Goal: Task Accomplishment & Management: Use online tool/utility

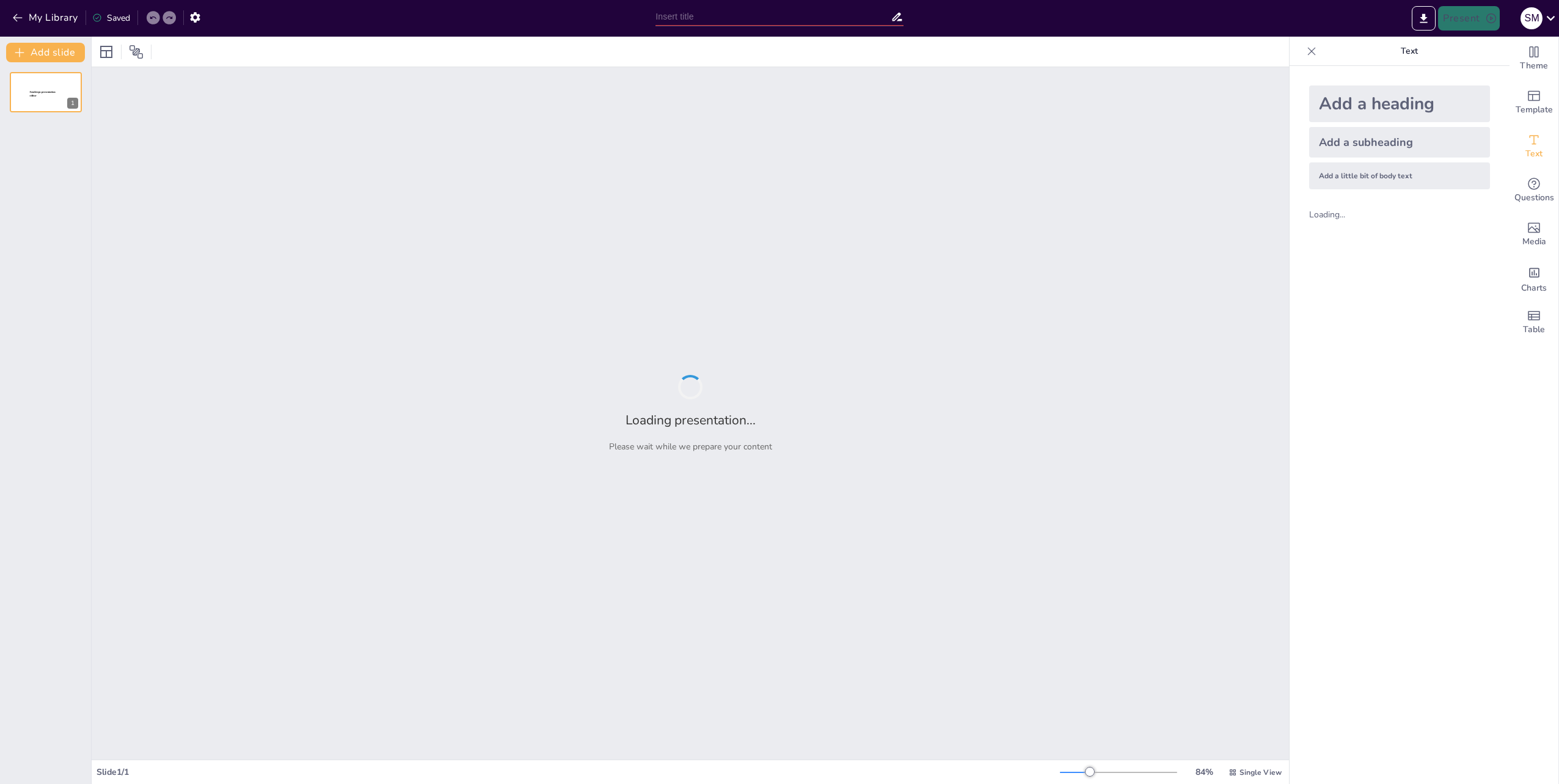
type input "New Sendsteps"
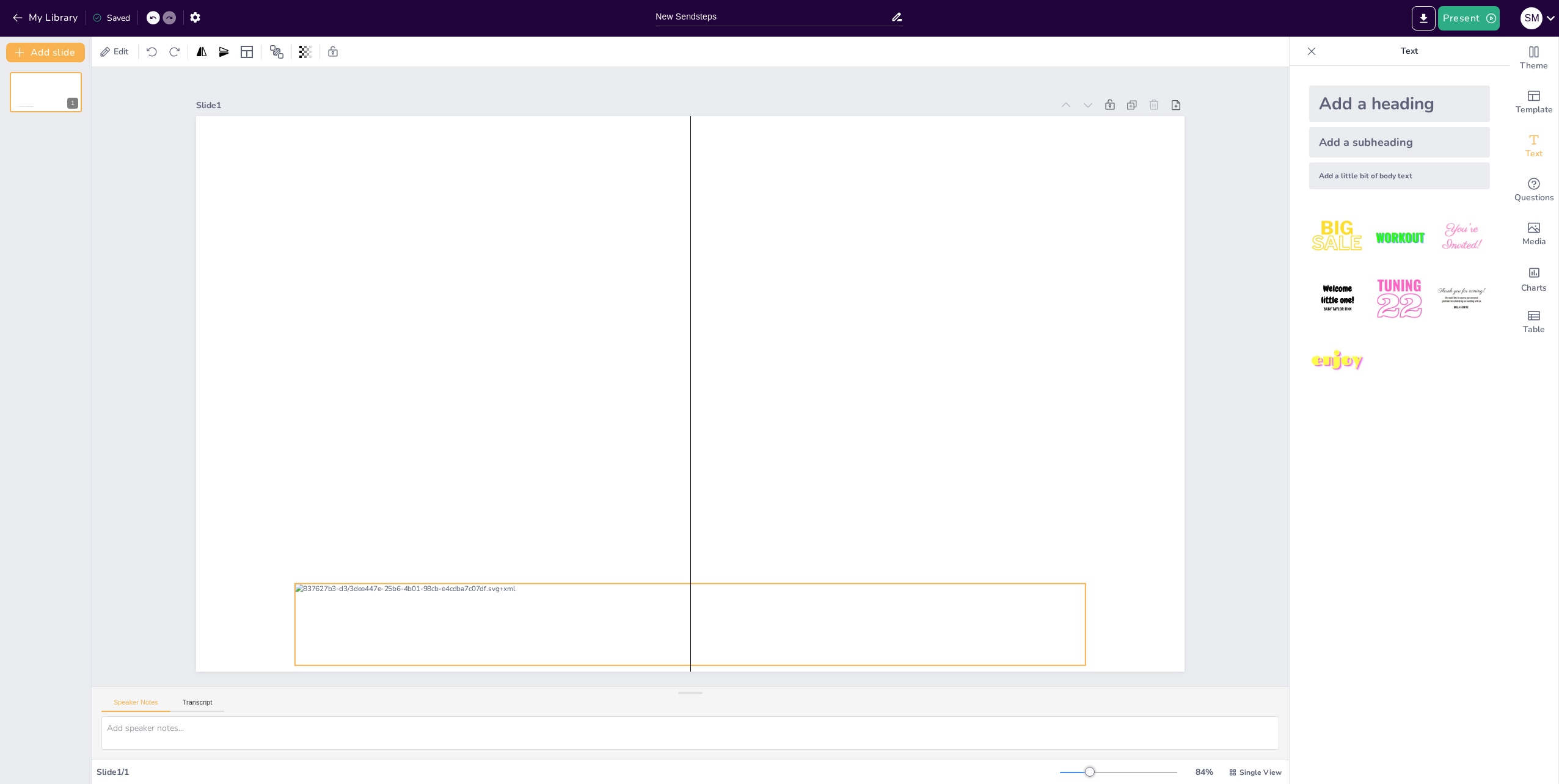
drag, startPoint x: 524, startPoint y: 389, endPoint x: 529, endPoint y: 619, distance: 230.1
click at [529, 619] on div at bounding box center [691, 625] width 791 height 82
click at [711, 513] on div at bounding box center [687, 393] width 1083 height 749
click at [625, 626] on div at bounding box center [664, 623] width 794 height 164
click at [748, 486] on div at bounding box center [690, 394] width 988 height 556
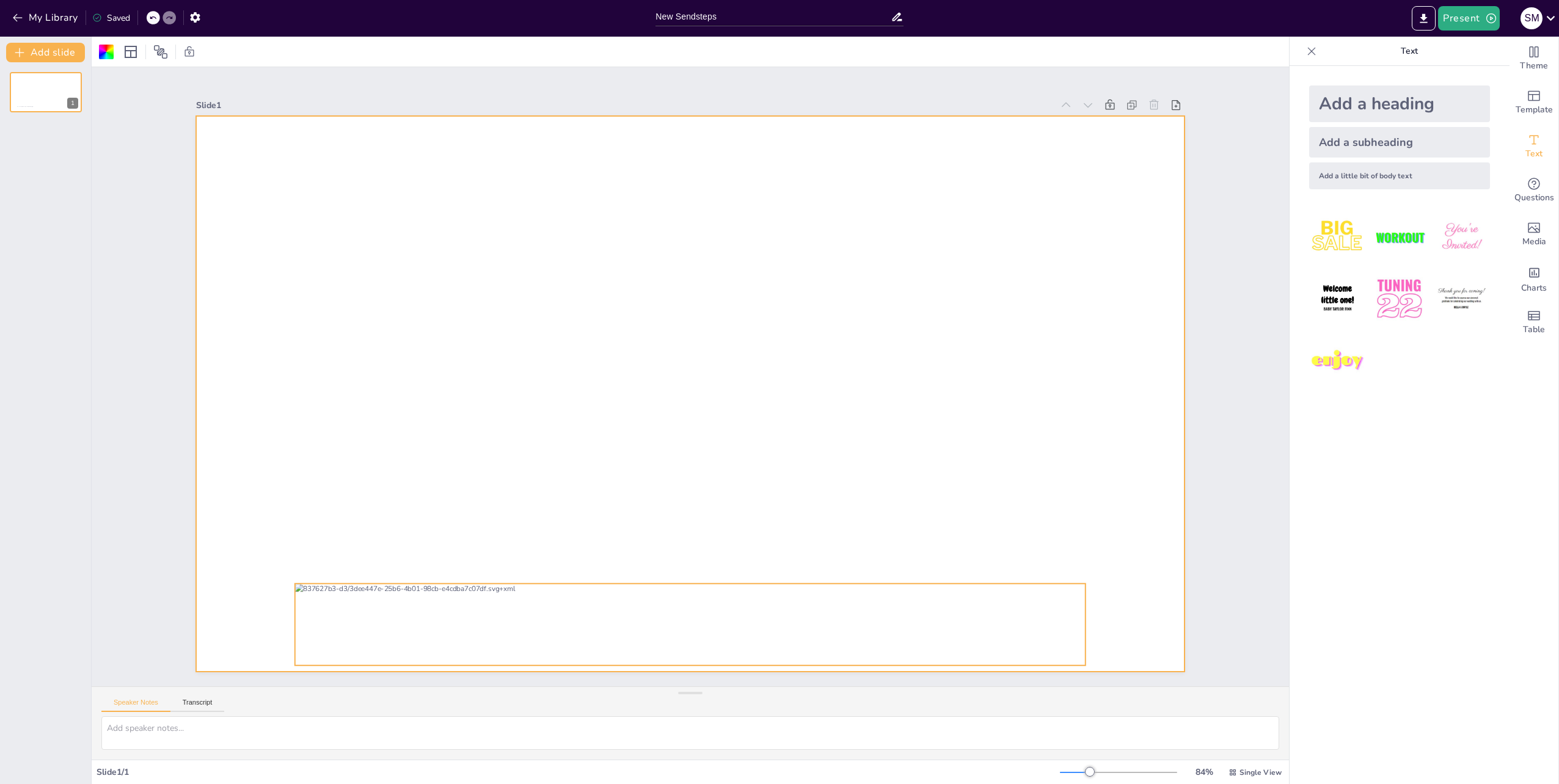
click at [616, 607] on div at bounding box center [691, 625] width 791 height 82
click at [621, 410] on div at bounding box center [689, 394] width 1041 height 656
click at [778, 632] on div at bounding box center [691, 625] width 791 height 82
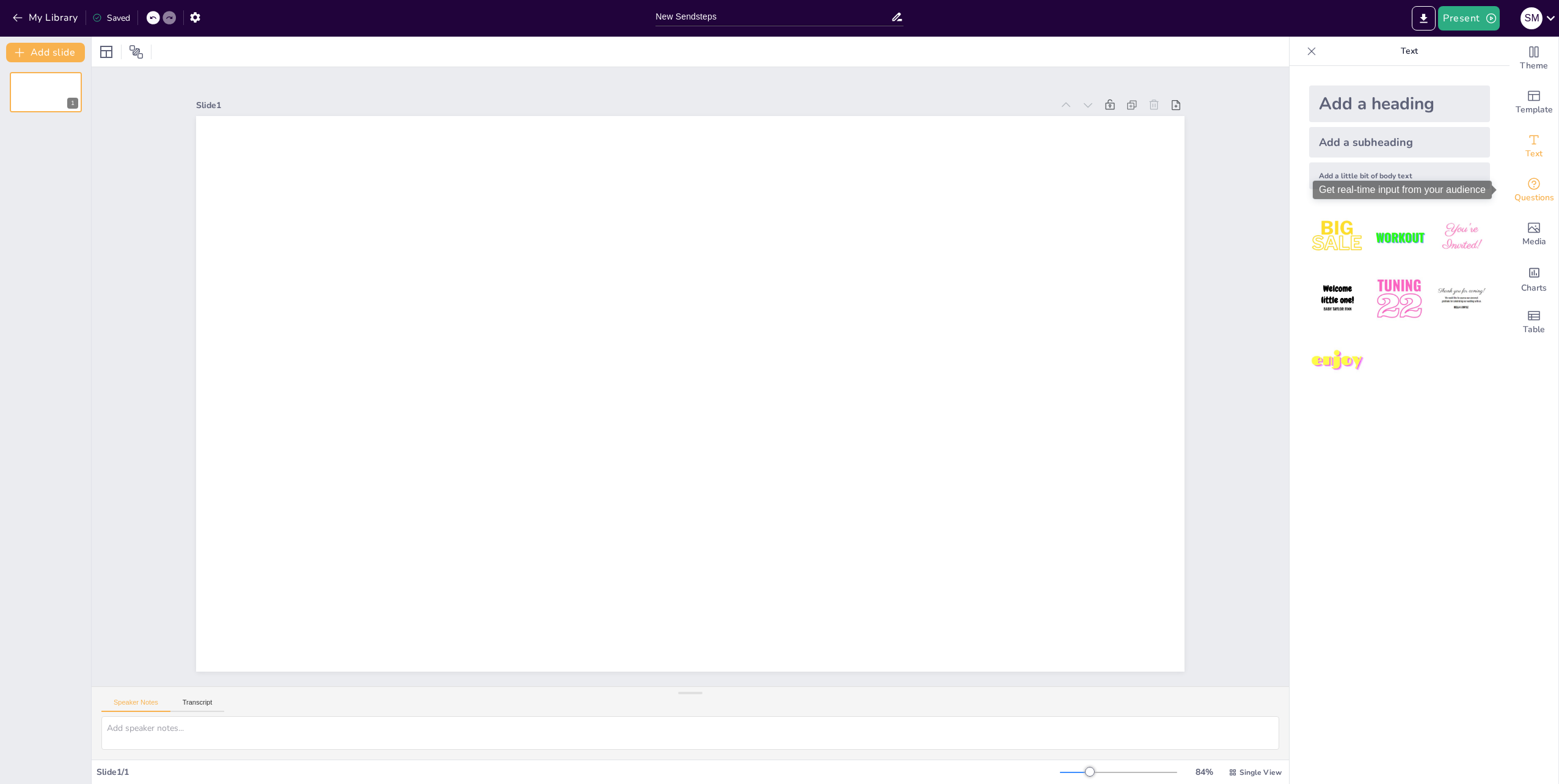
click at [1520, 198] on span "Questions" at bounding box center [1534, 198] width 40 height 14
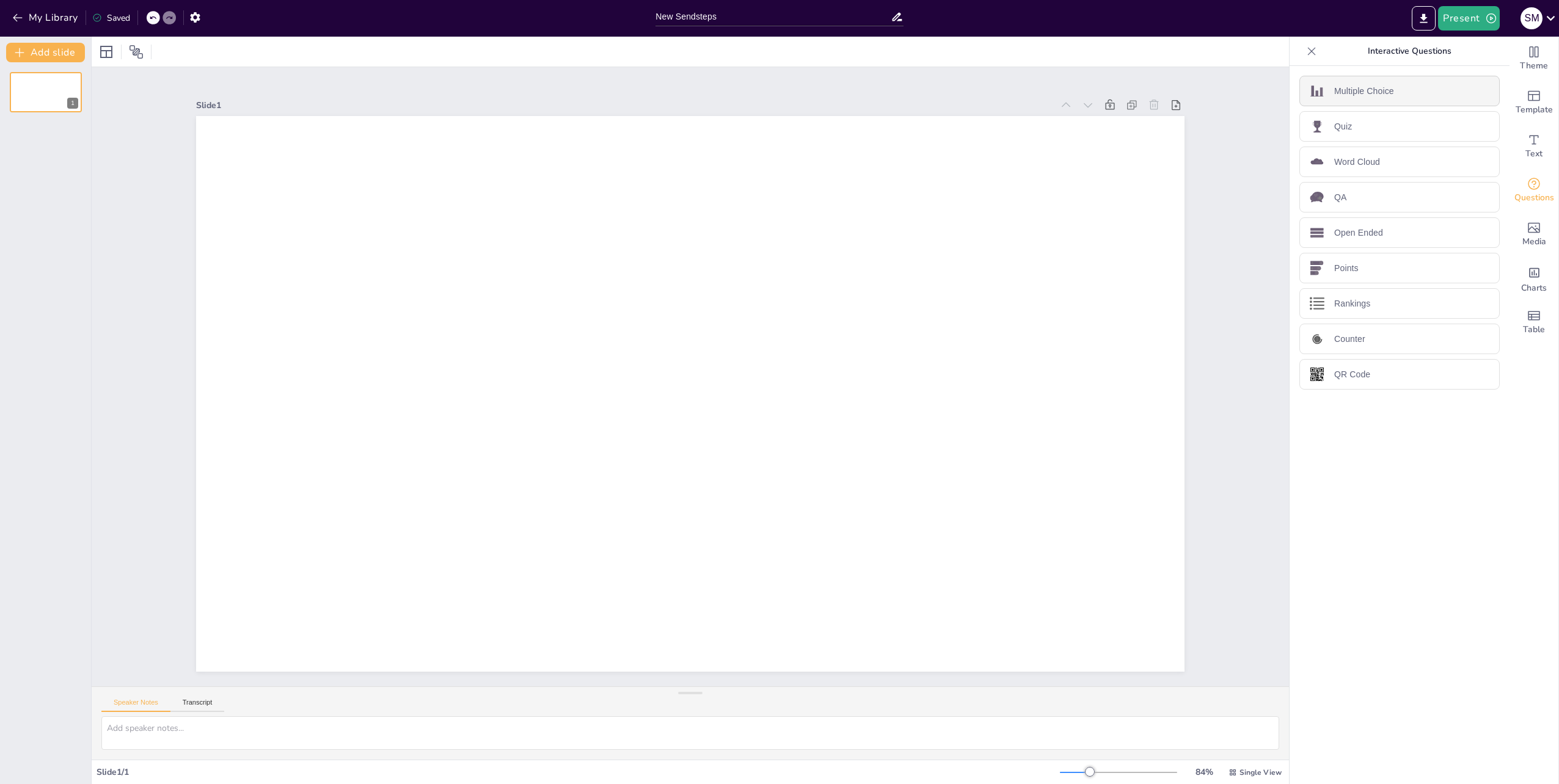
click at [1344, 99] on div "Multiple Choice" at bounding box center [1399, 91] width 201 height 31
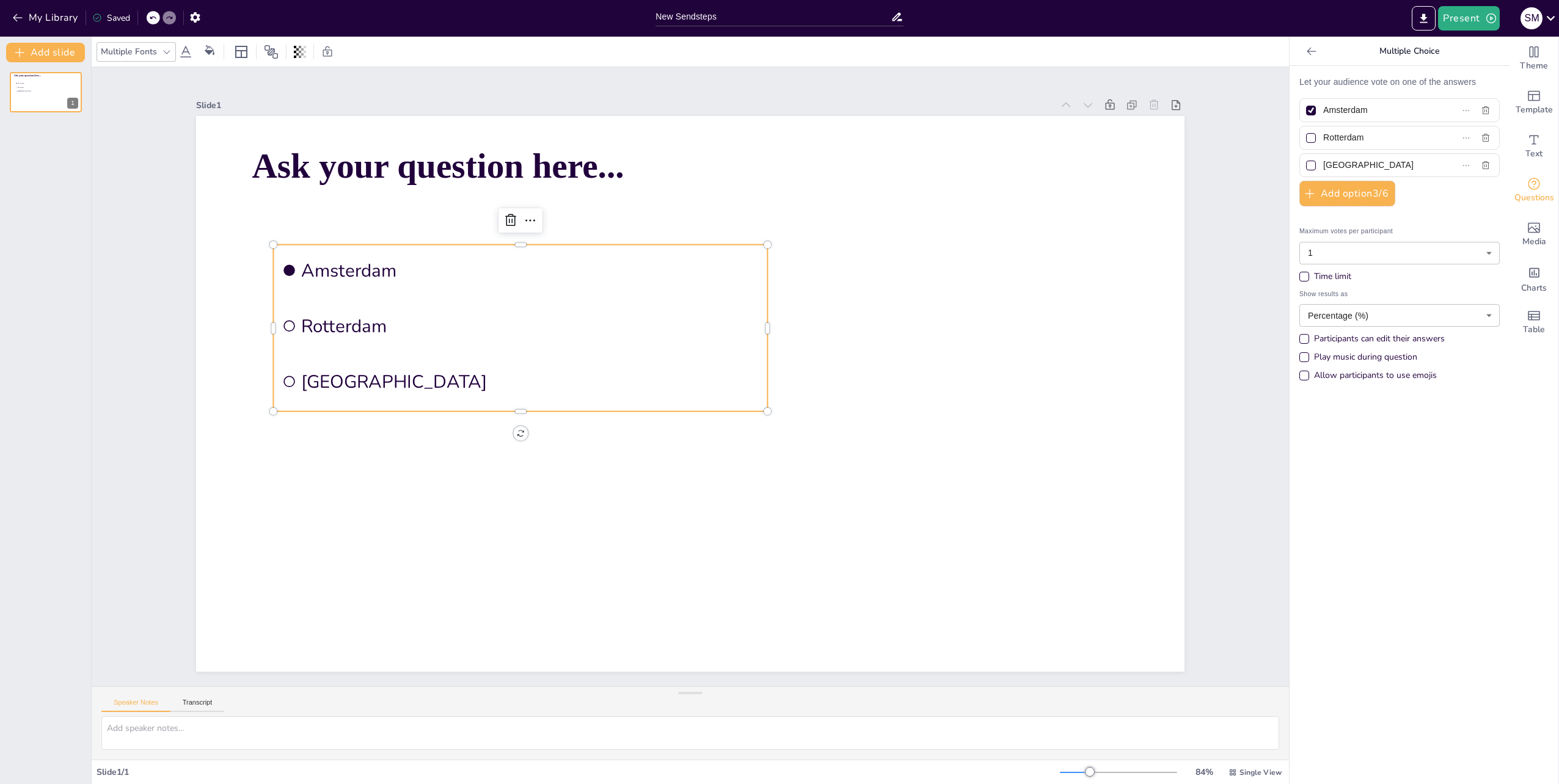
click at [1439, 312] on body "My Library Saved New Sendsteps Present s M Document fonts Akatab Popular fonts …" at bounding box center [780, 392] width 1559 height 784
click at [1433, 315] on div at bounding box center [780, 392] width 1559 height 784
click at [1307, 193] on button "Add option 3 / 6" at bounding box center [1347, 194] width 96 height 26
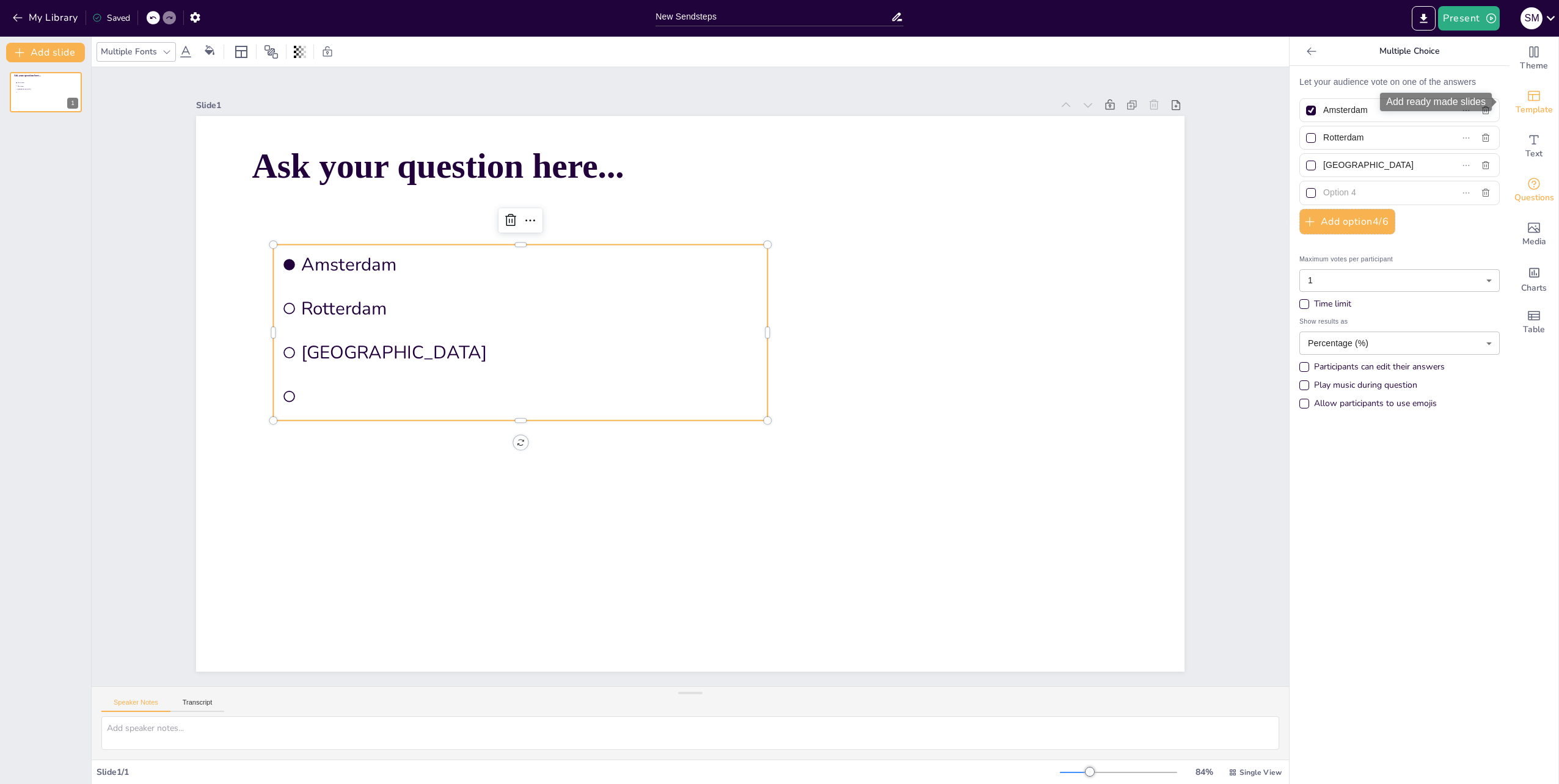
click at [1528, 100] on icon "Add ready made slides" at bounding box center [1534, 96] width 12 height 10
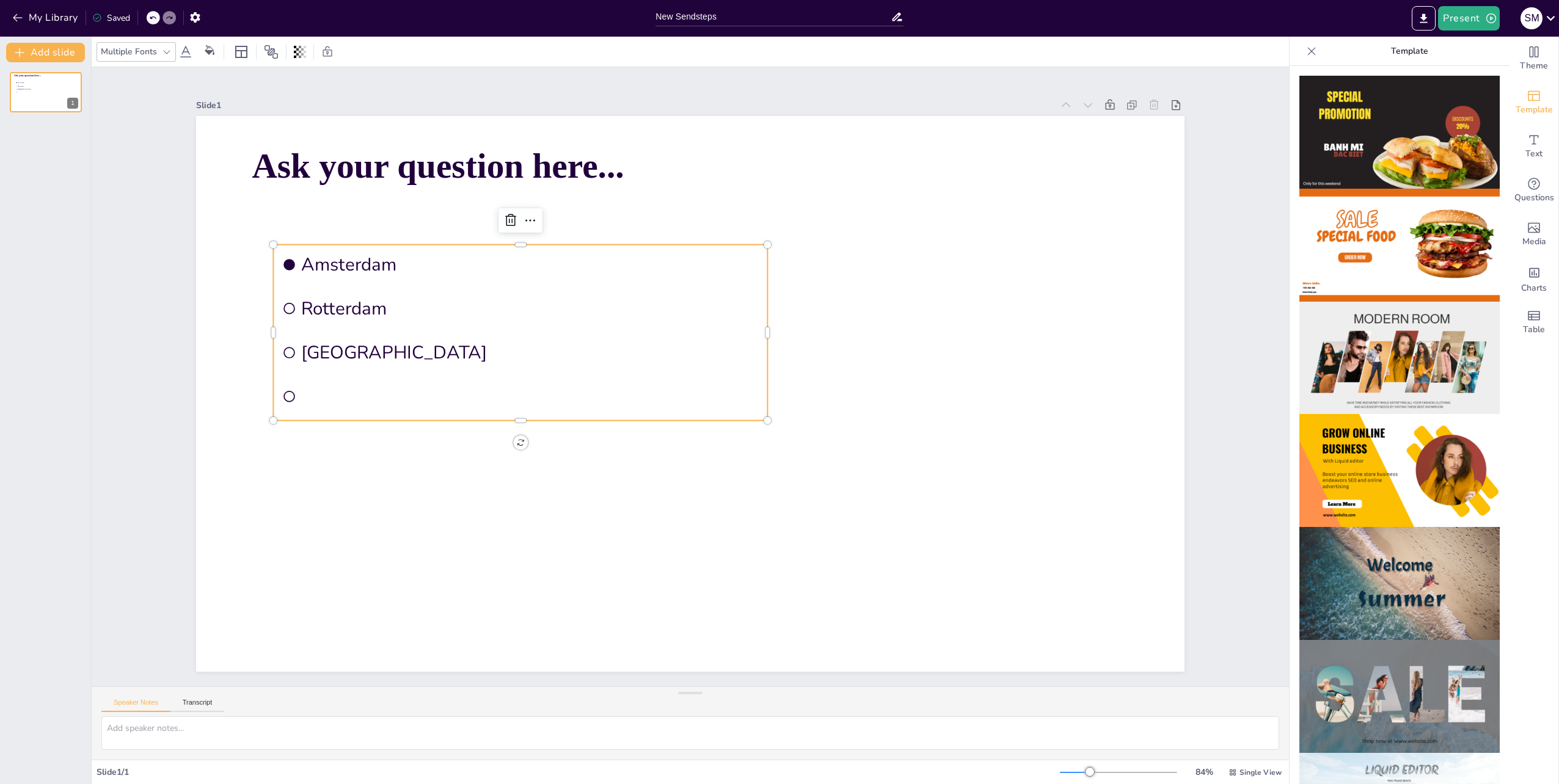
click at [357, 367] on li "[GEOGRAPHIC_DATA]" at bounding box center [523, 335] width 495 height 91
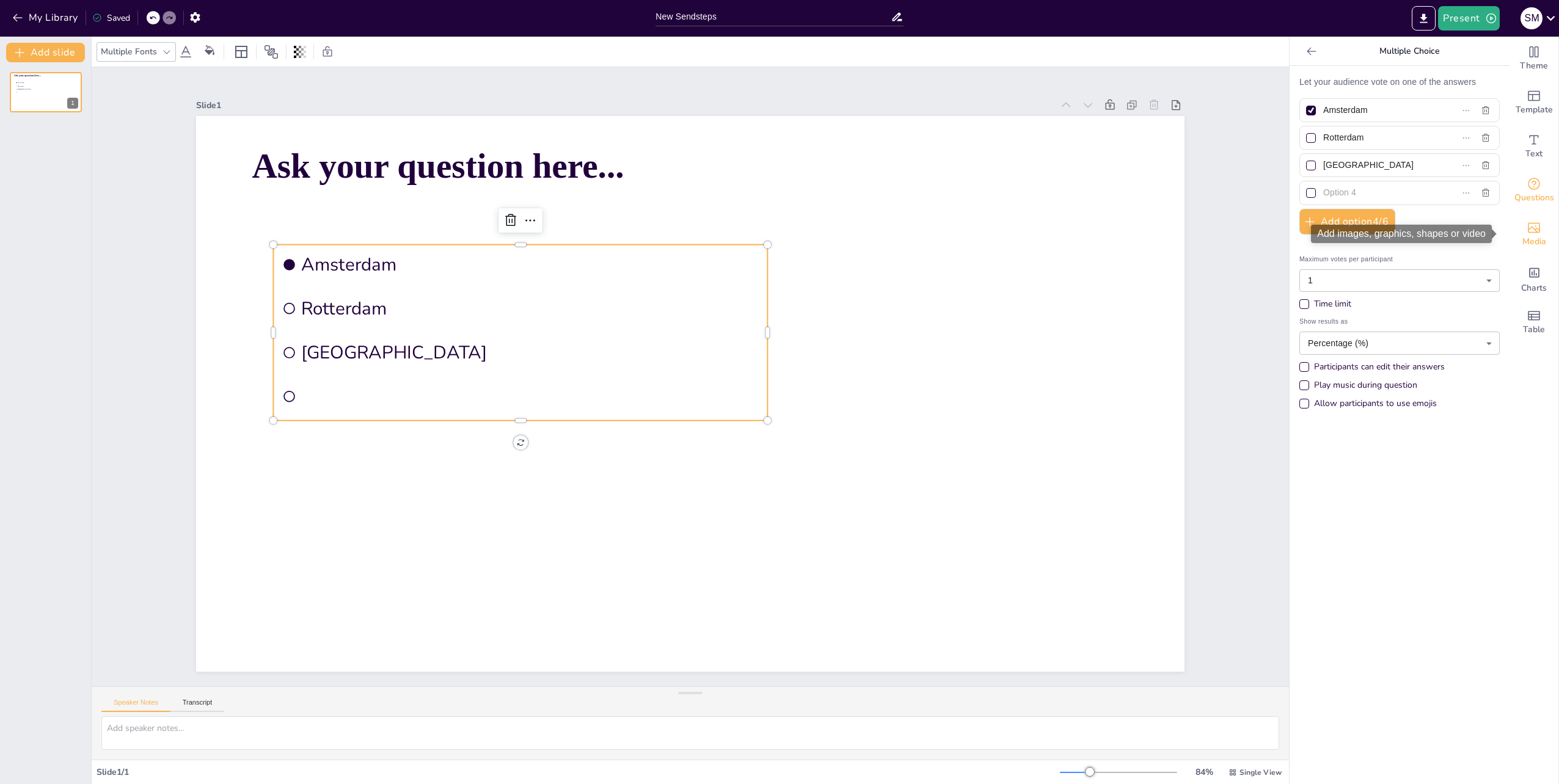
click at [1532, 225] on div "Media" at bounding box center [1533, 235] width 49 height 44
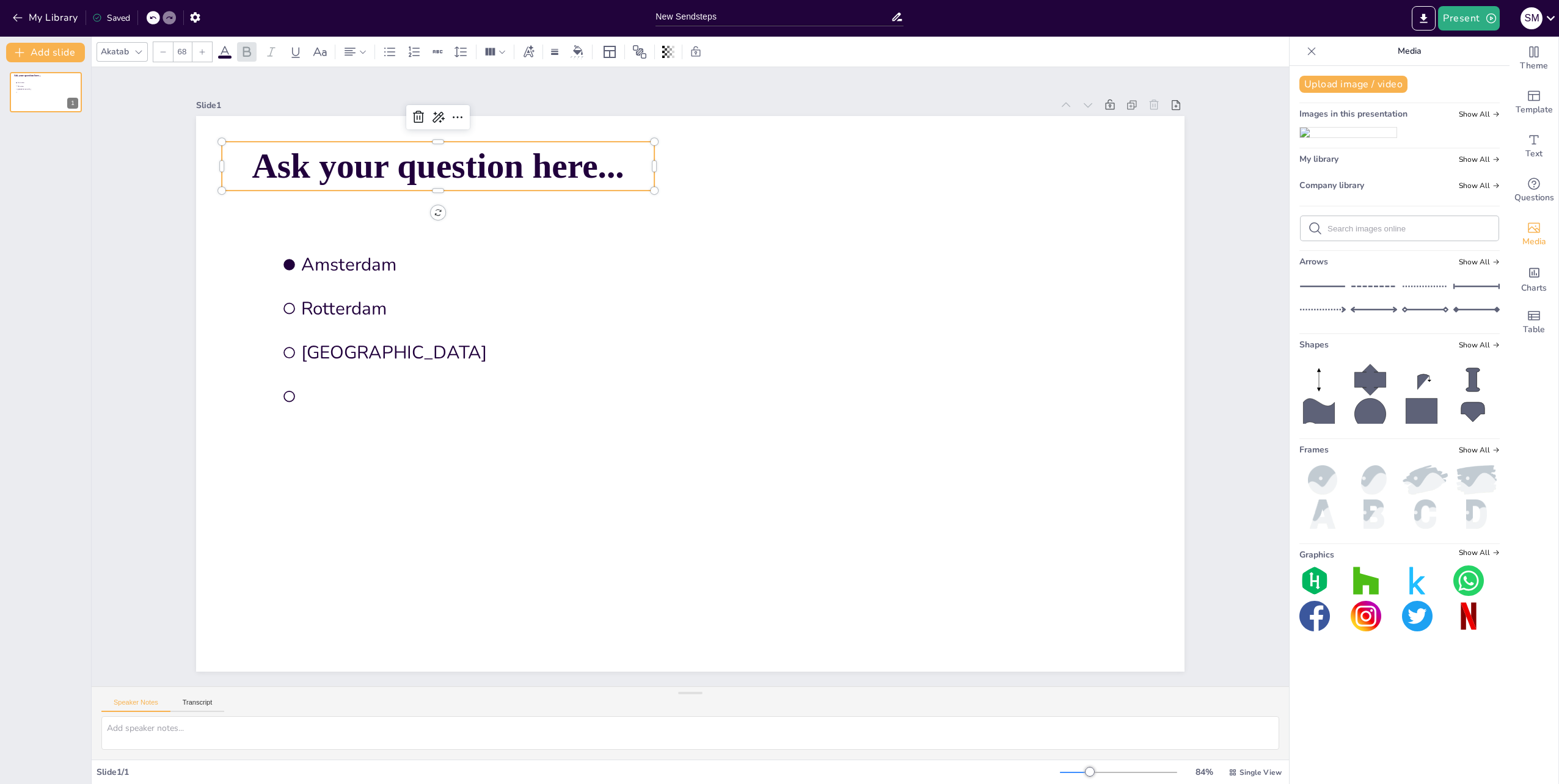
click at [252, 177] on span "Ask your question here..." at bounding box center [438, 166] width 372 height 39
click at [284, 165] on span "Ask your question here..." at bounding box center [438, 166] width 372 height 39
click at [1517, 193] on span "Questions" at bounding box center [1534, 198] width 40 height 14
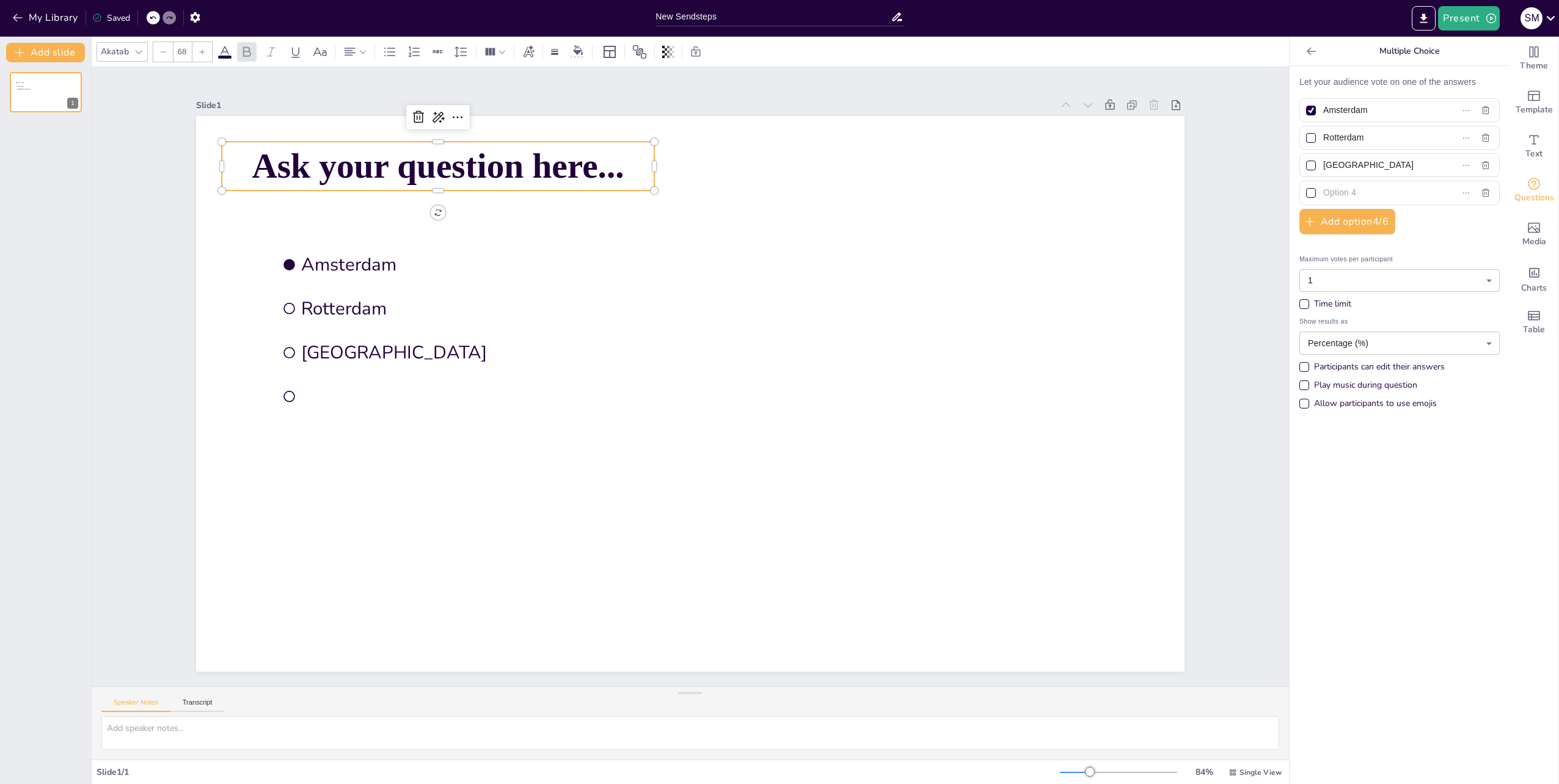
click at [417, 147] on span "Ask your question here..." at bounding box center [438, 166] width 372 height 39
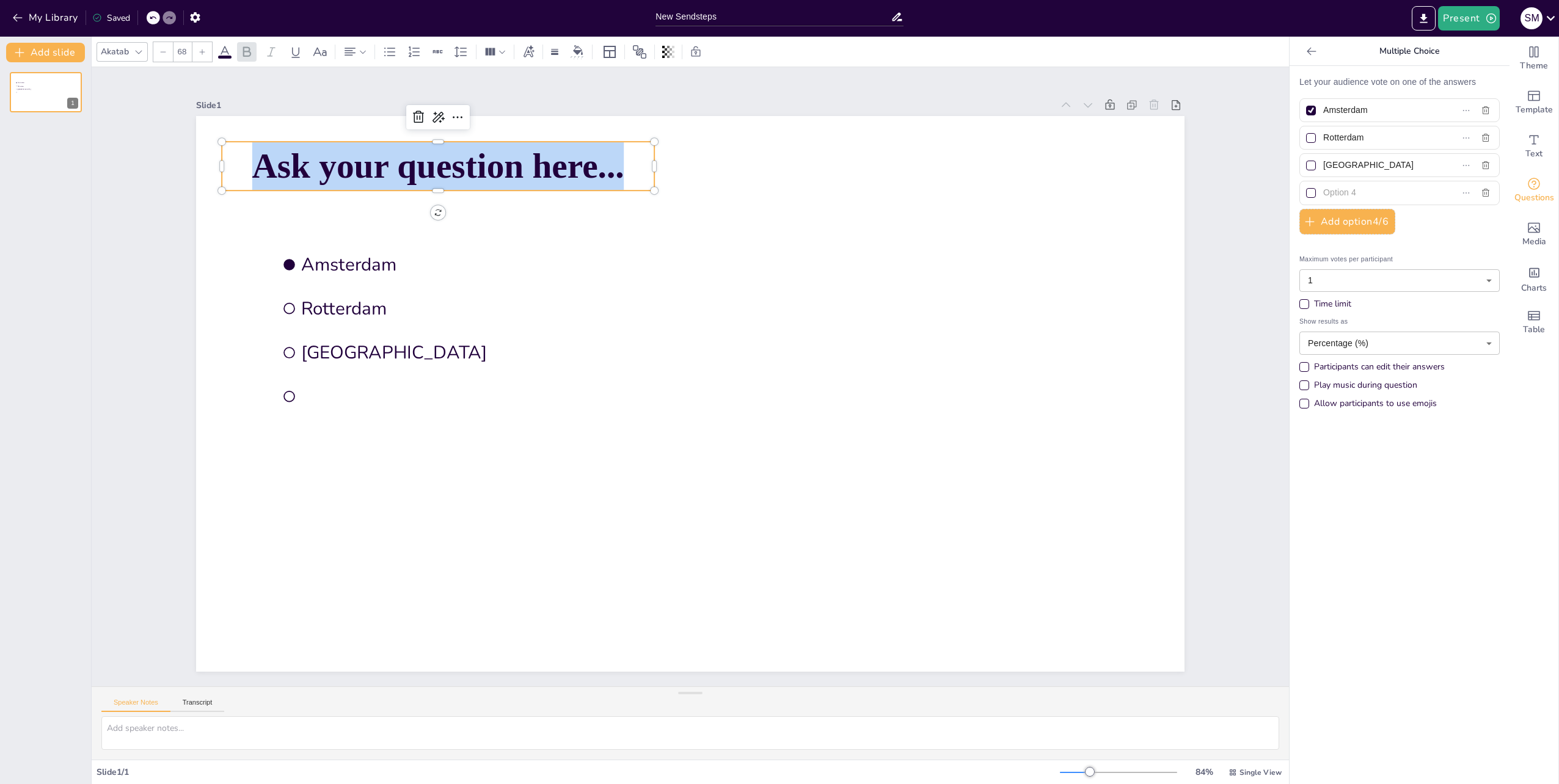
click at [417, 147] on span "Ask your question here..." at bounding box center [438, 166] width 372 height 39
click at [430, 116] on icon at bounding box center [437, 117] width 15 height 15
click at [456, 114] on icon at bounding box center [458, 117] width 15 height 15
click at [352, 161] on span "Ask your question here..." at bounding box center [438, 166] width 372 height 39
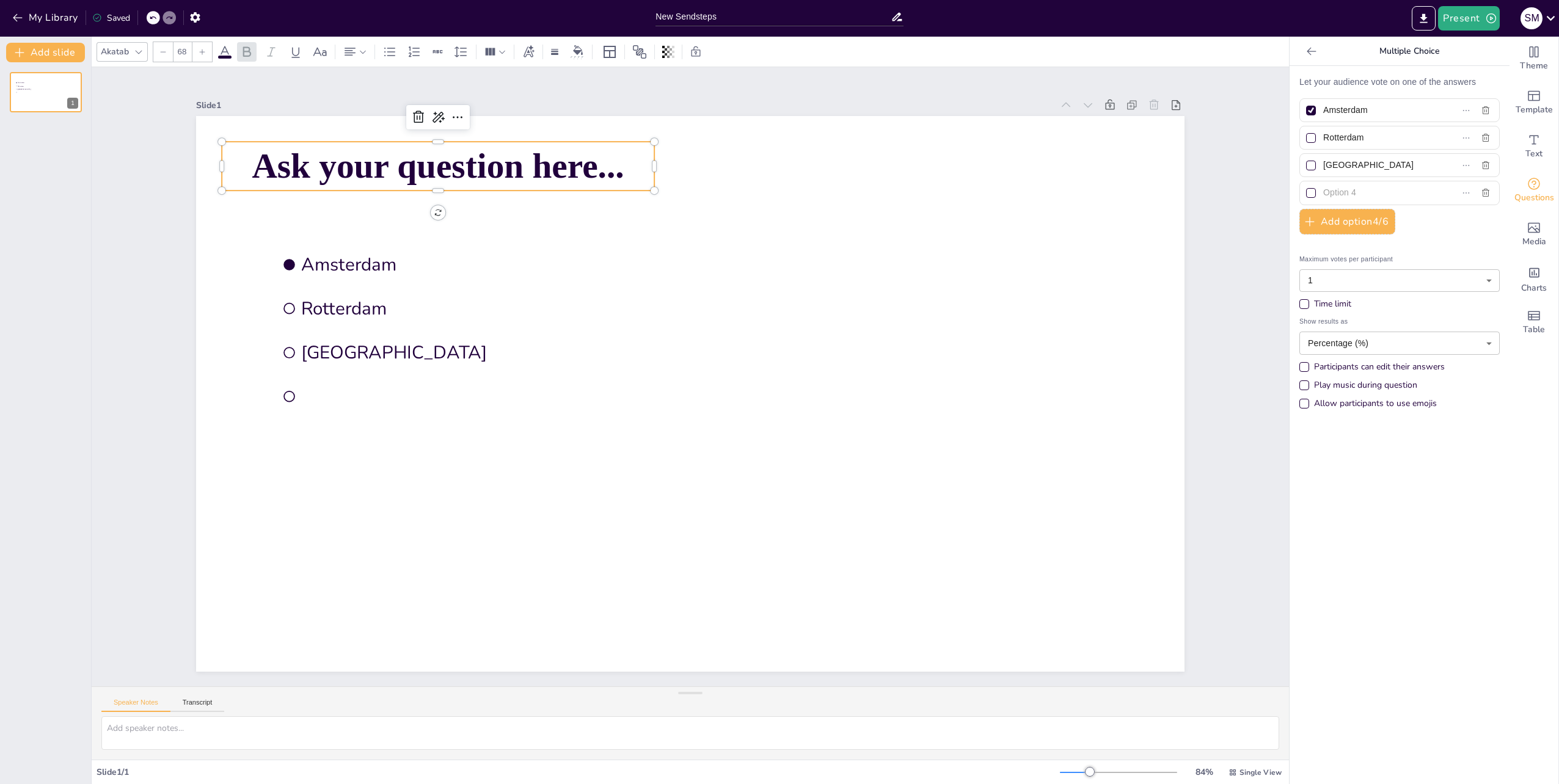
click at [357, 165] on span "Ask your question here..." at bounding box center [438, 166] width 372 height 39
click at [572, 160] on span "Ask your question here..." at bounding box center [438, 166] width 372 height 39
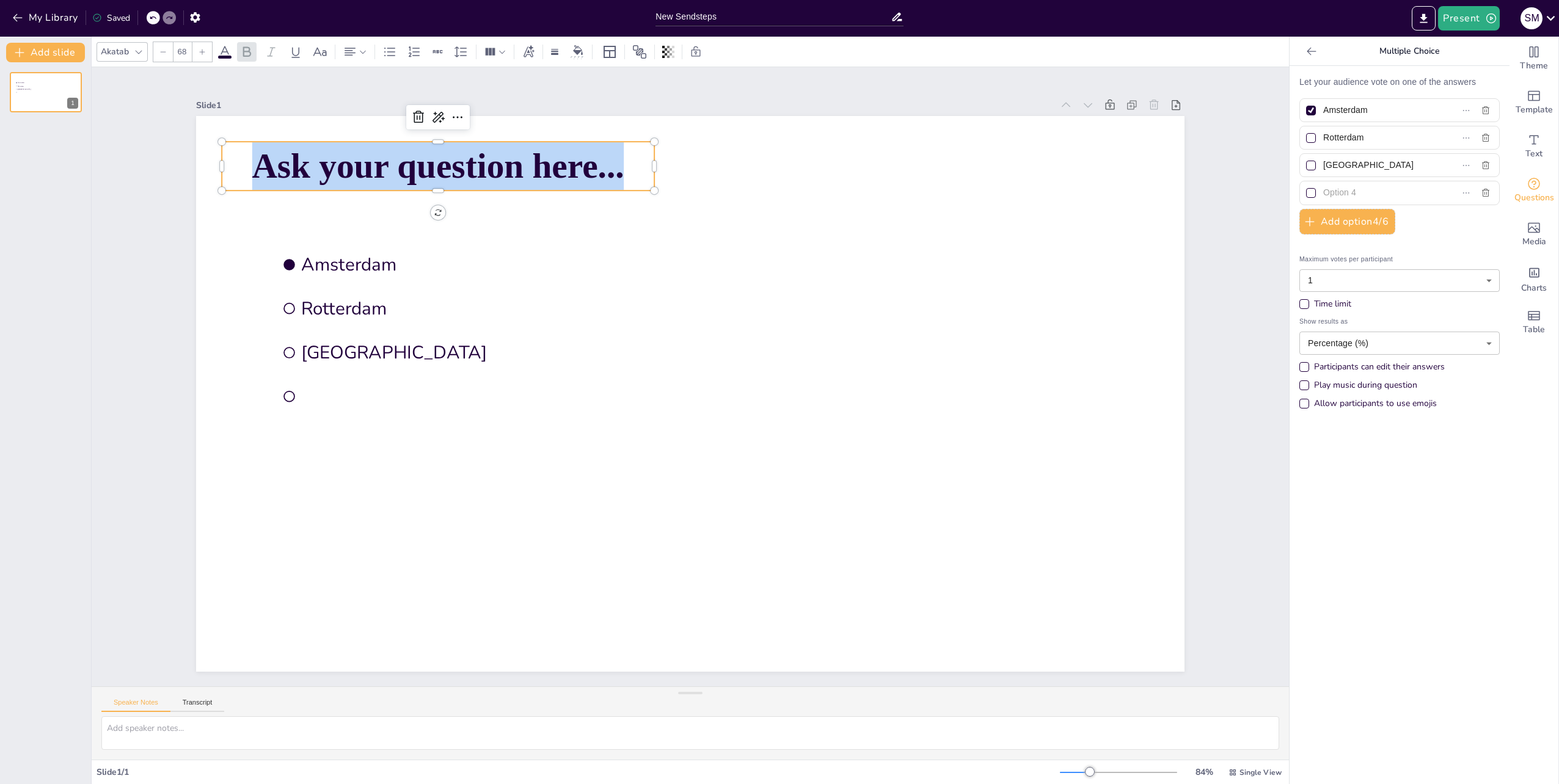
click at [572, 160] on span "Ask your question here..." at bounding box center [438, 166] width 372 height 39
click at [415, 110] on icon at bounding box center [418, 117] width 15 height 15
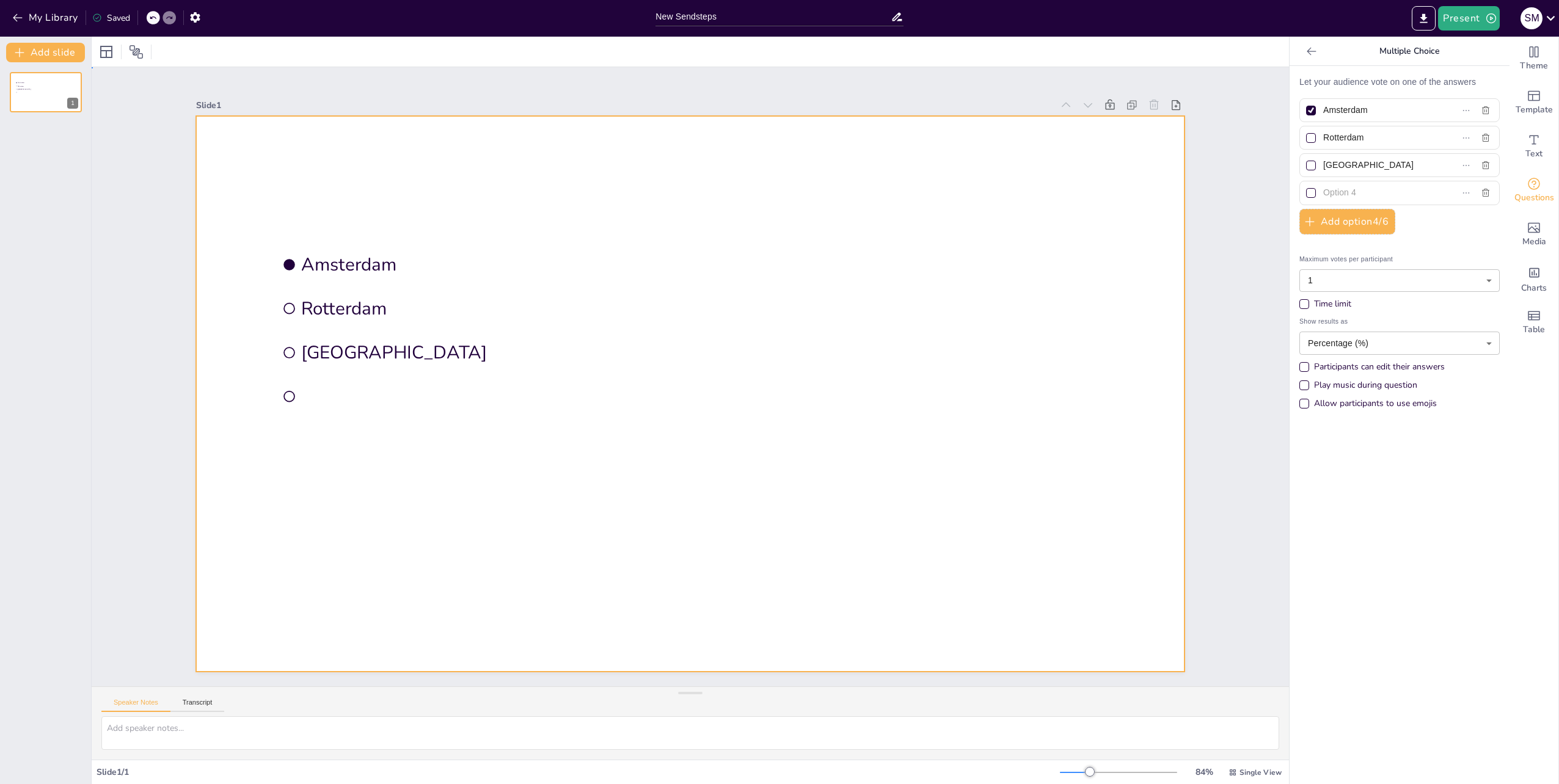
click at [310, 160] on div at bounding box center [690, 394] width 988 height 556
click at [294, 171] on div at bounding box center [690, 394] width 988 height 556
click at [161, 15] on div at bounding box center [161, 18] width 29 height 14
click at [151, 16] on icon at bounding box center [153, 18] width 7 height 7
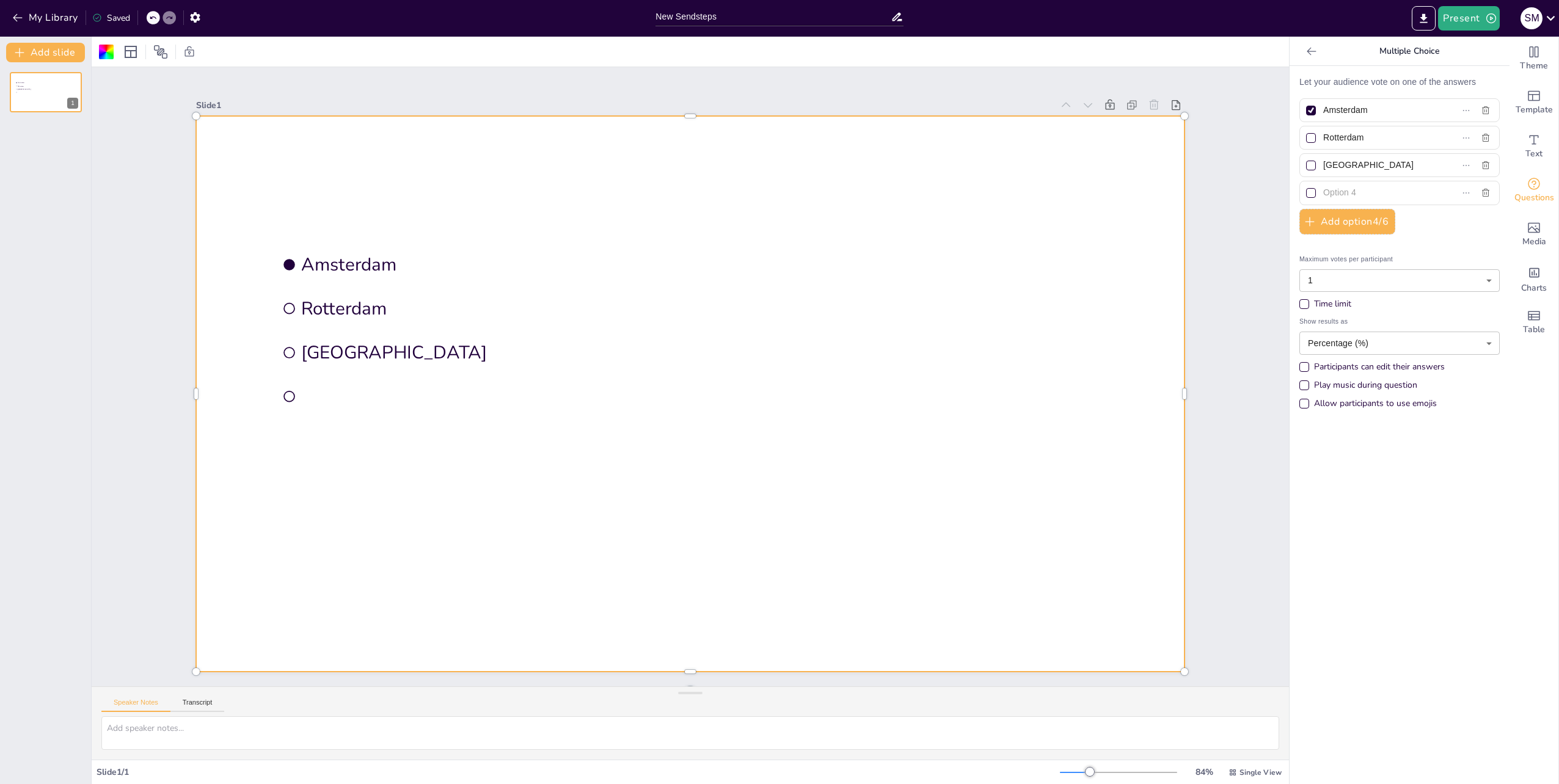
click at [151, 16] on icon at bounding box center [153, 18] width 7 height 7
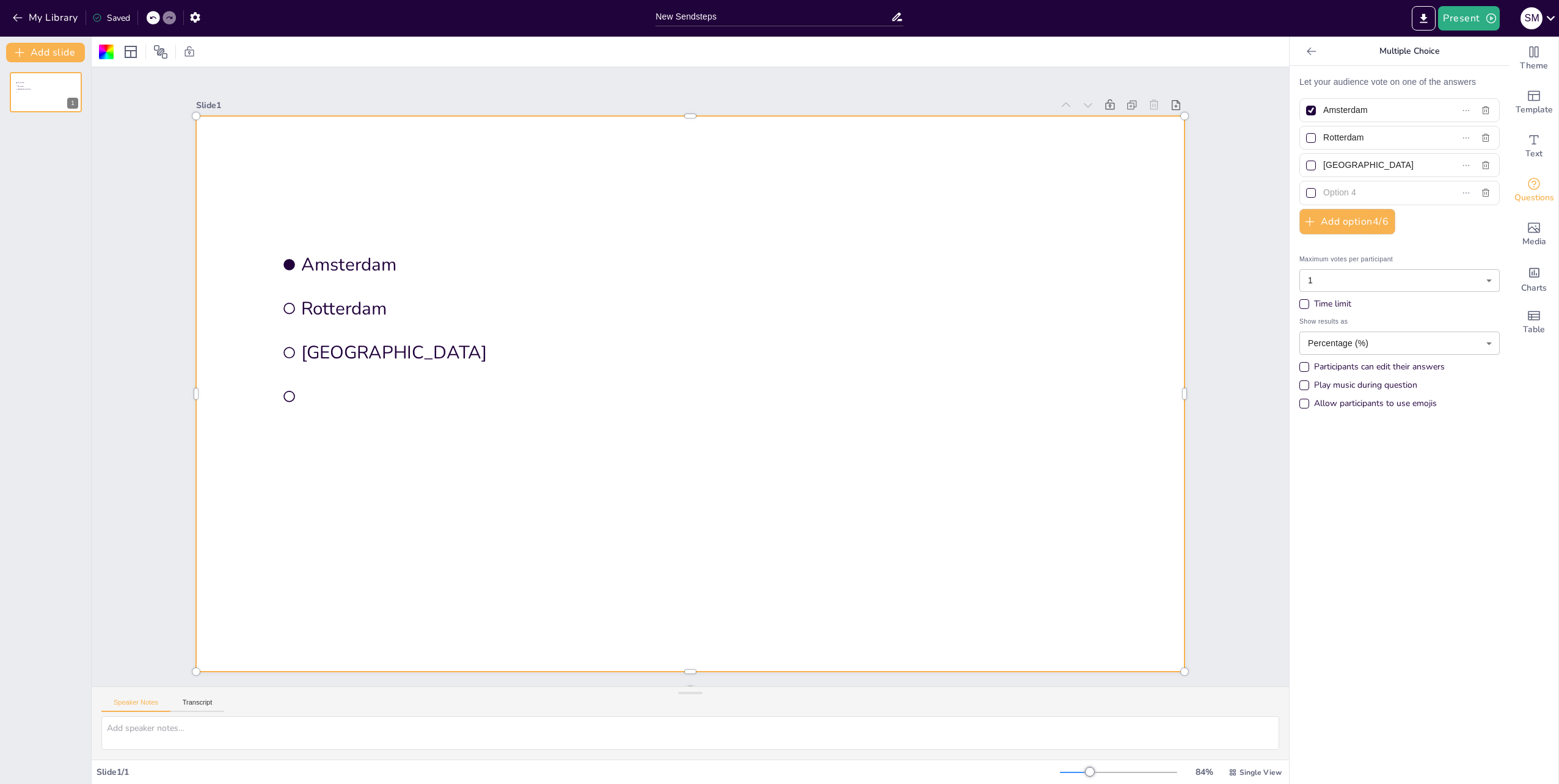
click at [151, 16] on icon at bounding box center [153, 18] width 7 height 7
click at [420, 176] on div at bounding box center [690, 394] width 988 height 556
click at [418, 173] on div at bounding box center [690, 394] width 988 height 556
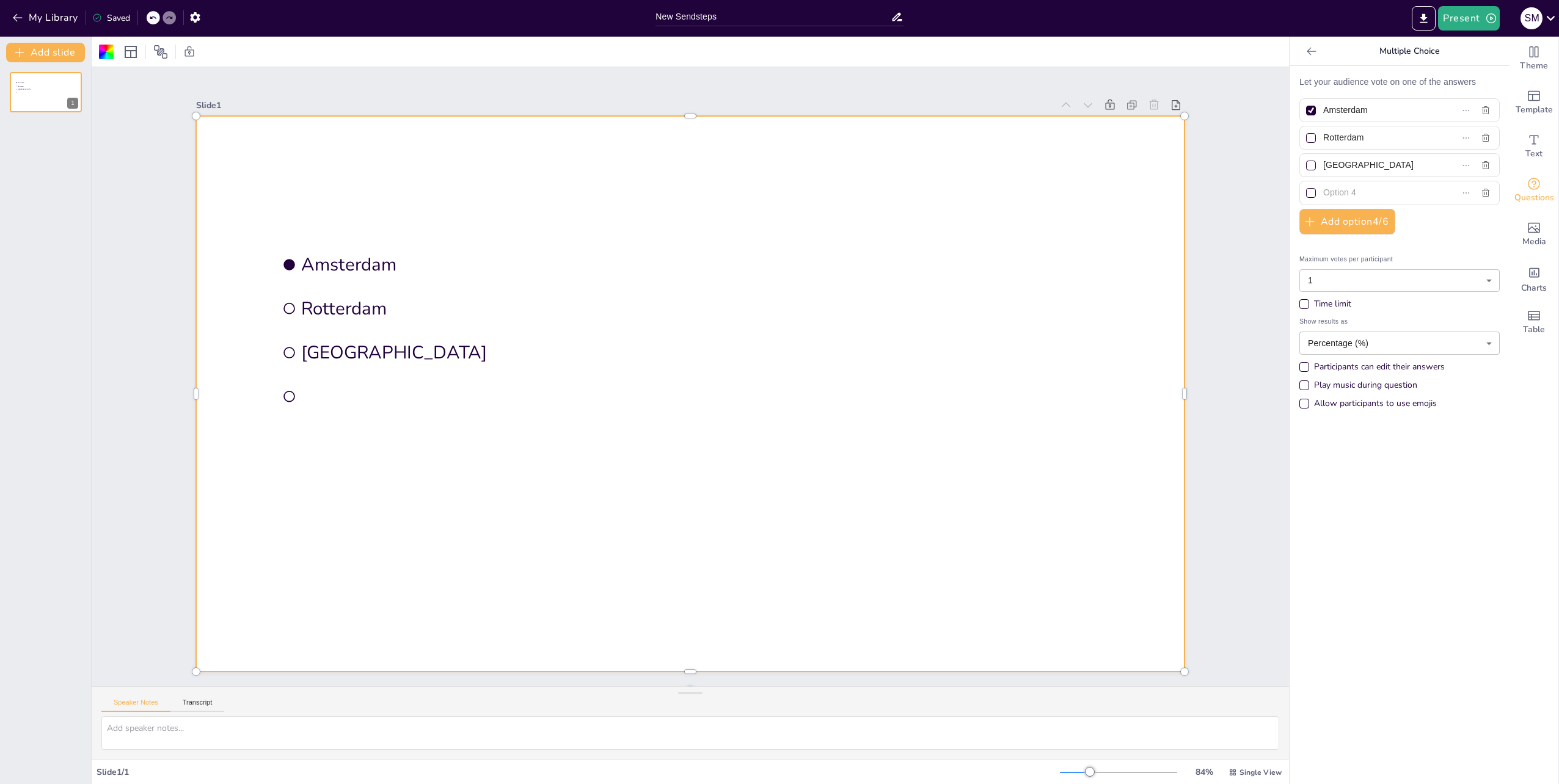
click at [418, 173] on div at bounding box center [690, 394] width 988 height 556
click at [1527, 146] on icon "Add text boxes" at bounding box center [1534, 140] width 15 height 15
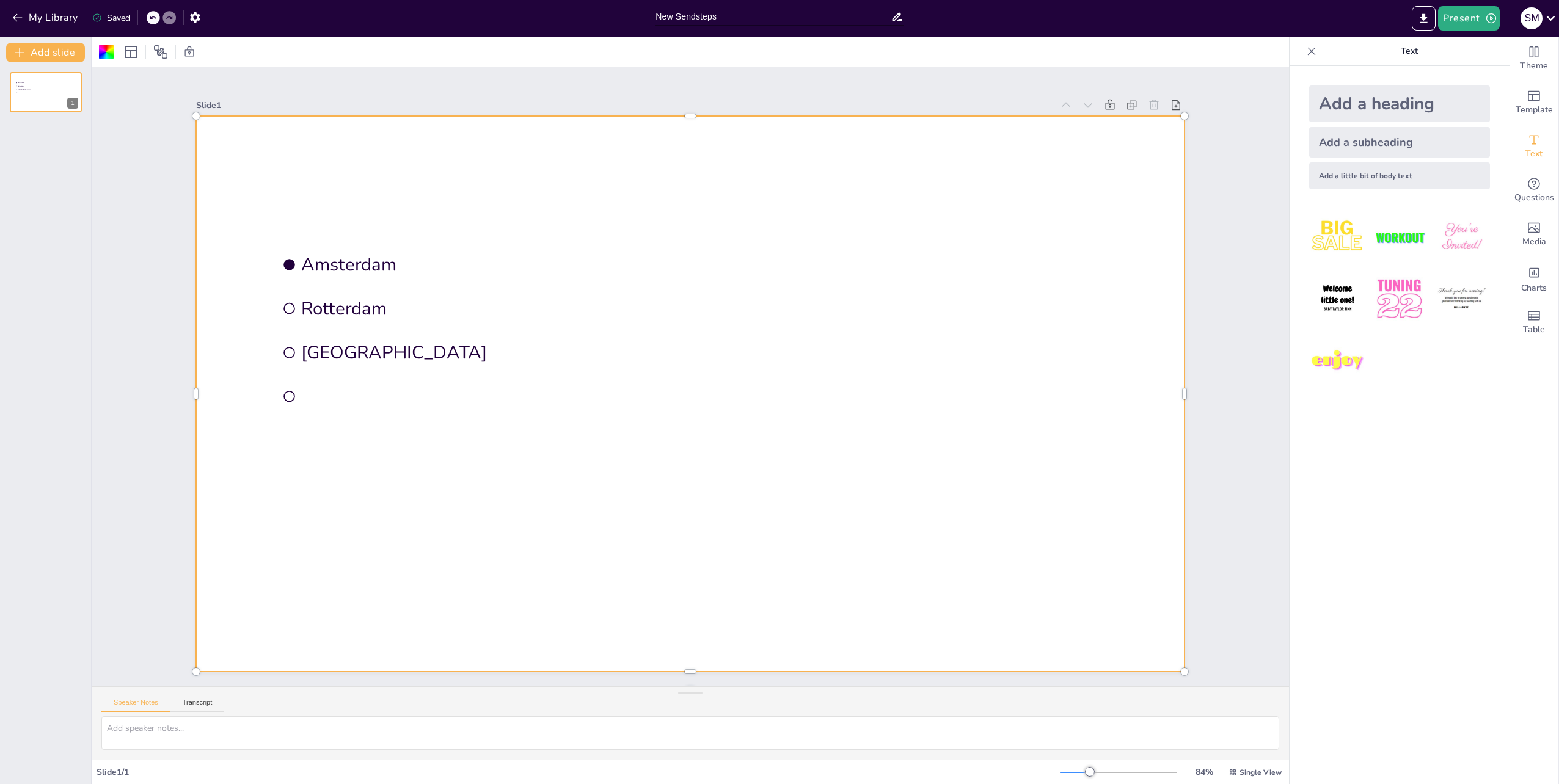
click at [1342, 101] on div "Add a heading" at bounding box center [1399, 104] width 181 height 36
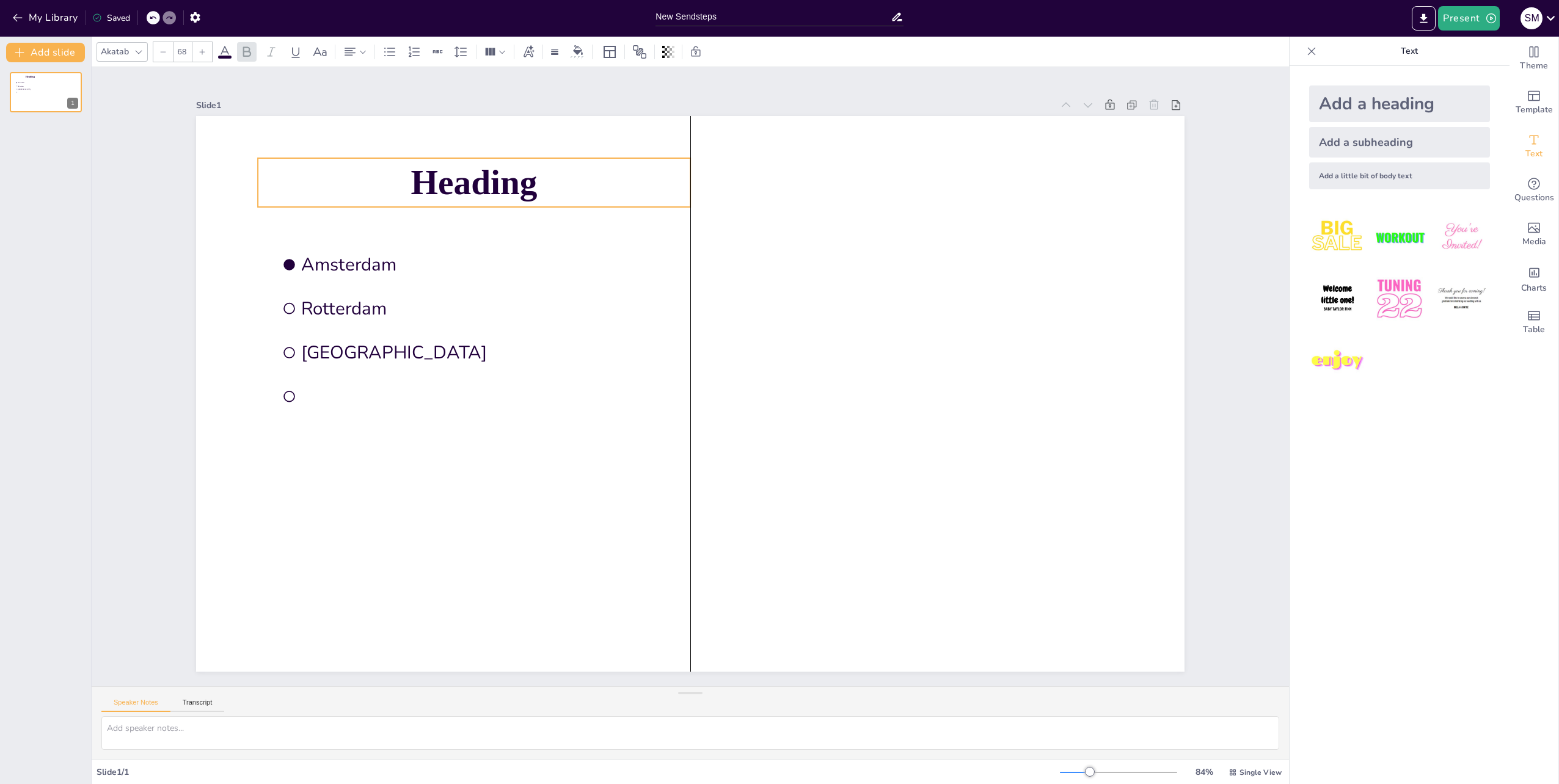
drag, startPoint x: 690, startPoint y: 406, endPoint x: 476, endPoint y: 194, distance: 301.2
click at [476, 194] on span "Heading" at bounding box center [474, 182] width 127 height 39
click at [436, 176] on span "Heading" at bounding box center [474, 182] width 127 height 39
click at [423, 178] on span "Heading" at bounding box center [474, 182] width 127 height 39
click at [424, 178] on span "Heading" at bounding box center [474, 182] width 127 height 39
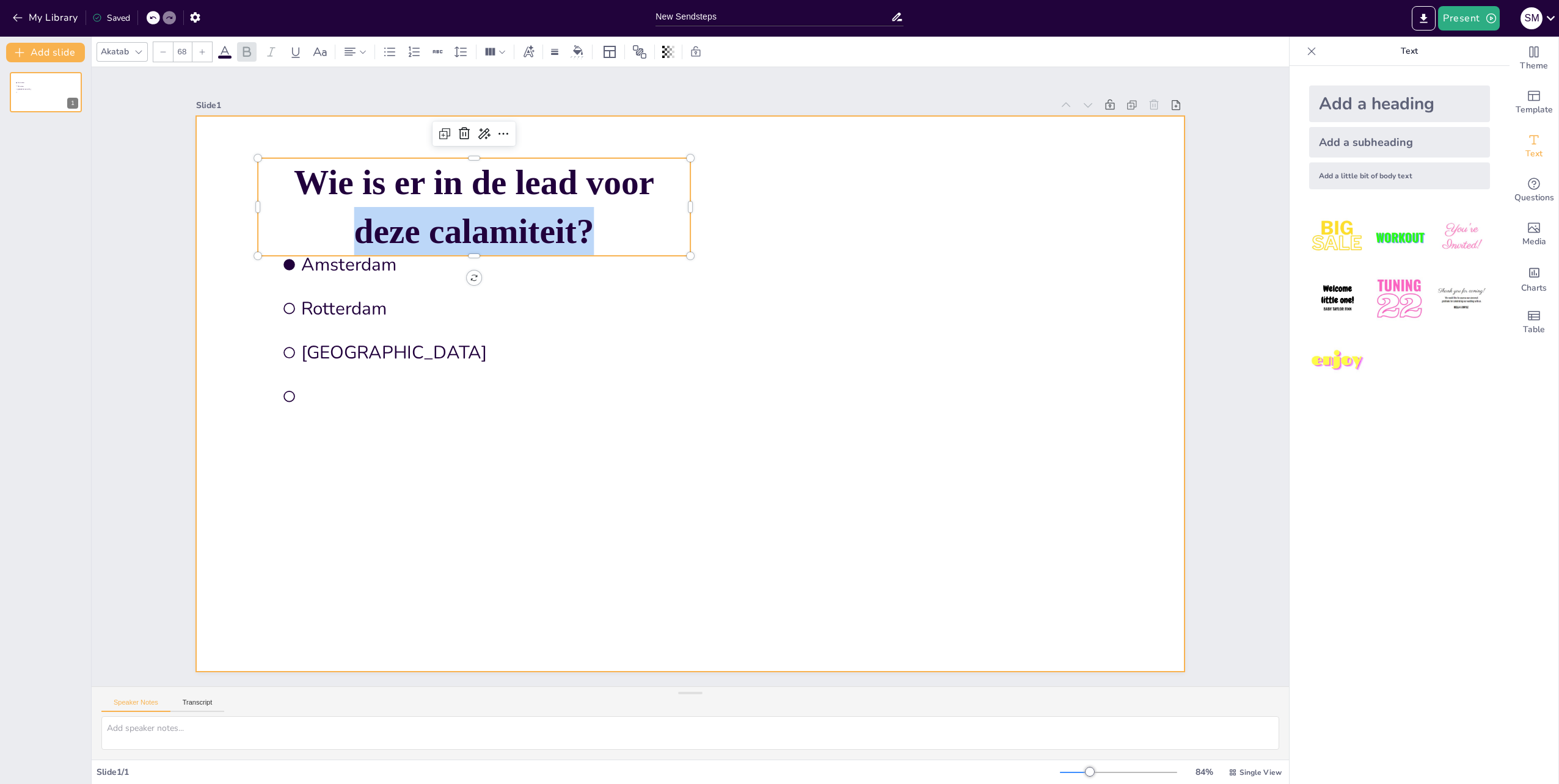
drag, startPoint x: 680, startPoint y: 200, endPoint x: 696, endPoint y: 199, distance: 16.0
click at [696, 199] on div "Amsterdam Rotterdam The Hague Wie is er in de lead voor deze calamiteit?" at bounding box center [690, 394] width 988 height 556
click at [680, 202] on p "Wie is er in de lead voor deze calamiteit?" at bounding box center [474, 207] width 432 height 98
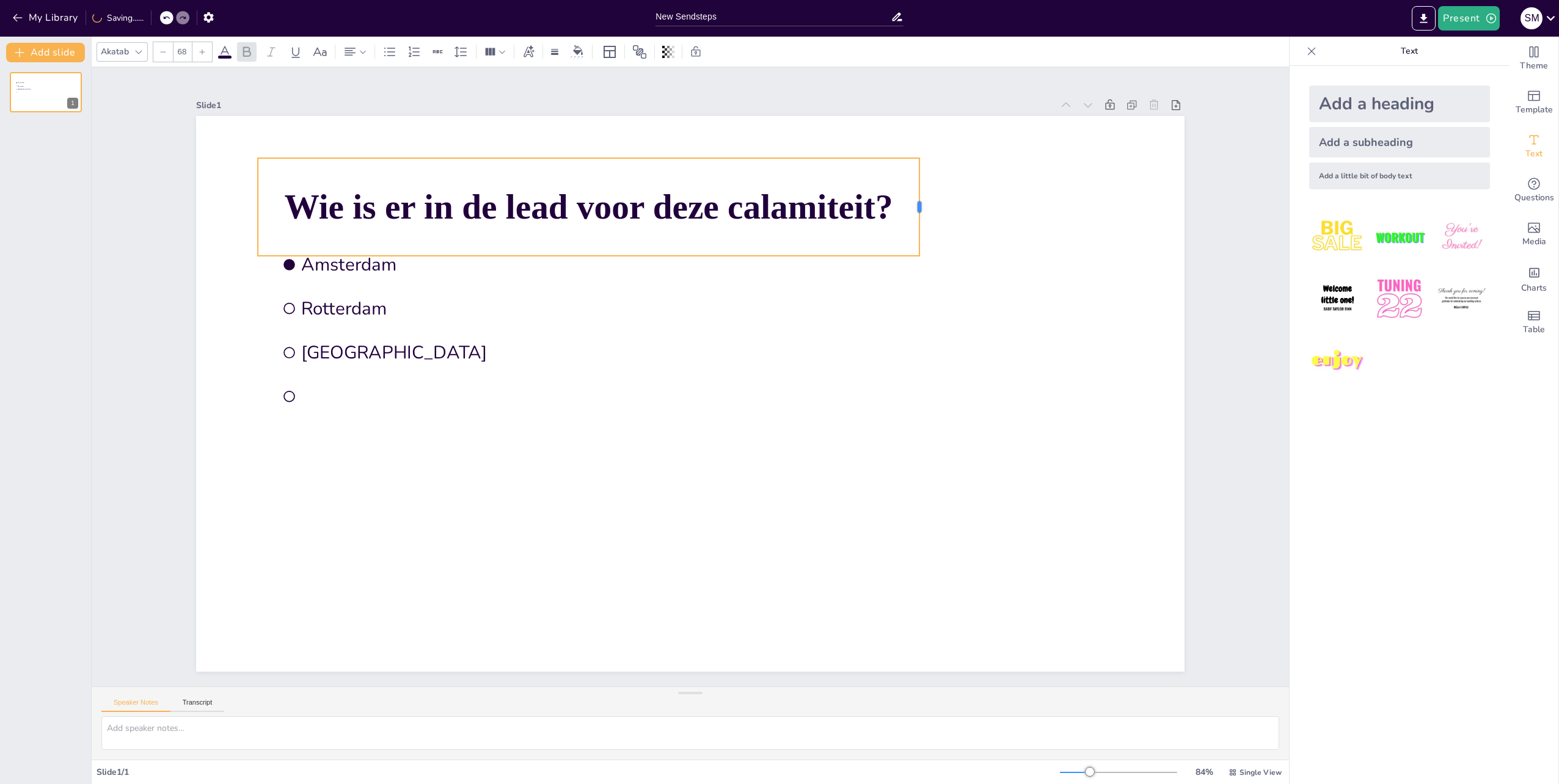
drag, startPoint x: 684, startPoint y: 201, endPoint x: 913, endPoint y: 194, distance: 229.1
click at [919, 194] on div at bounding box center [924, 207] width 10 height 98
drag, startPoint x: 600, startPoint y: 201, endPoint x: 598, endPoint y: 209, distance: 8.2
click at [598, 209] on span "Wie is er in de lead voor deze calamiteit?" at bounding box center [589, 207] width 608 height 39
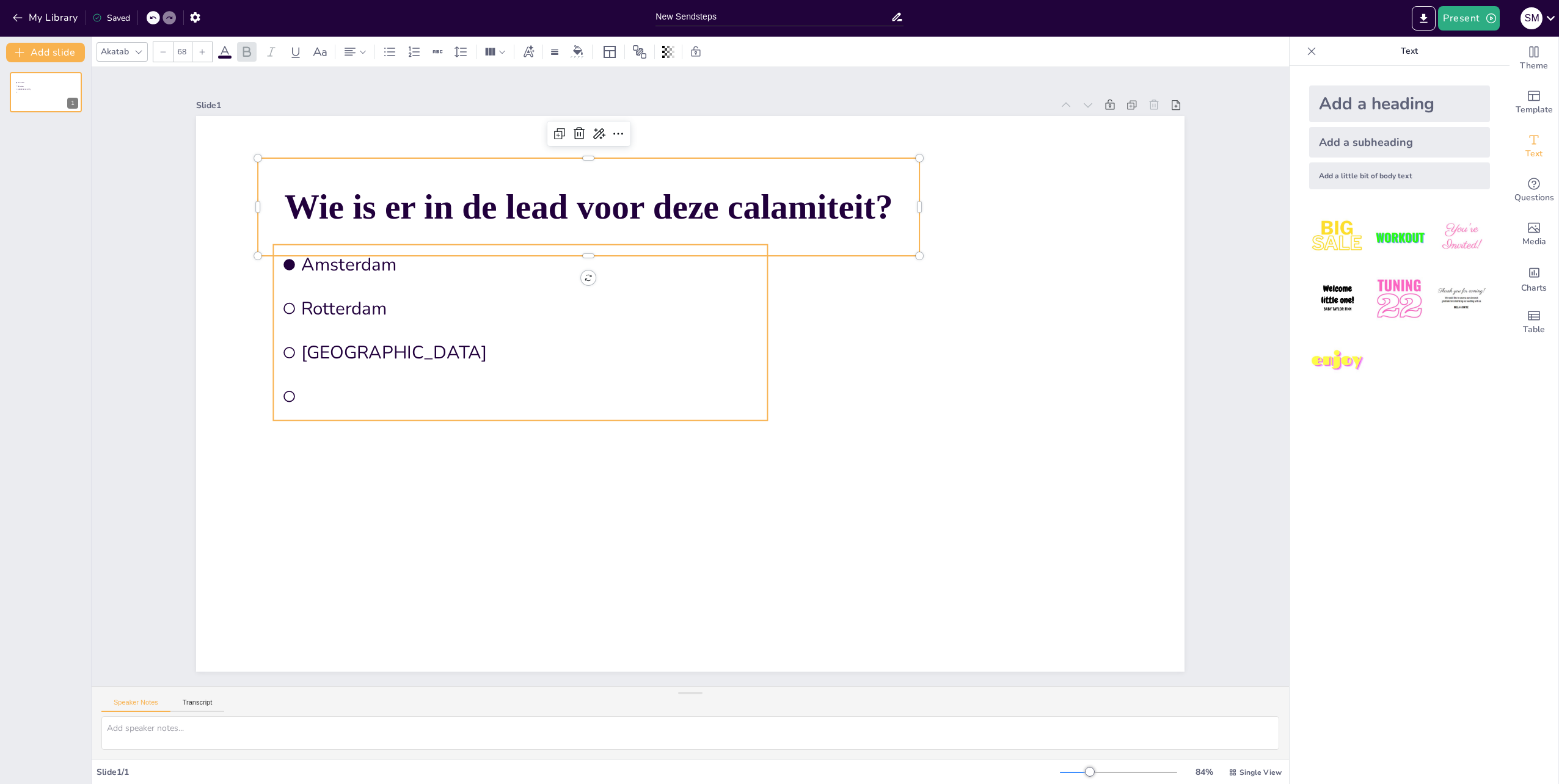
click at [712, 324] on ul "[GEOGRAPHIC_DATA] [GEOGRAPHIC_DATA] [GEOGRAPHIC_DATA]" at bounding box center [526, 315] width 510 height 227
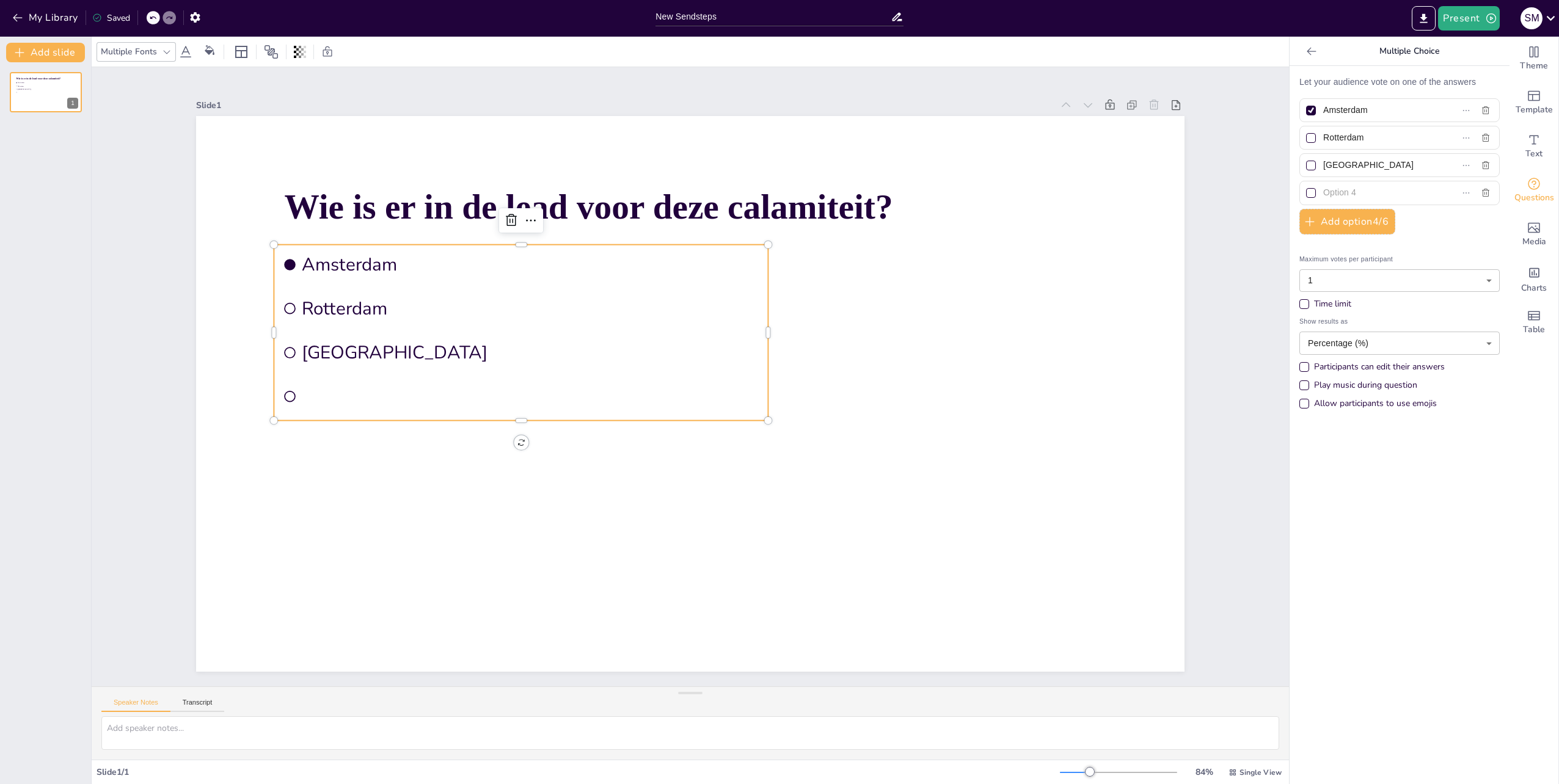
click at [1378, 110] on input "Amsterdam" at bounding box center [1379, 110] width 112 height 18
type input "t"
type input "trdl roosendaal"
click at [1364, 136] on input "Rotterdam" at bounding box center [1379, 138] width 112 height 18
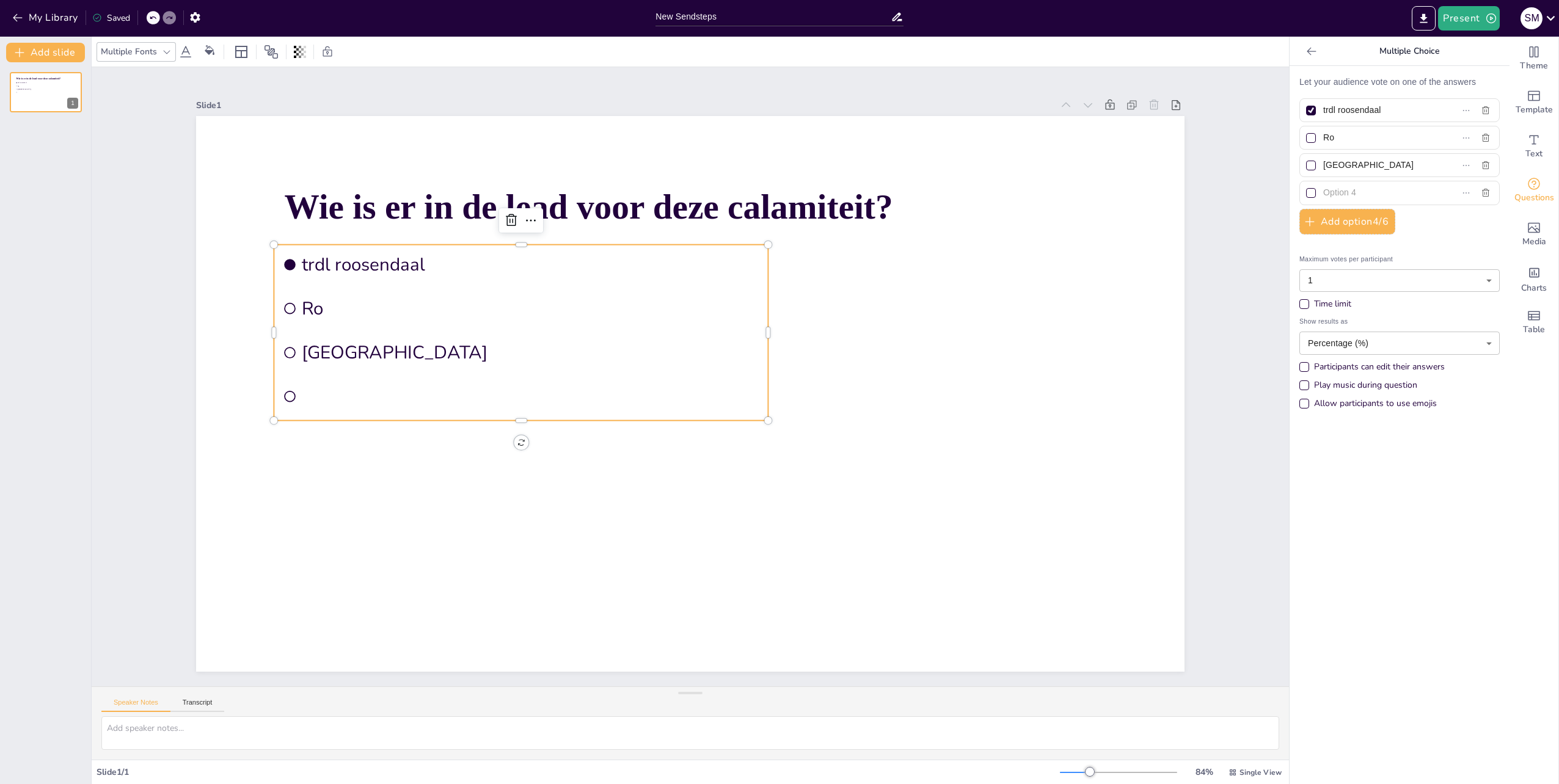
type input "R"
type input "safety controller essen"
click at [1377, 162] on input "[GEOGRAPHIC_DATA]" at bounding box center [1379, 165] width 112 height 18
type input "T"
type input "a"
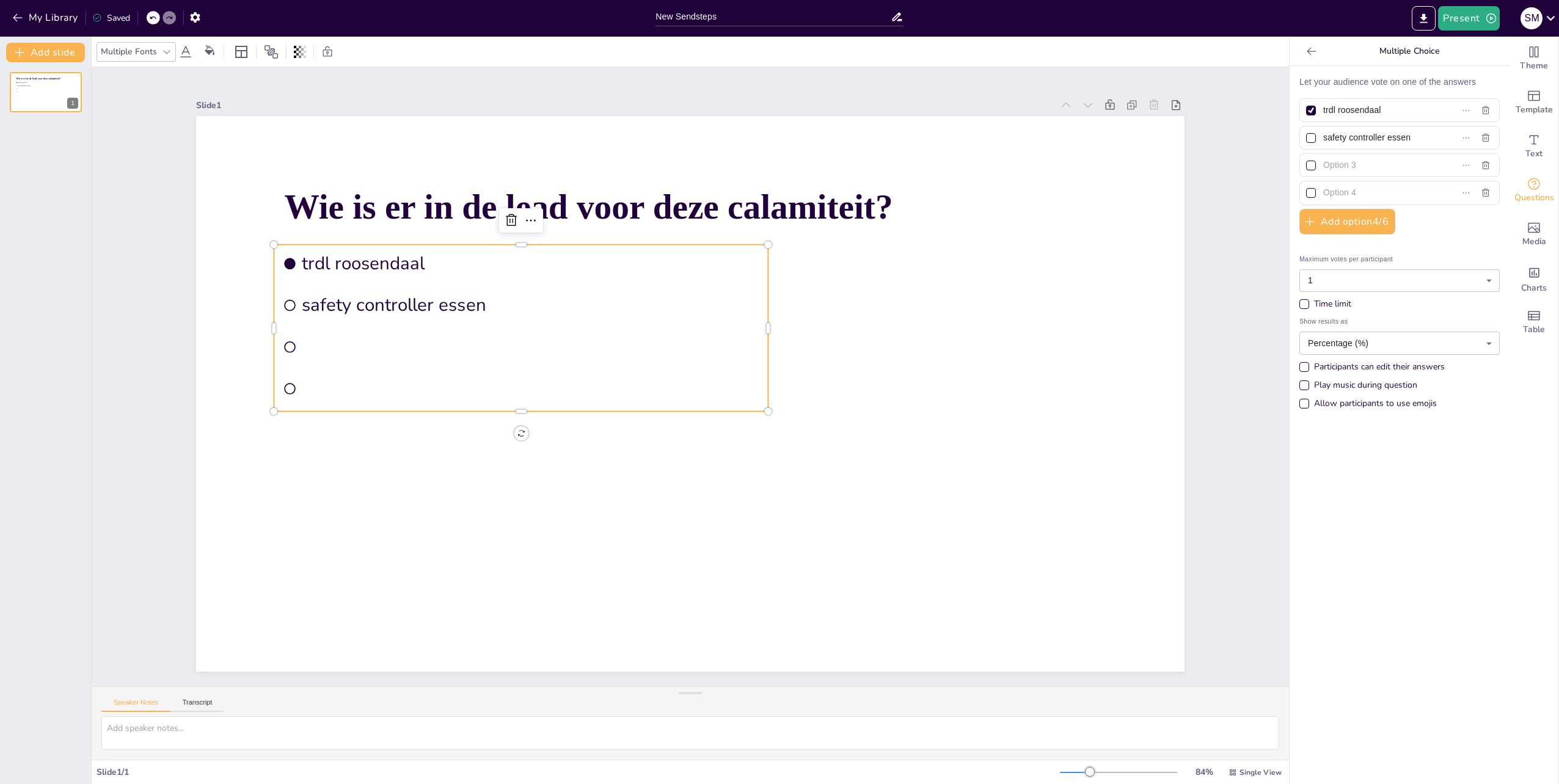
type input "a"
type input "is afhankelijk van km melding"
click at [1480, 188] on icon "button" at bounding box center [1485, 193] width 10 height 10
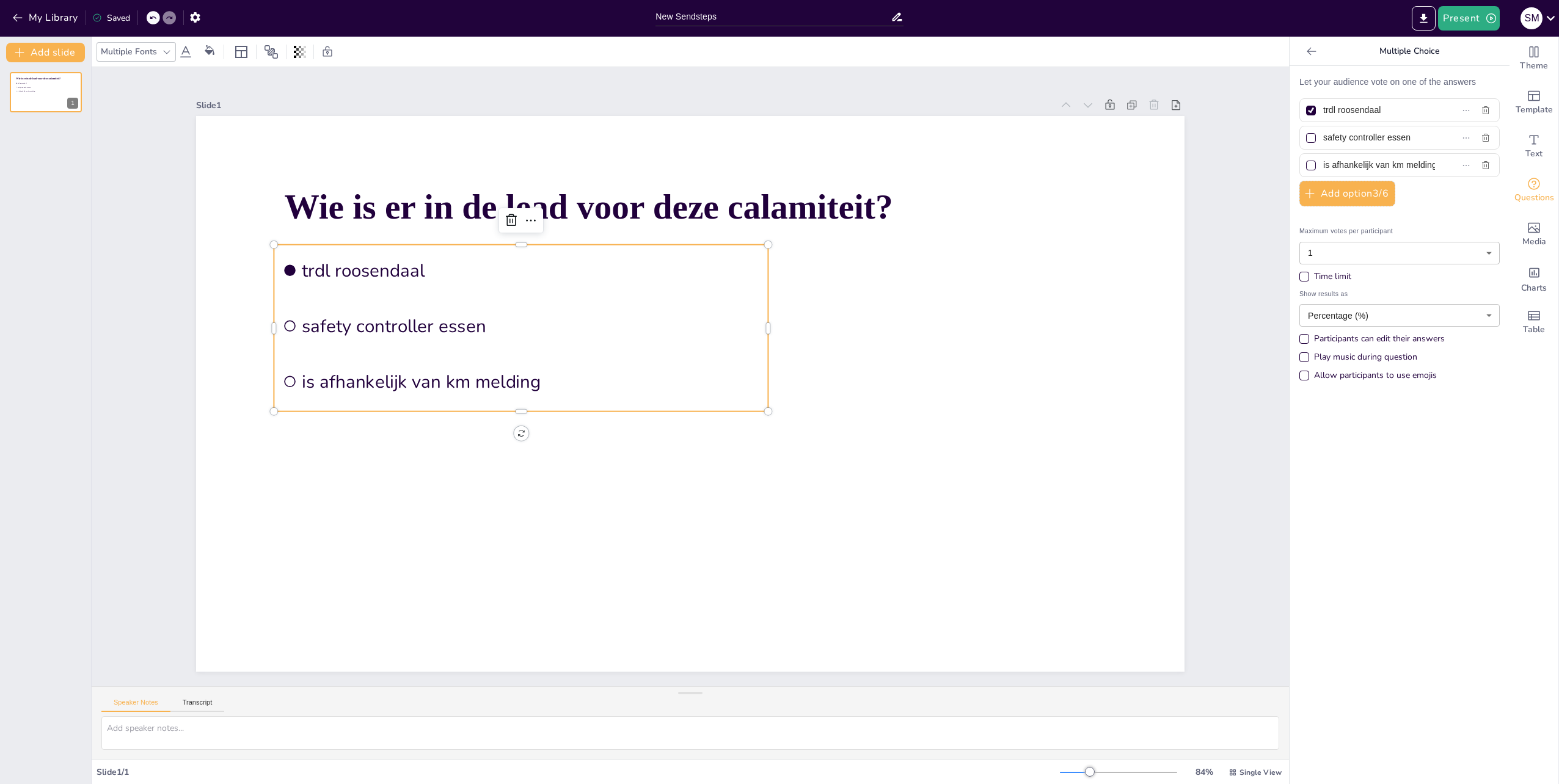
click at [1299, 272] on div "Time limit" at bounding box center [1304, 276] width 10 height 10
click at [1346, 299] on body "My Library Saved New Sendsteps Present s M Document fonts Akatab Popular fonts …" at bounding box center [780, 392] width 1559 height 784
click at [1338, 363] on li "30 seconds" at bounding box center [1395, 363] width 191 height 20
click at [1339, 398] on div "Allow participants to use emojis" at bounding box center [1375, 404] width 123 height 12
click at [1381, 393] on div "Maximum votes per participant 1 1 ​ Time limit 30 seconds 30 ​ Show results as …" at bounding box center [1399, 321] width 201 height 190
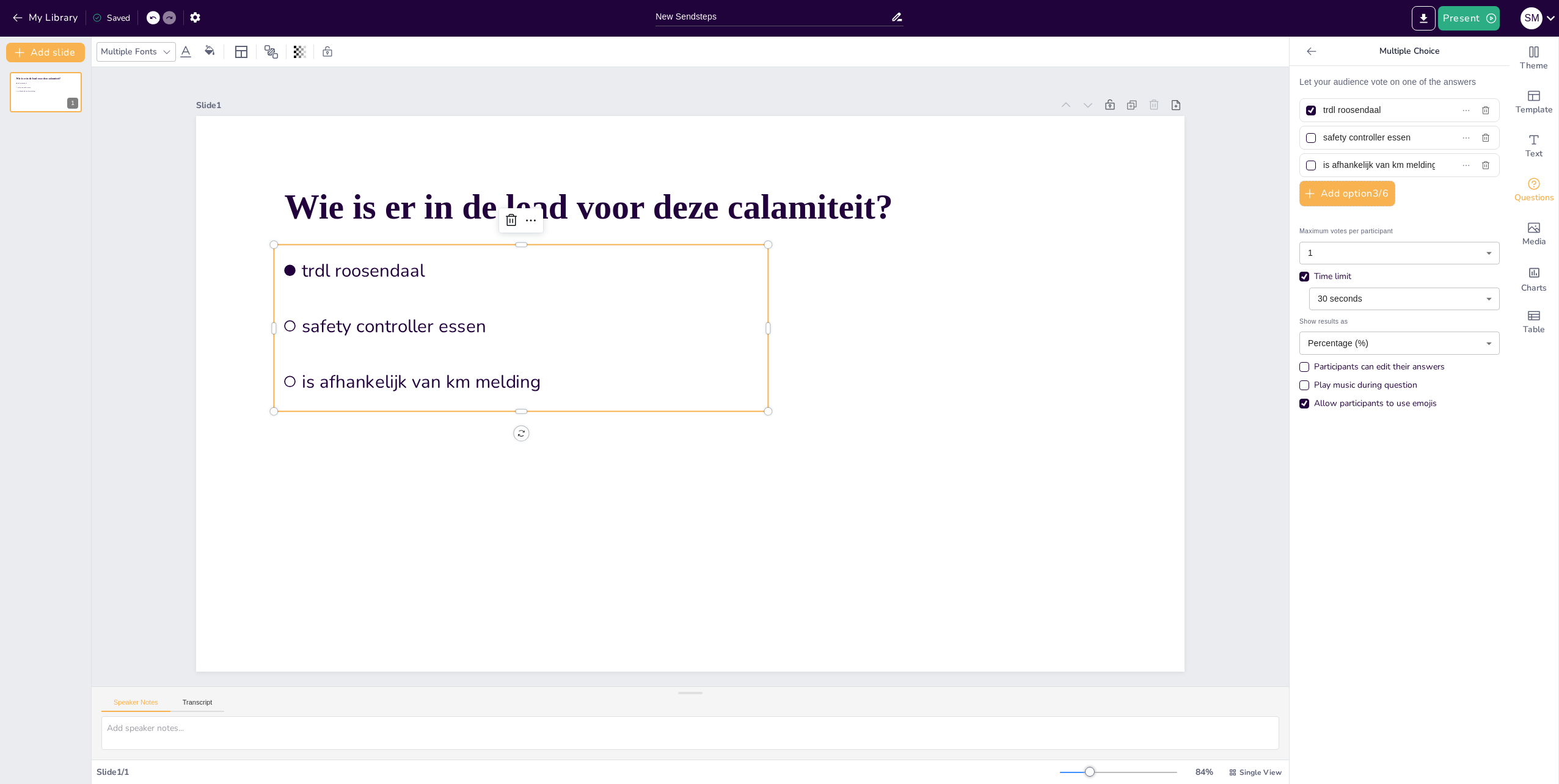
click at [1353, 398] on div "Allow participants to use emojis" at bounding box center [1375, 404] width 123 height 12
click at [1327, 388] on div "Play music during question" at bounding box center [1365, 385] width 103 height 12
click at [1329, 398] on div "Allow participants to use emojis" at bounding box center [1375, 404] width 123 height 12
click at [60, 54] on button "Add slide" at bounding box center [45, 53] width 79 height 19
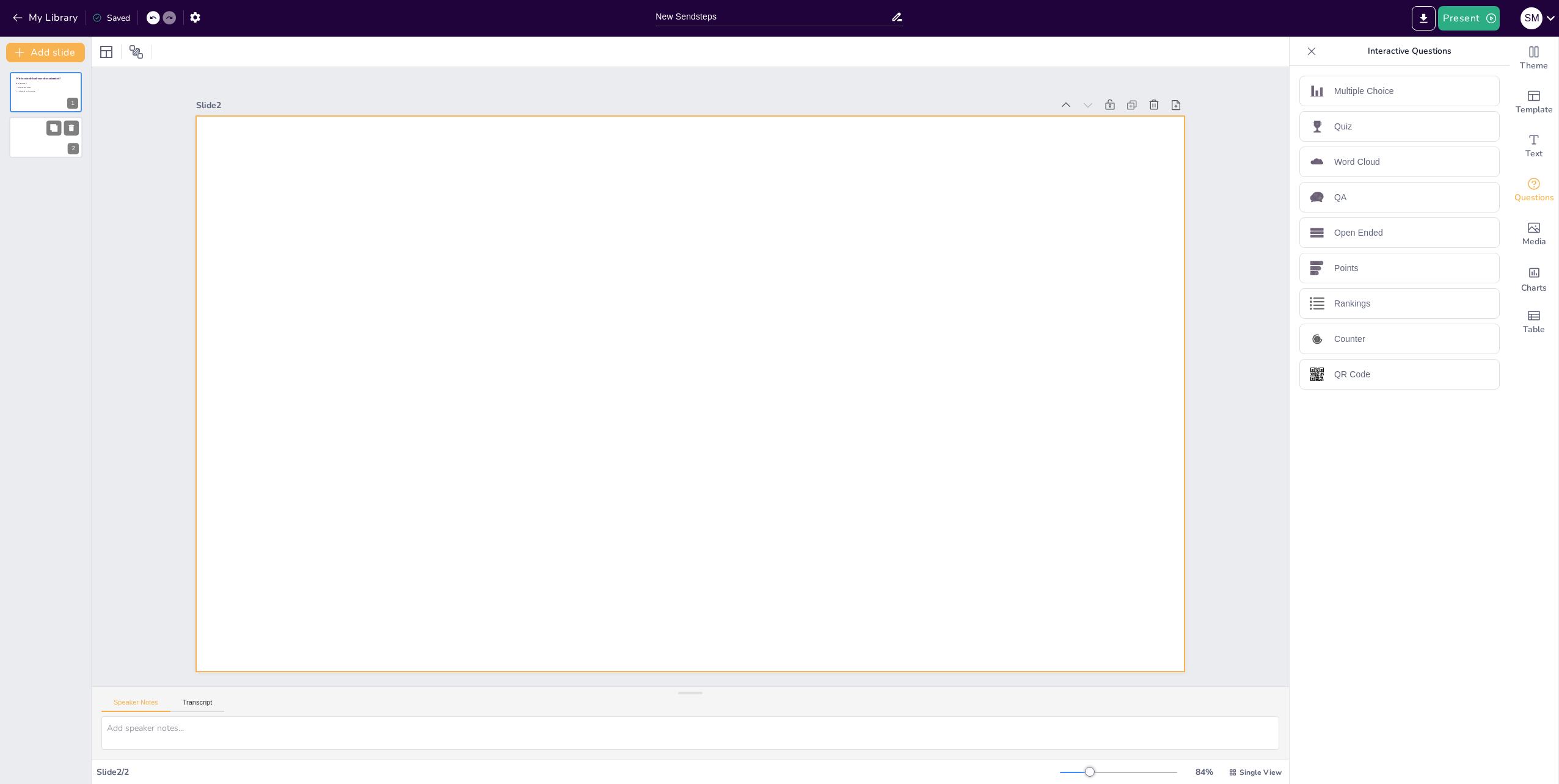
click at [31, 149] on div at bounding box center [45, 138] width 73 height 42
click at [1334, 269] on p "Points" at bounding box center [1346, 269] width 25 height 13
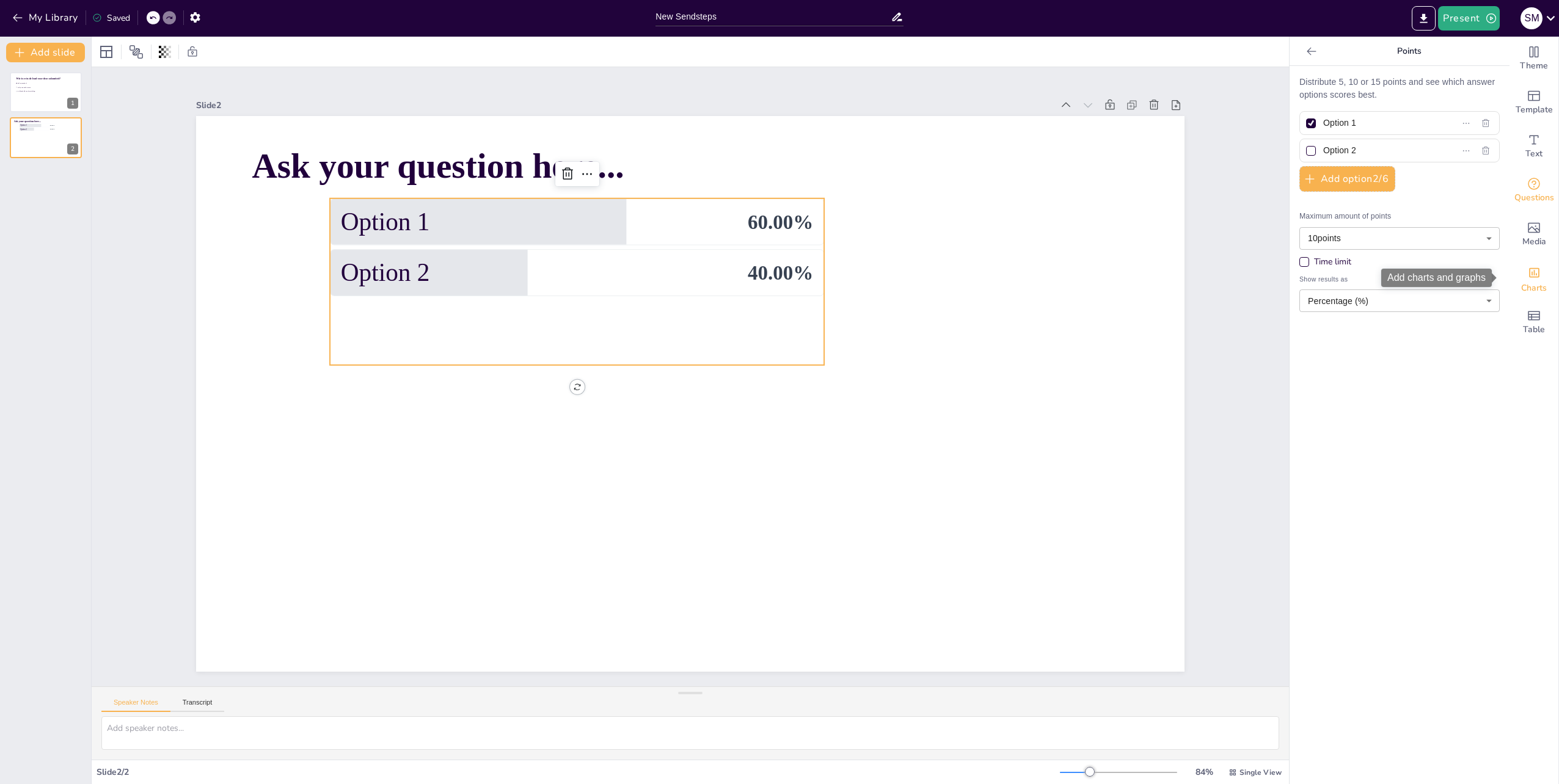
click at [1529, 274] on icon "Add charts and graphs" at bounding box center [1534, 273] width 10 height 10
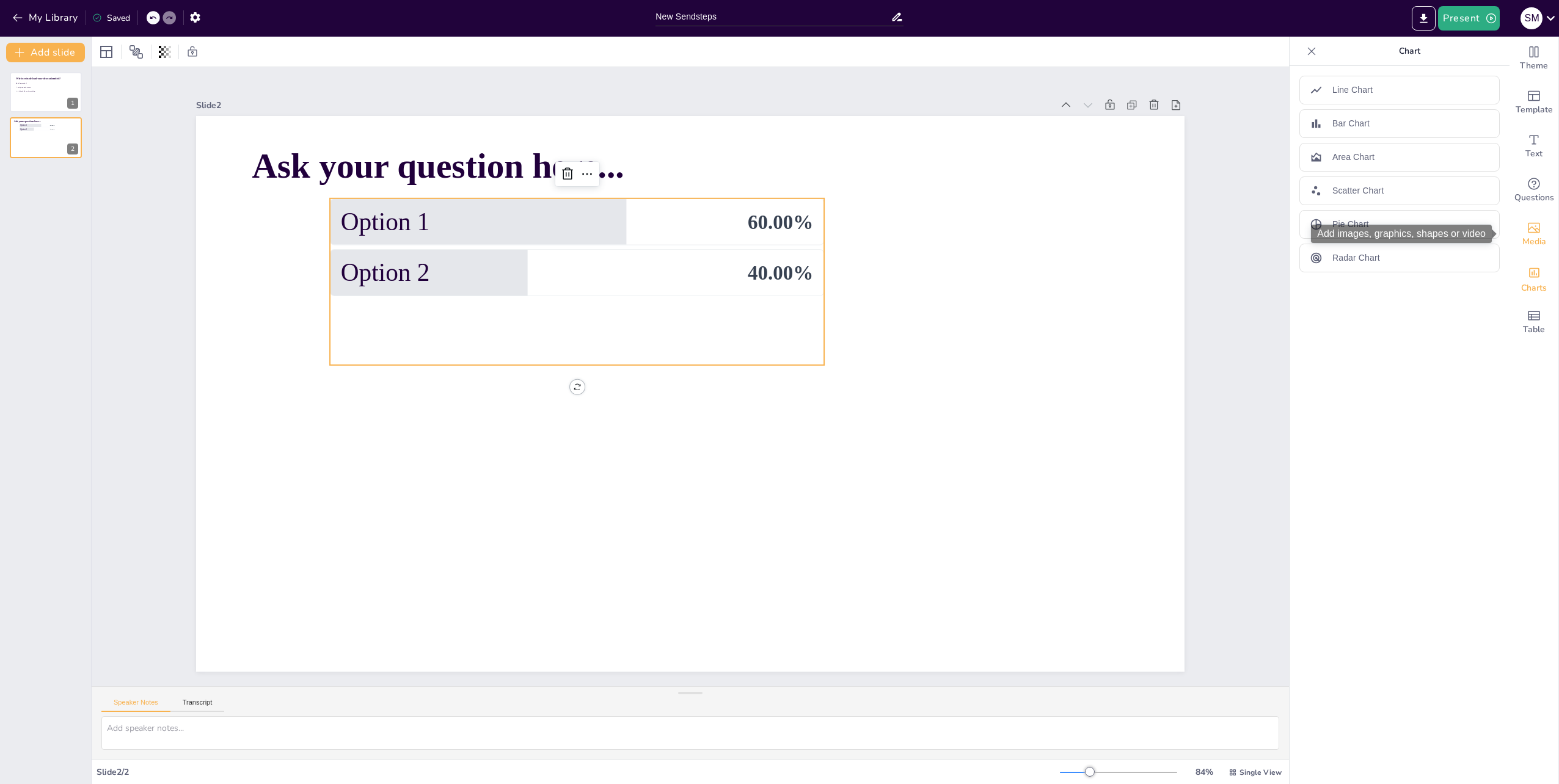
click at [1527, 234] on icon "Add images, graphics, shapes or video" at bounding box center [1534, 228] width 15 height 15
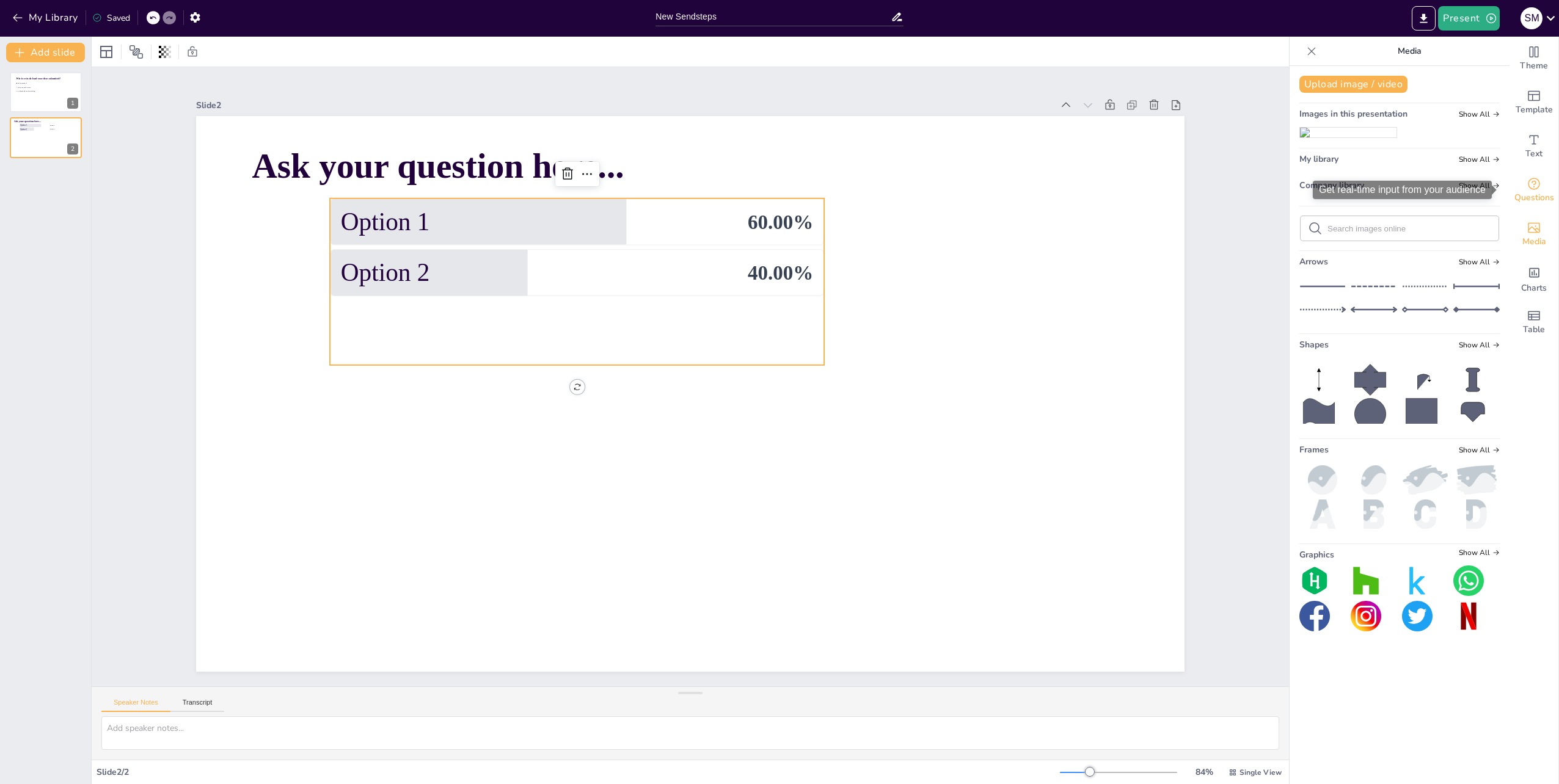
click at [1526, 195] on span "Questions" at bounding box center [1534, 198] width 40 height 14
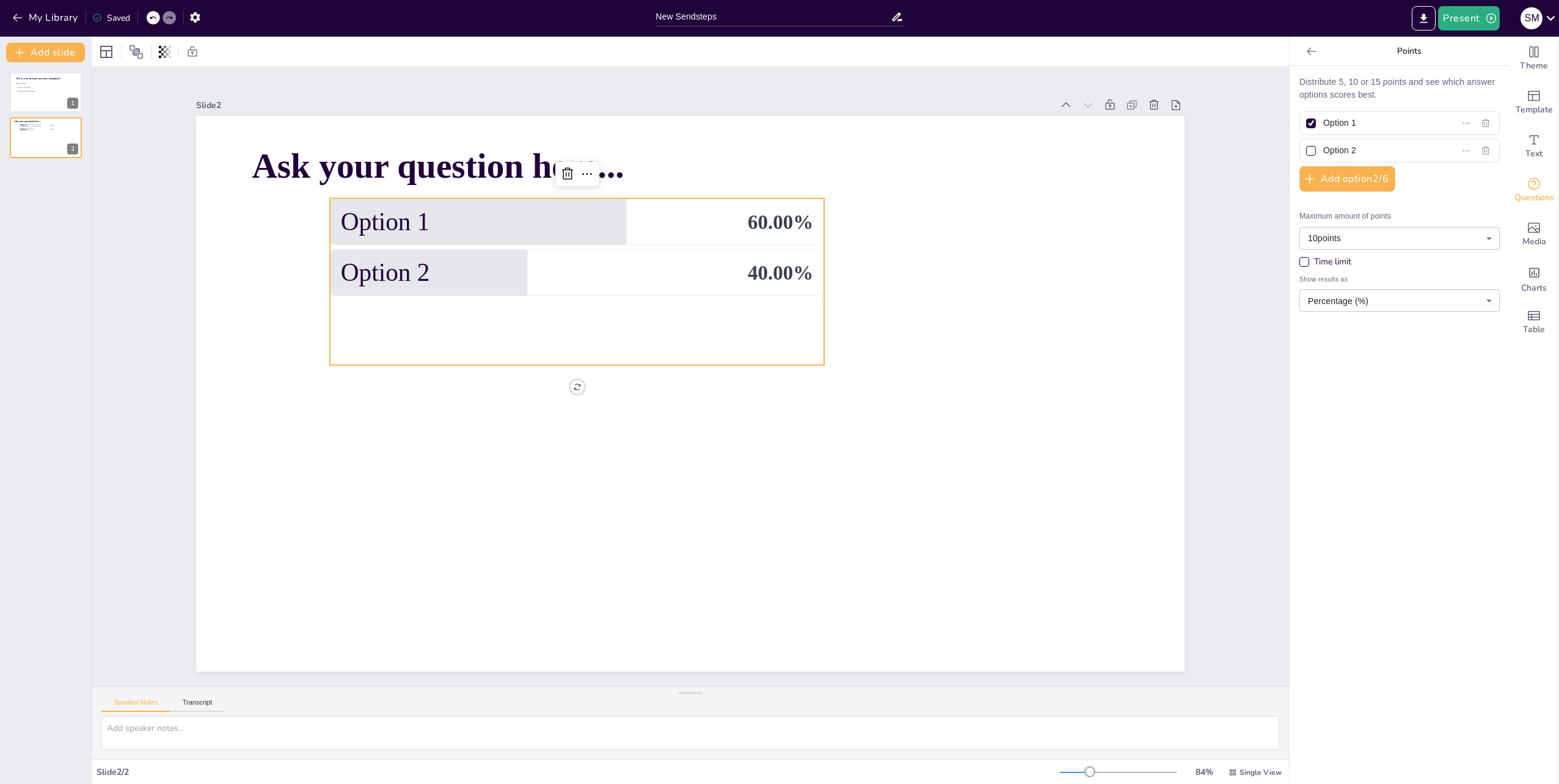
click at [1306, 152] on div at bounding box center [1310, 151] width 10 height 10
click at [1323, 152] on input "Option 2" at bounding box center [1379, 150] width 112 height 18
click at [1306, 153] on div at bounding box center [1310, 151] width 10 height 10
click at [1323, 153] on input "Option 2" at bounding box center [1379, 150] width 112 height 18
click at [31, 86] on span "safety controller essen" at bounding box center [34, 87] width 34 height 2
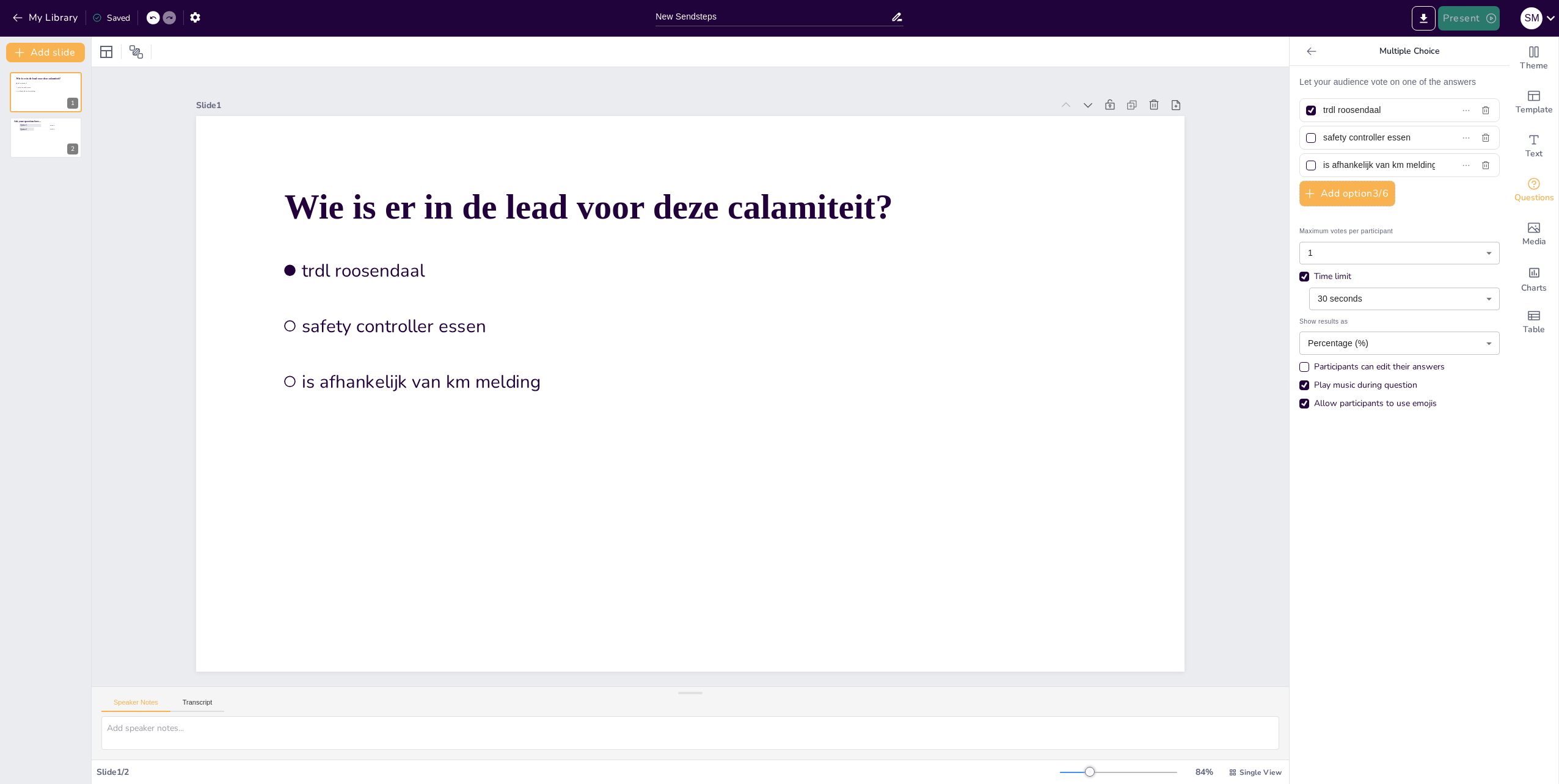
click at [1469, 18] on button "Present" at bounding box center [1468, 18] width 61 height 25
click at [1482, 45] on li "Preview presentation" at bounding box center [1488, 45] width 97 height 19
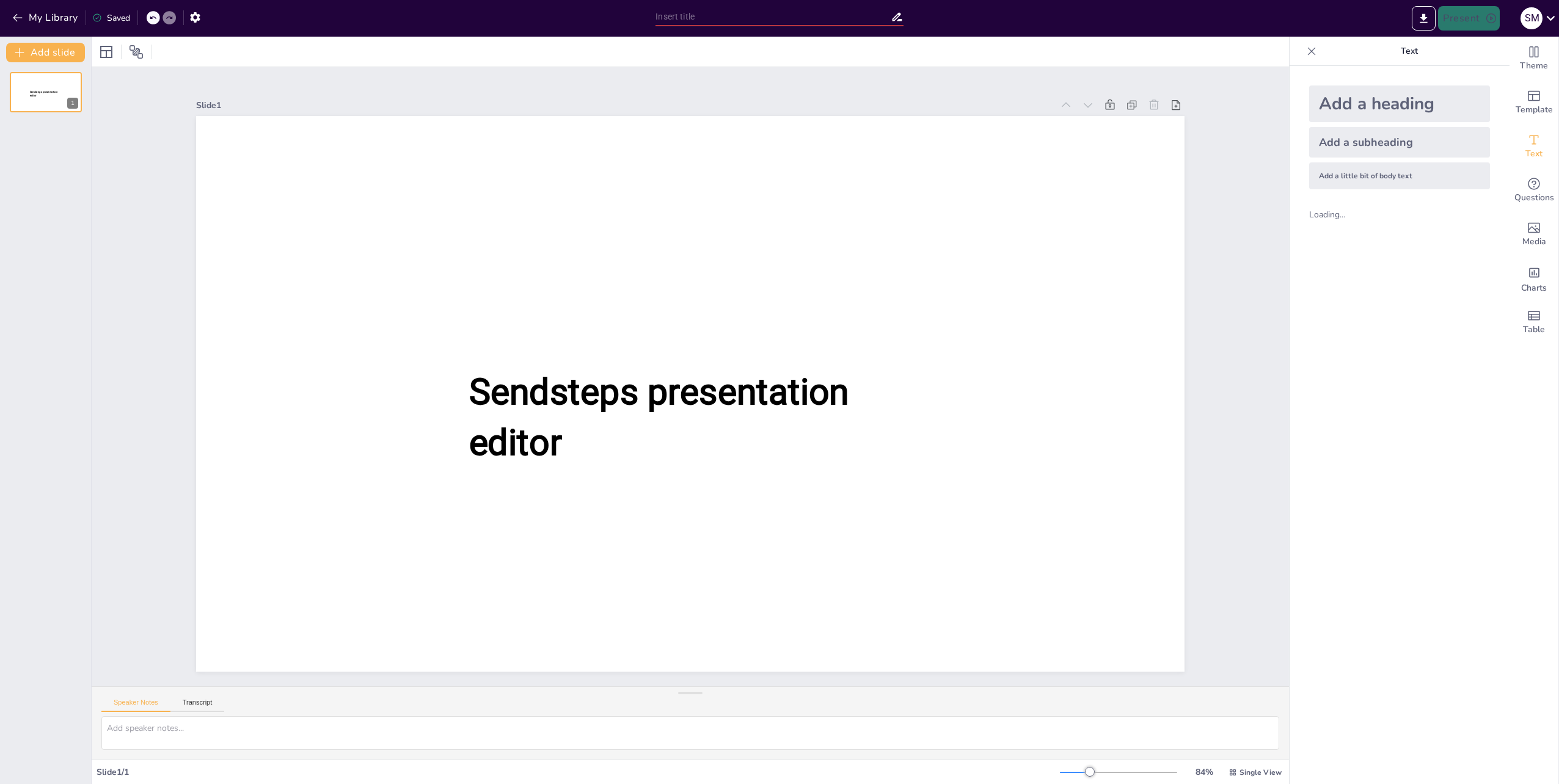
type input "New Sendsteps"
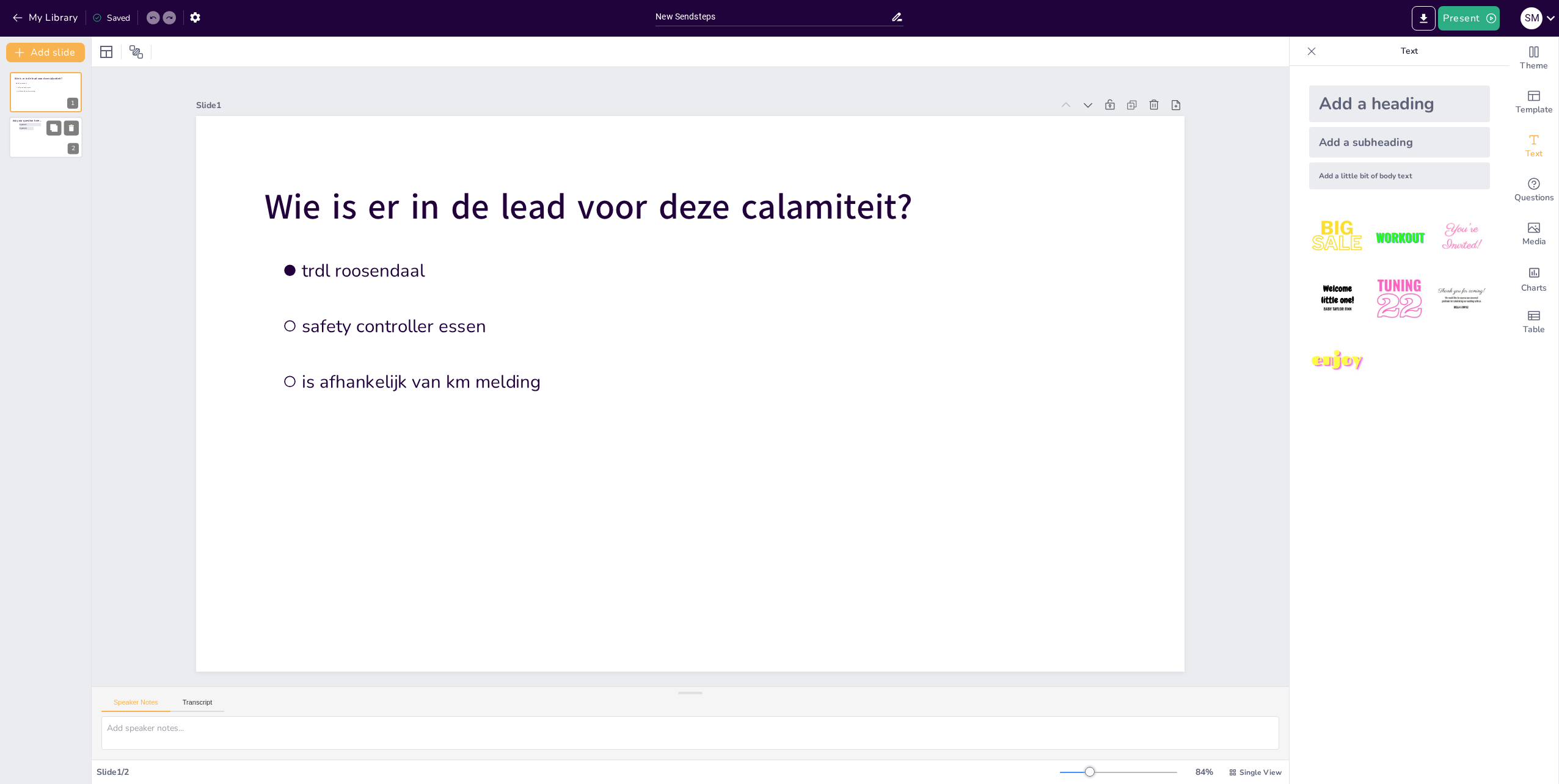
click at [29, 140] on div at bounding box center [45, 138] width 73 height 42
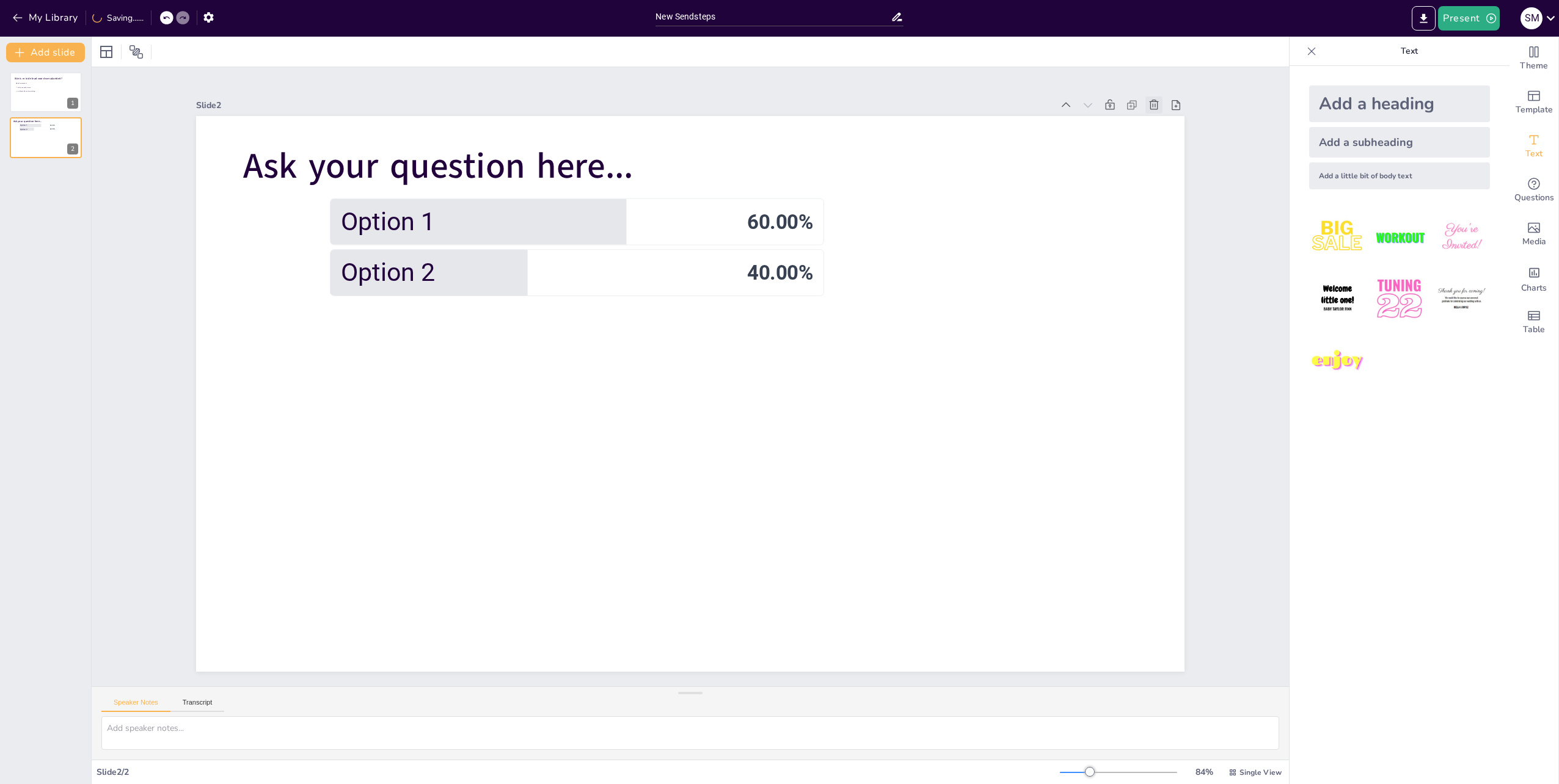
click at [1148, 100] on icon at bounding box center [1153, 104] width 12 height 12
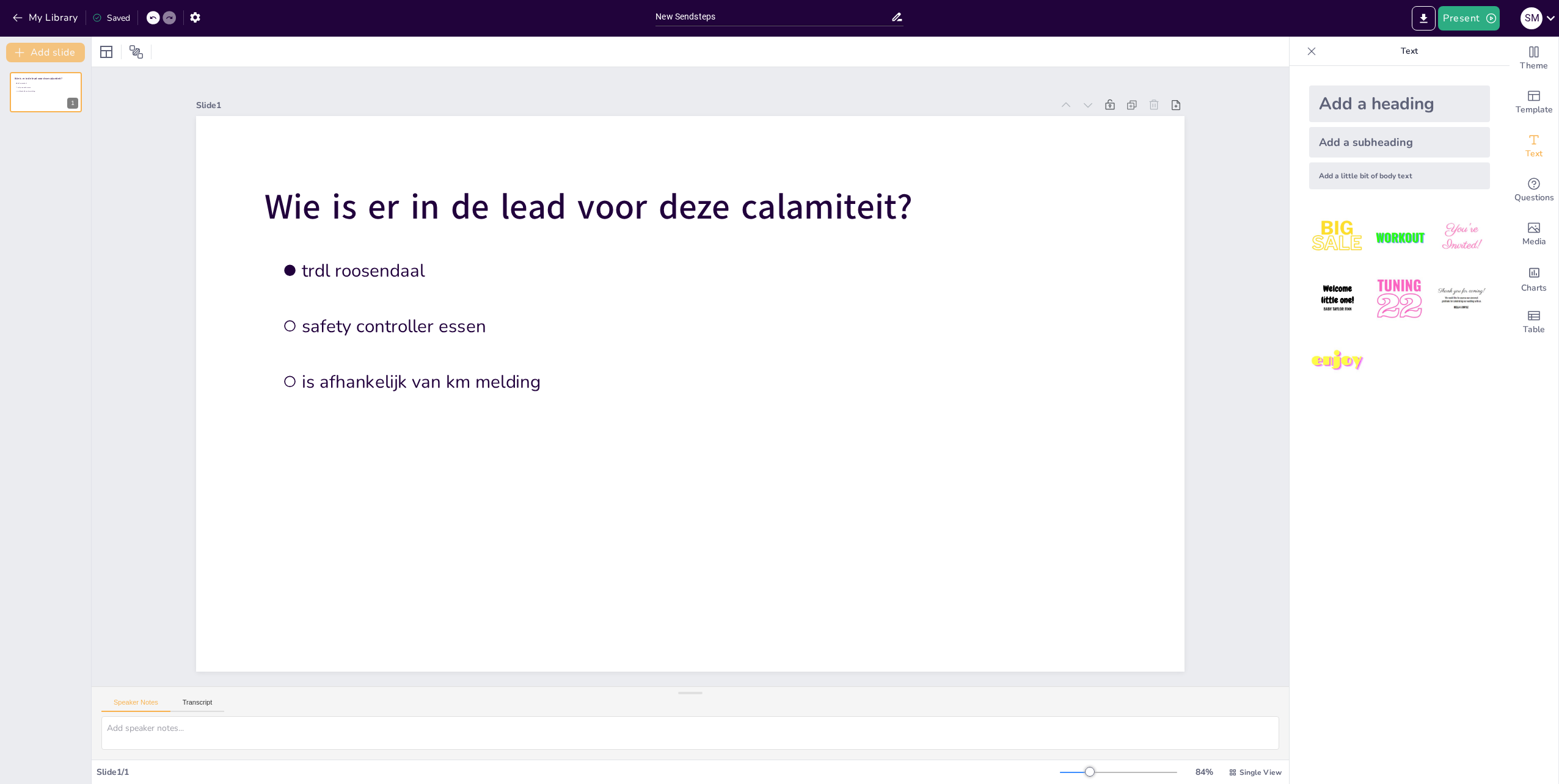
click at [34, 53] on button "Add slide" at bounding box center [45, 53] width 79 height 19
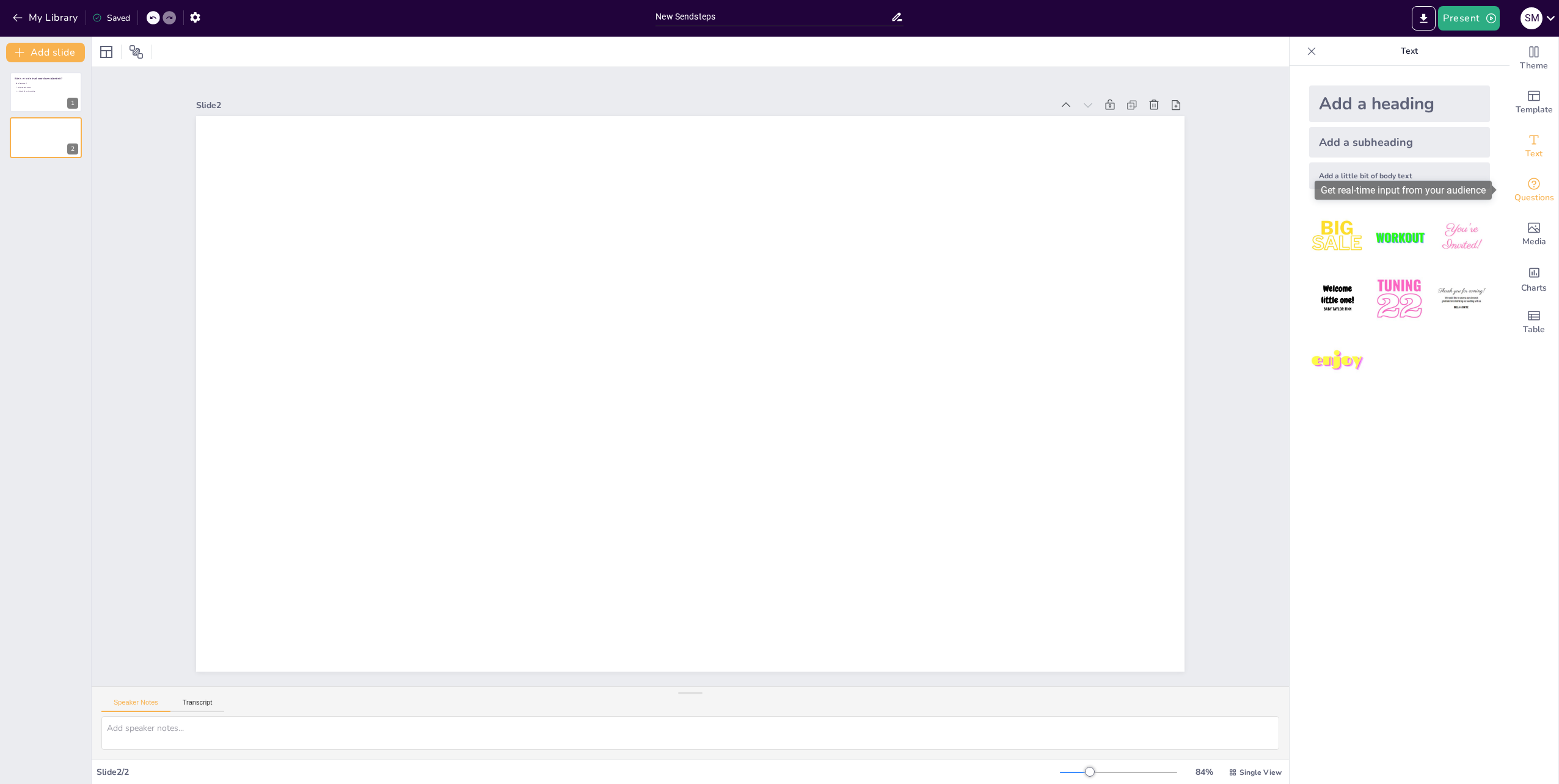
click at [1528, 196] on span "Questions" at bounding box center [1534, 198] width 40 height 14
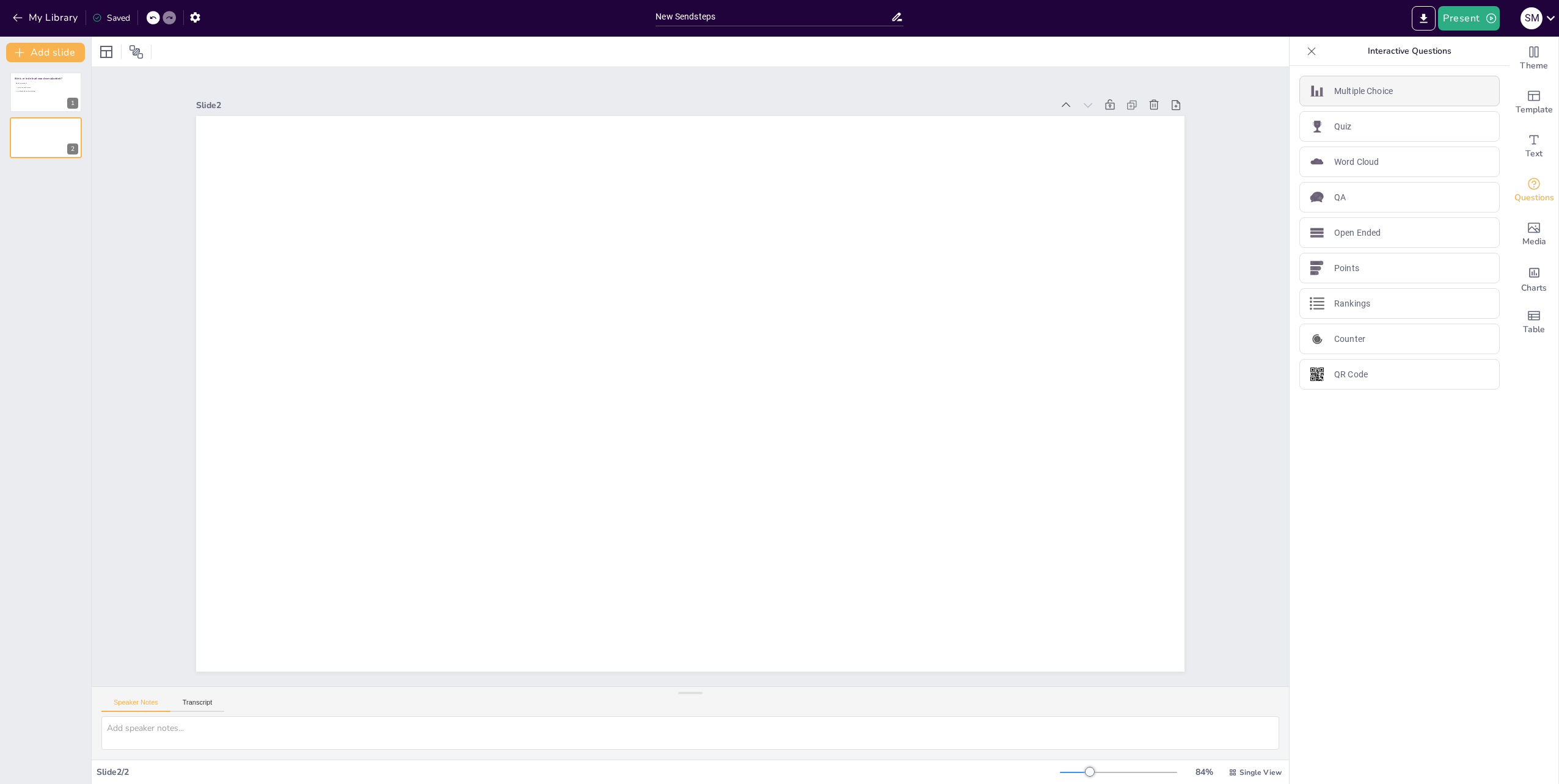
click at [1361, 90] on p "Multiple Choice" at bounding box center [1363, 92] width 58 height 13
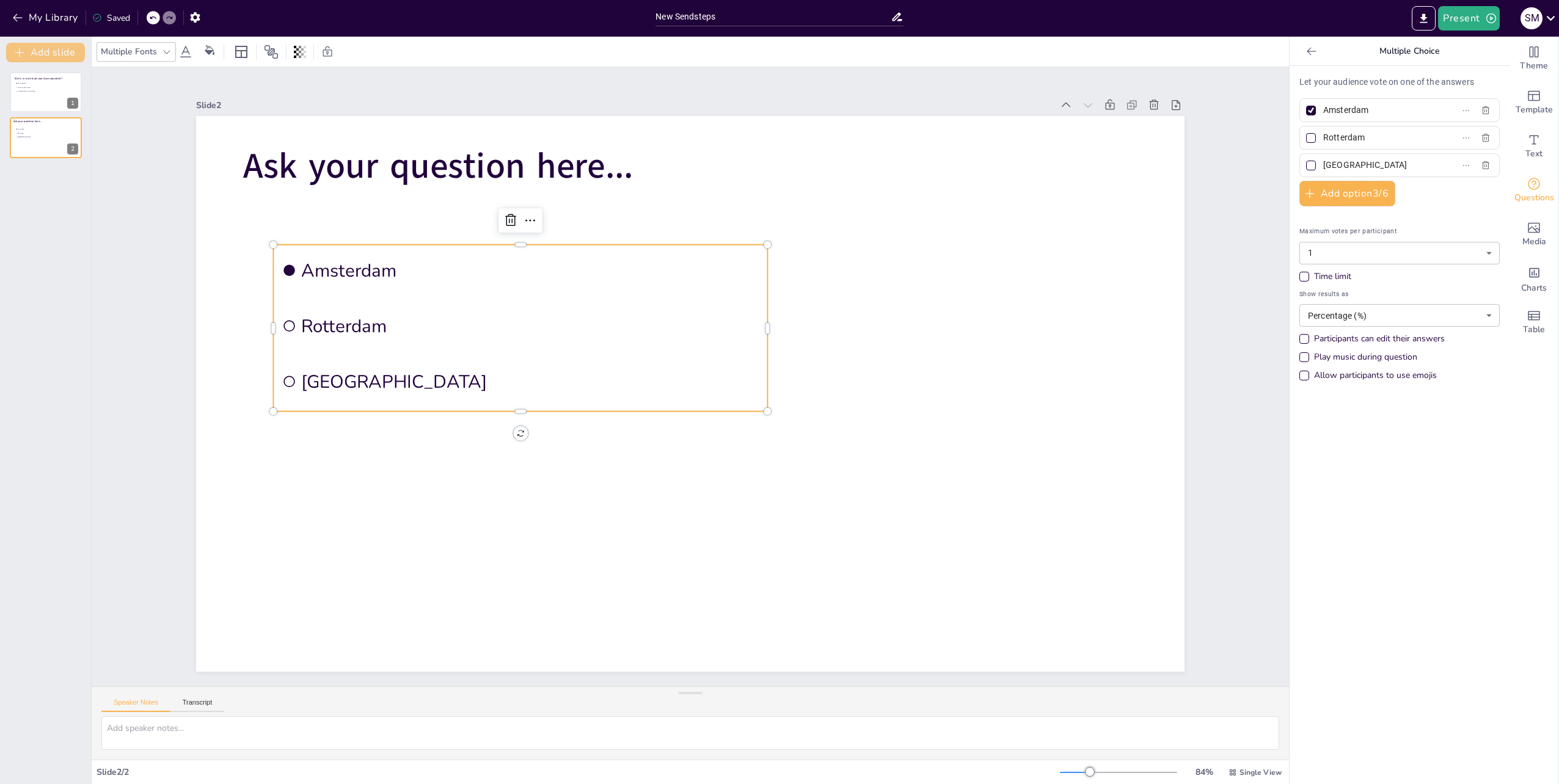
click at [50, 57] on button "Add slide" at bounding box center [45, 53] width 79 height 19
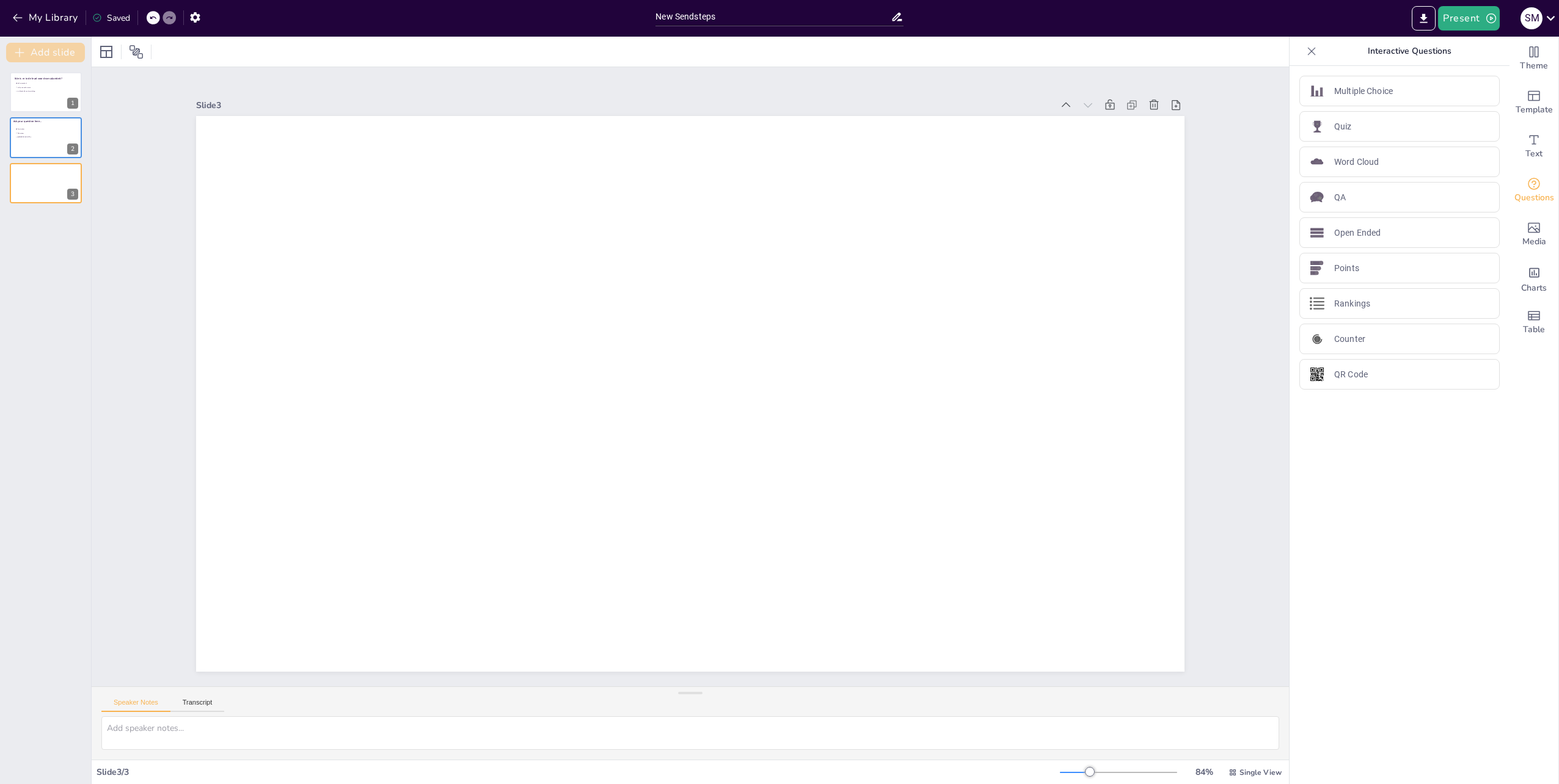
click at [49, 57] on button "Add slide" at bounding box center [45, 53] width 79 height 19
click at [39, 98] on div at bounding box center [45, 92] width 73 height 42
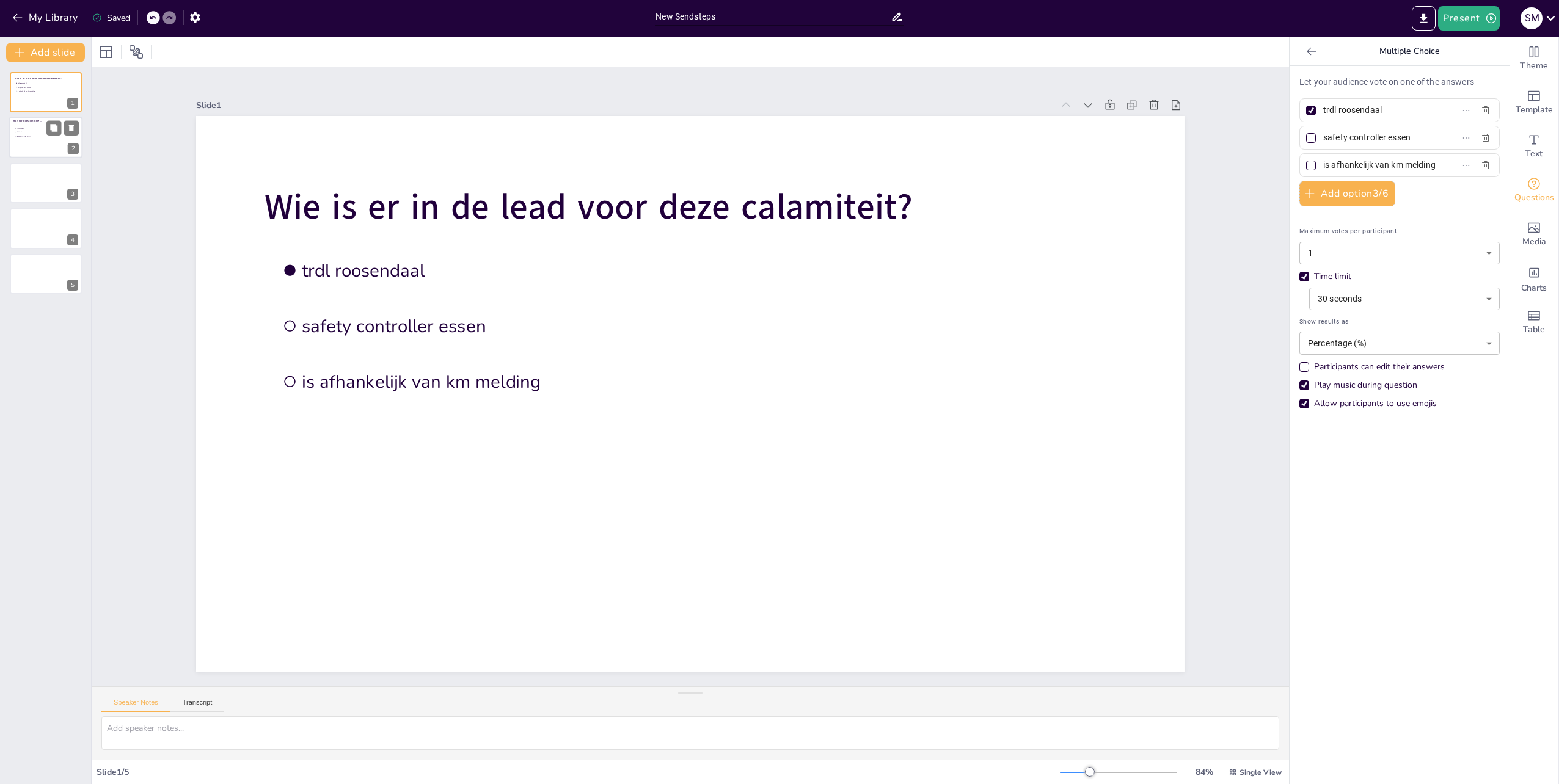
click at [29, 139] on li "[GEOGRAPHIC_DATA]" at bounding box center [33, 137] width 36 height 4
type input "Amsterdam"
type input "Rotterdam"
type input "[GEOGRAPHIC_DATA]"
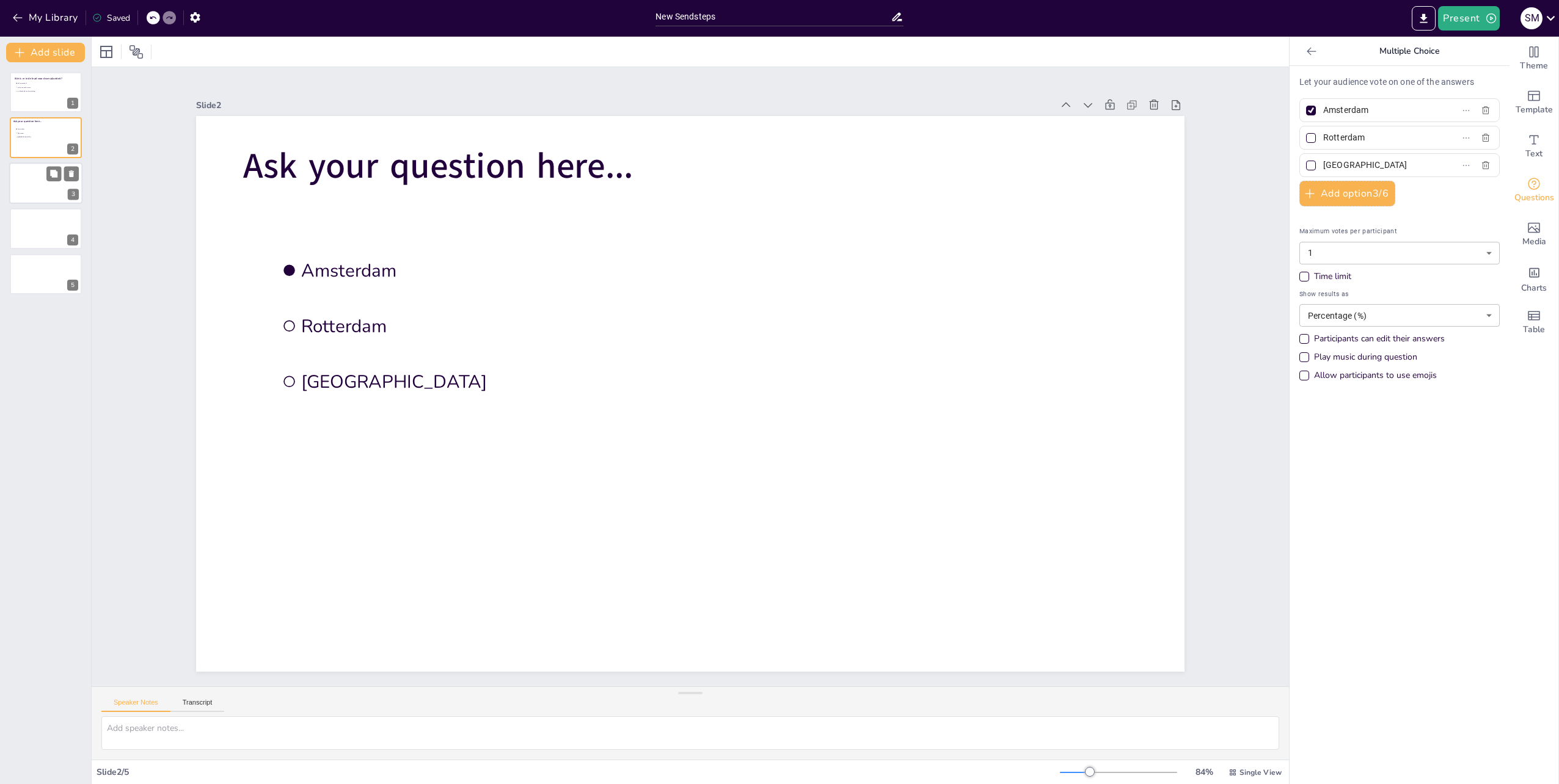
click at [34, 187] on div at bounding box center [45, 183] width 73 height 42
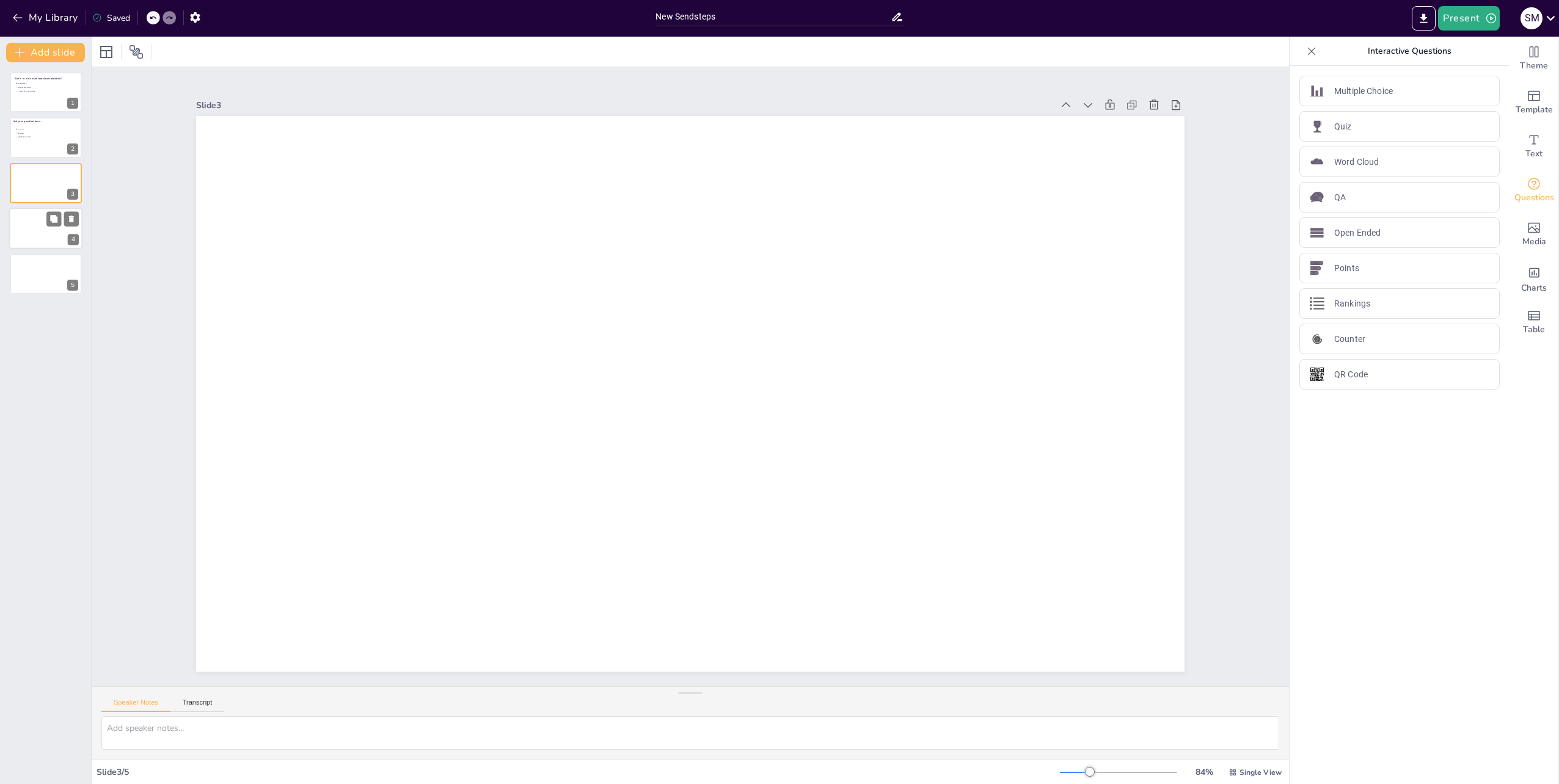
click at [37, 218] on div at bounding box center [45, 228] width 73 height 42
click at [36, 273] on div at bounding box center [45, 275] width 73 height 42
click at [22, 147] on div at bounding box center [45, 138] width 73 height 42
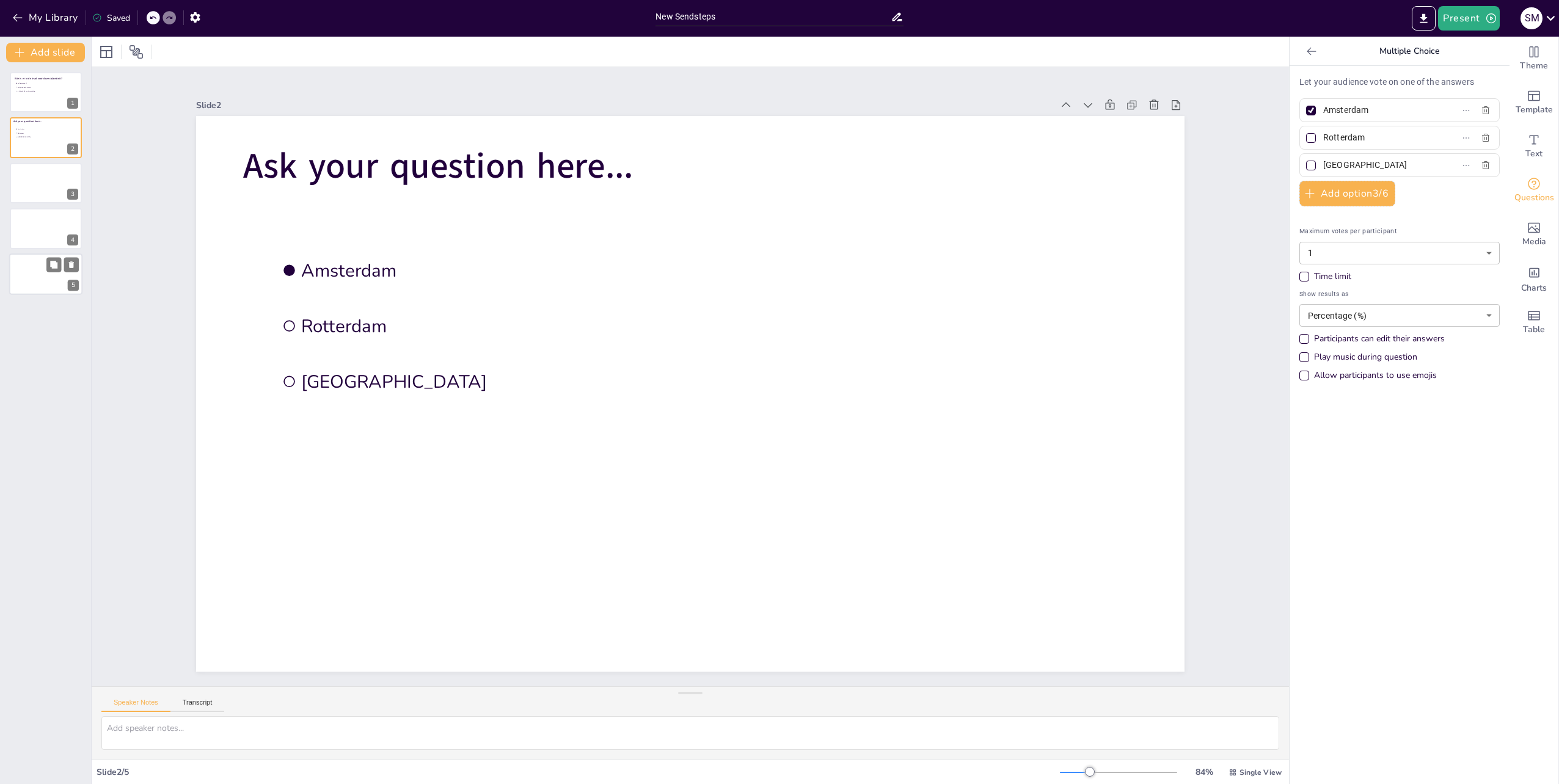
click at [29, 287] on div at bounding box center [45, 275] width 73 height 42
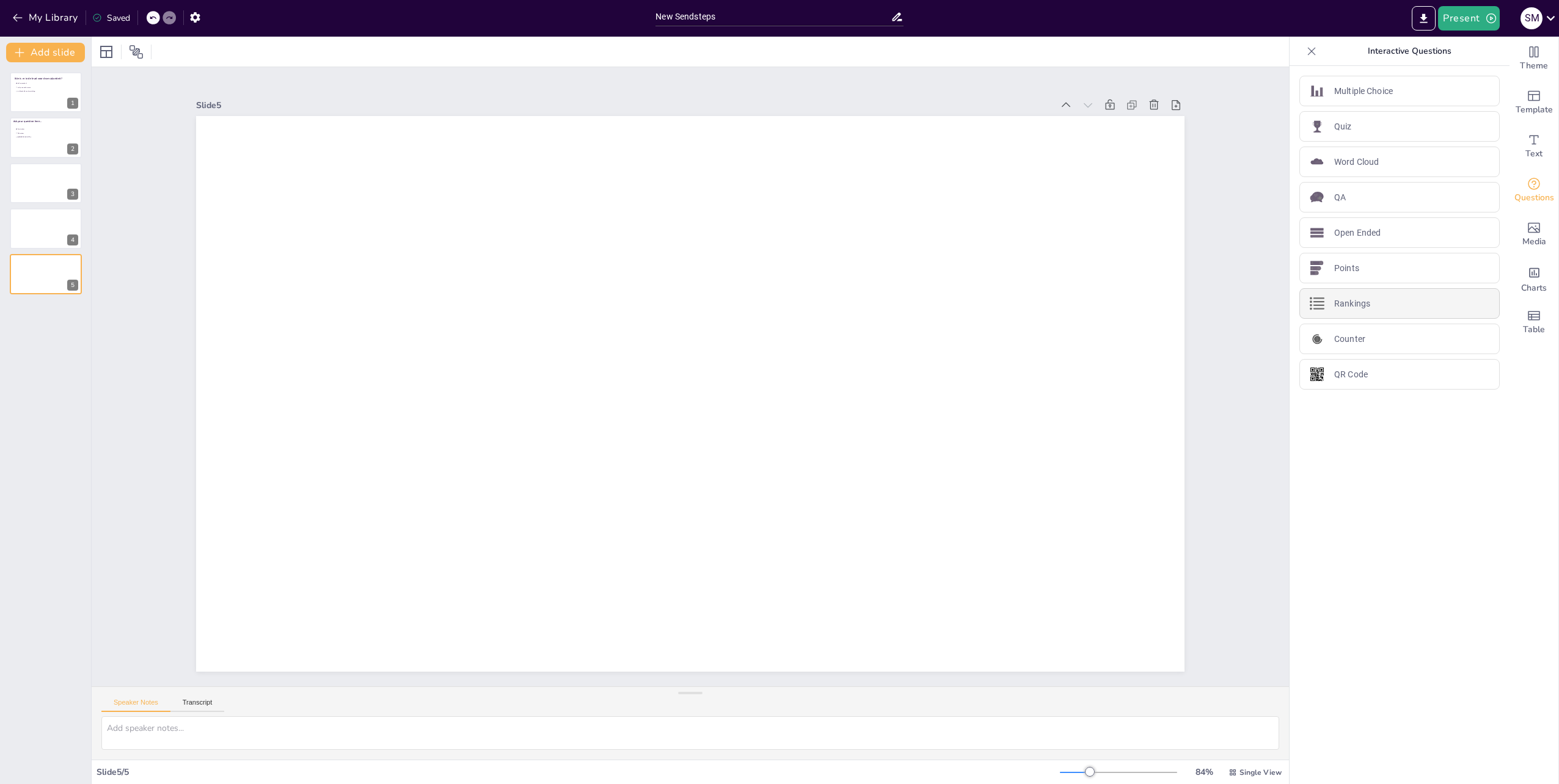
click at [1342, 308] on div "Rankings" at bounding box center [1399, 303] width 201 height 31
click at [1334, 149] on p "Podium" at bounding box center [1349, 149] width 30 height 13
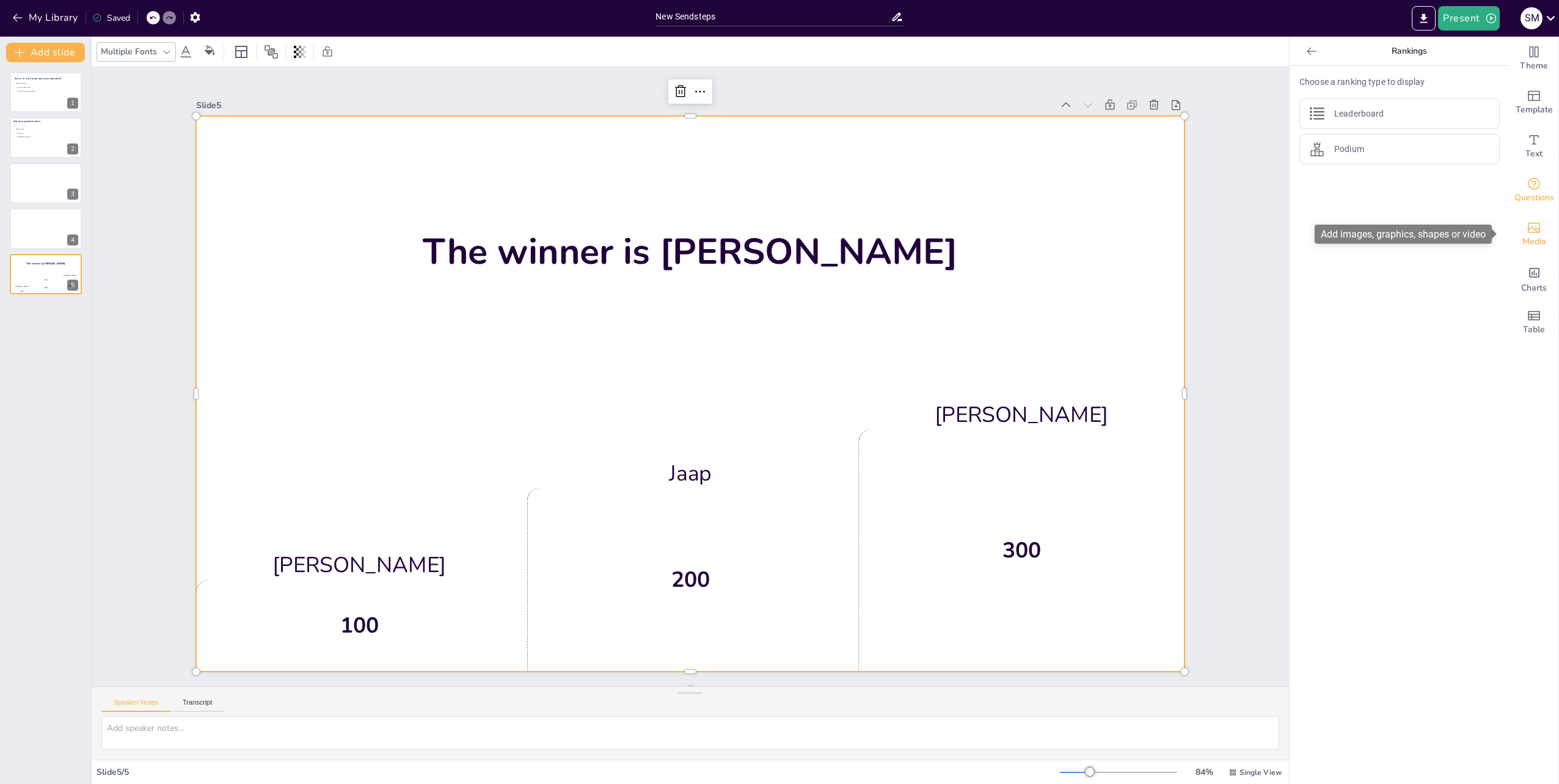
click at [1531, 225] on icon "Add images, graphics, shapes or video" at bounding box center [1534, 228] width 15 height 15
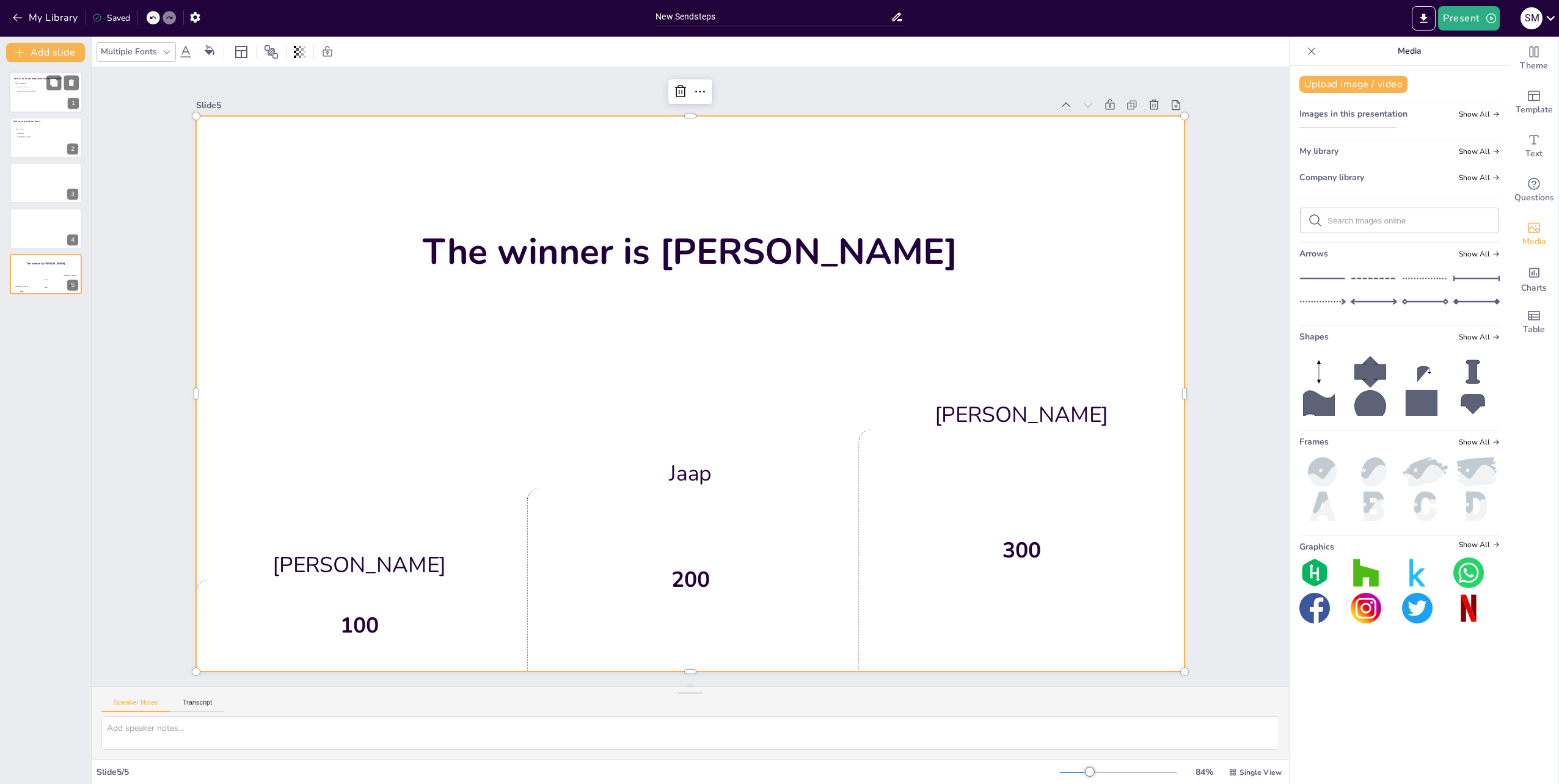
click at [29, 91] on span "is afhankelijk van km melding" at bounding box center [34, 91] width 34 height 2
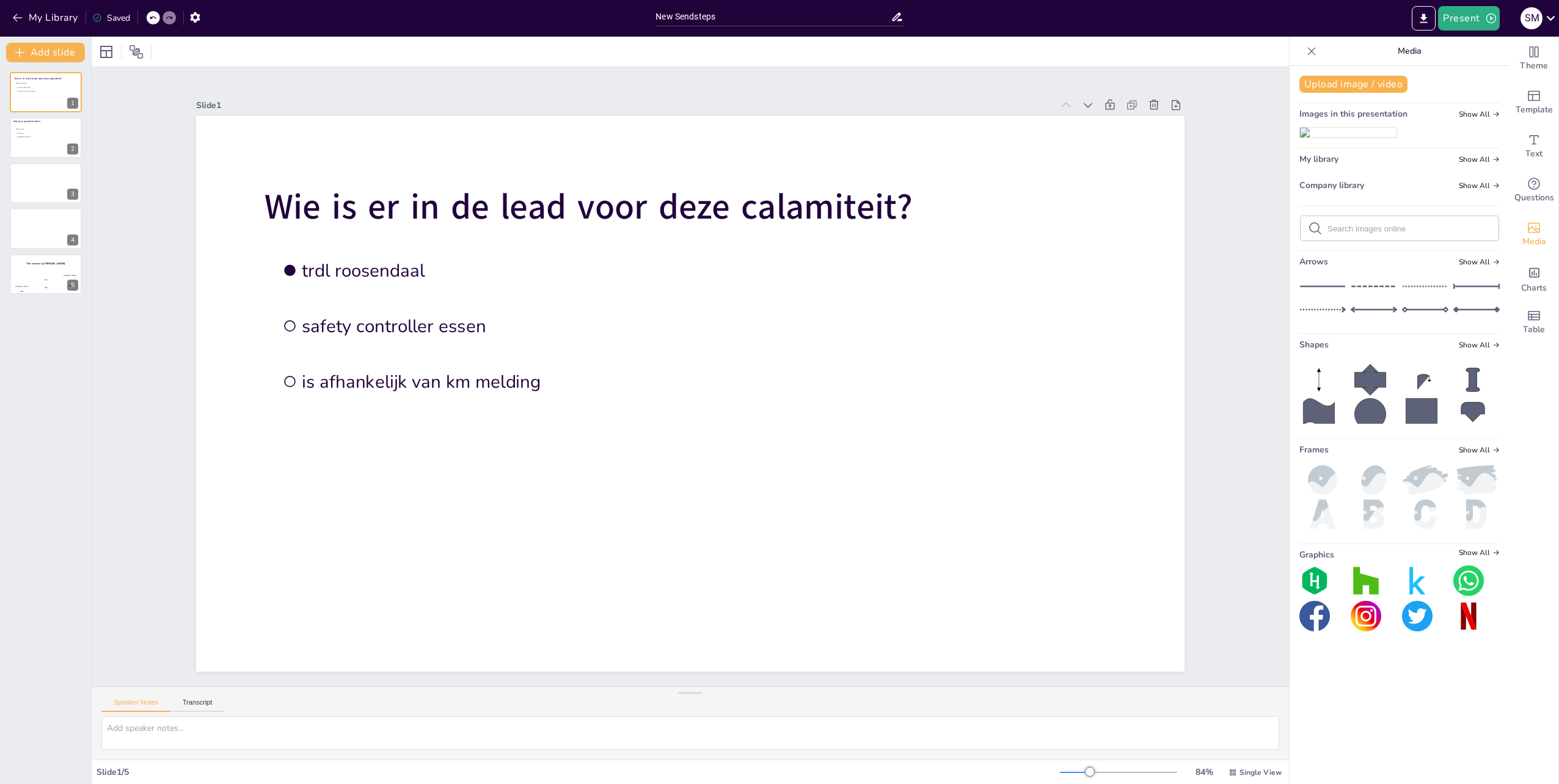
click at [1316, 132] on img at bounding box center [1348, 132] width 97 height 10
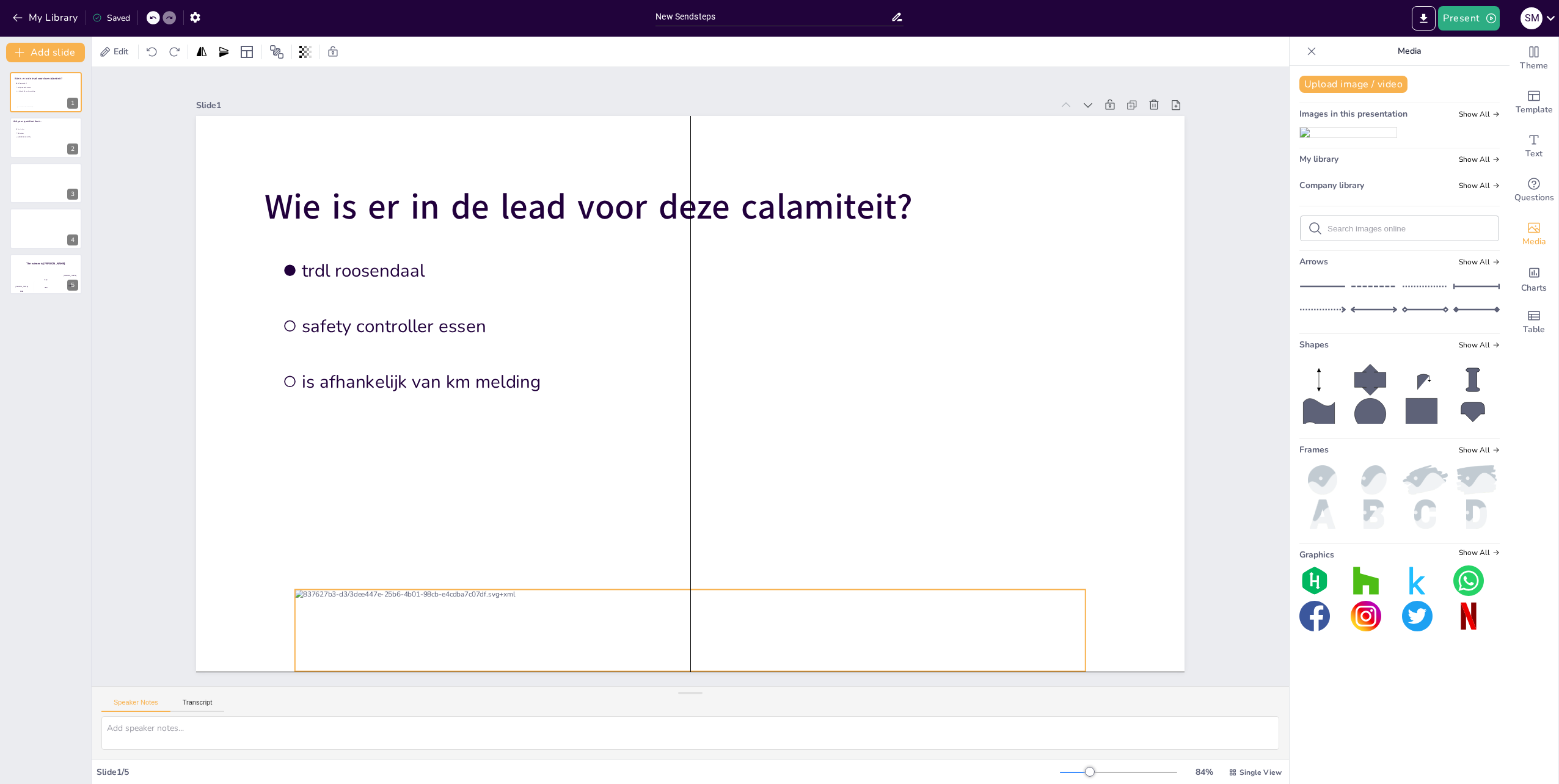
drag, startPoint x: 798, startPoint y: 385, endPoint x: 798, endPoint y: 620, distance: 235.0
click at [798, 620] on div at bounding box center [691, 631] width 791 height 82
click at [909, 639] on div at bounding box center [691, 631] width 791 height 82
click at [983, 474] on div at bounding box center [690, 394] width 988 height 556
drag, startPoint x: 565, startPoint y: 618, endPoint x: 667, endPoint y: 618, distance: 102.0
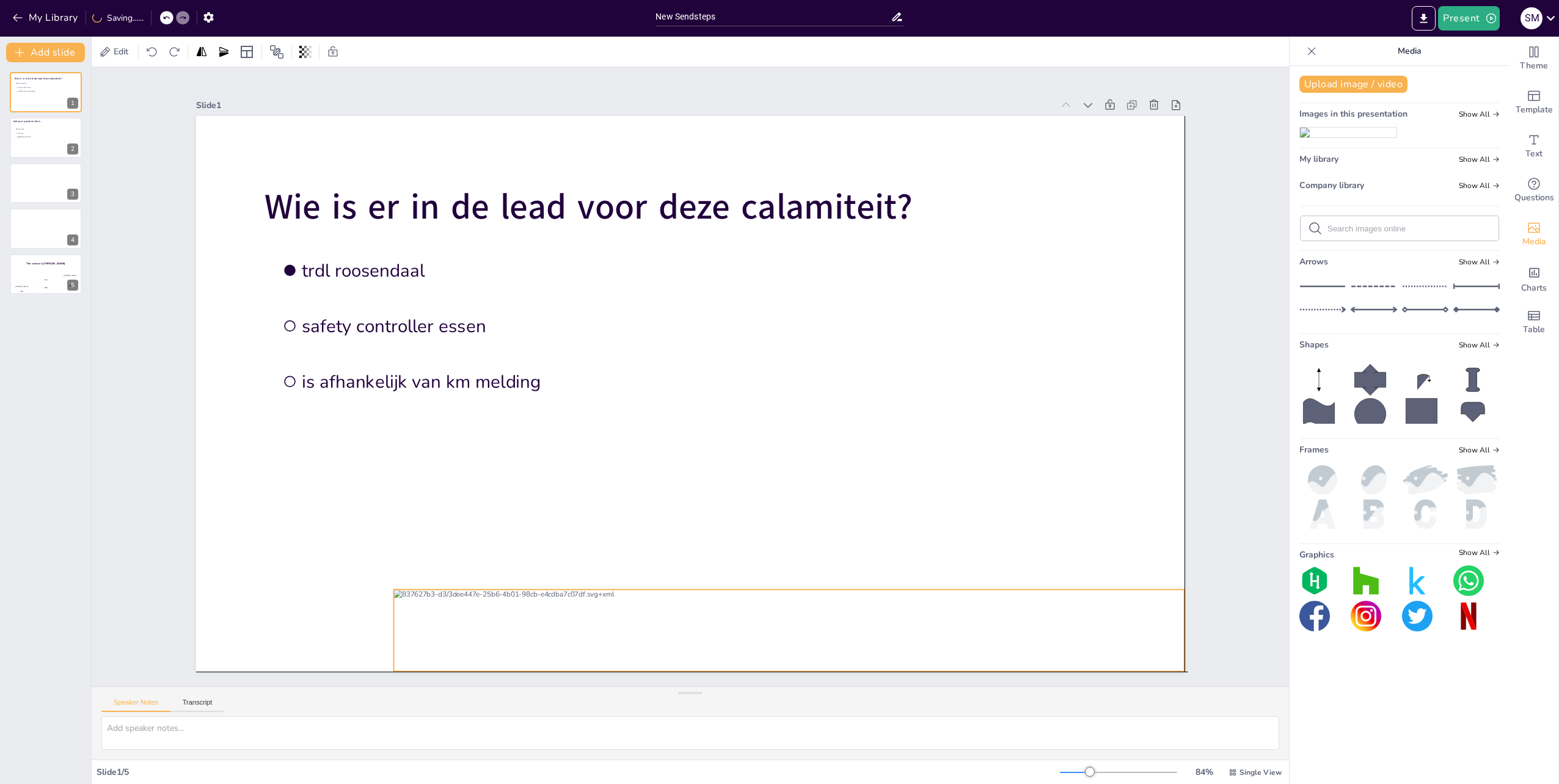
click at [667, 618] on div at bounding box center [789, 631] width 791 height 82
click at [606, 475] on div at bounding box center [690, 394] width 988 height 556
click at [610, 636] on div at bounding box center [789, 631] width 791 height 82
click at [29, 148] on div at bounding box center [45, 138] width 73 height 42
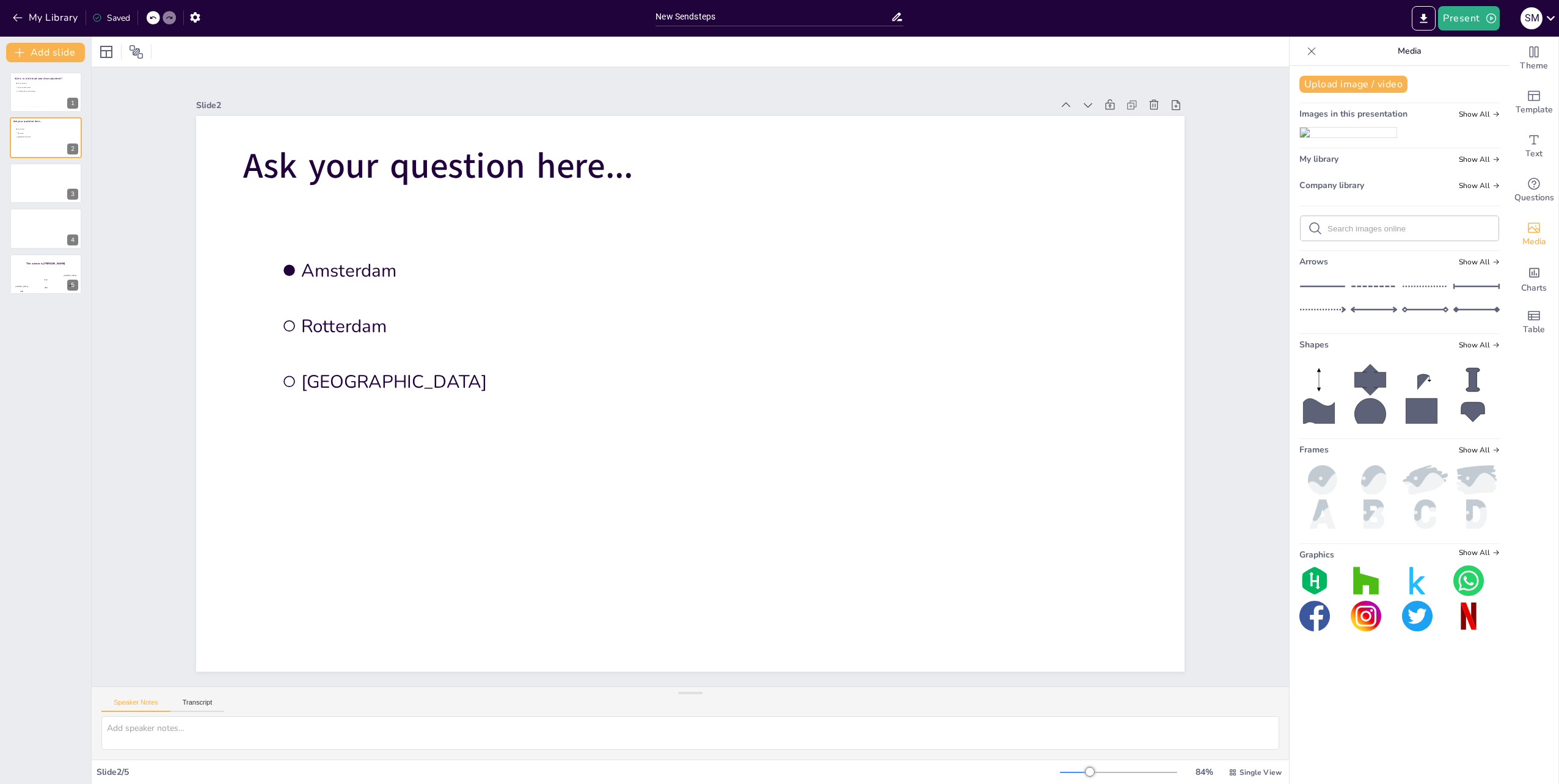
click at [1351, 134] on img at bounding box center [1348, 132] width 97 height 10
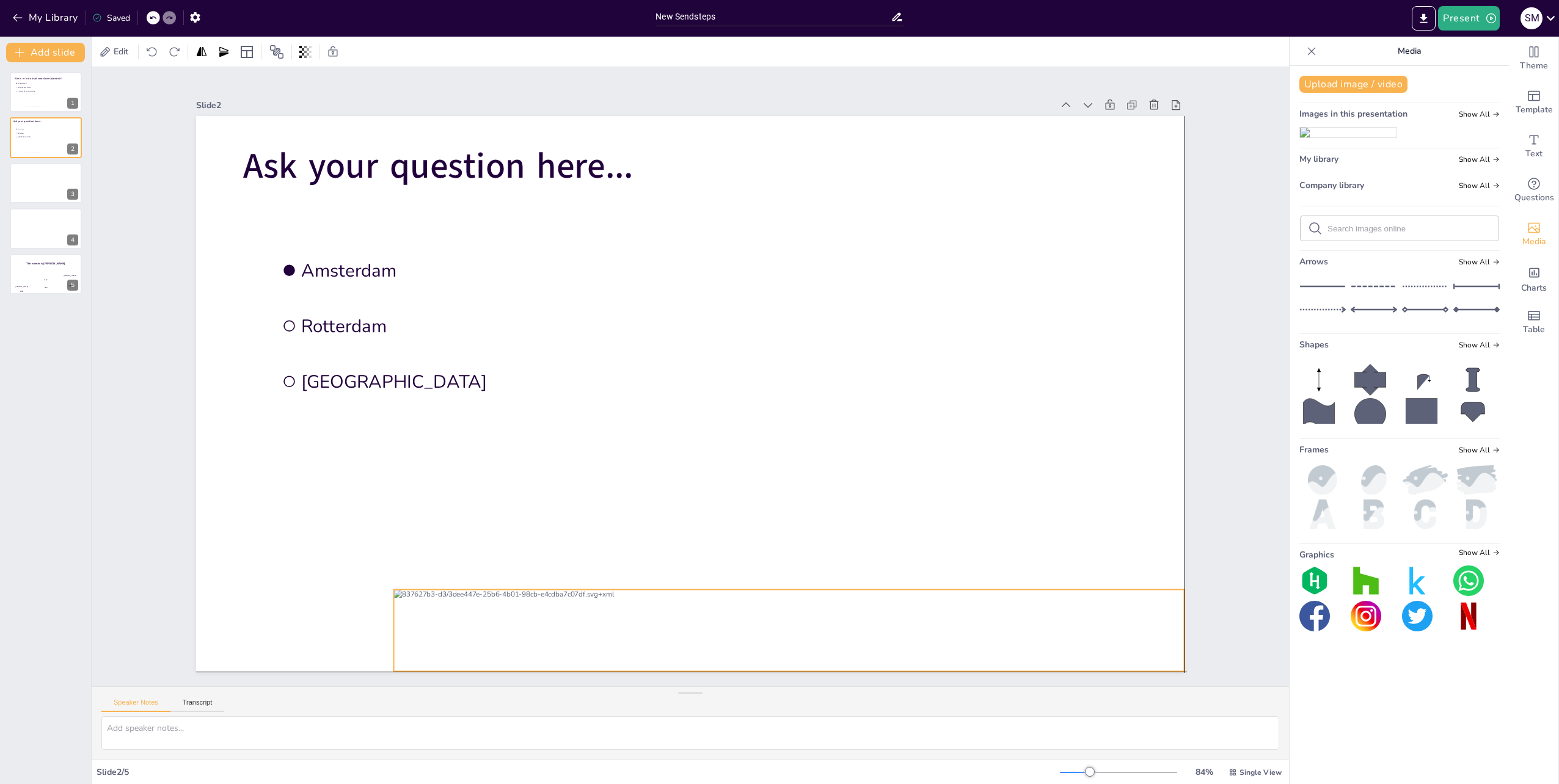
drag, startPoint x: 802, startPoint y: 389, endPoint x: 903, endPoint y: 628, distance: 259.5
click at [903, 628] on div at bounding box center [789, 631] width 791 height 82
click at [39, 182] on div at bounding box center [45, 183] width 73 height 42
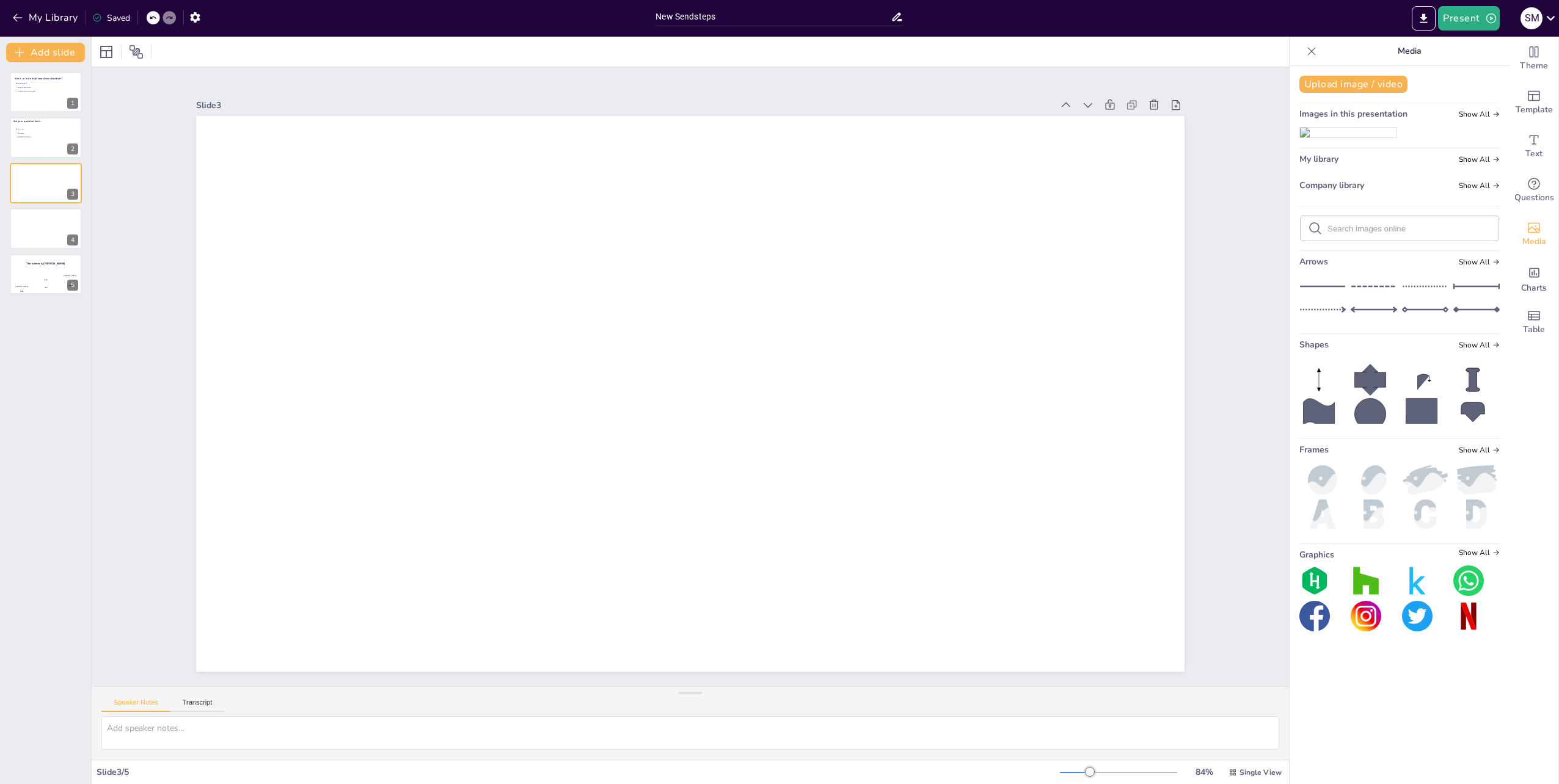
click at [1351, 133] on img at bounding box center [1348, 132] width 97 height 10
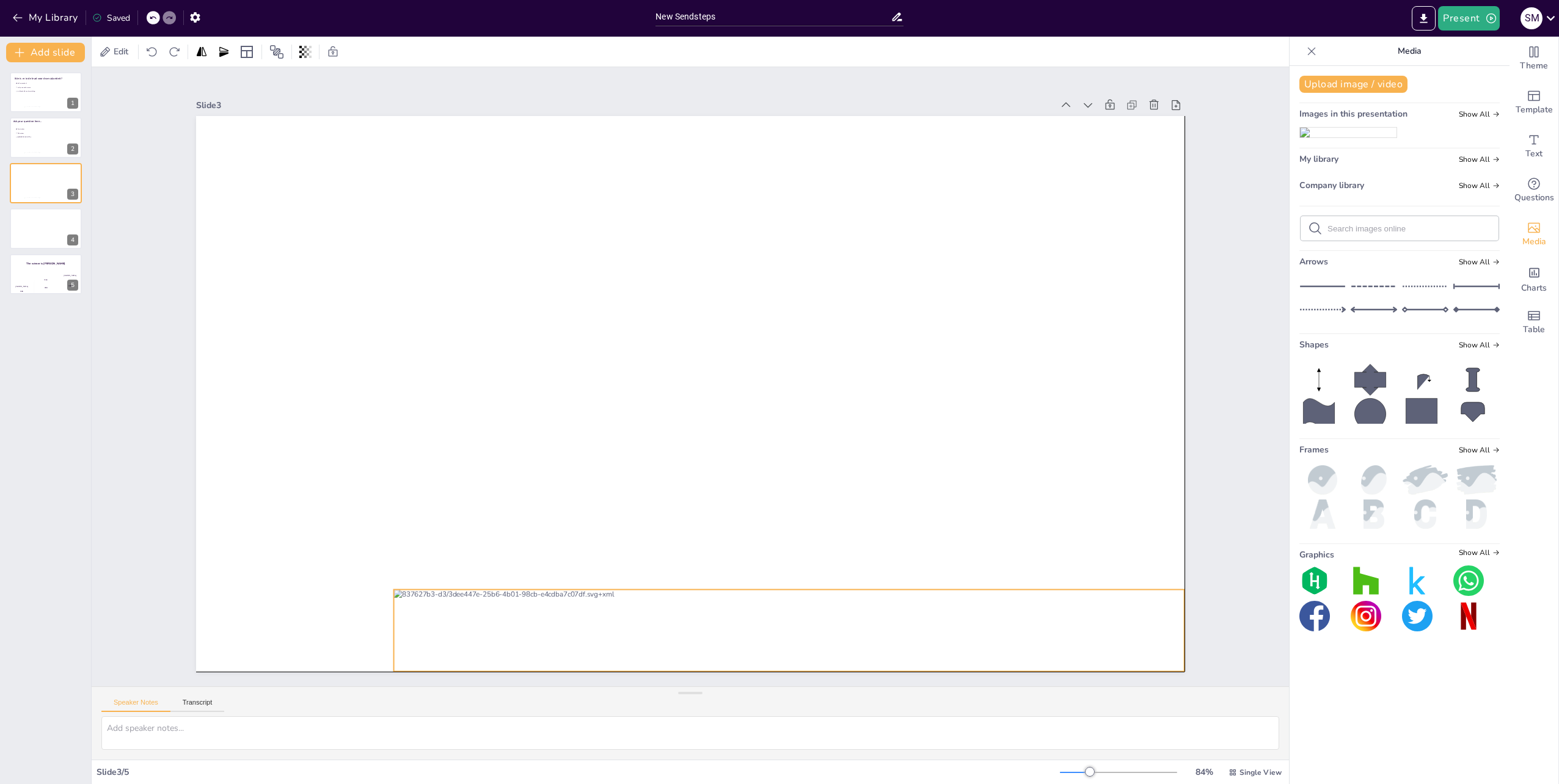
drag, startPoint x: 669, startPoint y: 378, endPoint x: 763, endPoint y: 611, distance: 251.2
click at [763, 611] on div at bounding box center [789, 631] width 791 height 82
click at [36, 243] on div at bounding box center [45, 228] width 73 height 42
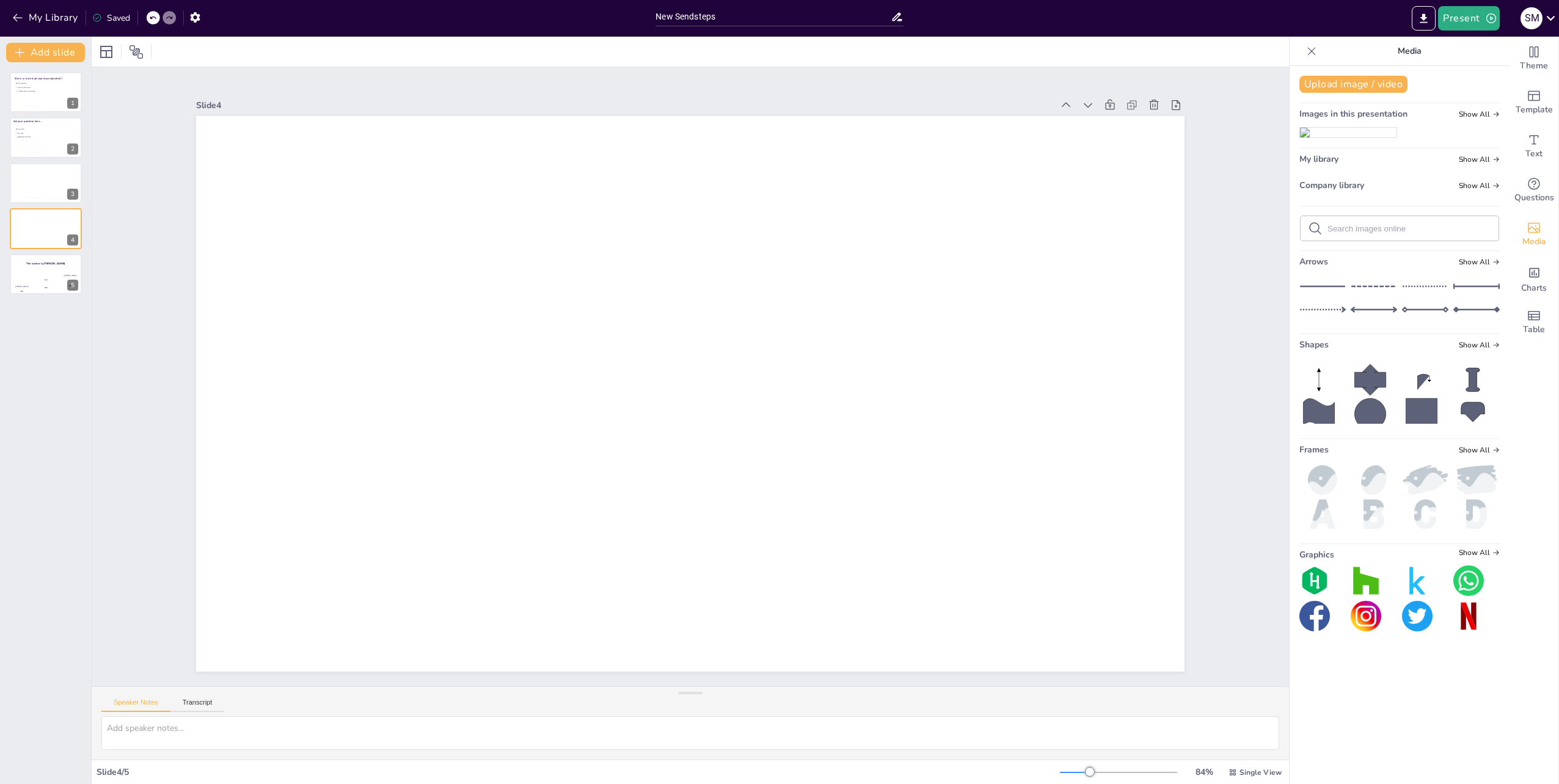
click at [1325, 133] on img at bounding box center [1348, 132] width 97 height 10
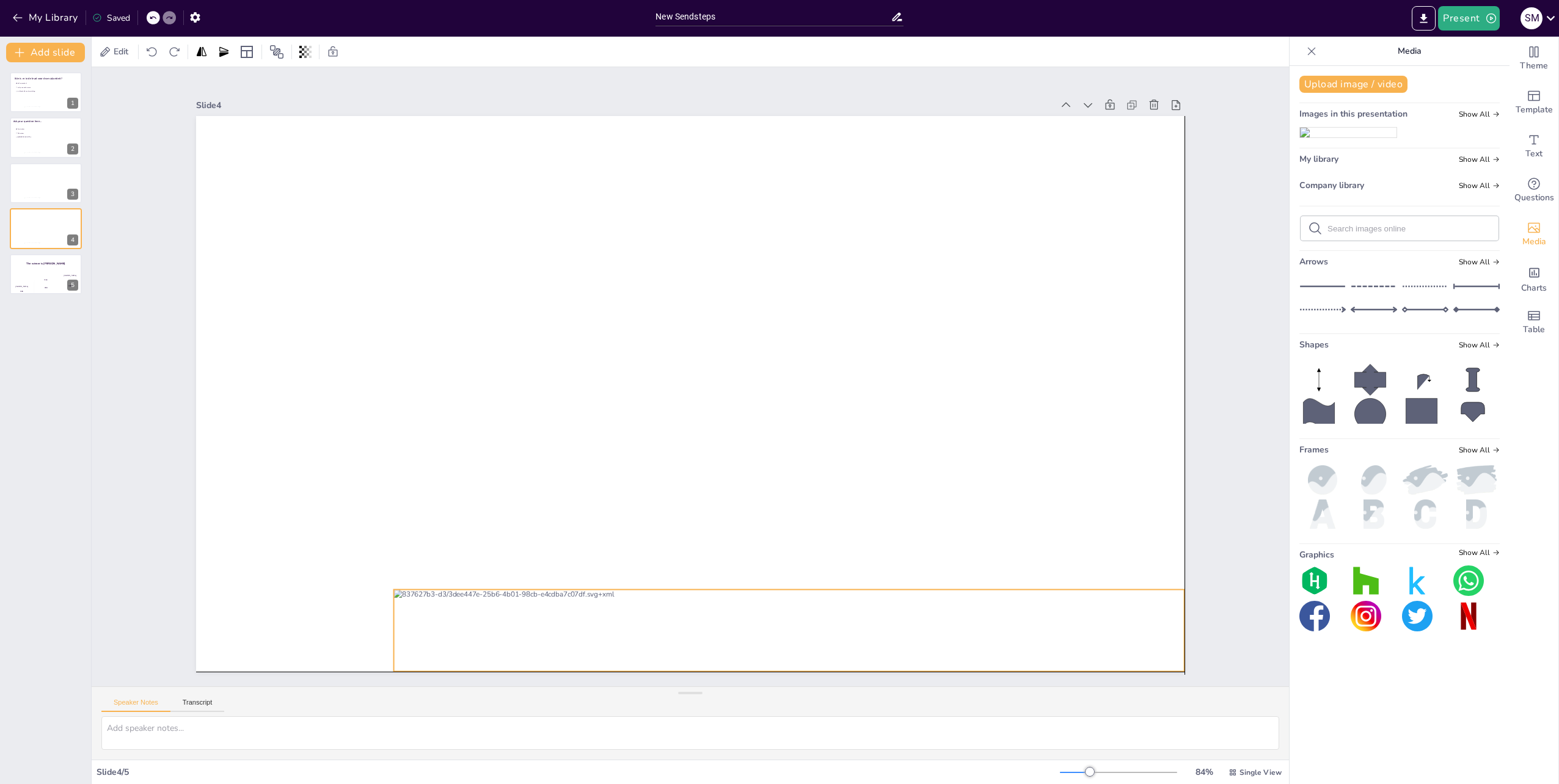
drag, startPoint x: 810, startPoint y: 390, endPoint x: 905, endPoint y: 630, distance: 258.1
click at [905, 630] on div at bounding box center [789, 631] width 791 height 82
click at [29, 280] on div "Hasan 100" at bounding box center [21, 285] width 25 height 21
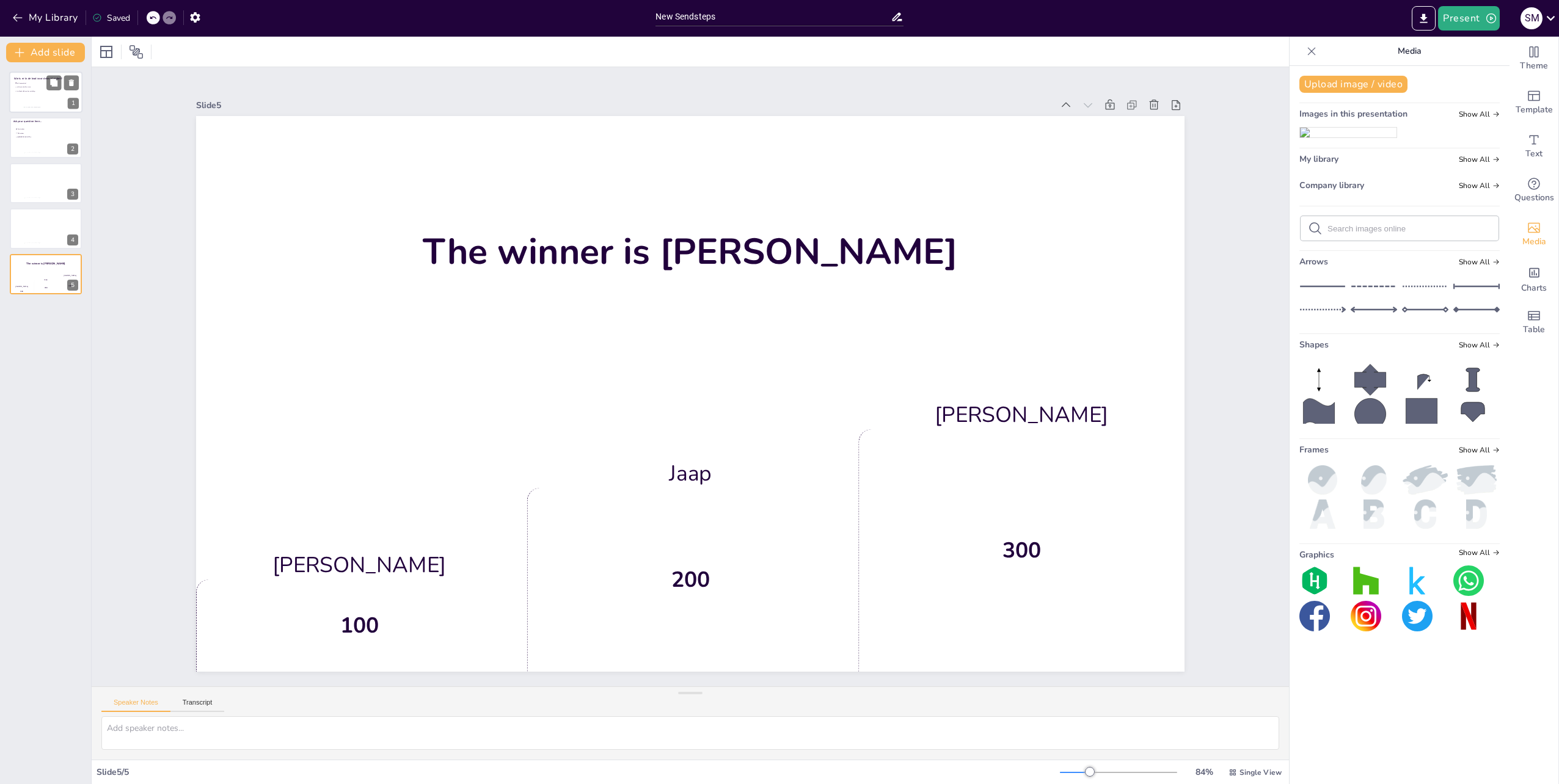
click at [44, 88] on li "safety controller essen" at bounding box center [33, 88] width 36 height 4
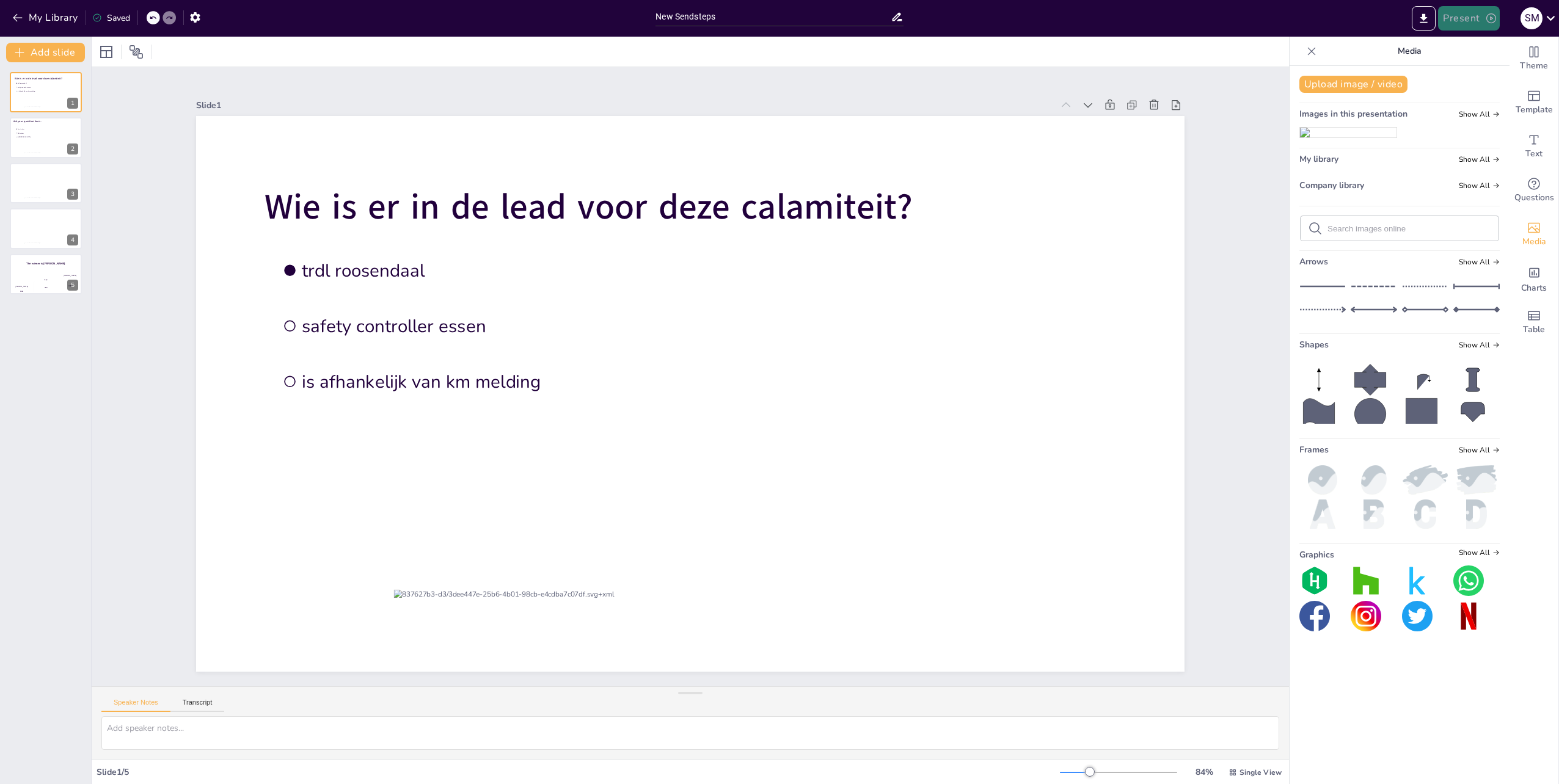
click at [1471, 17] on button "Present" at bounding box center [1468, 18] width 61 height 25
click at [1471, 39] on li "Preview presentation" at bounding box center [1488, 45] width 96 height 19
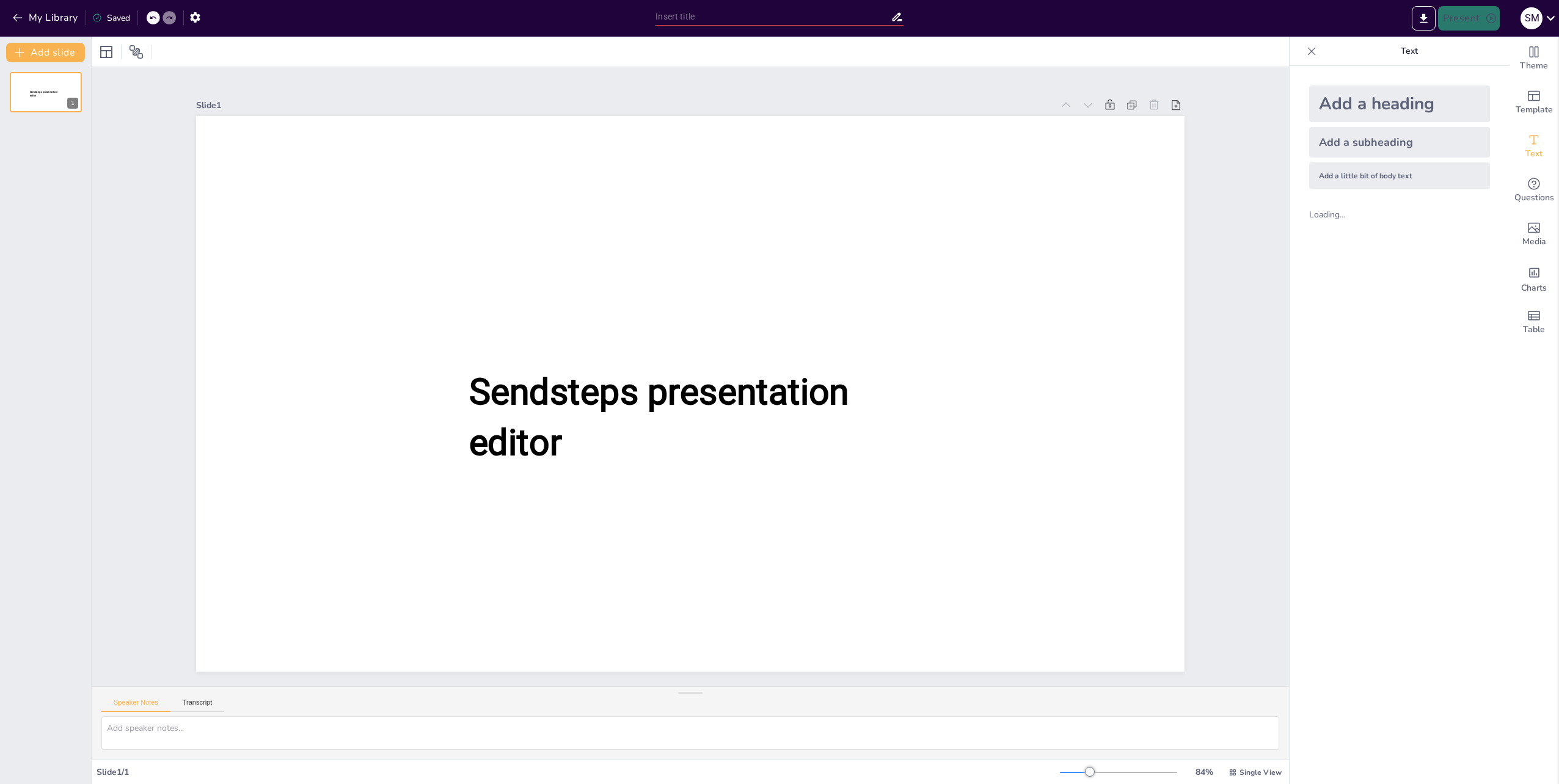
type input "New Sendsteps"
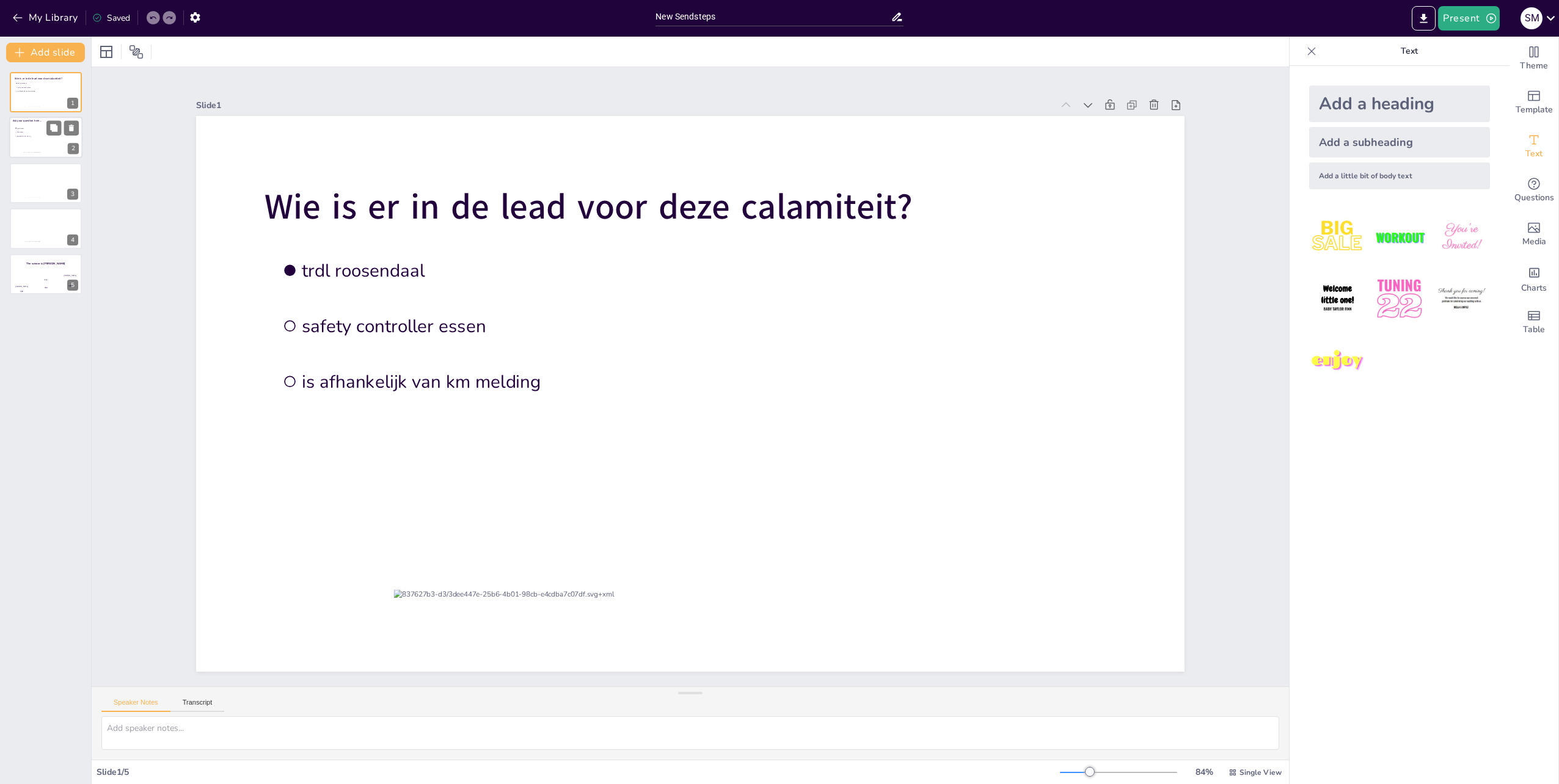
click at [54, 148] on div at bounding box center [45, 138] width 73 height 42
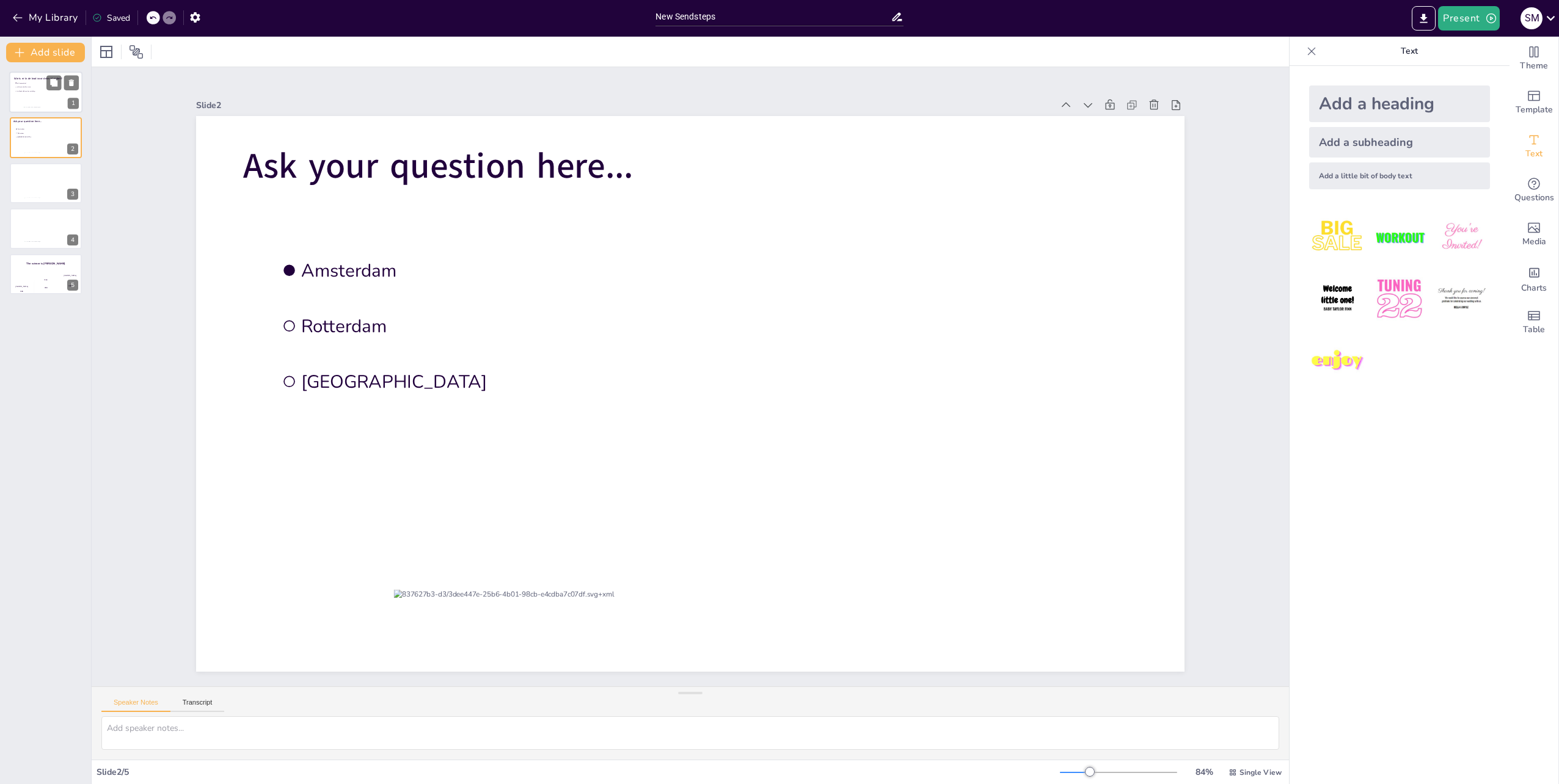
click at [30, 92] on span "is afhankelijk van km melding" at bounding box center [34, 91] width 34 height 2
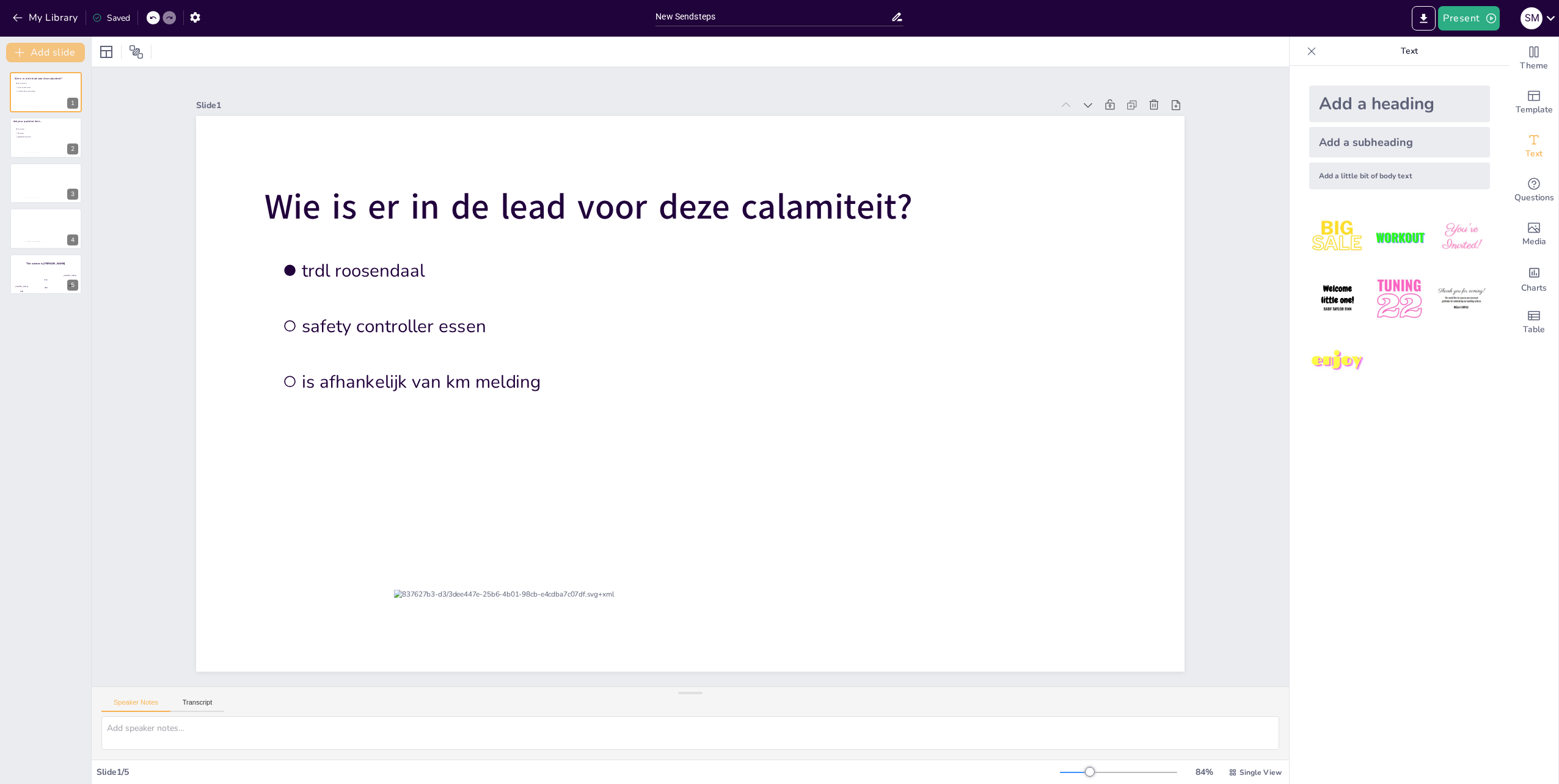
click at [54, 44] on button "Add slide" at bounding box center [45, 53] width 79 height 19
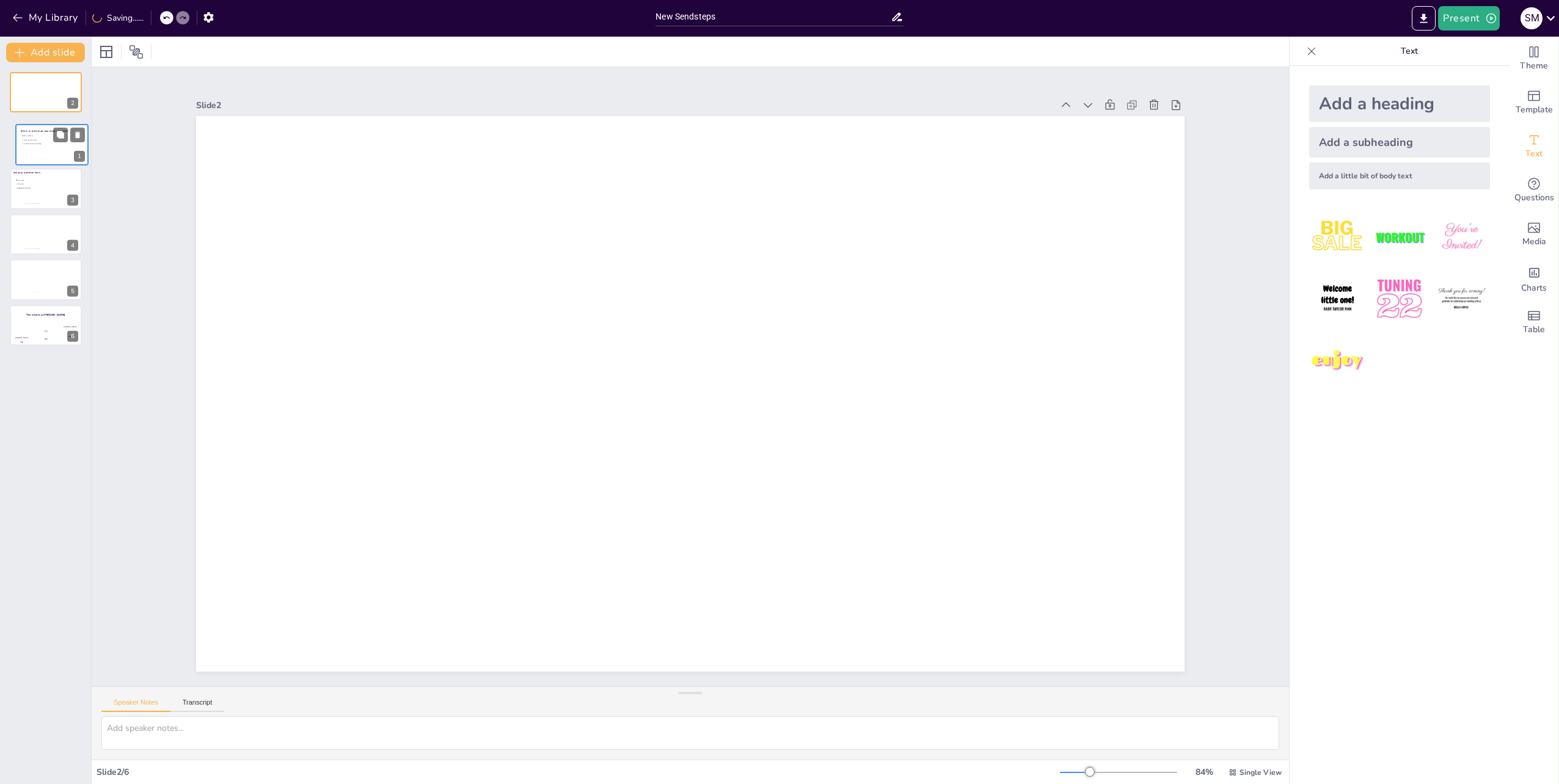
drag, startPoint x: 40, startPoint y: 99, endPoint x: 44, endPoint y: 140, distance: 41.2
click at [44, 140] on div at bounding box center [51, 145] width 72 height 40
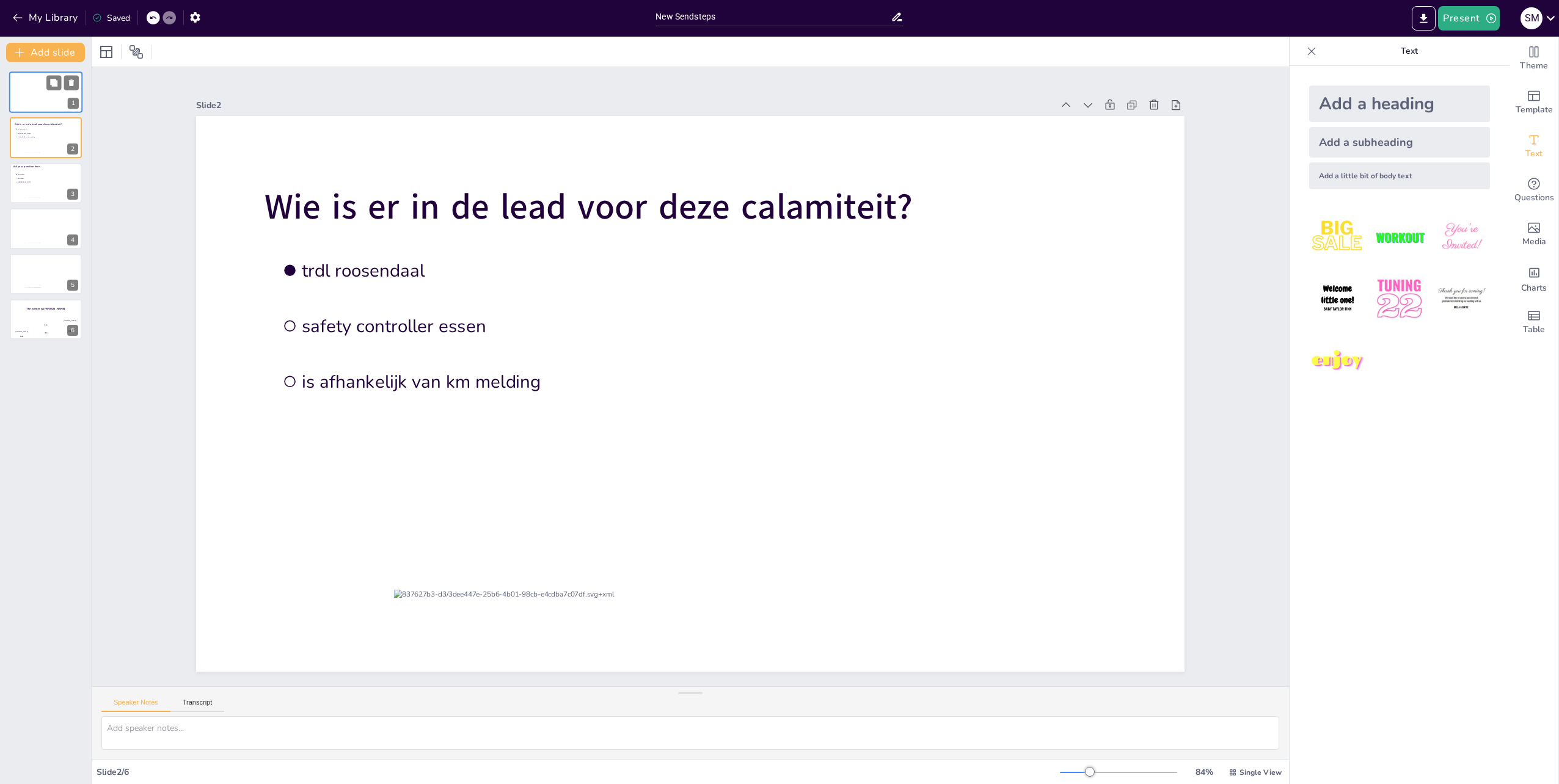
click at [31, 98] on div at bounding box center [45, 92] width 73 height 42
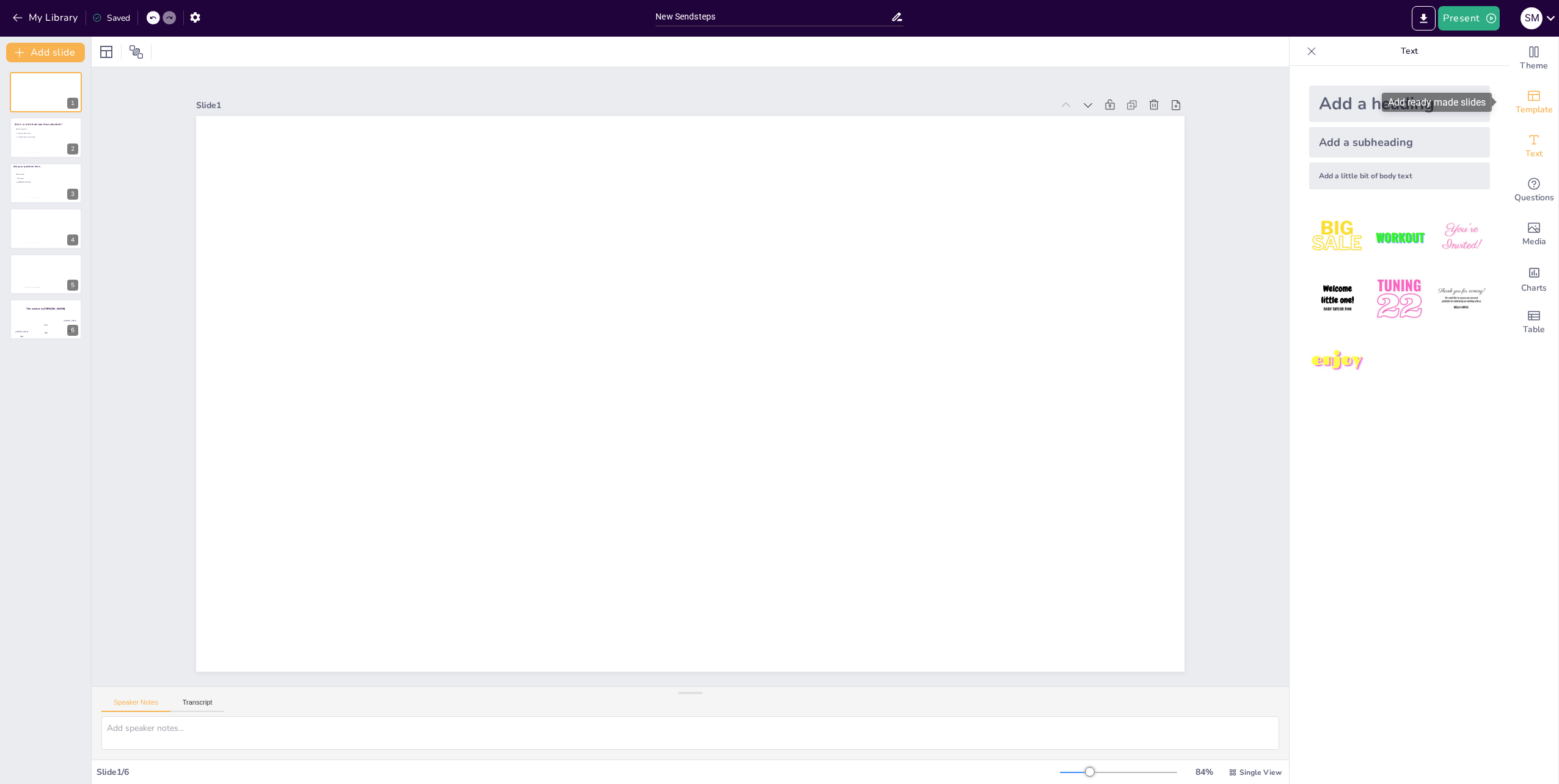
click at [1527, 99] on icon "Add ready made slides" at bounding box center [1534, 95] width 15 height 15
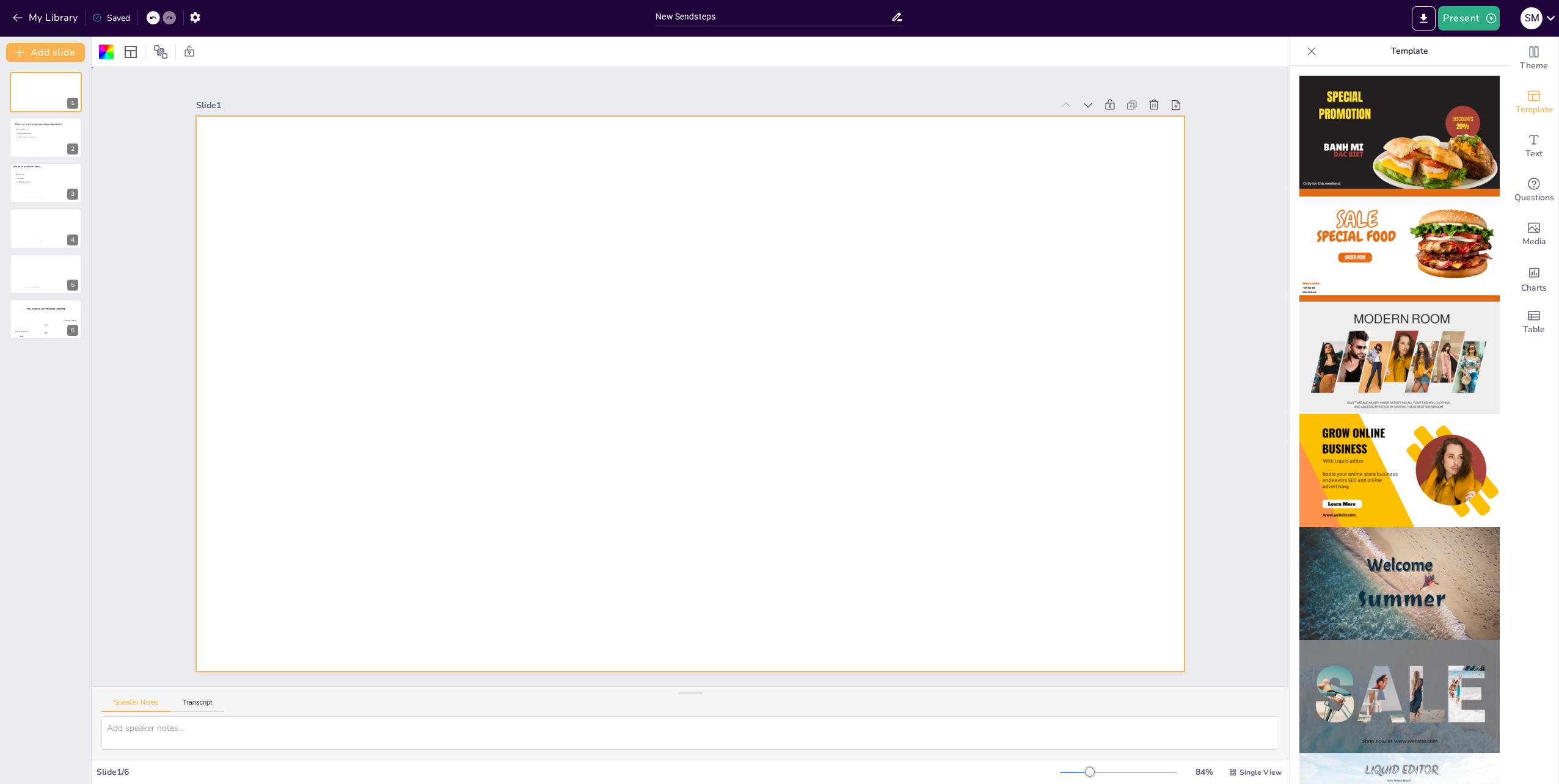
click at [439, 356] on div at bounding box center [690, 394] width 988 height 556
click at [861, 195] on div at bounding box center [690, 394] width 988 height 556
click at [670, 306] on div at bounding box center [690, 394] width 988 height 556
click at [1527, 230] on icon "Add images, graphics, shapes or video" at bounding box center [1534, 228] width 15 height 15
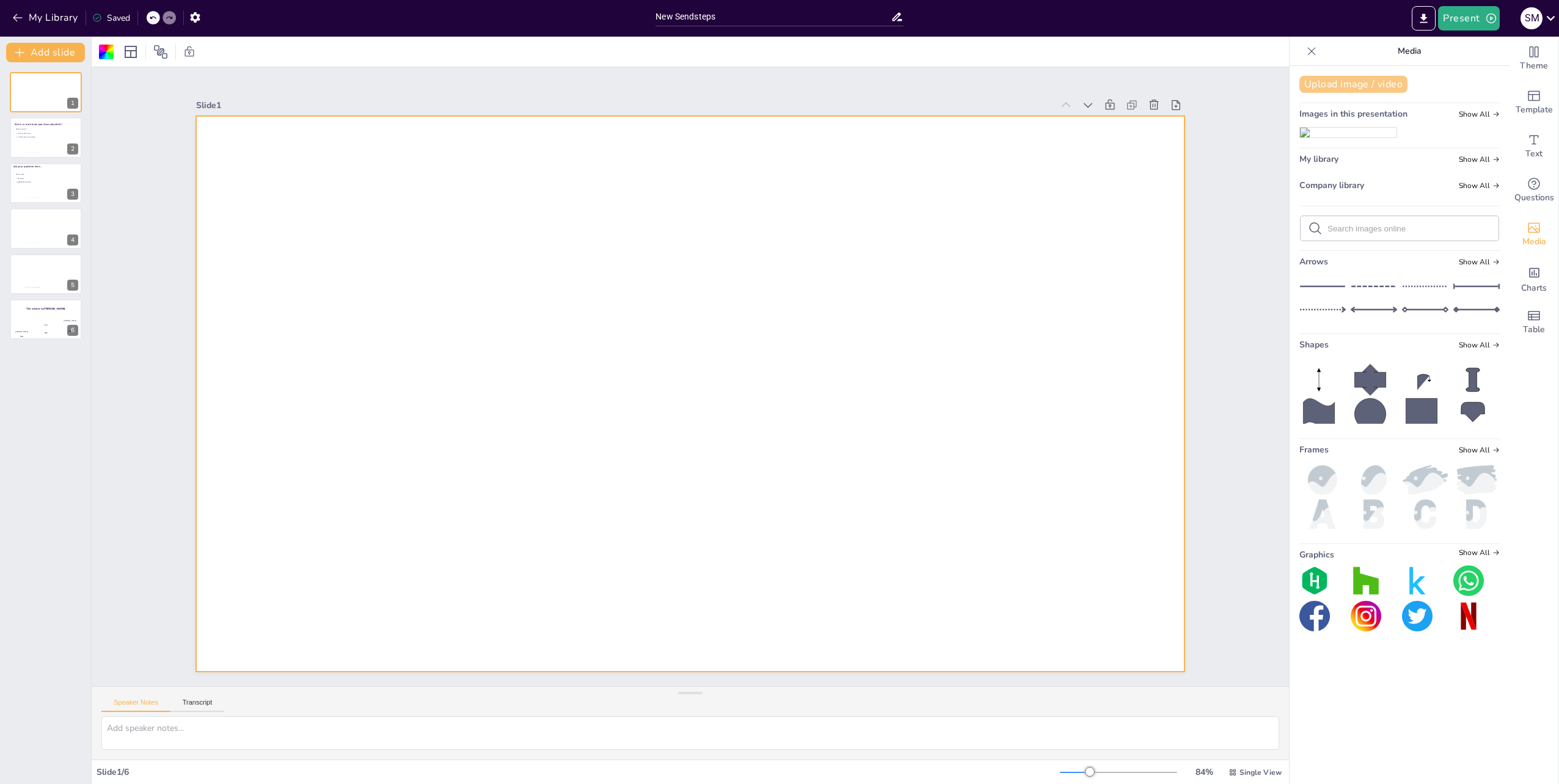
click at [1327, 88] on button "Upload image / video" at bounding box center [1353, 84] width 108 height 17
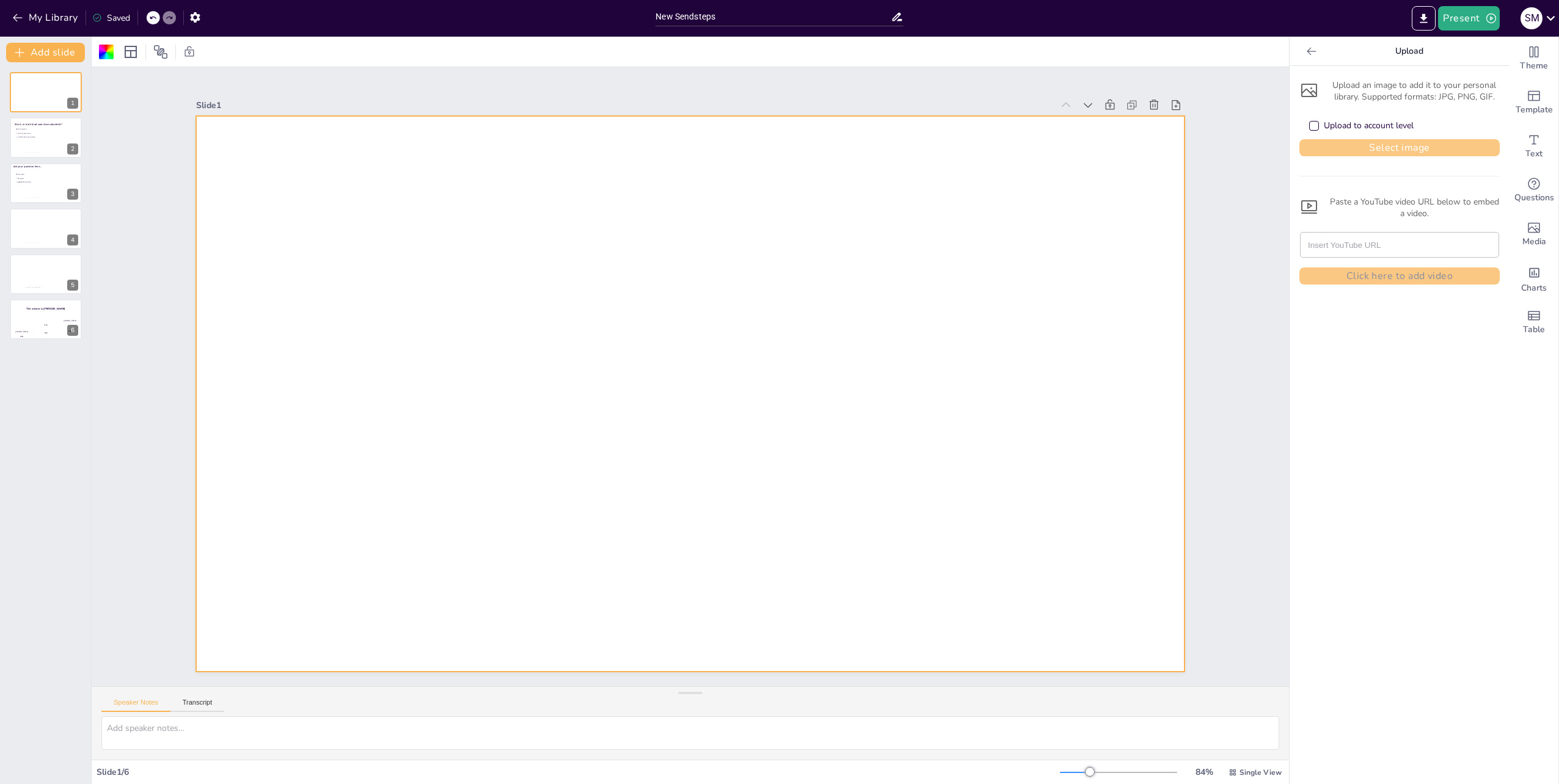
click at [1339, 147] on button "Select image" at bounding box center [1399, 148] width 201 height 17
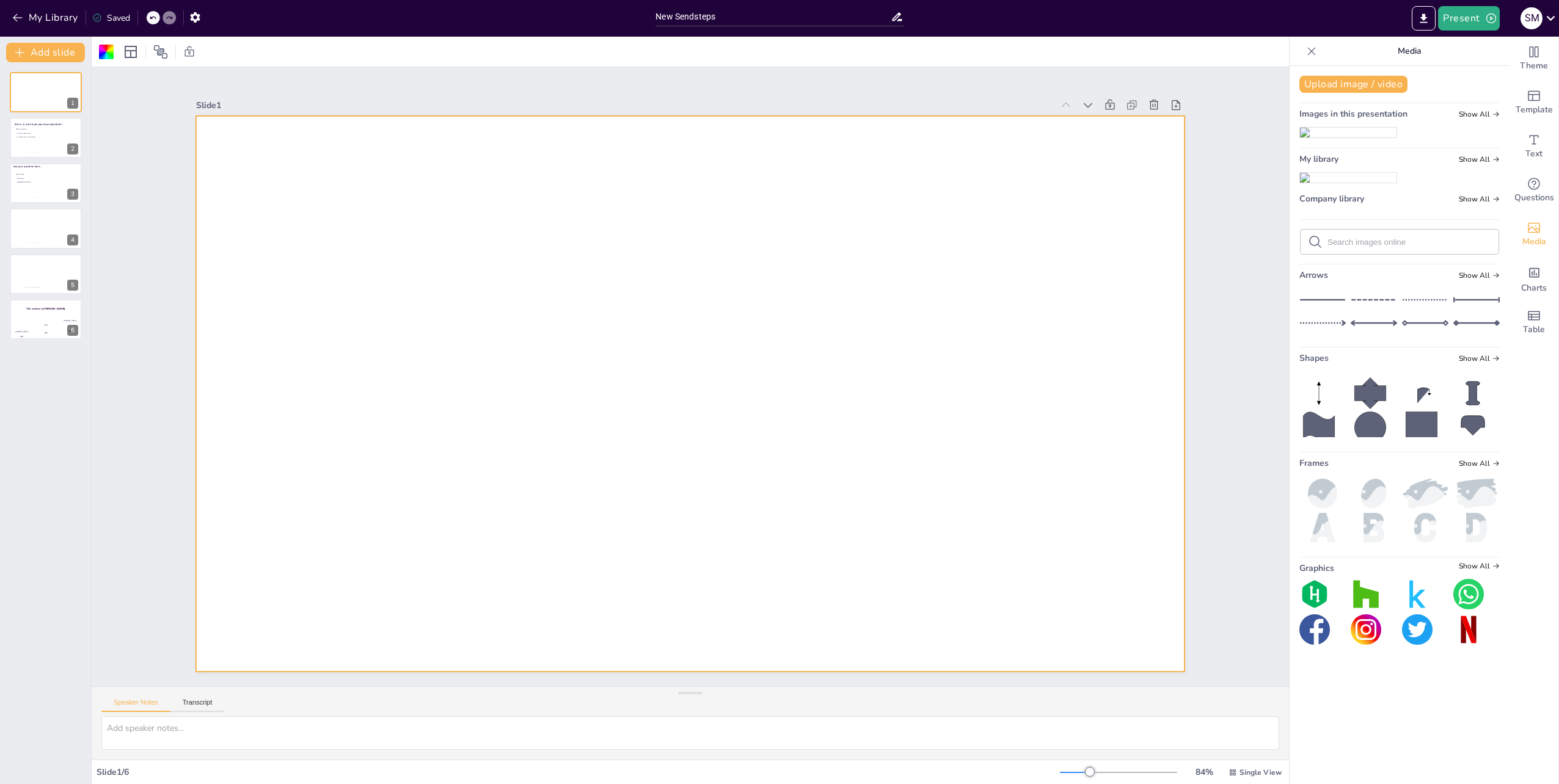
click at [1350, 182] on img at bounding box center [1348, 177] width 97 height 10
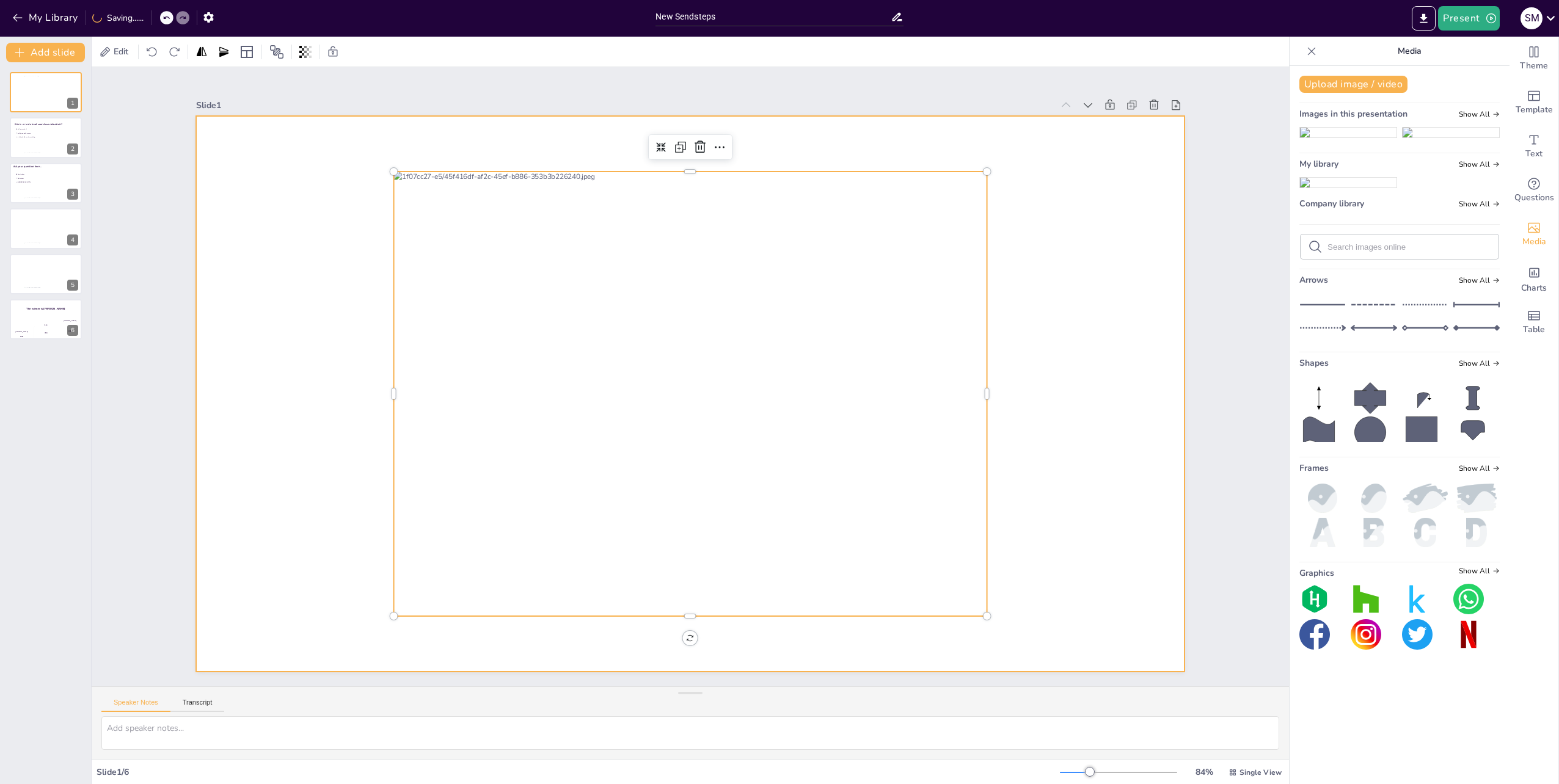
click at [1096, 381] on div at bounding box center [690, 394] width 988 height 556
click at [713, 374] on div at bounding box center [691, 393] width 593 height 445
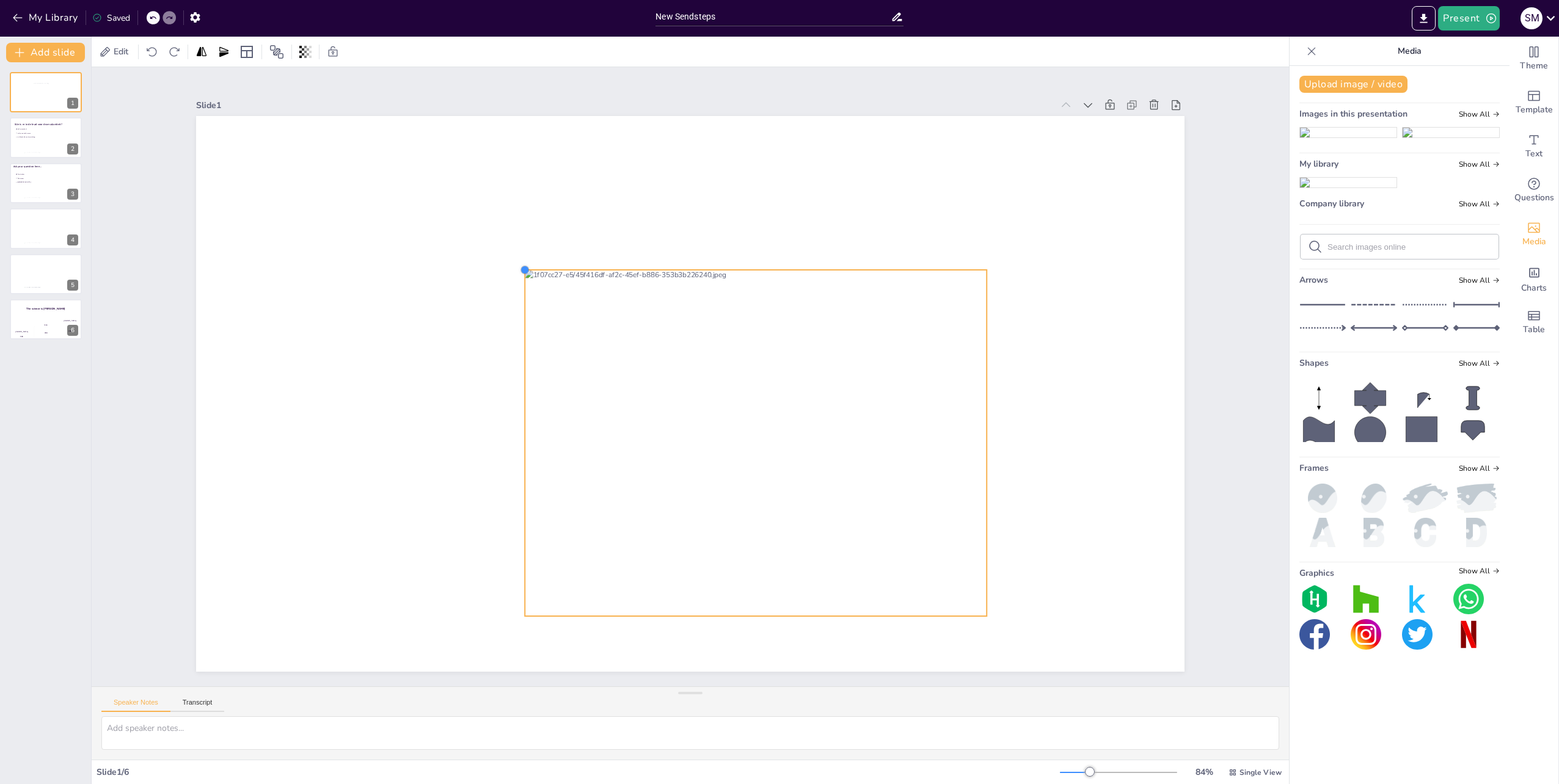
drag, startPoint x: 385, startPoint y: 165, endPoint x: 691, endPoint y: 263, distance: 321.3
click at [691, 263] on div at bounding box center [690, 394] width 988 height 556
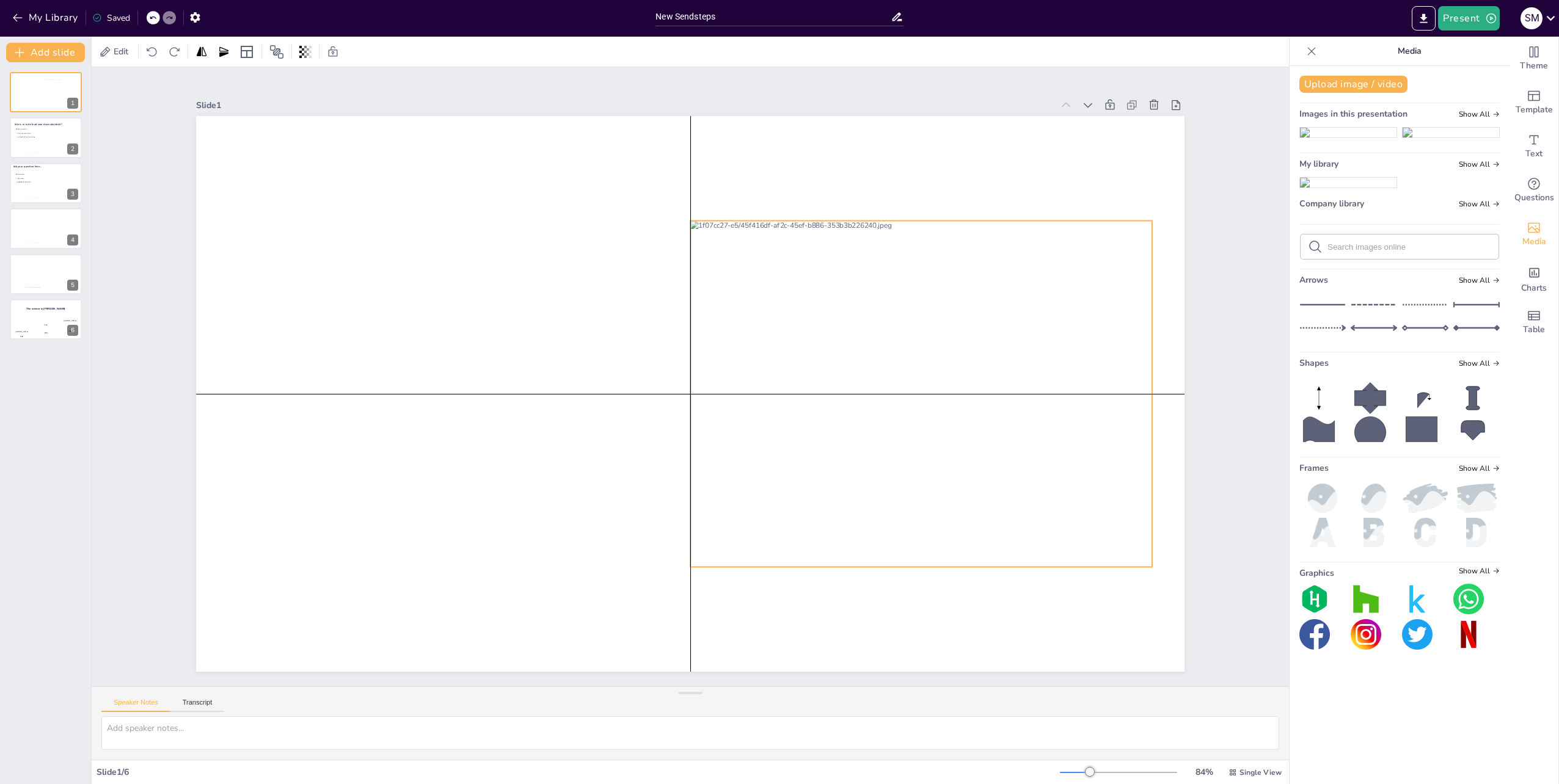
drag, startPoint x: 689, startPoint y: 476, endPoint x: 855, endPoint y: 423, distance: 174.3
click at [855, 423] on div at bounding box center [920, 394] width 461 height 347
click at [628, 431] on div at bounding box center [690, 394] width 988 height 556
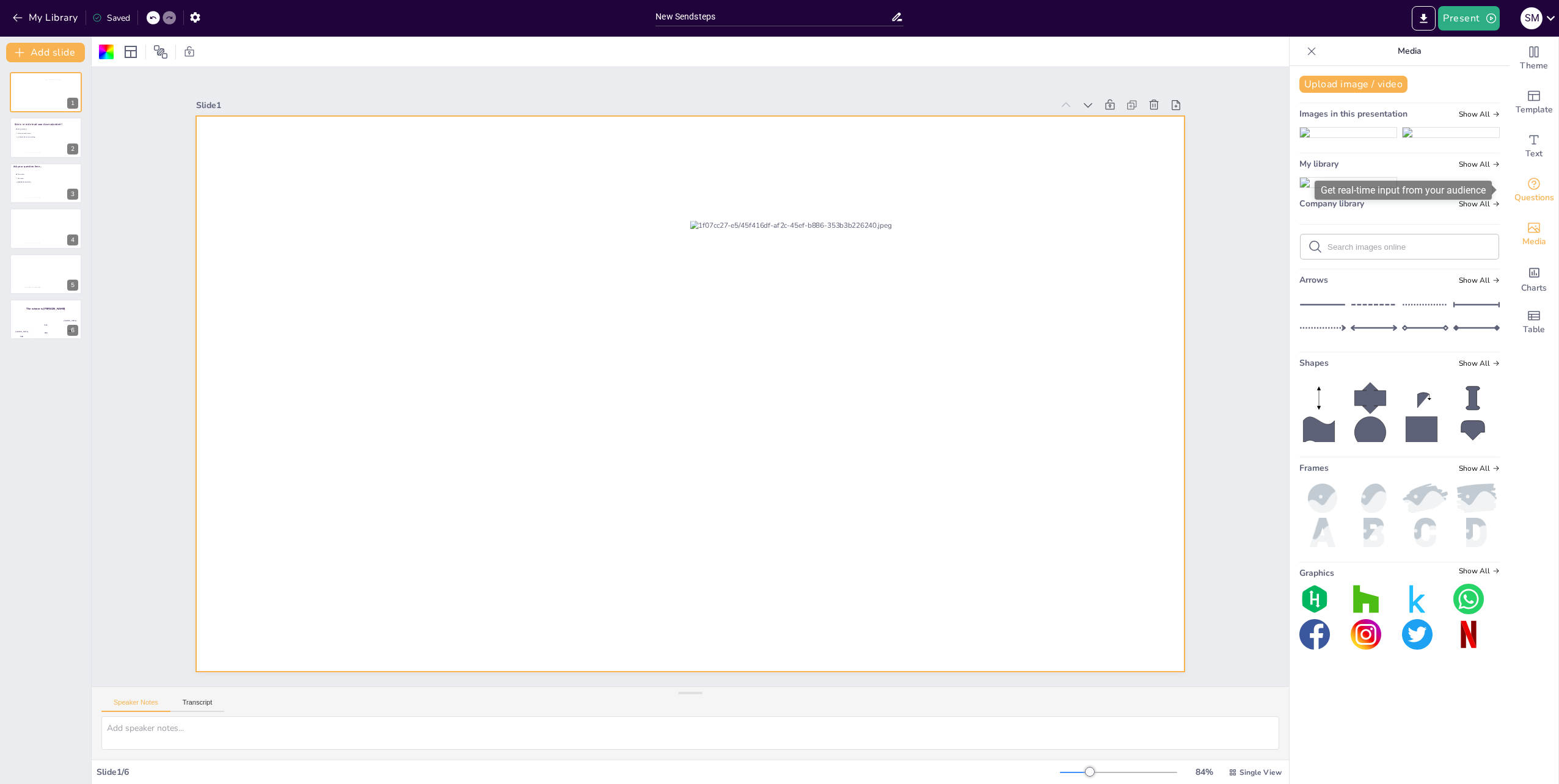
click at [1526, 193] on span "Questions" at bounding box center [1534, 198] width 40 height 14
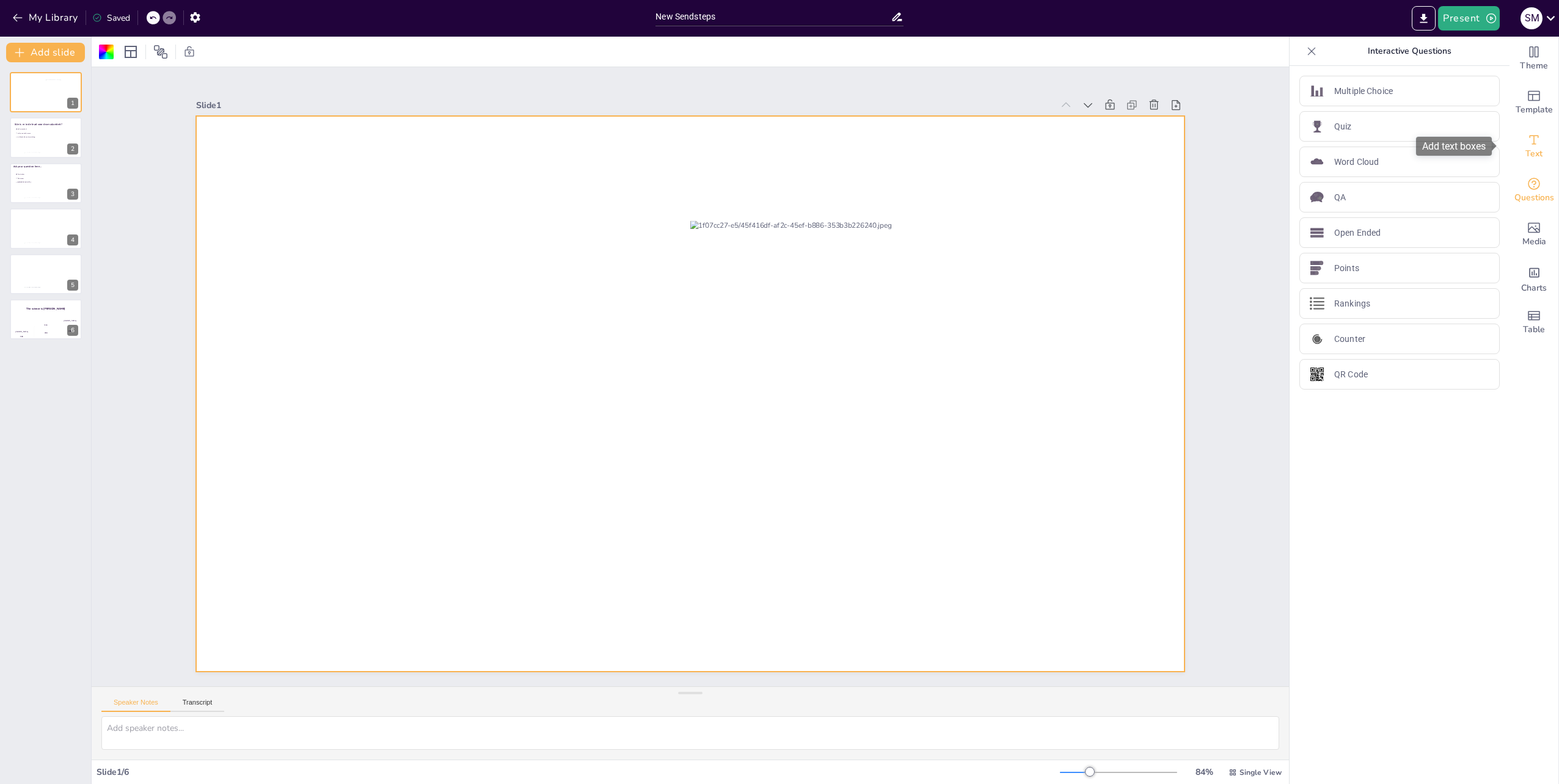
click at [1530, 145] on icon "Add text boxes" at bounding box center [1534, 140] width 15 height 15
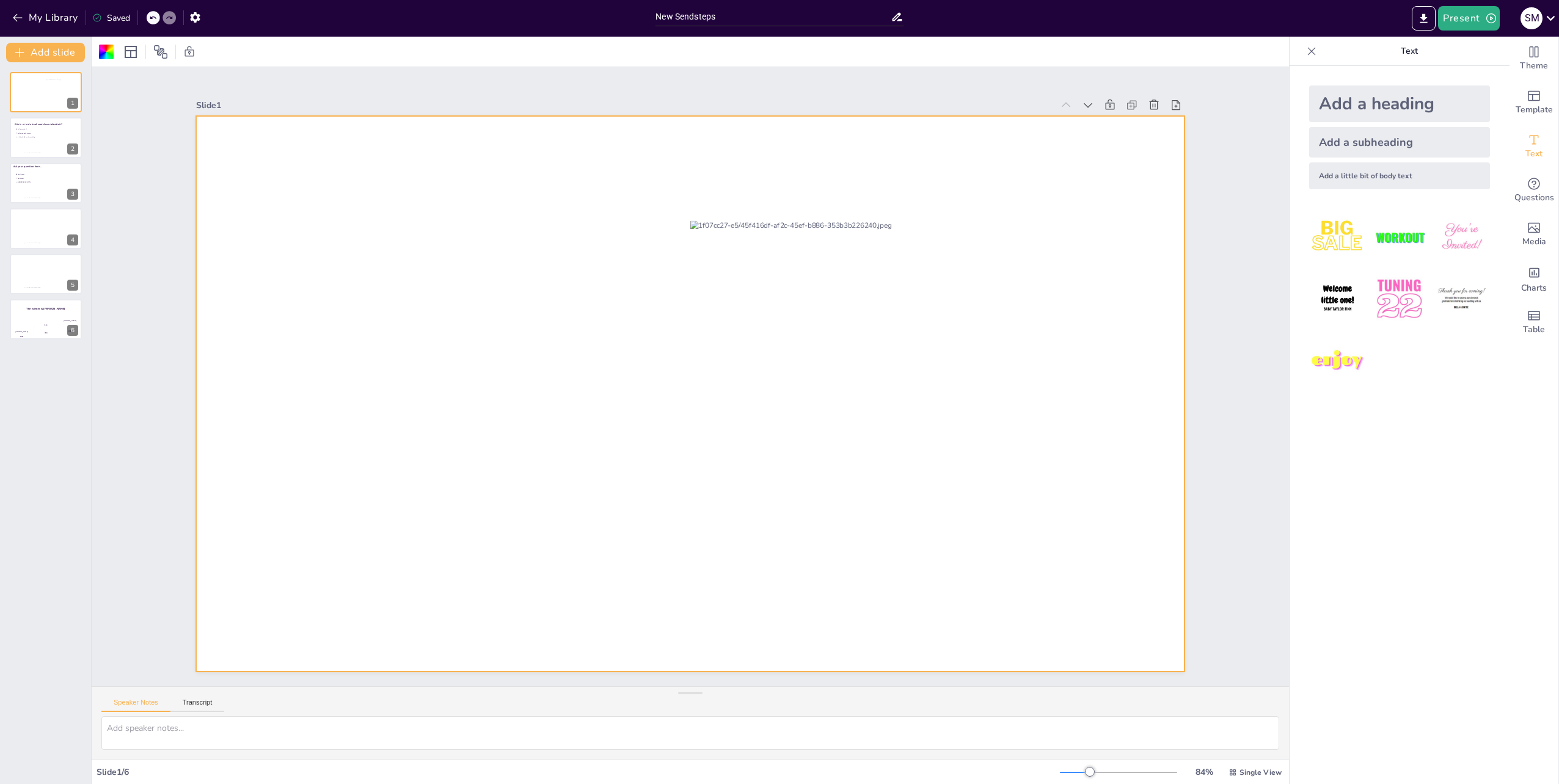
click at [1363, 171] on div "Add a little bit of body text" at bounding box center [1399, 175] width 181 height 27
drag, startPoint x: 558, startPoint y: 391, endPoint x: 226, endPoint y: 226, distance: 370.7
click at [226, 226] on p "Body text" at bounding box center [359, 230] width 276 height 19
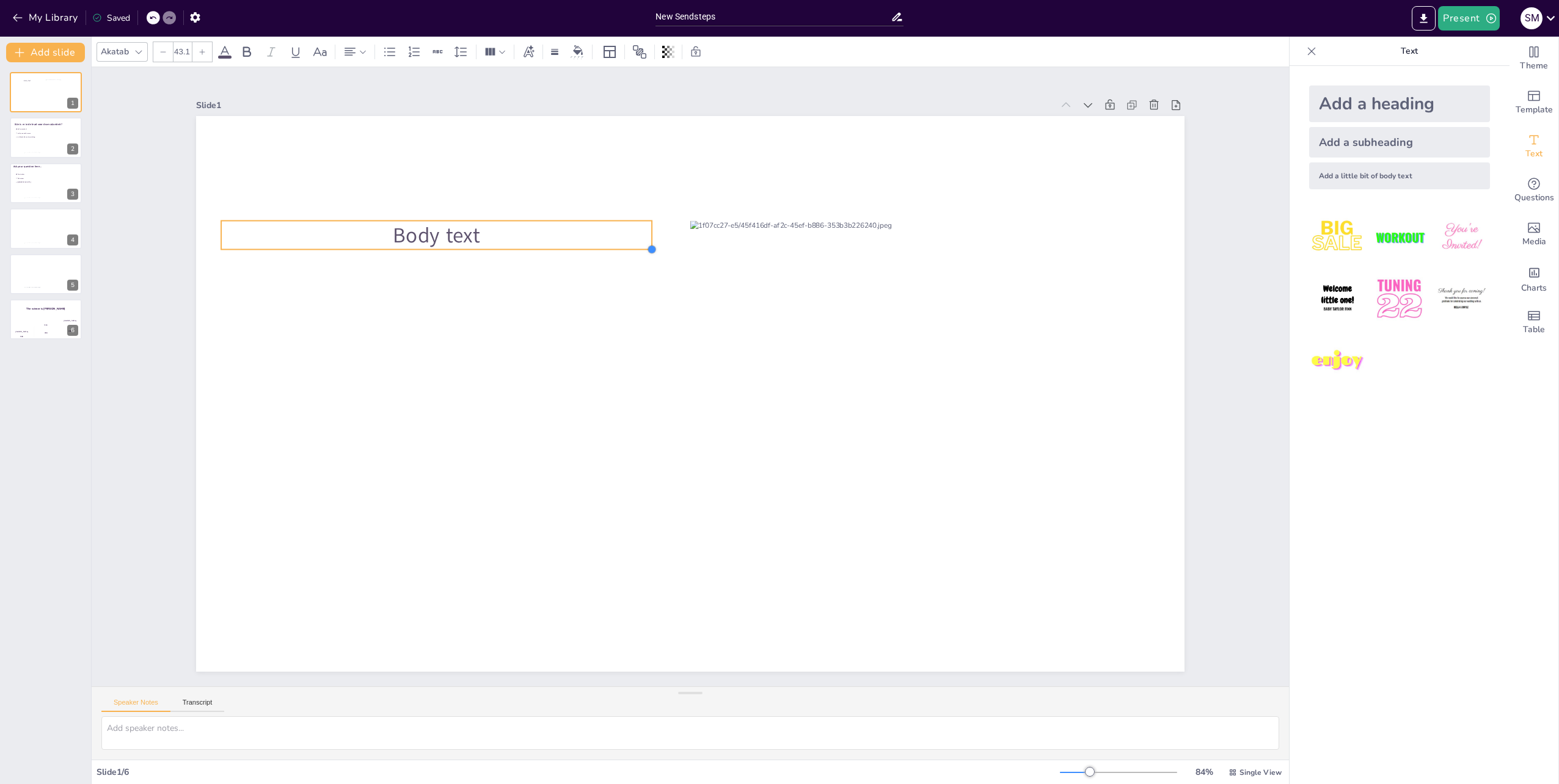
type input "44"
drag, startPoint x: 488, startPoint y: 236, endPoint x: 397, endPoint y: 249, distance: 91.9
click at [397, 249] on div "Body text" at bounding box center [690, 394] width 988 height 556
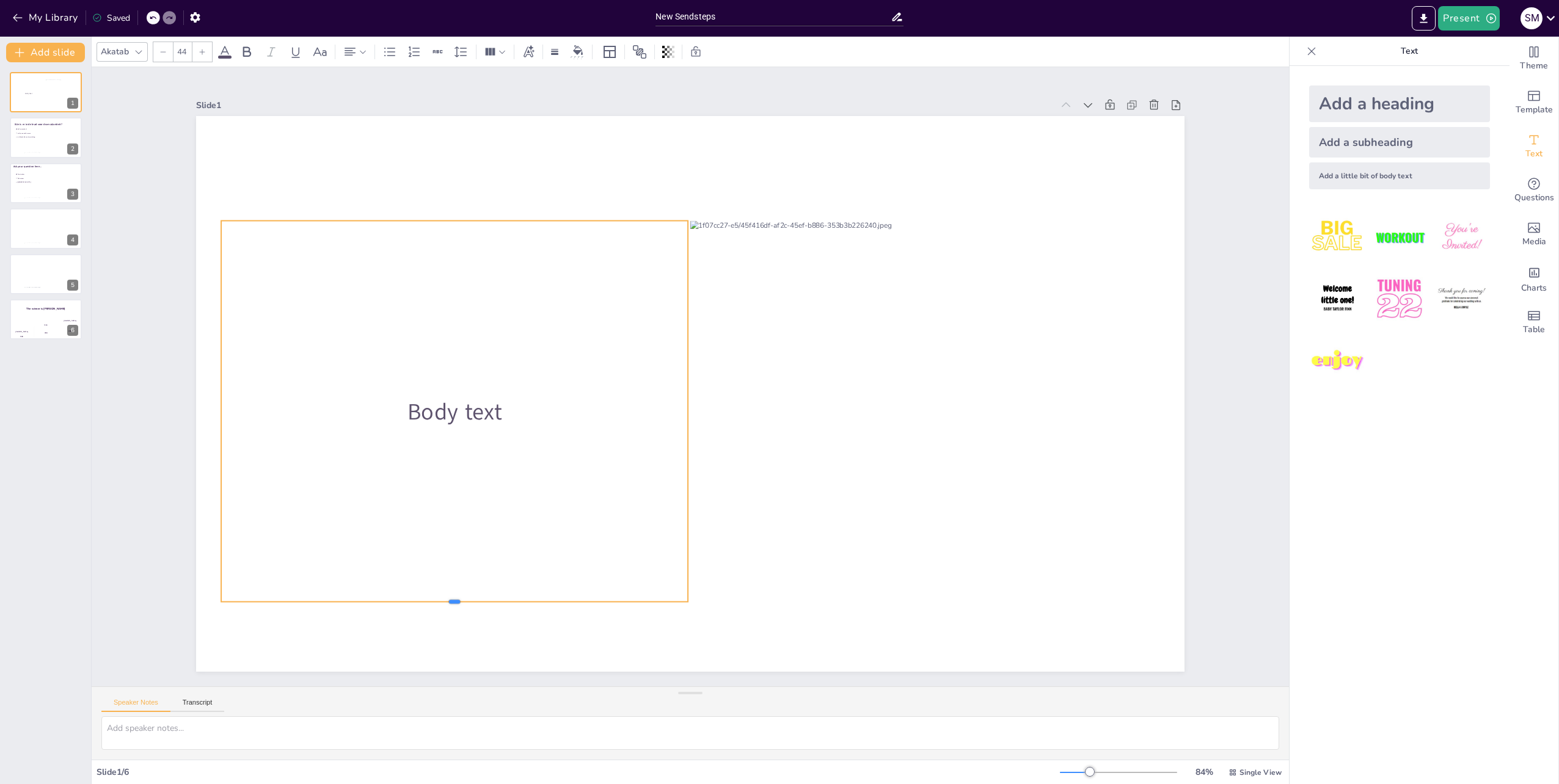
drag, startPoint x: 445, startPoint y: 249, endPoint x: 484, endPoint y: 602, distance: 355.1
click at [484, 602] on div at bounding box center [454, 607] width 467 height 10
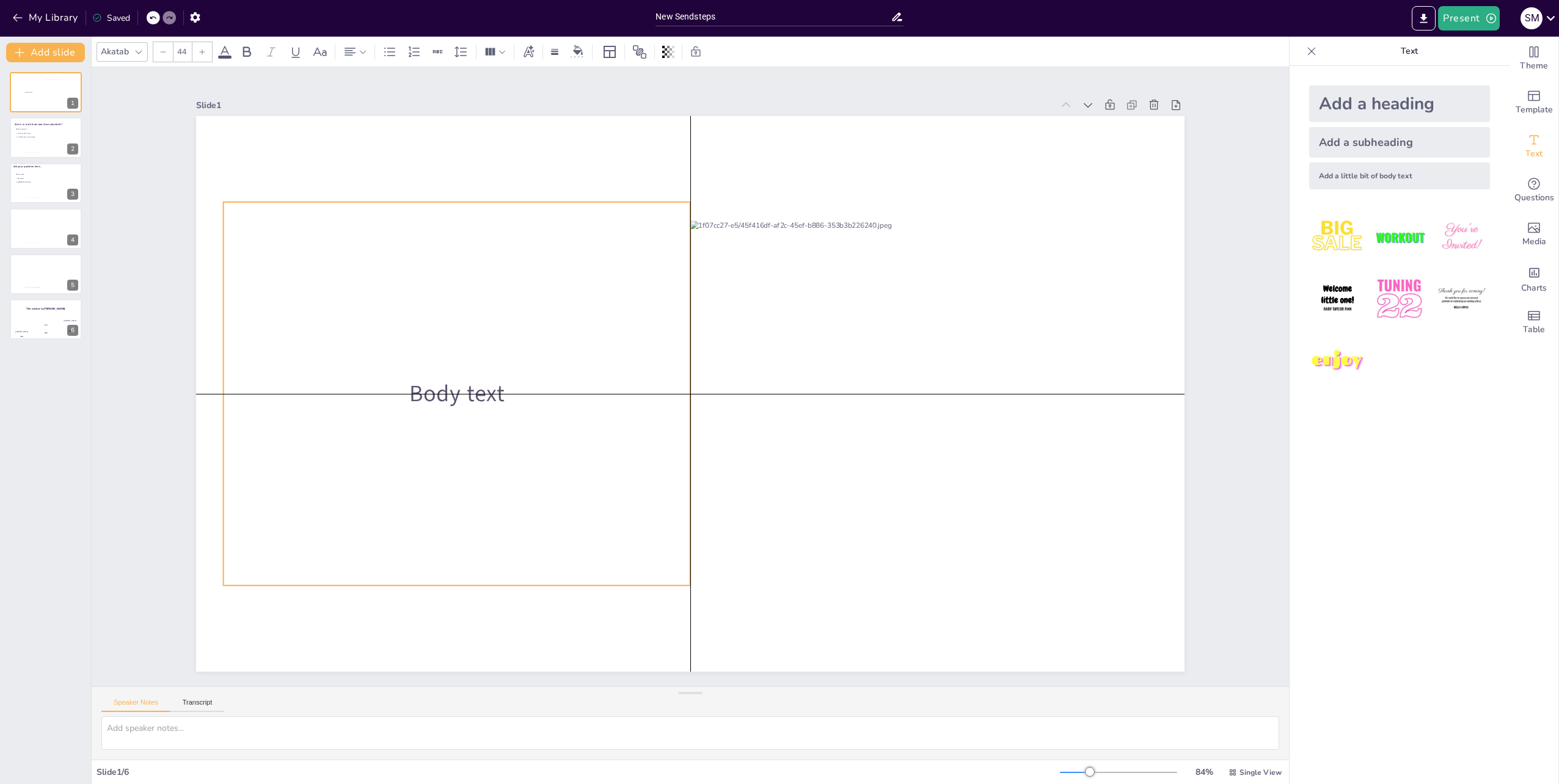
drag, startPoint x: 484, startPoint y: 528, endPoint x: 484, endPoint y: 513, distance: 15.0
click at [484, 513] on div "Body text" at bounding box center [456, 394] width 467 height 384
drag, startPoint x: 484, startPoint y: 513, endPoint x: 474, endPoint y: 513, distance: 10.0
click at [474, 513] on div "Body text" at bounding box center [446, 394] width 467 height 384
click at [27, 47] on button "Add slide" at bounding box center [45, 53] width 79 height 19
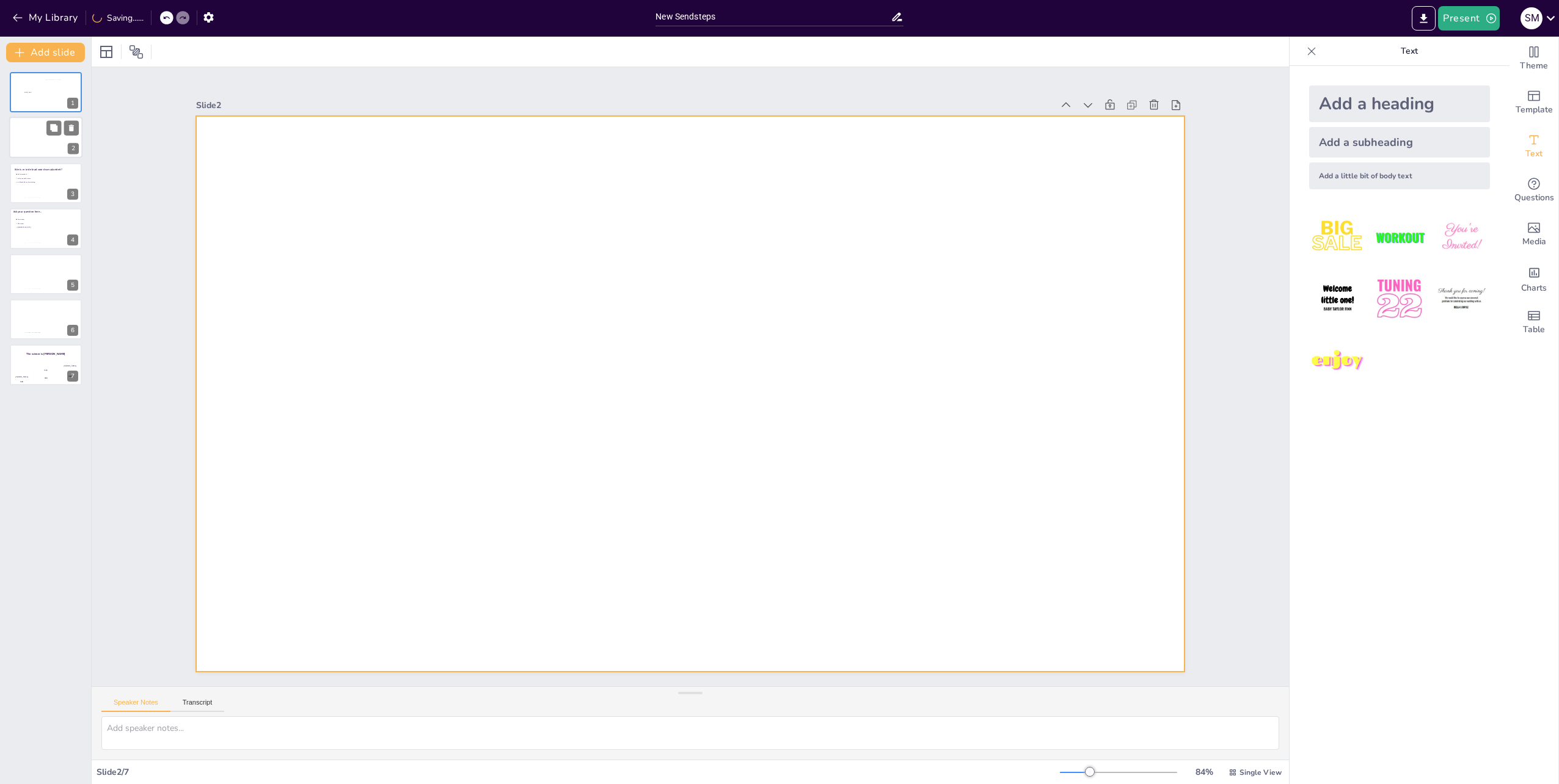
click at [22, 140] on div at bounding box center [45, 138] width 73 height 42
click at [26, 93] on span "Body text" at bounding box center [28, 92] width 7 height 3
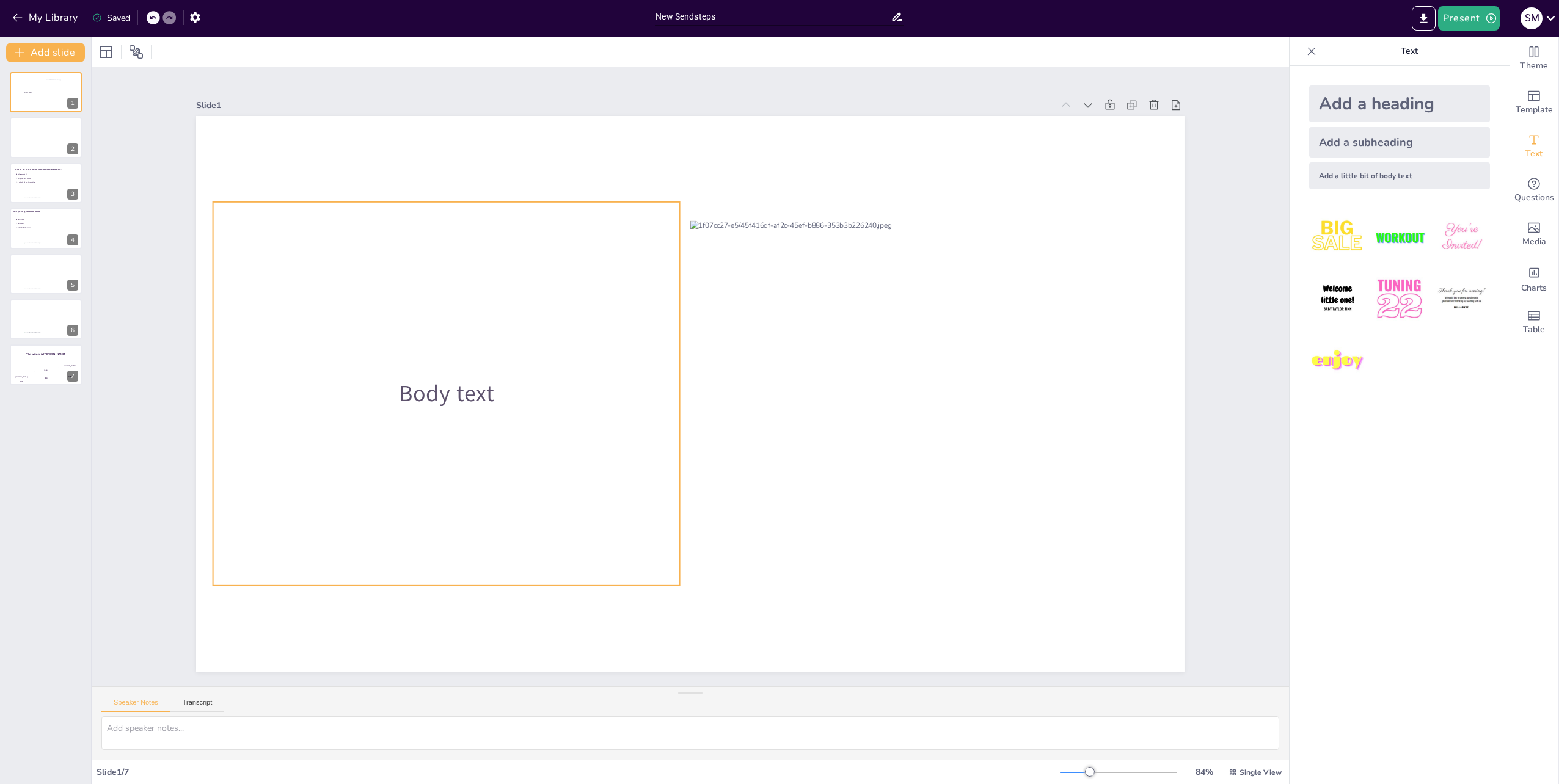
click at [475, 372] on div "Body text" at bounding box center [446, 394] width 467 height 384
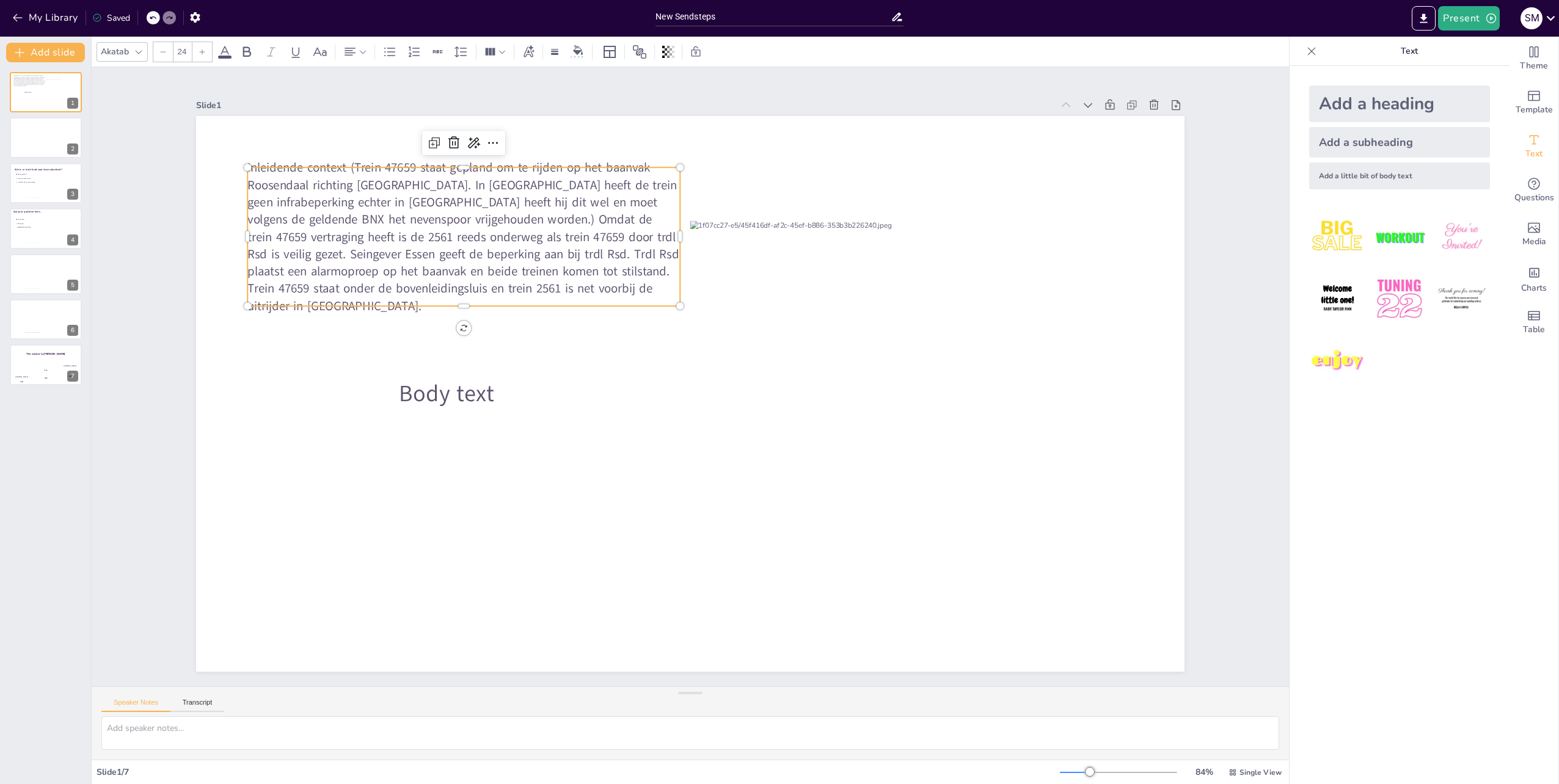
type input "44"
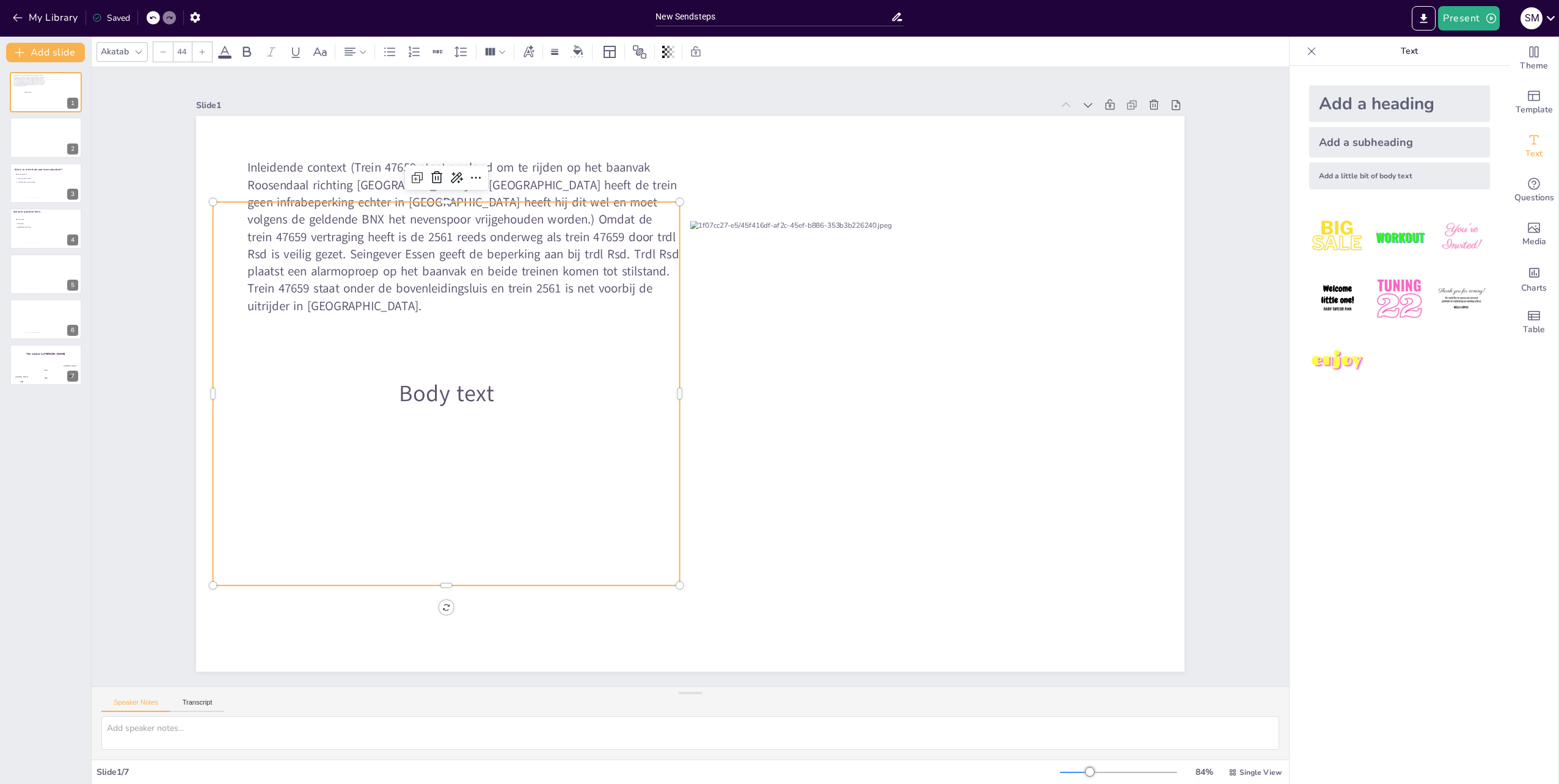
click at [576, 411] on div "Body text" at bounding box center [446, 394] width 467 height 384
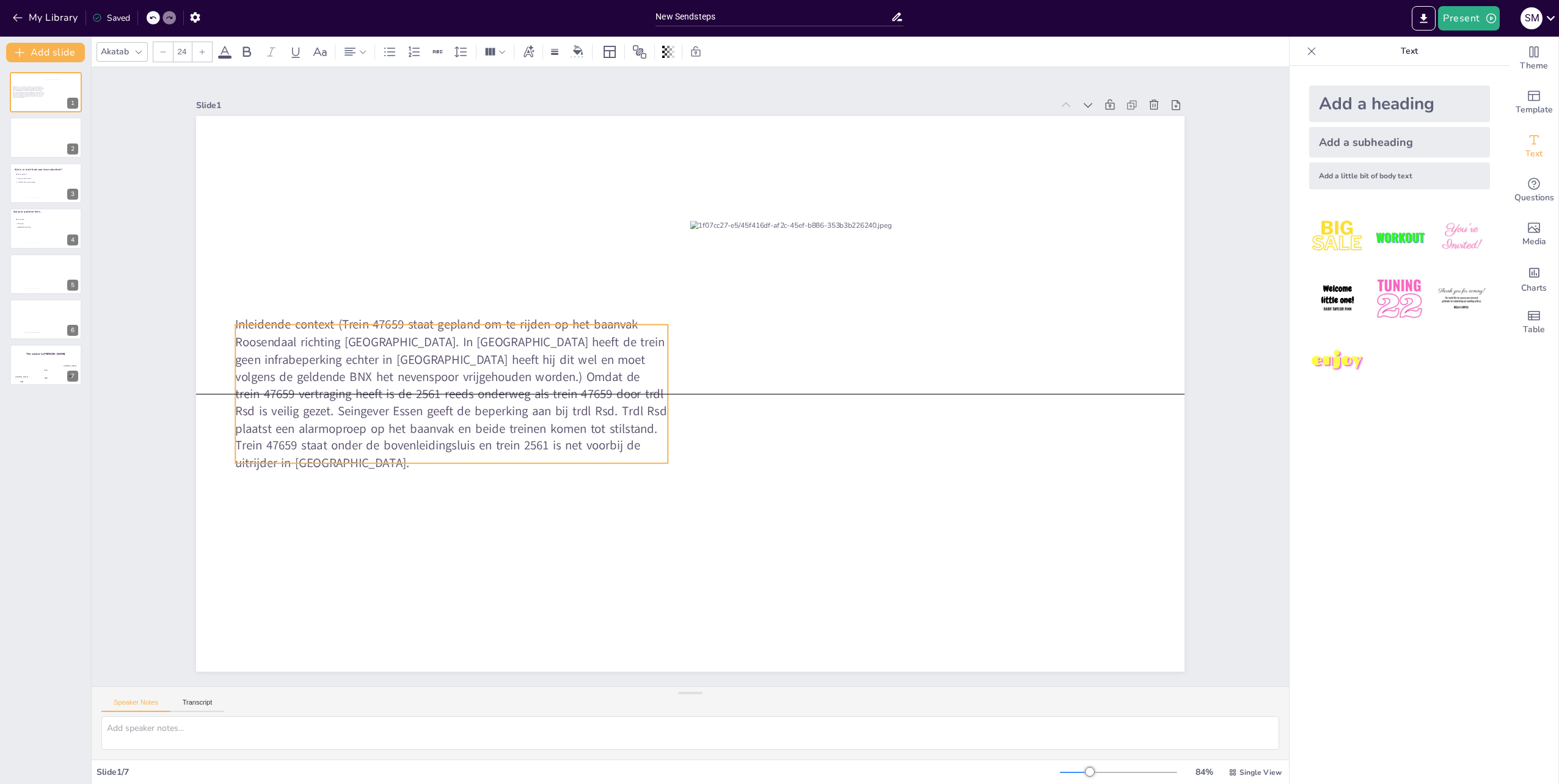
drag, startPoint x: 515, startPoint y: 239, endPoint x: 503, endPoint y: 399, distance: 160.4
click at [503, 399] on span "Inleidende context (Trein 47659 staat gepland om te rijden op het baanvak Roose…" at bounding box center [450, 393] width 431 height 155
click at [515, 513] on div at bounding box center [690, 394] width 988 height 556
click at [335, 328] on span "Inleidende context (Trein 47659 staat gepland om te rijden op het baanvak Roose…" at bounding box center [450, 393] width 431 height 155
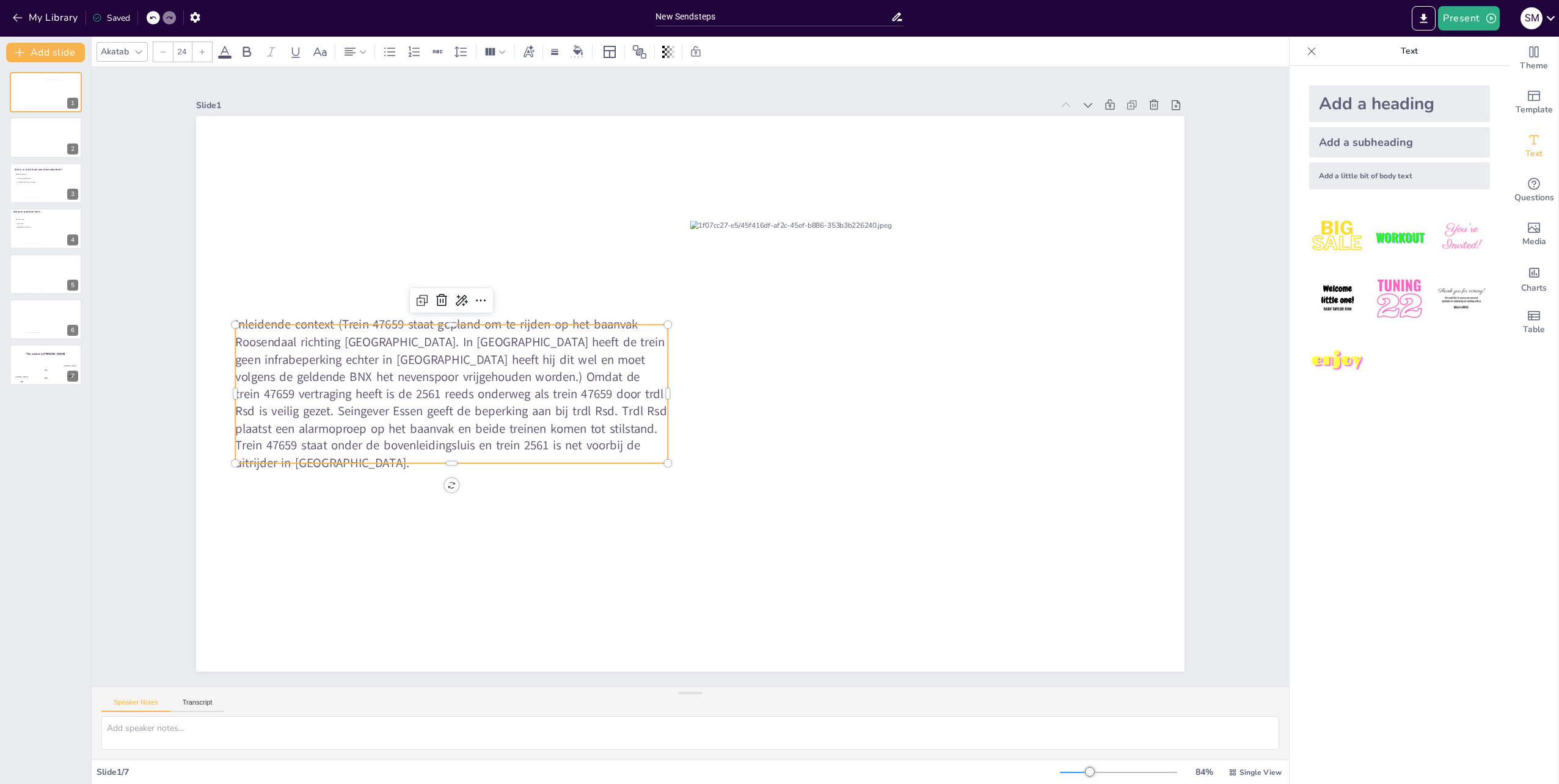
click at [334, 328] on span "Inleidende context (Trein 47659 staat gepland om te rijden op het baanvak Roose…" at bounding box center [450, 393] width 431 height 155
drag, startPoint x: 440, startPoint y: 228, endPoint x: 424, endPoint y: 387, distance: 159.8
click at [424, 387] on span "Inleidende context (Trein 47659 staat gepland om te rijden op het baanvak Roose…" at bounding box center [447, 393] width 431 height 155
click at [385, 360] on span "Inleidende context (Trein 47659 staat gepland om te rijden op het baanvak Roose…" at bounding box center [447, 393] width 431 height 155
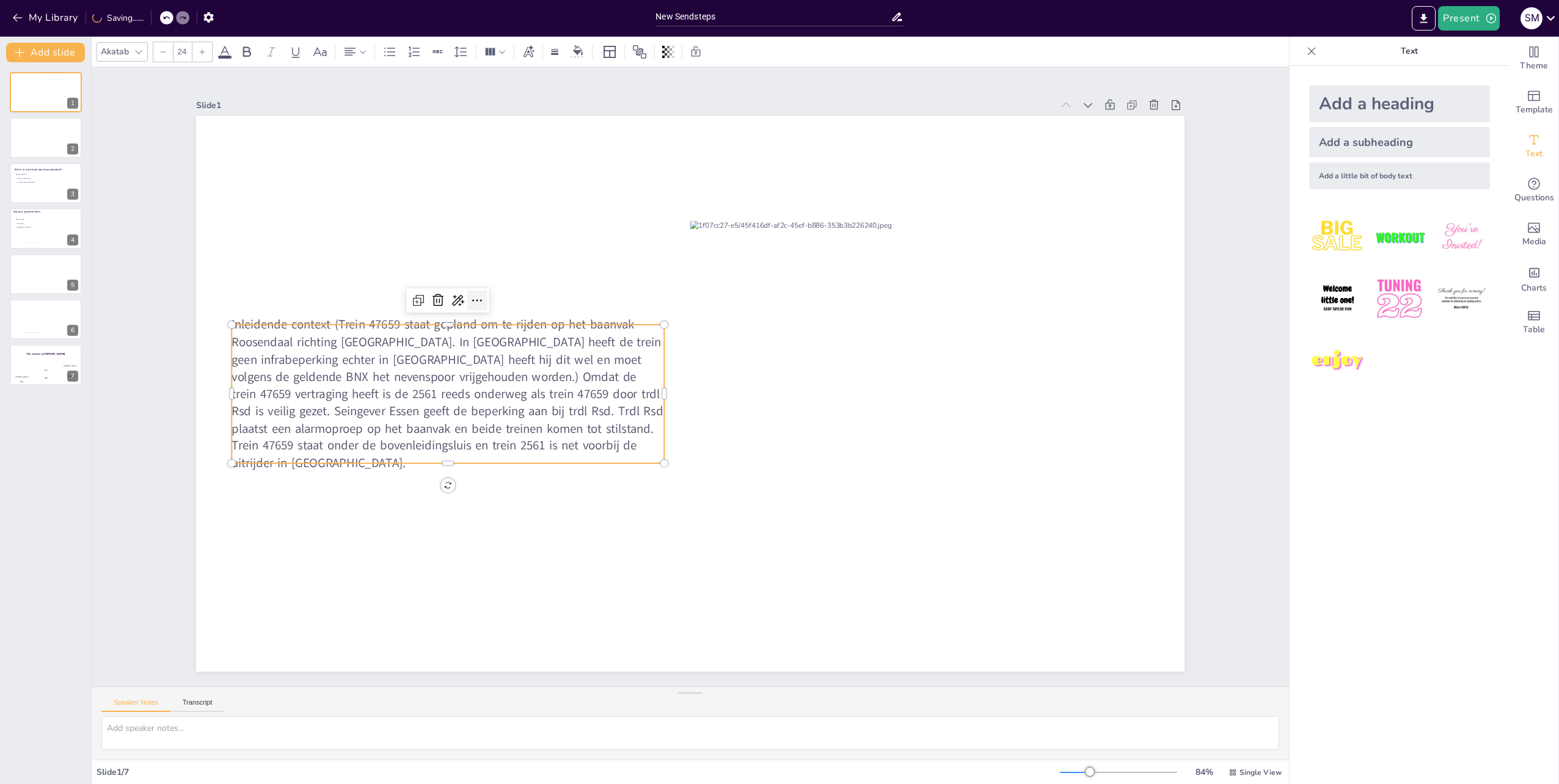
click at [471, 295] on icon at bounding box center [477, 300] width 15 height 15
click at [392, 371] on span "Inleidende context (Trein 47659 staat gepland om te rijden op het baanvak Roose…" at bounding box center [447, 393] width 431 height 155
click at [208, 710] on button "Transcript" at bounding box center [198, 705] width 55 height 14
click at [366, 370] on span "Inleidende context (Trein 47659 staat gepland om te rijden op het baanvak Roose…" at bounding box center [447, 393] width 431 height 155
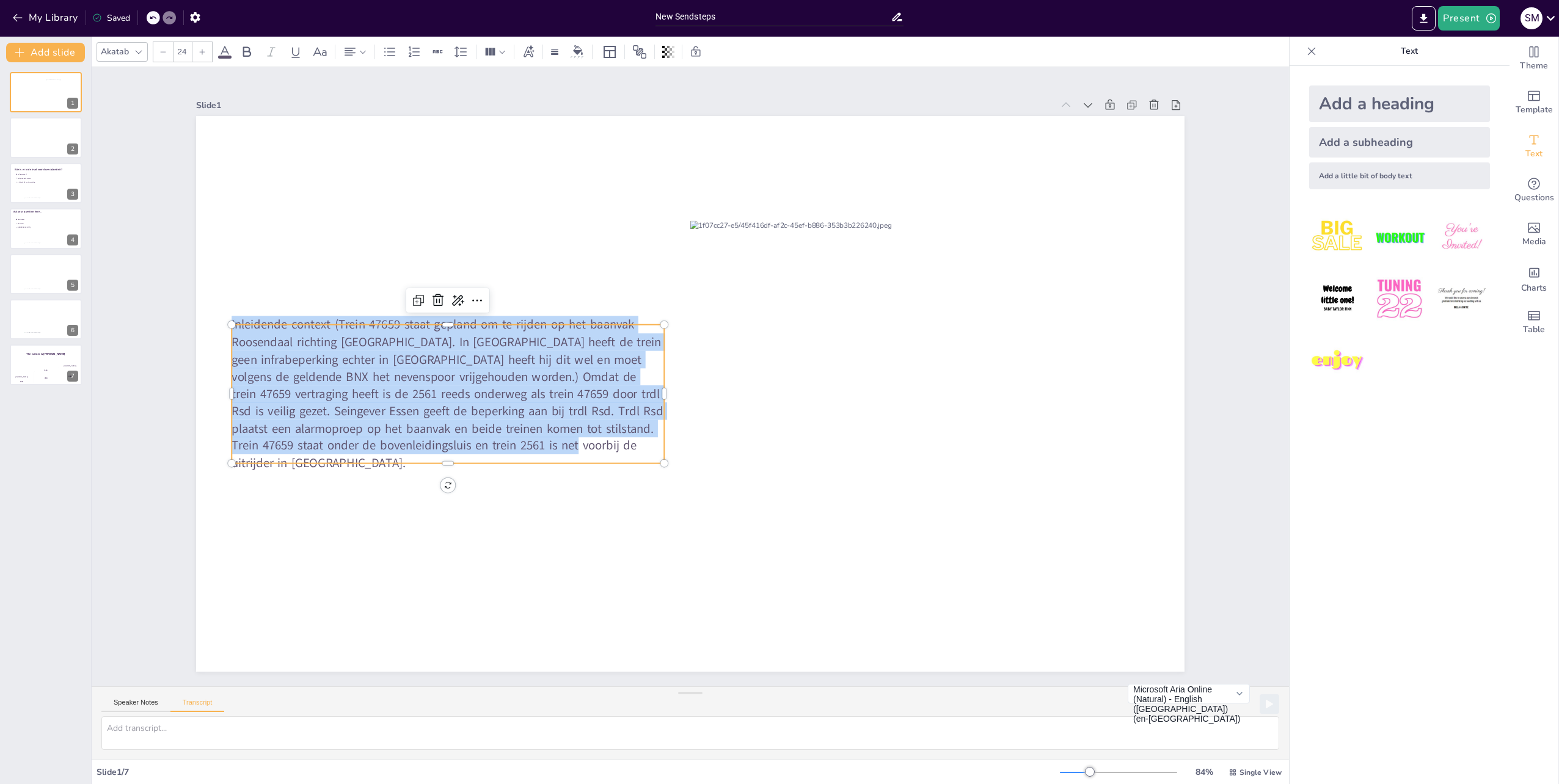
click at [366, 370] on span "Inleidende context (Trein 47659 staat gepland om te rijden op het baanvak Roose…" at bounding box center [447, 393] width 431 height 155
click at [585, 415] on span "Inleidende context (Trein 47659 staat gepland om te rijden op het baanvak Roose…" at bounding box center [447, 393] width 431 height 155
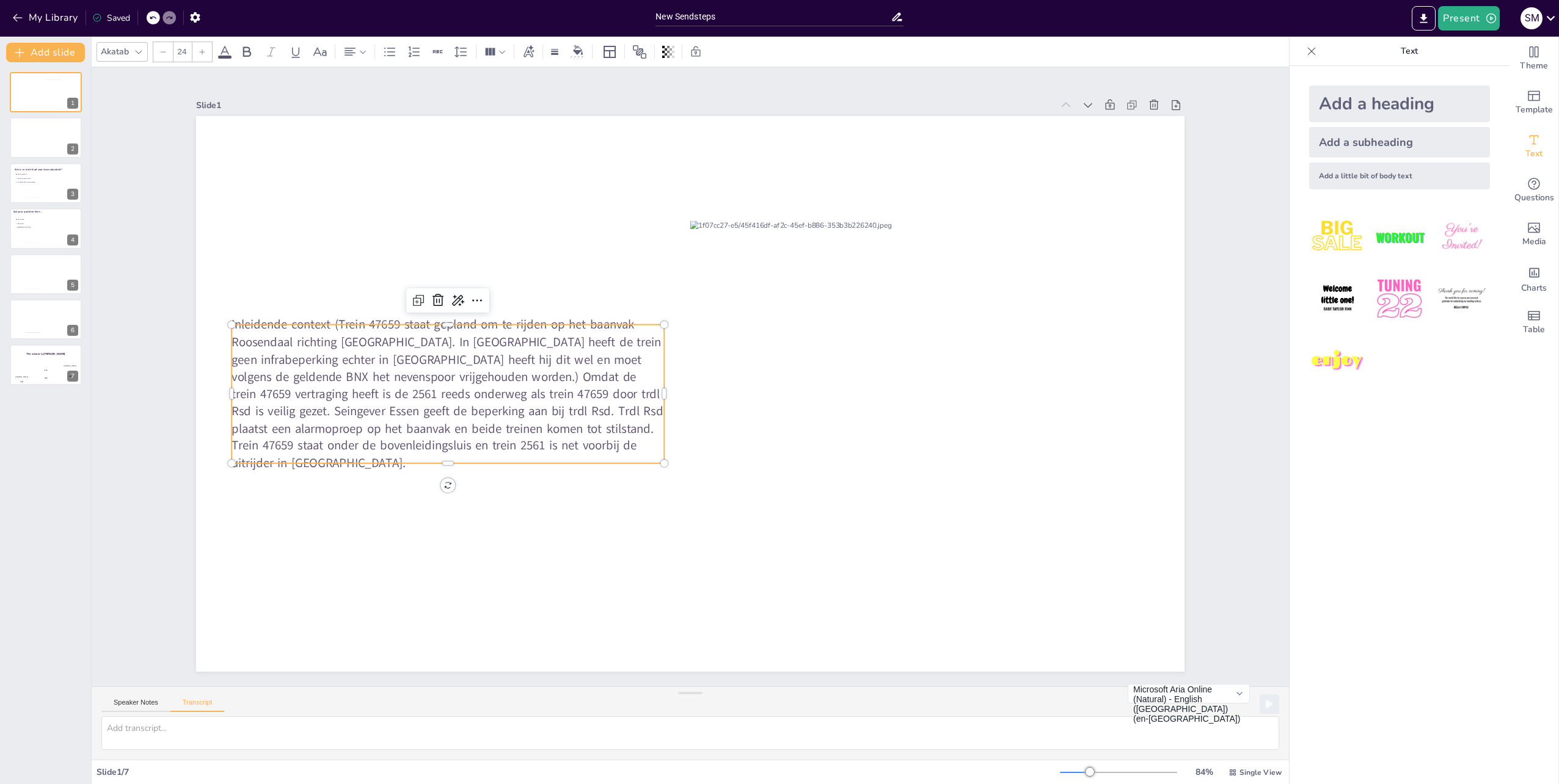
click at [451, 419] on span "Inleidende context (Trein 47659 staat gepland om te rijden op het baanvak Roose…" at bounding box center [447, 393] width 431 height 155
click at [500, 398] on span "Inleidende context (Trein 47659 staat gepland om te rijden op het baanvak Roose…" at bounding box center [447, 393] width 431 height 155
click at [464, 387] on span "Inleidende context (Trein 47659 staat gepland om te rijden op het baanvak Roose…" at bounding box center [447, 393] width 431 height 155
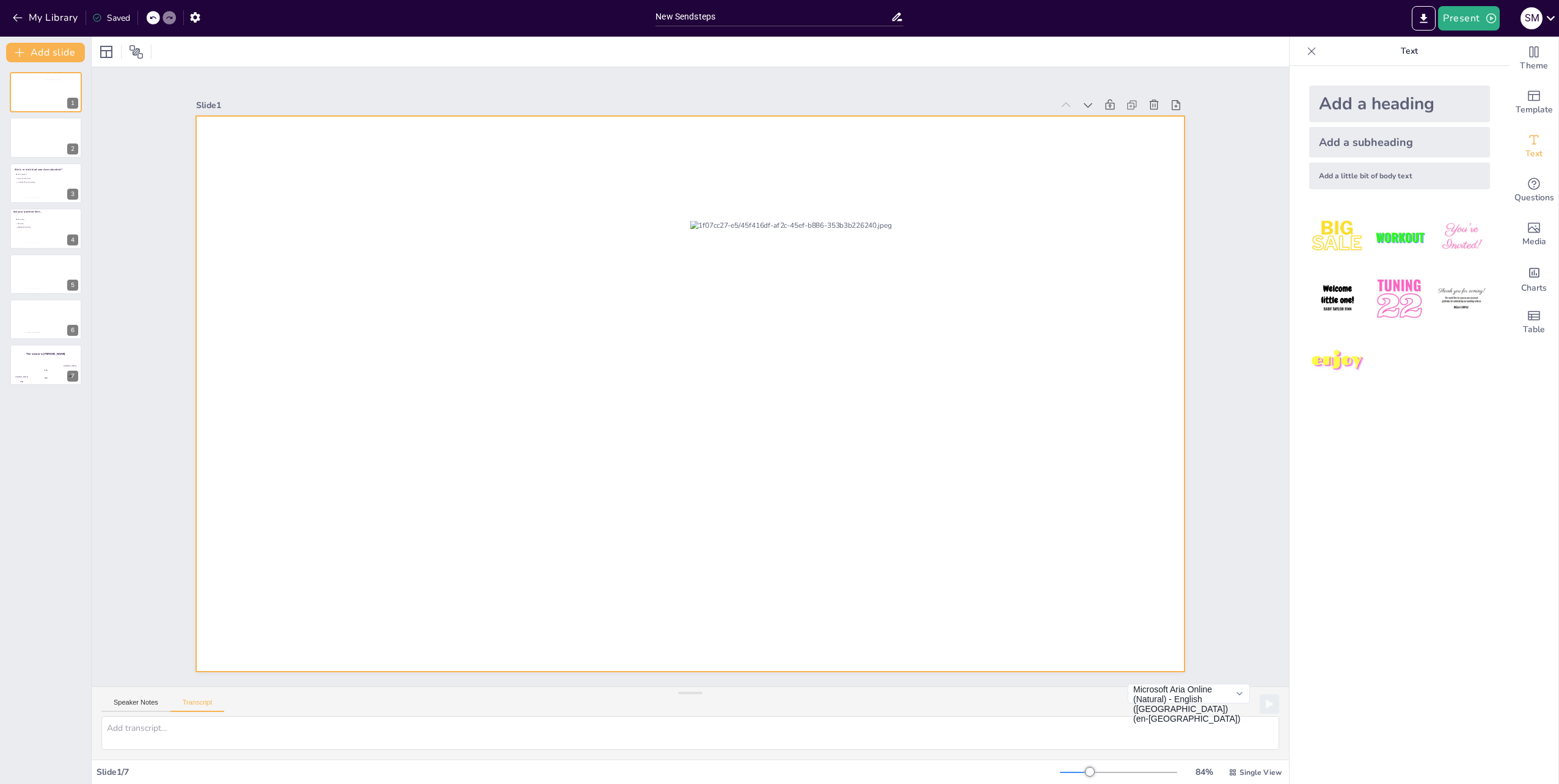
click at [421, 360] on div at bounding box center [690, 394] width 988 height 556
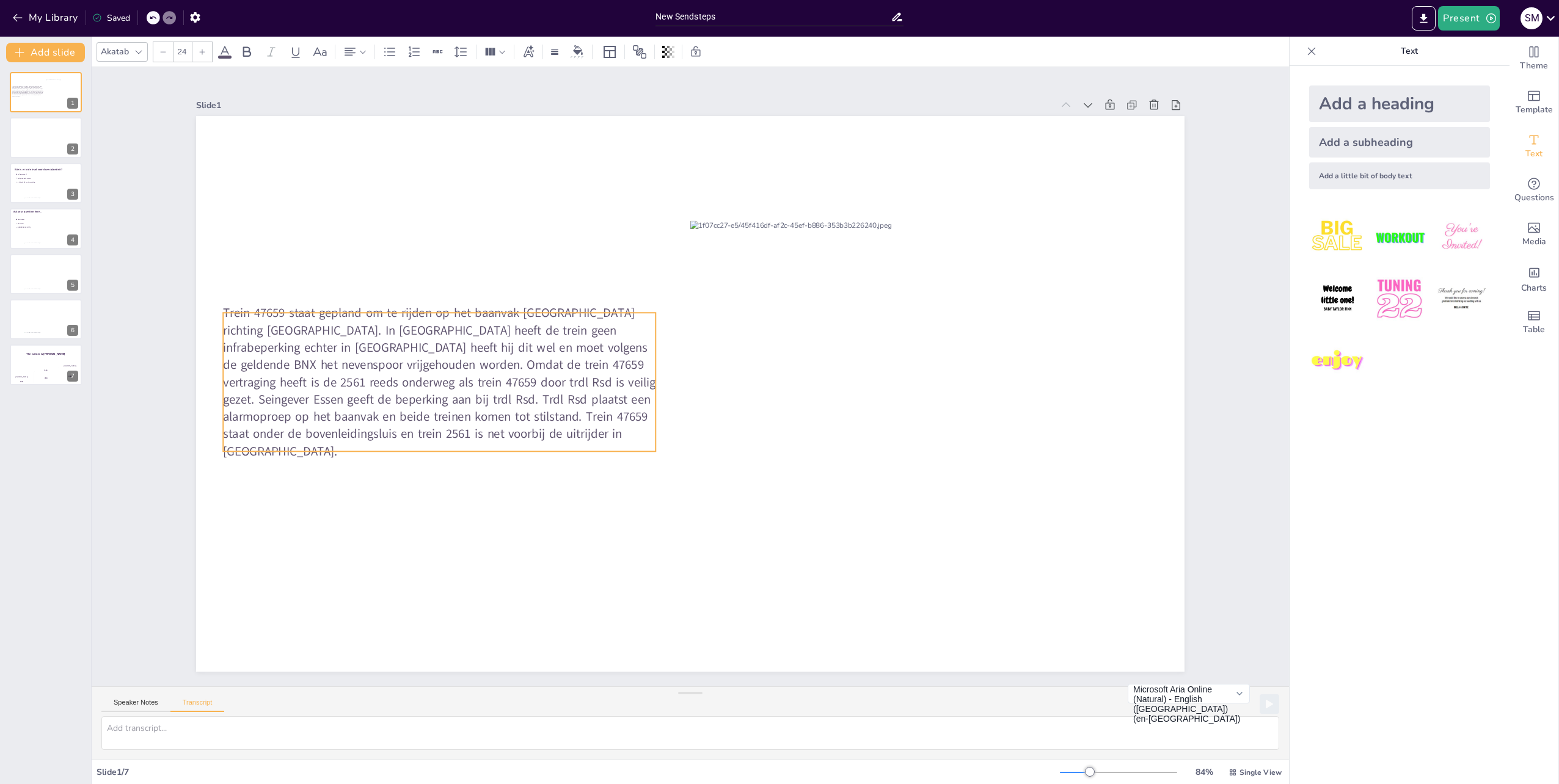
drag, startPoint x: 447, startPoint y: 236, endPoint x: 428, endPoint y: 378, distance: 143.3
click at [428, 378] on span "Trein 47659 staat gepland om te rijden op het baanvak [GEOGRAPHIC_DATA] richtin…" at bounding box center [439, 382] width 432 height 155
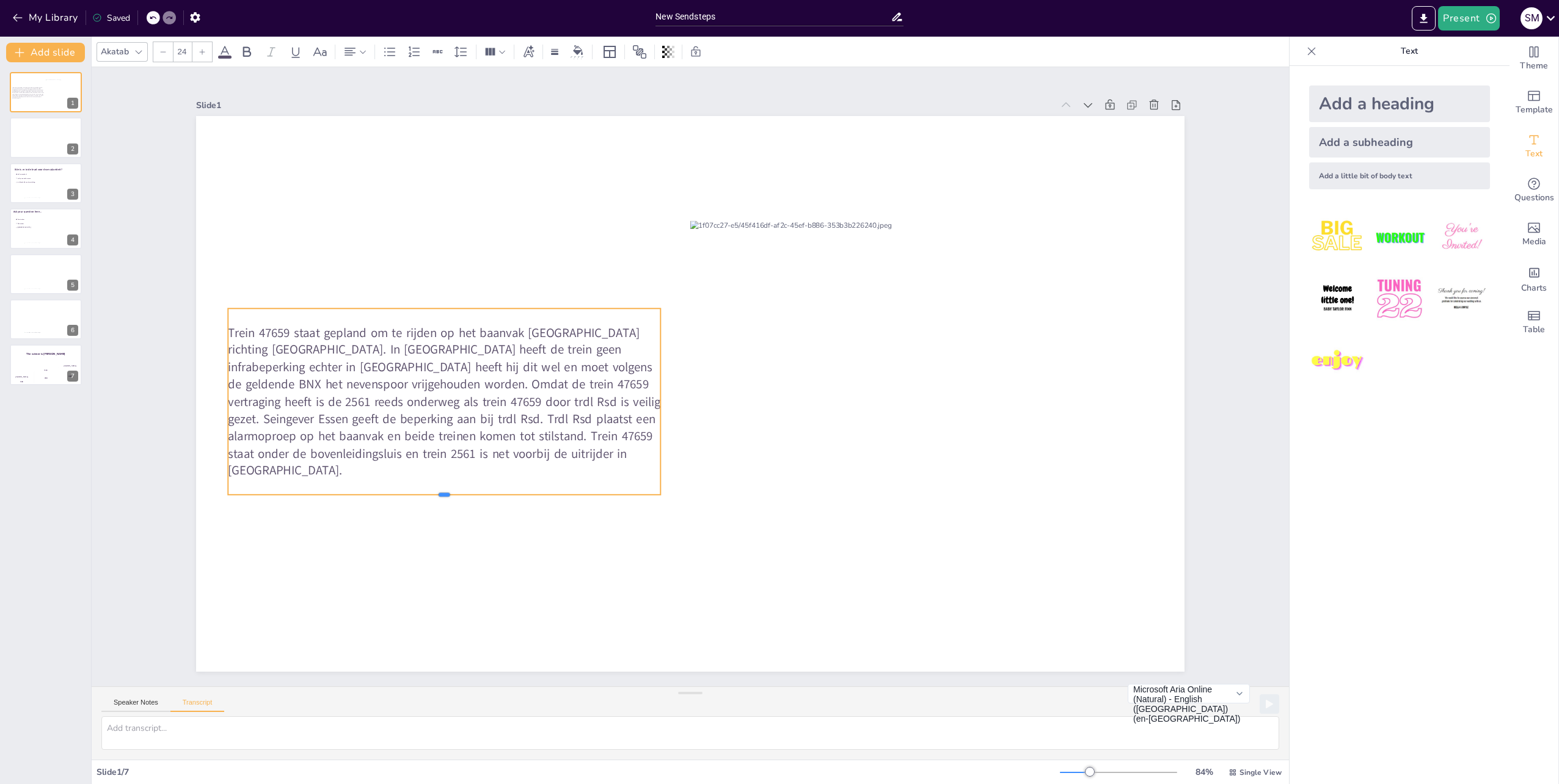
drag, startPoint x: 437, startPoint y: 443, endPoint x: 433, endPoint y: 491, distance: 48.2
click at [433, 495] on div at bounding box center [444, 499] width 432 height 10
drag, startPoint x: 424, startPoint y: 412, endPoint x: 432, endPoint y: 407, distance: 9.4
click at [432, 407] on span "Trein 47659 staat gepland om te rijden op het baanvak [GEOGRAPHIC_DATA] richtin…" at bounding box center [451, 393] width 432 height 155
click at [547, 575] on div at bounding box center [690, 394] width 988 height 556
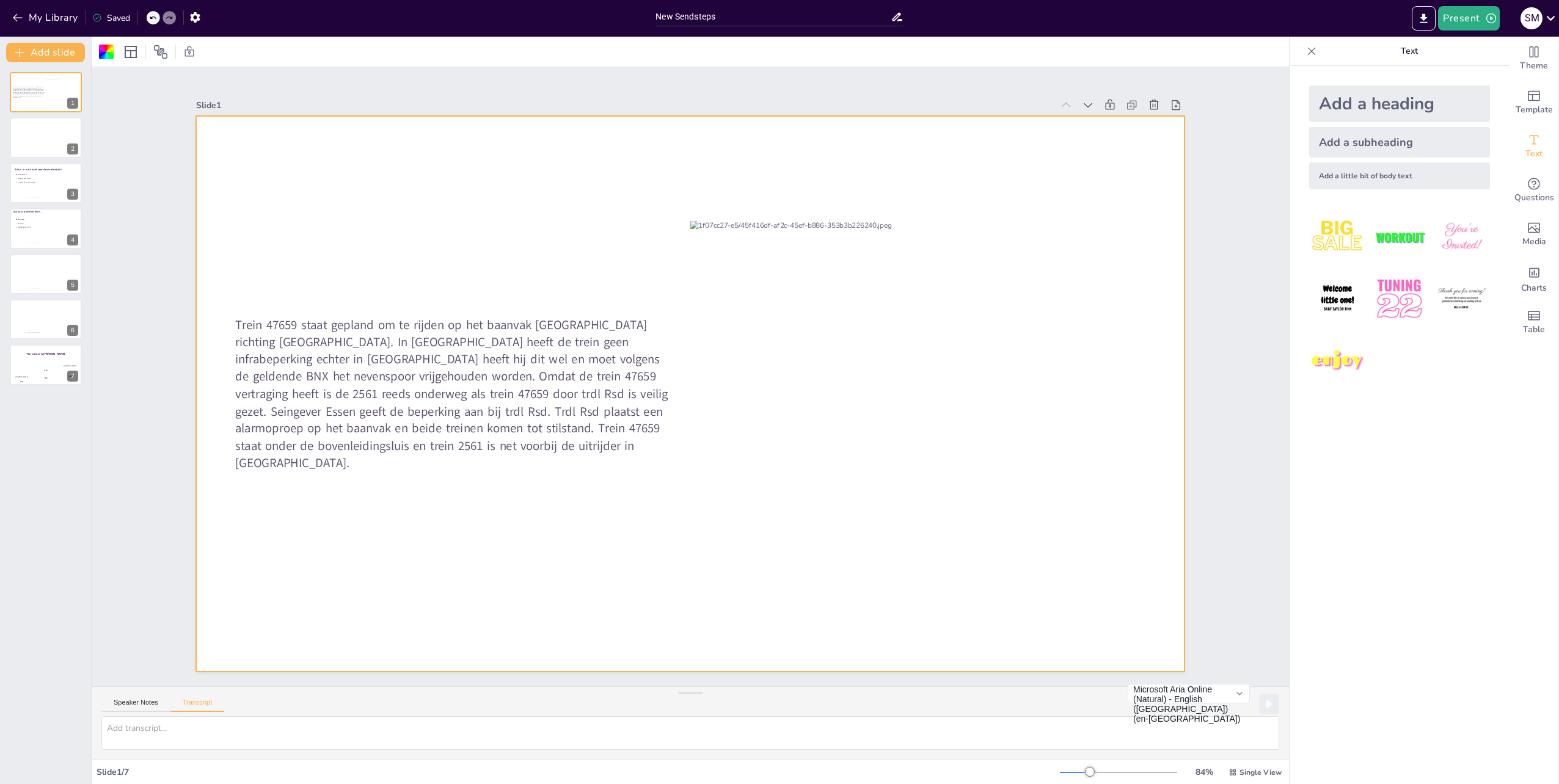
click at [1371, 140] on div "Add a subheading" at bounding box center [1399, 142] width 181 height 31
click at [675, 353] on icon at bounding box center [680, 355] width 11 height 12
click at [569, 367] on span "Trein 47659 staat gepland om te rijden op het baanvak [GEOGRAPHIC_DATA] richtin…" at bounding box center [451, 393] width 432 height 155
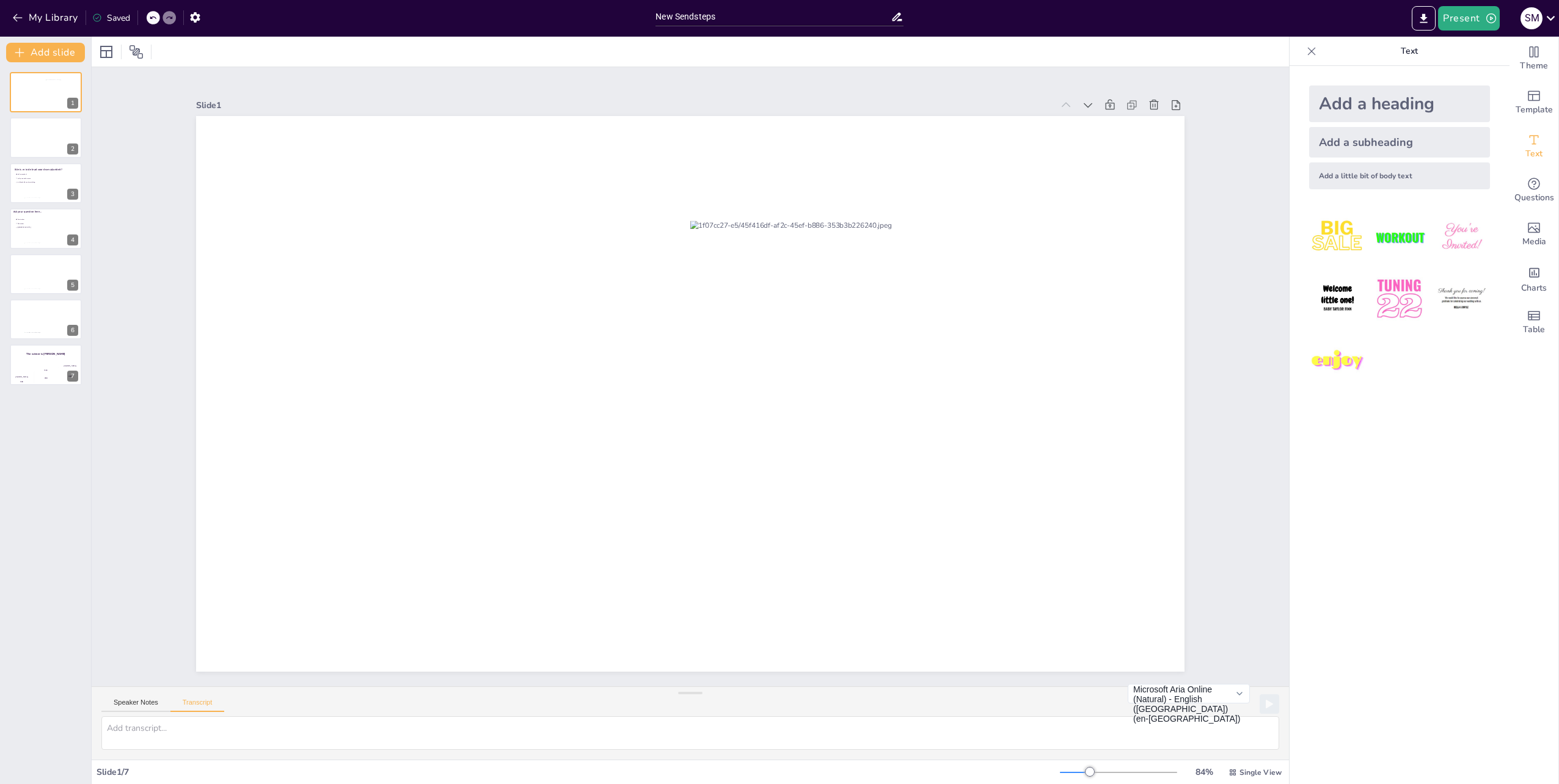
click at [1393, 180] on div "Add a little bit of body text" at bounding box center [1399, 175] width 181 height 27
drag, startPoint x: 635, startPoint y: 386, endPoint x: 393, endPoint y: 389, distance: 242.0
click at [393, 389] on p "Body text" at bounding box center [438, 394] width 276 height 19
click at [420, 387] on span "Body text" at bounding box center [439, 394] width 56 height 18
click at [484, 388] on p "Body text" at bounding box center [439, 394] width 276 height 19
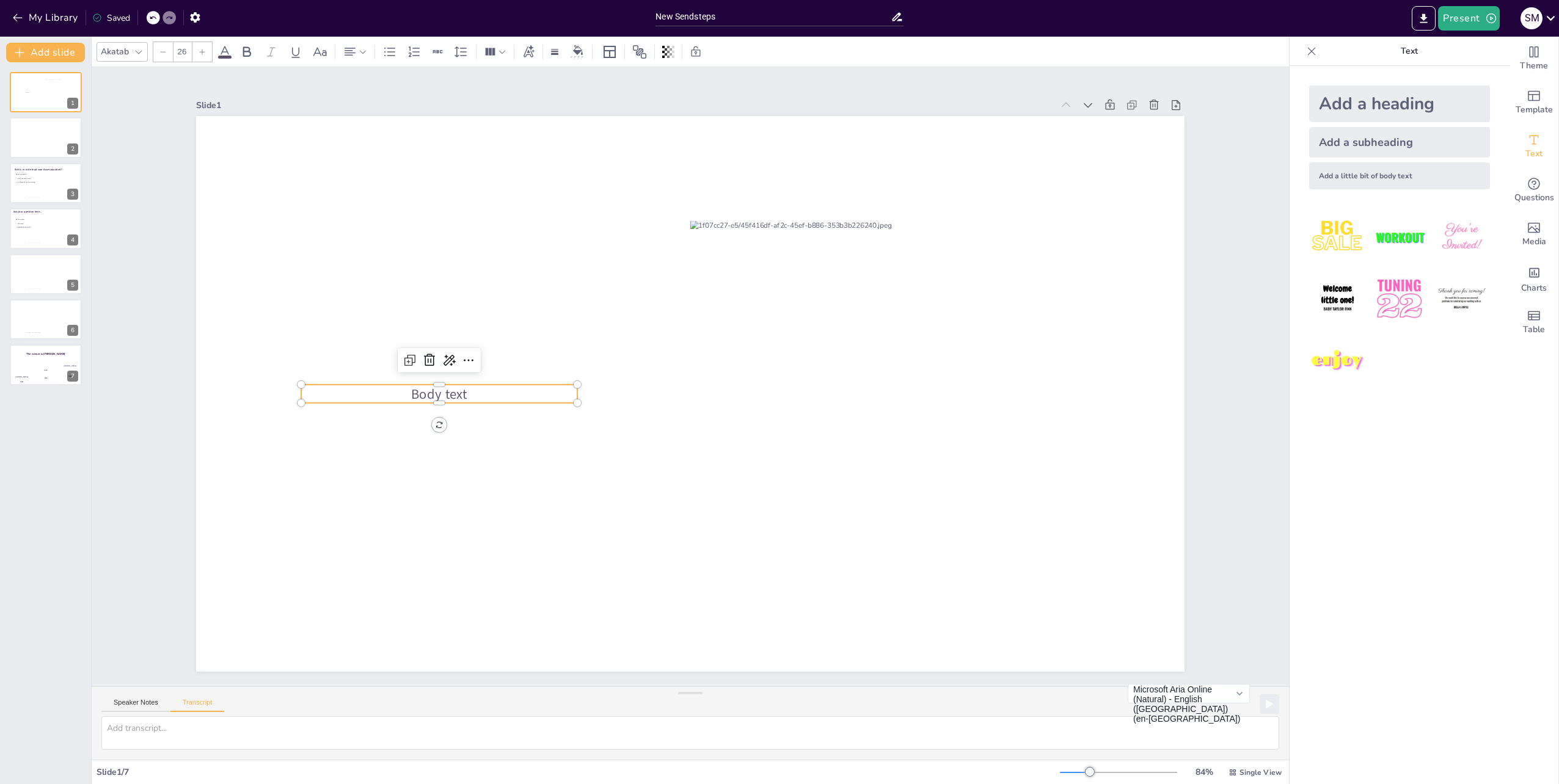
click at [484, 388] on p "Body text" at bounding box center [439, 394] width 276 height 19
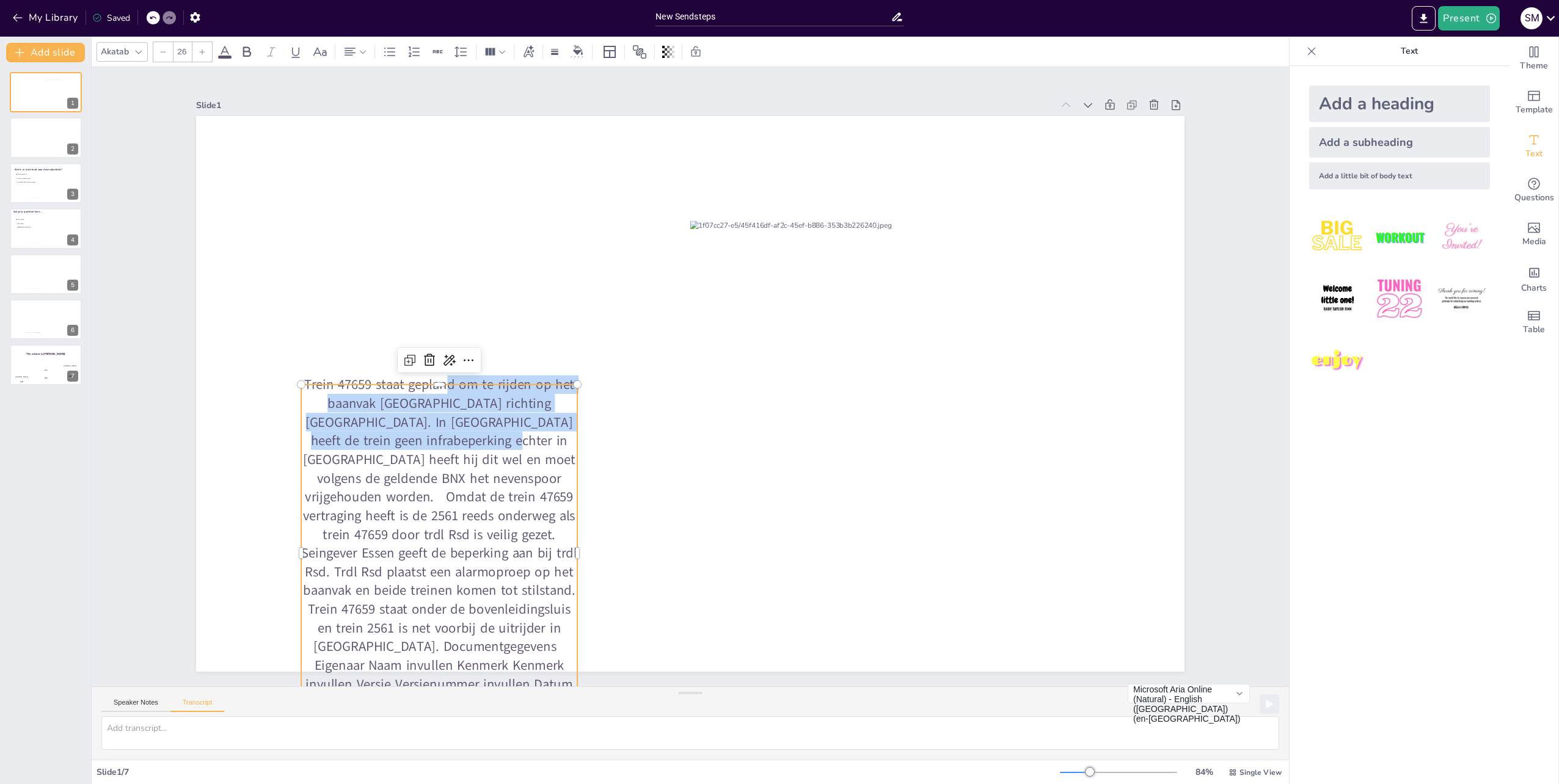
drag, startPoint x: 465, startPoint y: 447, endPoint x: 470, endPoint y: 376, distance: 71.2
click at [470, 376] on div "Trein 47659 staat gepland om te rijden op het baanvak [GEOGRAPHIC_DATA] richtin…" at bounding box center [690, 394] width 988 height 556
click at [576, 335] on div at bounding box center [690, 394] width 988 height 556
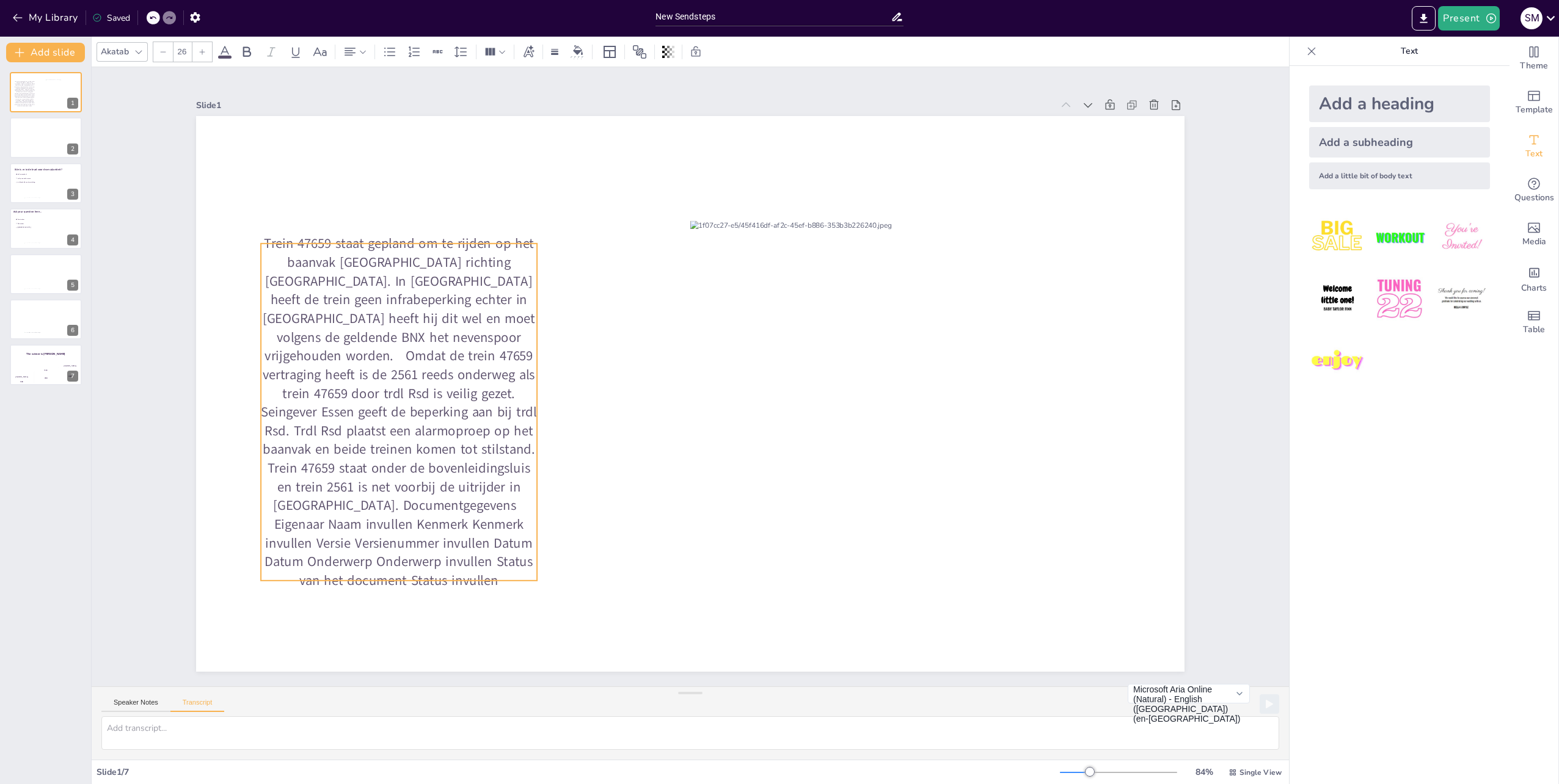
drag, startPoint x: 483, startPoint y: 411, endPoint x: 443, endPoint y: 270, distance: 146.6
click at [443, 270] on p "Trein 47659 staat gepland om te rijden op het baanvak [GEOGRAPHIC_DATA] richtin…" at bounding box center [399, 411] width 276 height 356
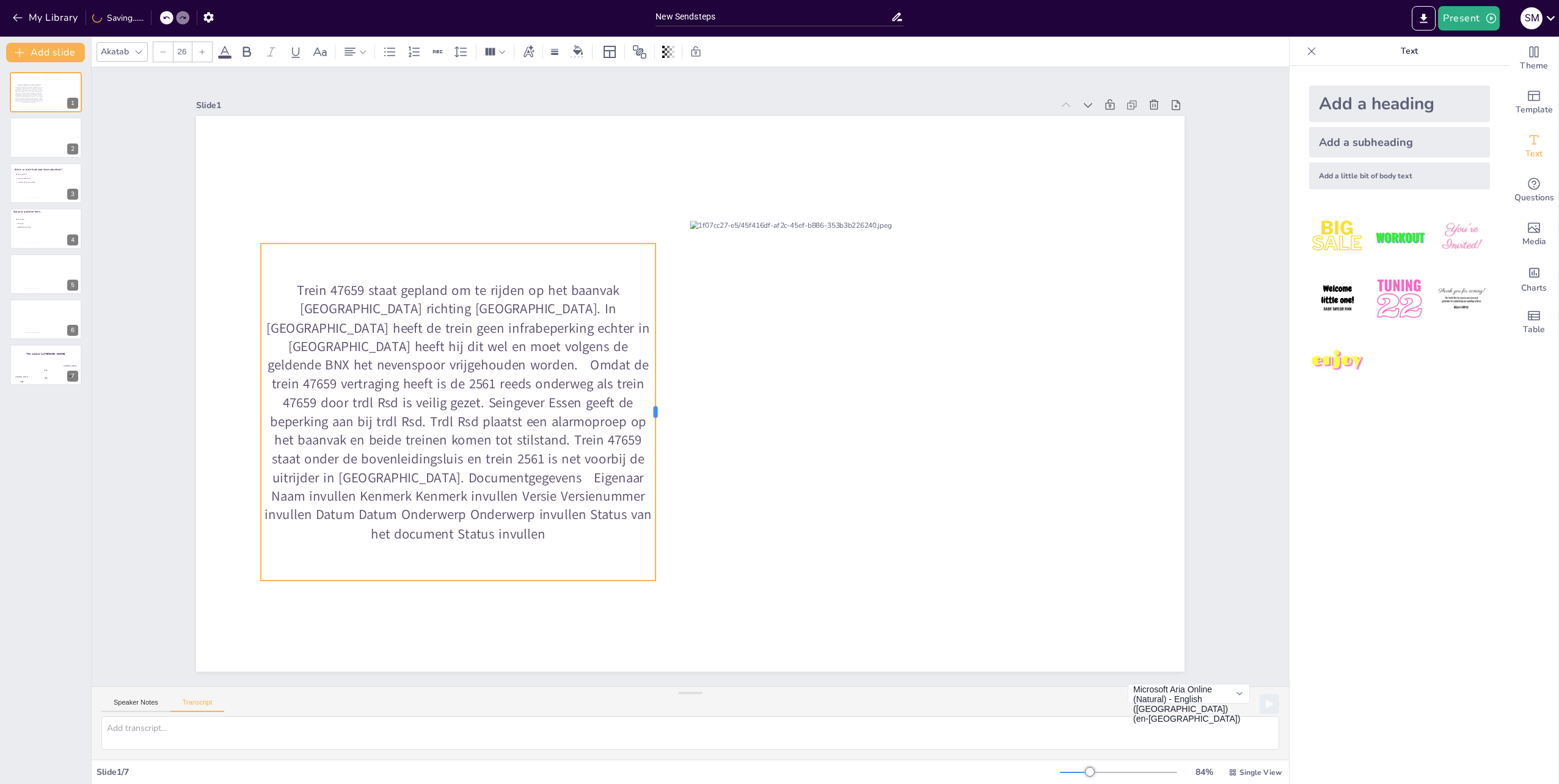
drag, startPoint x: 530, startPoint y: 409, endPoint x: 648, endPoint y: 393, distance: 119.1
click at [656, 393] on div at bounding box center [660, 411] width 10 height 337
click at [597, 351] on p "Trein 47659 staat gepland om te rijden op het baanvak [GEOGRAPHIC_DATA] richtin…" at bounding box center [458, 412] width 395 height 262
click at [604, 352] on p "Trein 47659 staat gepland om te rijden op het baanvak [GEOGRAPHIC_DATA] richtin…" at bounding box center [458, 412] width 395 height 262
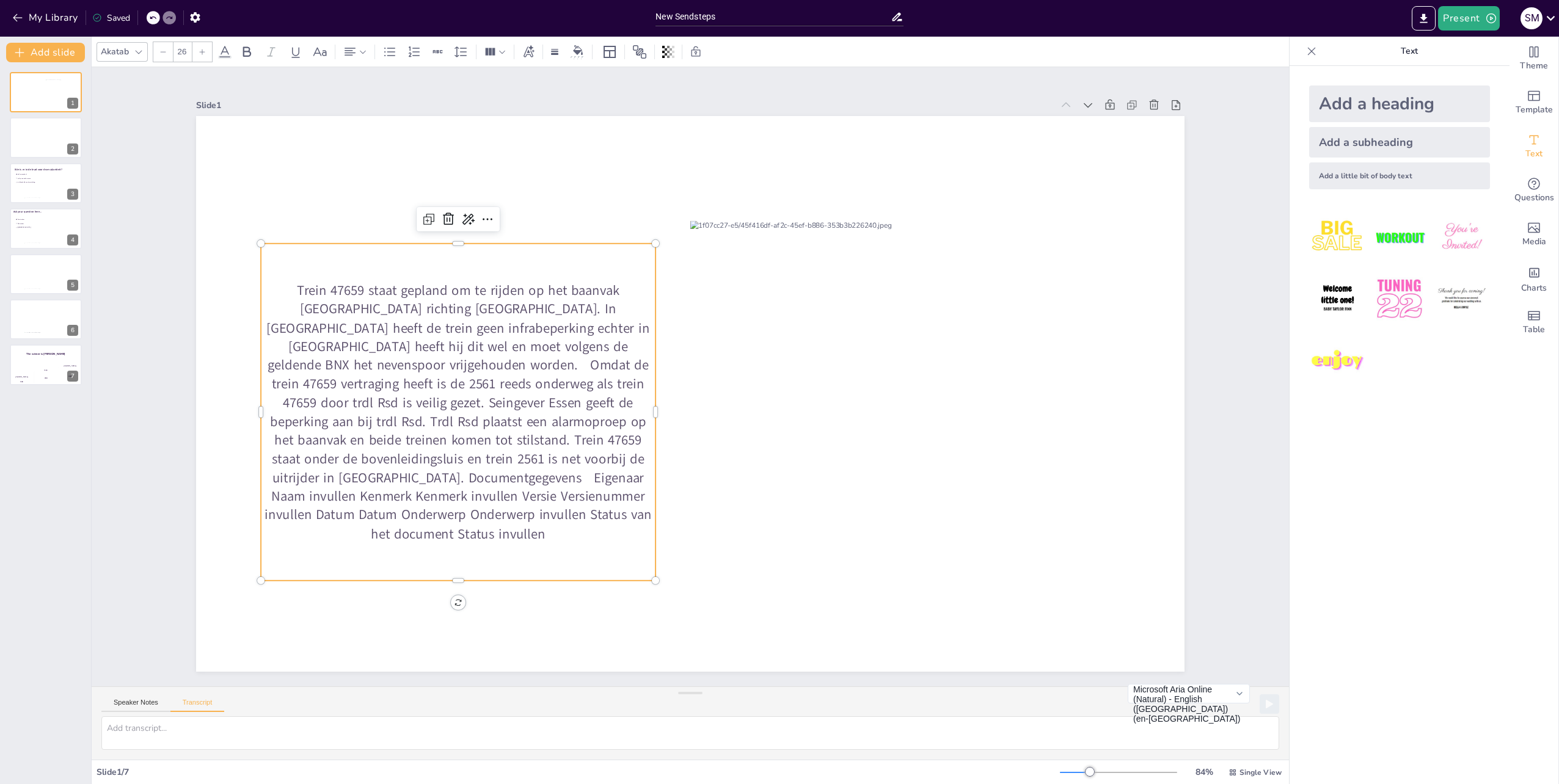
click at [598, 353] on p "Trein 47659 staat gepland om te rijden op het baanvak [GEOGRAPHIC_DATA] richtin…" at bounding box center [458, 412] width 395 height 262
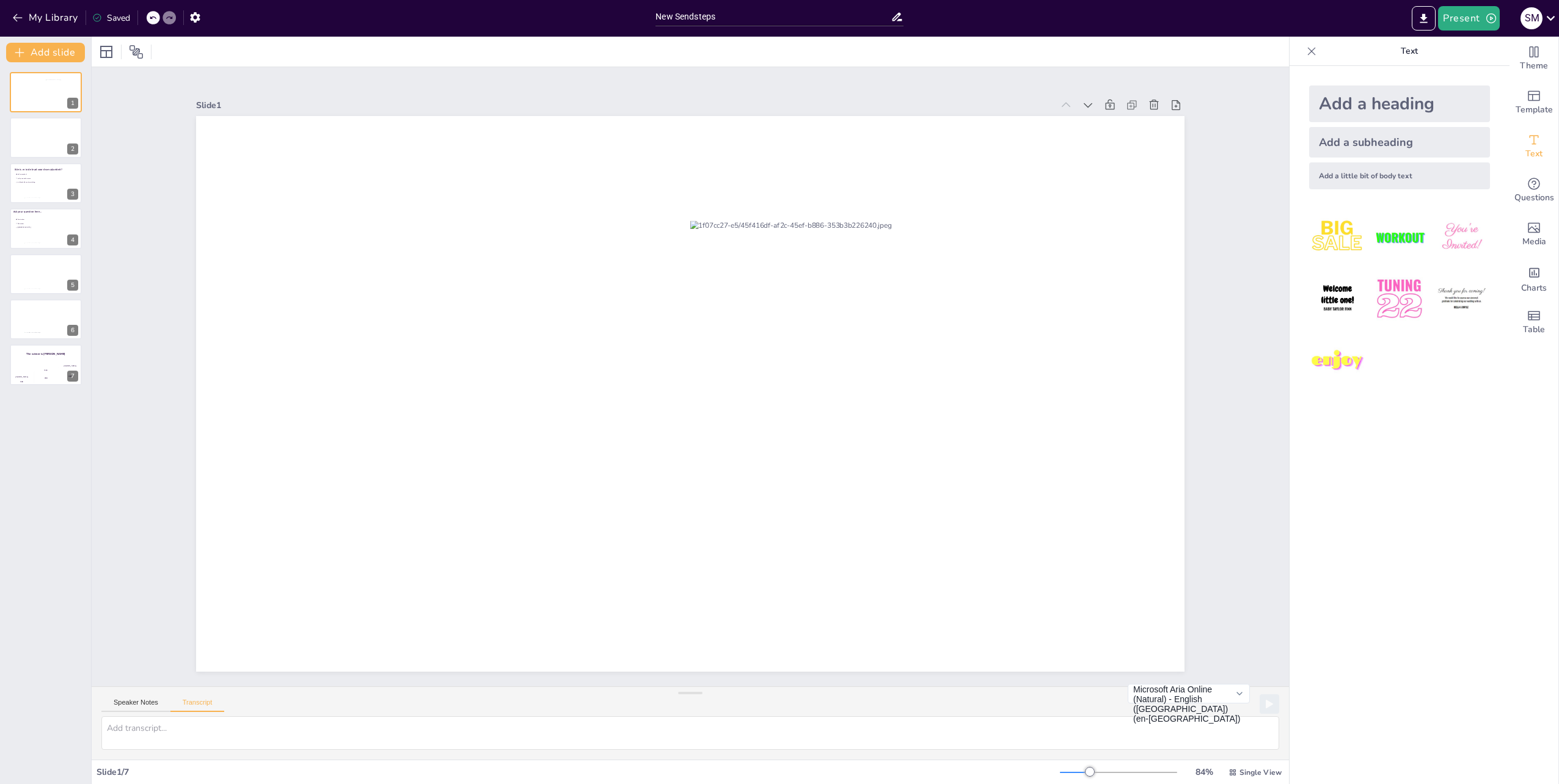
click at [1366, 178] on div "Add a little bit of body text" at bounding box center [1399, 175] width 181 height 27
drag, startPoint x: 609, startPoint y: 385, endPoint x: 362, endPoint y: 389, distance: 247.0
click at [362, 389] on p "Body text" at bounding box center [439, 394] width 276 height 19
click at [421, 387] on span "Body text" at bounding box center [439, 394] width 56 height 18
click at [433, 391] on span "Body text" at bounding box center [439, 394] width 56 height 18
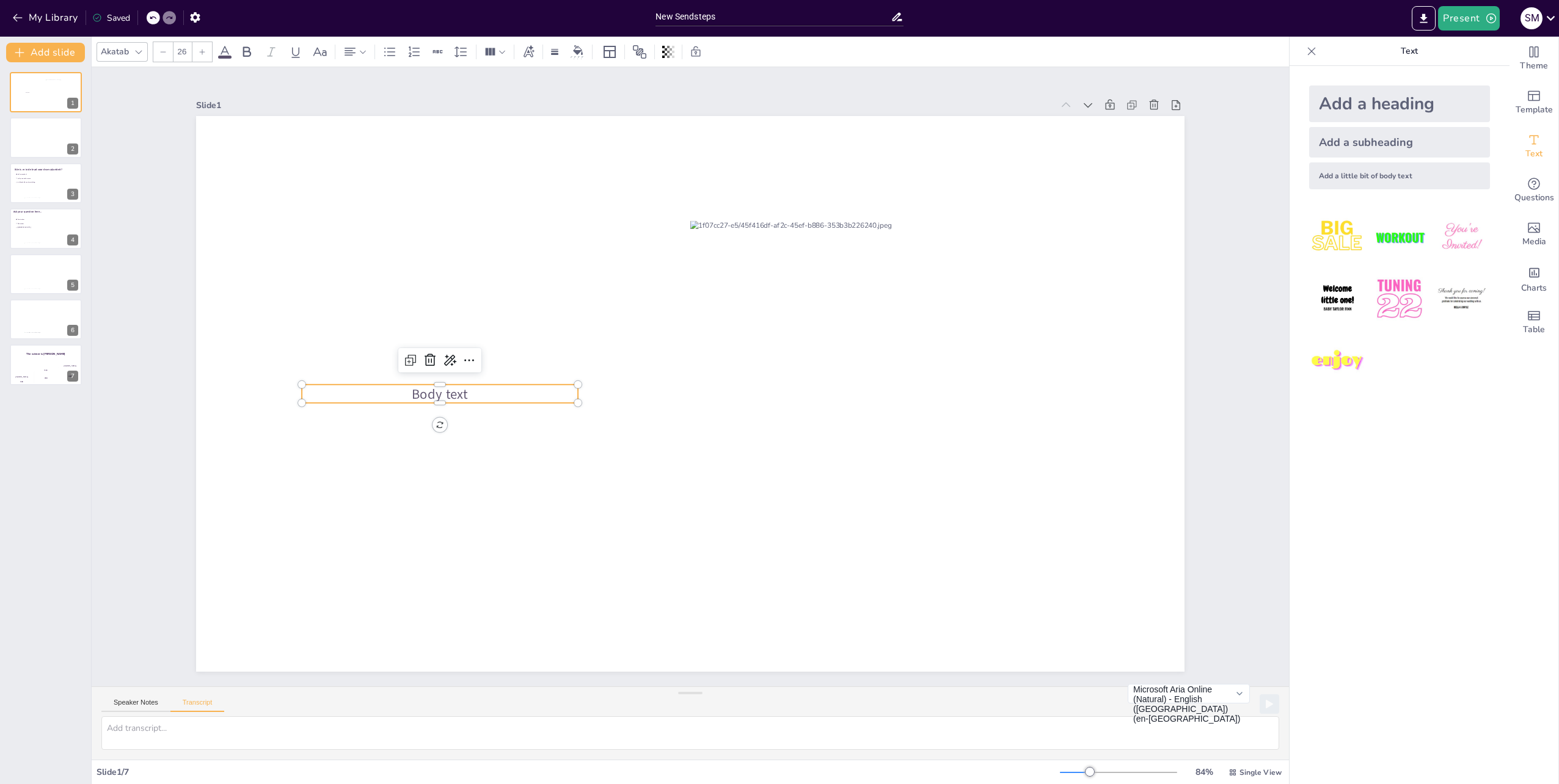
click at [433, 391] on span "Body text" at bounding box center [439, 394] width 56 height 18
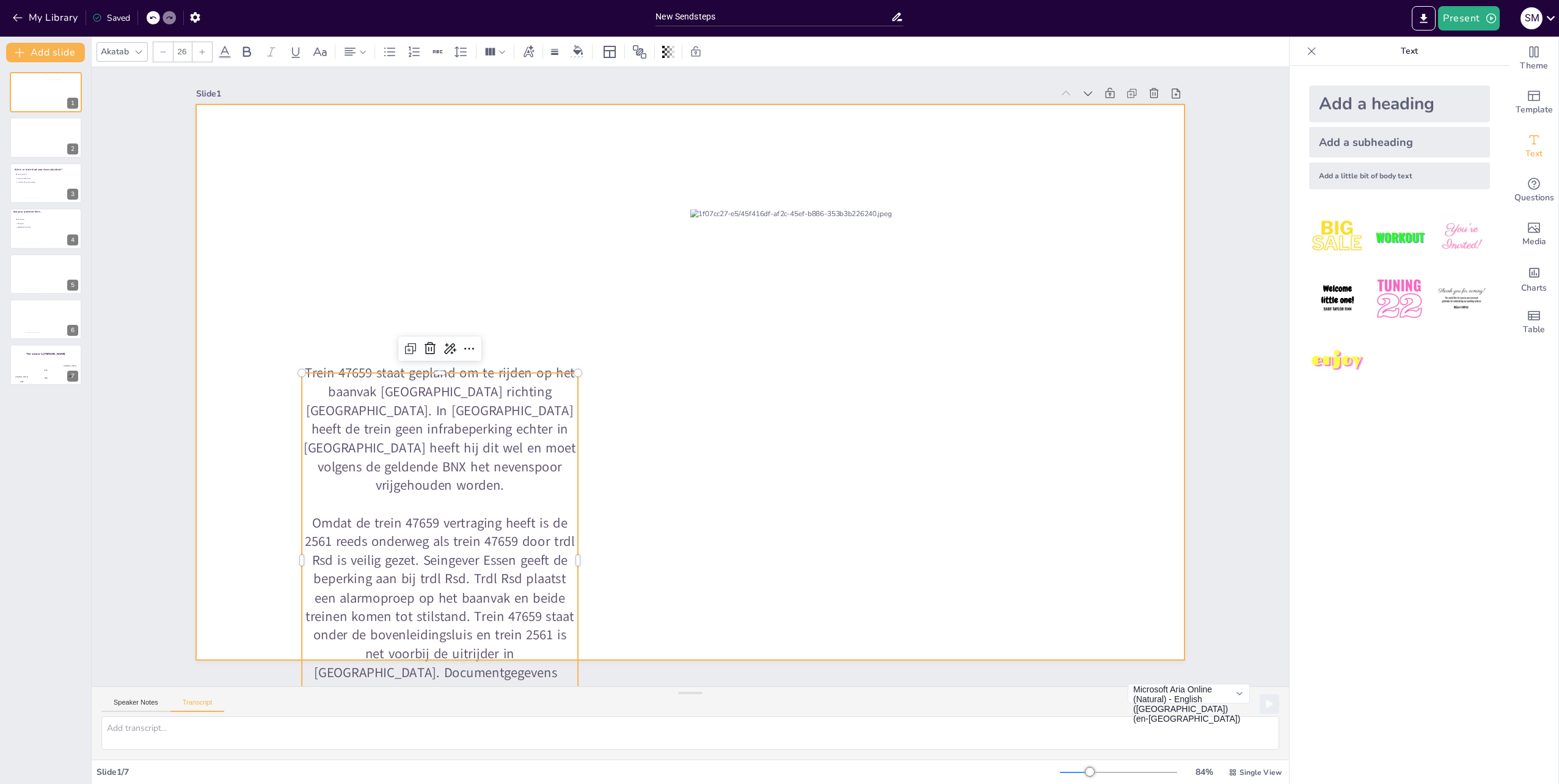
scroll to position [3, 0]
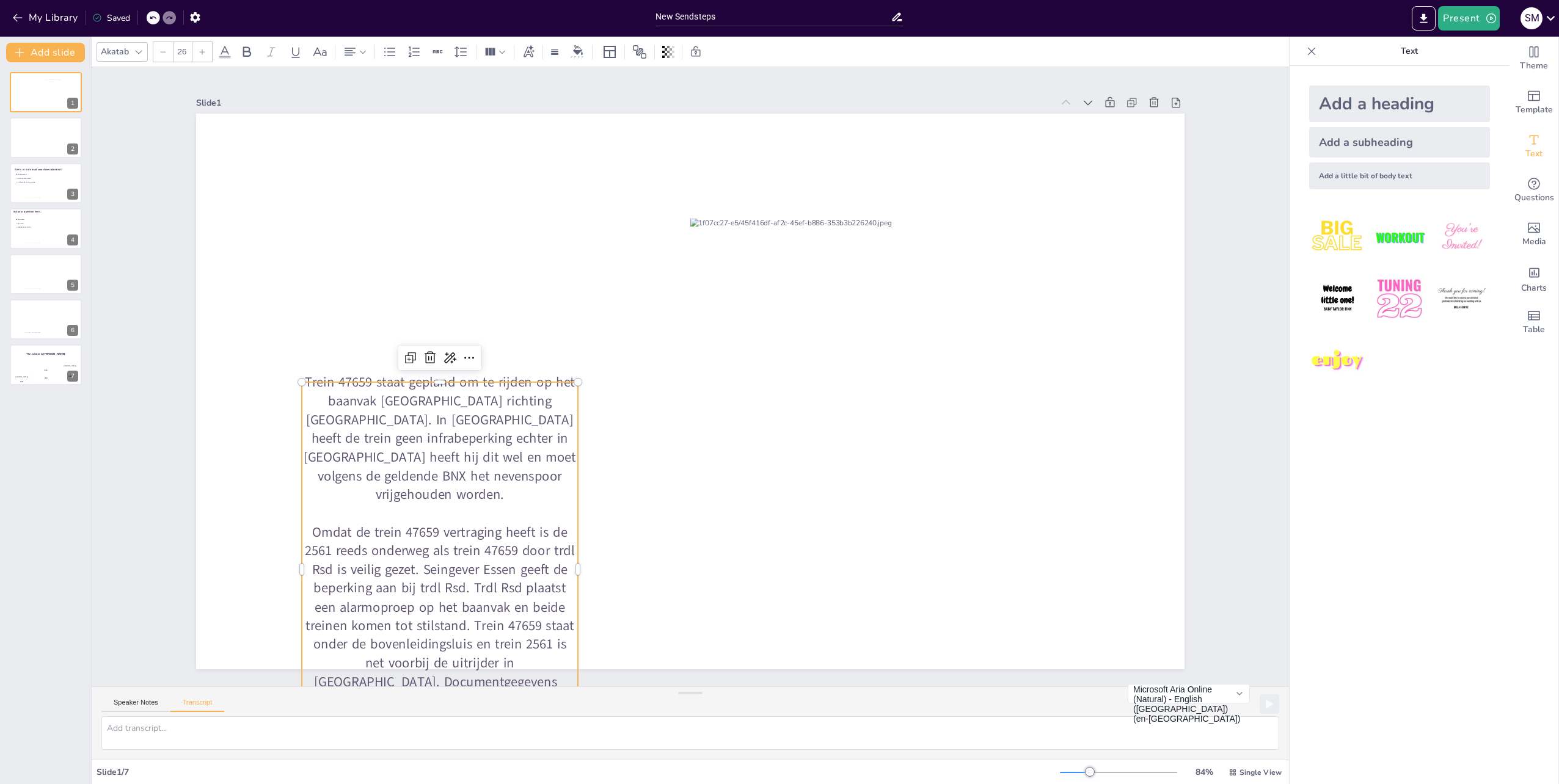
drag, startPoint x: 489, startPoint y: 414, endPoint x: 489, endPoint y: 407, distance: 7.0
click at [489, 413] on p "Trein 47659 staat gepland om te rijden op het baanvak [GEOGRAPHIC_DATA] richtin…" at bounding box center [439, 439] width 276 height 131
drag, startPoint x: 512, startPoint y: 312, endPoint x: 482, endPoint y: 378, distance: 72.5
click at [513, 312] on div at bounding box center [690, 391] width 988 height 556
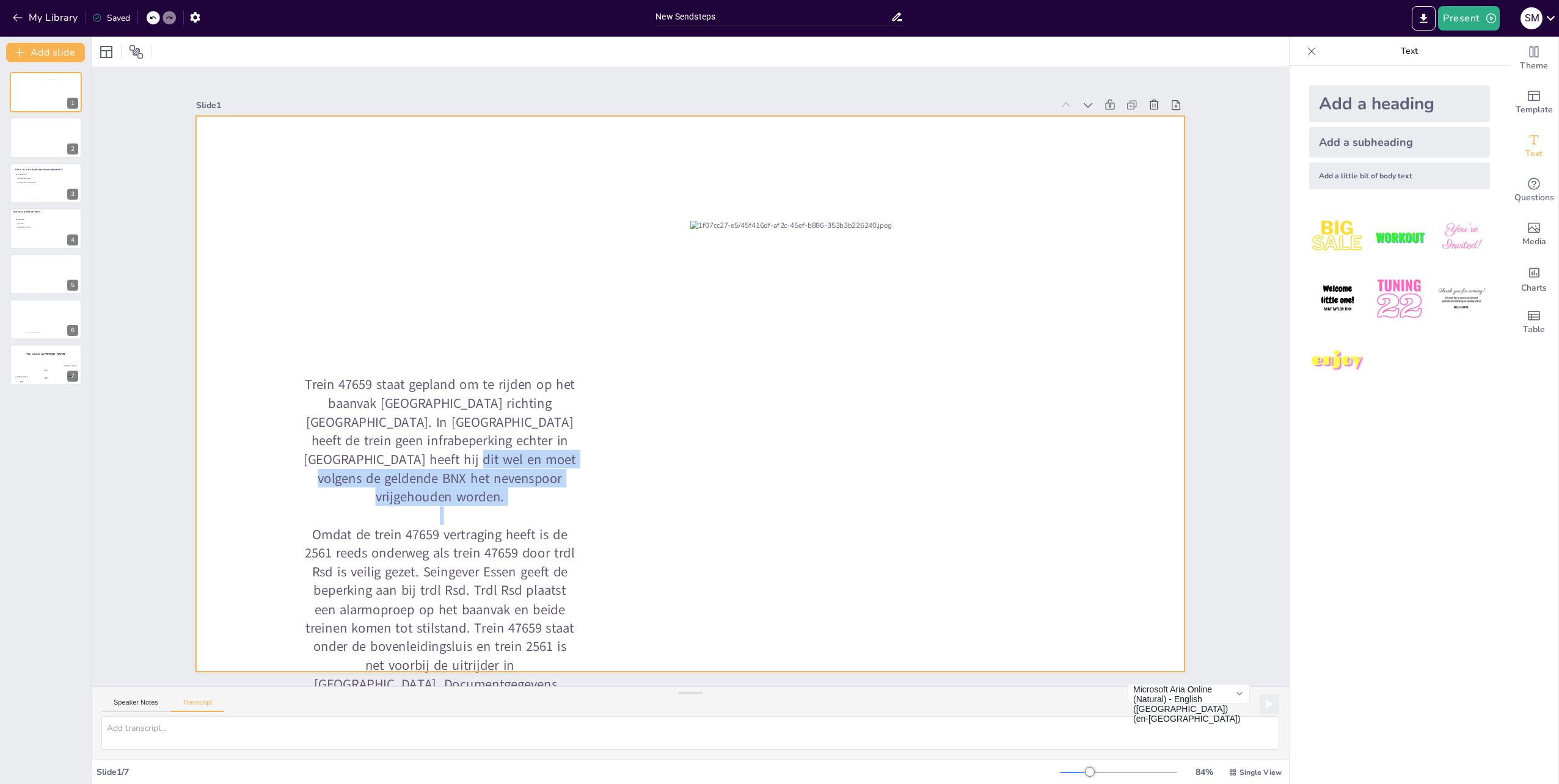
drag, startPoint x: 446, startPoint y: 472, endPoint x: 506, endPoint y: 496, distance: 64.6
click at [503, 497] on div "Trein 47659 staat gepland om te rijden op het baanvak [GEOGRAPHIC_DATA] richtin…" at bounding box center [439, 572] width 276 height 393
click at [659, 519] on div at bounding box center [690, 394] width 988 height 556
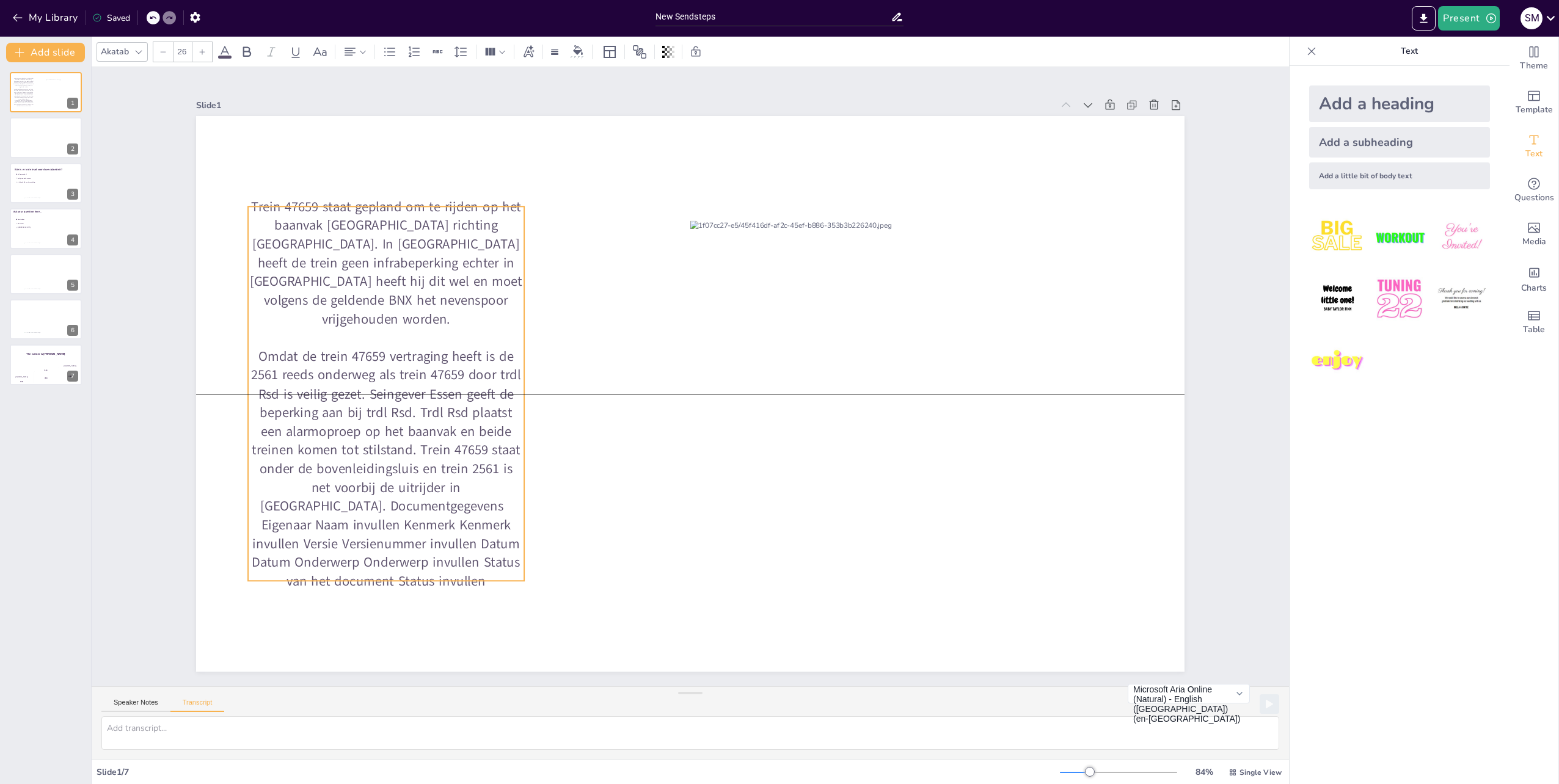
drag, startPoint x: 417, startPoint y: 512, endPoint x: 363, endPoint y: 334, distance: 186.0
click at [363, 347] on p "Omdat de trein 47659 vertraging heeft is de 2561 reeds onderweg als trein 47659…" at bounding box center [386, 469] width 276 height 243
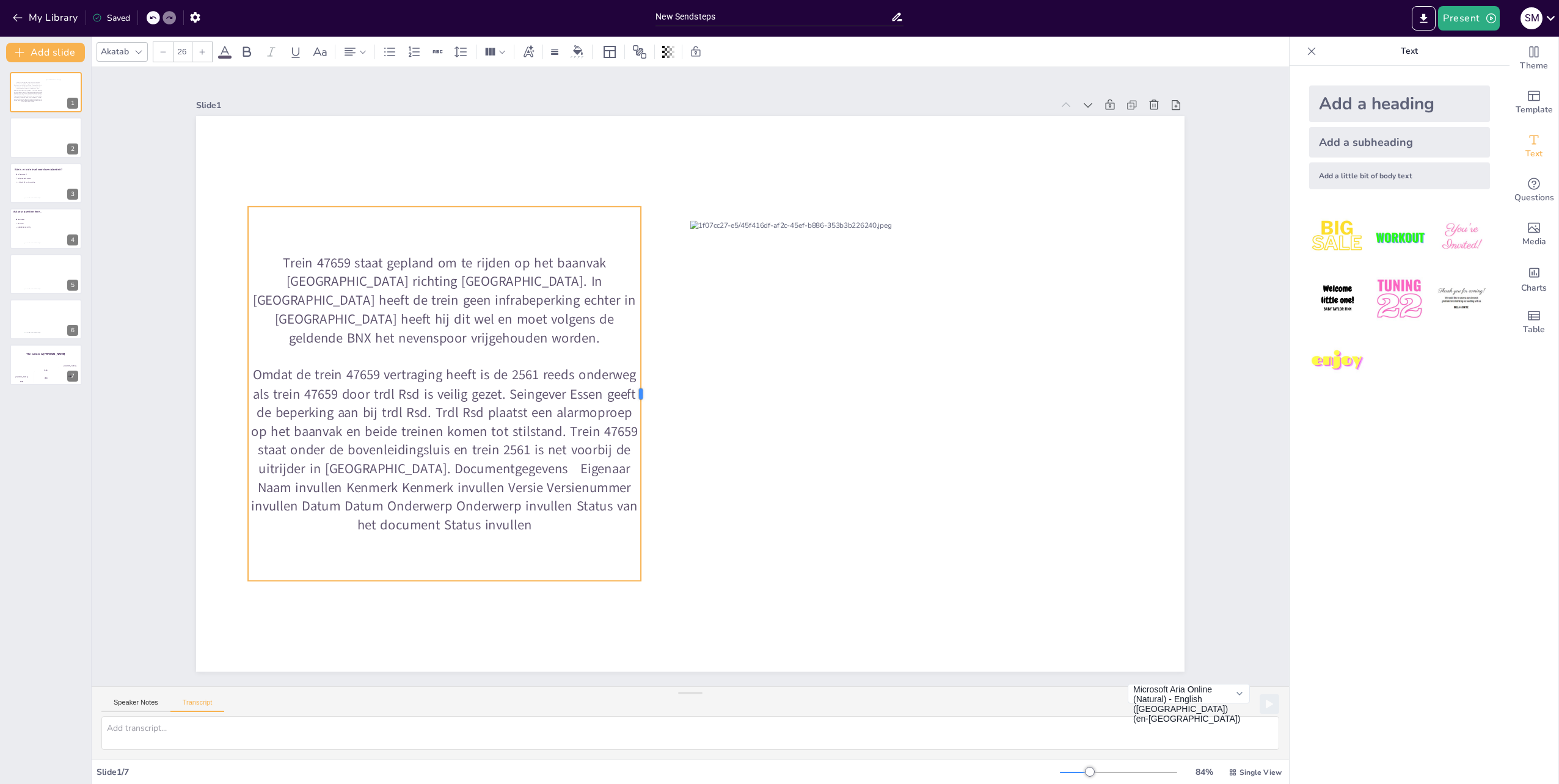
drag, startPoint x: 517, startPoint y: 388, endPoint x: 633, endPoint y: 397, distance: 116.3
click at [641, 397] on div at bounding box center [645, 393] width 10 height 374
click at [661, 607] on div at bounding box center [690, 394] width 988 height 556
click at [467, 424] on p "Omdat de trein 47659 vertraging heeft is de 2561 reeds onderweg als trein 47659…" at bounding box center [444, 450] width 393 height 169
click at [467, 424] on p "Omdat de trein 47659 vertraging heeft is de 2561 reeds onderweg als trein 47659…" at bounding box center [443, 450] width 393 height 169
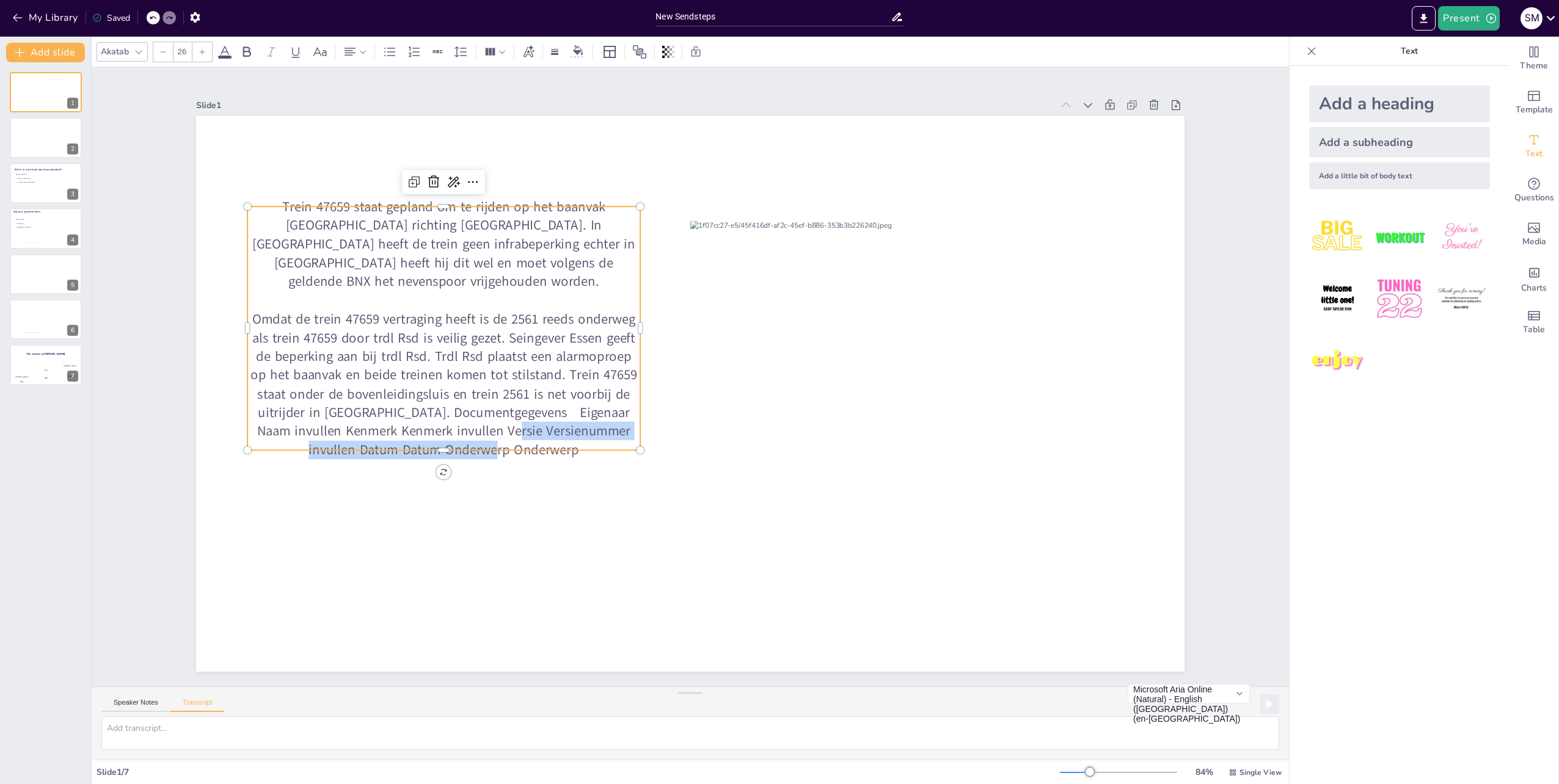
drag, startPoint x: 524, startPoint y: 430, endPoint x: 487, endPoint y: 417, distance: 39.2
click at [487, 417] on p "Omdat de trein 47659 vertraging heeft is de 2561 reeds onderweg als trein 47659…" at bounding box center [443, 384] width 393 height 150
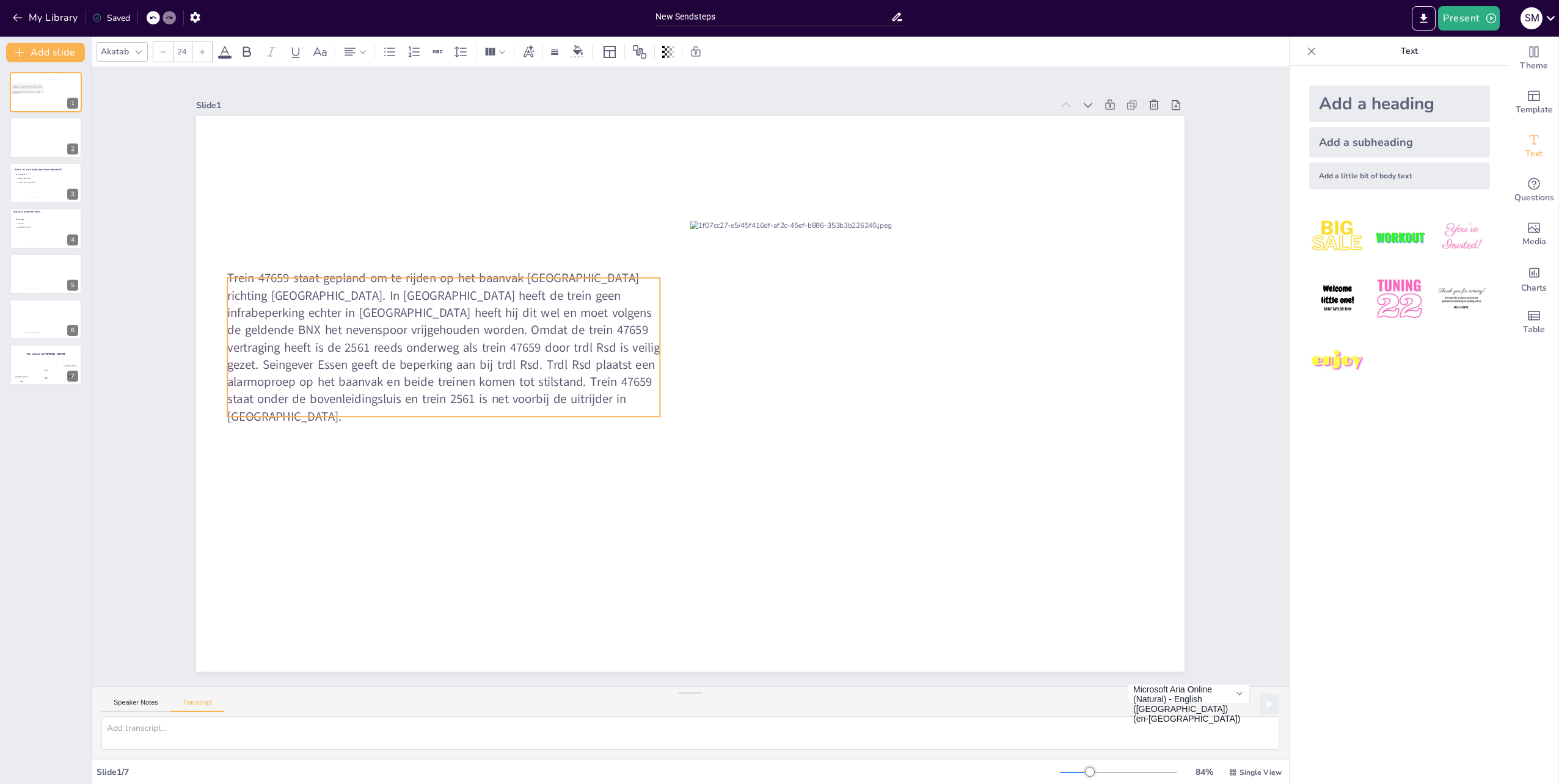
drag, startPoint x: 421, startPoint y: 262, endPoint x: 401, endPoint y: 372, distance: 111.8
click at [401, 372] on span "Trein 47659 staat gepland om te rijden op het baanvak [GEOGRAPHIC_DATA] richtin…" at bounding box center [443, 347] width 432 height 155
click at [451, 363] on span "Trein 47659 staat gepland om te rijden op het baanvak [GEOGRAPHIC_DATA] richtin…" at bounding box center [443, 347] width 432 height 155
click at [451, 363] on span "Trein 47659 staat gepland om te rijden op het baanvak [GEOGRAPHIC_DATA] richtin…" at bounding box center [444, 347] width 432 height 155
click at [463, 385] on span "Trein 47659 staat gepland om te rijden op het baanvak [GEOGRAPHIC_DATA] richtin…" at bounding box center [444, 347] width 432 height 155
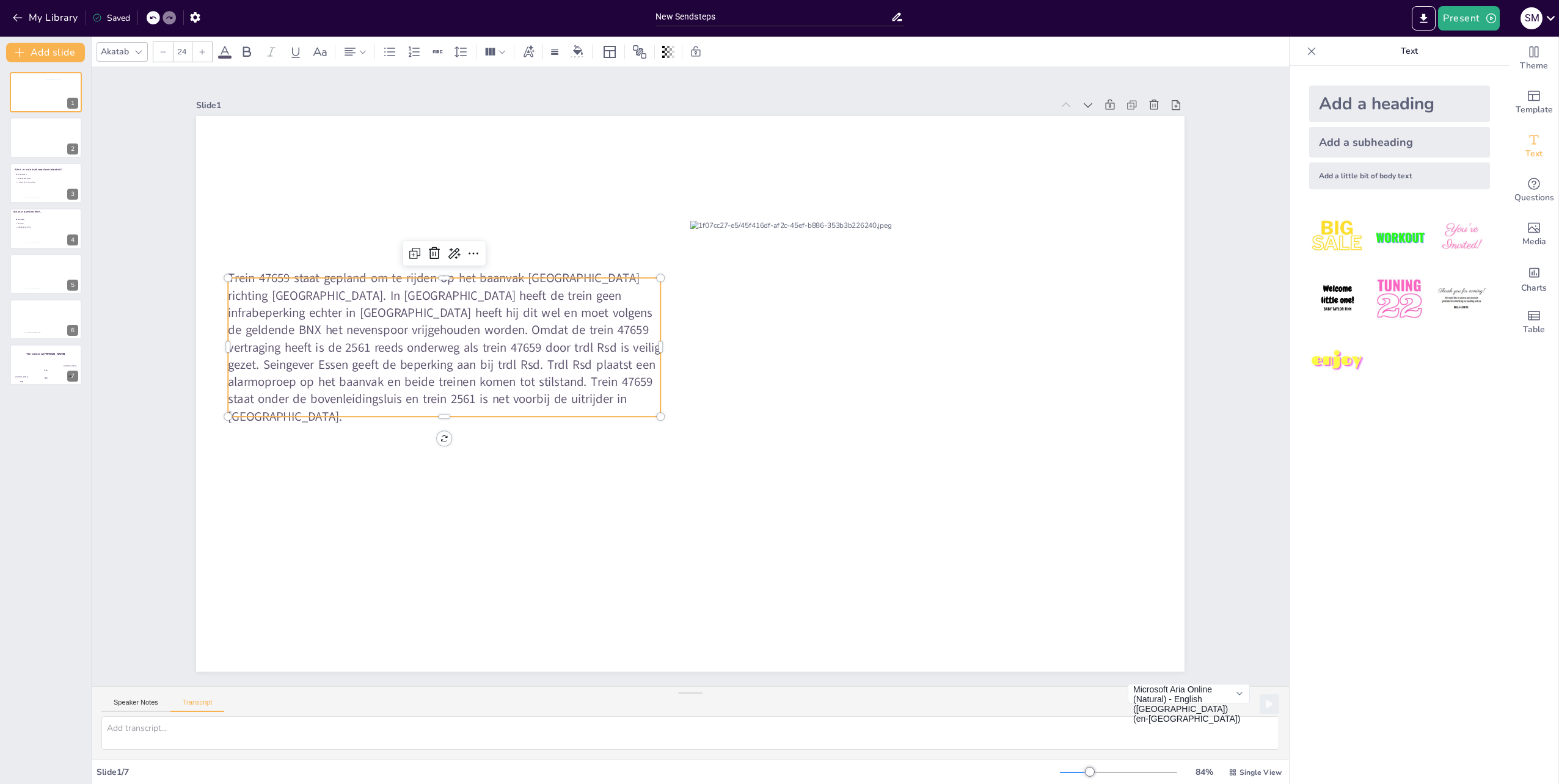
click at [474, 402] on p "Trein 47659 staat gepland om te rijden op het baanvak [GEOGRAPHIC_DATA] richtin…" at bounding box center [444, 347] width 432 height 156
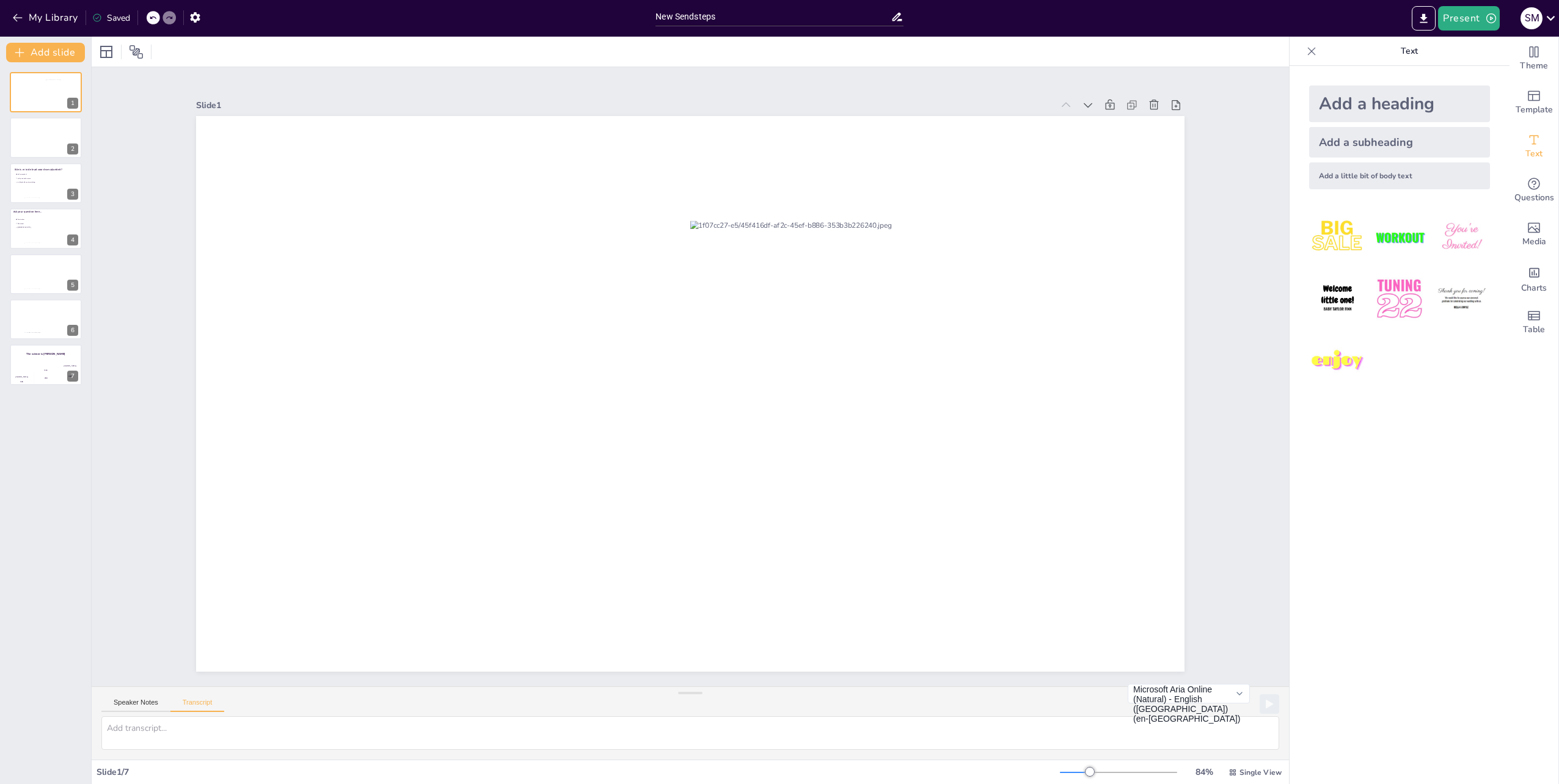
click at [1401, 173] on div "Add a little bit of body text" at bounding box center [1399, 175] width 181 height 27
drag, startPoint x: 614, startPoint y: 391, endPoint x: 358, endPoint y: 388, distance: 256.0
click at [358, 388] on p "Body text" at bounding box center [434, 394] width 276 height 19
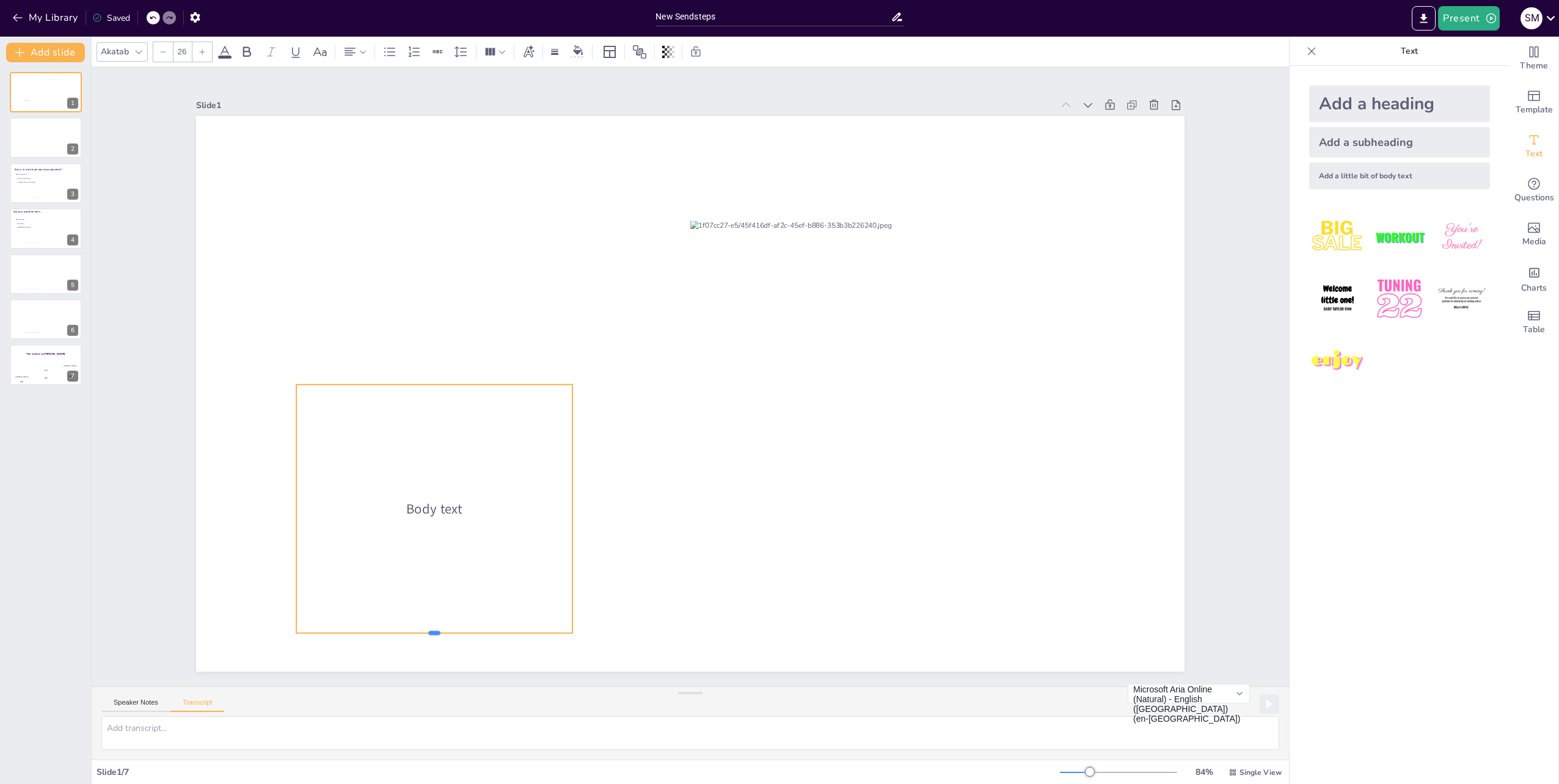
drag, startPoint x: 424, startPoint y: 400, endPoint x: 420, endPoint y: 597, distance: 197.0
click at [424, 633] on div at bounding box center [434, 638] width 276 height 10
click at [432, 501] on span "Body text" at bounding box center [435, 510] width 56 height 18
click at [442, 508] on span "Body text" at bounding box center [435, 510] width 56 height 18
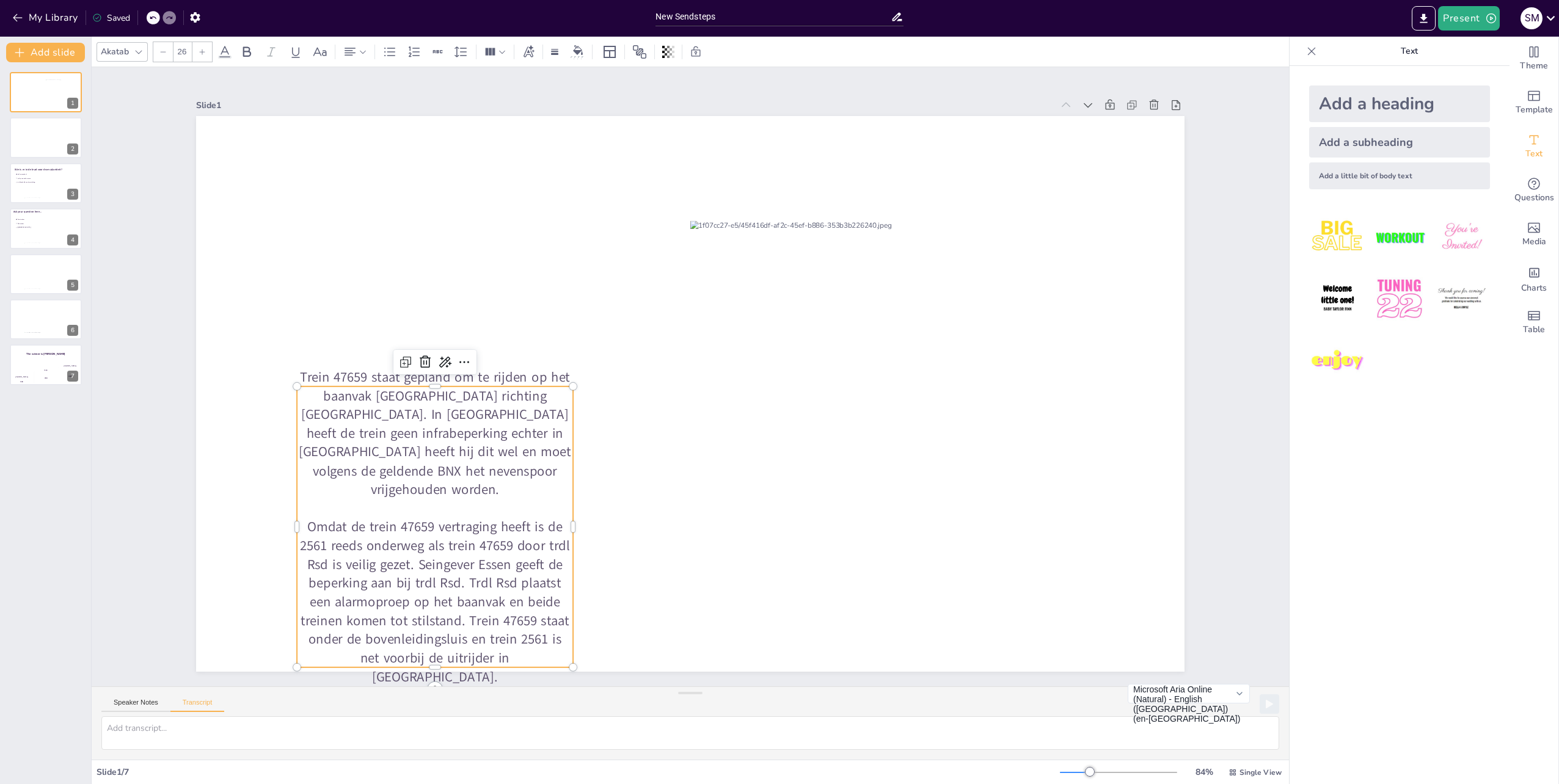
click at [548, 541] on p "Omdat de trein 47659 vertraging heeft is de 2561 reeds onderweg als trein 47659…" at bounding box center [434, 602] width 276 height 169
drag, startPoint x: 338, startPoint y: 500, endPoint x: 421, endPoint y: 511, distance: 83.7
click at [408, 511] on p at bounding box center [434, 508] width 276 height 19
click at [666, 535] on div at bounding box center [690, 394] width 988 height 556
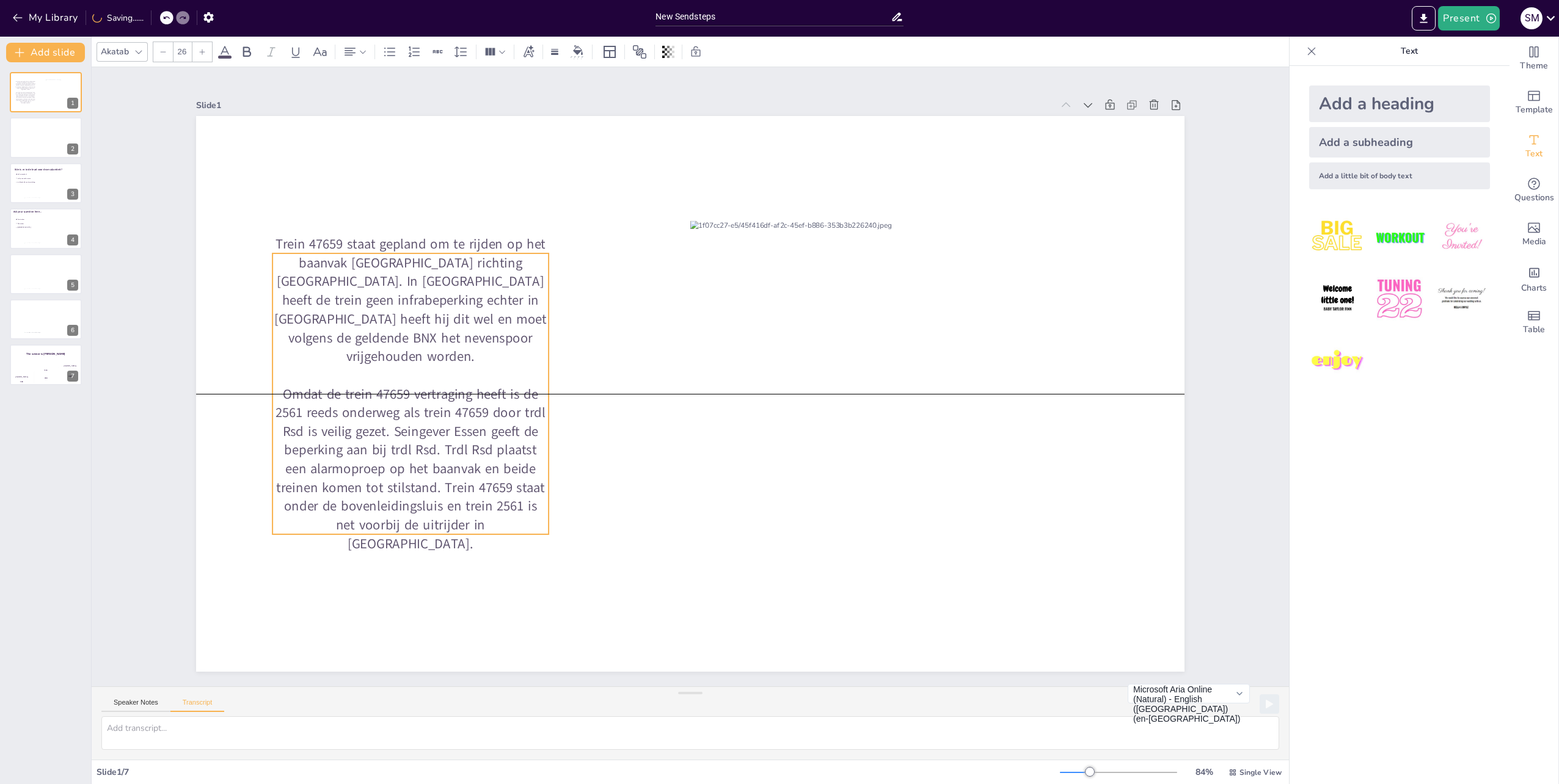
drag, startPoint x: 482, startPoint y: 497, endPoint x: 457, endPoint y: 364, distance: 135.3
click at [457, 366] on p at bounding box center [410, 375] width 276 height 19
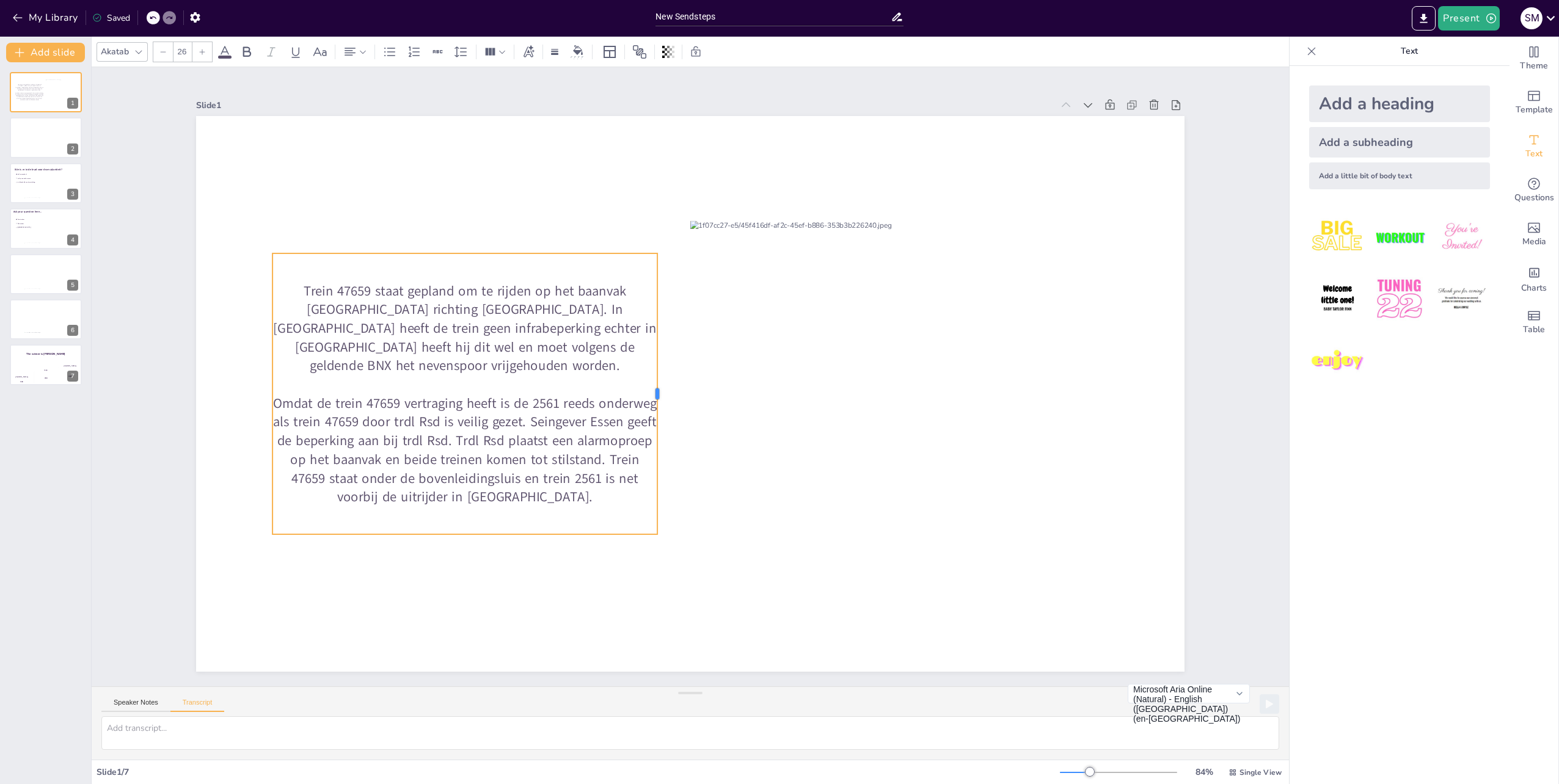
drag, startPoint x: 542, startPoint y: 386, endPoint x: 650, endPoint y: 389, distance: 108.0
click at [657, 389] on div at bounding box center [662, 394] width 10 height 281
click at [566, 606] on div at bounding box center [690, 394] width 988 height 556
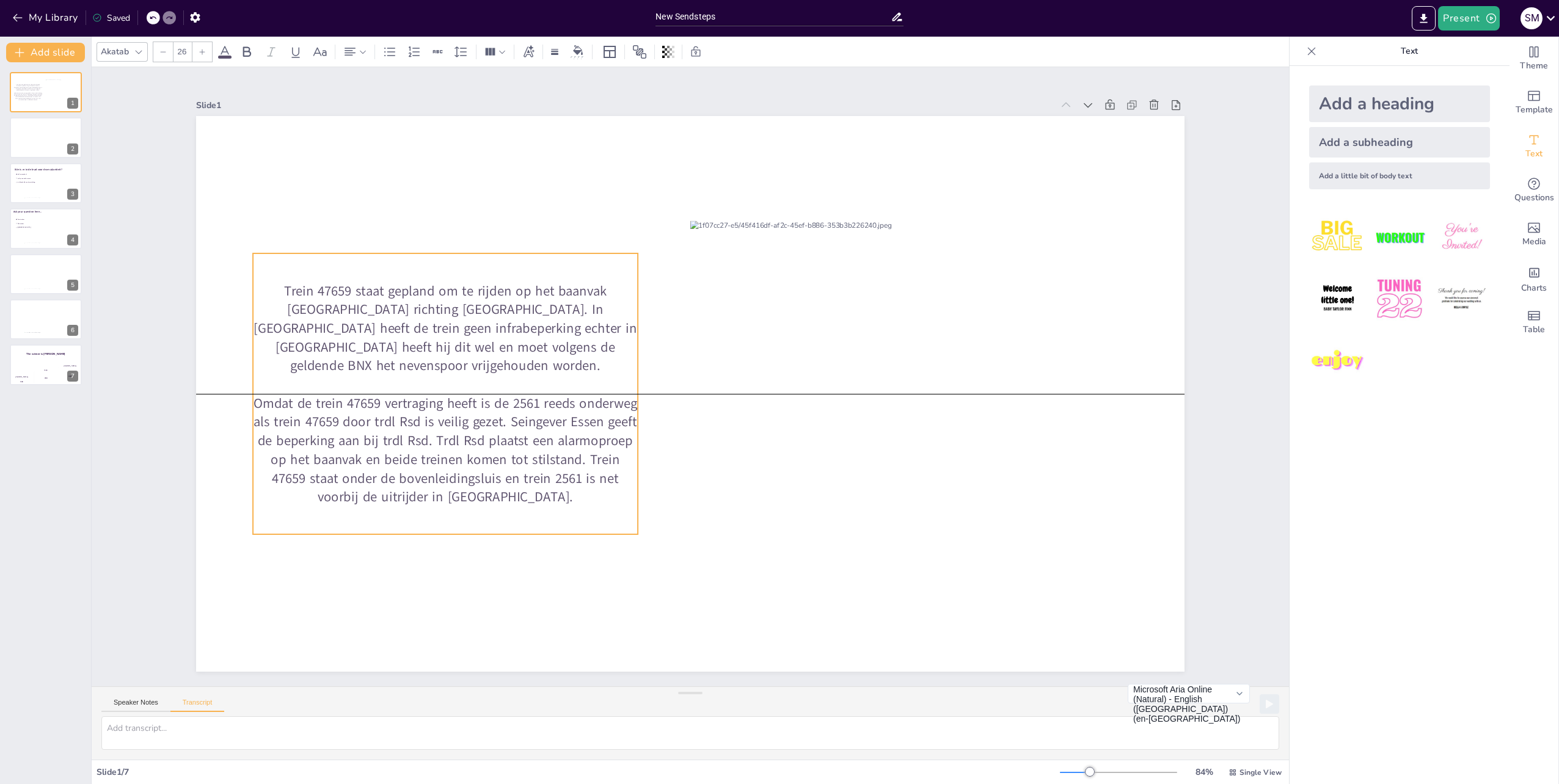
drag, startPoint x: 499, startPoint y: 409, endPoint x: 480, endPoint y: 406, distance: 19.2
click at [480, 406] on p "Omdat de trein 47659 vertraging heeft is de 2561 reeds onderweg als trein 47659…" at bounding box center [445, 450] width 385 height 112
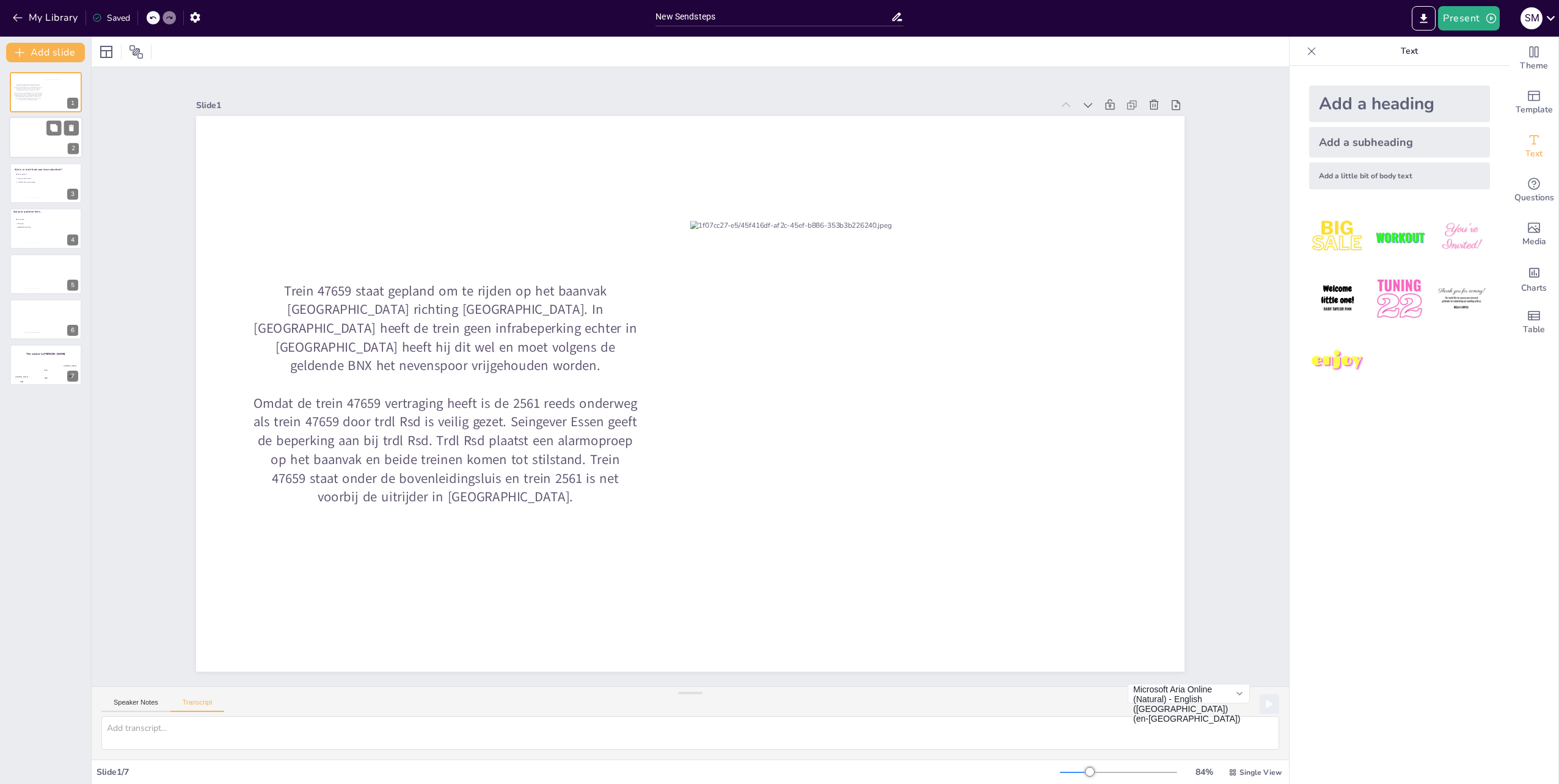
click at [38, 136] on div at bounding box center [45, 138] width 73 height 42
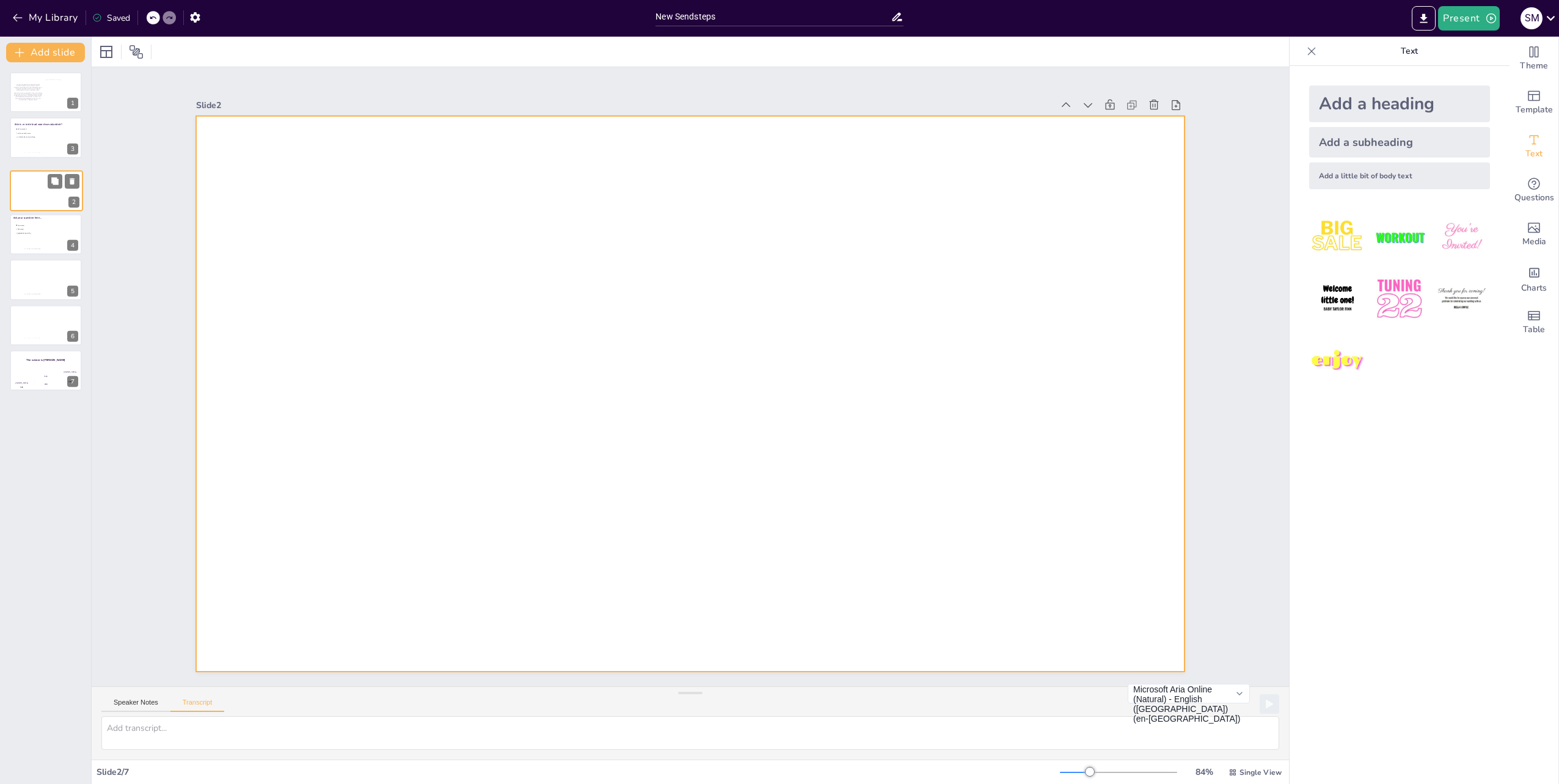
drag, startPoint x: 36, startPoint y: 141, endPoint x: 36, endPoint y: 199, distance: 58.0
click at [36, 199] on div at bounding box center [46, 191] width 72 height 40
click at [28, 149] on div at bounding box center [45, 138] width 73 height 42
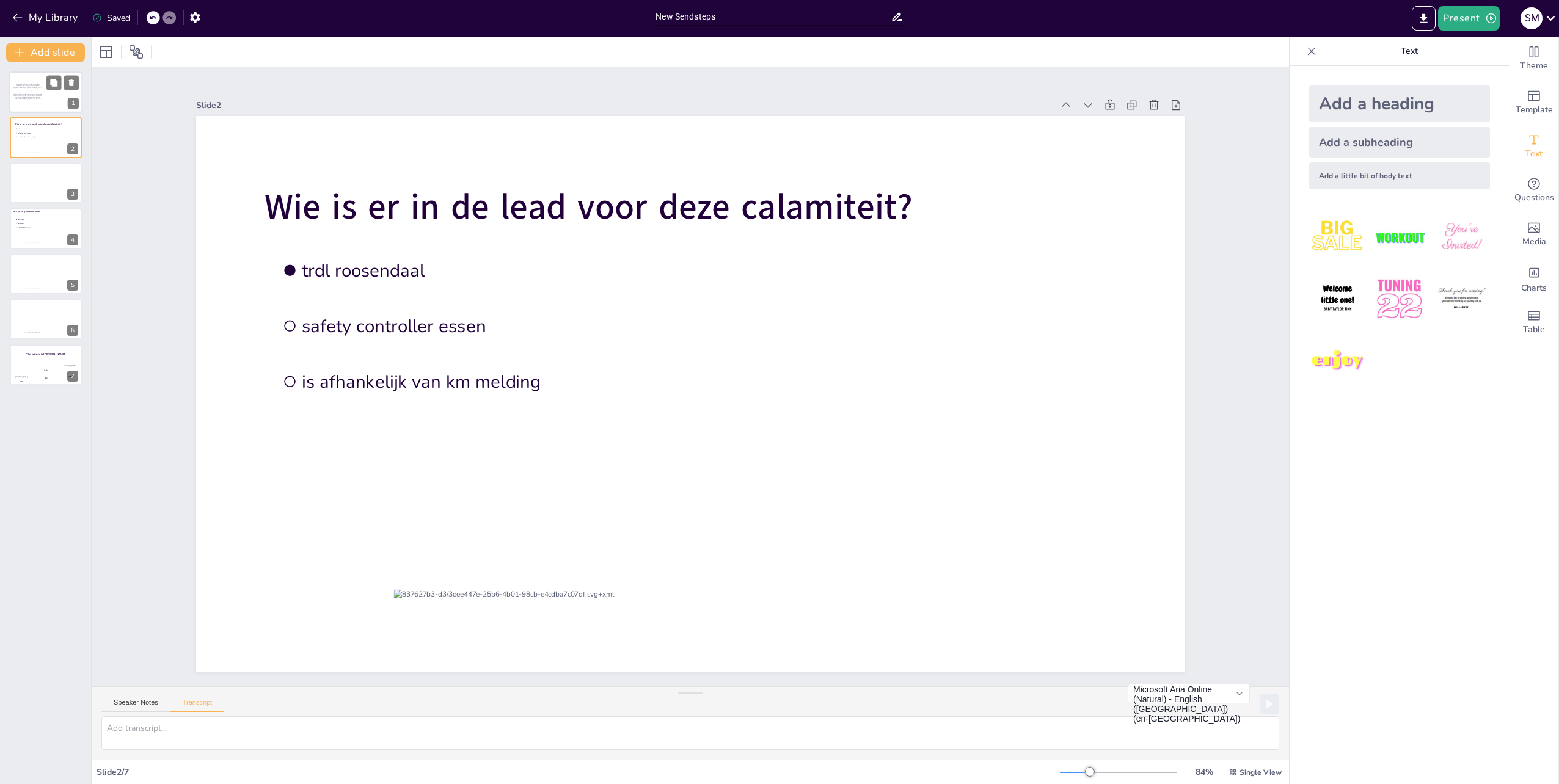
click at [27, 89] on p "Trein 47659 staat gepland om te rijden op het baanvak [GEOGRAPHIC_DATA] richtin…" at bounding box center [28, 88] width 29 height 6
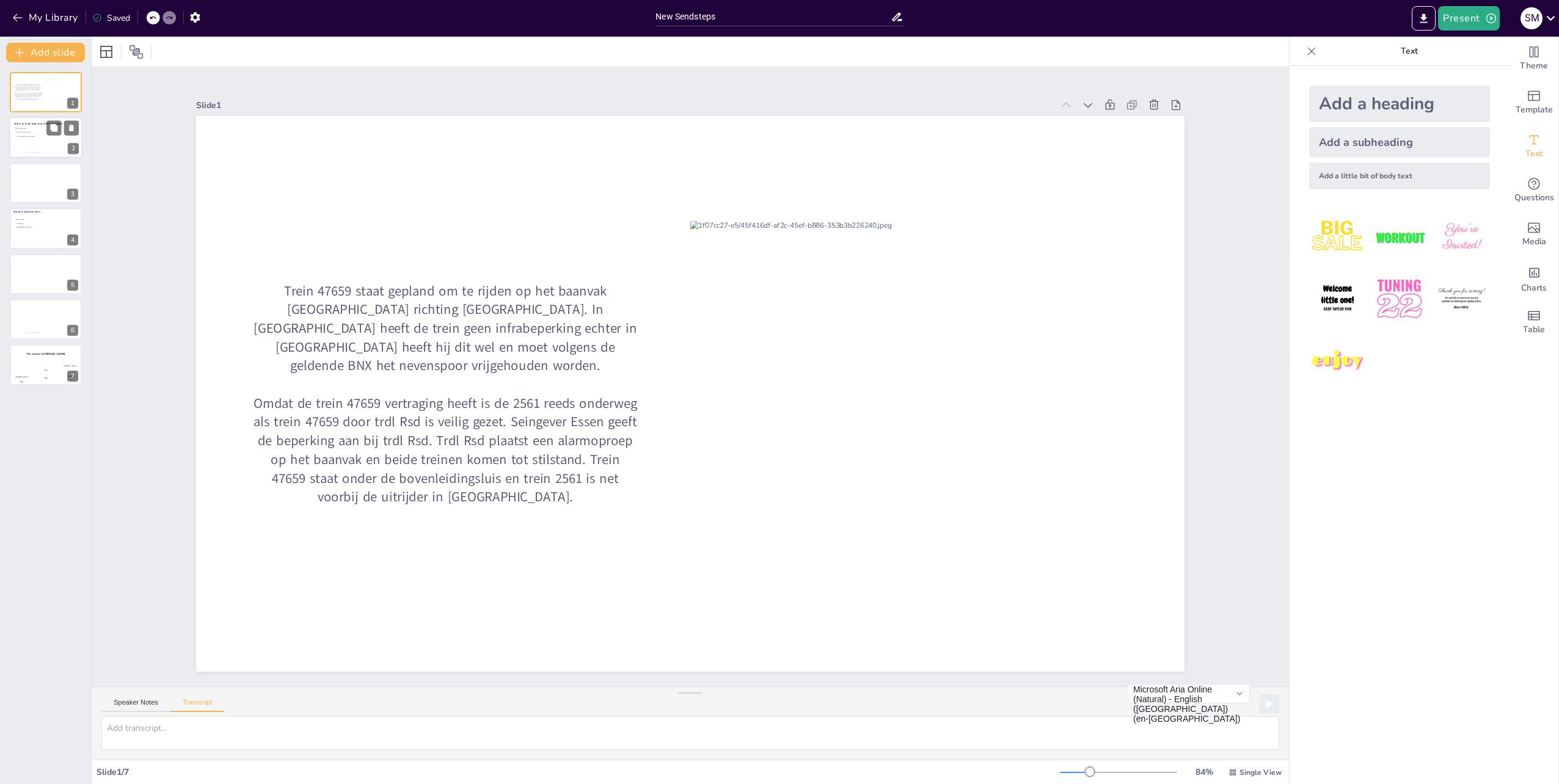
click at [21, 136] on span "is afhankelijk van km melding" at bounding box center [34, 137] width 34 height 2
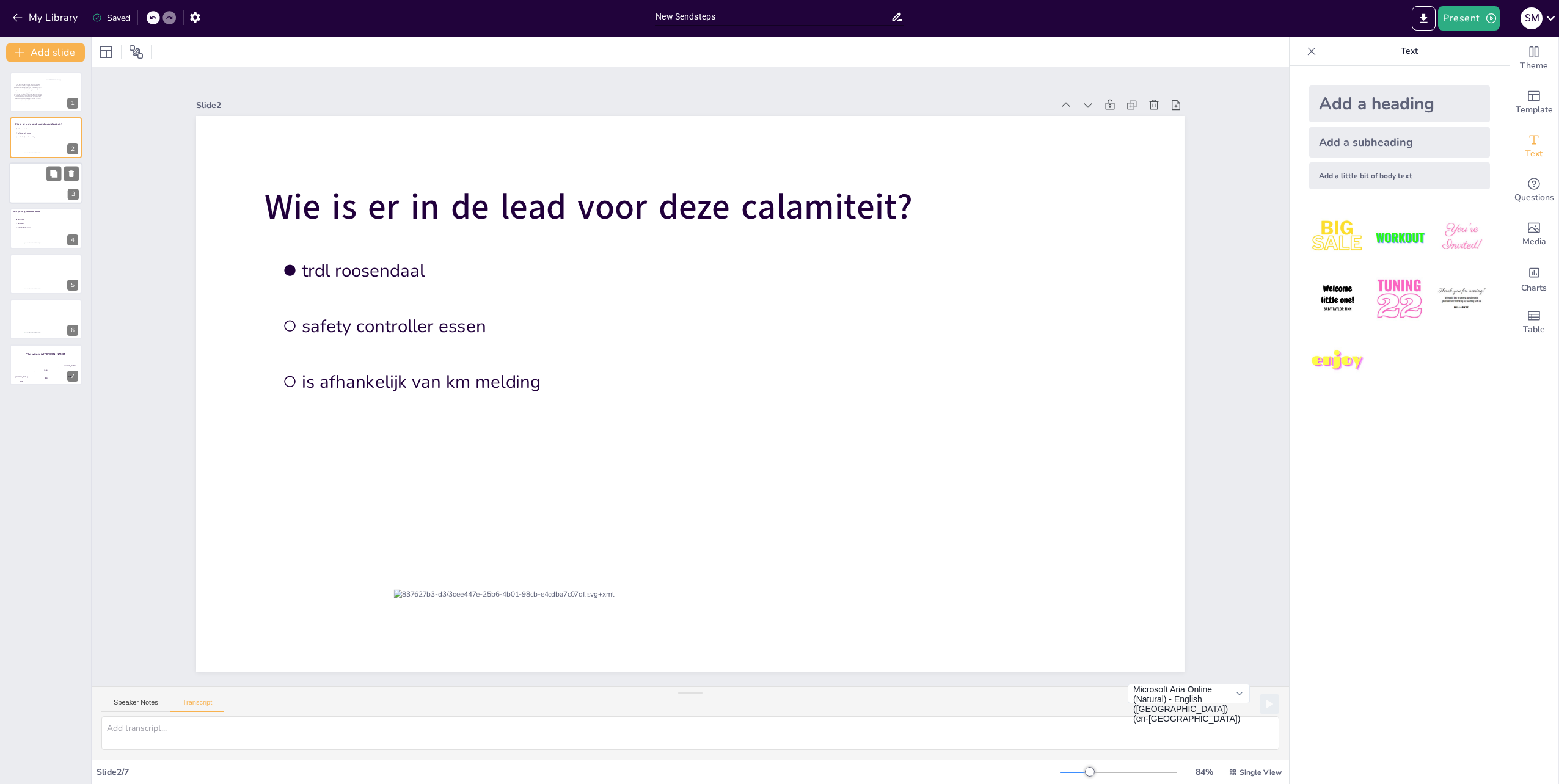
click at [40, 176] on div at bounding box center [45, 183] width 73 height 42
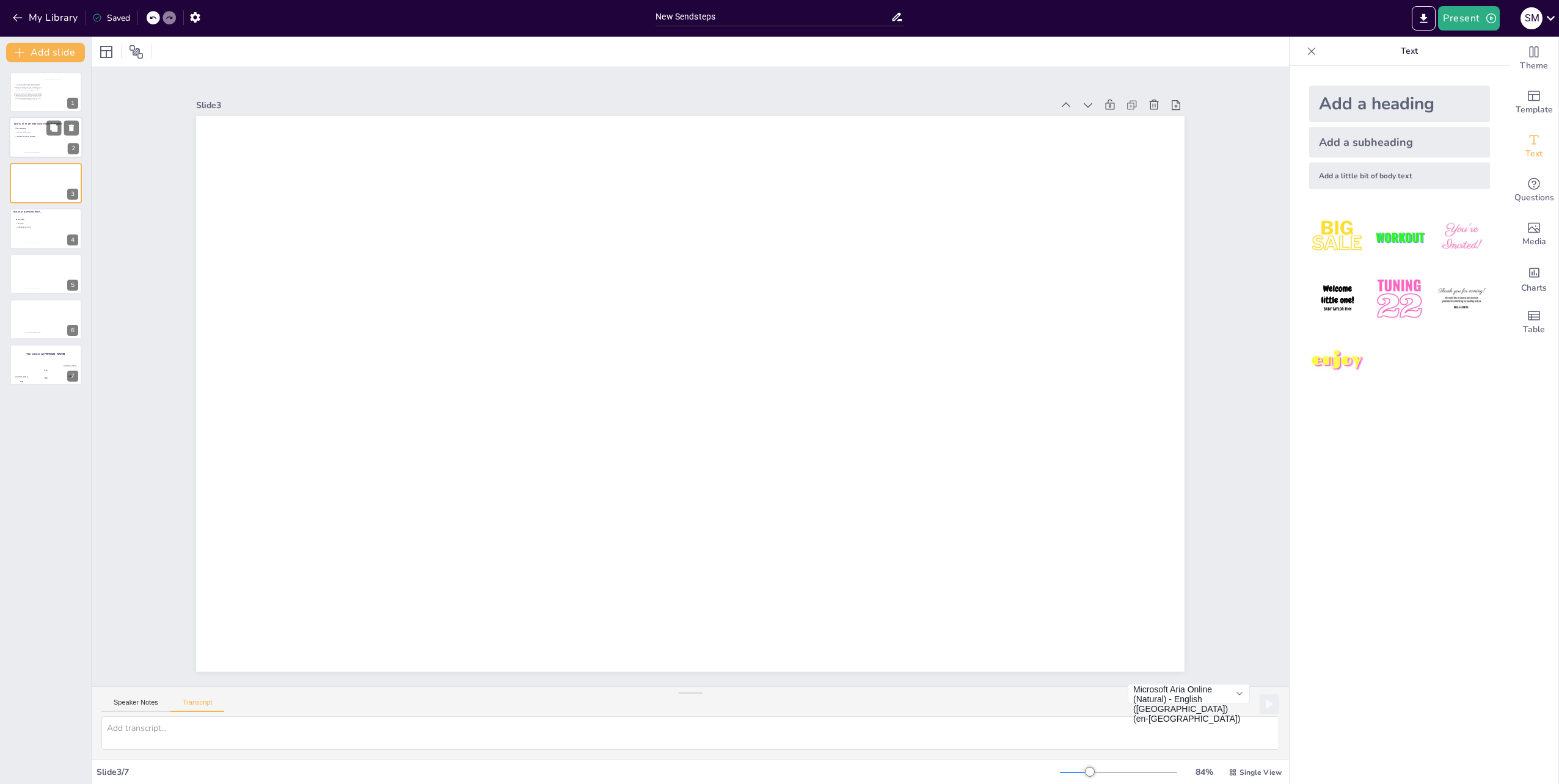
click at [12, 140] on div at bounding box center [45, 138] width 73 height 42
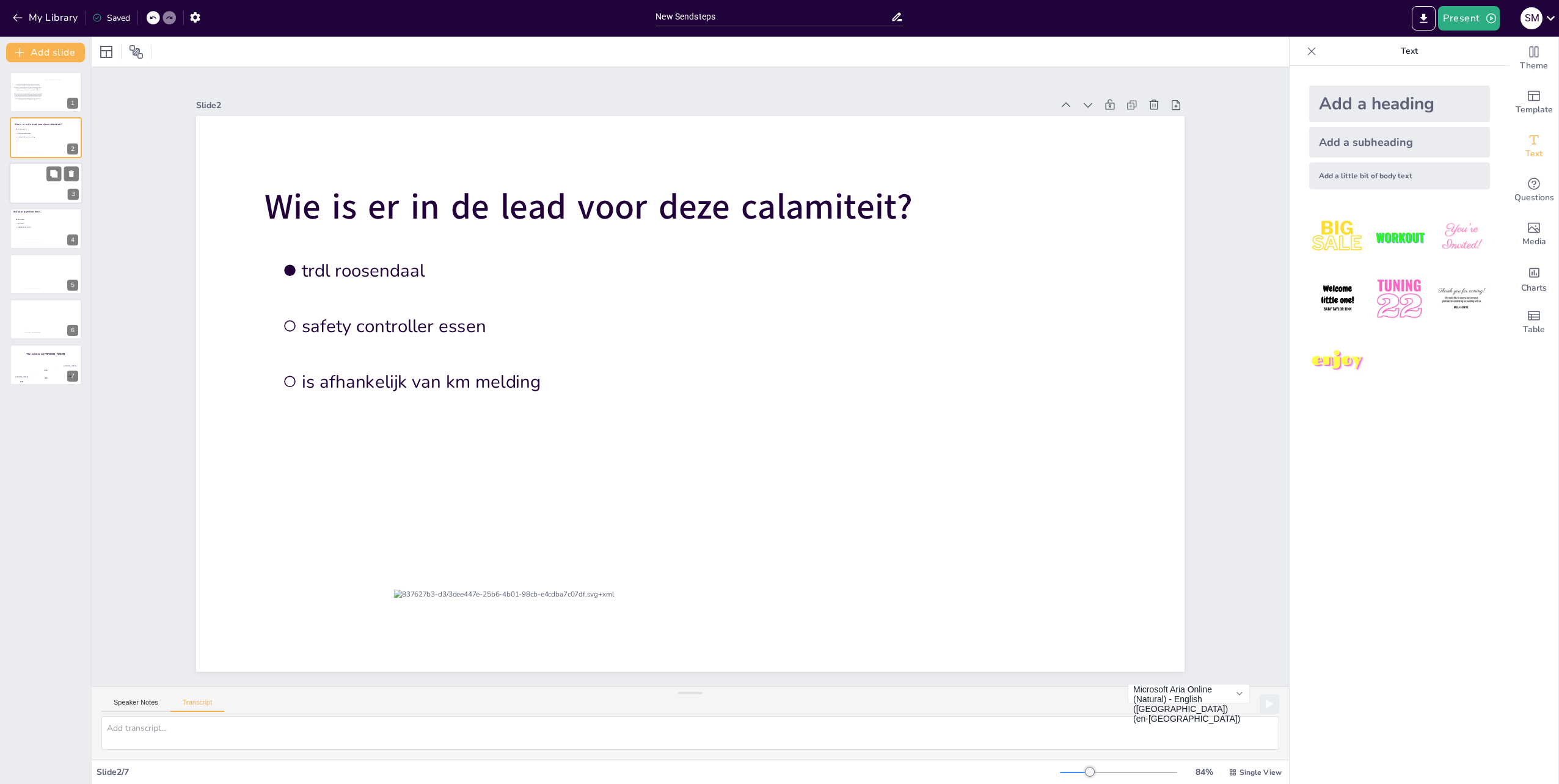
click at [36, 188] on div at bounding box center [45, 183] width 73 height 42
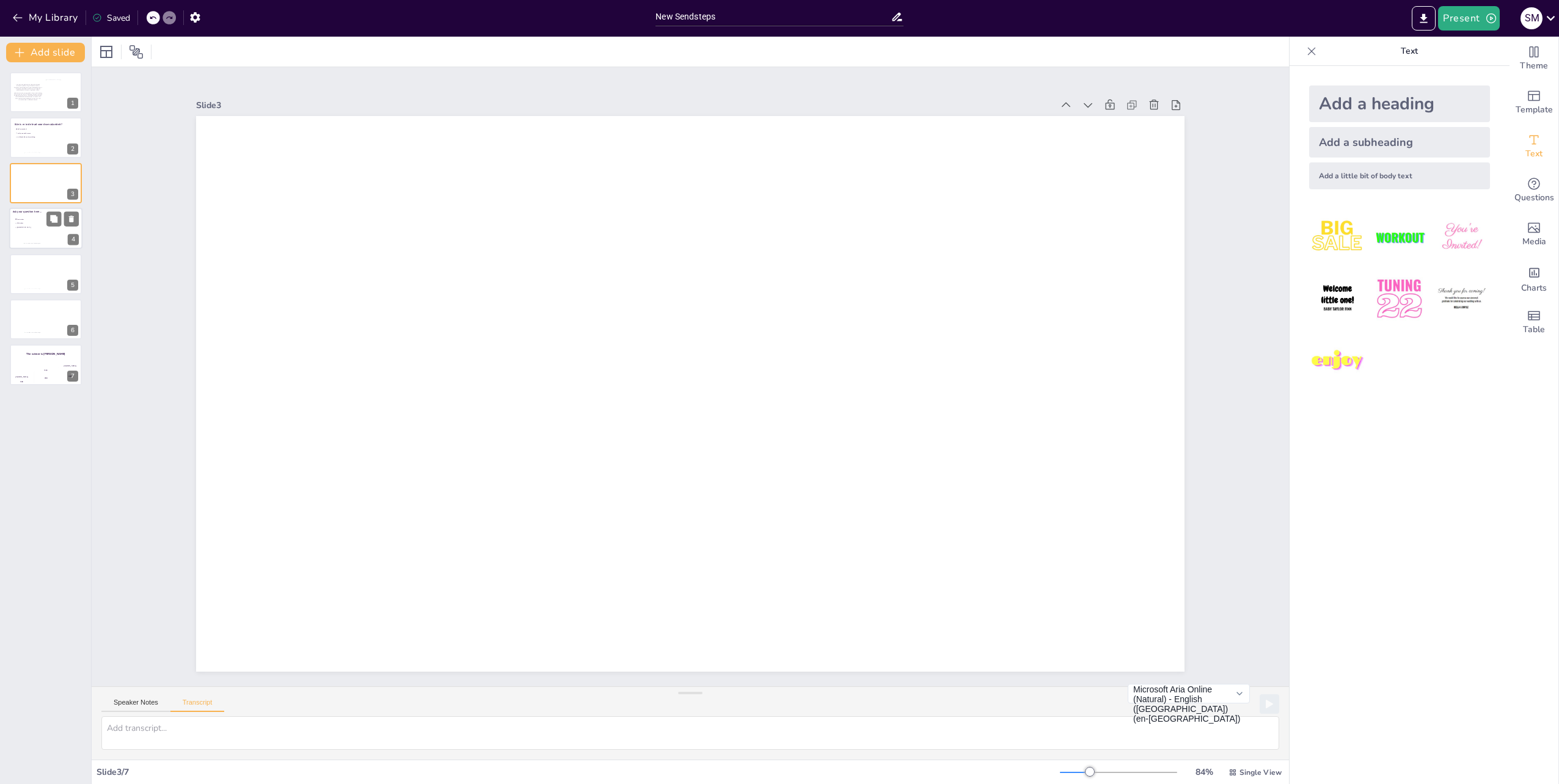
click at [36, 227] on span "[GEOGRAPHIC_DATA]" at bounding box center [34, 227] width 34 height 2
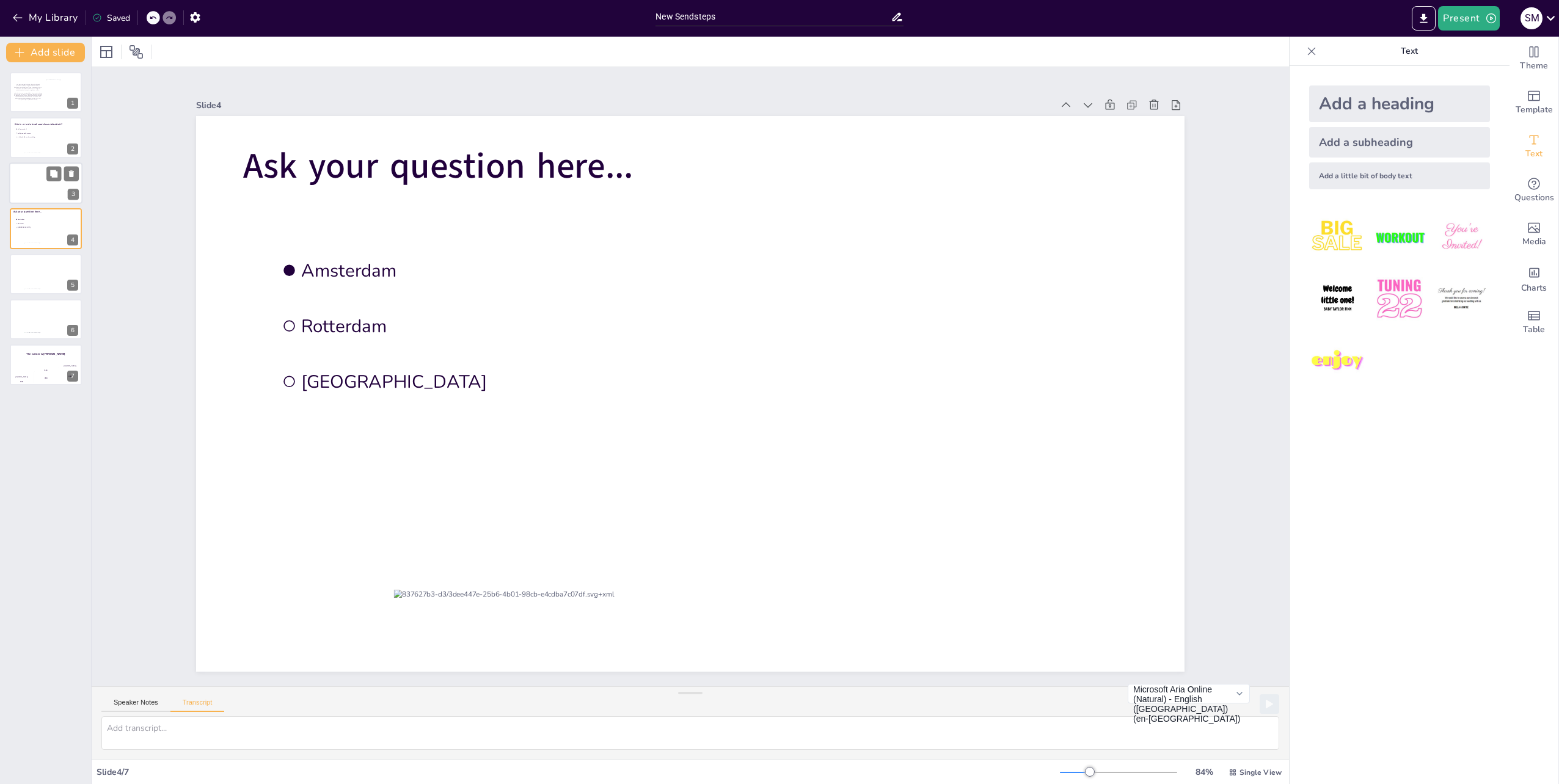
click at [44, 184] on div at bounding box center [45, 183] width 73 height 42
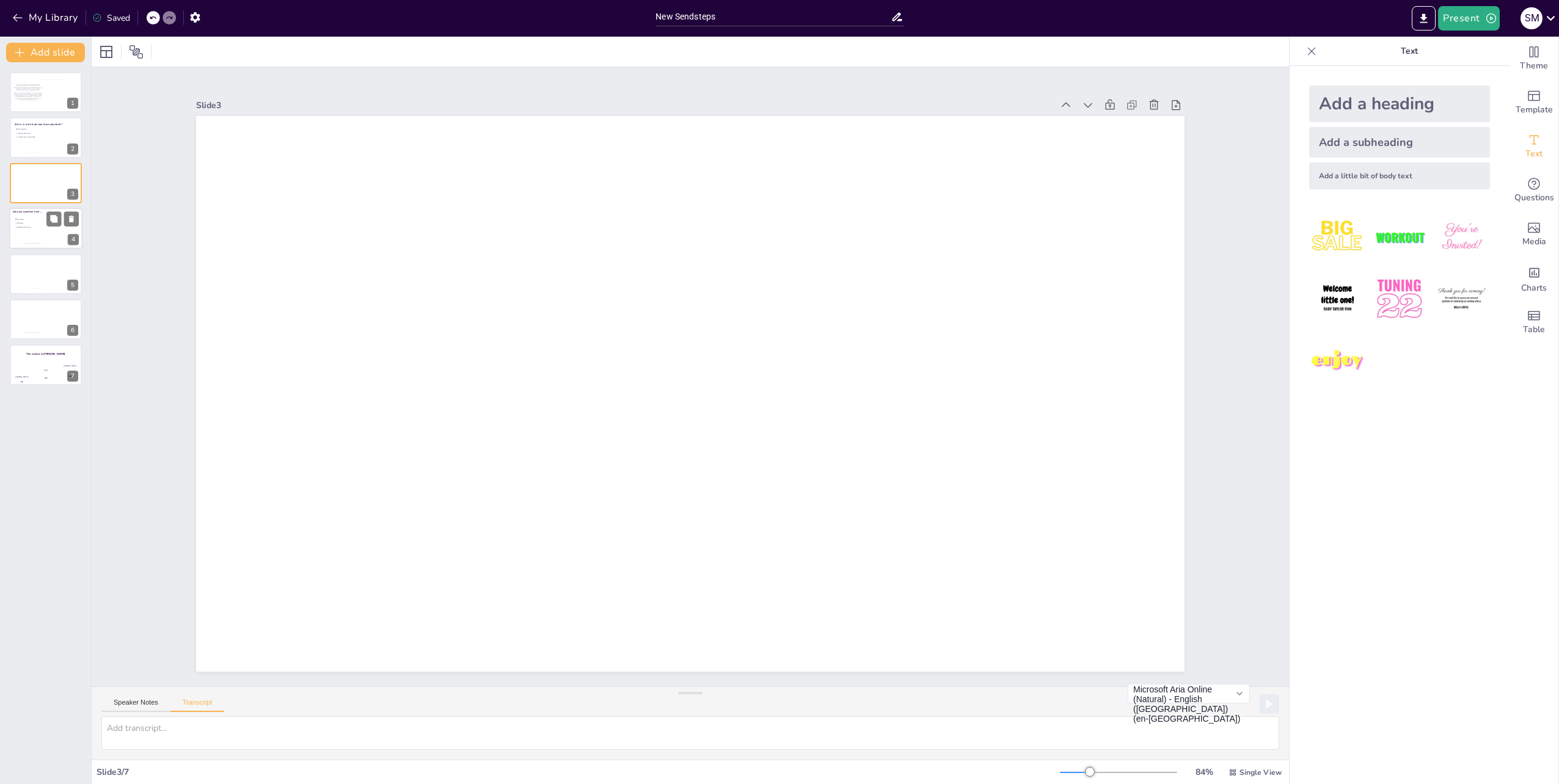
click at [36, 230] on li "[GEOGRAPHIC_DATA]" at bounding box center [33, 228] width 36 height 4
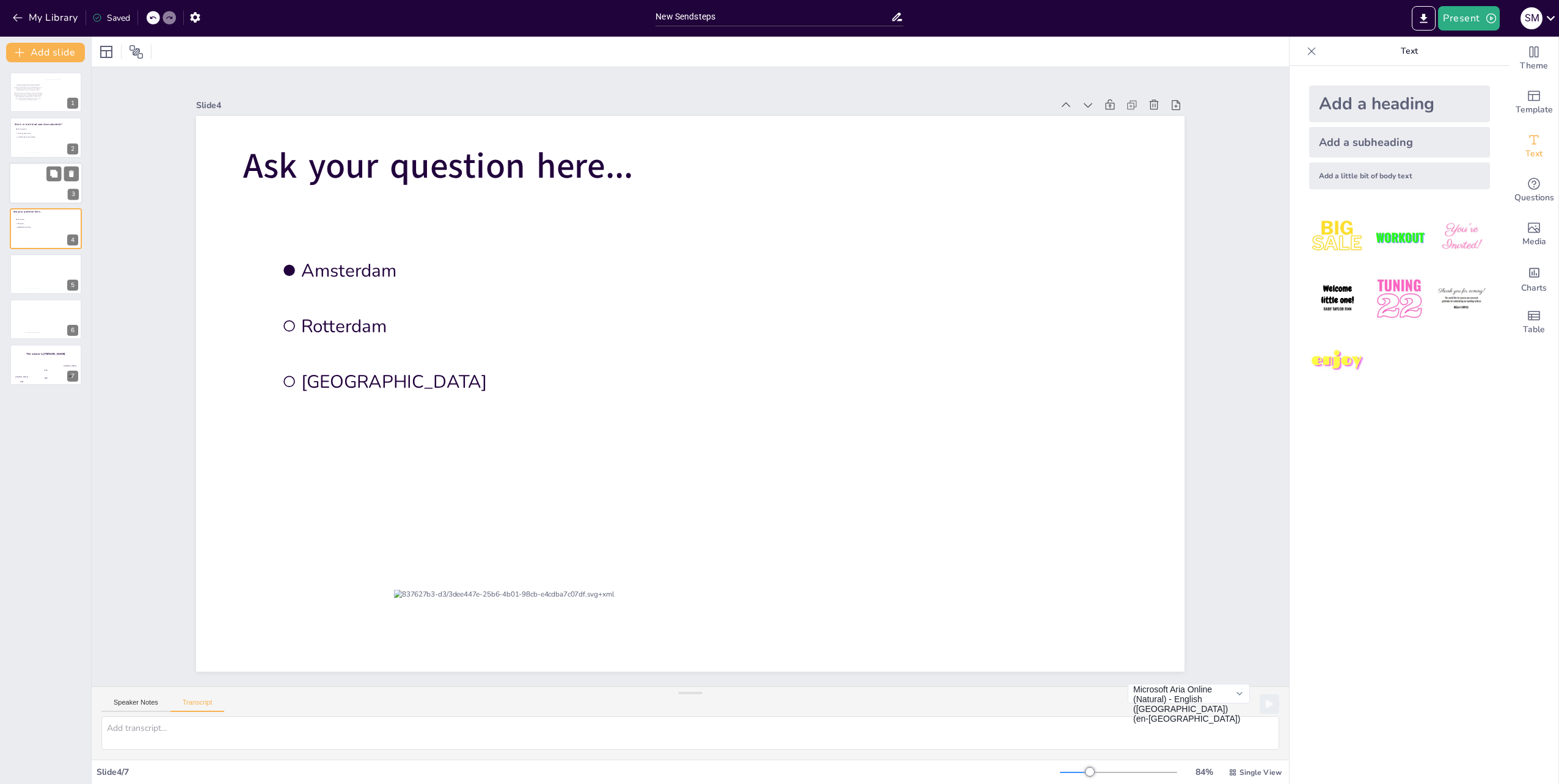
click at [36, 193] on div at bounding box center [45, 183] width 73 height 42
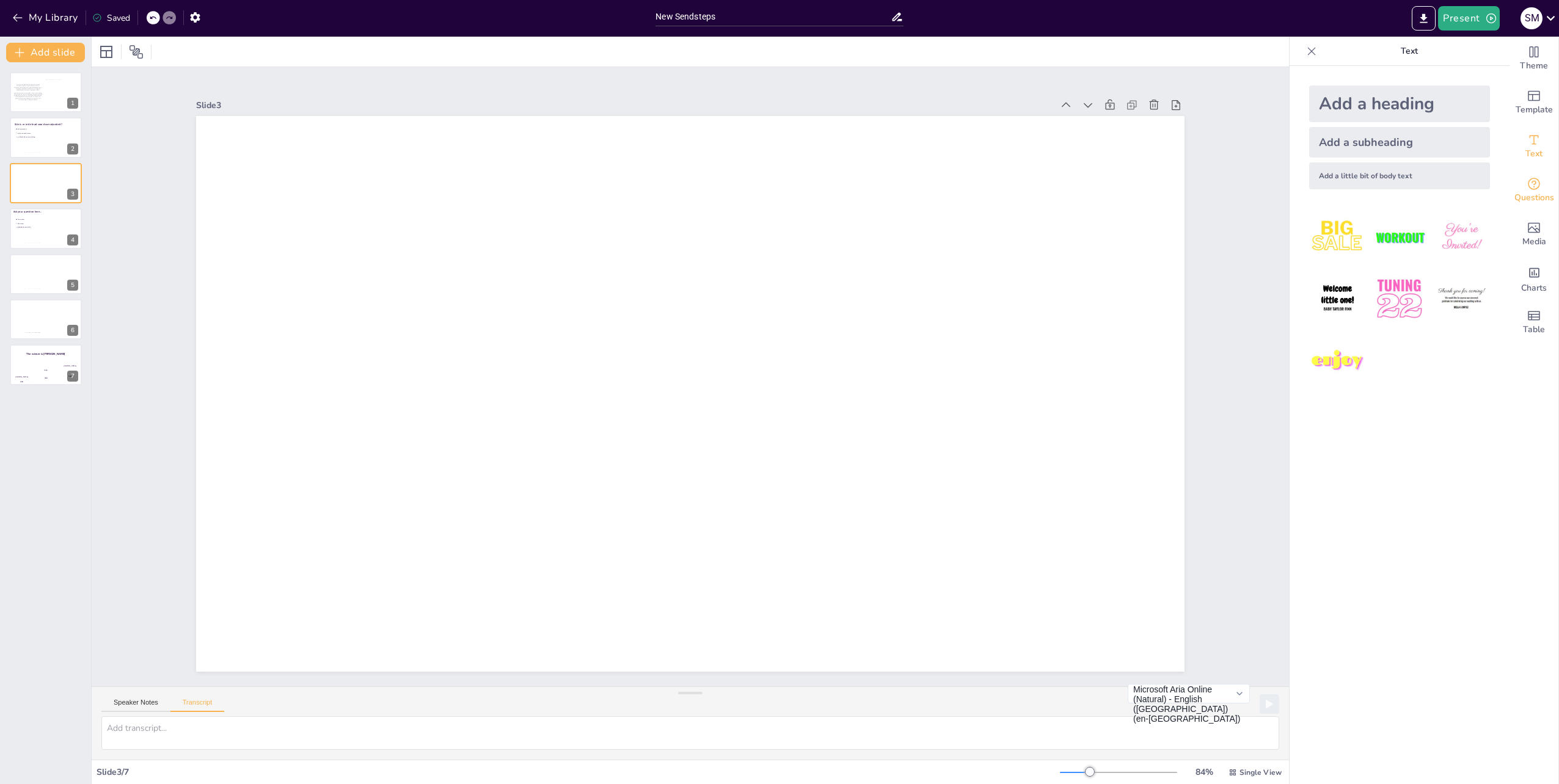
click at [1514, 197] on span "Questions" at bounding box center [1534, 198] width 40 height 14
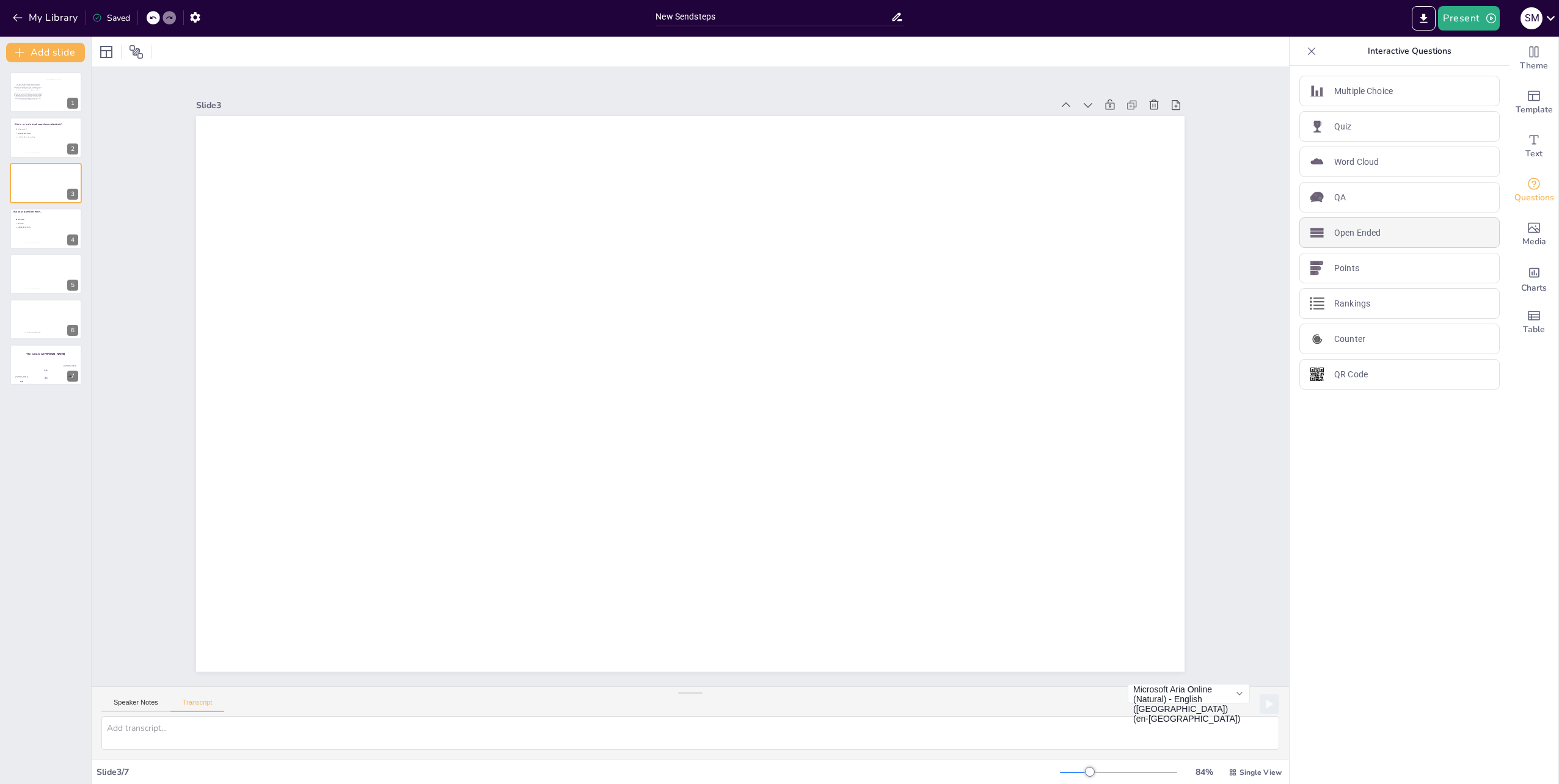
click at [1351, 240] on div "Open Ended" at bounding box center [1399, 232] width 201 height 31
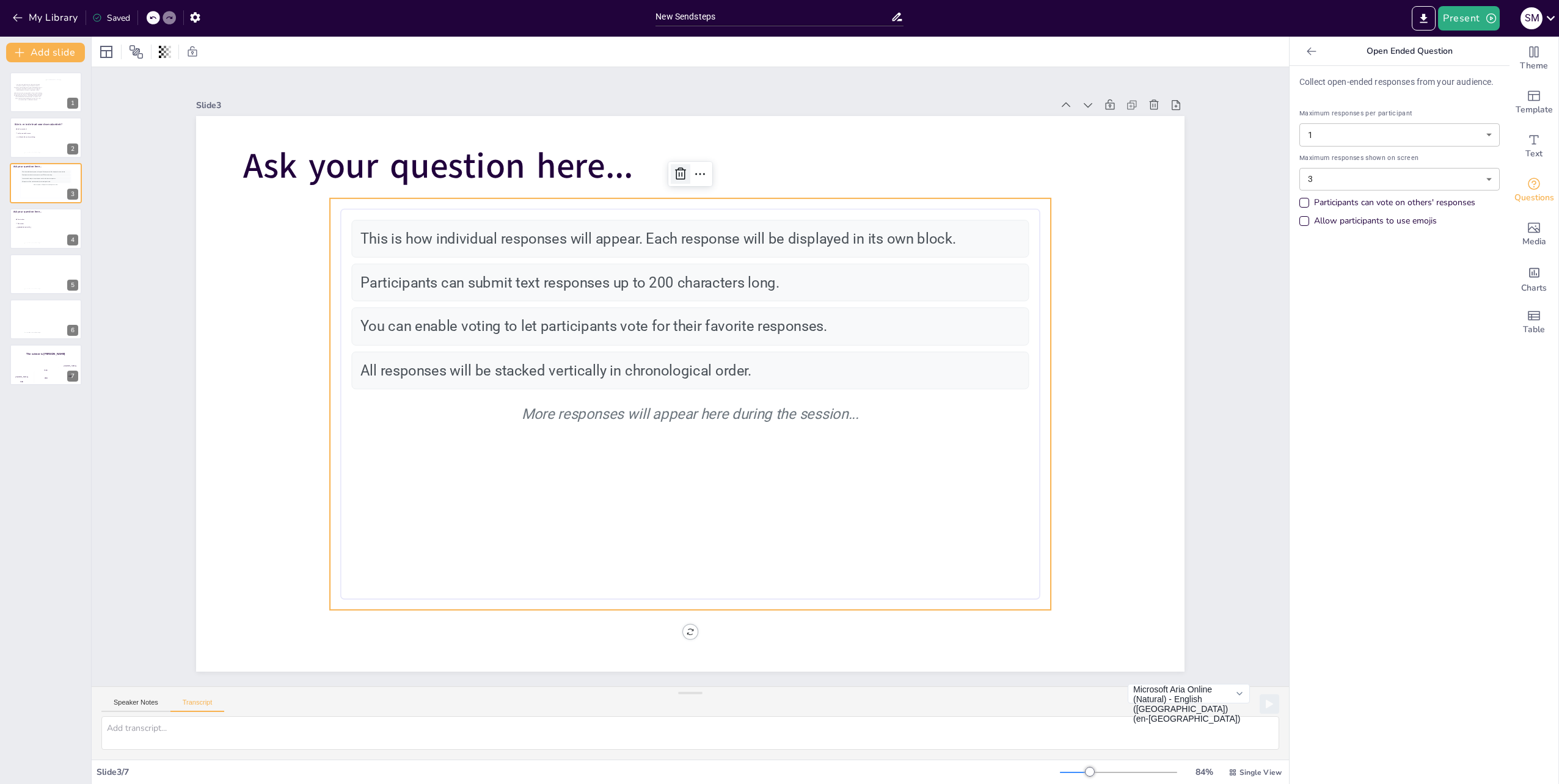
click at [673, 167] on icon at bounding box center [680, 174] width 15 height 15
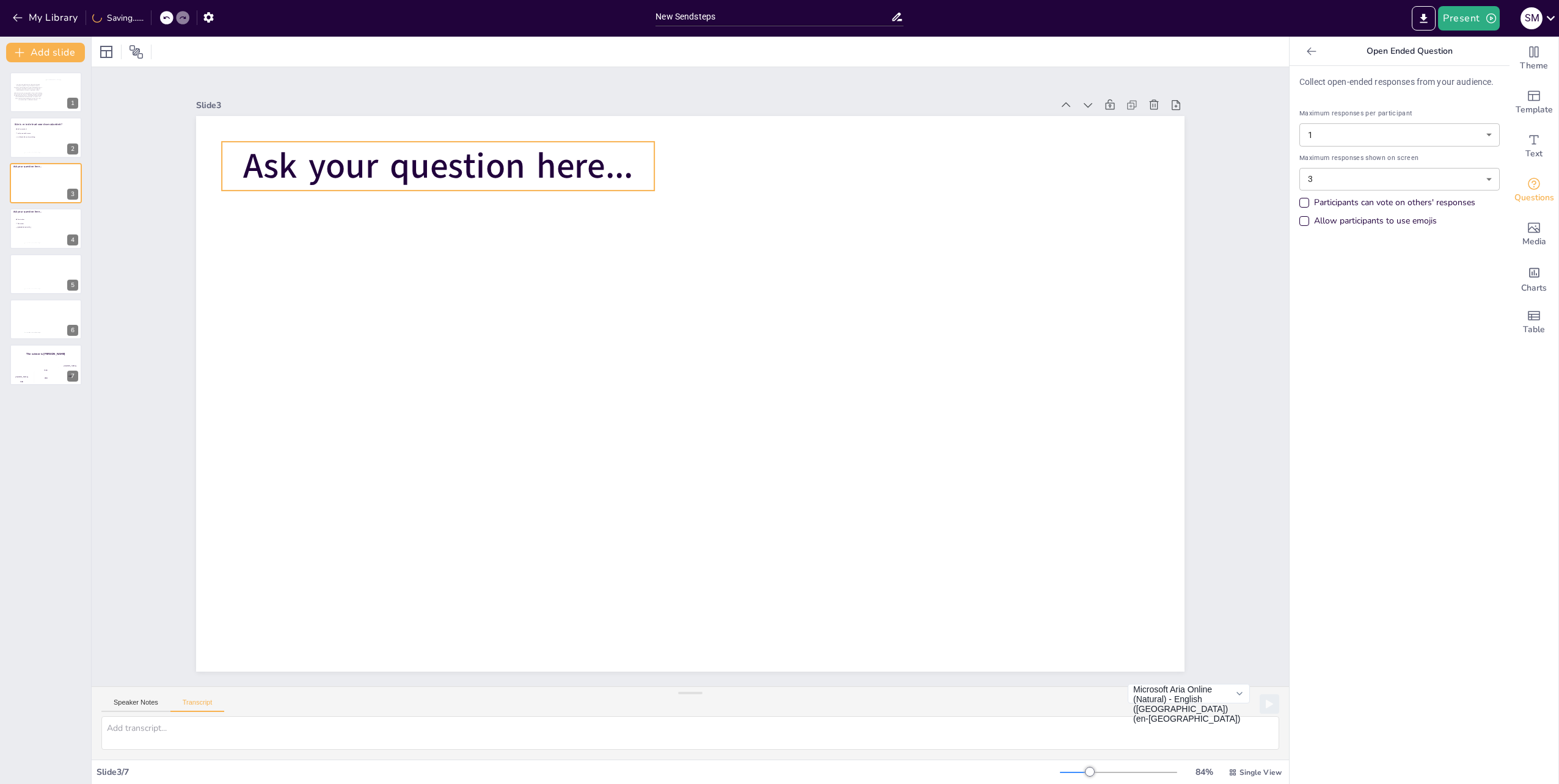
click at [574, 160] on span "Ask your question here..." at bounding box center [438, 165] width 390 height 47
click at [411, 114] on icon at bounding box center [418, 117] width 15 height 15
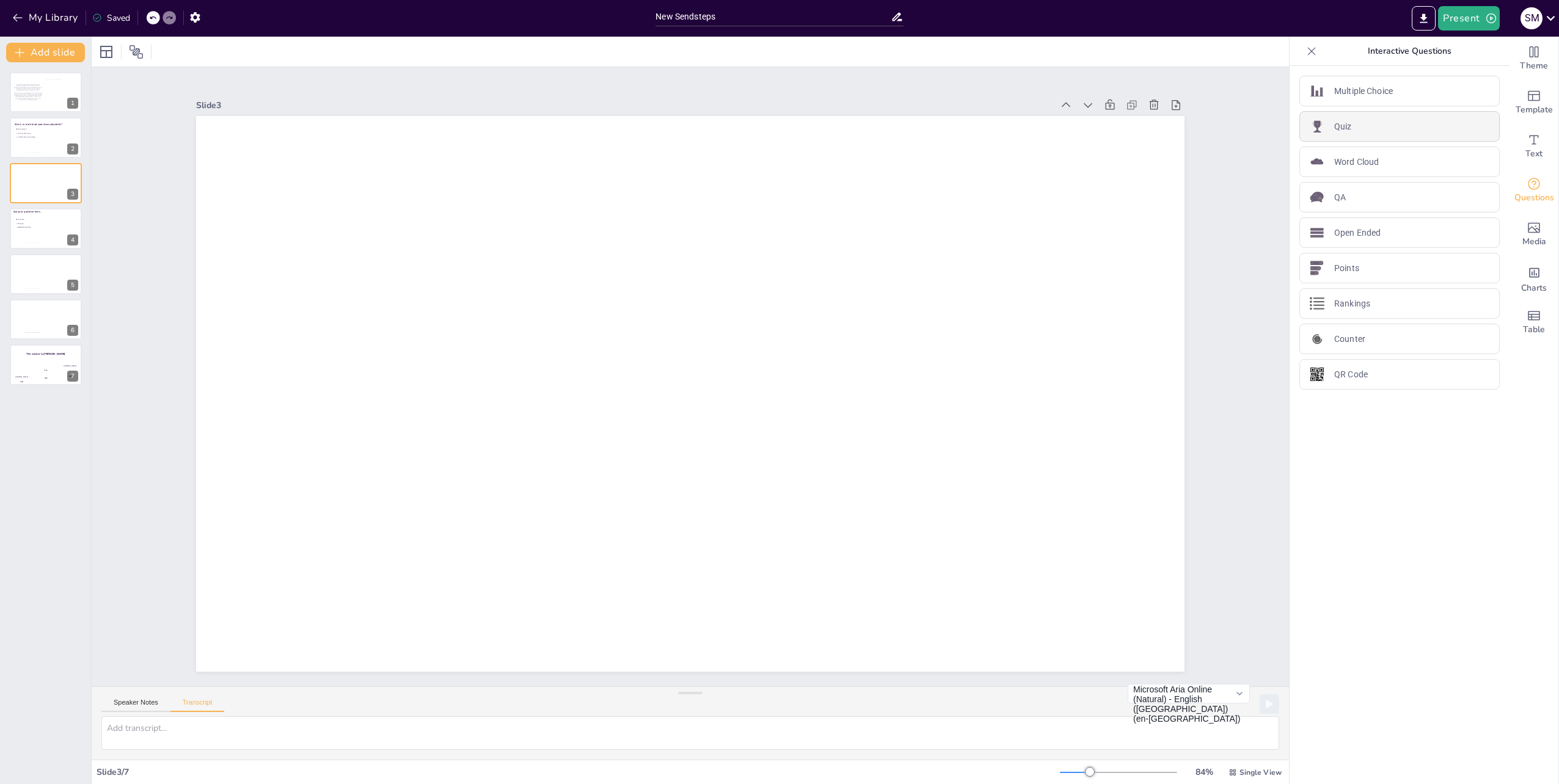
click at [1334, 128] on p "Quiz" at bounding box center [1342, 127] width 18 height 13
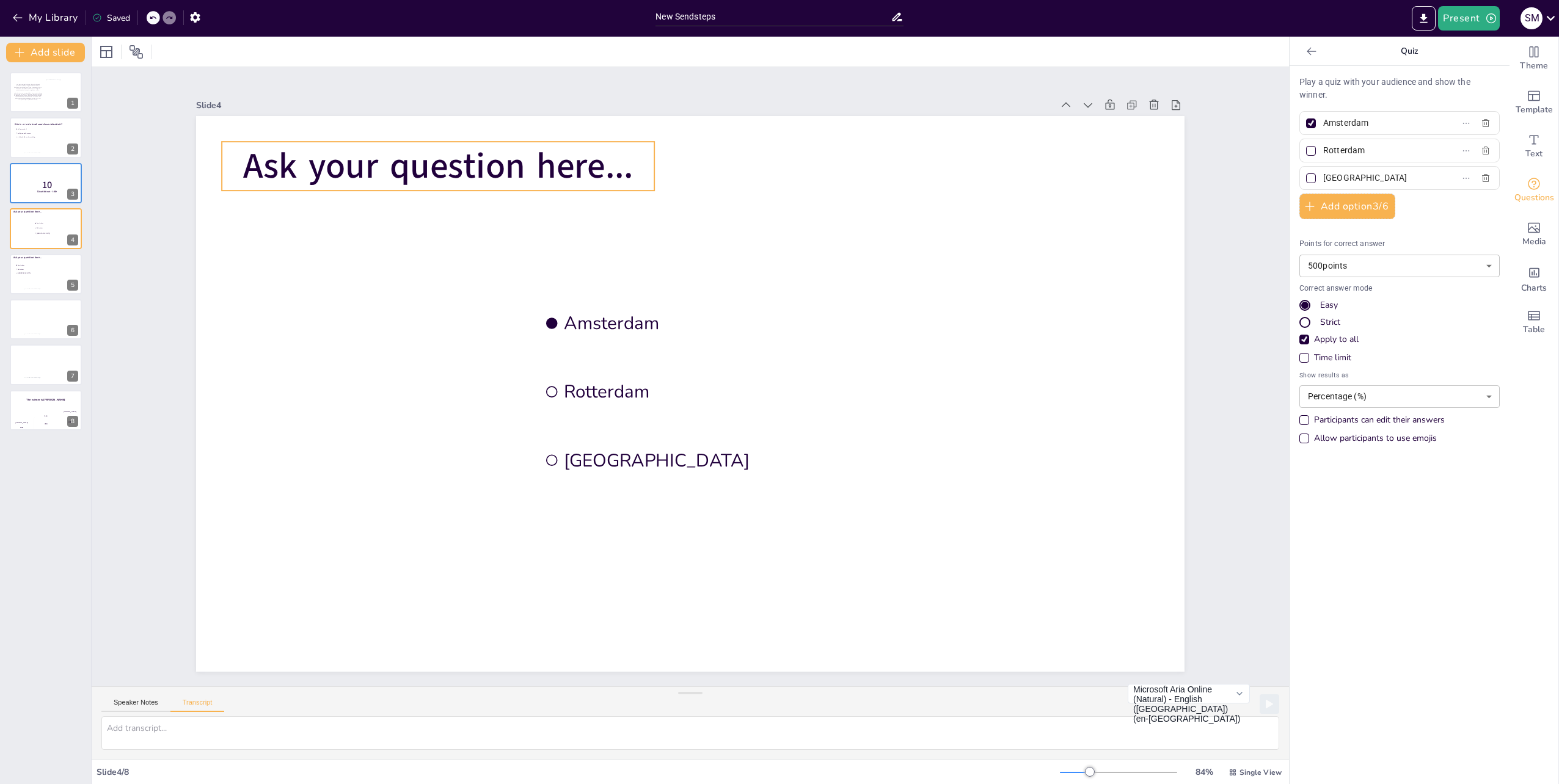
click at [419, 146] on span "Ask your question here..." at bounding box center [438, 165] width 390 height 47
click at [411, 116] on icon at bounding box center [418, 117] width 15 height 15
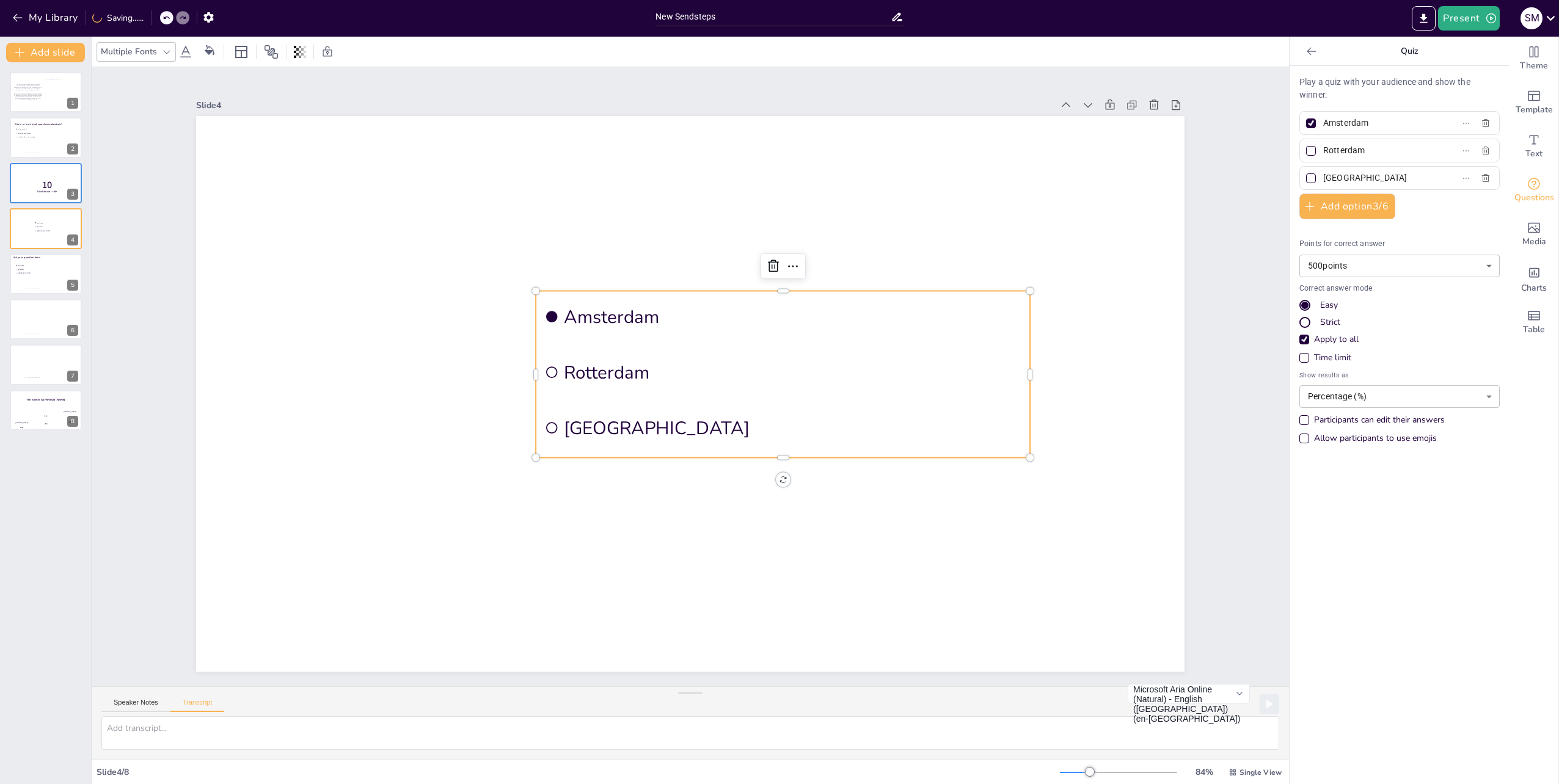
click at [584, 339] on ul "[GEOGRAPHIC_DATA] [GEOGRAPHIC_DATA] [GEOGRAPHIC_DATA]" at bounding box center [782, 374] width 494 height 167
click at [767, 259] on icon at bounding box center [773, 266] width 15 height 15
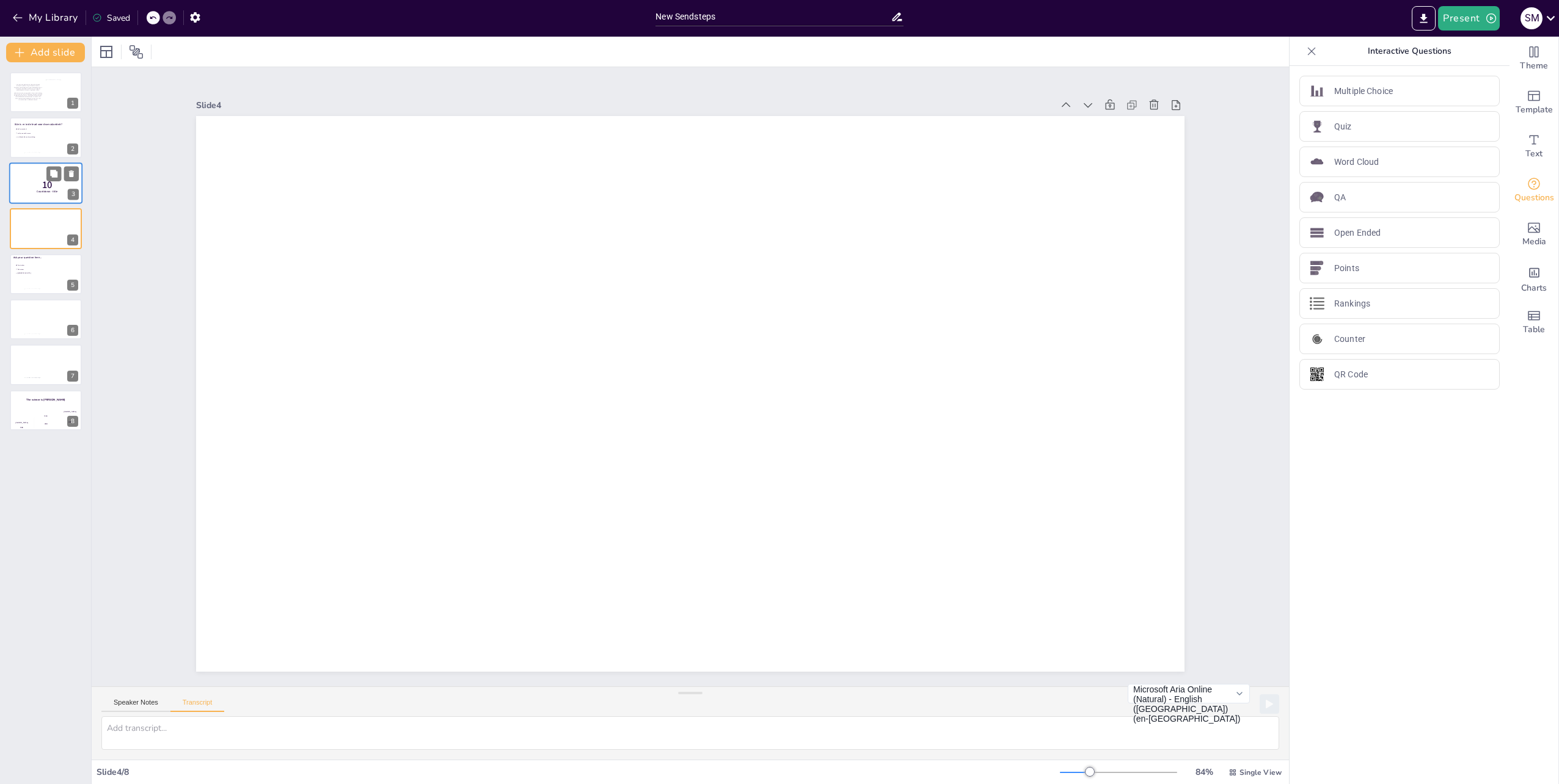
click at [22, 195] on div at bounding box center [45, 183] width 73 height 42
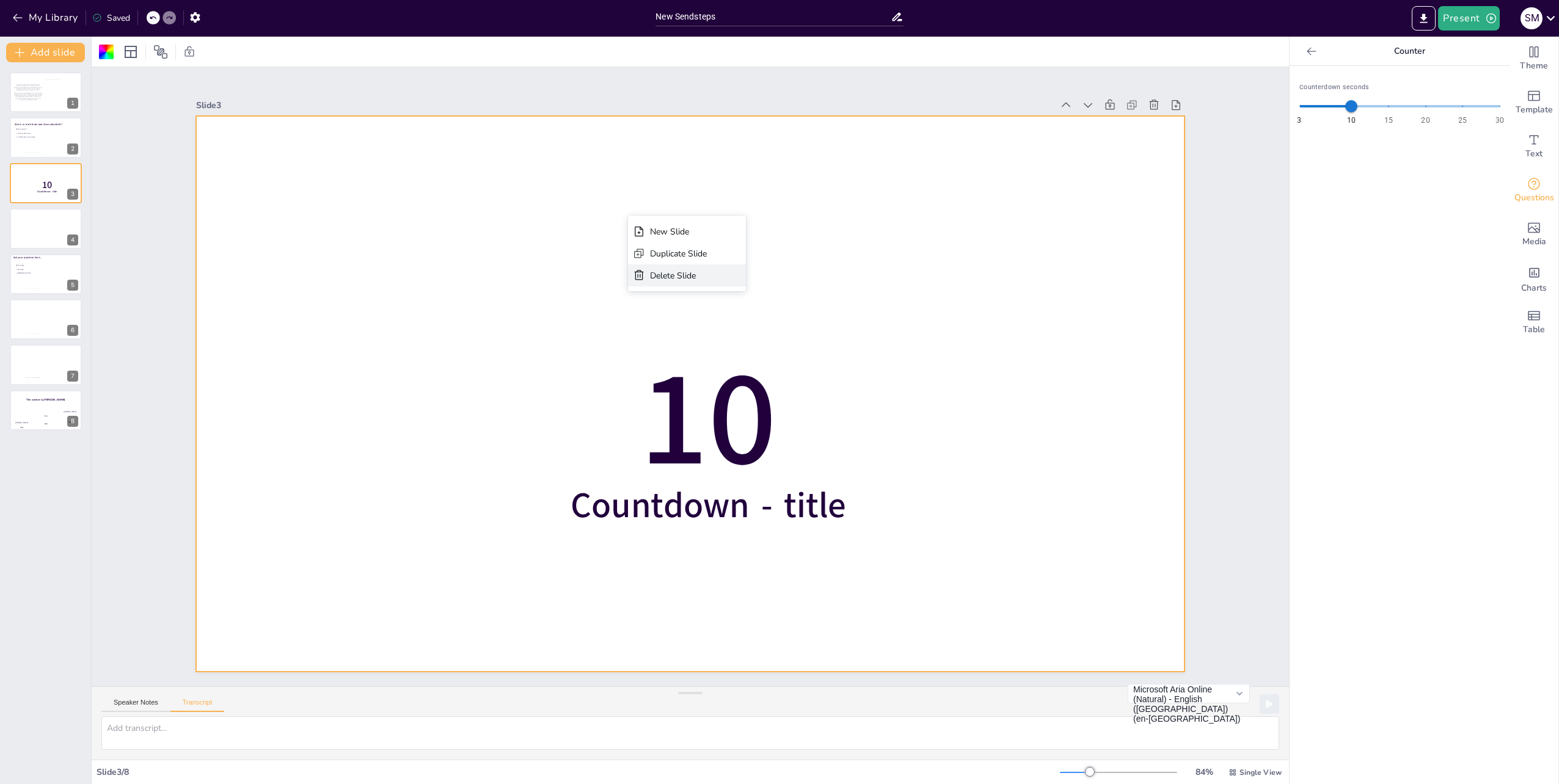
click at [697, 278] on div "Delete Slide" at bounding box center [678, 276] width 57 height 12
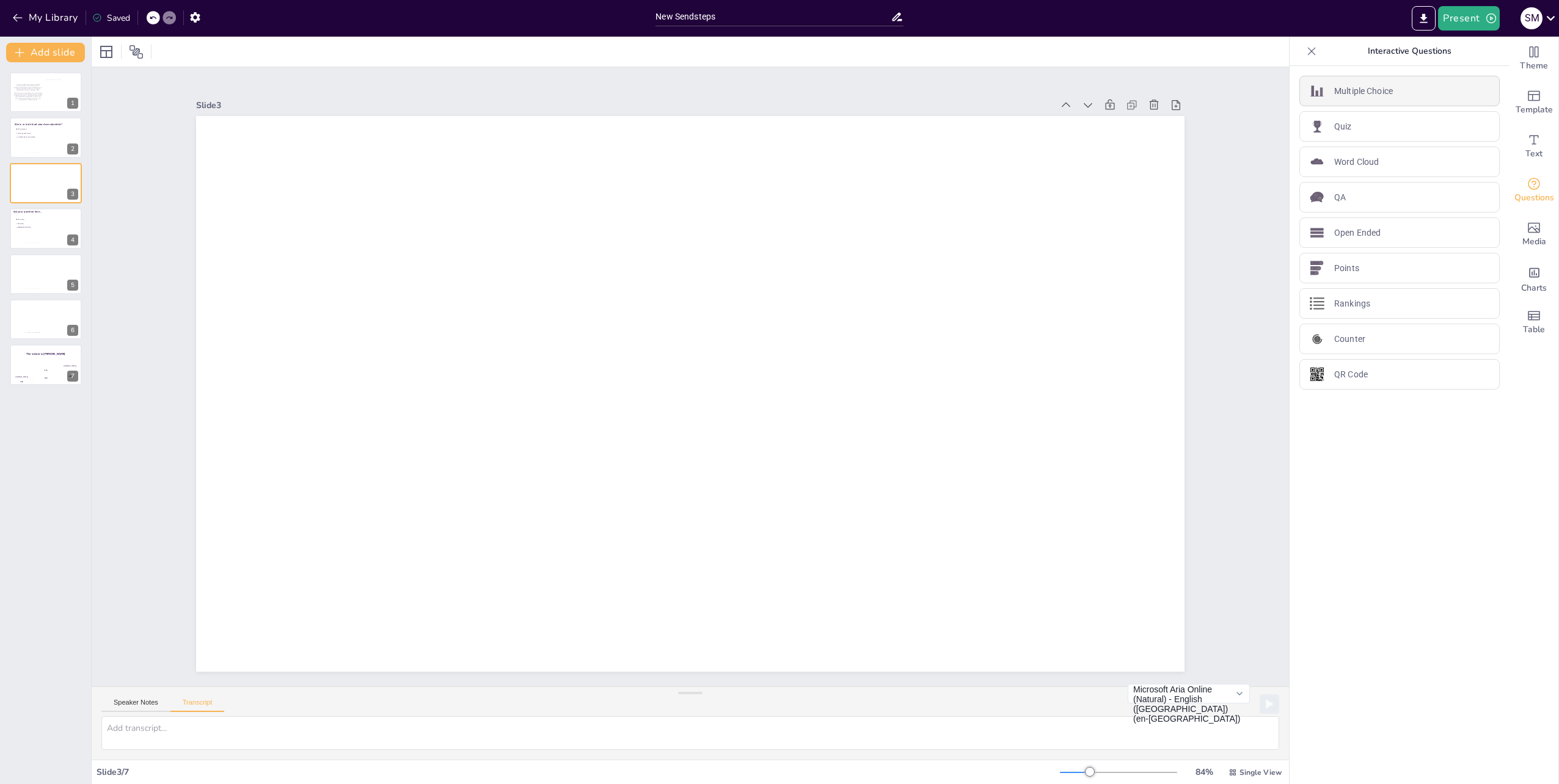
click at [1334, 88] on p "Multiple Choice" at bounding box center [1363, 92] width 58 height 13
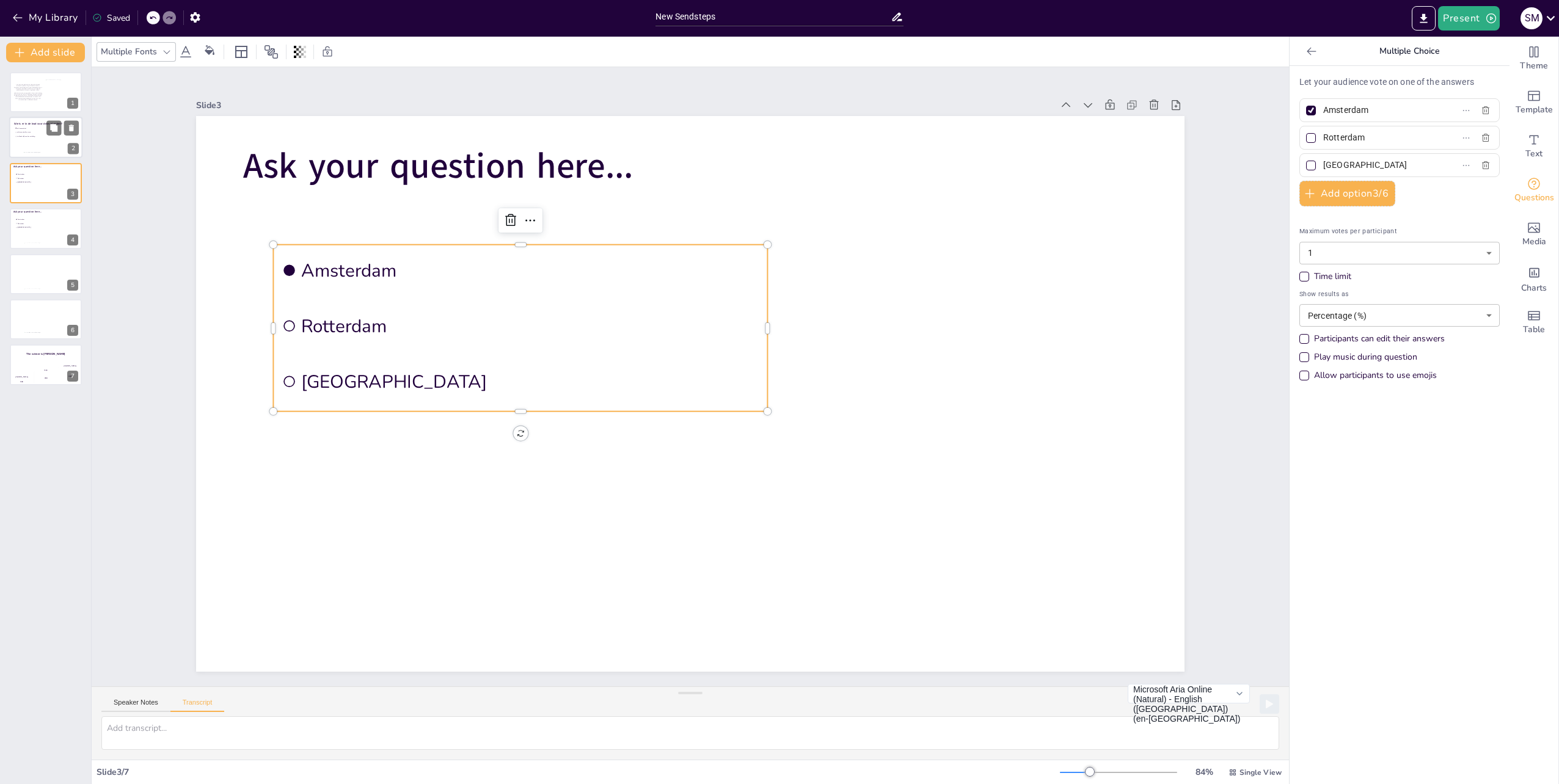
click at [22, 132] on span "safety controller essen" at bounding box center [34, 132] width 34 height 2
type input "trdl roosendaal"
type input "safety controller essen"
type input "is afhankelijk van km melding"
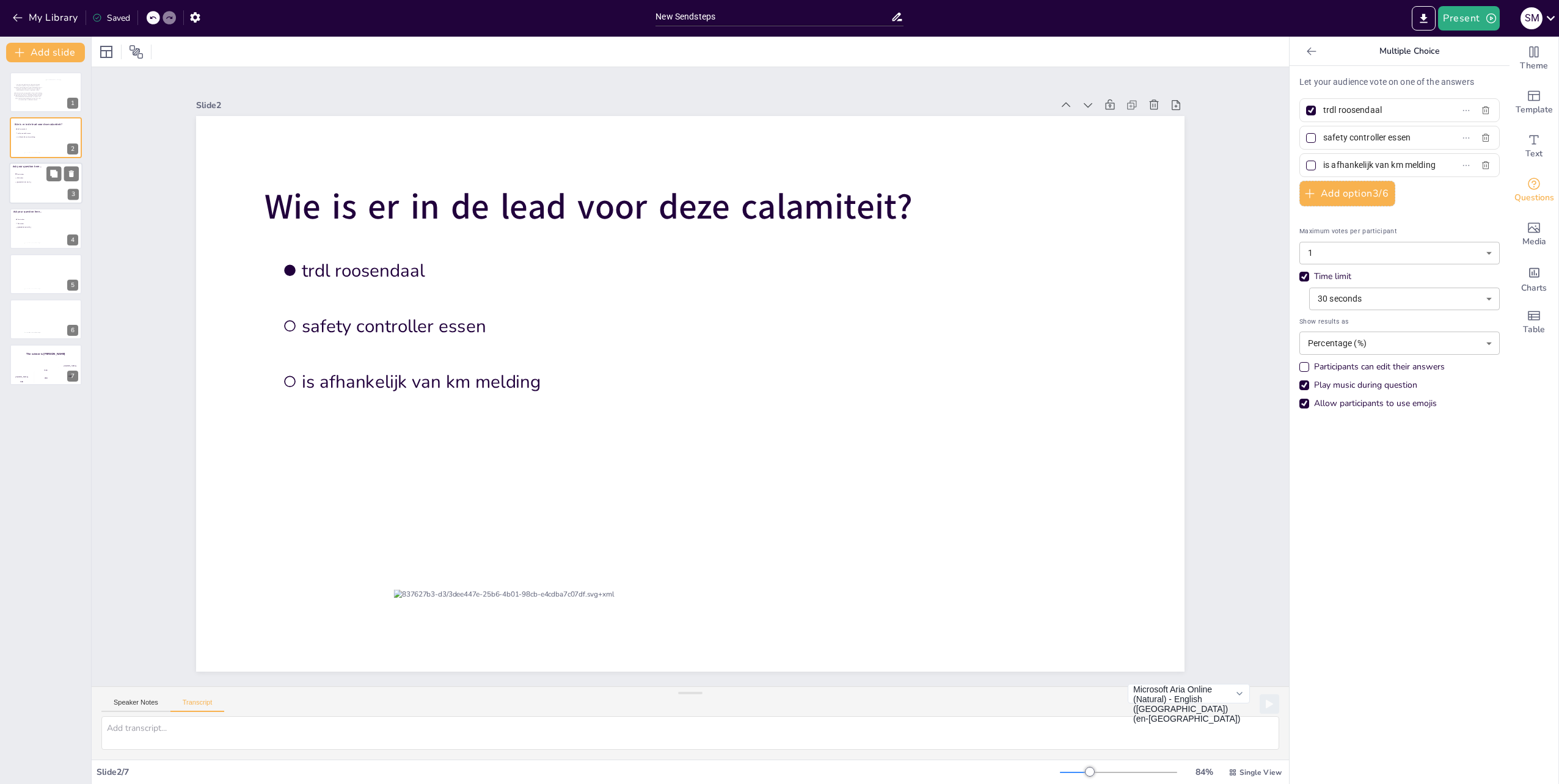
click at [32, 197] on div at bounding box center [45, 183] width 73 height 42
type input "Amsterdam"
type input "Rotterdam"
type input "[GEOGRAPHIC_DATA]"
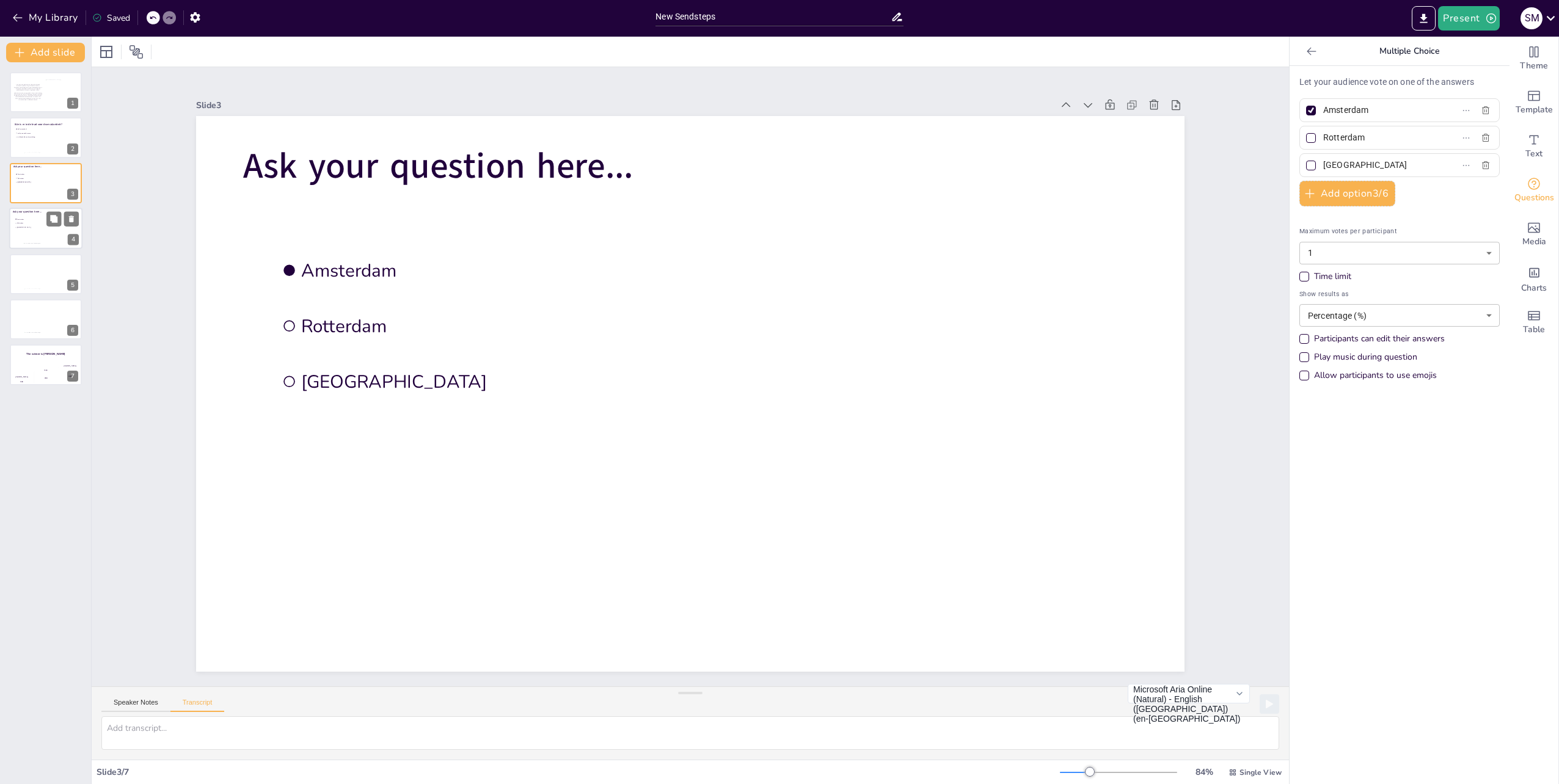
click at [46, 239] on div at bounding box center [45, 228] width 73 height 42
click at [40, 286] on div at bounding box center [45, 275] width 73 height 42
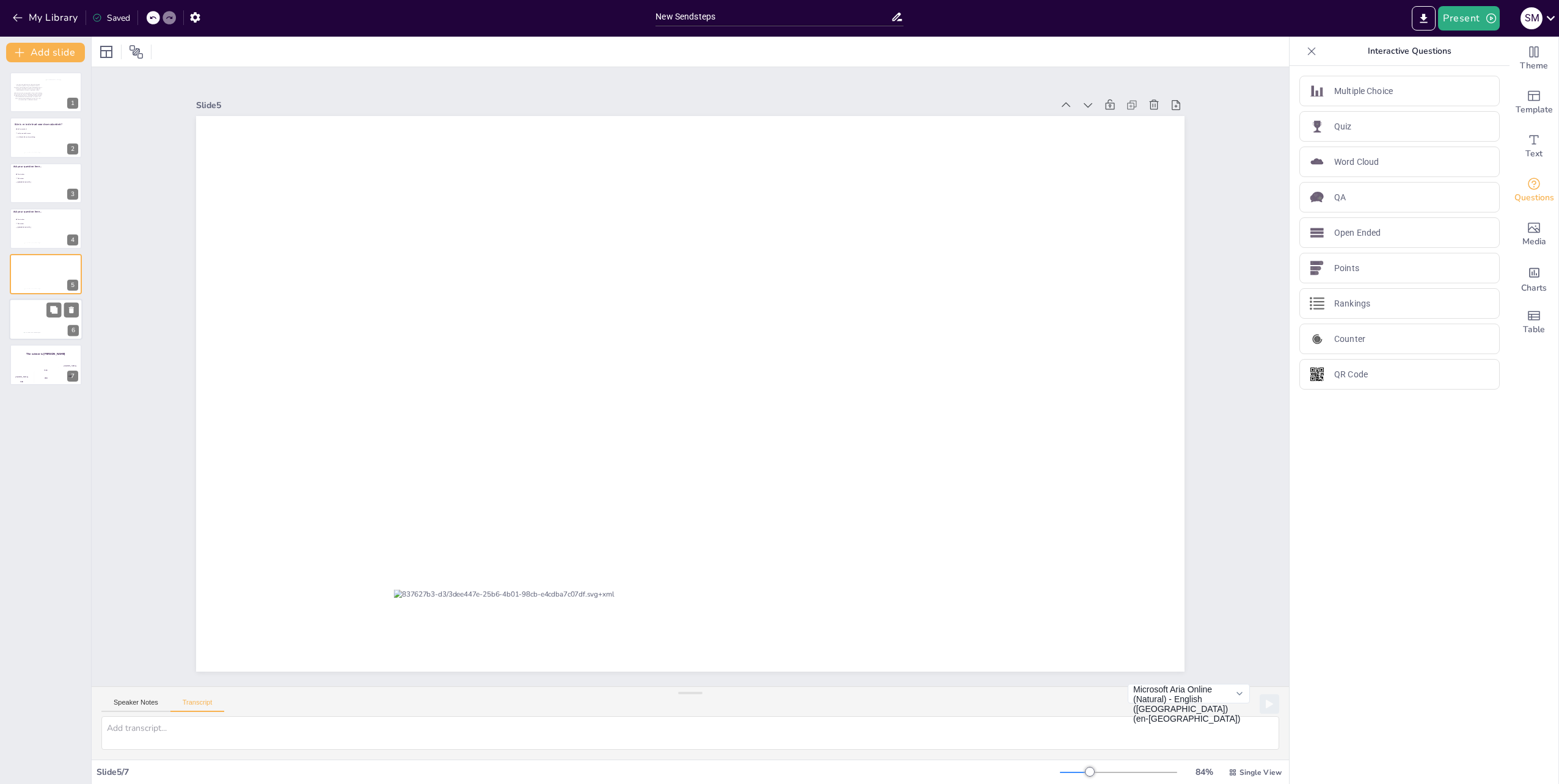
click at [53, 326] on div at bounding box center [45, 319] width 73 height 42
click at [34, 372] on div "200" at bounding box center [46, 378] width 25 height 14
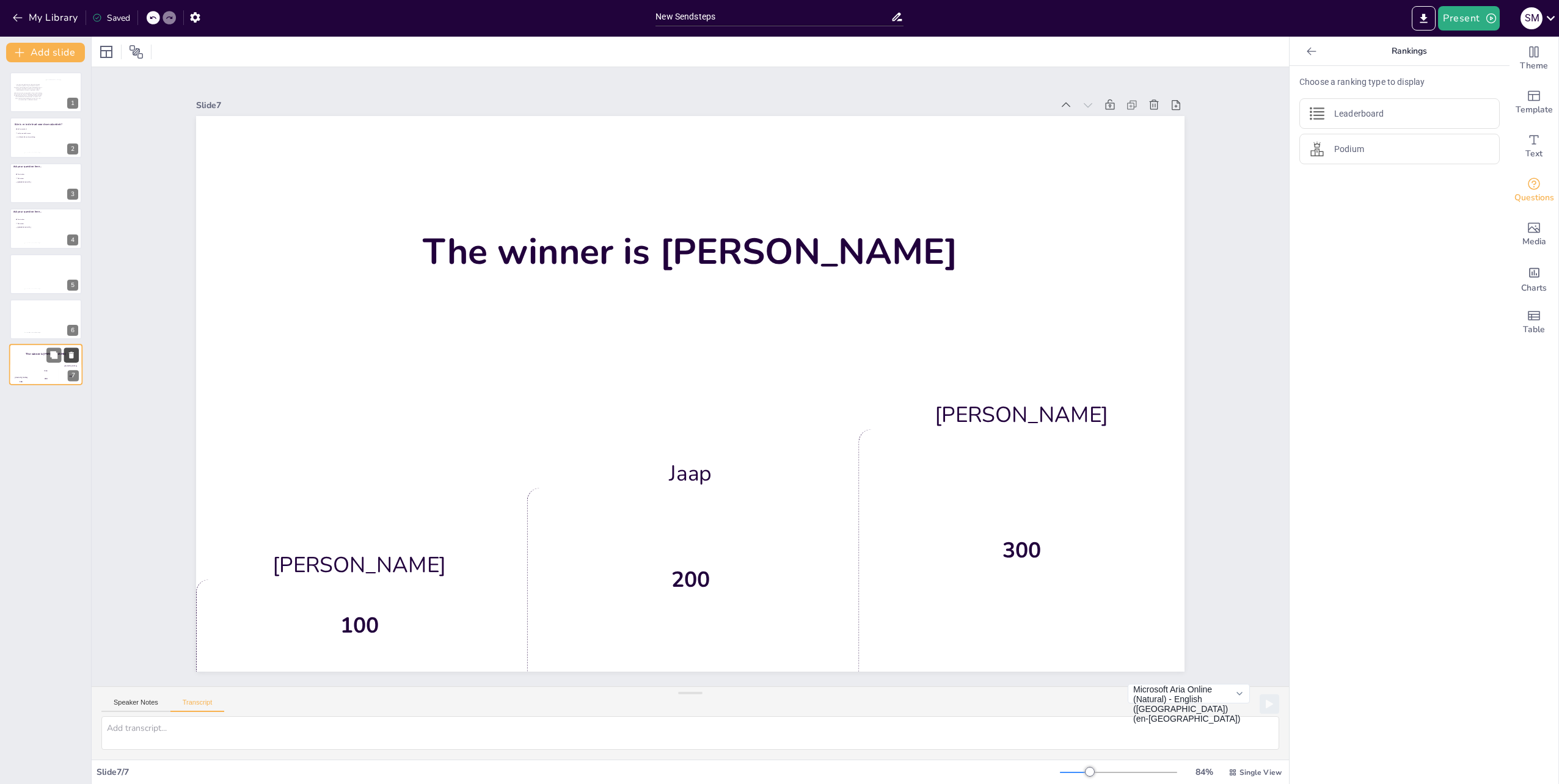
click at [72, 356] on icon at bounding box center [71, 356] width 5 height 6
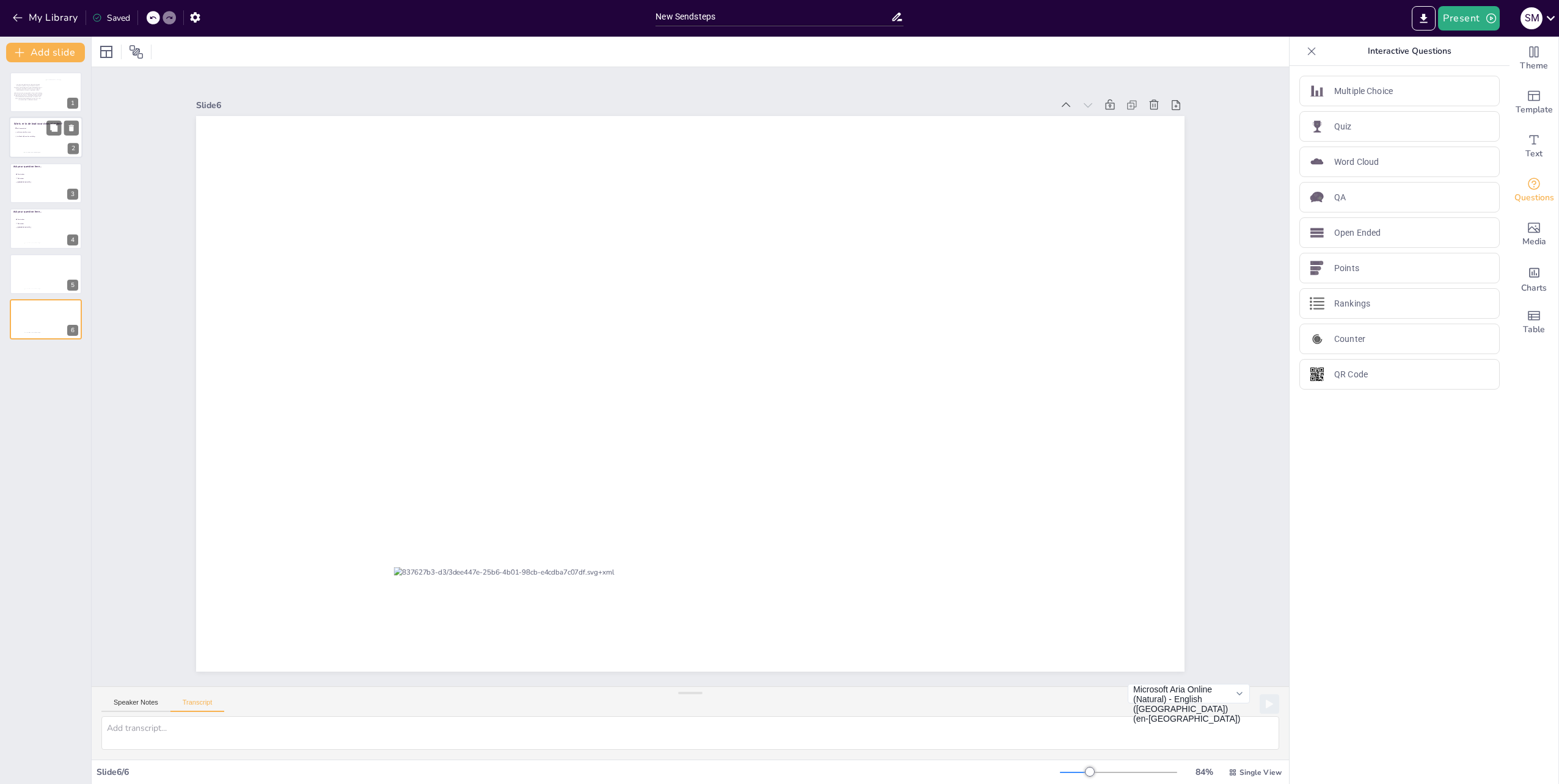
click at [32, 153] on div at bounding box center [53, 154] width 58 height 6
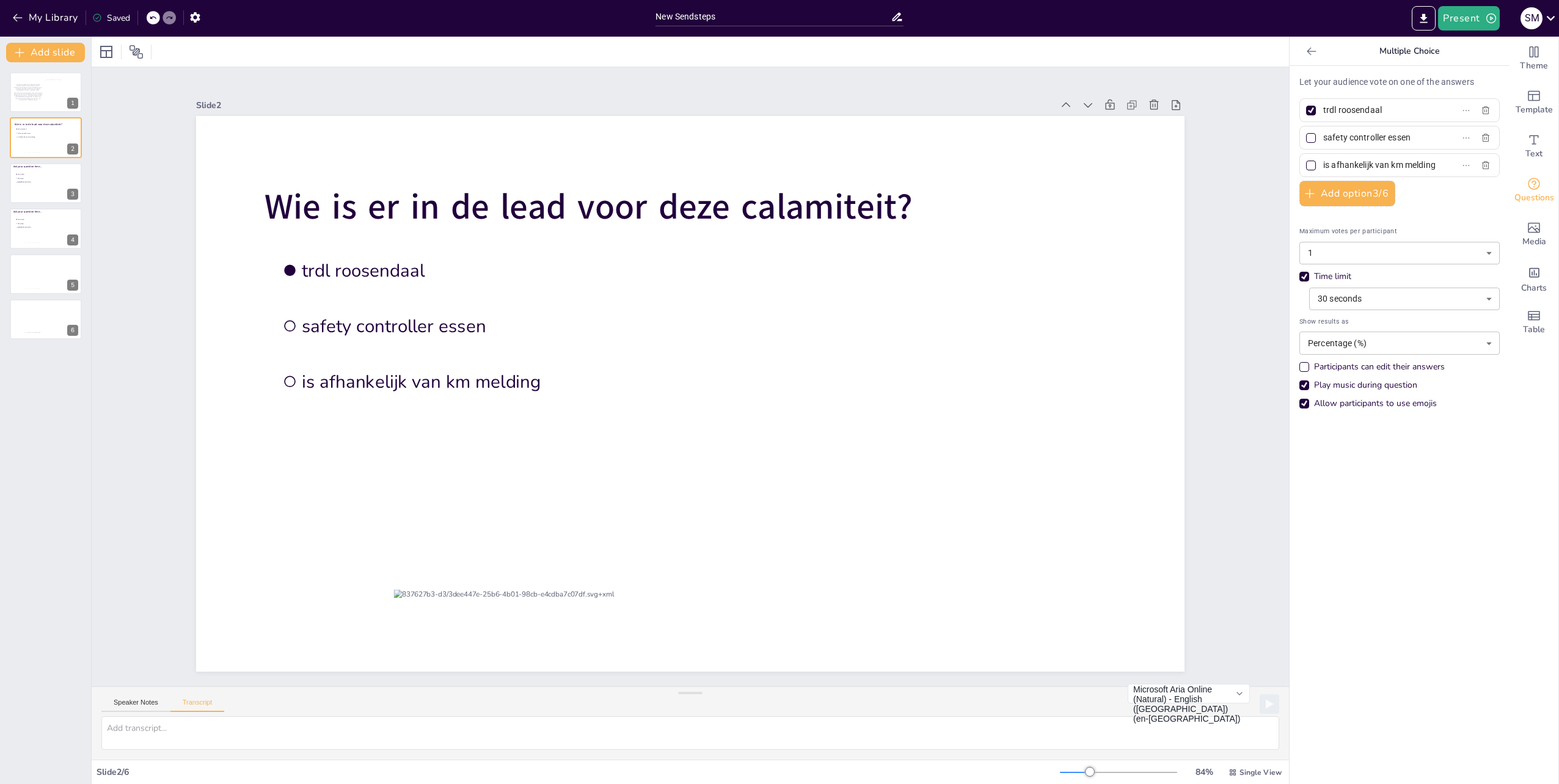
click at [1299, 399] on div "Allow participants to use emojis" at bounding box center [1304, 404] width 10 height 10
click at [34, 186] on div at bounding box center [45, 183] width 73 height 42
type input "Amsterdam"
type input "Rotterdam"
type input "[GEOGRAPHIC_DATA]"
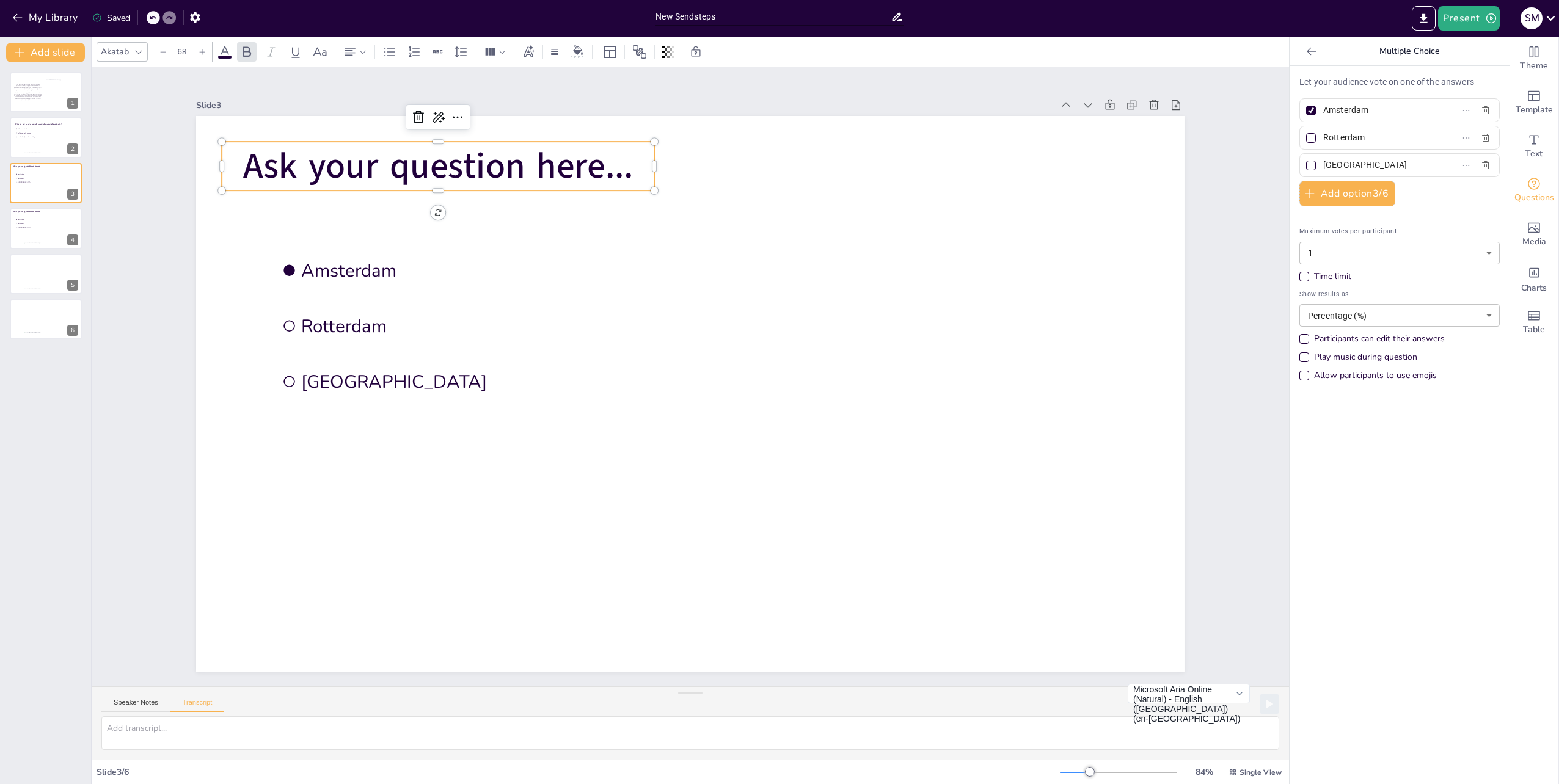
click at [349, 152] on span "Ask your question here..." at bounding box center [438, 165] width 390 height 47
click at [1527, 146] on icon "Add text boxes" at bounding box center [1534, 140] width 15 height 15
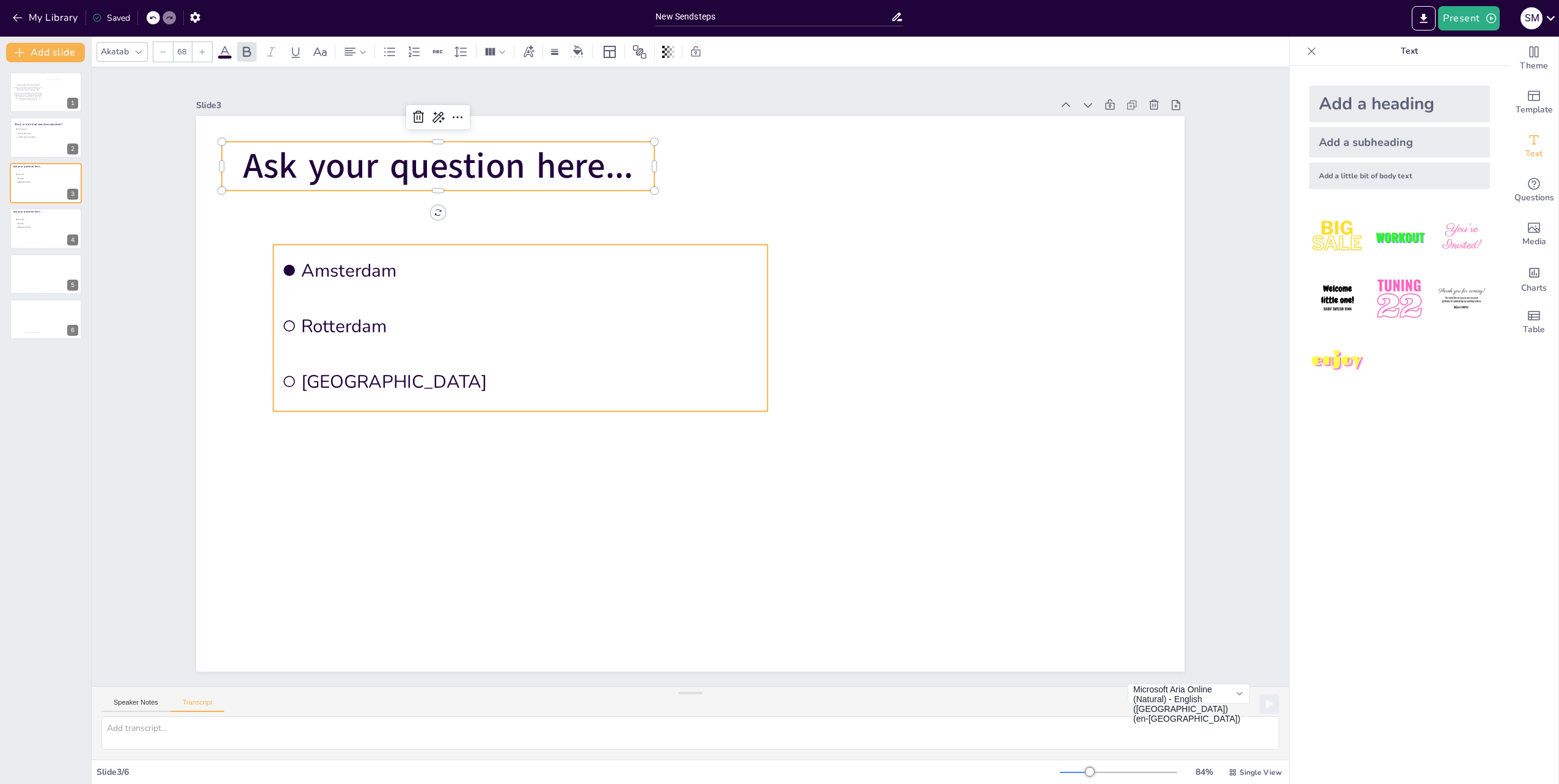
click at [430, 306] on li "Rotterdam" at bounding box center [520, 326] width 494 height 51
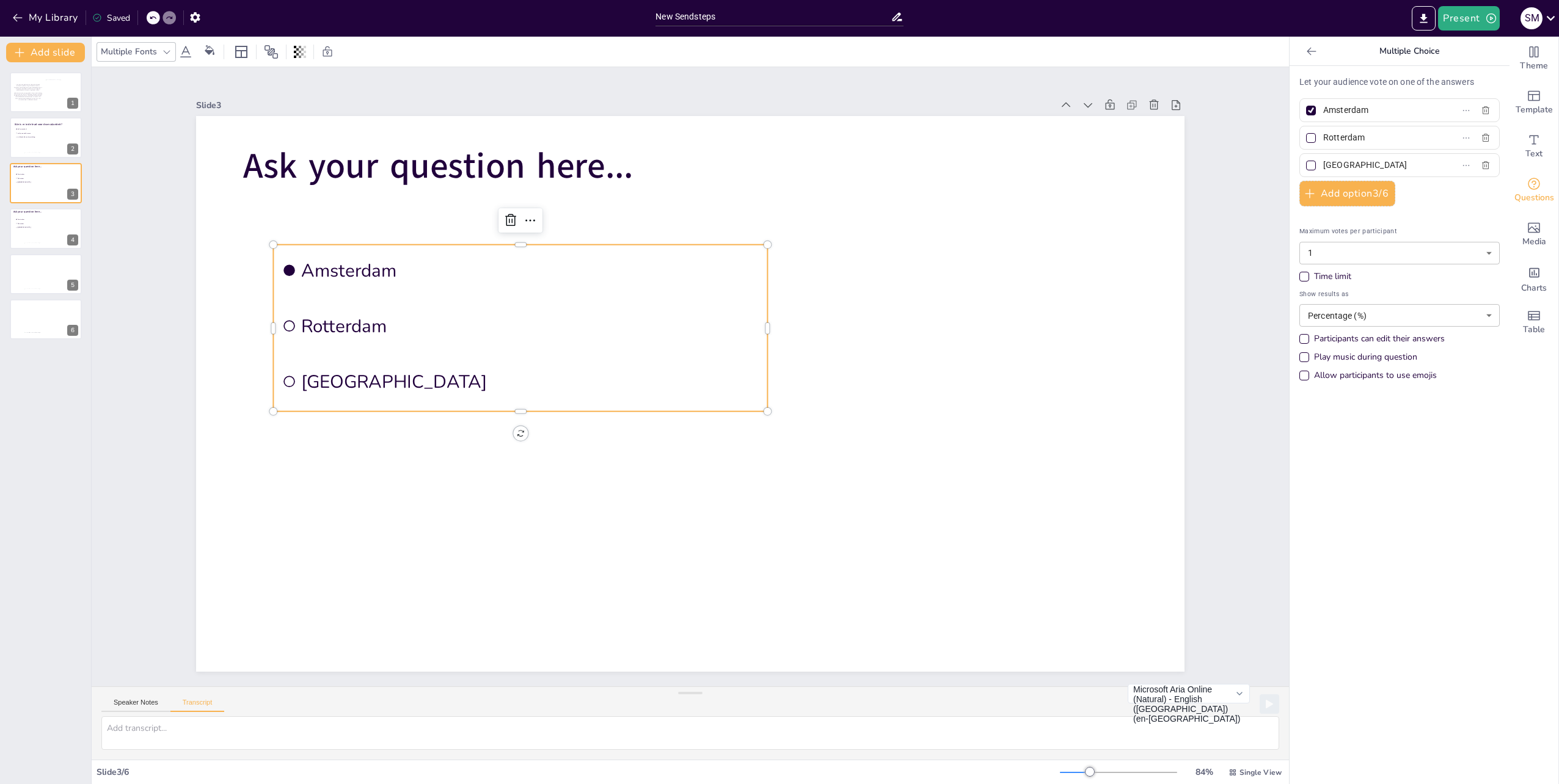
click at [1308, 112] on div at bounding box center [1310, 110] width 6 height 6
click at [1323, 112] on input "Amsterdam" at bounding box center [1379, 110] width 114 height 18
checkbox input "false"
click at [1307, 106] on div at bounding box center [1310, 110] width 15 height 15
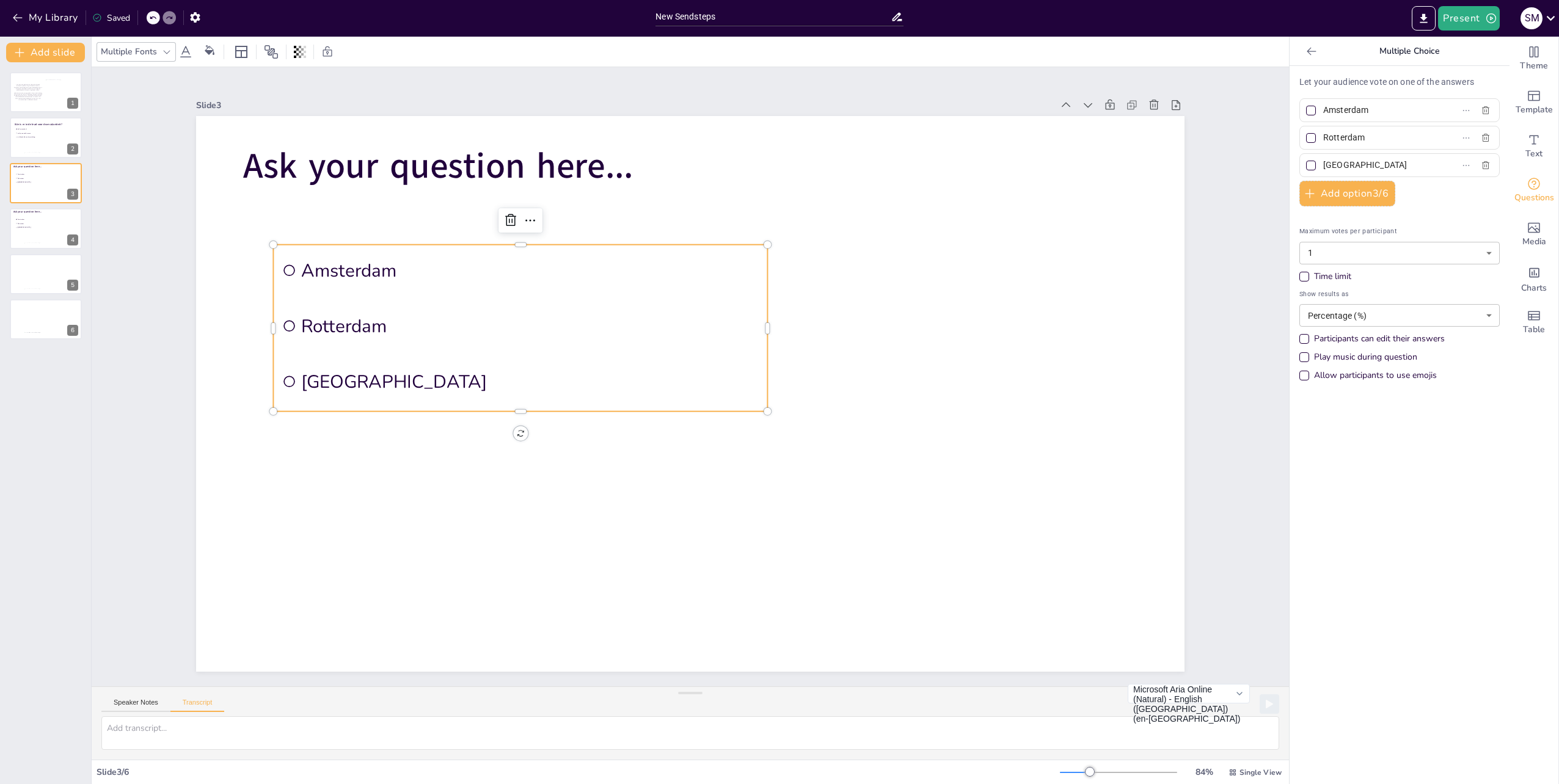
click at [1323, 106] on input "Amsterdam" at bounding box center [1379, 110] width 114 height 18
checkbox input "true"
click at [1308, 140] on div at bounding box center [1310, 138] width 6 height 6
click at [1323, 140] on input "Rotterdam" at bounding box center [1379, 138] width 114 height 18
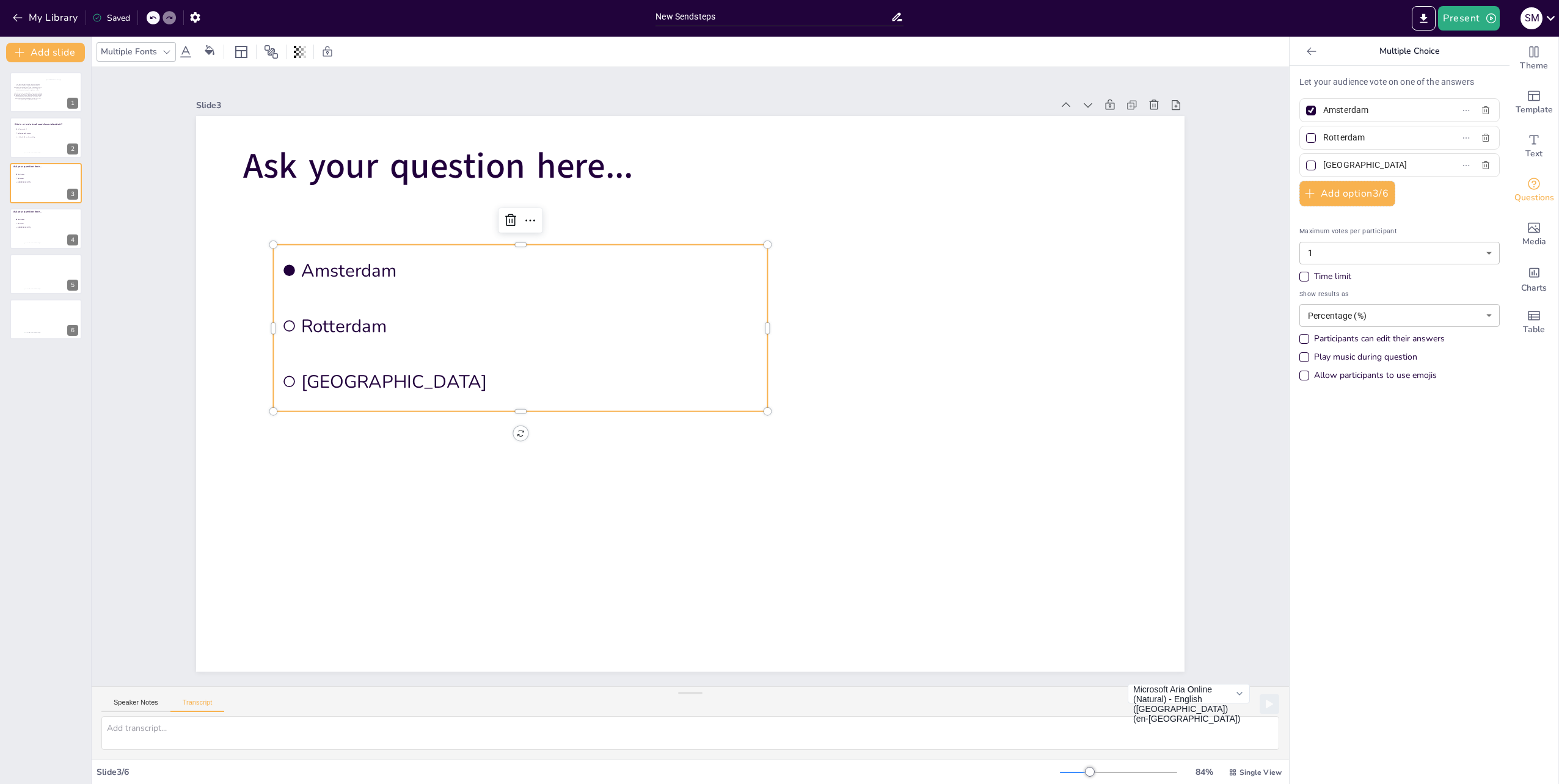
checkbox input "true"
click at [1306, 166] on div at bounding box center [1310, 165] width 10 height 10
click at [1323, 166] on input "[GEOGRAPHIC_DATA]" at bounding box center [1379, 165] width 114 height 18
checkbox input "true"
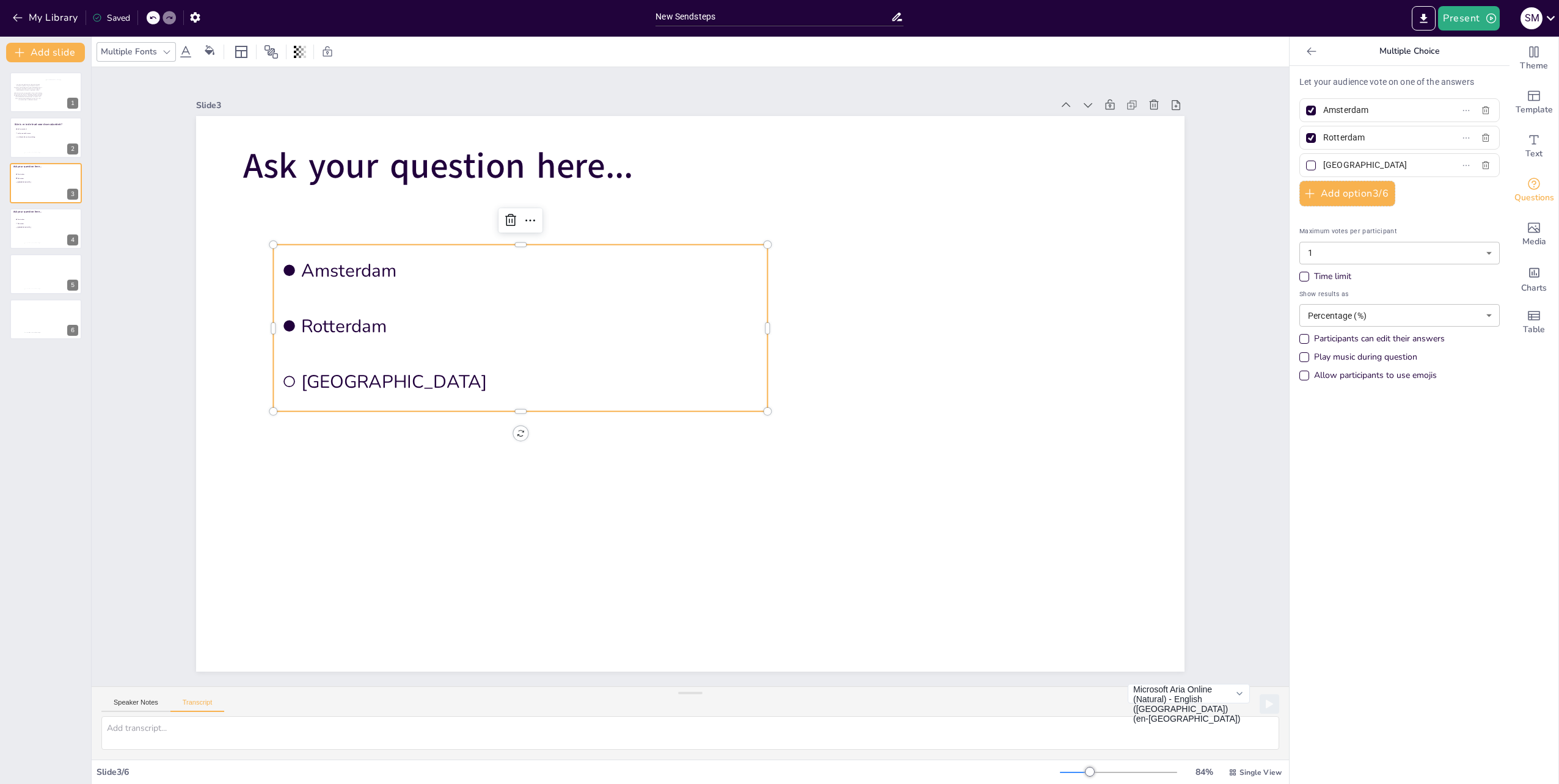
checkbox input "true"
click at [1306, 164] on div at bounding box center [1310, 165] width 10 height 10
click at [1323, 164] on input "[GEOGRAPHIC_DATA]" at bounding box center [1379, 165] width 114 height 18
checkbox input "false"
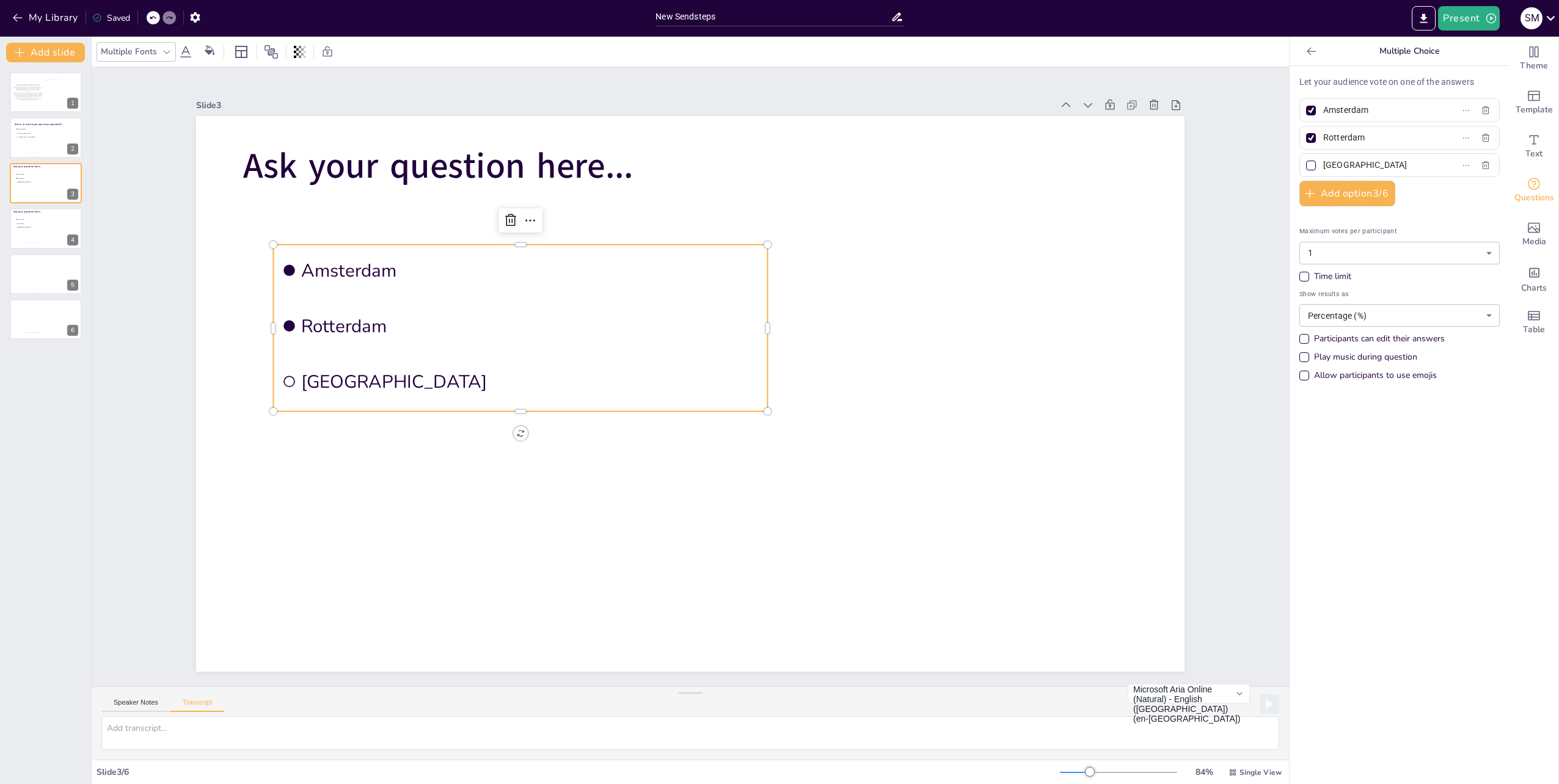
click at [1306, 133] on div at bounding box center [1310, 138] width 10 height 10
click at [1323, 132] on input "Rotterdam" at bounding box center [1379, 138] width 114 height 18
checkbox input "false"
click at [1308, 110] on div at bounding box center [1310, 110] width 6 height 6
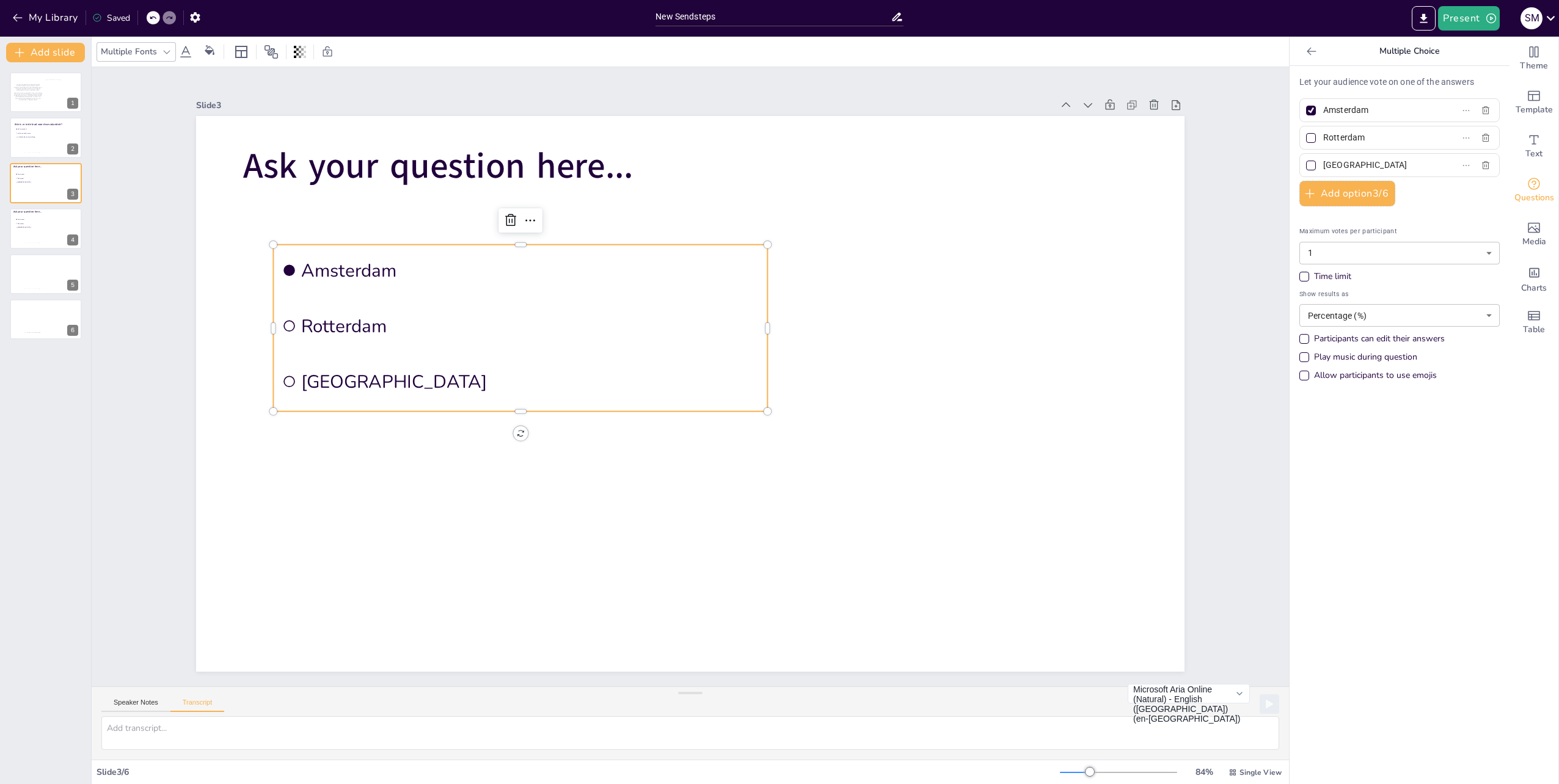
click at [1323, 110] on input "Amsterdam" at bounding box center [1379, 110] width 114 height 18
checkbox input "false"
click at [323, 164] on span "Ask your question here..." at bounding box center [438, 165] width 390 height 47
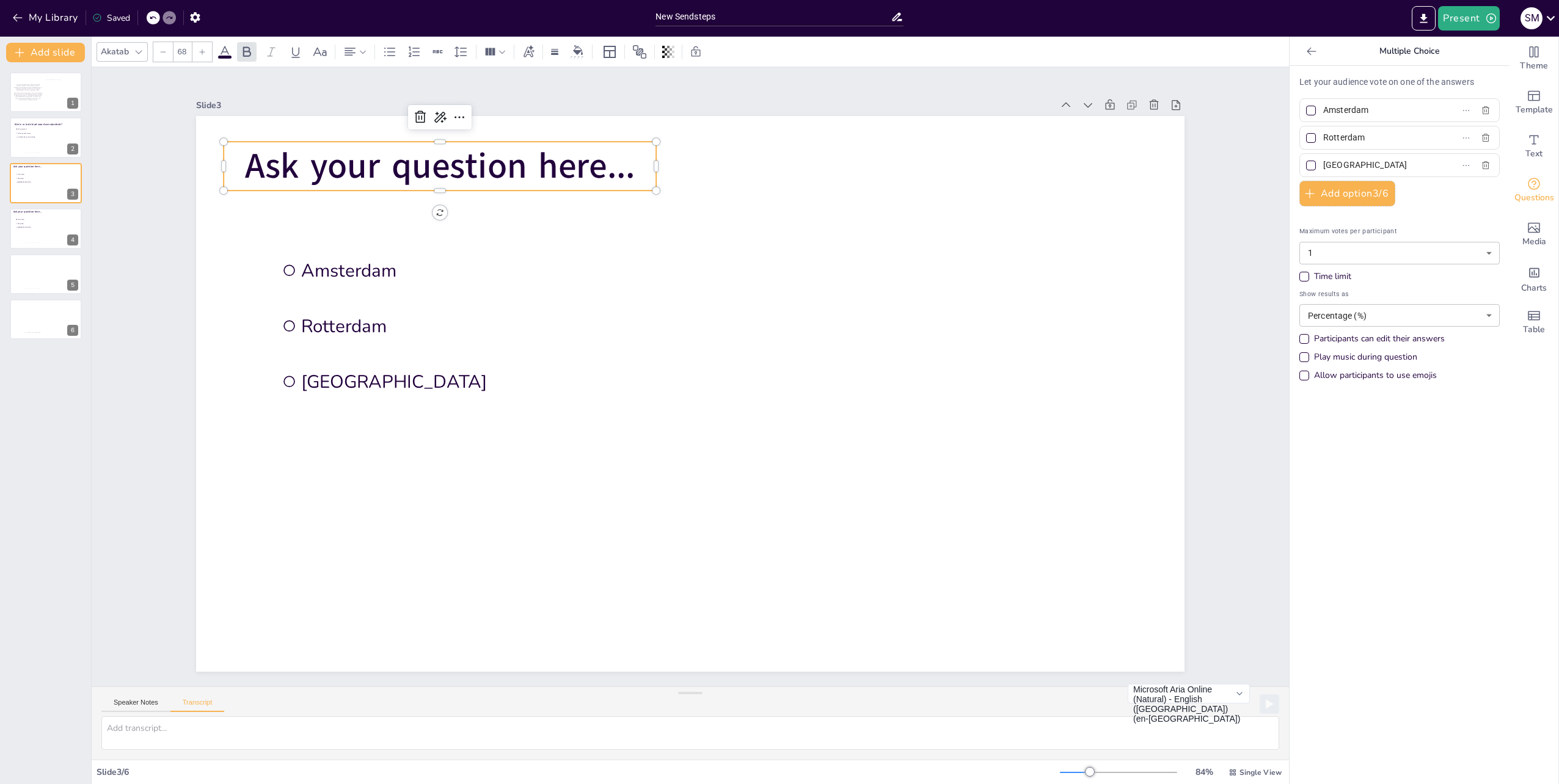
click at [334, 164] on span "Ask your question here..." at bounding box center [439, 165] width 390 height 47
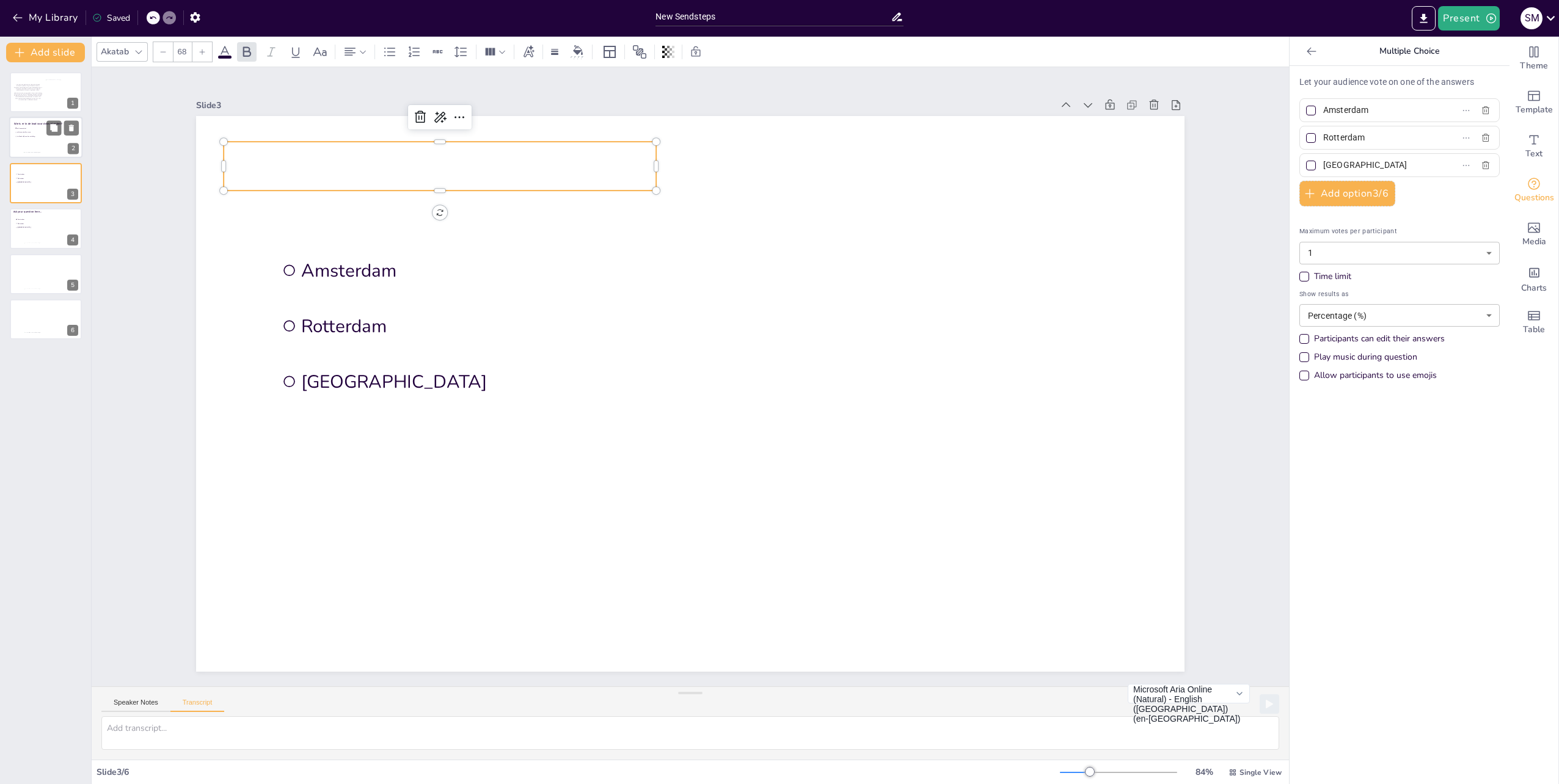
click at [16, 153] on div at bounding box center [45, 138] width 73 height 42
type input "trdl roosendaal"
type input "safety controller essen"
type input "is afhankelijk van km melding"
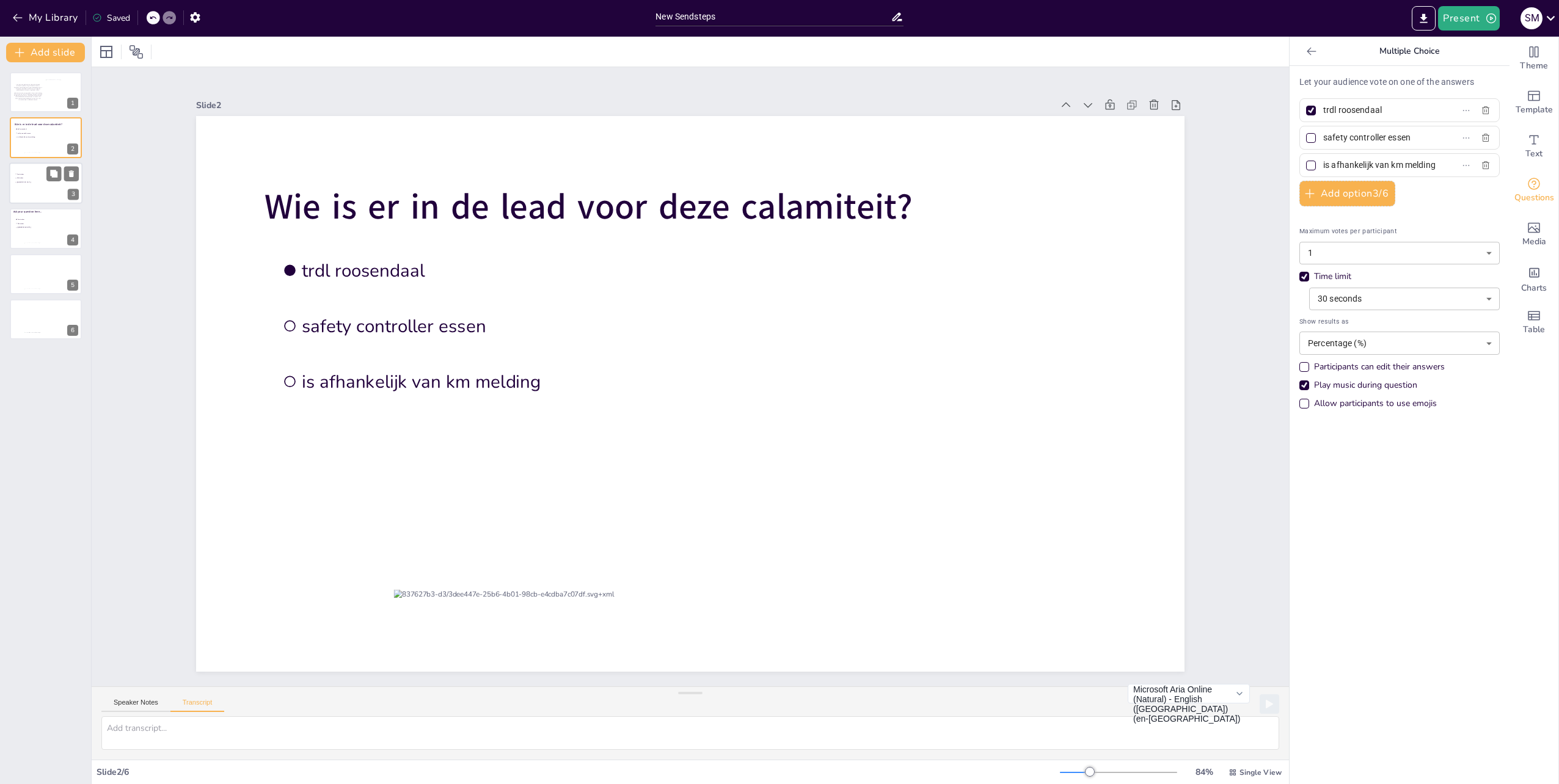
click at [34, 193] on div at bounding box center [45, 183] width 73 height 42
type input "Amsterdam"
type input "Rotterdam"
type input "[GEOGRAPHIC_DATA]"
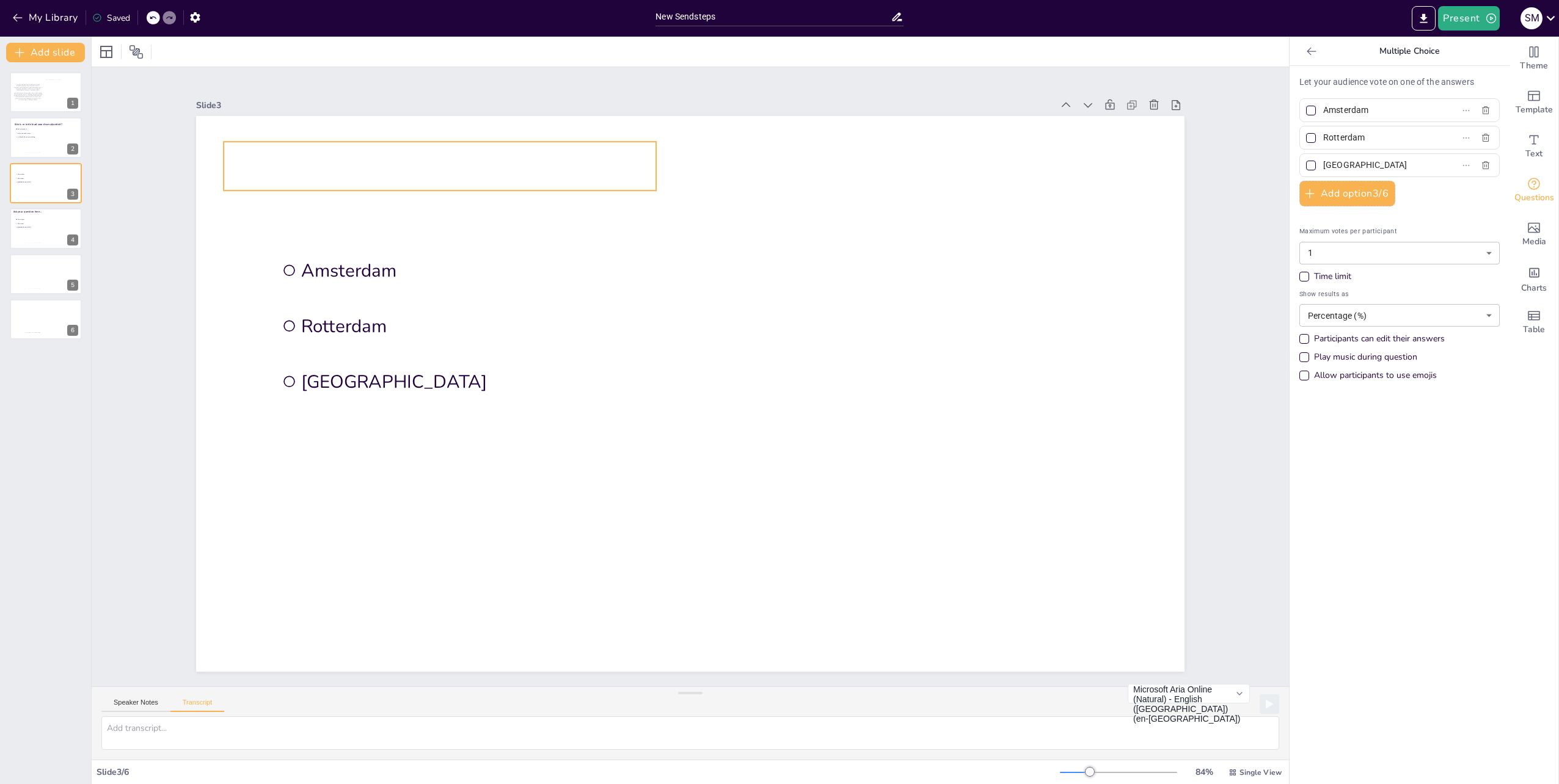
click at [342, 169] on p at bounding box center [439, 165] width 432 height 49
click at [437, 159] on p at bounding box center [439, 165] width 432 height 49
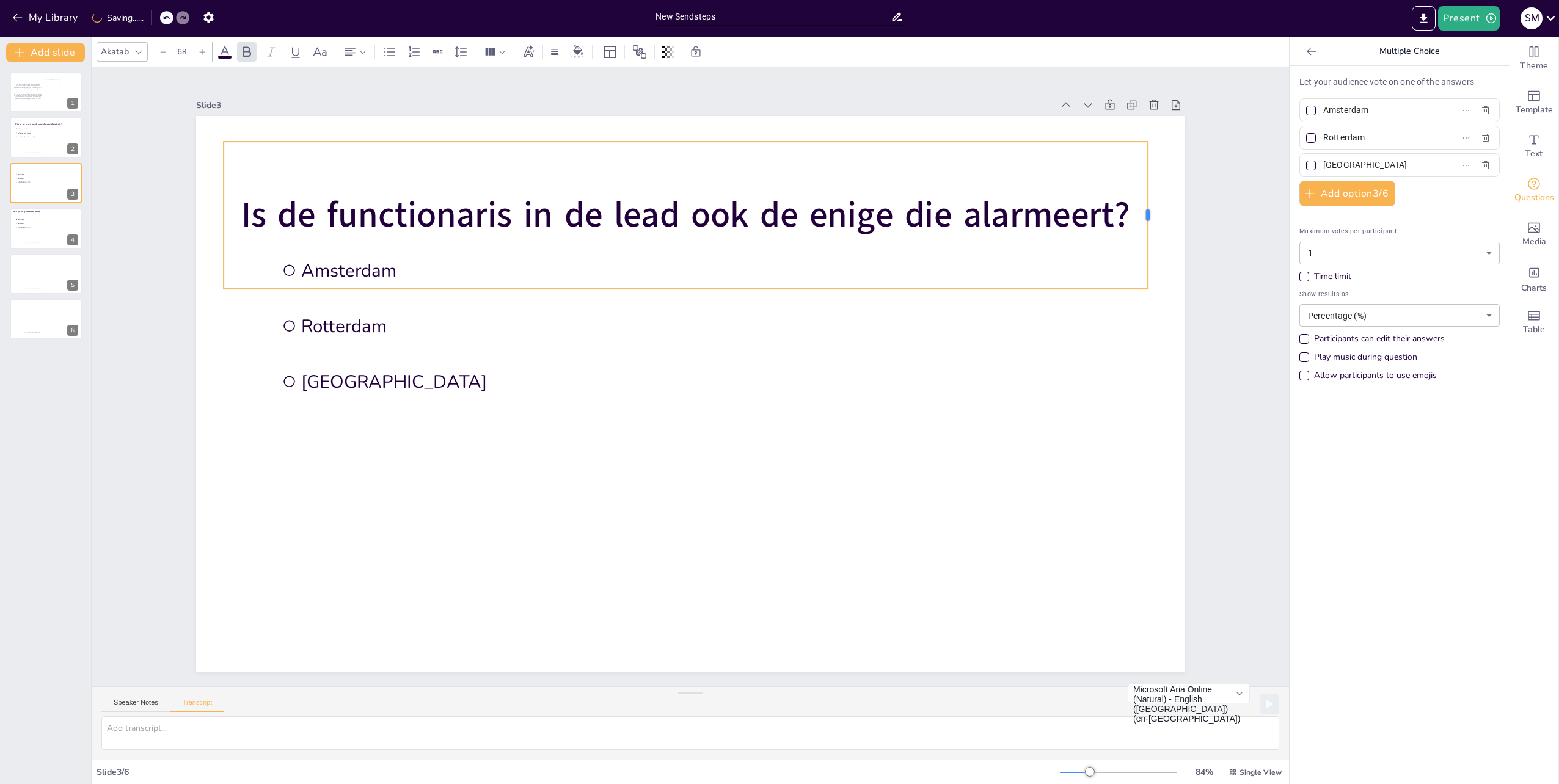
drag, startPoint x: 648, startPoint y: 212, endPoint x: 1140, endPoint y: 205, distance: 492.0
click at [1148, 205] on div at bounding box center [1152, 215] width 10 height 147
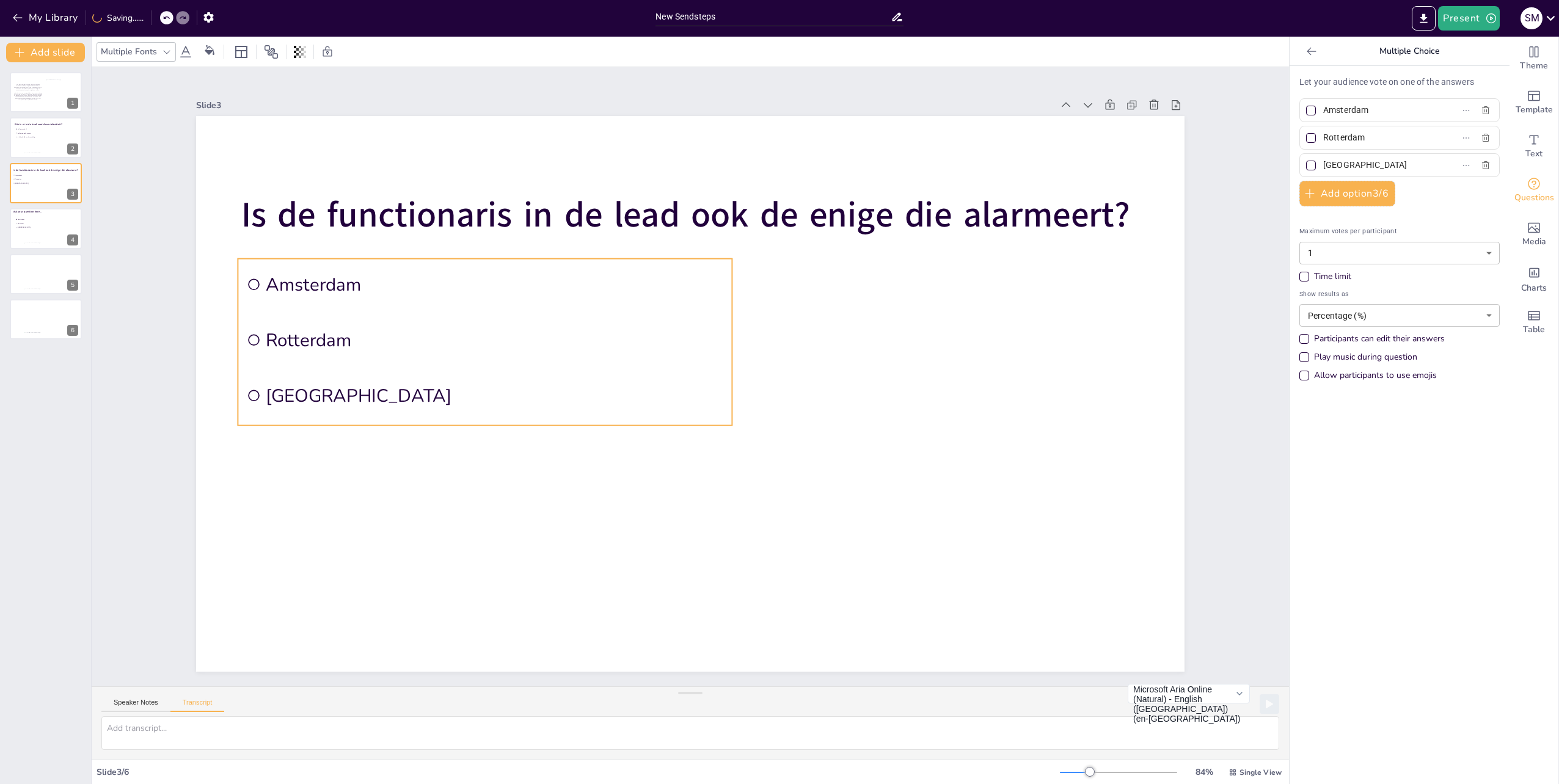
drag, startPoint x: 343, startPoint y: 288, endPoint x: 308, endPoint y: 302, distance: 37.7
click at [308, 302] on li "Amsterdam" at bounding box center [484, 284] width 494 height 51
click at [646, 416] on li "[GEOGRAPHIC_DATA]" at bounding box center [484, 395] width 494 height 51
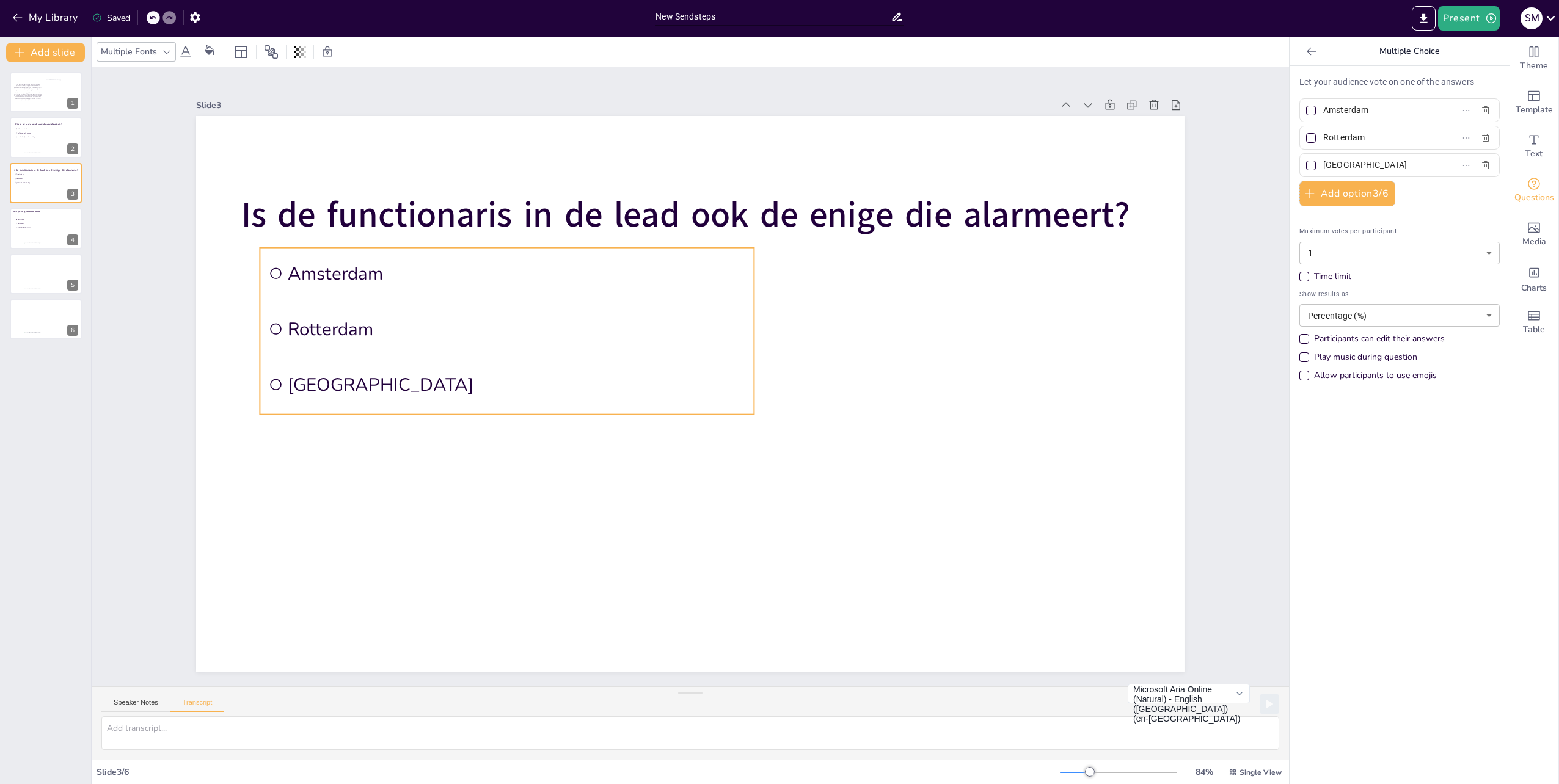
drag, startPoint x: 417, startPoint y: 347, endPoint x: 437, endPoint y: 337, distance: 22.4
click at [437, 337] on span "Rotterdam" at bounding box center [517, 329] width 458 height 25
click at [493, 497] on div at bounding box center [690, 394] width 988 height 556
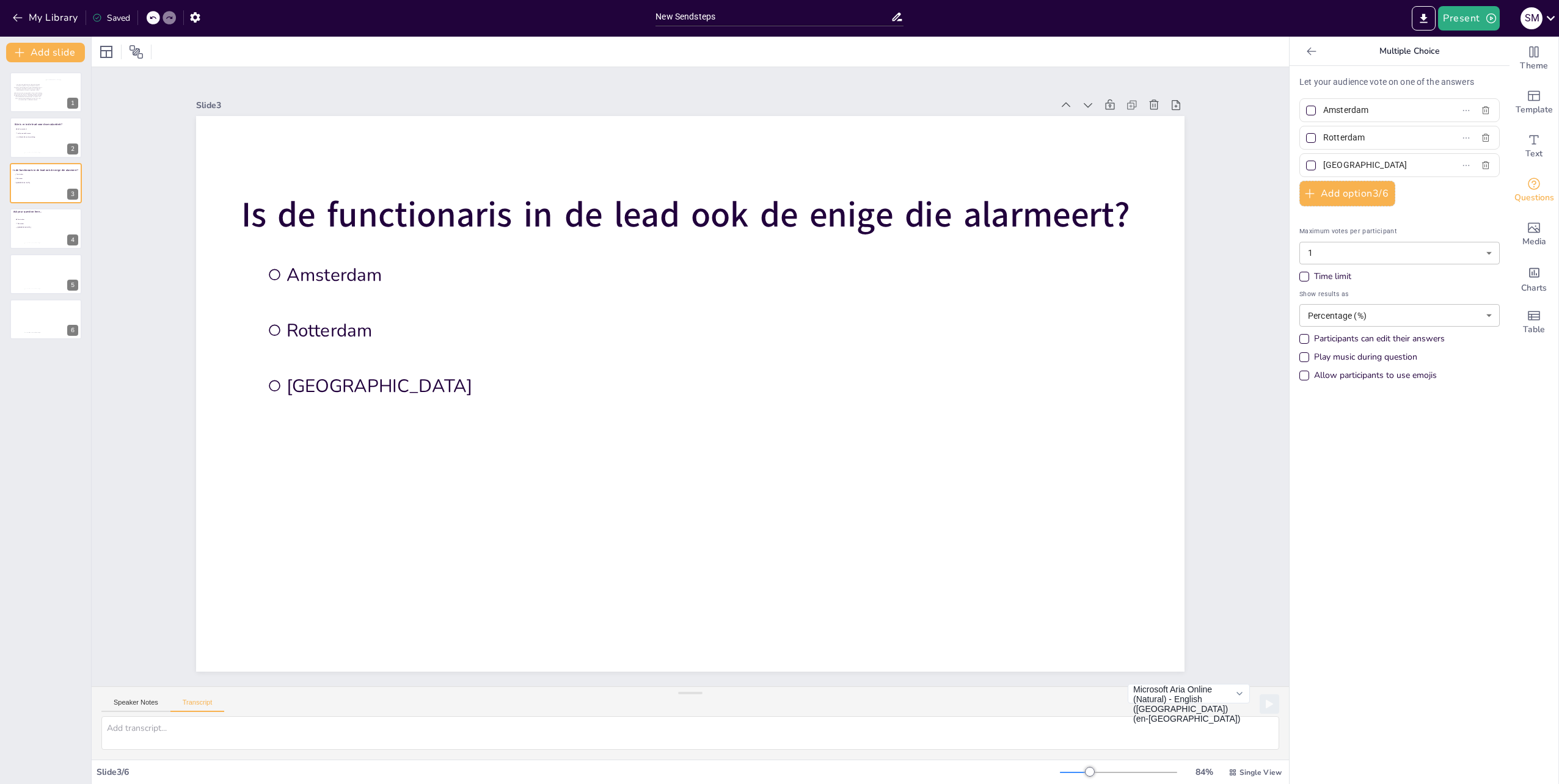
click at [1386, 110] on input "Amsterdam" at bounding box center [1379, 110] width 114 height 18
type input "A"
type input "ja, dat klopt"
click at [1358, 137] on input "Rotterdam" at bounding box center [1379, 138] width 114 height 18
type input "R"
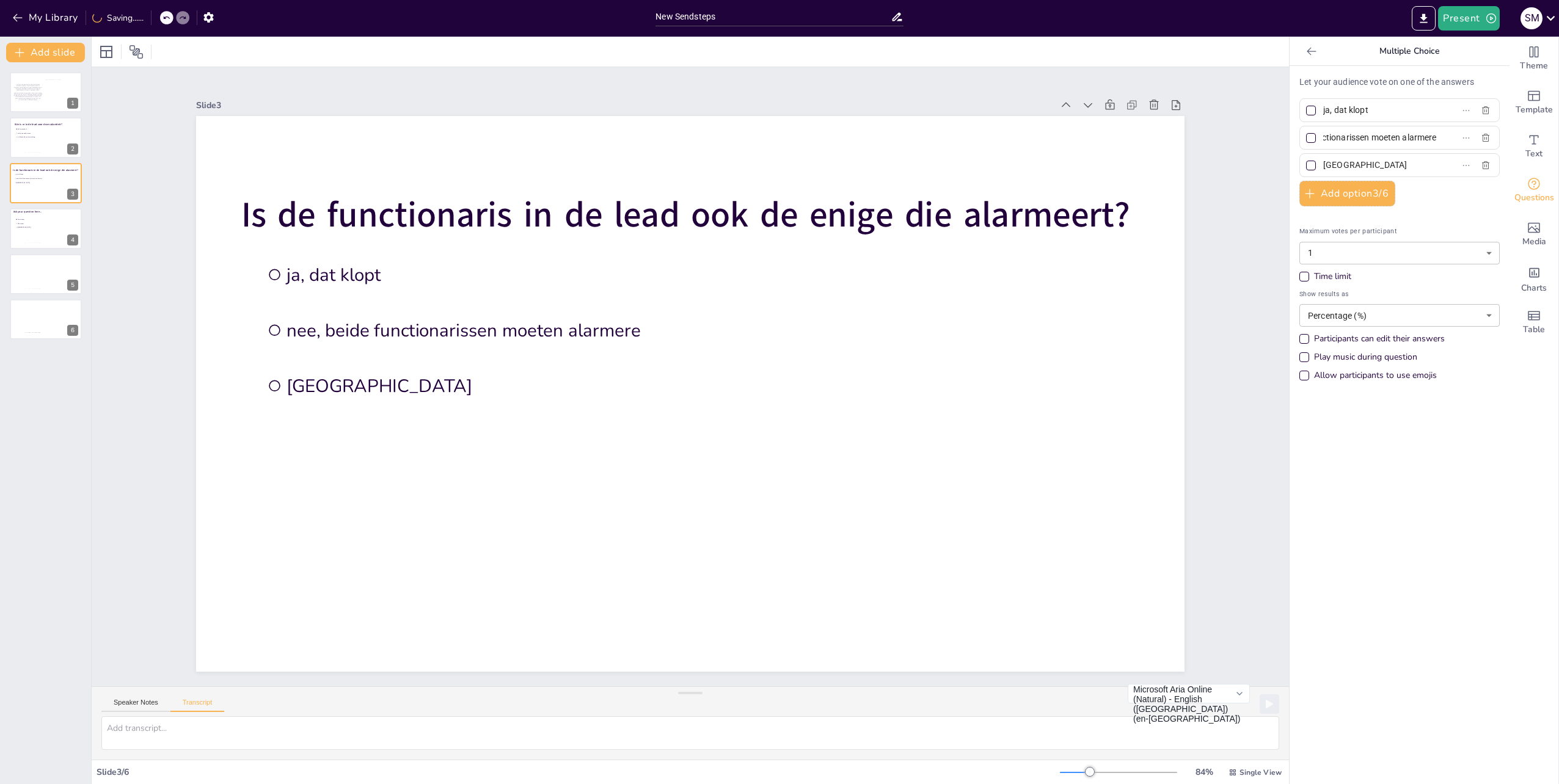
scroll to position [0, 73]
type input "nee, beide functionarissen moeten alarmeren"
click at [1354, 161] on input "[GEOGRAPHIC_DATA]" at bounding box center [1379, 165] width 114 height 18
type input "T"
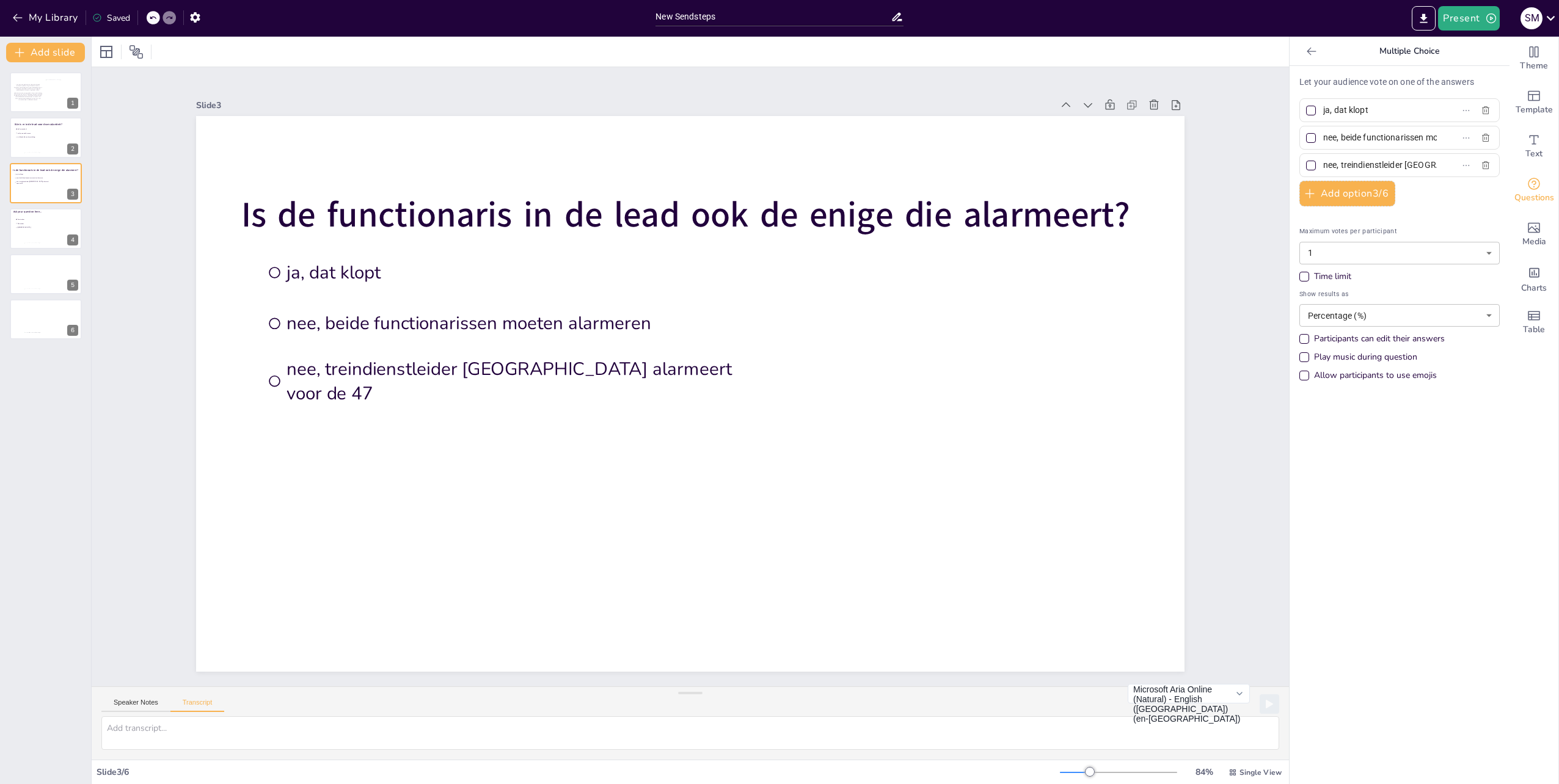
click at [1414, 165] on input "nee, treindienstleider [GEOGRAPHIC_DATA] alarmeert voor de 47" at bounding box center [1379, 165] width 114 height 18
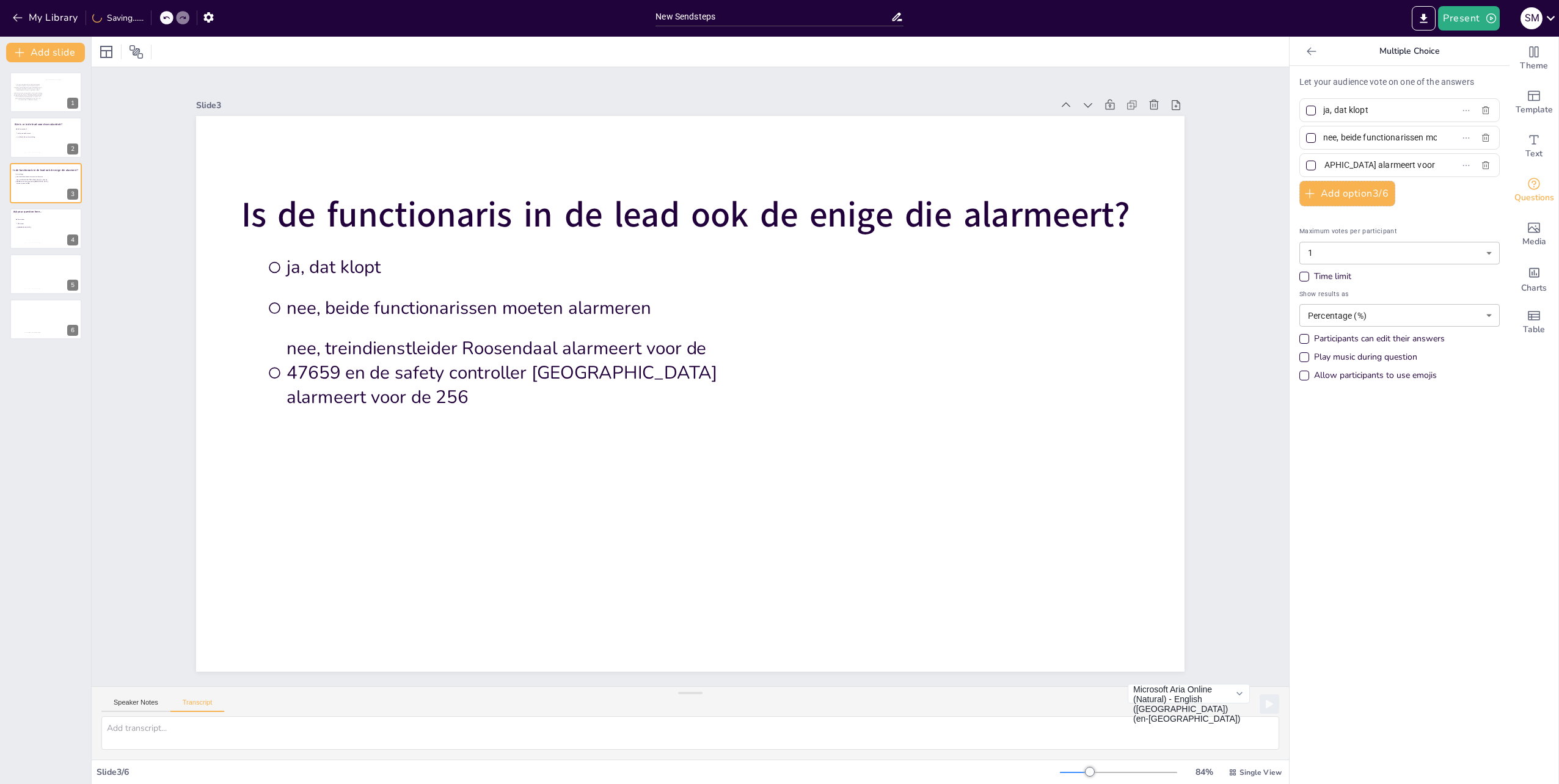
scroll to position [0, 349]
type input "nee, treindienstleider Roosendaal alarmeert voor de 47659 en de safety controll…"
click at [1459, 147] on div "Let your audience vote on one of the answers ja, dat klopt nee, beide functiona…" at bounding box center [1399, 232] width 201 height 312
click at [1456, 138] on div "Let your audience vote on one of the answers ja, dat klopt nee, beide functiona…" at bounding box center [1399, 232] width 201 height 312
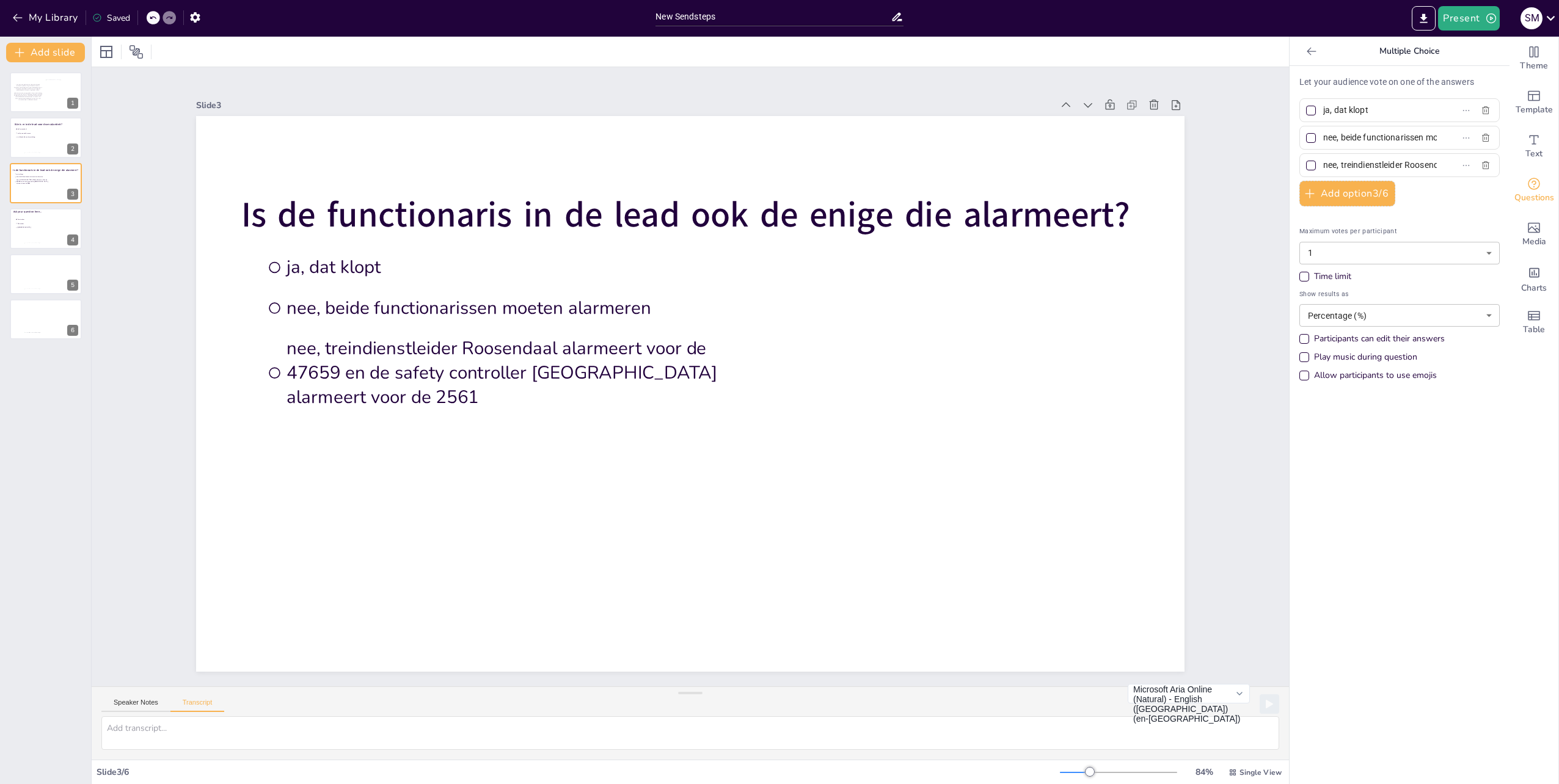
click at [1447, 156] on div "Let your audience vote on one of the answers ja, dat klopt nee, beide functiona…" at bounding box center [1399, 232] width 201 height 312
click at [1461, 199] on div "Let your audience vote on one of the answers ja, dat klopt nee, beide functiona…" at bounding box center [1399, 232] width 201 height 312
drag, startPoint x: 1289, startPoint y: 156, endPoint x: 1295, endPoint y: 139, distance: 18.0
click at [1295, 139] on div "Let your audience vote on one of the answers ja, dat klopt nee, beide functiona…" at bounding box center [1399, 425] width 220 height 718
drag, startPoint x: 1295, startPoint y: 139, endPoint x: 1299, endPoint y: 187, distance: 48.2
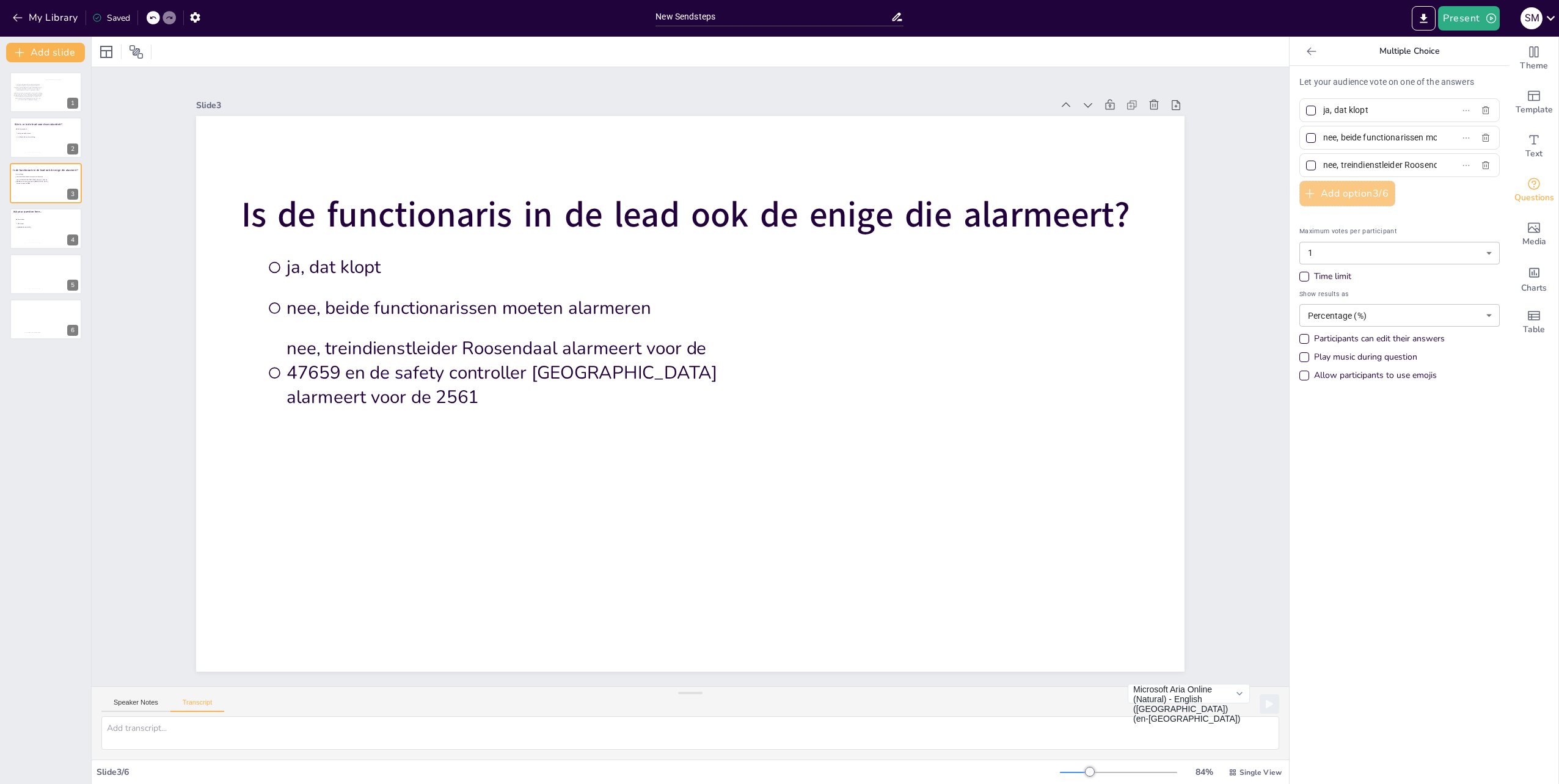
click at [1299, 187] on div "Let your audience vote on one of the answers ja, dat klopt nee, beide functiona…" at bounding box center [1399, 232] width 201 height 312
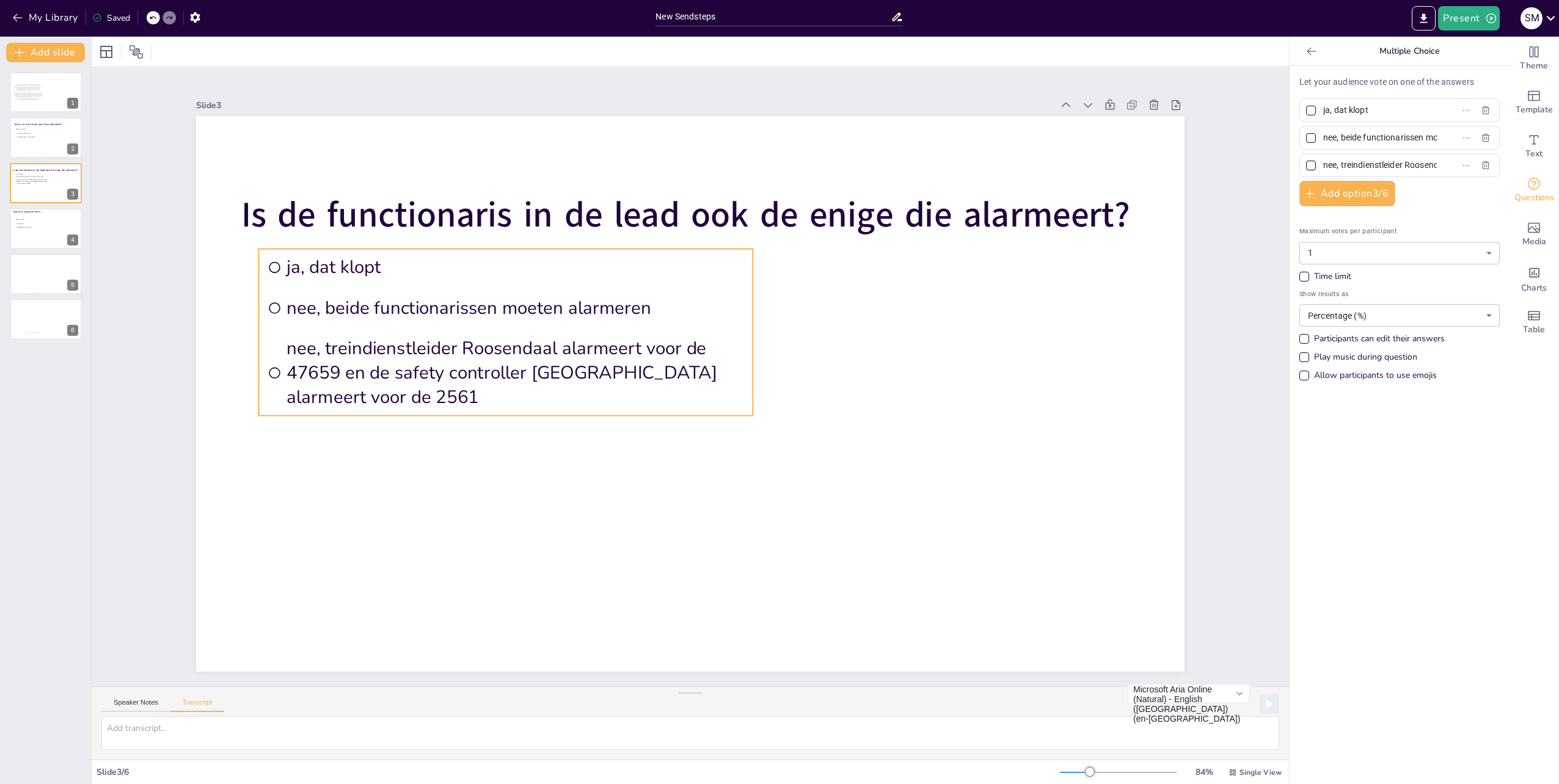
click at [297, 328] on ul "ja, dat klopt nee, beide functionarissen moeten alarmeren nee, treindienstleide…" at bounding box center [505, 332] width 494 height 167
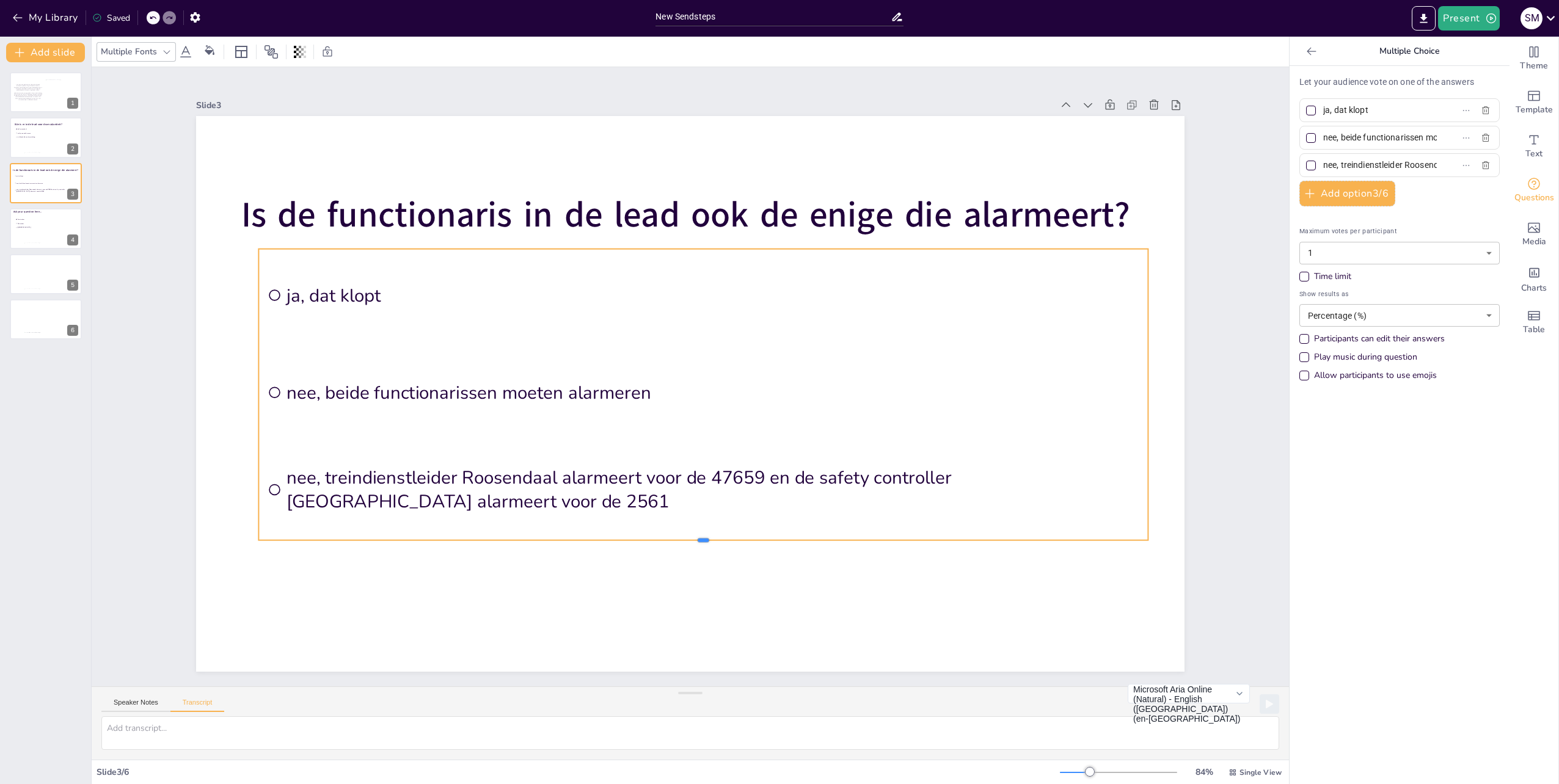
drag, startPoint x: 693, startPoint y: 417, endPoint x: 731, endPoint y: 533, distance: 122.1
click at [680, 535] on div "Is de functionaris in de lead ook de enige die alarmeert? ja, dat klopt nee, be…" at bounding box center [690, 394] width 988 height 556
click at [920, 572] on div at bounding box center [690, 394] width 988 height 556
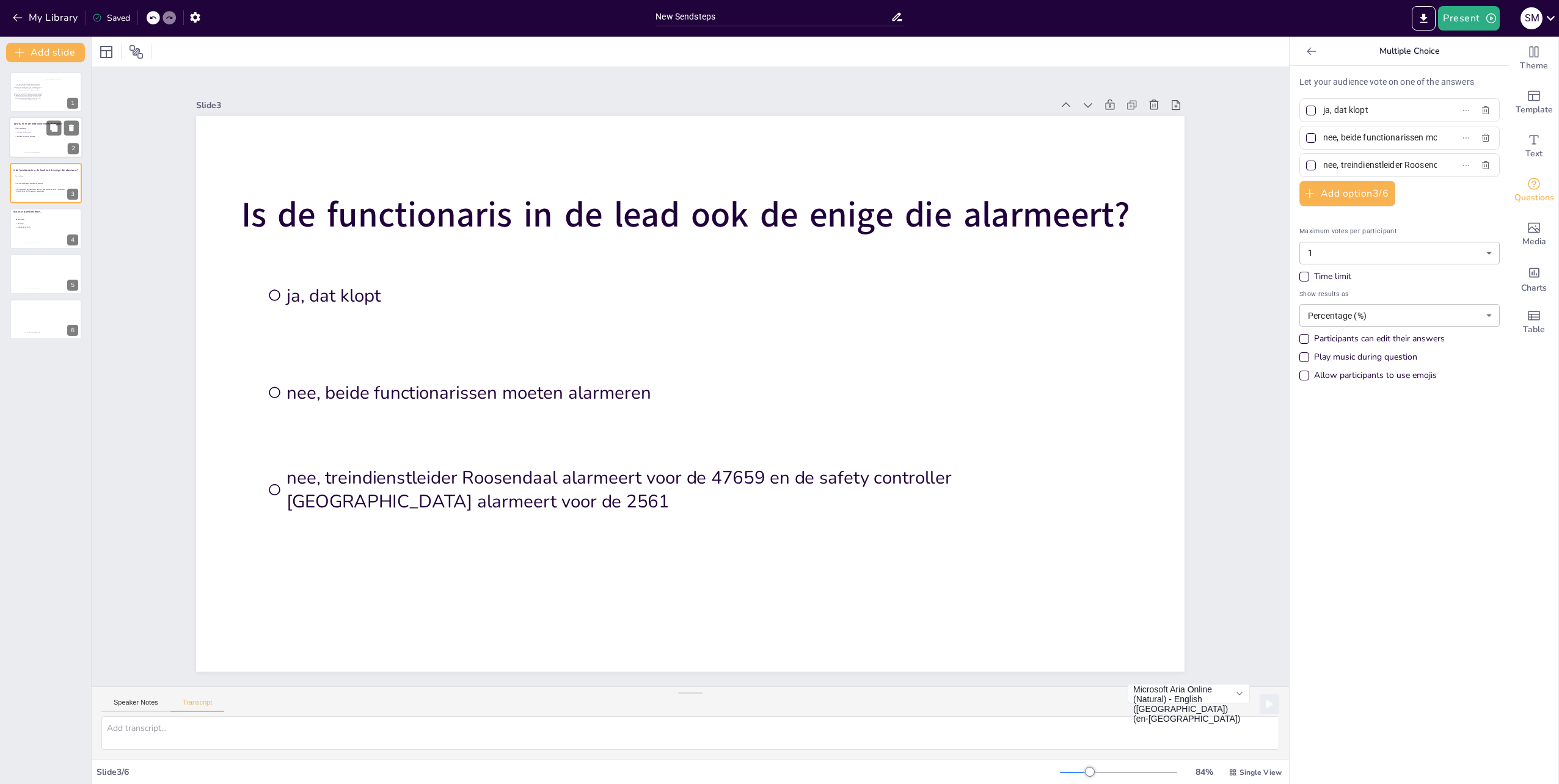
click at [29, 144] on div at bounding box center [45, 138] width 73 height 42
type input "trdl roosendaal"
type input "safety controller essen"
type input "is afhankelijk van km melding"
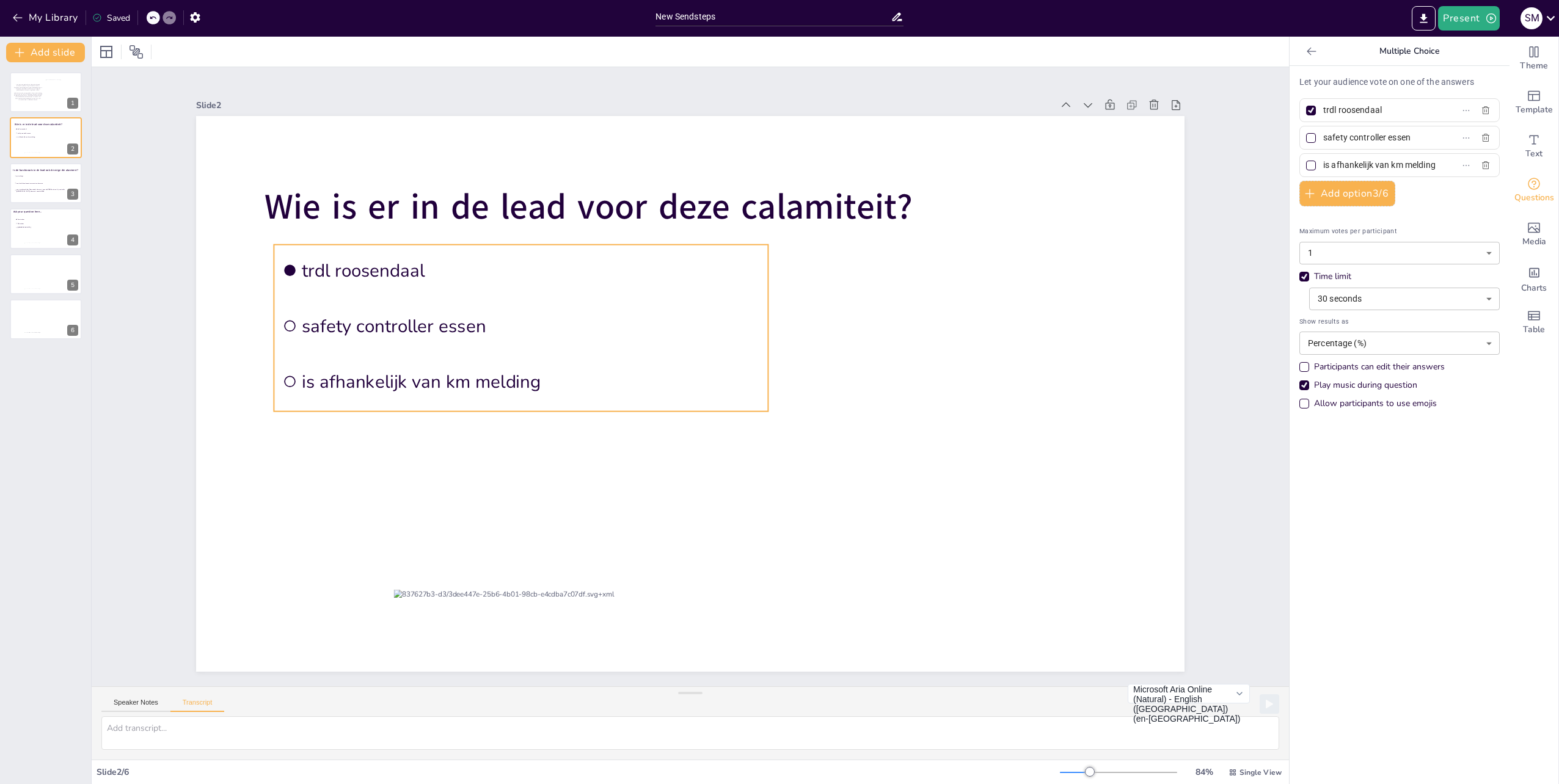
click at [432, 290] on li "trdl roosendaal" at bounding box center [521, 270] width 494 height 51
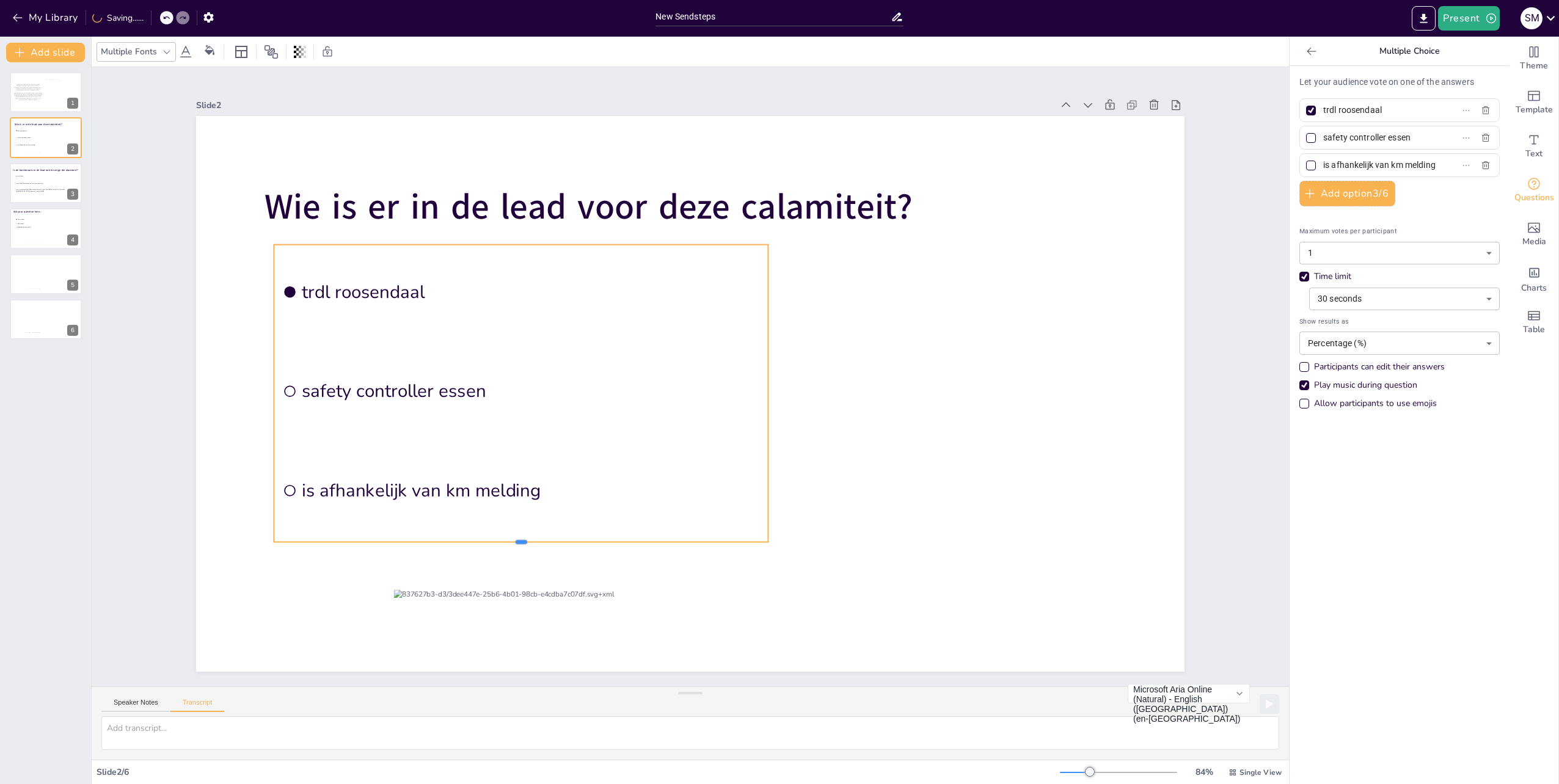
drag, startPoint x: 512, startPoint y: 409, endPoint x: 512, endPoint y: 539, distance: 130.0
click at [512, 543] on div at bounding box center [521, 547] width 494 height 10
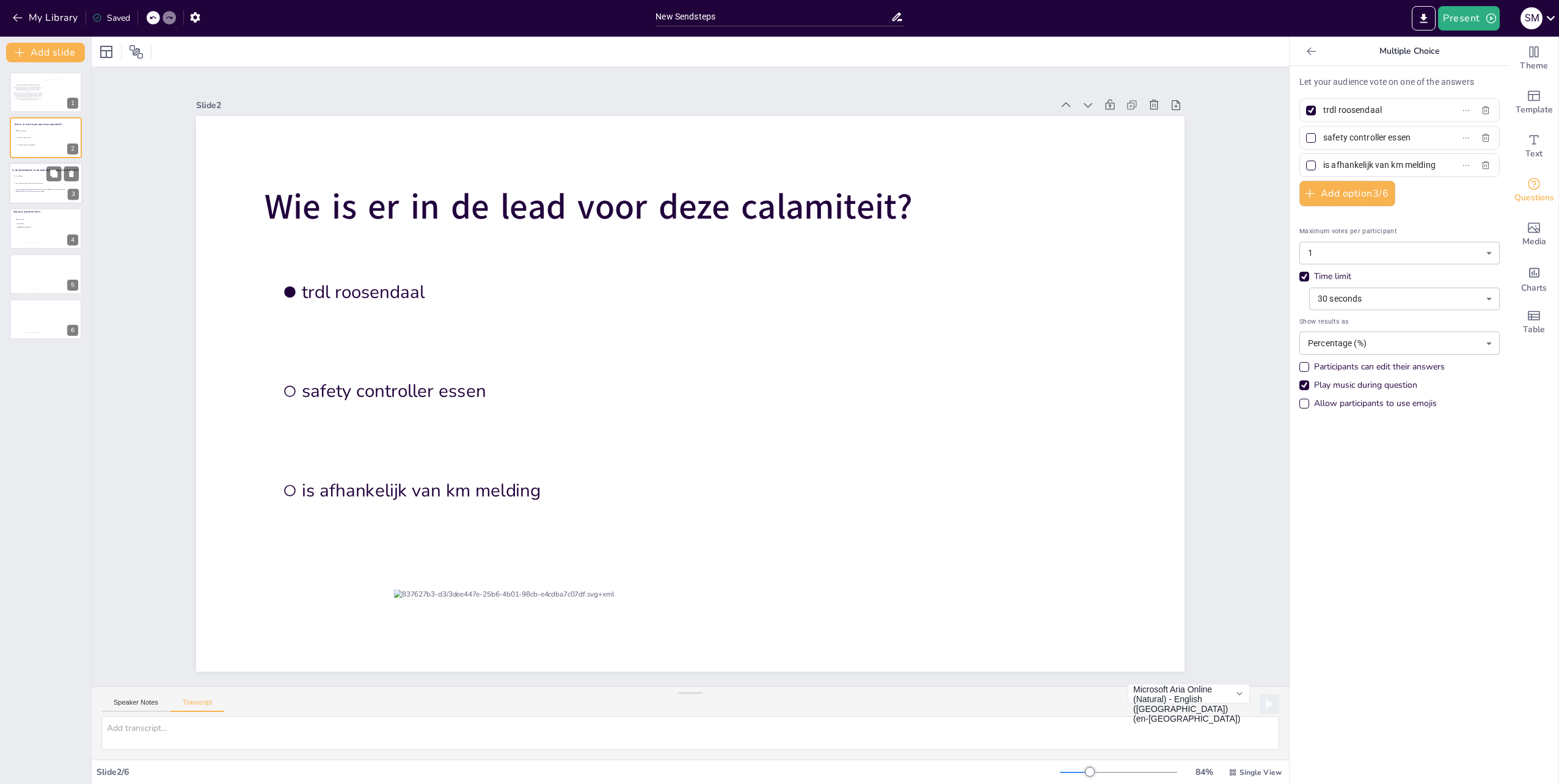
click at [29, 186] on li "nee, beide functionarissen moeten alarmeren" at bounding box center [47, 183] width 66 height 6
type input "ja, dat klopt"
type input "nee, beide functionarissen moeten alarmeren"
type input "nee, treindienstleider Roosendaal alarmeert voor de 47659 en de safety controll…"
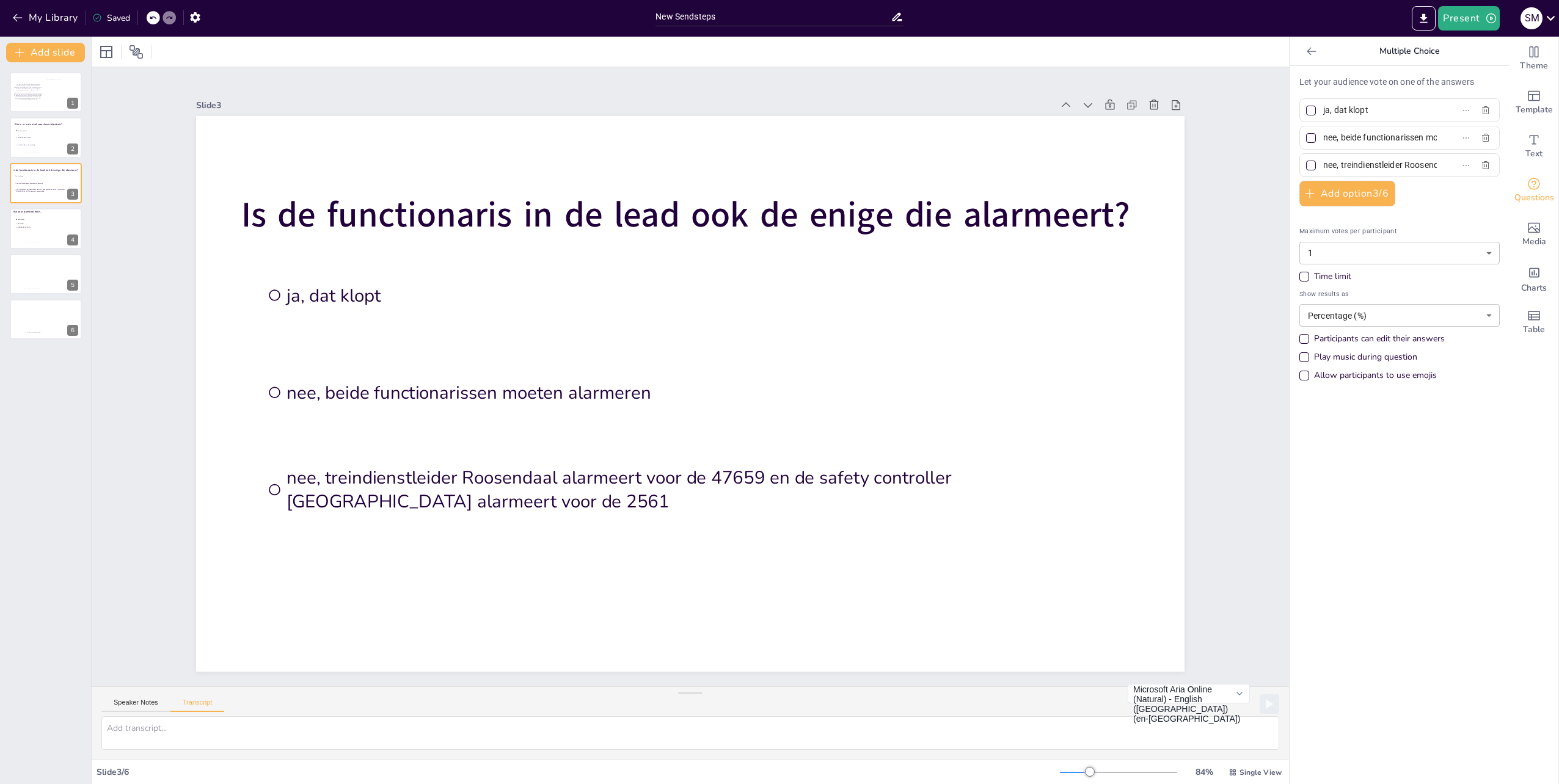
click at [1456, 136] on div "Let your audience vote on one of the answers ja, dat klopt nee, beide functiona…" at bounding box center [1399, 232] width 201 height 312
click at [1456, 168] on div "Let your audience vote on one of the answers ja, dat klopt nee, beide functiona…" at bounding box center [1399, 232] width 201 height 312
drag, startPoint x: 1291, startPoint y: 133, endPoint x: 1290, endPoint y: 165, distance: 32.0
click at [1299, 165] on div "Let your audience vote on one of the answers ja, dat klopt nee, beide functiona…" at bounding box center [1399, 232] width 201 height 312
drag, startPoint x: 1290, startPoint y: 165, endPoint x: 1297, endPoint y: 112, distance: 53.5
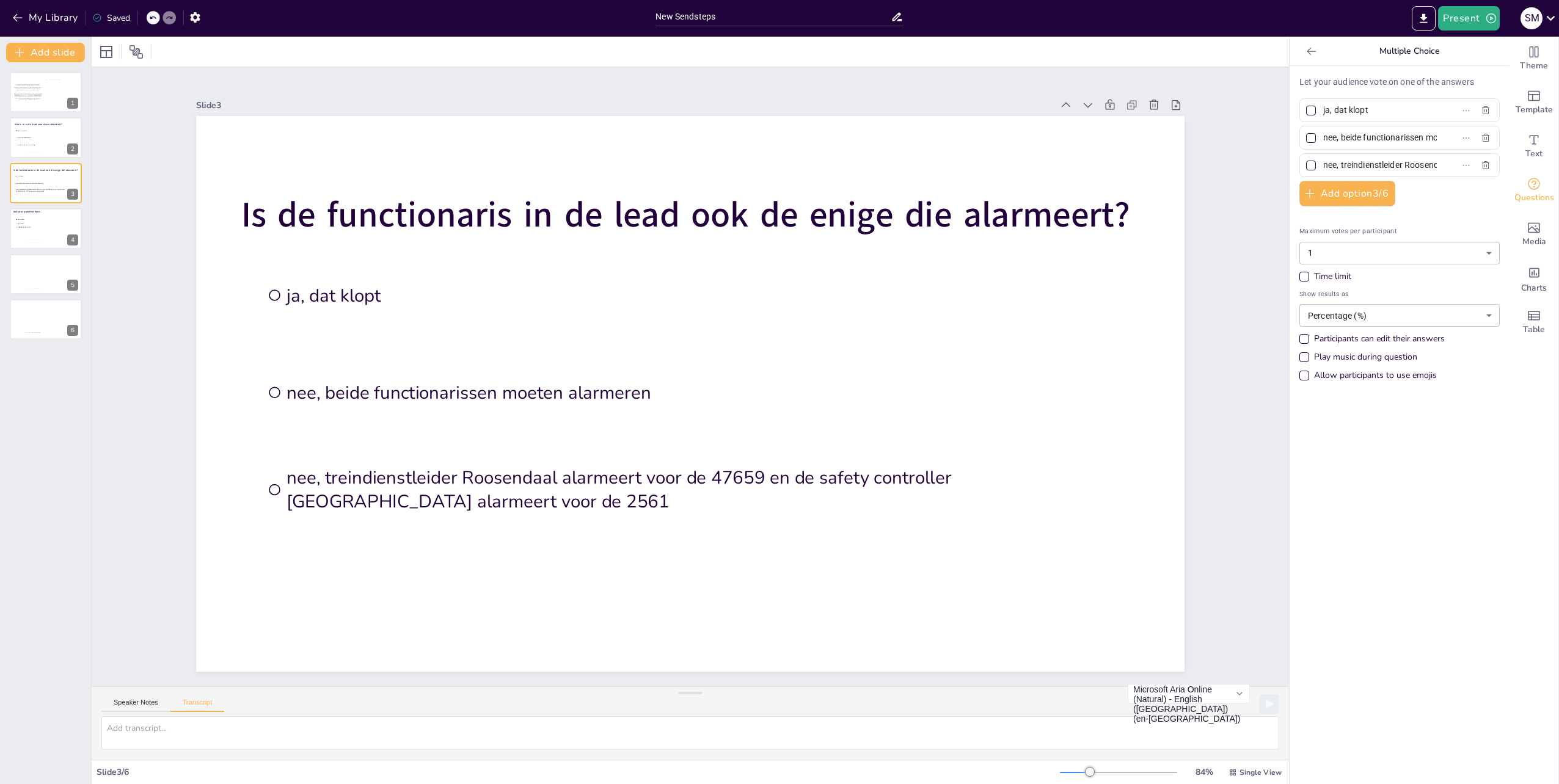
click at [1297, 112] on div "Let your audience vote on one of the answers ja, dat klopt nee, beide functiona…" at bounding box center [1399, 425] width 220 height 718
click at [1410, 138] on input "nee, beide functionarissen moeten alarmeren" at bounding box center [1379, 138] width 114 height 18
drag, startPoint x: 1430, startPoint y: 136, endPoint x: 1419, endPoint y: 137, distance: 11.0
click at [1419, 137] on label "nee, beide functionarissen moeten alarmeren" at bounding box center [1379, 138] width 153 height 18
click at [1419, 137] on input "nee, beide functionarissen moeten alarmeren" at bounding box center [1379, 138] width 114 height 18
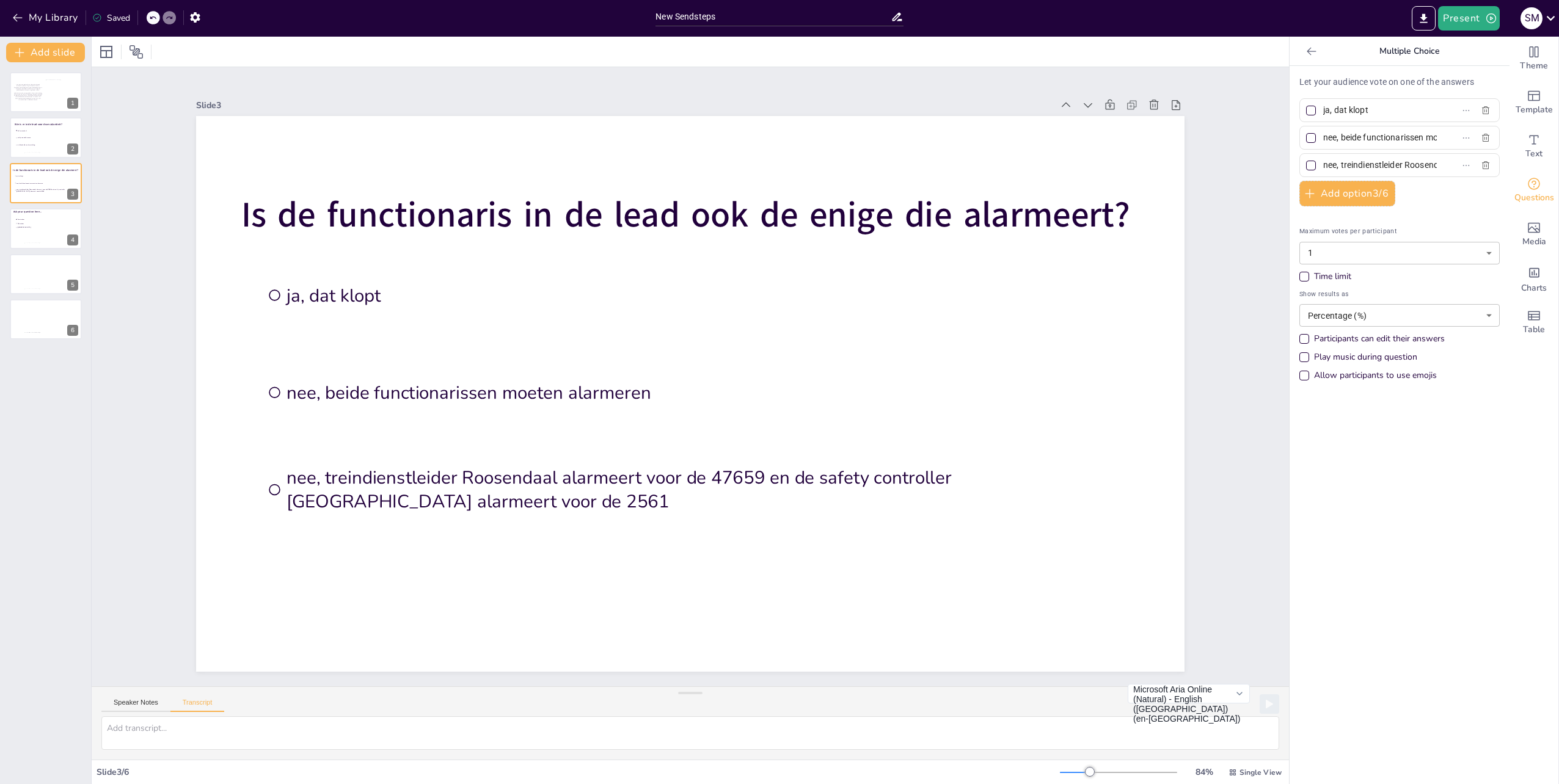
drag, startPoint x: 1419, startPoint y: 137, endPoint x: 1421, endPoint y: 156, distance: 19.1
click at [1421, 172] on div "Let your audience vote on one of the answers ja, dat klopt nee, beide functiona…" at bounding box center [1399, 232] width 201 height 312
click at [1372, 197] on button "Add option 3 / 6" at bounding box center [1347, 194] width 96 height 26
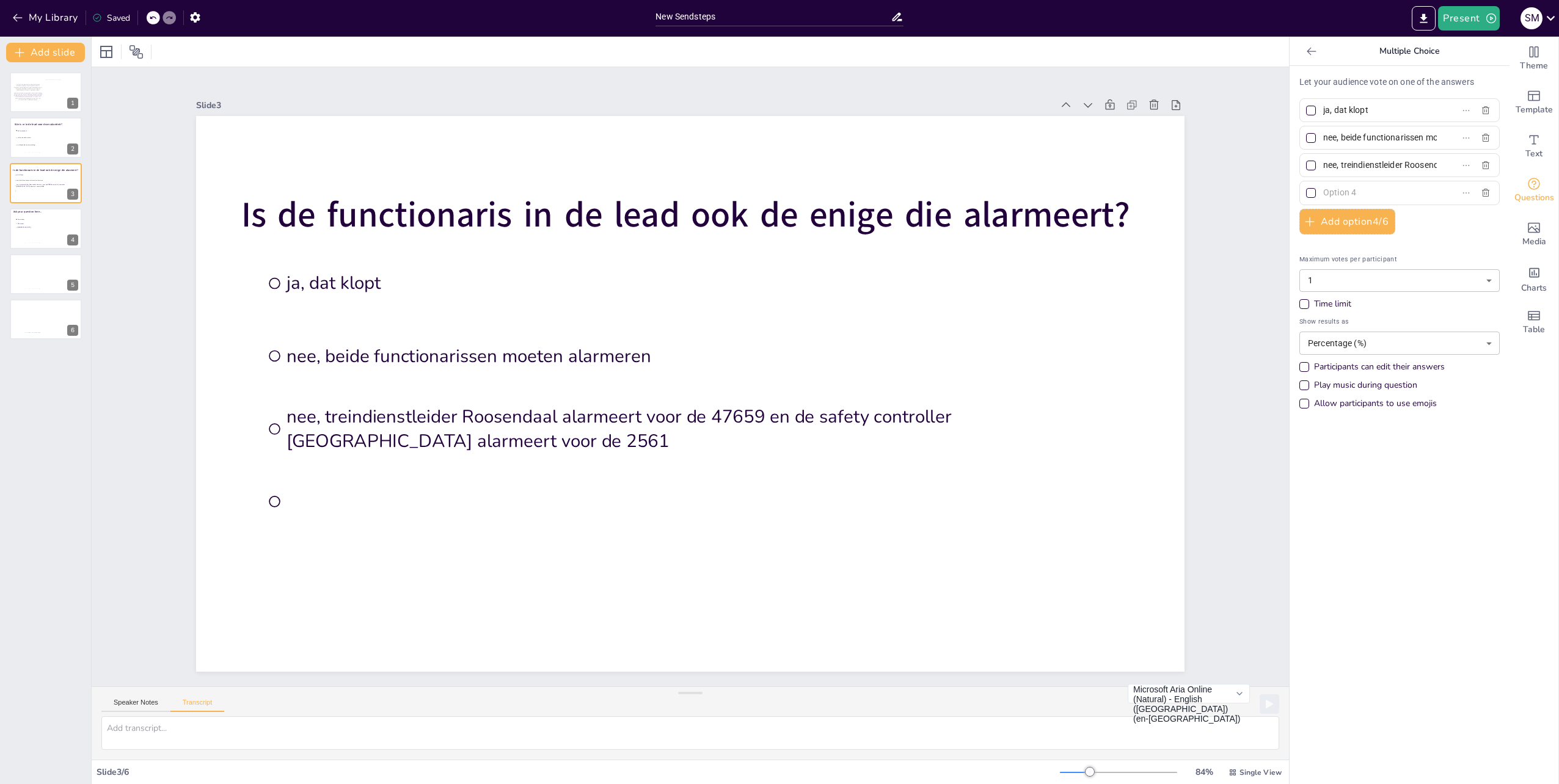
click at [1457, 156] on div "Let your audience vote on one of the answers ja, dat klopt nee, beide functiona…" at bounding box center [1399, 246] width 201 height 340
click at [1482, 189] on icon "button" at bounding box center [1485, 193] width 7 height 8
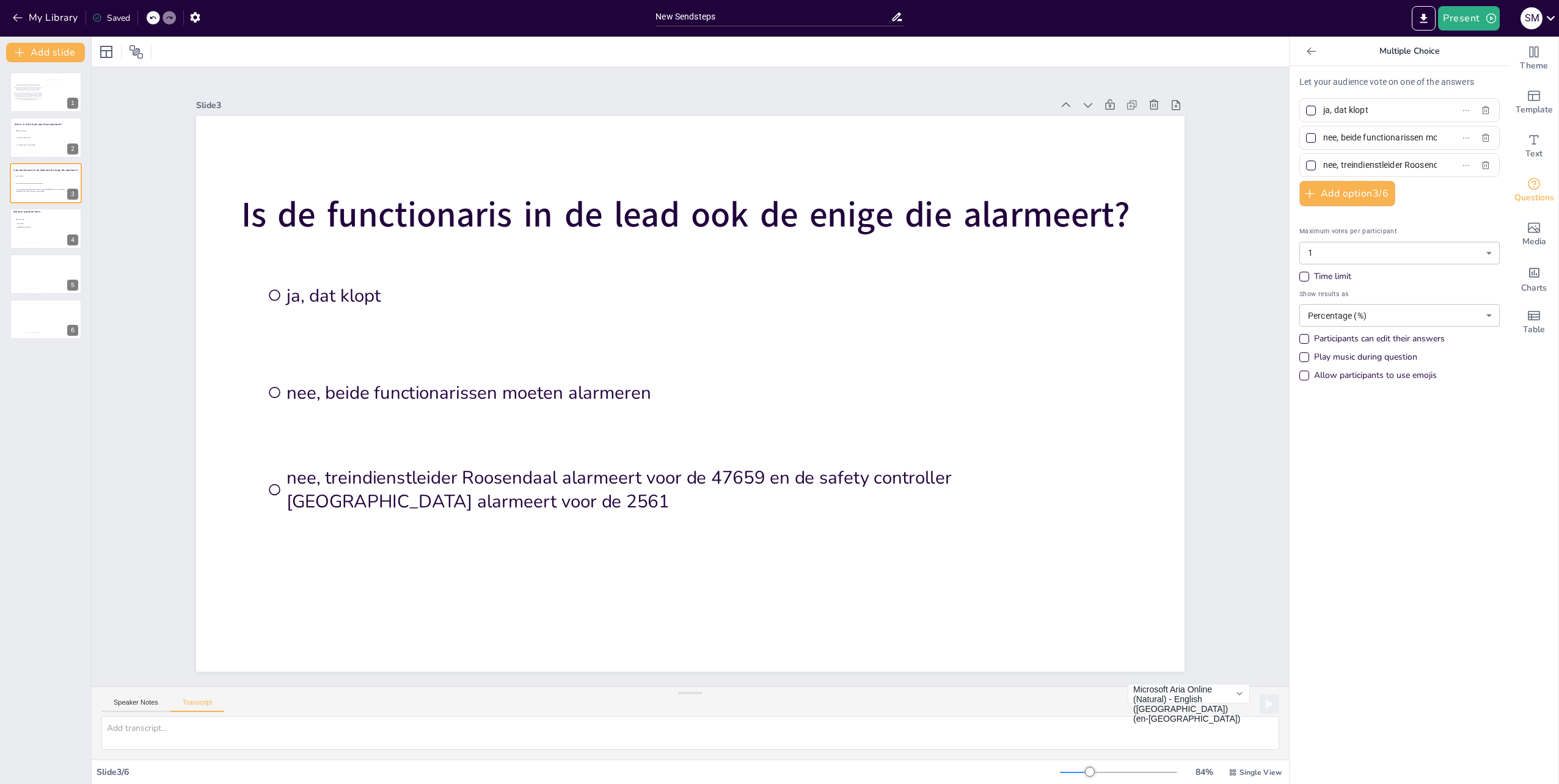
click at [1299, 272] on div "Time limit" at bounding box center [1304, 276] width 10 height 10
click at [1445, 300] on body "My Library Saved New Sendsteps Present s M Document fonts Akatab Recently used …" at bounding box center [780, 392] width 1559 height 784
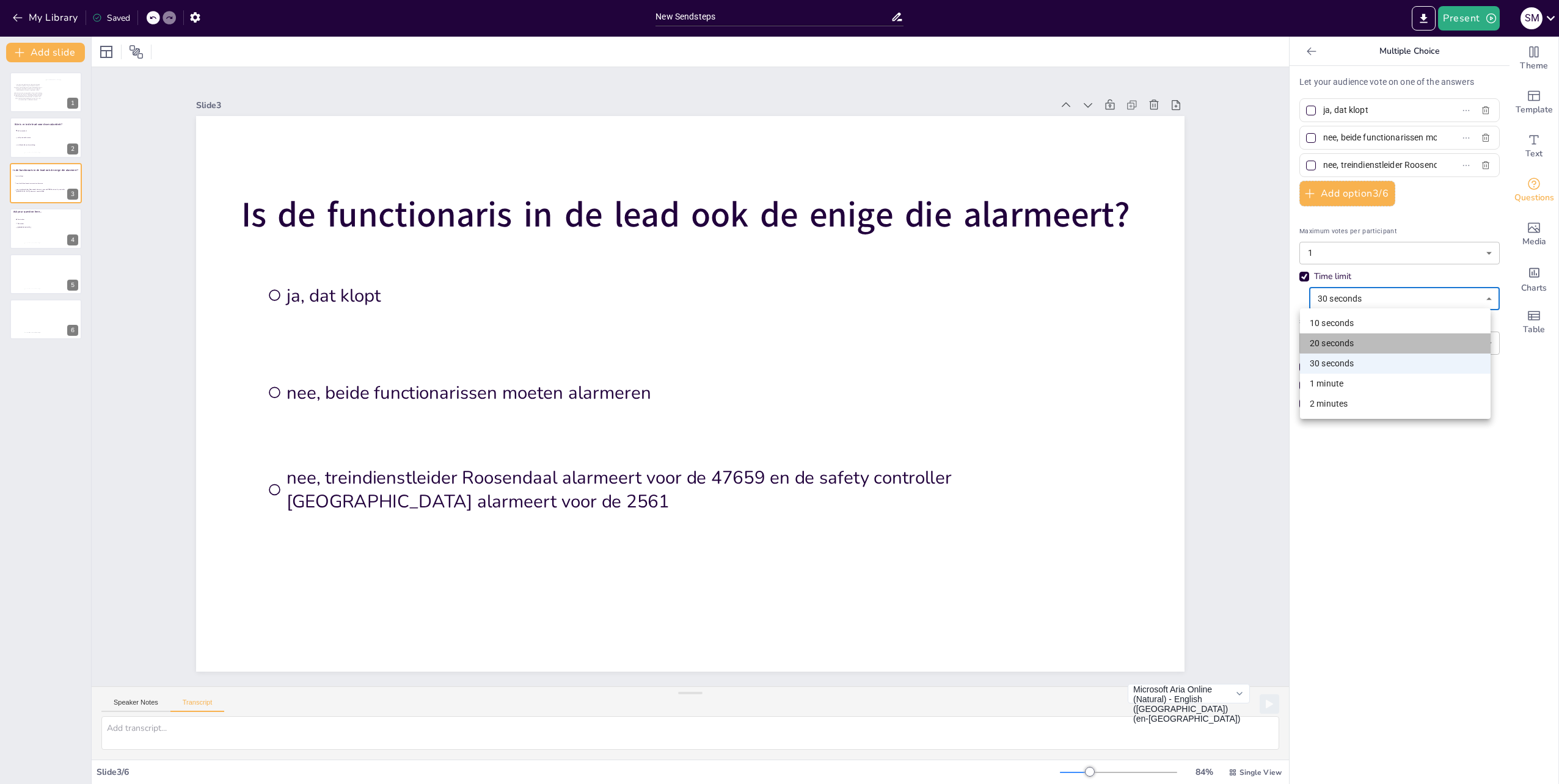
click at [1327, 344] on li "20 seconds" at bounding box center [1395, 343] width 191 height 20
type input "20"
click at [31, 134] on li "safety controller essen" at bounding box center [33, 137] width 36 height 7
type input "trdl roosendaal"
type input "safety controller essen"
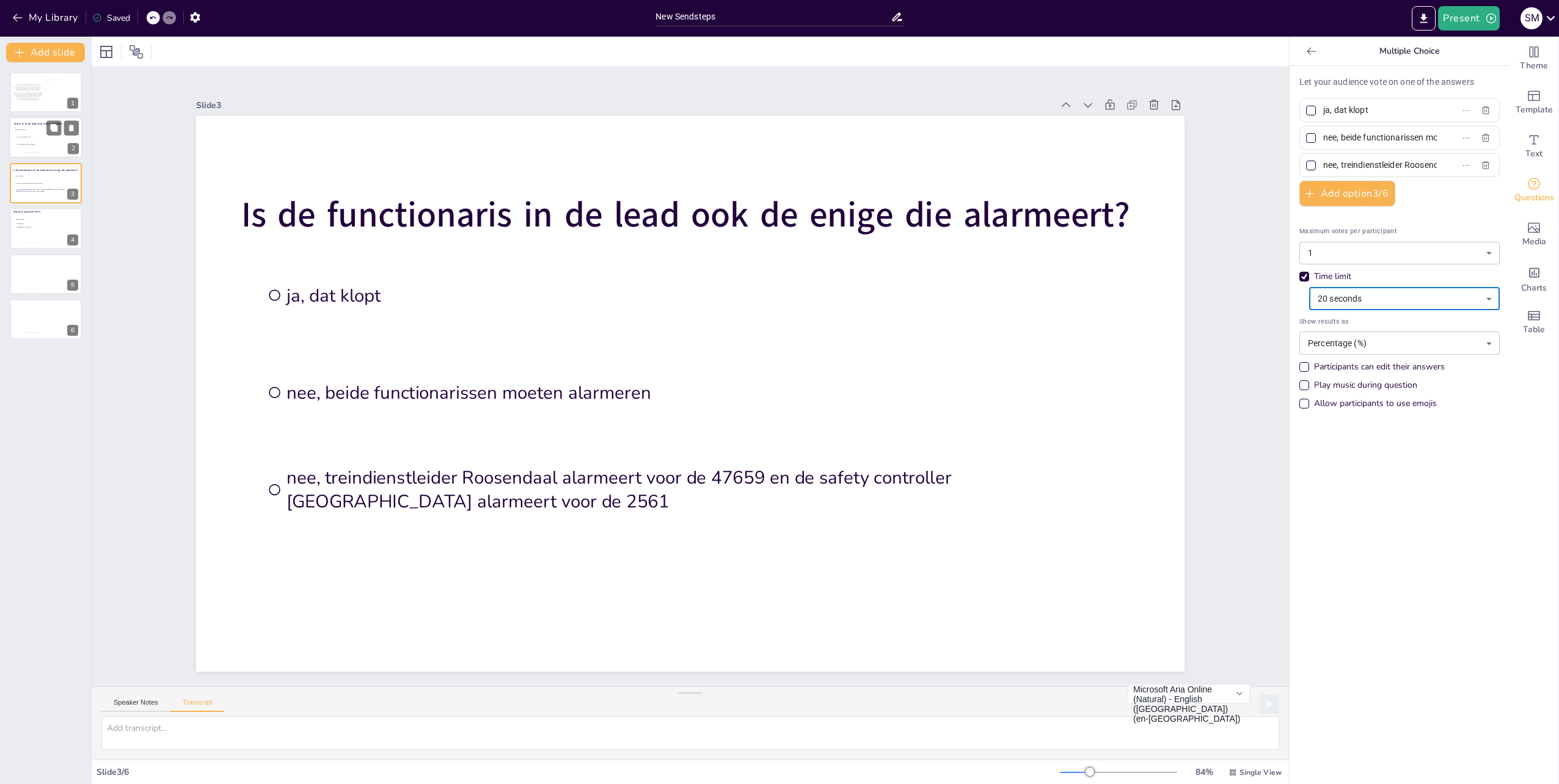
type input "is afhankelijk van km melding"
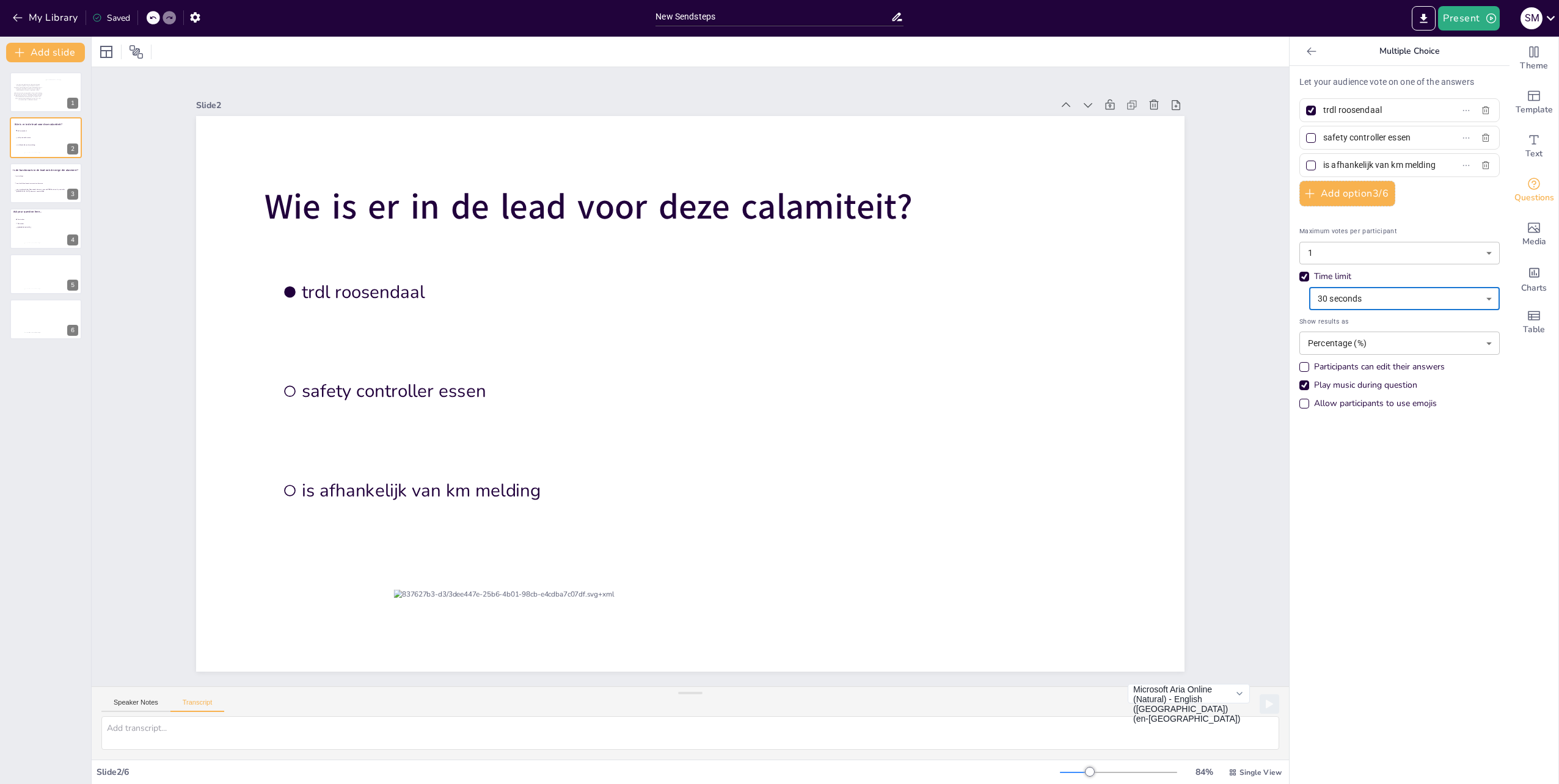
click at [1401, 302] on body "My Library Saved New Sendsteps Present s M Document fonts Akatab Recently used …" at bounding box center [780, 392] width 1559 height 784
click at [1351, 345] on li "20 seconds" at bounding box center [1395, 343] width 191 height 20
type input "20"
click at [23, 179] on li "ja, dat klopt" at bounding box center [47, 175] width 66 height 6
type input "ja, dat klopt"
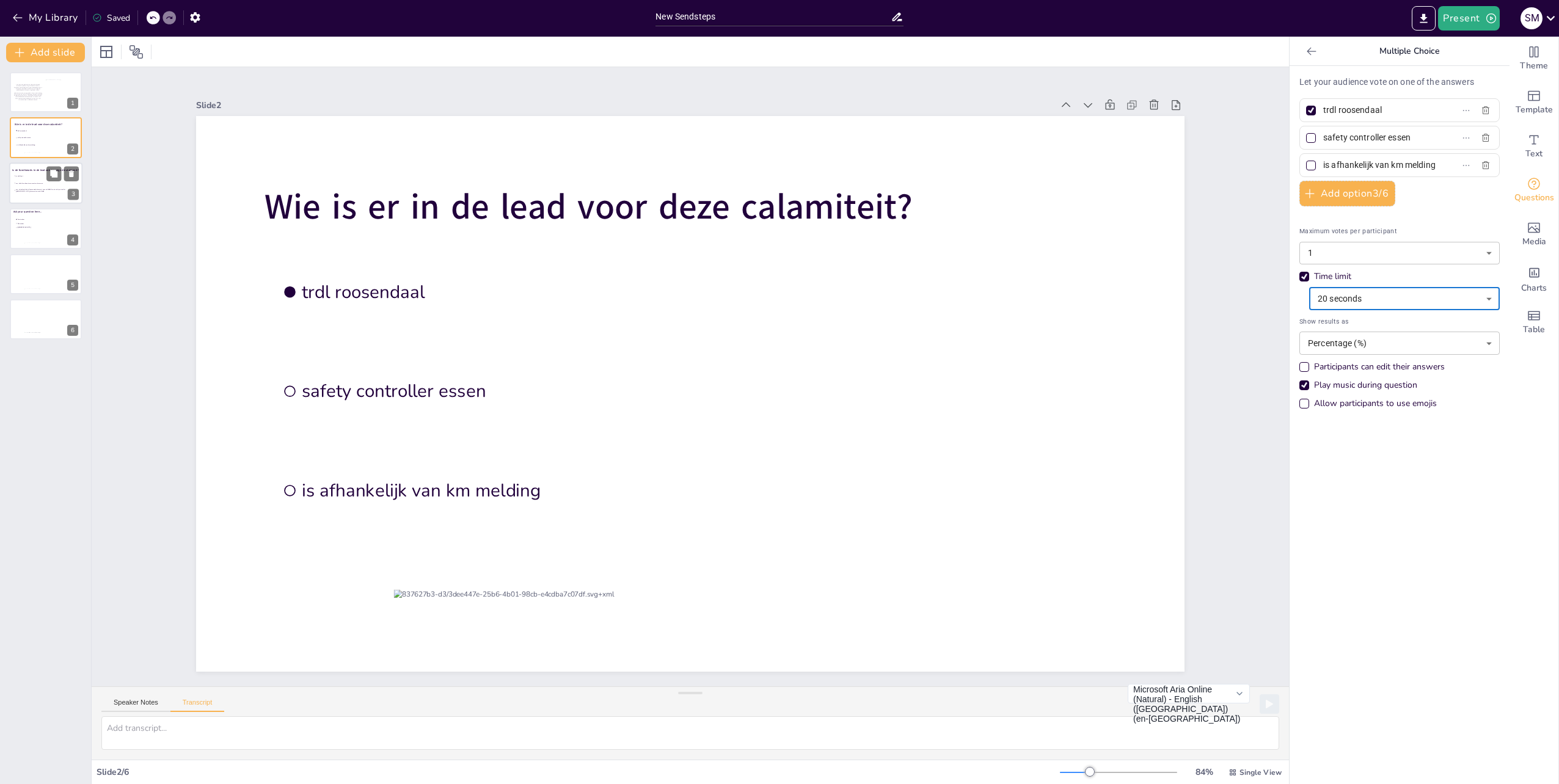
type input "nee, beide functionarissen moeten alarmeren"
type input "nee, treindienstleider Roosendaal alarmeert voor de 47659 en de safety controll…"
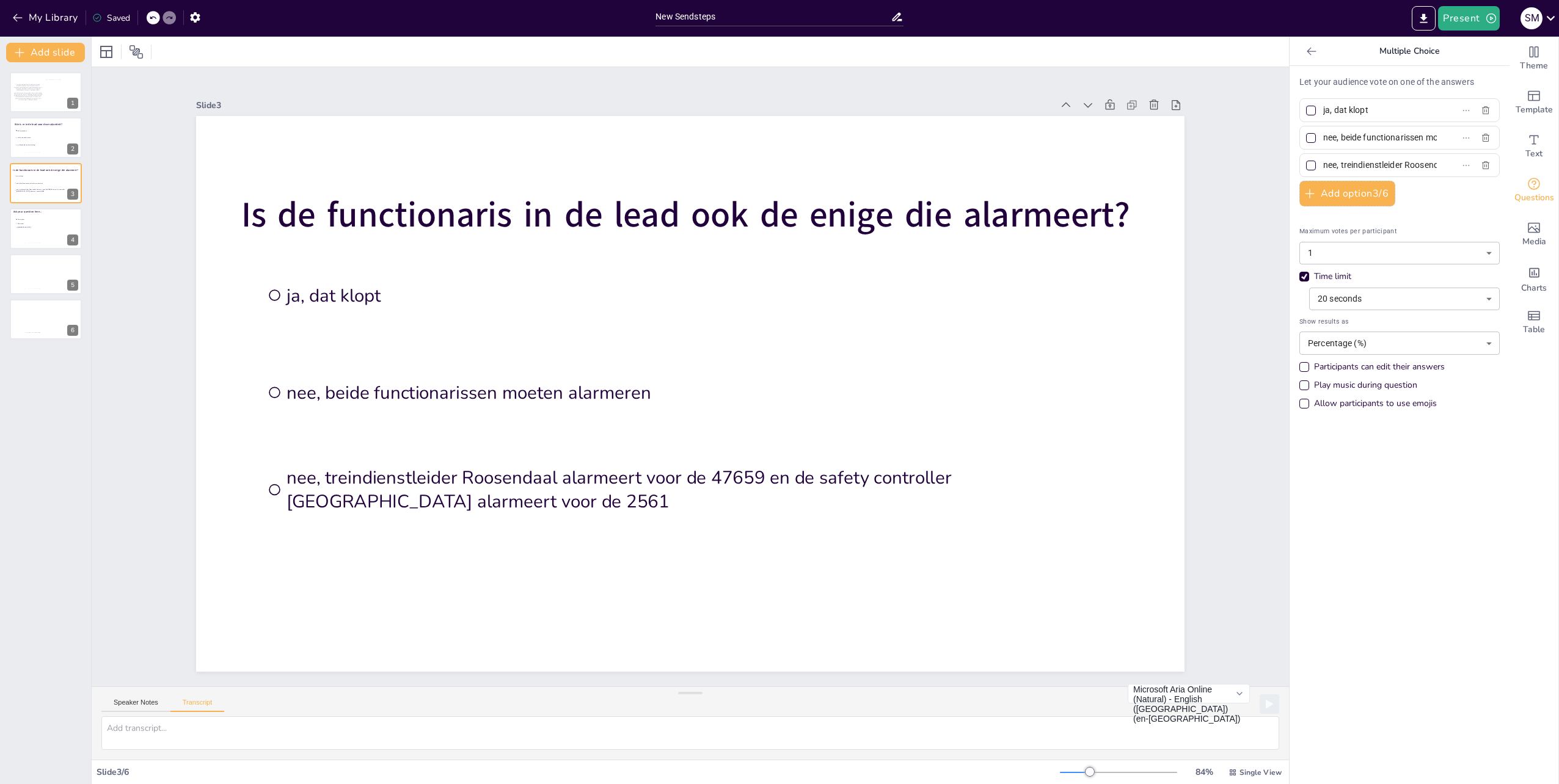
click at [1308, 137] on div at bounding box center [1310, 138] width 6 height 6
click at [1323, 137] on input "nee, beide functionarissen moeten alarmeren" at bounding box center [1379, 138] width 114 height 18
checkbox input "true"
click at [1306, 138] on div at bounding box center [1310, 138] width 10 height 10
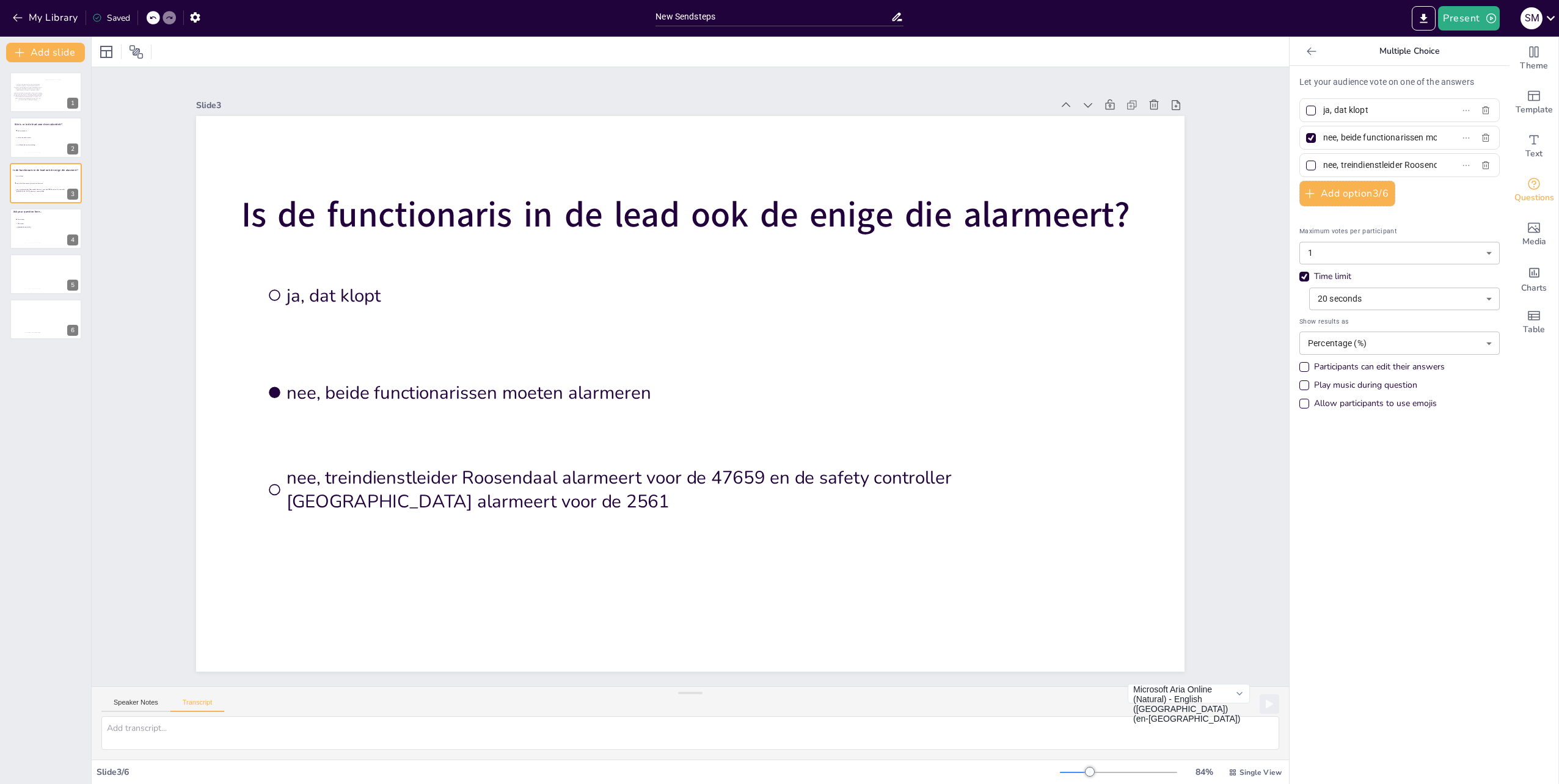
click at [1323, 138] on input "nee, beide functionarissen moeten alarmeren" at bounding box center [1379, 138] width 114 height 18
checkbox input "false"
click at [1428, 137] on label "nee, beide functionarissen moeten alarmeren" at bounding box center [1379, 138] width 153 height 18
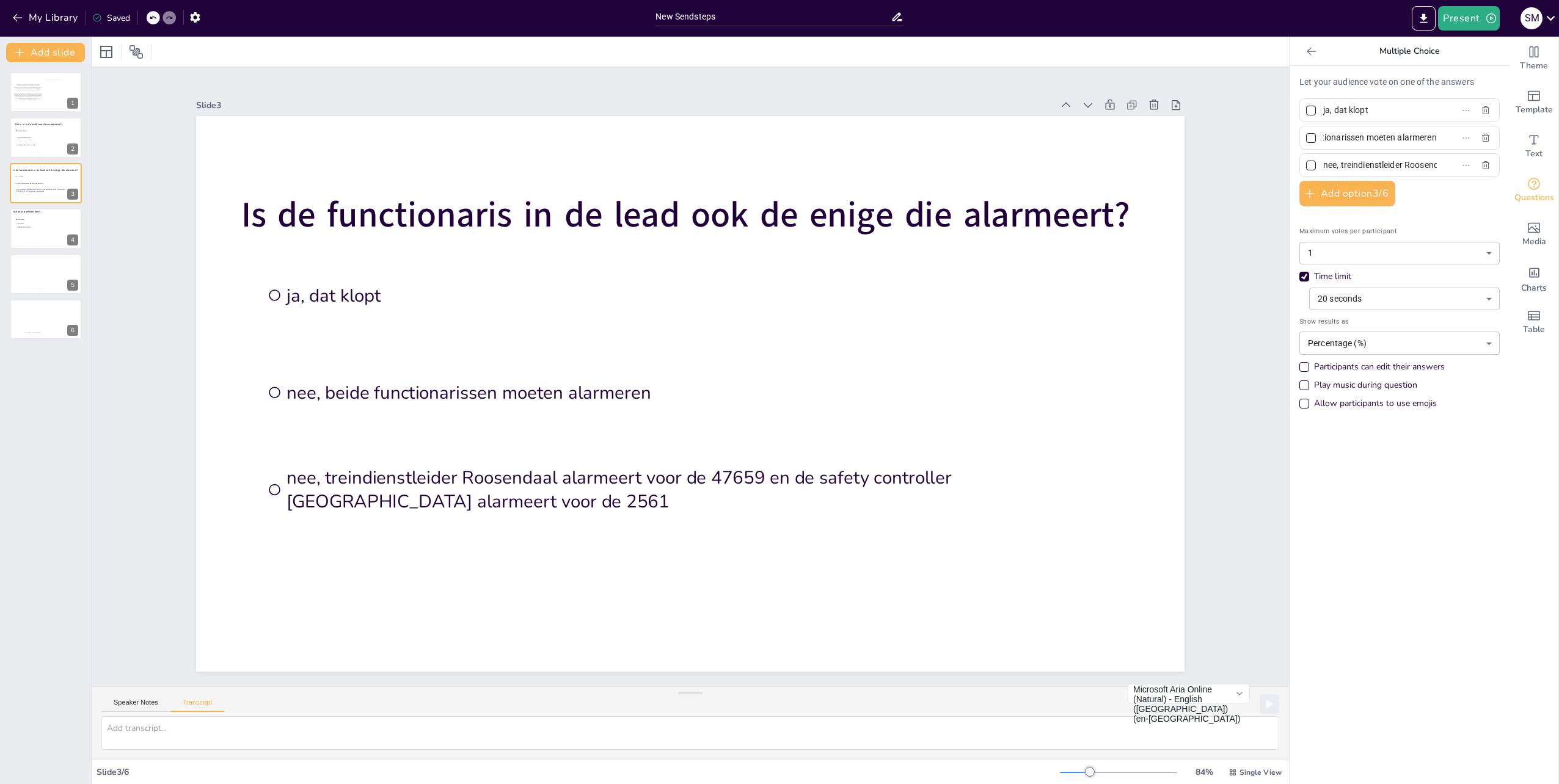
click at [1428, 137] on input "nee, beide functionarissen moeten alarmeren" at bounding box center [1379, 138] width 114 height 18
click at [23, 223] on span "Rotterdam" at bounding box center [34, 224] width 34 height 2
type input "Amsterdam"
type input "Rotterdam"
type input "[GEOGRAPHIC_DATA]"
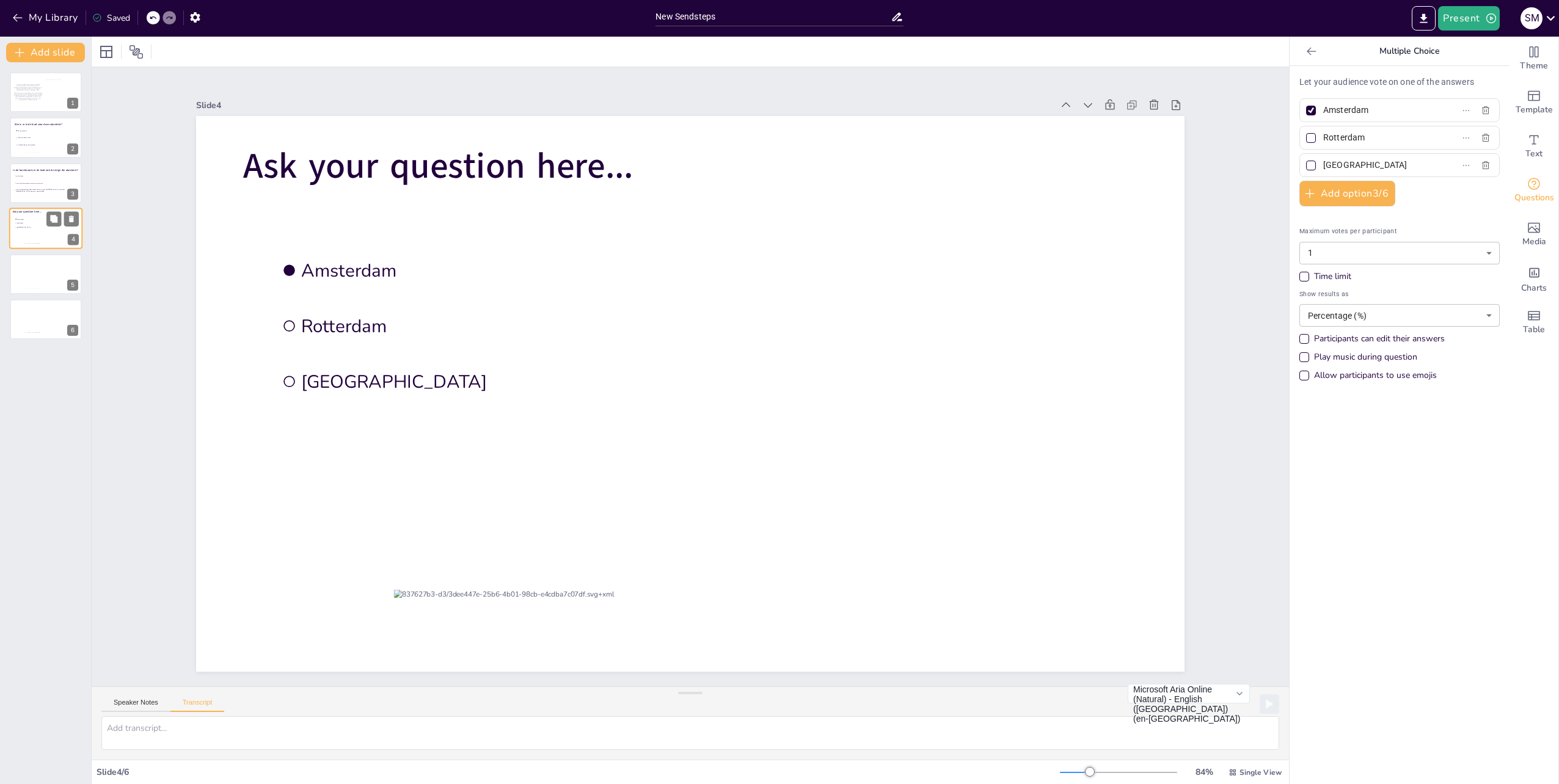
scroll to position [0, 0]
click at [478, 161] on span "Ask your question here..." at bounding box center [438, 165] width 390 height 47
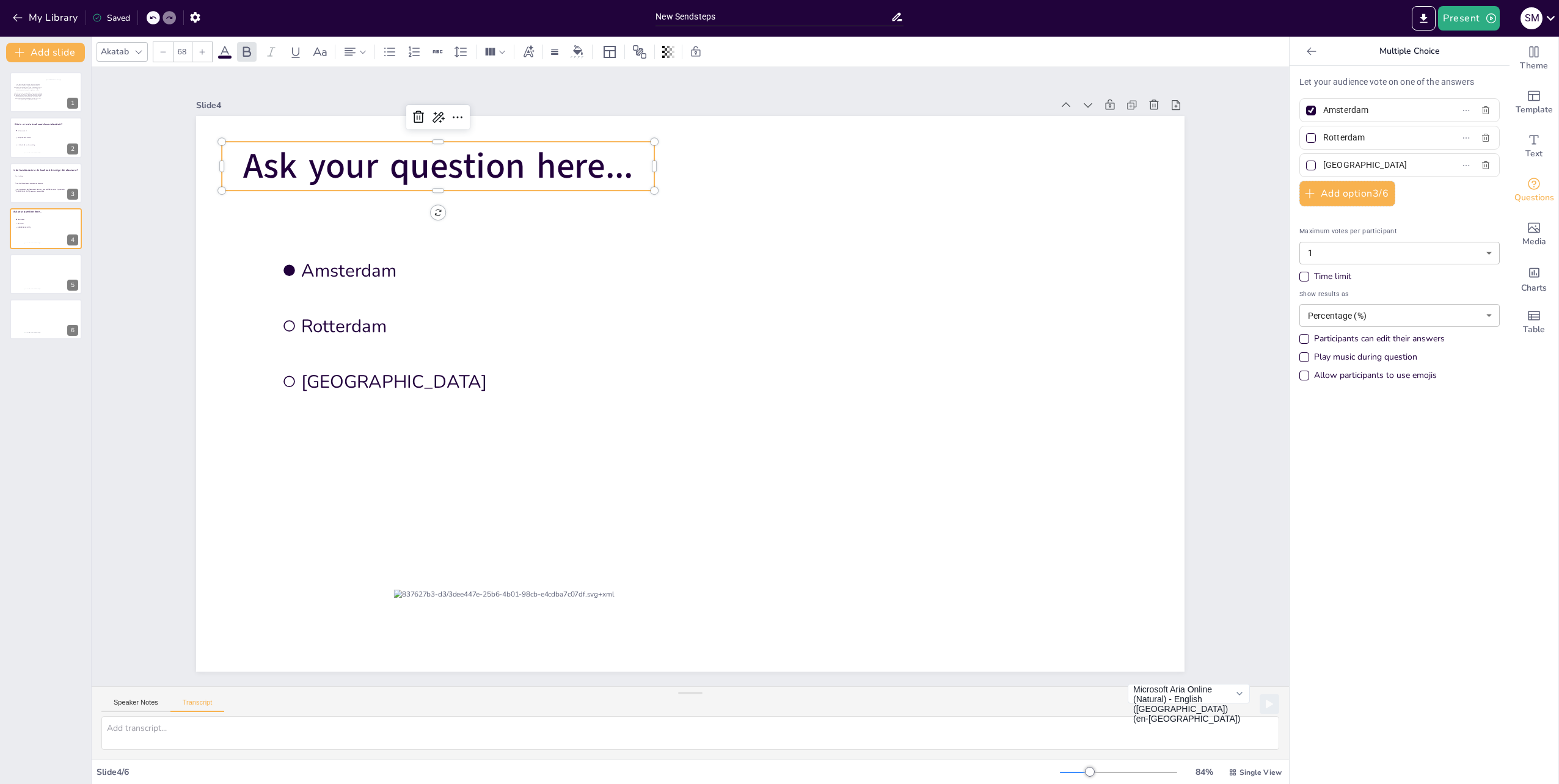
click at [634, 164] on p "Ask your question here..." at bounding box center [438, 165] width 432 height 49
click at [38, 183] on span "nee, beide functionarissen moeten alarmeren" at bounding box center [47, 182] width 64 height 2
type input "ja, dat klopt"
type input "nee, beide functionarissen moeten alarmeren"
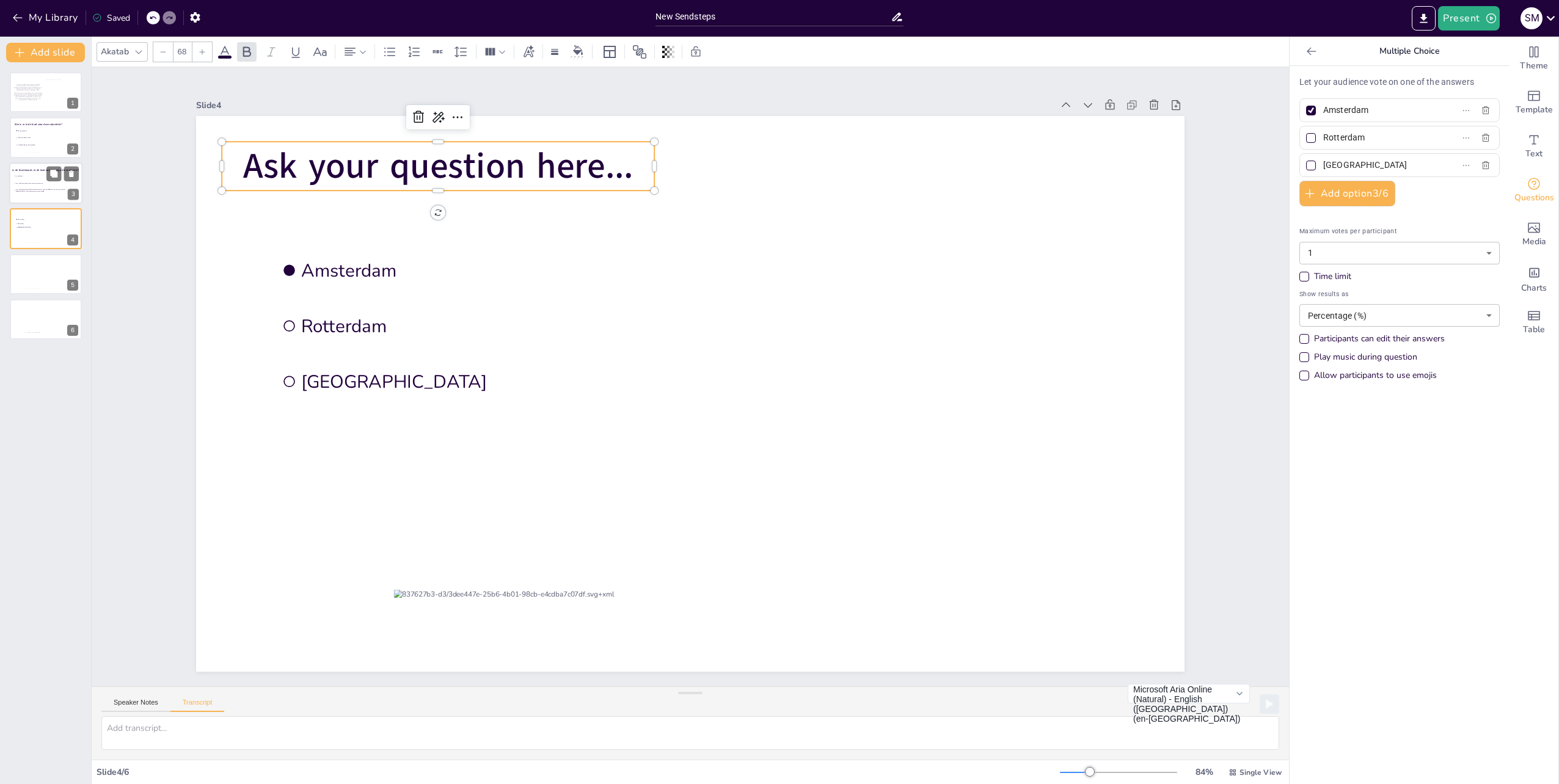
type input "nee, treindienstleider Roosendaal alarmeert voor de 47659 en de safety controll…"
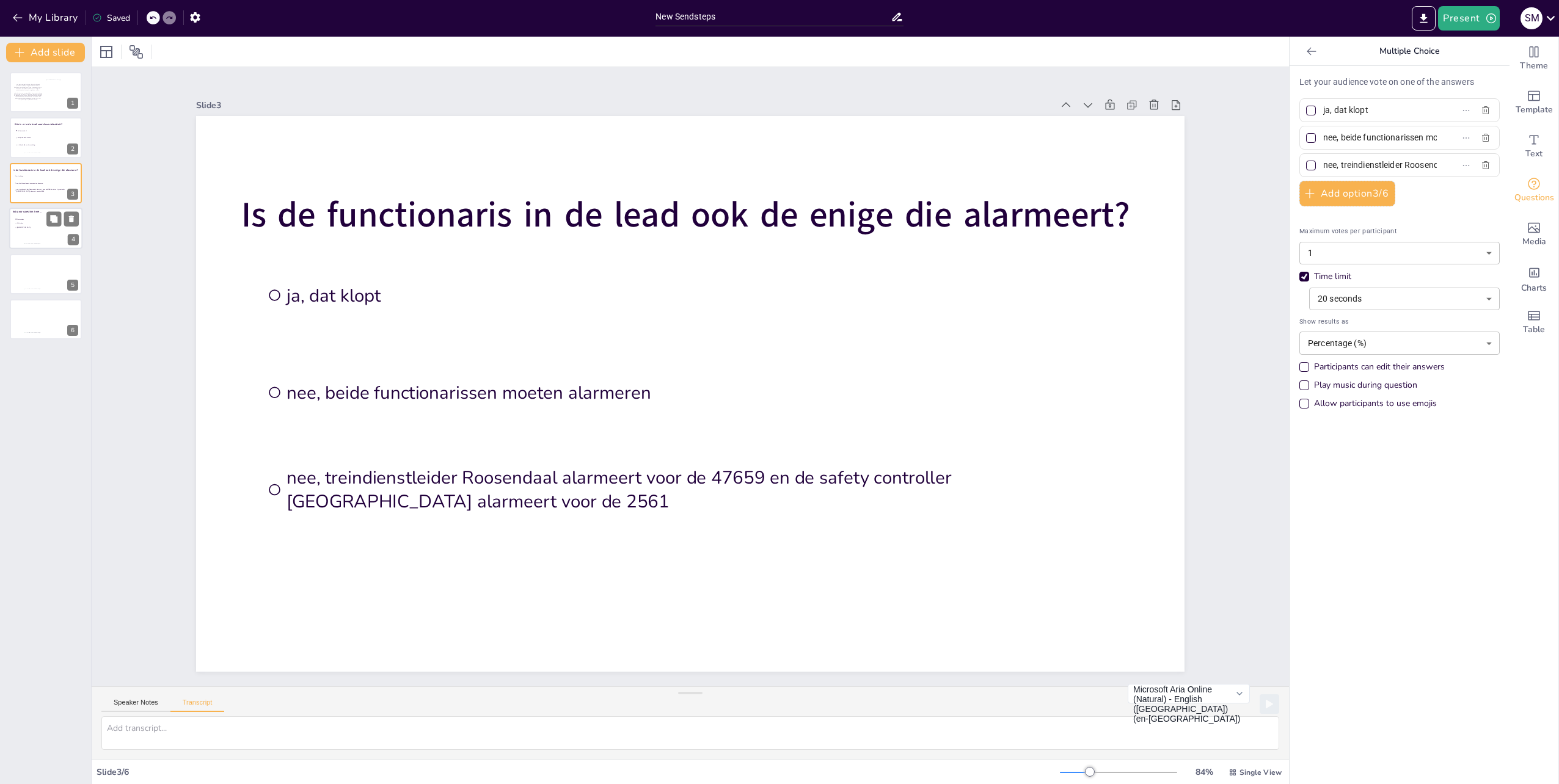
click at [22, 234] on div at bounding box center [45, 228] width 73 height 42
type input "Amsterdam"
type input "Rotterdam"
type input "[GEOGRAPHIC_DATA]"
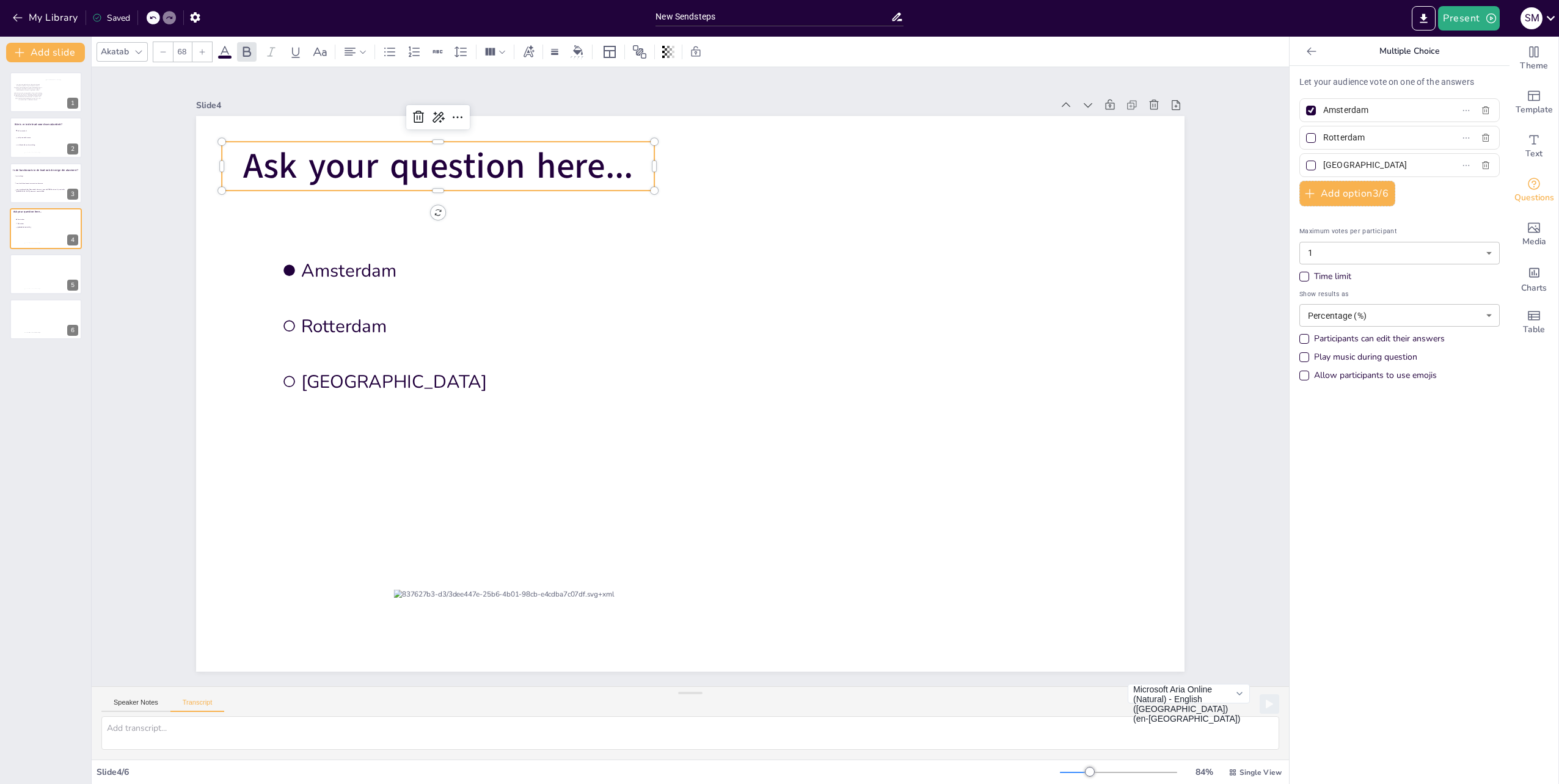
click at [388, 164] on span "Ask your question here..." at bounding box center [438, 165] width 390 height 47
click at [558, 159] on span "Ask your question here..." at bounding box center [438, 165] width 390 height 47
click at [641, 168] on p "Ask your question here..." at bounding box center [438, 165] width 432 height 49
click at [628, 169] on p "Ask your question here..." at bounding box center [438, 165] width 432 height 49
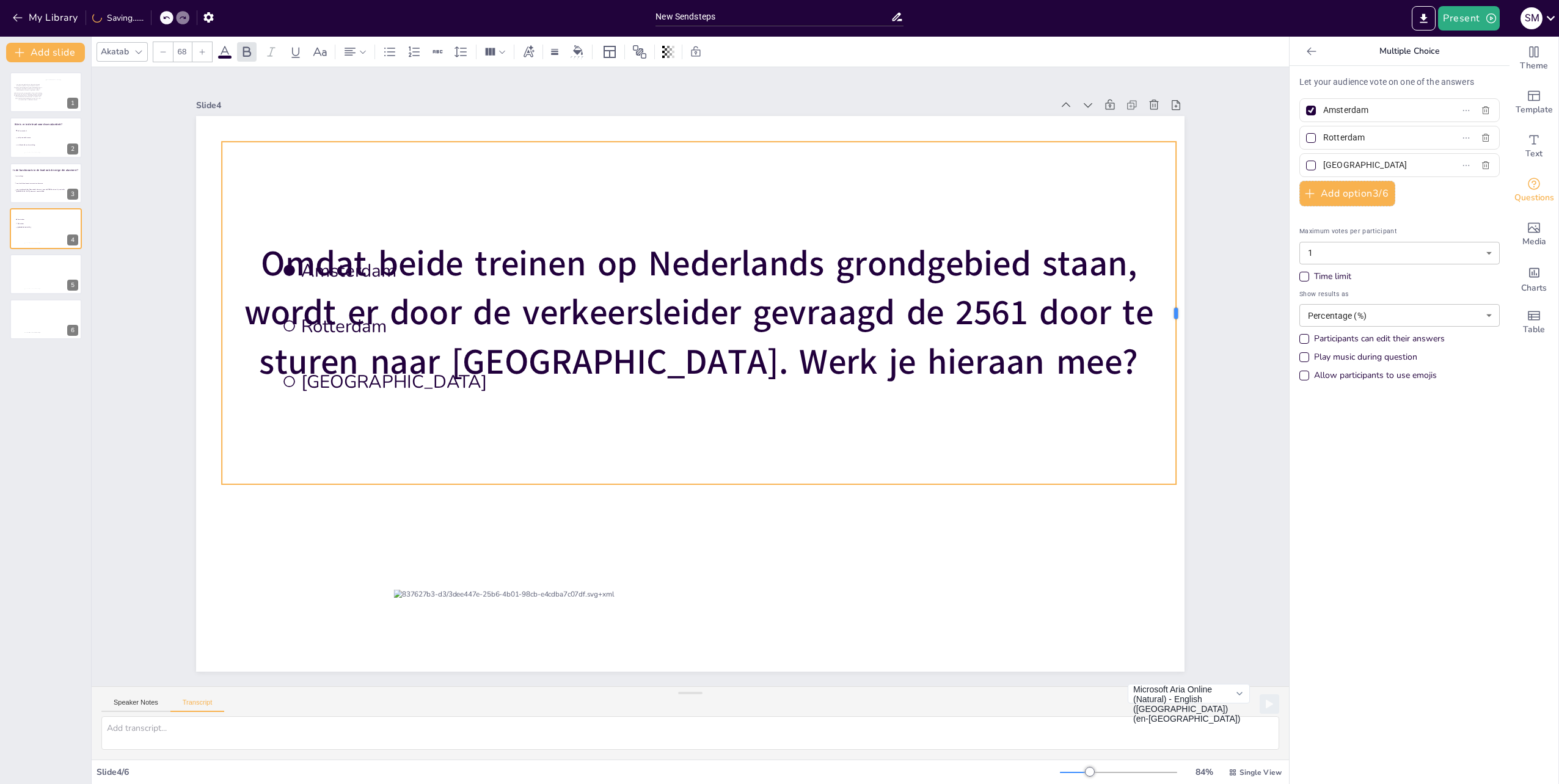
drag, startPoint x: 645, startPoint y: 310, endPoint x: 1167, endPoint y: 309, distance: 522.0
click at [1176, 309] on div at bounding box center [1181, 313] width 10 height 343
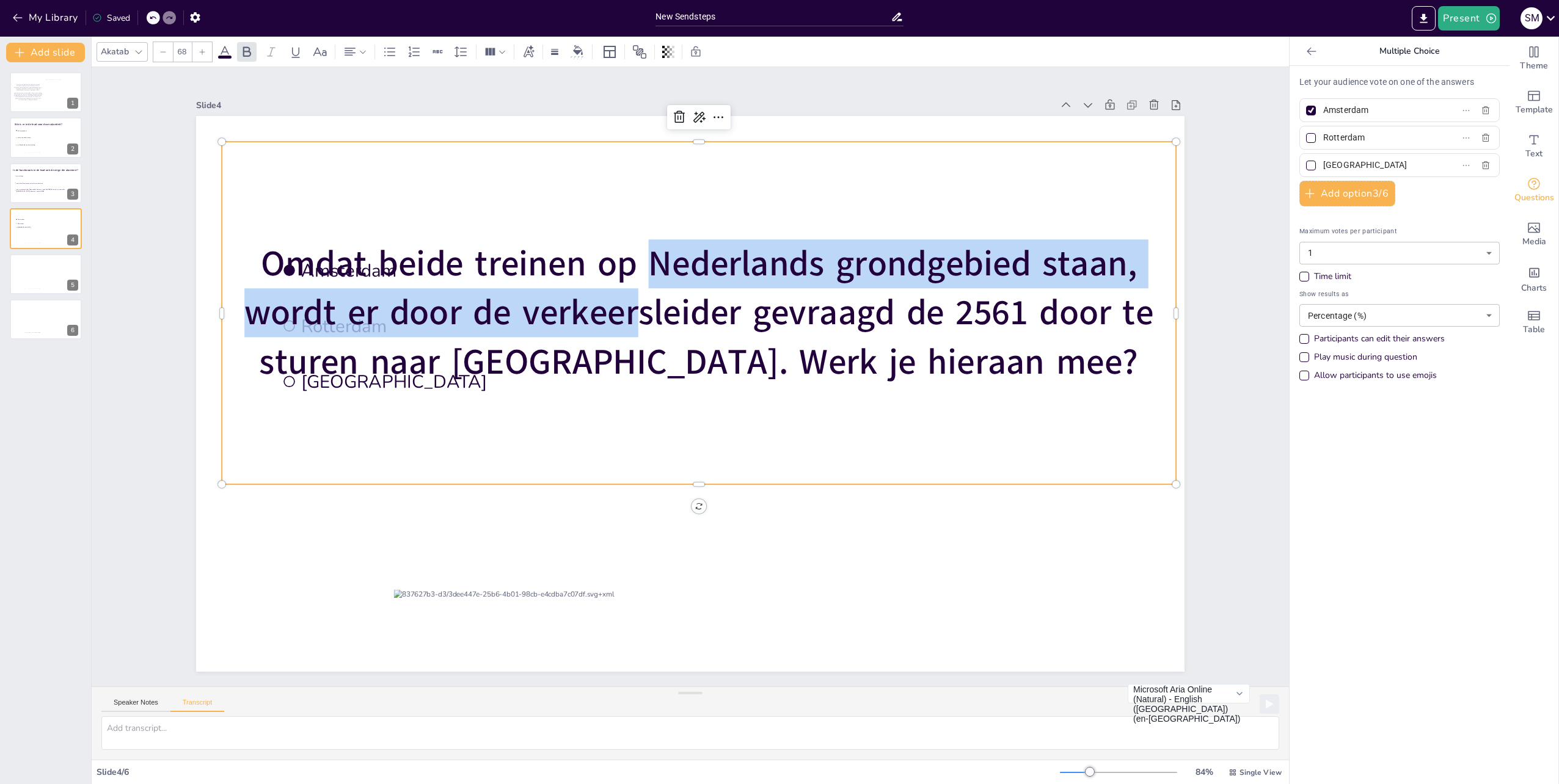
drag, startPoint x: 629, startPoint y: 316, endPoint x: 634, endPoint y: 265, distance: 51.2
click at [634, 265] on span "Omdat beide treinen op Nederlands grondgebied staan, wordt er door de verkeersl…" at bounding box center [698, 313] width 909 height 146
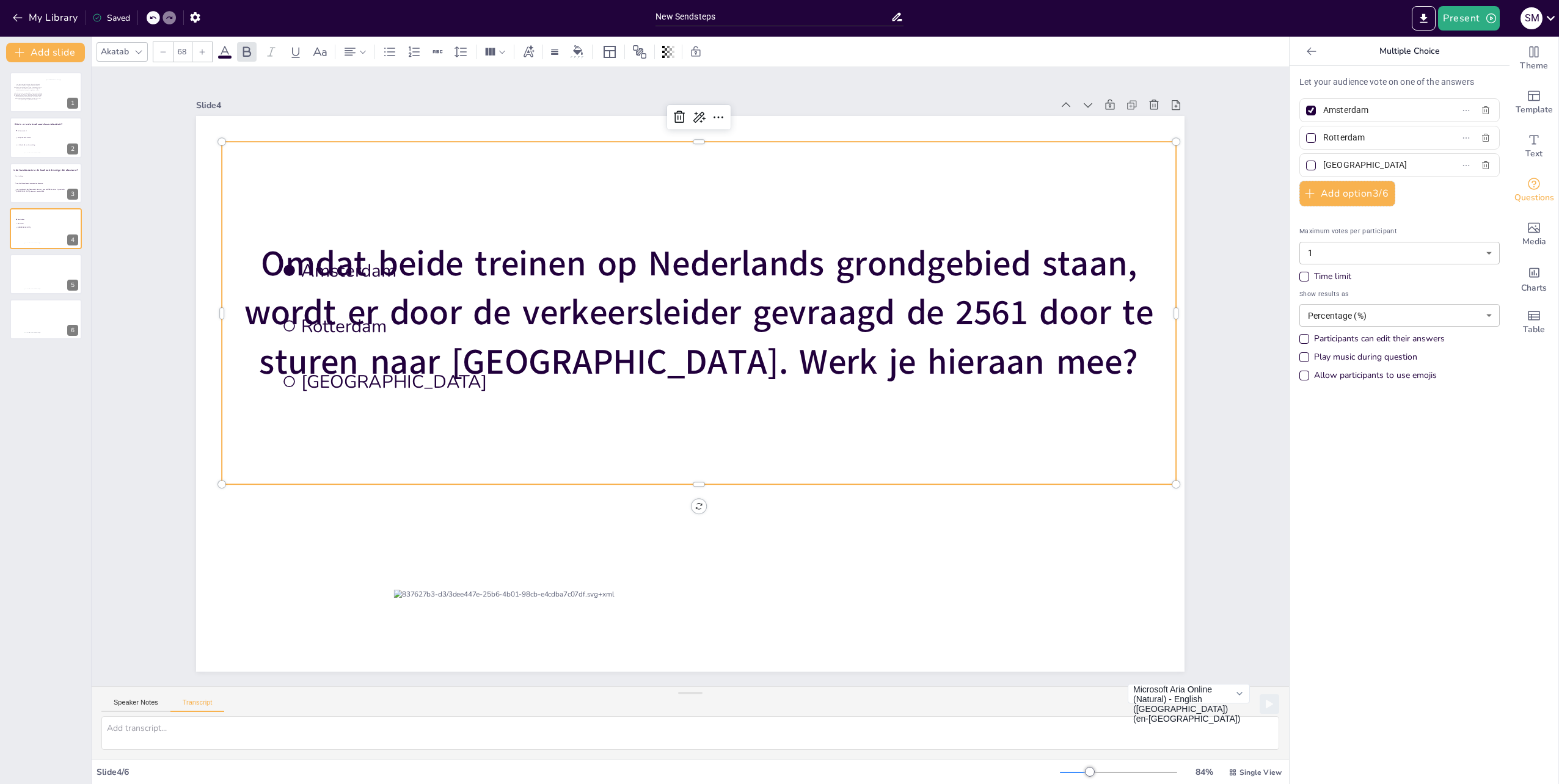
click at [402, 277] on span "Omdat beide treinen op Nederlands grondgebied staan, wordt er door de verkeersl…" at bounding box center [698, 313] width 909 height 146
click at [674, 309] on span "Omdat beide treinen op Nederlands grondgebied staan, wordt er door de verkeersl…" at bounding box center [698, 313] width 909 height 146
click at [711, 117] on icon at bounding box center [718, 117] width 15 height 15
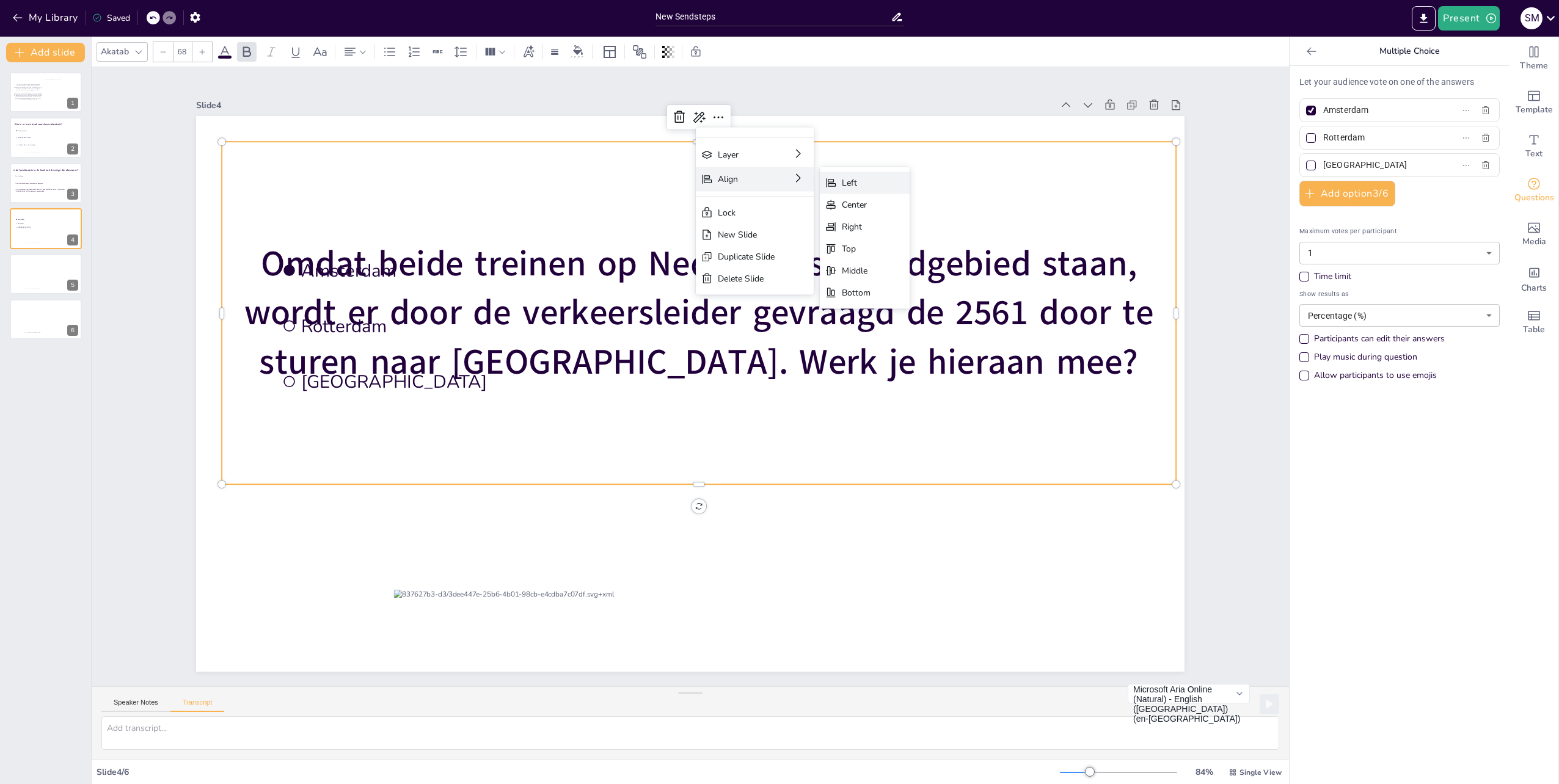
click at [842, 183] on div "Left" at bounding box center [856, 183] width 29 height 12
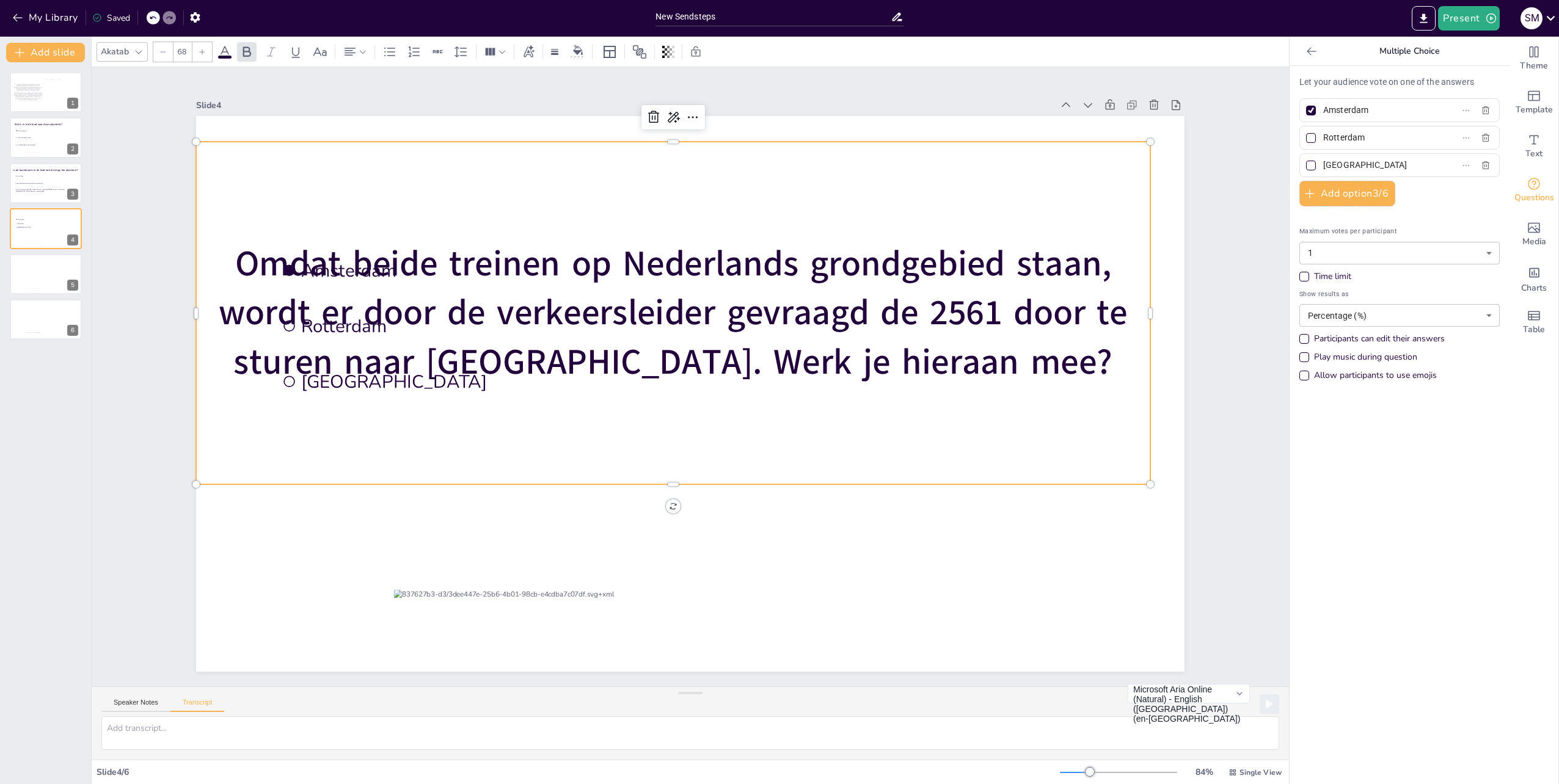
drag, startPoint x: 497, startPoint y: 326, endPoint x: 504, endPoint y: 292, distance: 34.7
click at [504, 292] on span "Omdat beide treinen op Nederlands grondgebied staan, wordt er door de verkeersl…" at bounding box center [673, 313] width 909 height 146
click at [383, 174] on div "Omdat beide treinen op Nederlands grondgebied staan, wordt er door de verkeersl…" at bounding box center [673, 313] width 954 height 343
drag, startPoint x: 326, startPoint y: 202, endPoint x: 452, endPoint y: 184, distance: 127.3
click at [452, 184] on div "Omdat beide treinen op Nederlands grondgebied staan, wordt er door de verkeersl…" at bounding box center [673, 313] width 954 height 343
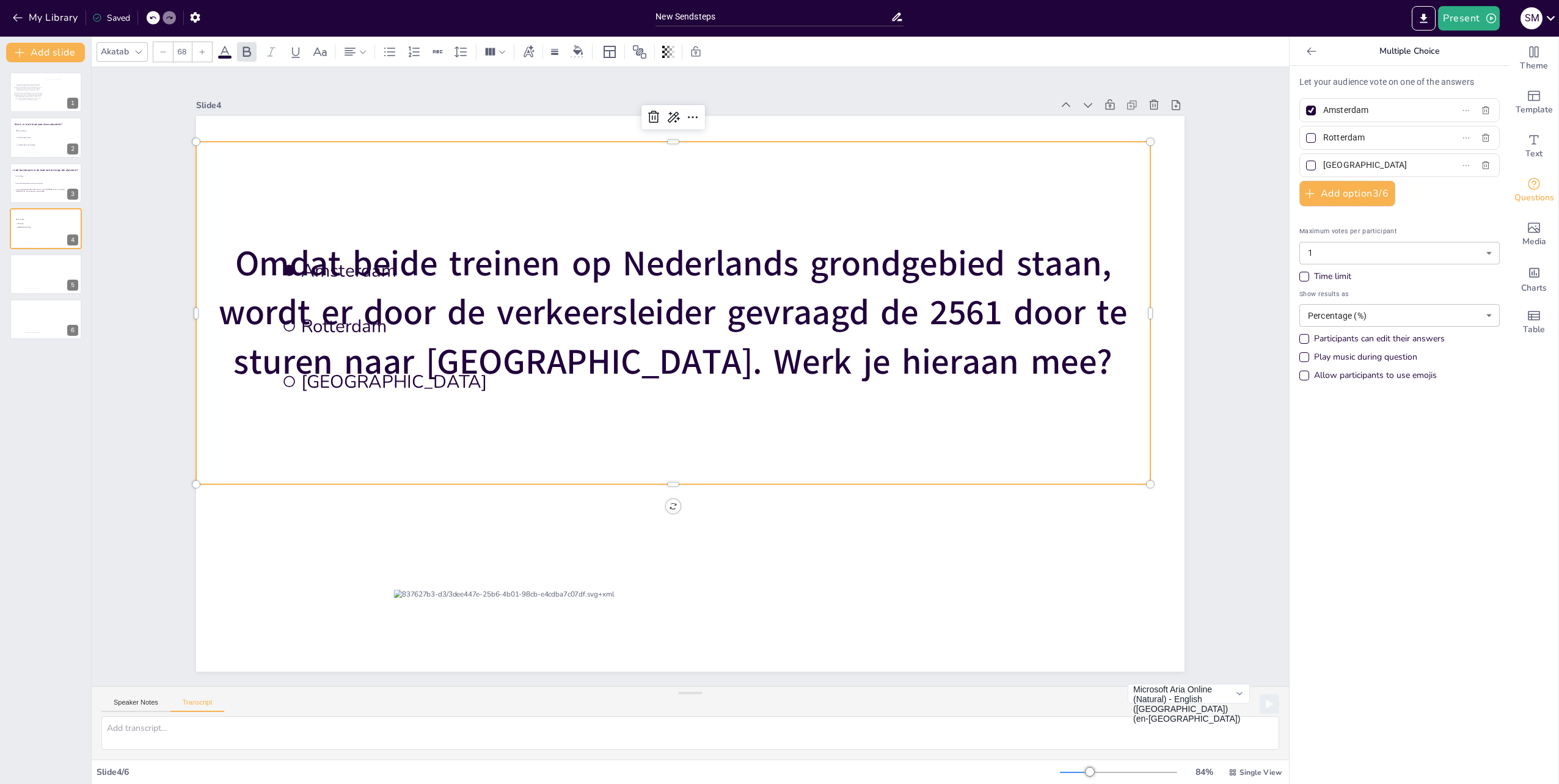
click at [552, 254] on span "Omdat beide treinen op Nederlands grondgebied staan, wordt er door de verkeersl…" at bounding box center [673, 313] width 909 height 146
click at [358, 53] on icon at bounding box center [362, 51] width 8 height 8
click at [351, 53] on icon at bounding box center [350, 52] width 15 height 15
click at [349, 53] on icon at bounding box center [350, 52] width 15 height 15
click at [353, 94] on icon at bounding box center [354, 93] width 15 height 15
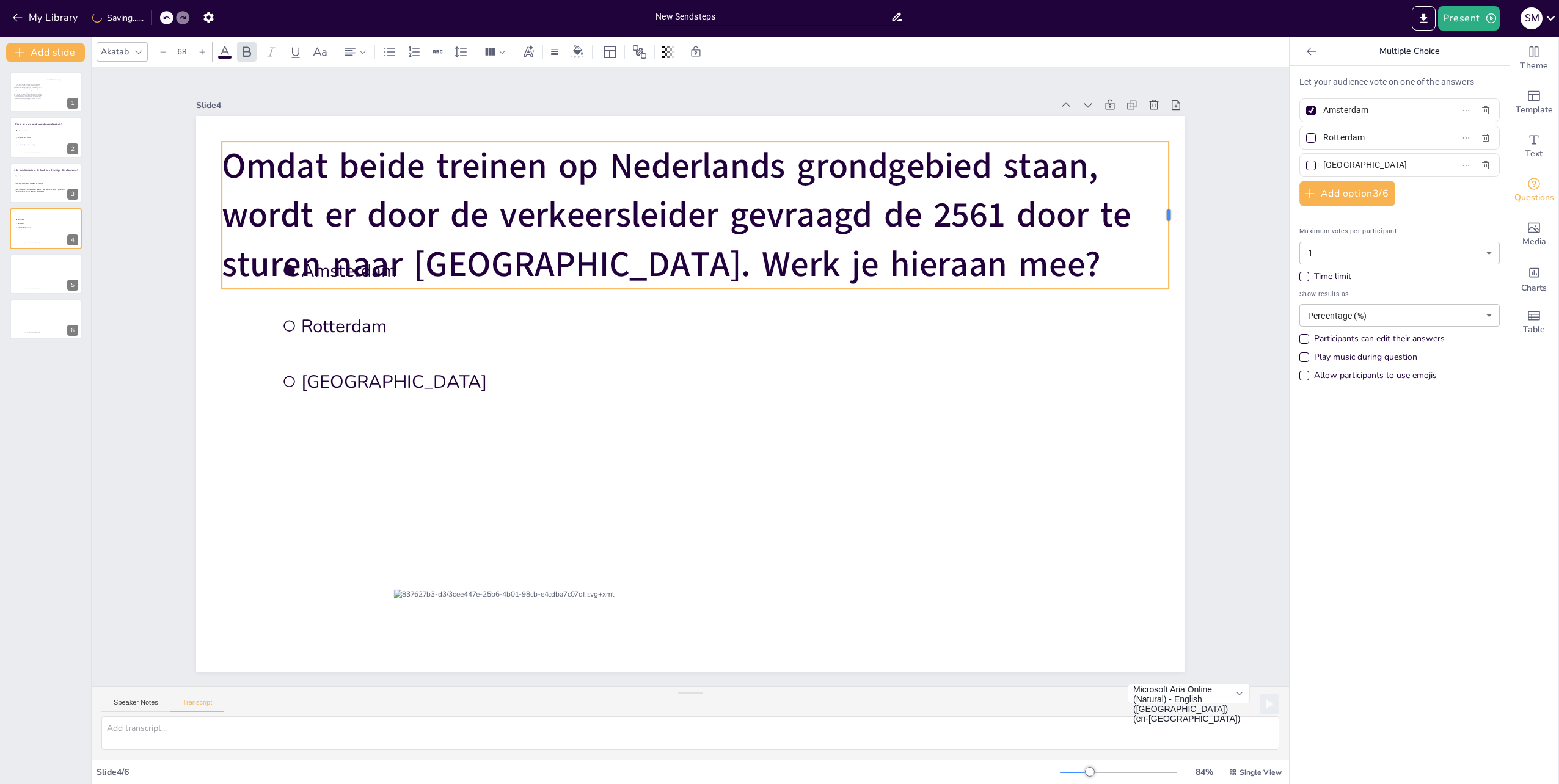
drag, startPoint x: 648, startPoint y: 212, endPoint x: 1163, endPoint y: 231, distance: 515.4
click at [1168, 231] on div at bounding box center [1173, 215] width 10 height 147
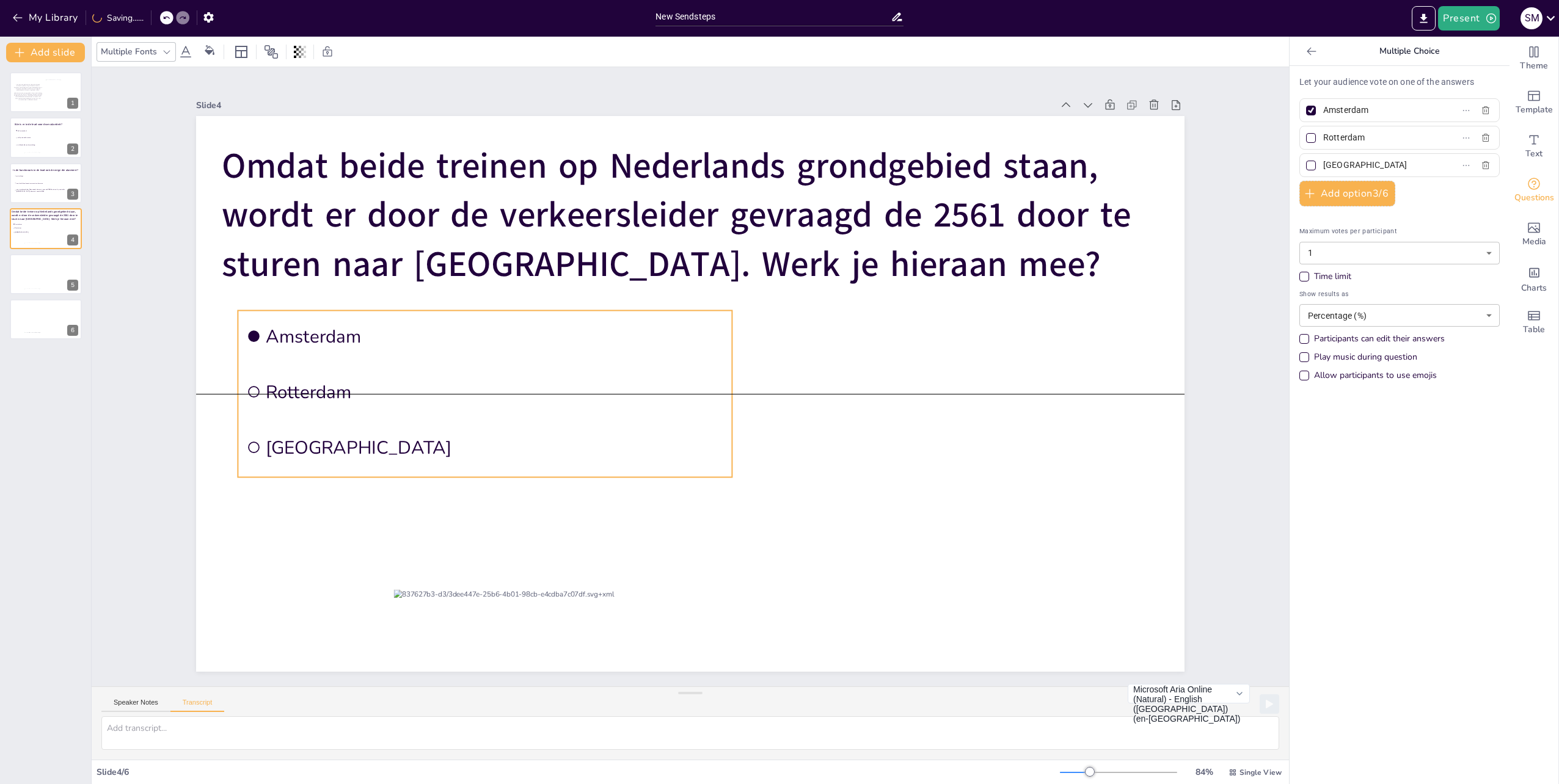
drag, startPoint x: 335, startPoint y: 370, endPoint x: 299, endPoint y: 430, distance: 70.0
click at [299, 430] on li "[GEOGRAPHIC_DATA]" at bounding box center [484, 447] width 494 height 51
click at [1405, 109] on input "Amsterdam" at bounding box center [1379, 110] width 114 height 18
click at [1404, 109] on input "Amsterdam" at bounding box center [1379, 110] width 114 height 18
type input "[PERSON_NAME]"
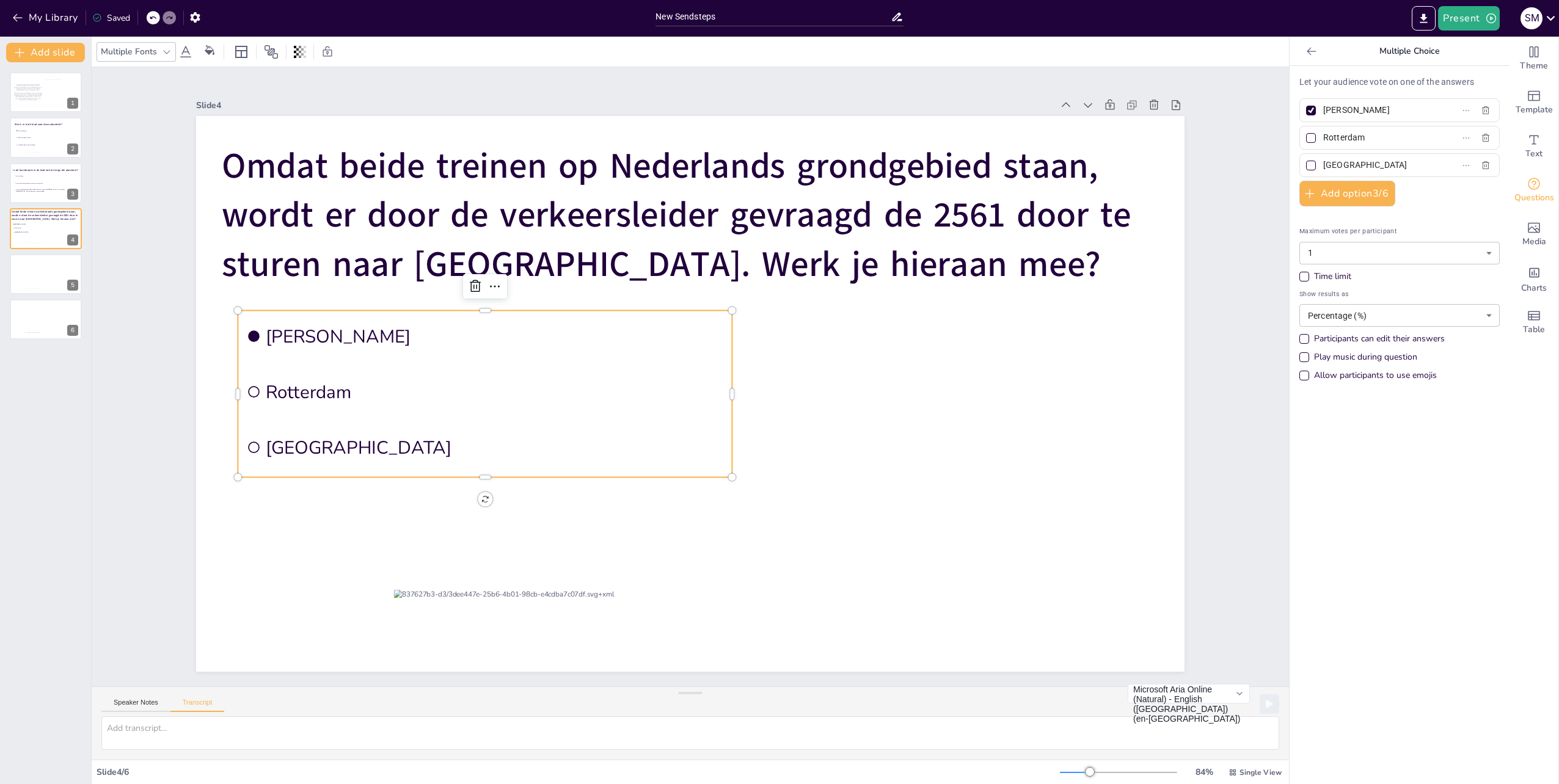
drag, startPoint x: 1374, startPoint y: 141, endPoint x: 1285, endPoint y: 149, distance: 89.4
click at [1290, 149] on div "Let your audience vote on one of the answers Ja Rotterdam [GEOGRAPHIC_DATA] Add…" at bounding box center [1399, 425] width 220 height 718
type input "Nee"
click at [1306, 137] on div at bounding box center [1310, 138] width 10 height 10
click at [1323, 137] on input "Nee" at bounding box center [1379, 138] width 114 height 18
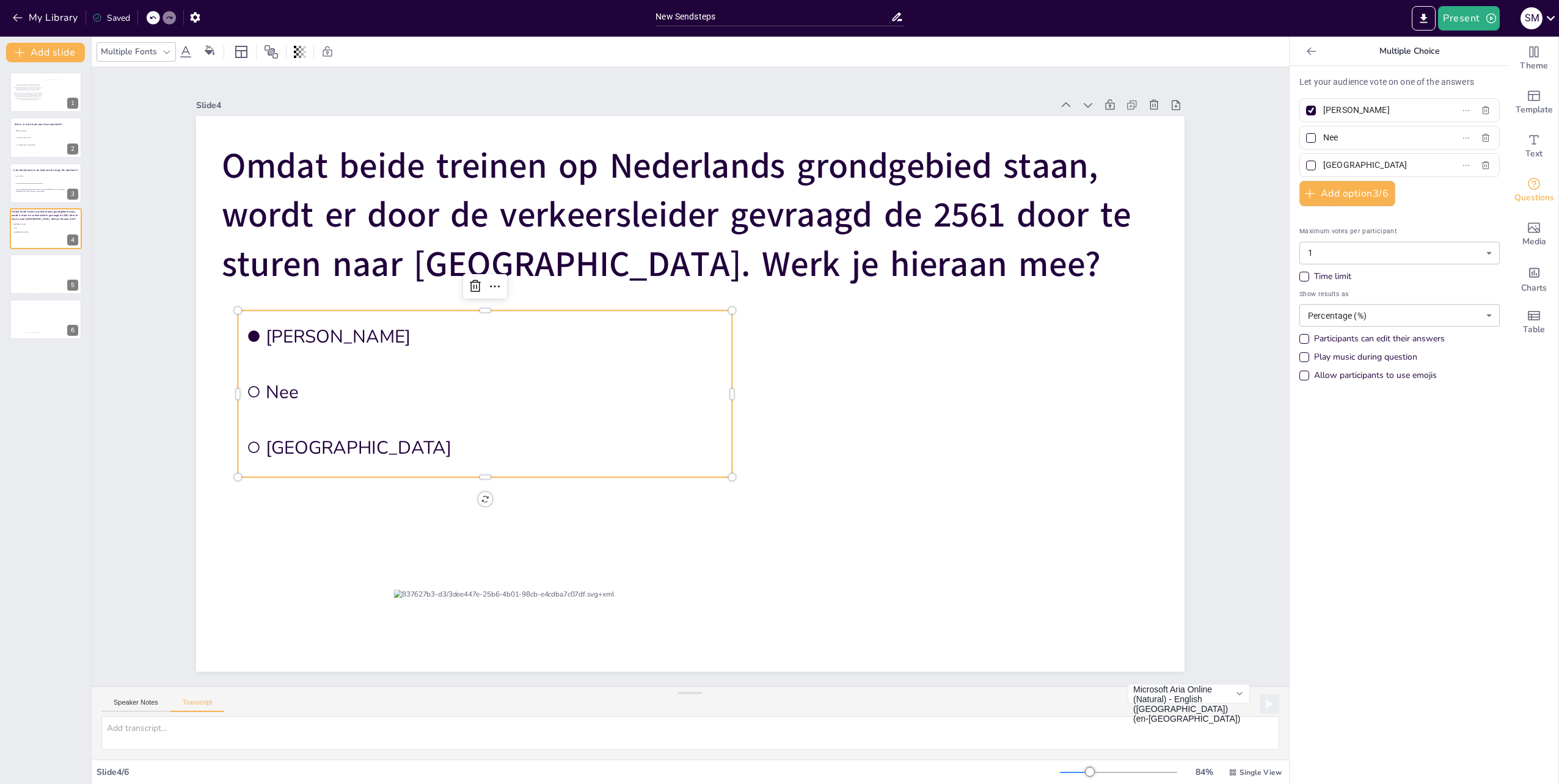
checkbox input "true"
click at [1482, 164] on icon "button" at bounding box center [1485, 165] width 7 height 8
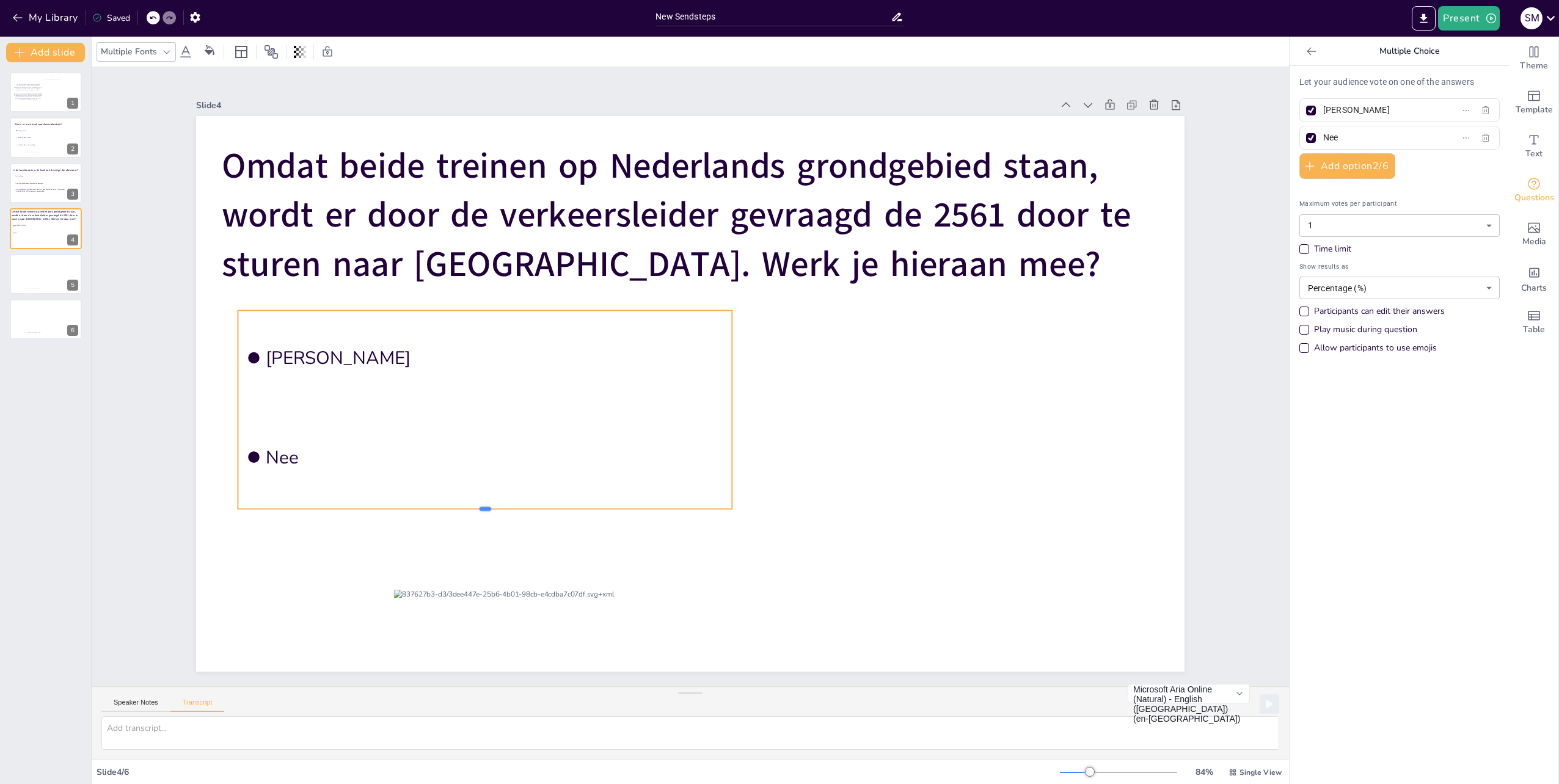
drag, startPoint x: 474, startPoint y: 472, endPoint x: 473, endPoint y: 504, distance: 32.0
click at [473, 509] on div at bounding box center [484, 514] width 494 height 10
click at [1036, 463] on div at bounding box center [690, 394] width 988 height 556
click at [310, 445] on li "Nee" at bounding box center [484, 457] width 494 height 95
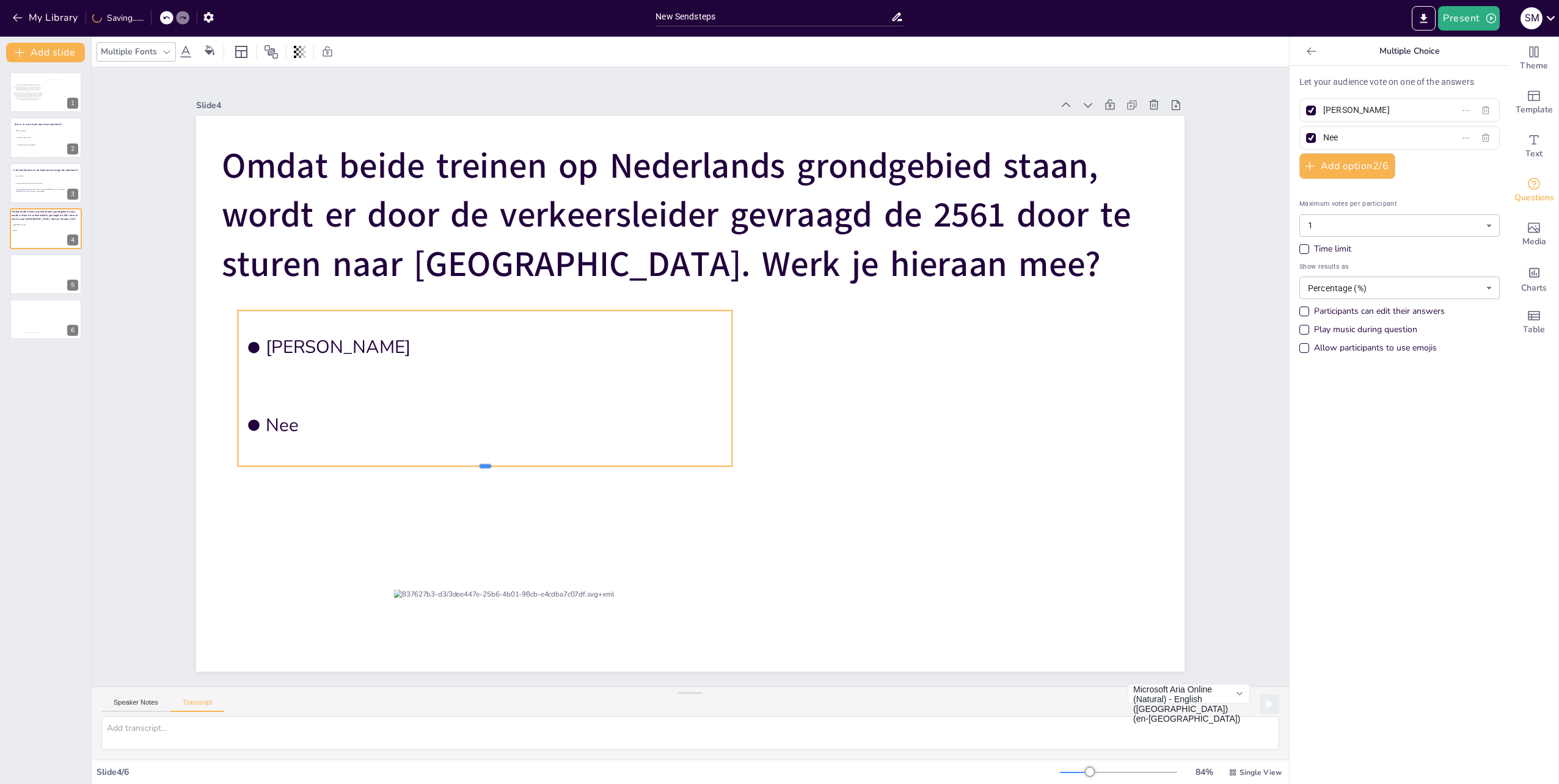
drag, startPoint x: 474, startPoint y: 472, endPoint x: 476, endPoint y: 461, distance: 11.2
click at [476, 467] on div at bounding box center [484, 471] width 494 height 10
click at [1379, 109] on input "[PERSON_NAME]" at bounding box center [1379, 110] width 114 height 18
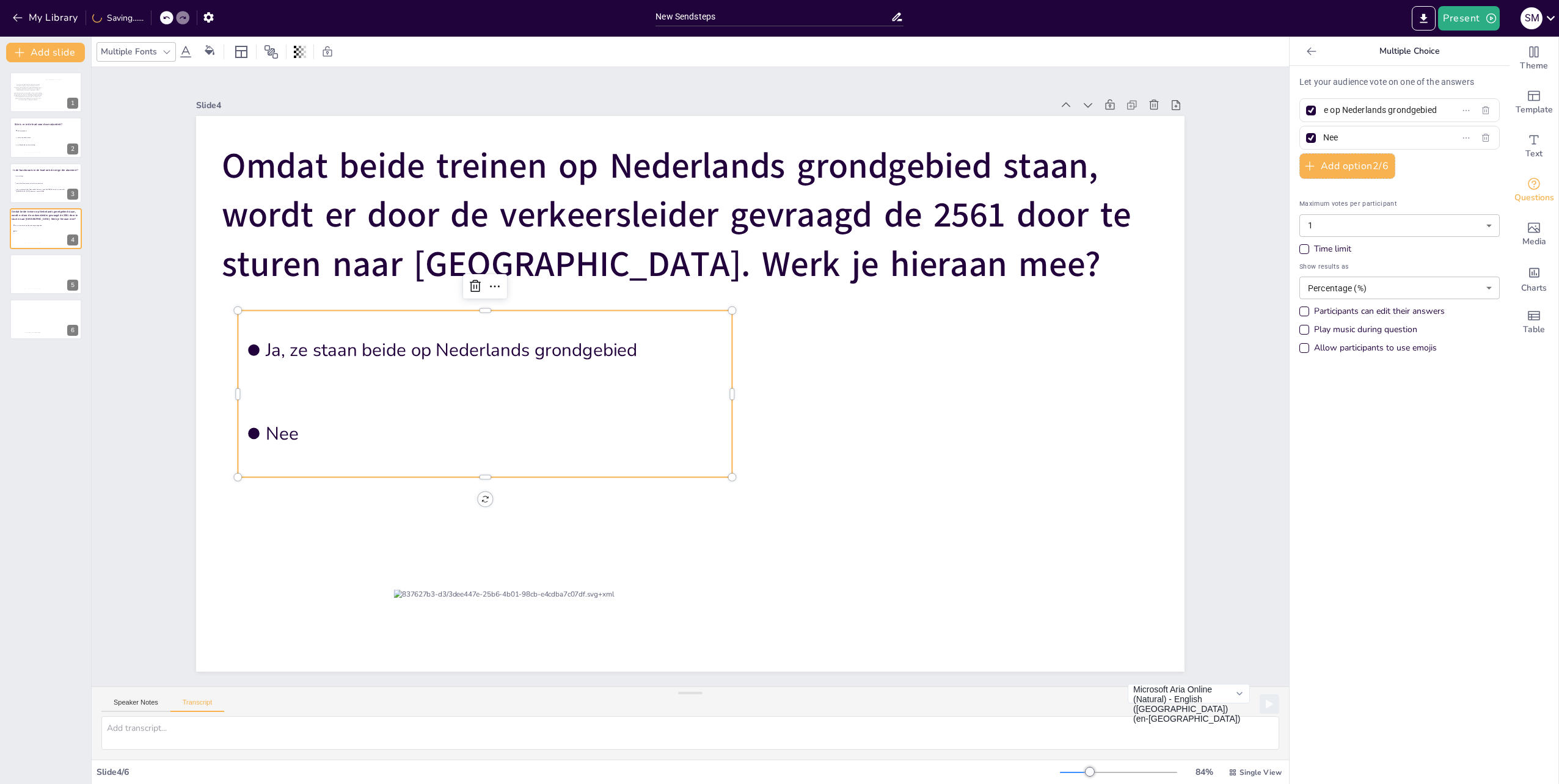
scroll to position [0, 77]
type input "Ja, ze staan beide op Nederlands grondgebied"
click at [39, 42] on div "Add slide Trein 47659 staat gepland om te rijden op het baanvak Roosendaal rich…" at bounding box center [45, 410] width 92 height 748
click at [38, 48] on button "Add slide" at bounding box center [45, 53] width 79 height 19
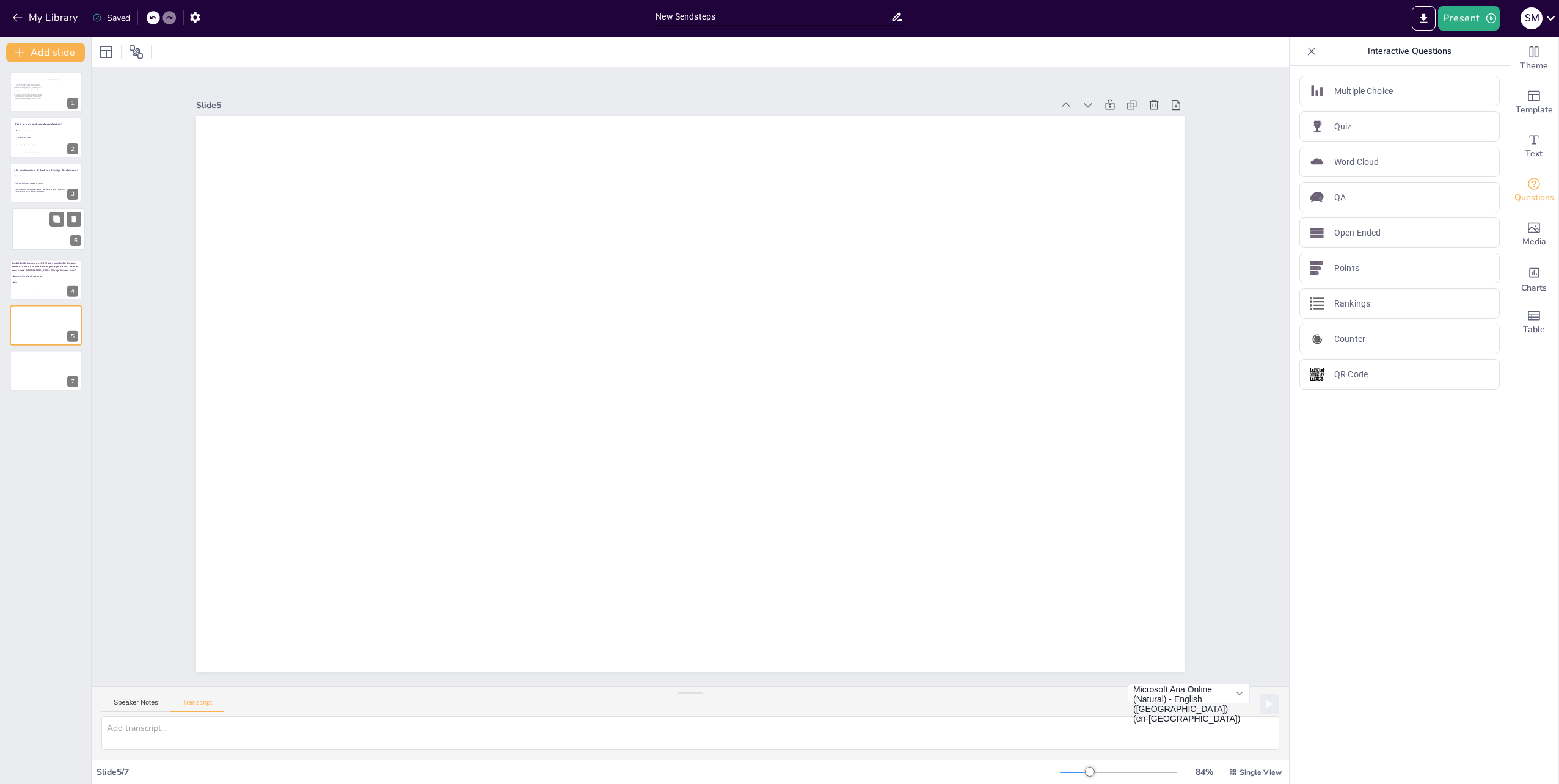
drag, startPoint x: 31, startPoint y: 316, endPoint x: 35, endPoint y: 219, distance: 97.1
click at [35, 219] on div at bounding box center [48, 229] width 72 height 40
click at [798, 306] on div at bounding box center [690, 394] width 988 height 556
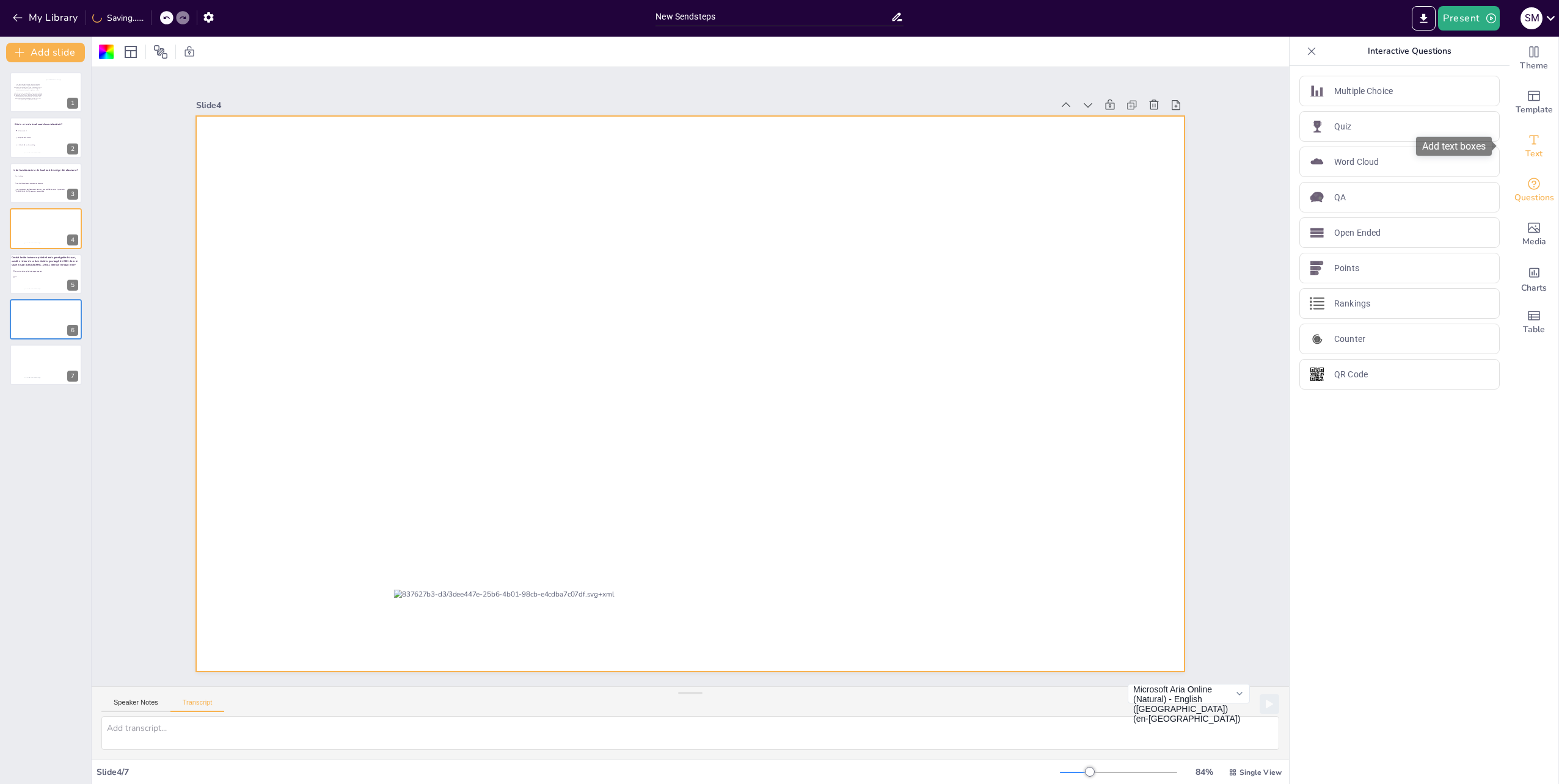
click at [1531, 148] on span "Text" at bounding box center [1534, 154] width 17 height 14
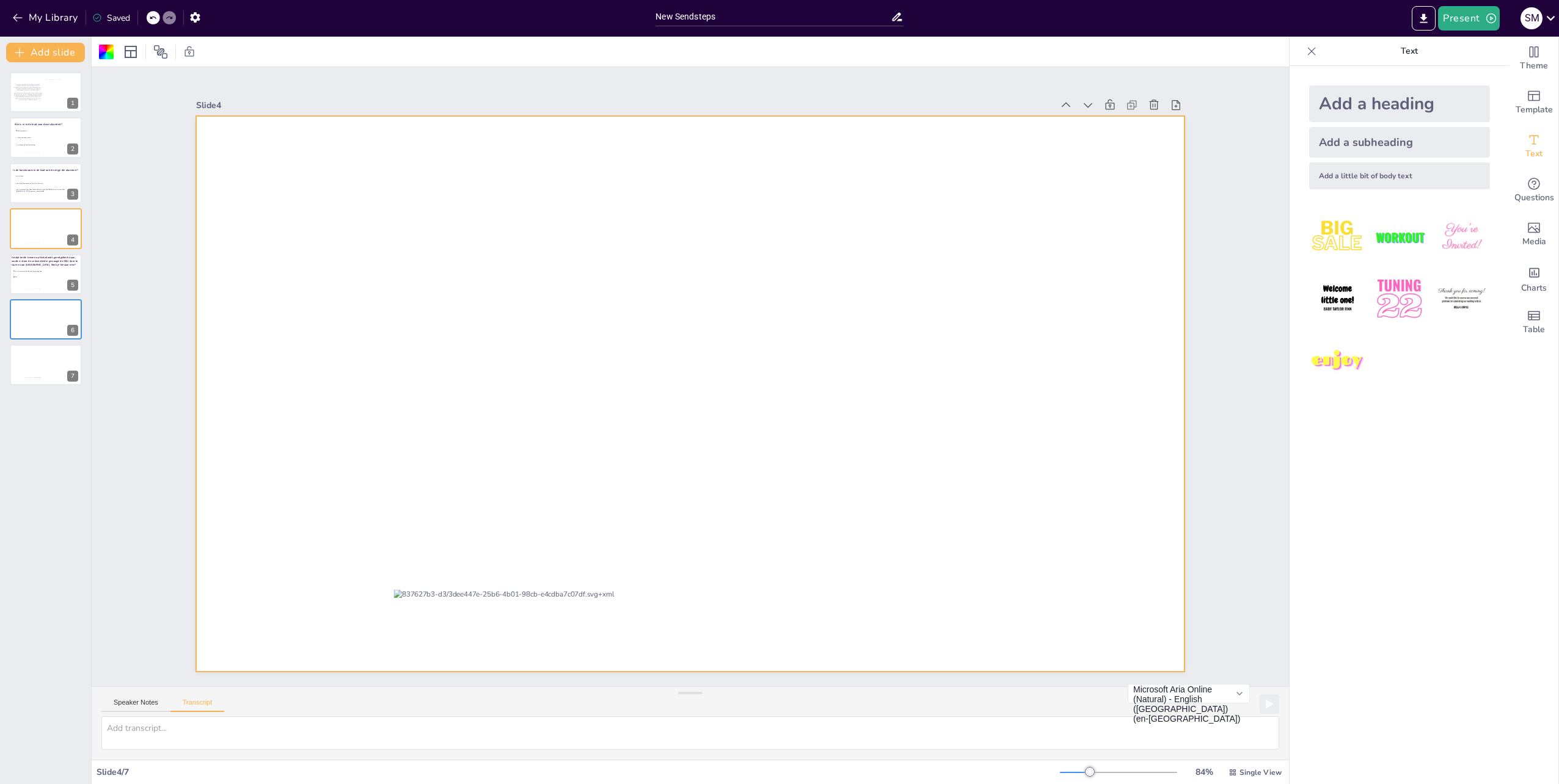
click at [1360, 177] on div "Add a little bit of body text" at bounding box center [1399, 175] width 181 height 27
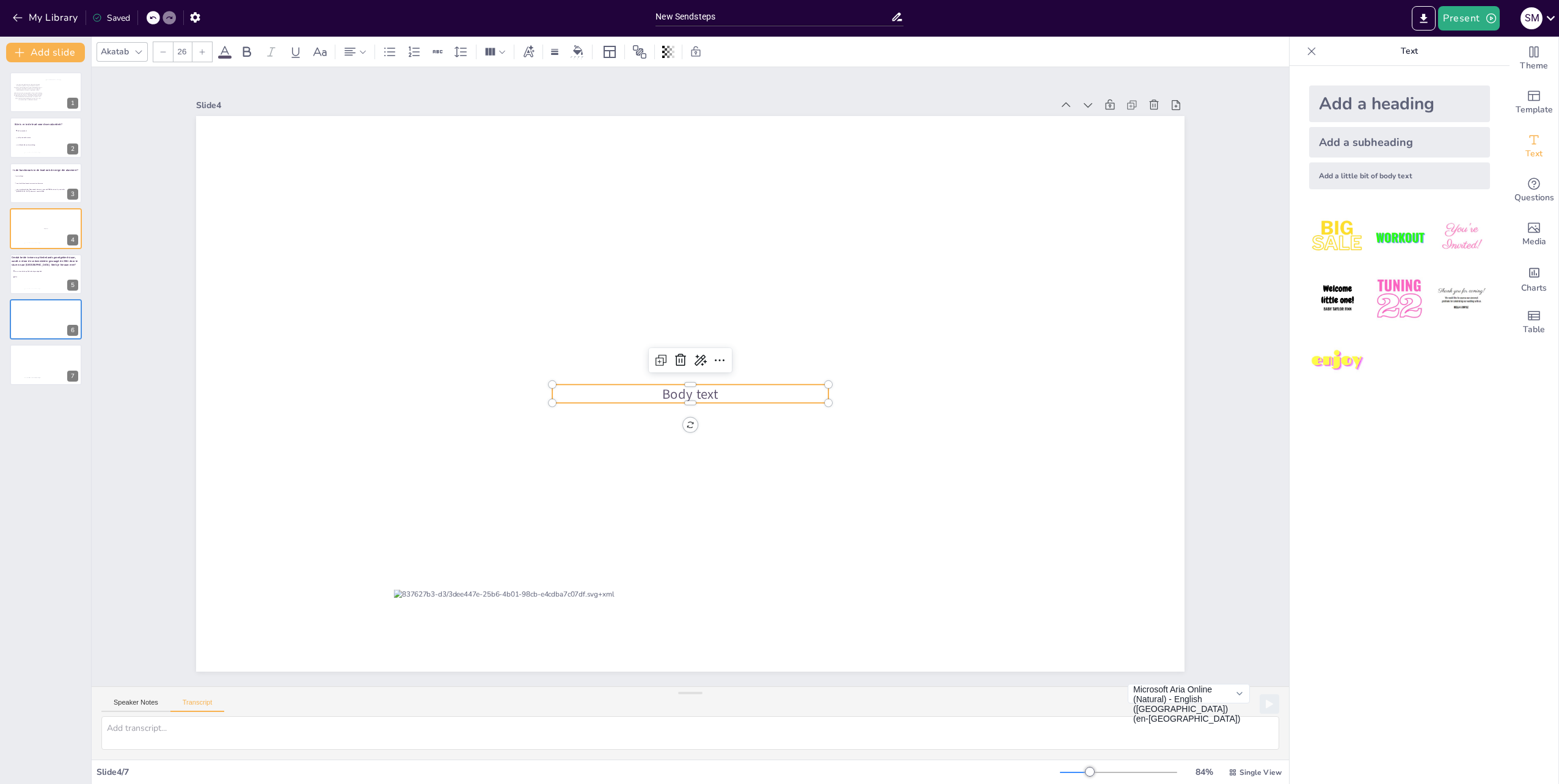
click at [680, 390] on span "Body text" at bounding box center [690, 394] width 56 height 18
click at [718, 389] on p "Body text" at bounding box center [690, 394] width 276 height 19
click at [343, 295] on div at bounding box center [690, 394] width 988 height 556
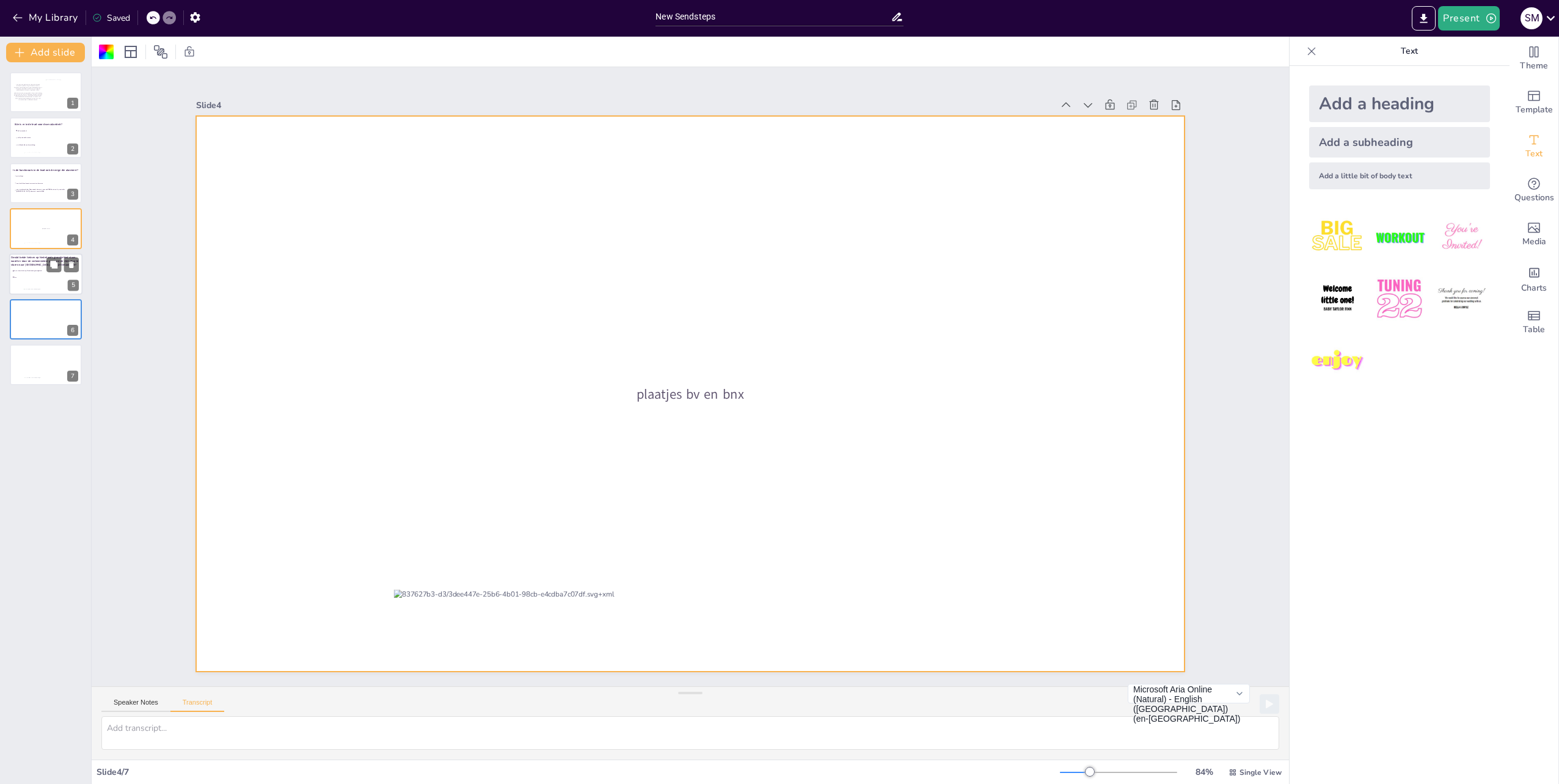
click at [34, 267] on div at bounding box center [45, 275] width 73 height 42
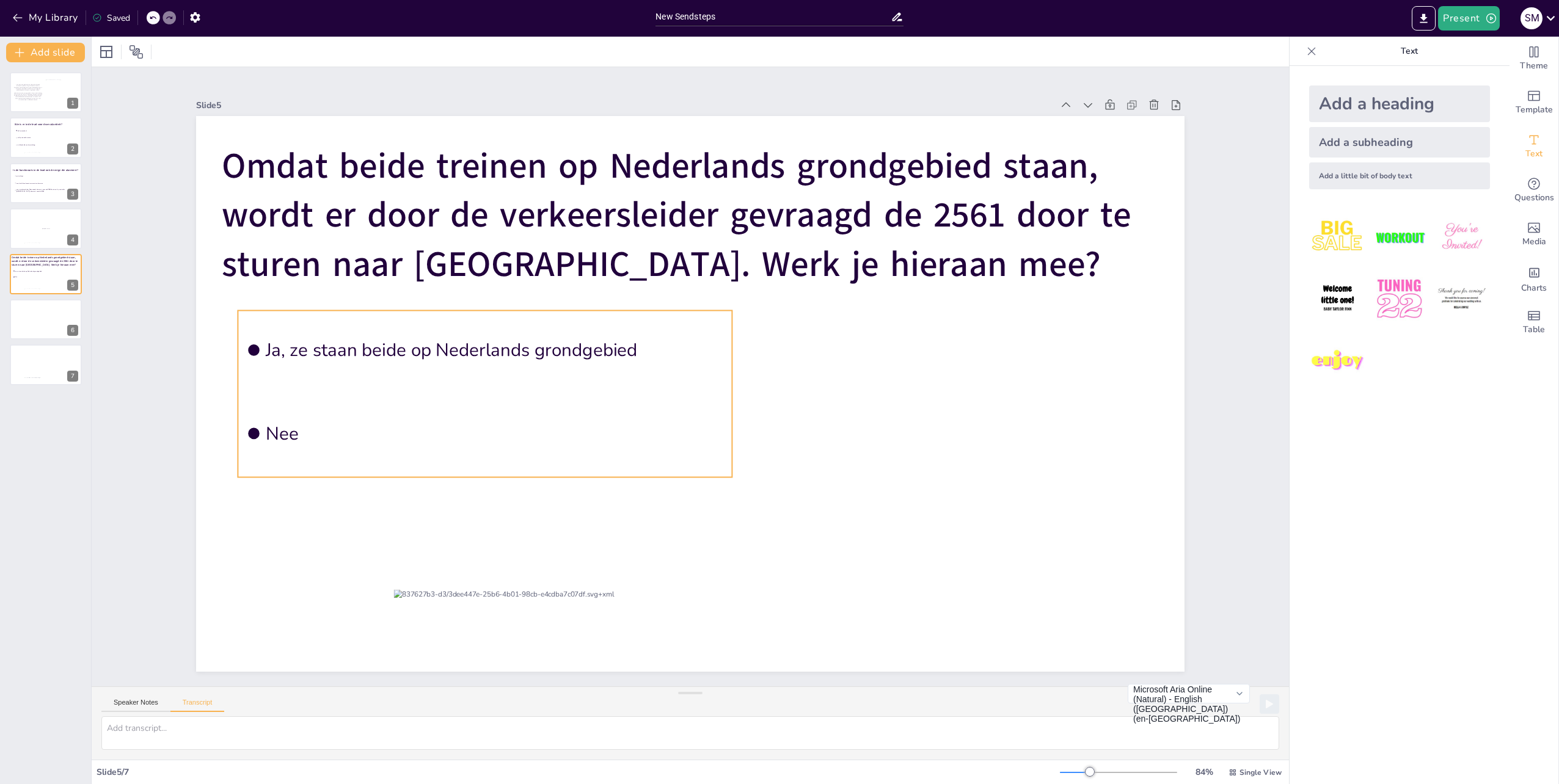
click at [562, 356] on span "Ja, ze staan beide op Nederlands grondgebied" at bounding box center [495, 350] width 458 height 25
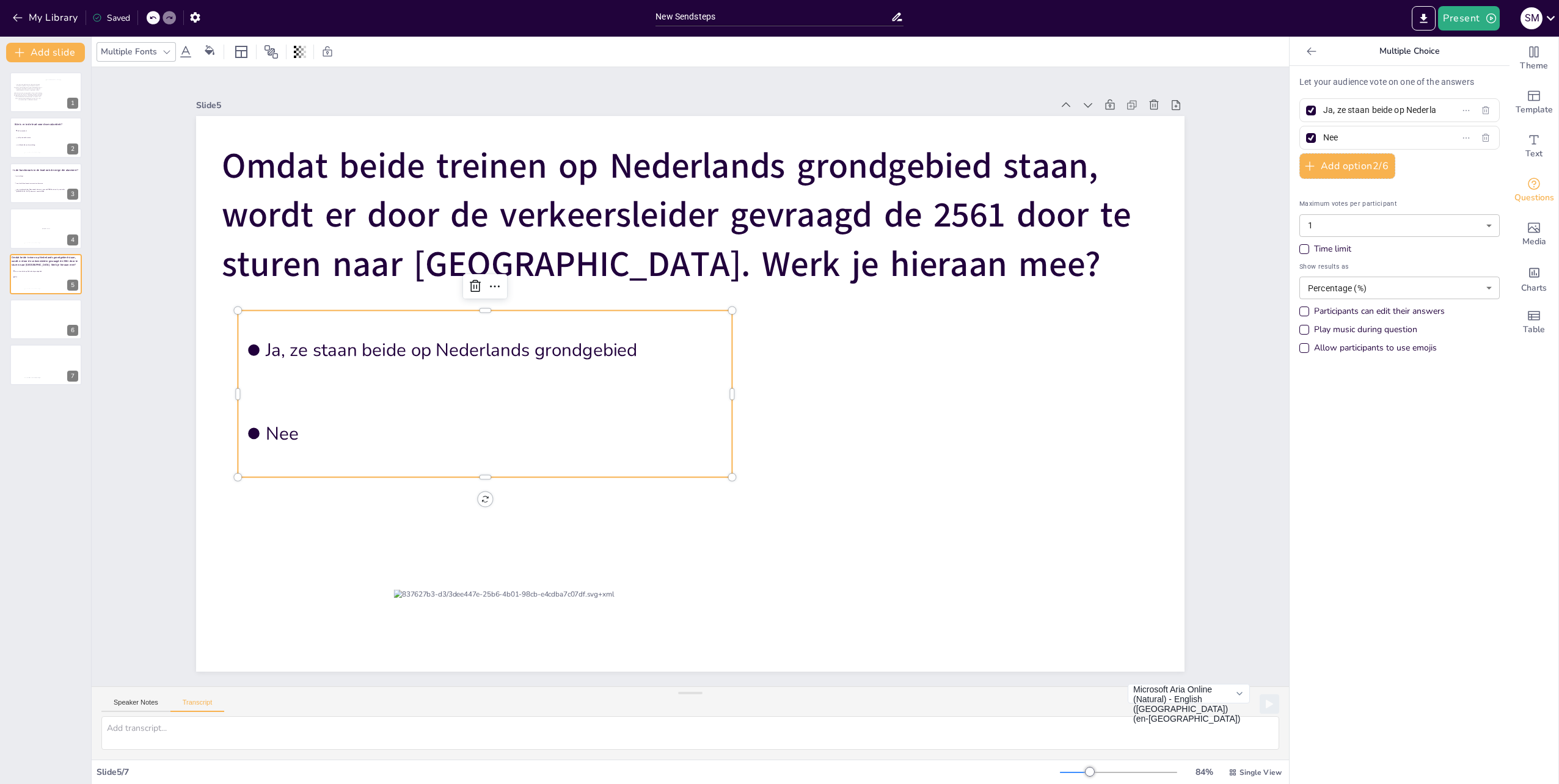
click at [1414, 112] on input "Ja, ze staan beide op Nederlands grondgebied" at bounding box center [1379, 110] width 114 height 18
click at [1363, 139] on input "Nee" at bounding box center [1379, 138] width 114 height 18
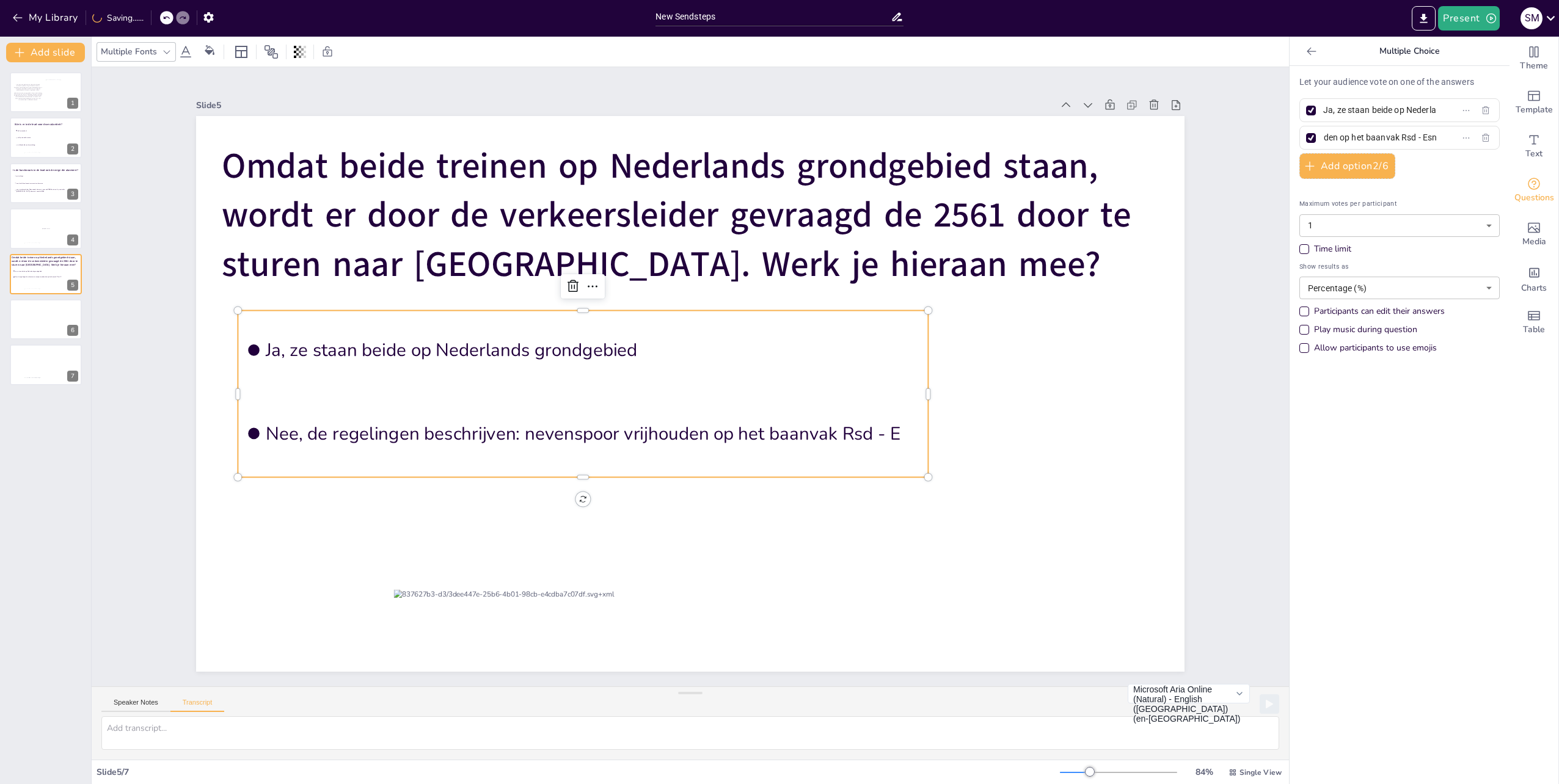
scroll to position [0, 207]
type input "Nee, de regelingen beschrijven: nevenspoor vrijhouden op het baanvak Rsd - Esn"
click at [814, 478] on div at bounding box center [592, 482] width 709 height 10
click at [741, 532] on div at bounding box center [690, 394] width 988 height 556
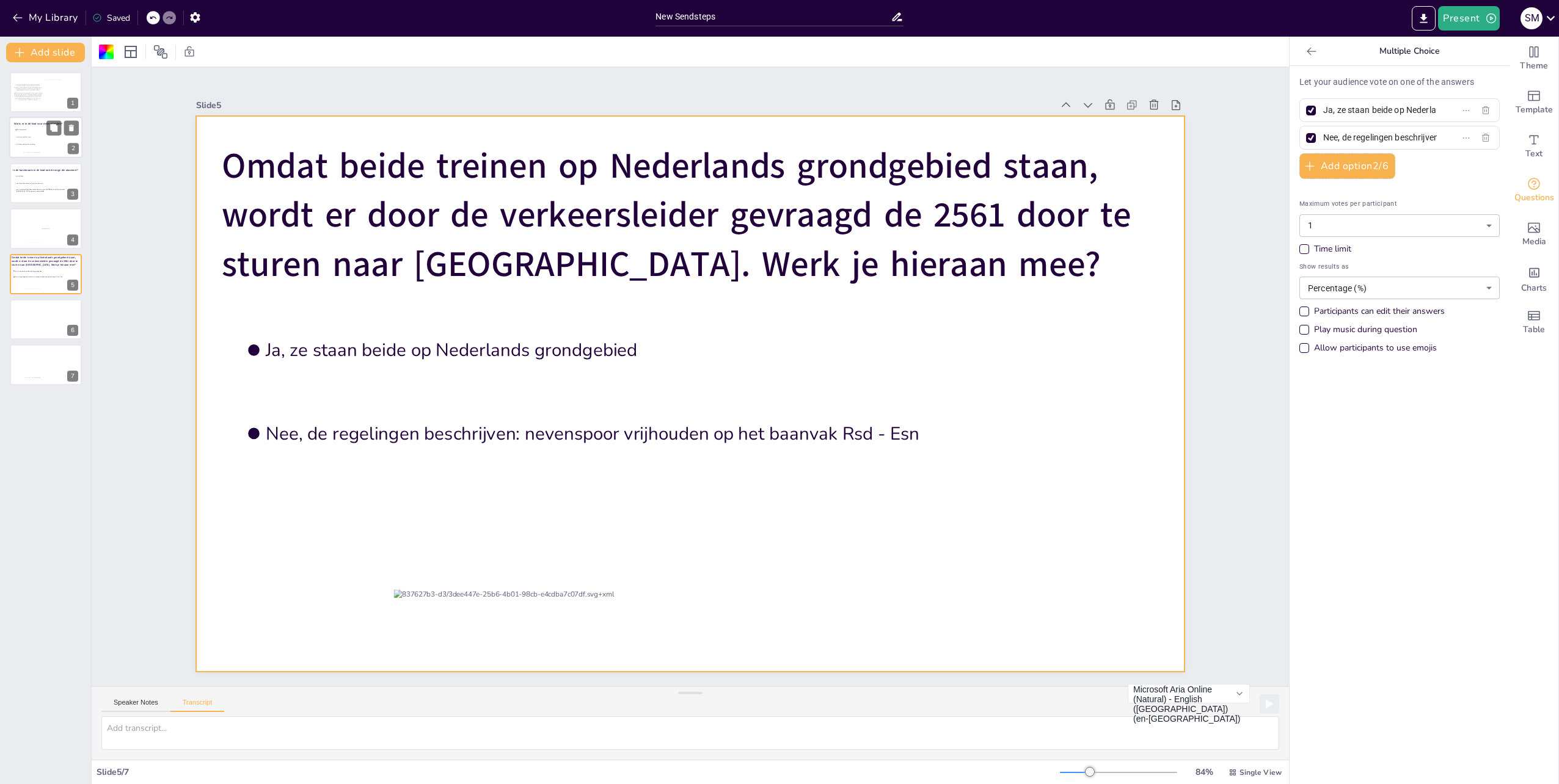
click at [27, 141] on li "is afhankelijk van km melding" at bounding box center [33, 145] width 36 height 7
type input "trdl roosendaal"
type input "safety controller essen"
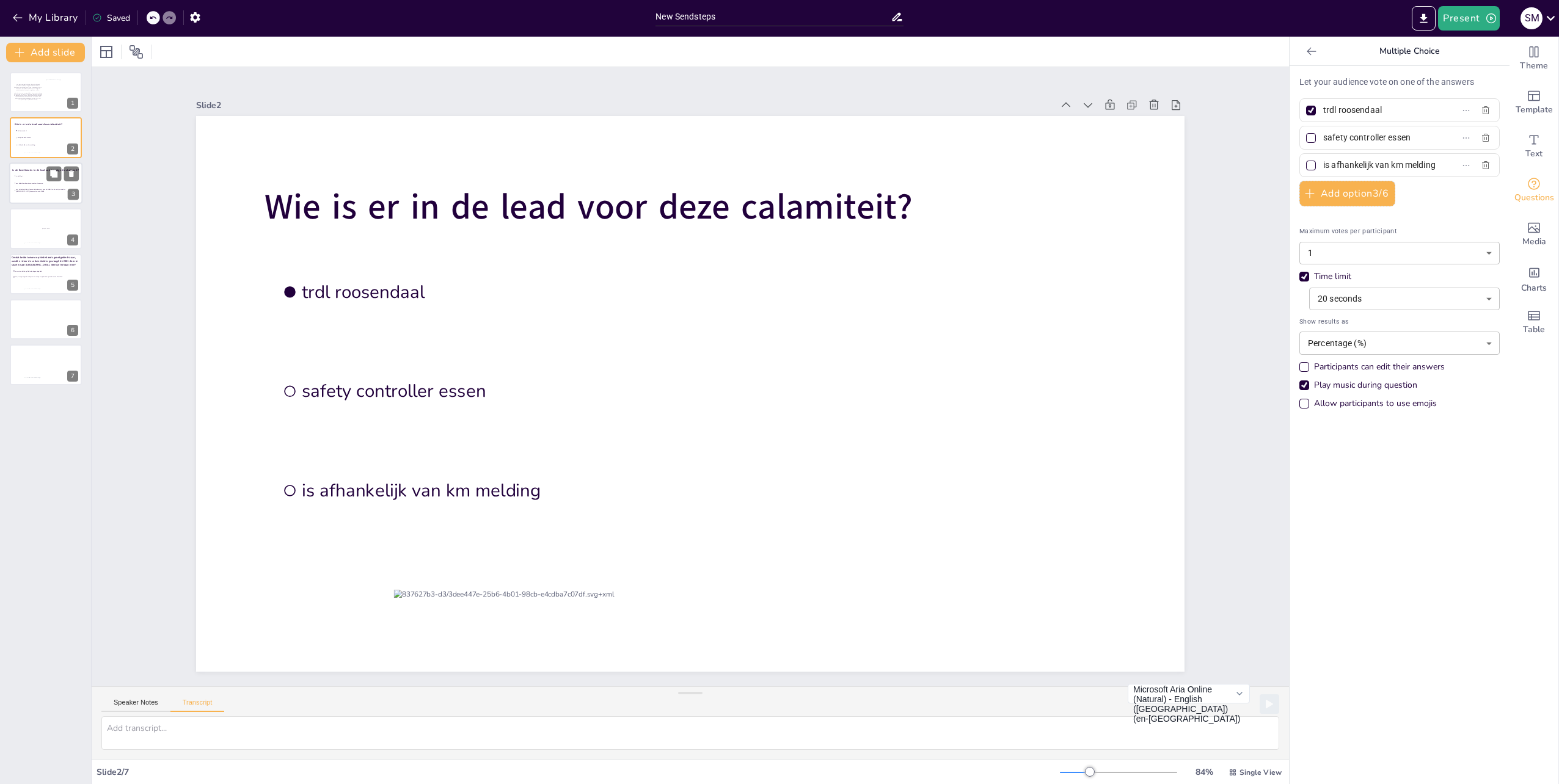
click at [31, 175] on span "ja, dat klopt" at bounding box center [47, 175] width 64 height 2
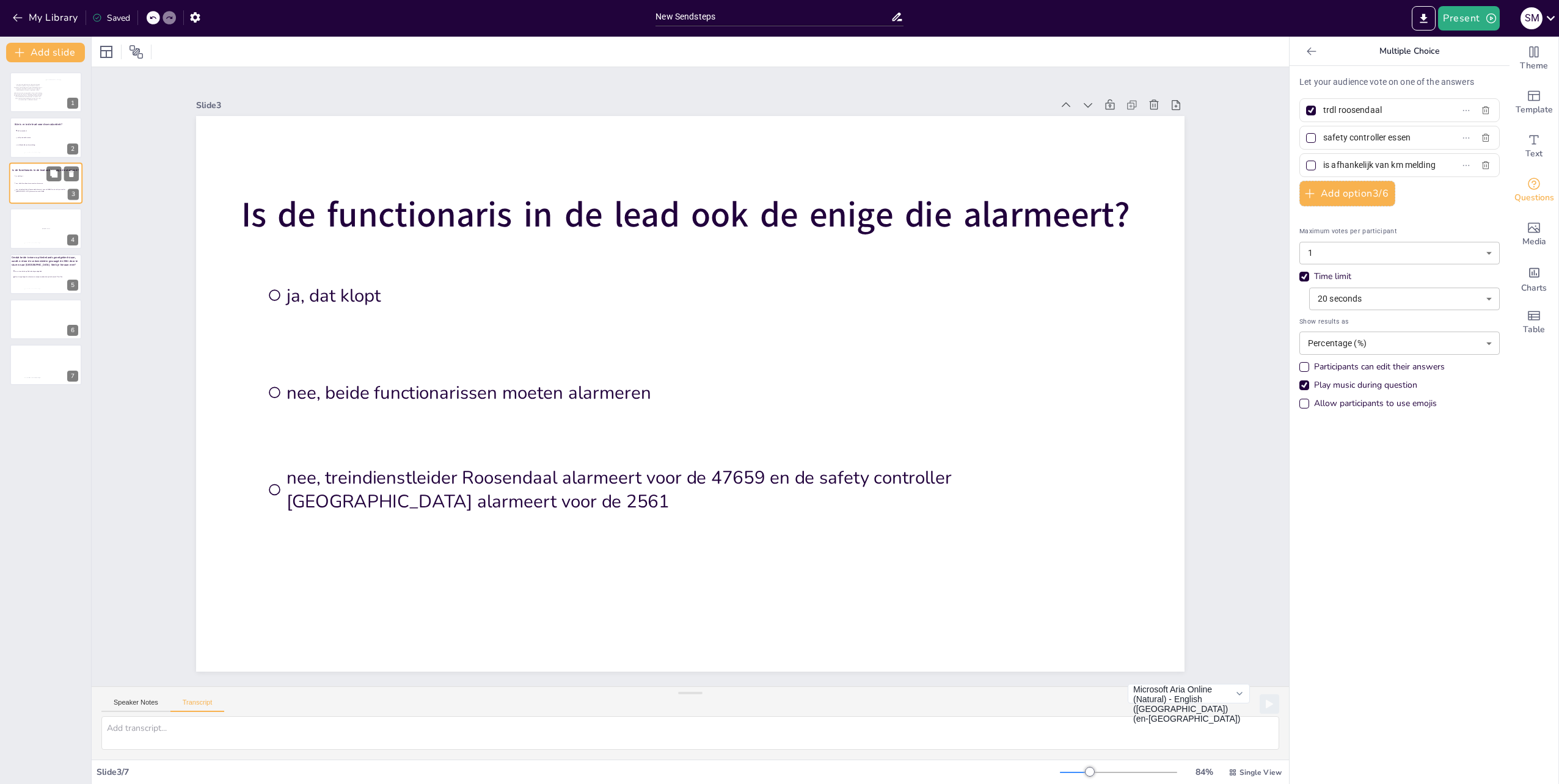
type input "ja, dat klopt"
type input "nee, beide functionarissen moeten alarmeren"
type input "nee, treindienstleider Roosendaal alarmeert voor de 47659 en de safety controll…"
click at [25, 265] on span "Omdat beide treinen op Nederlands grondgebied staan, wordt er door de verkeersl…" at bounding box center [45, 260] width 68 height 11
type input "Ja, ze staan beide op Nederlands grondgebied"
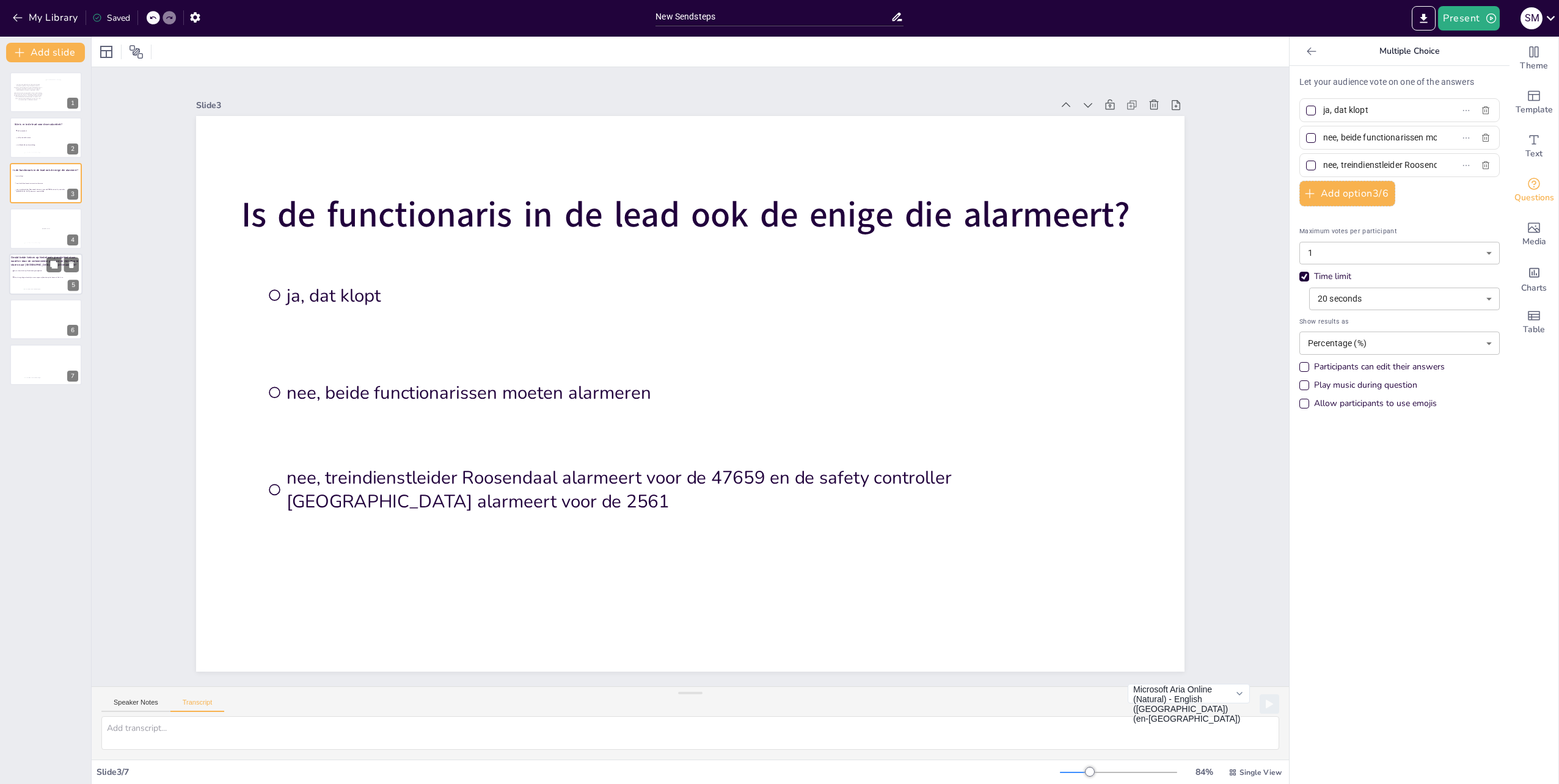
type input "Nee, de regelingen beschrijven: nevenspoor vrijhouden op het baanvak Rsd - Esn"
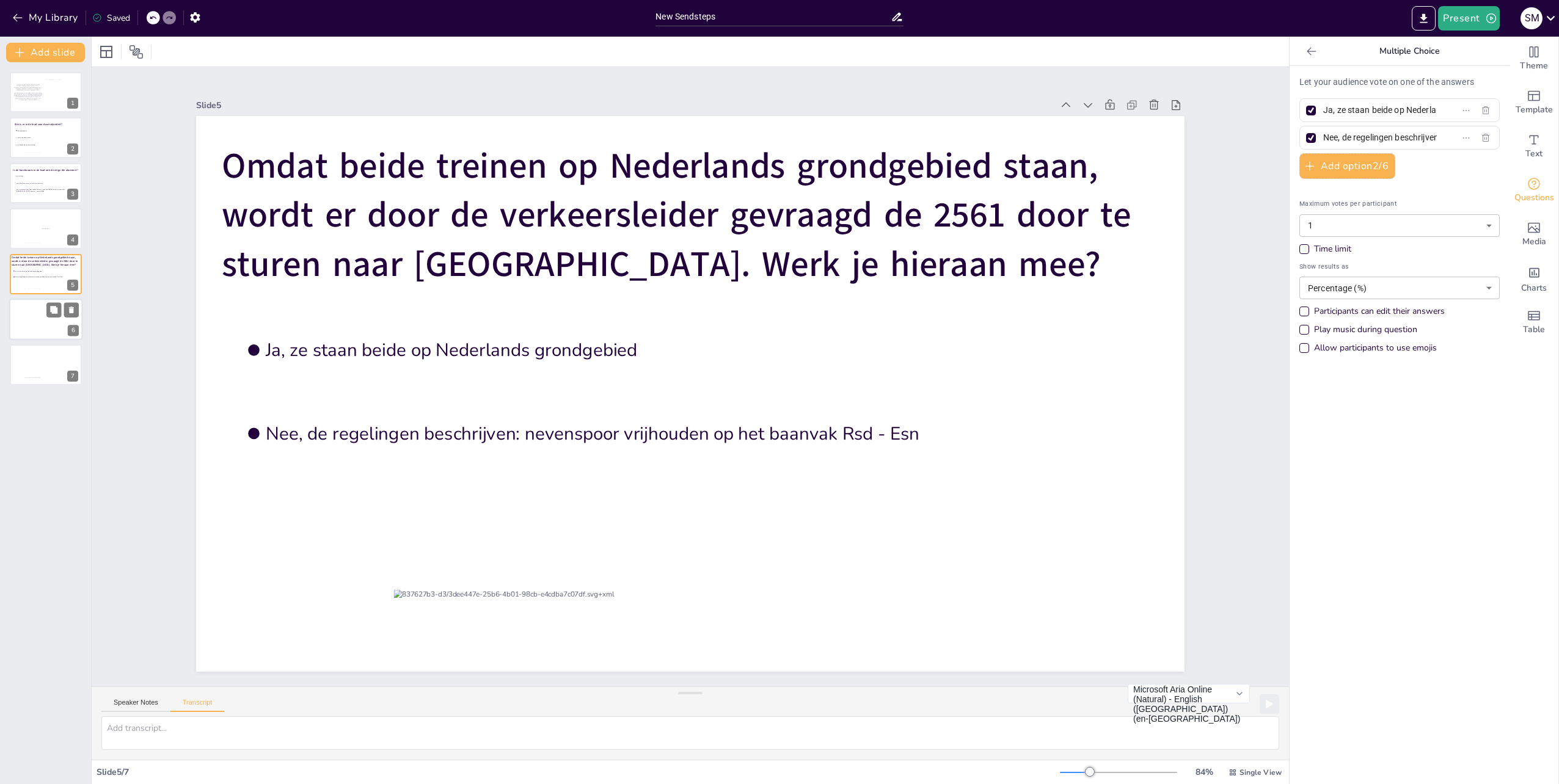
click at [35, 326] on div at bounding box center [45, 319] width 73 height 42
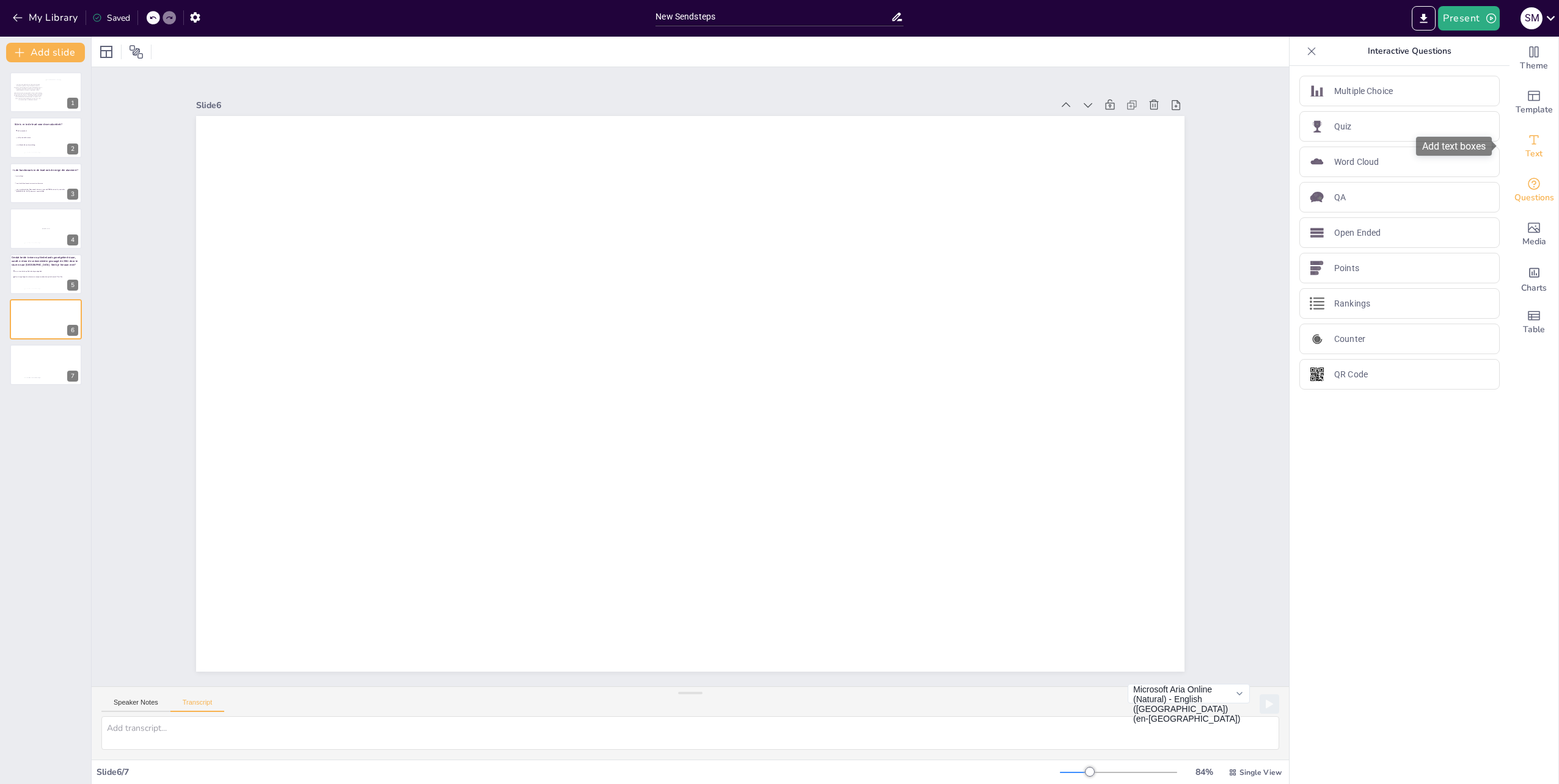
click at [1527, 141] on icon "Add text boxes" at bounding box center [1534, 140] width 15 height 15
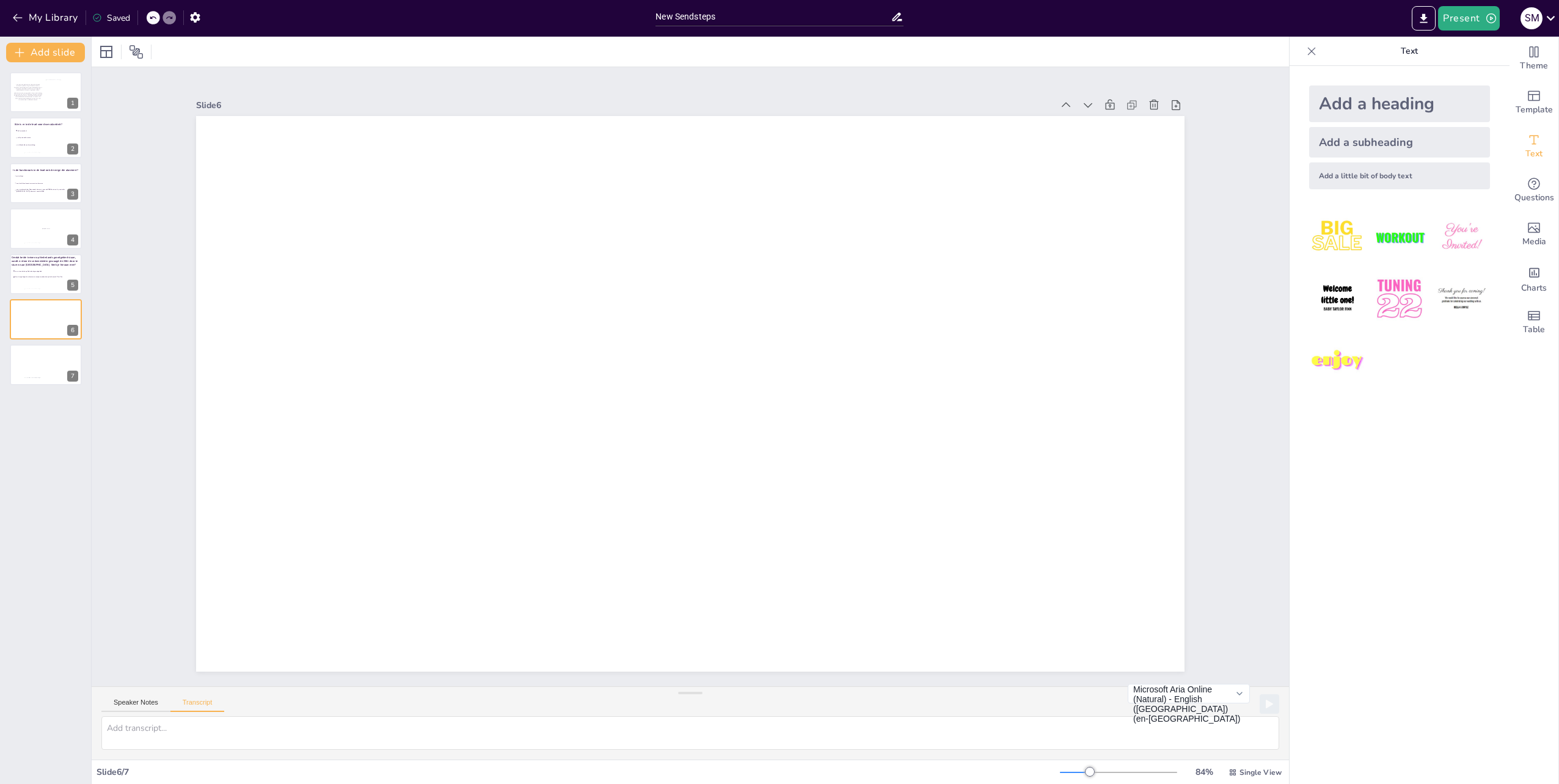
click at [1340, 177] on div "Add a little bit of body text" at bounding box center [1399, 175] width 181 height 27
click at [719, 385] on p "Body text" at bounding box center [690, 394] width 276 height 19
click at [720, 390] on p "Body text" at bounding box center [690, 394] width 276 height 19
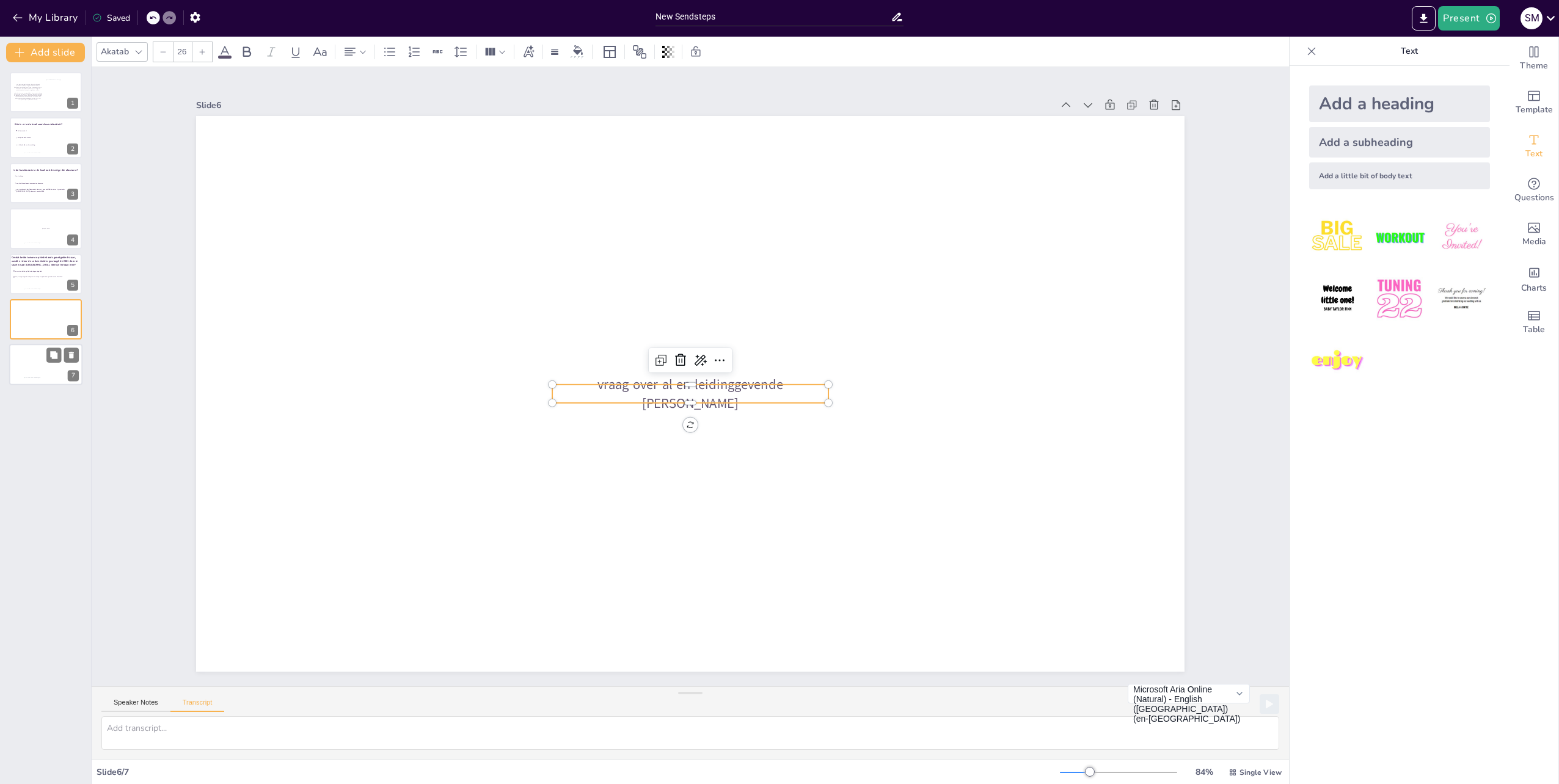
click at [23, 358] on div at bounding box center [45, 365] width 73 height 42
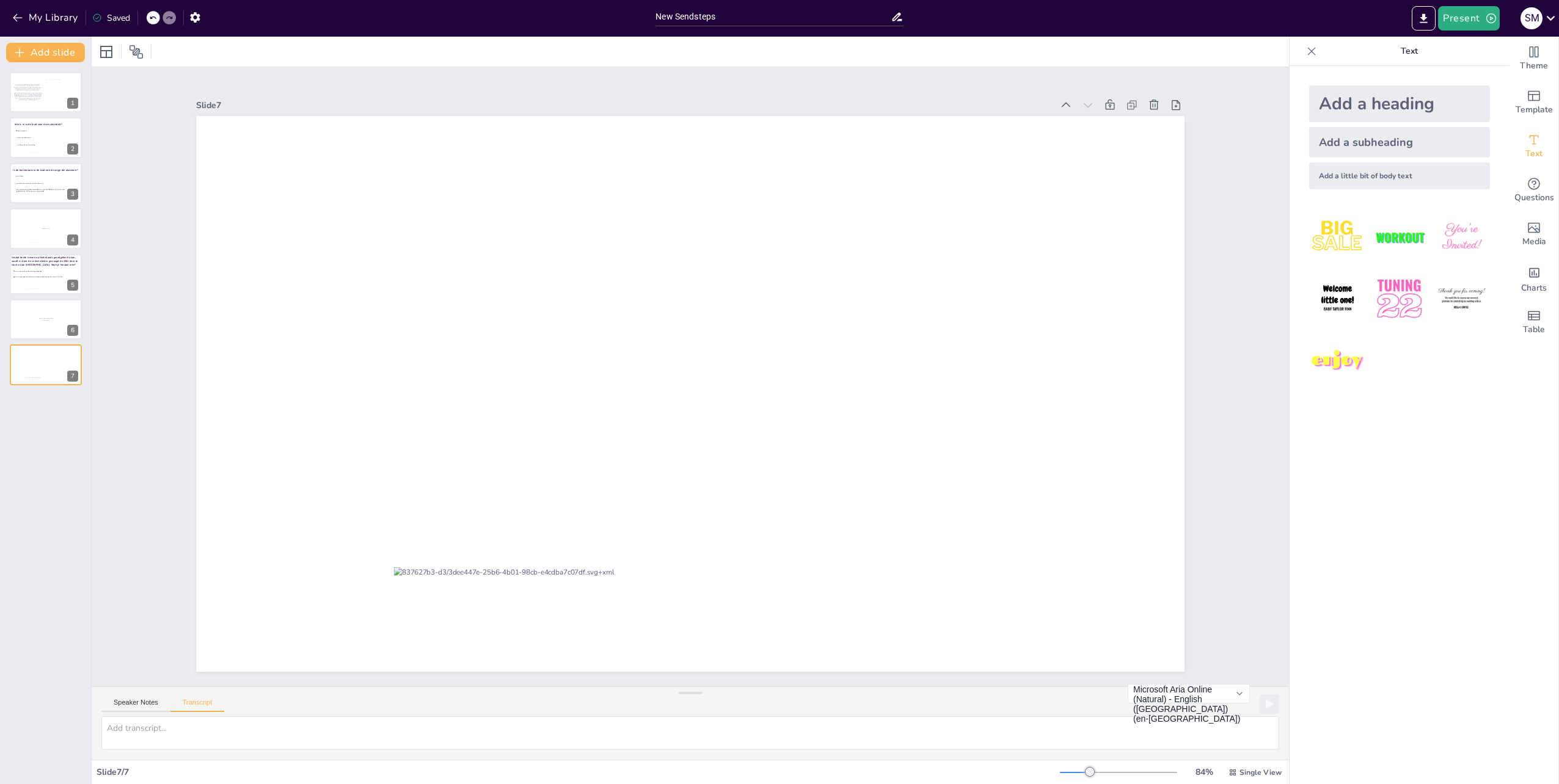
click at [1368, 182] on div "Add a little bit of body text" at bounding box center [1399, 175] width 181 height 27
click at [709, 392] on p "Body text" at bounding box center [690, 394] width 276 height 19
click at [714, 392] on p "Body text" at bounding box center [690, 394] width 276 height 19
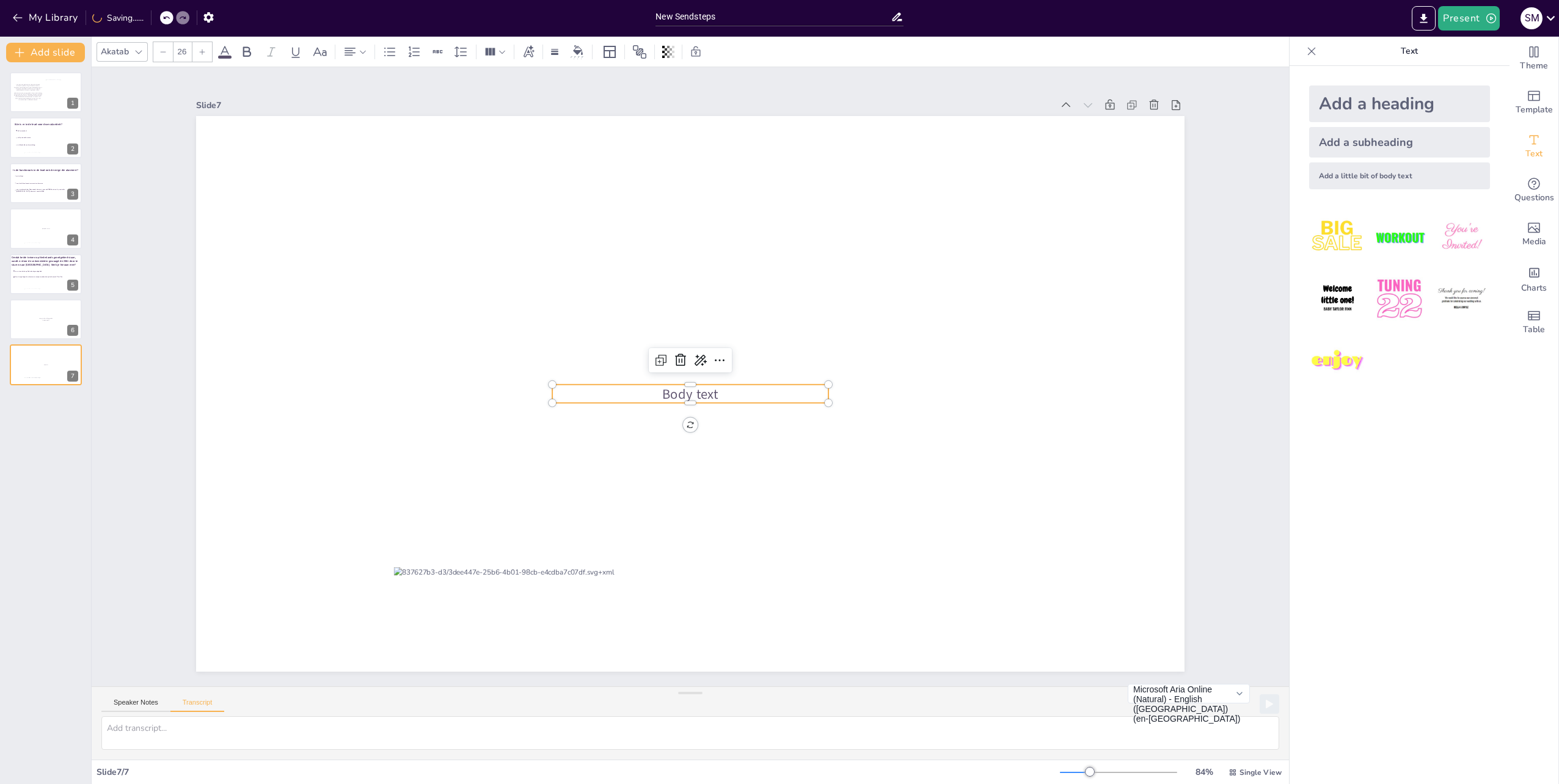
click at [714, 392] on p "Body text" at bounding box center [690, 394] width 276 height 19
click at [55, 50] on button "Add slide" at bounding box center [45, 53] width 79 height 19
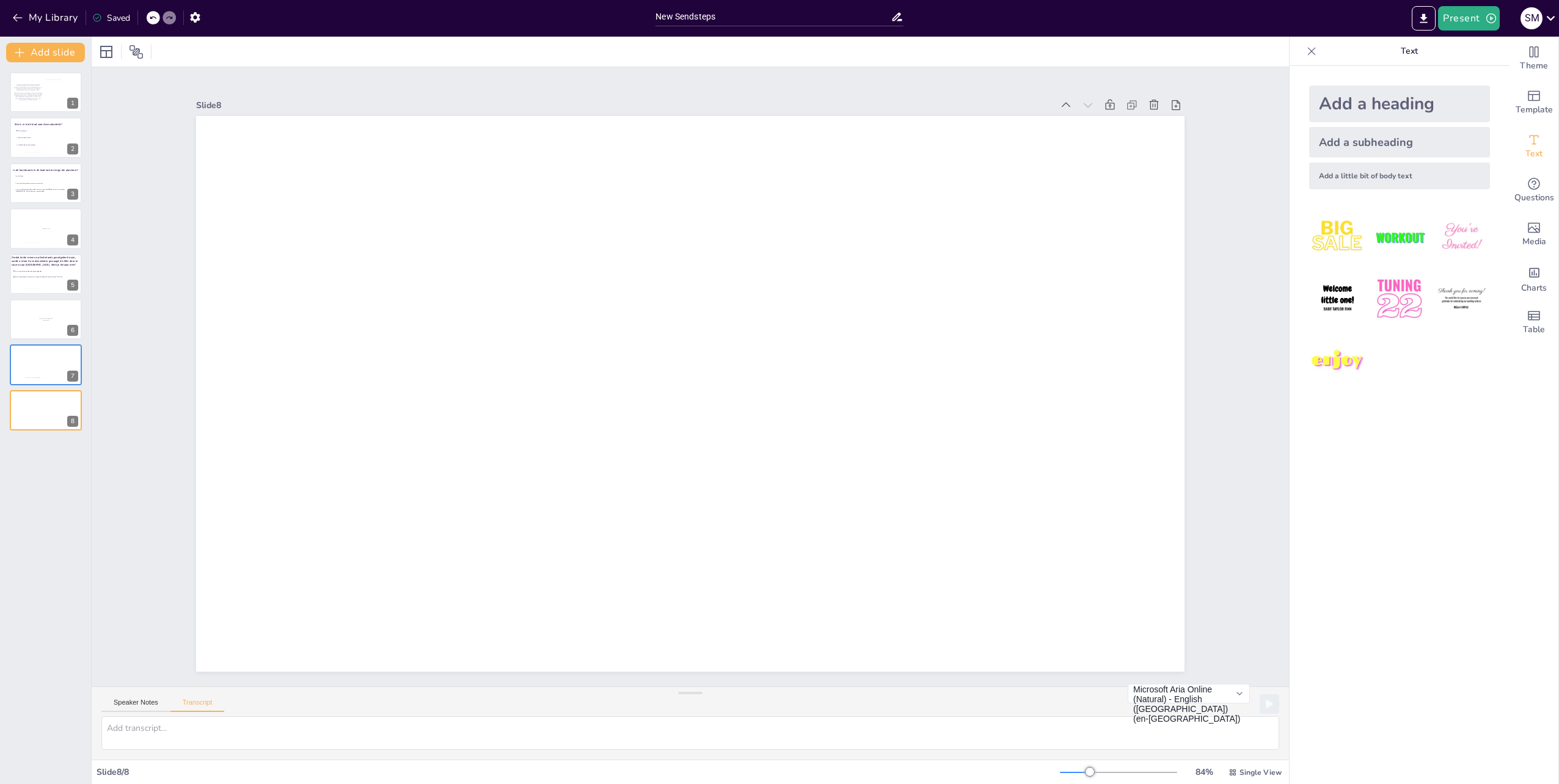
click at [56, 435] on div "Trein 47659 staat gepland om te rijden op het baanvak [GEOGRAPHIC_DATA] richtin…" at bounding box center [45, 423] width 91 height 722
click at [26, 413] on div at bounding box center [45, 410] width 73 height 42
click at [31, 145] on span "is afhankelijk van km melding" at bounding box center [34, 145] width 34 height 2
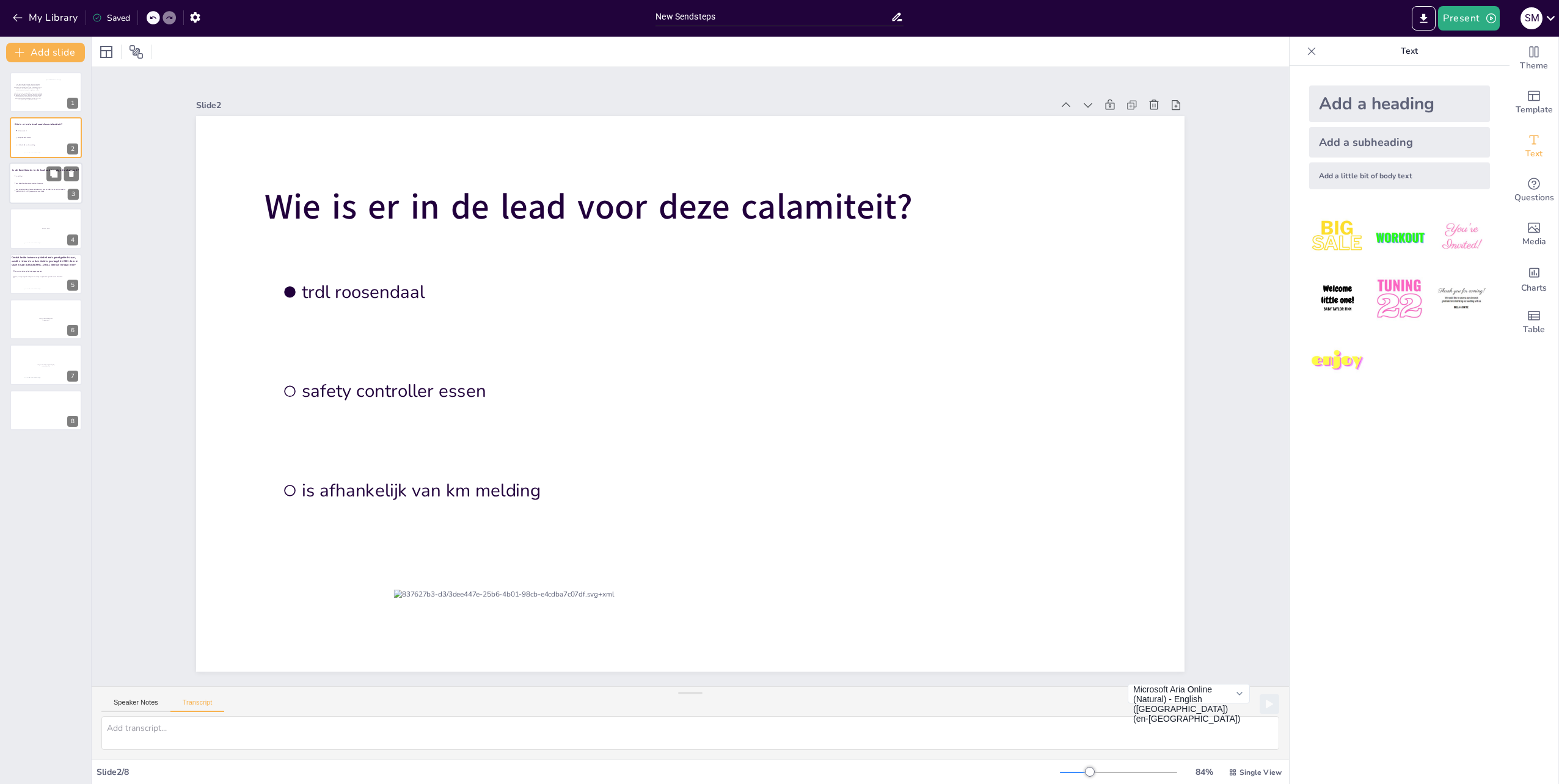
click at [34, 193] on li "nee, treindienstleider Roosendaal alarmeert voor de 47659 en de safety controll…" at bounding box center [47, 190] width 66 height 6
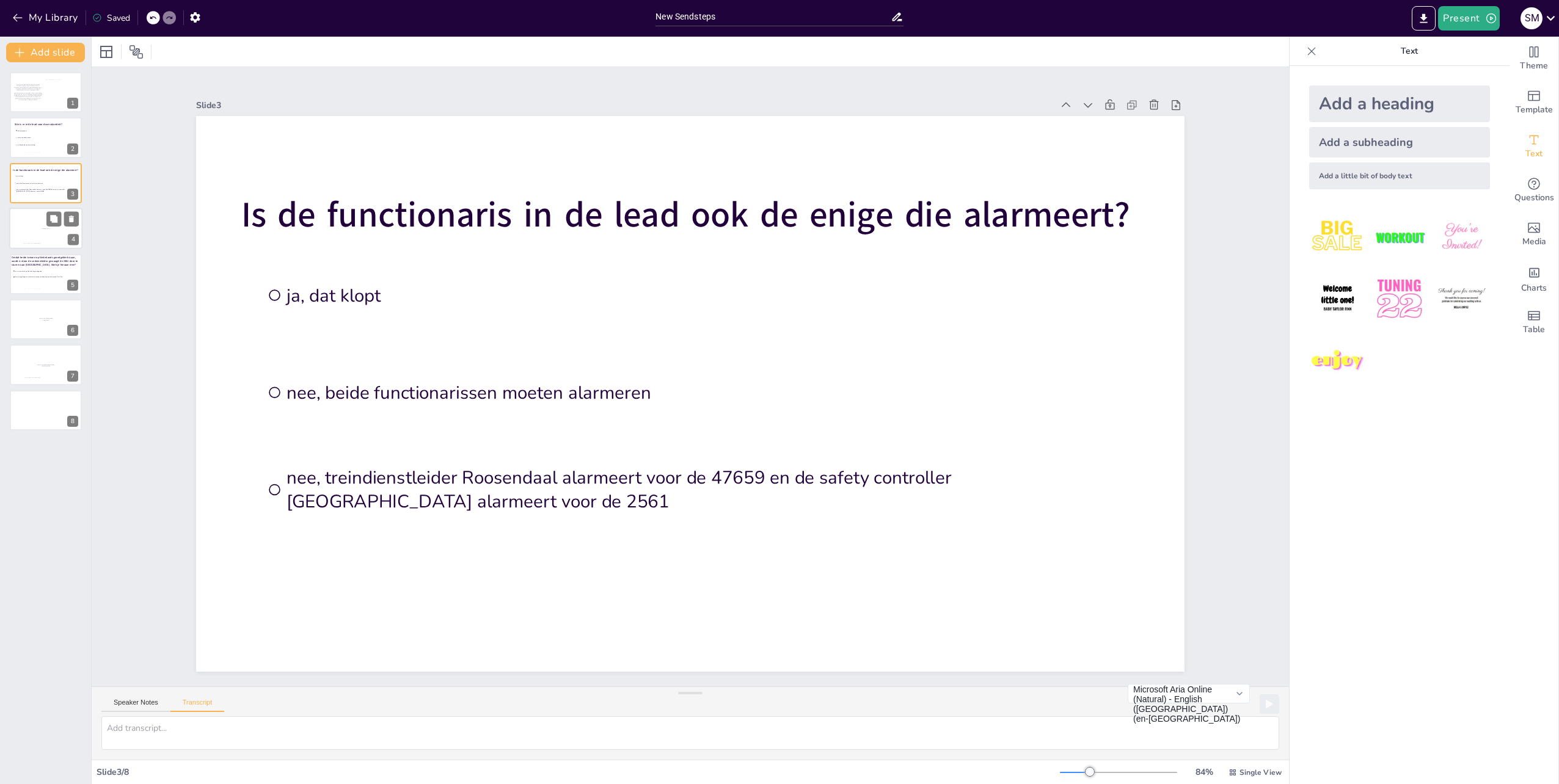
click at [38, 234] on div at bounding box center [45, 228] width 73 height 42
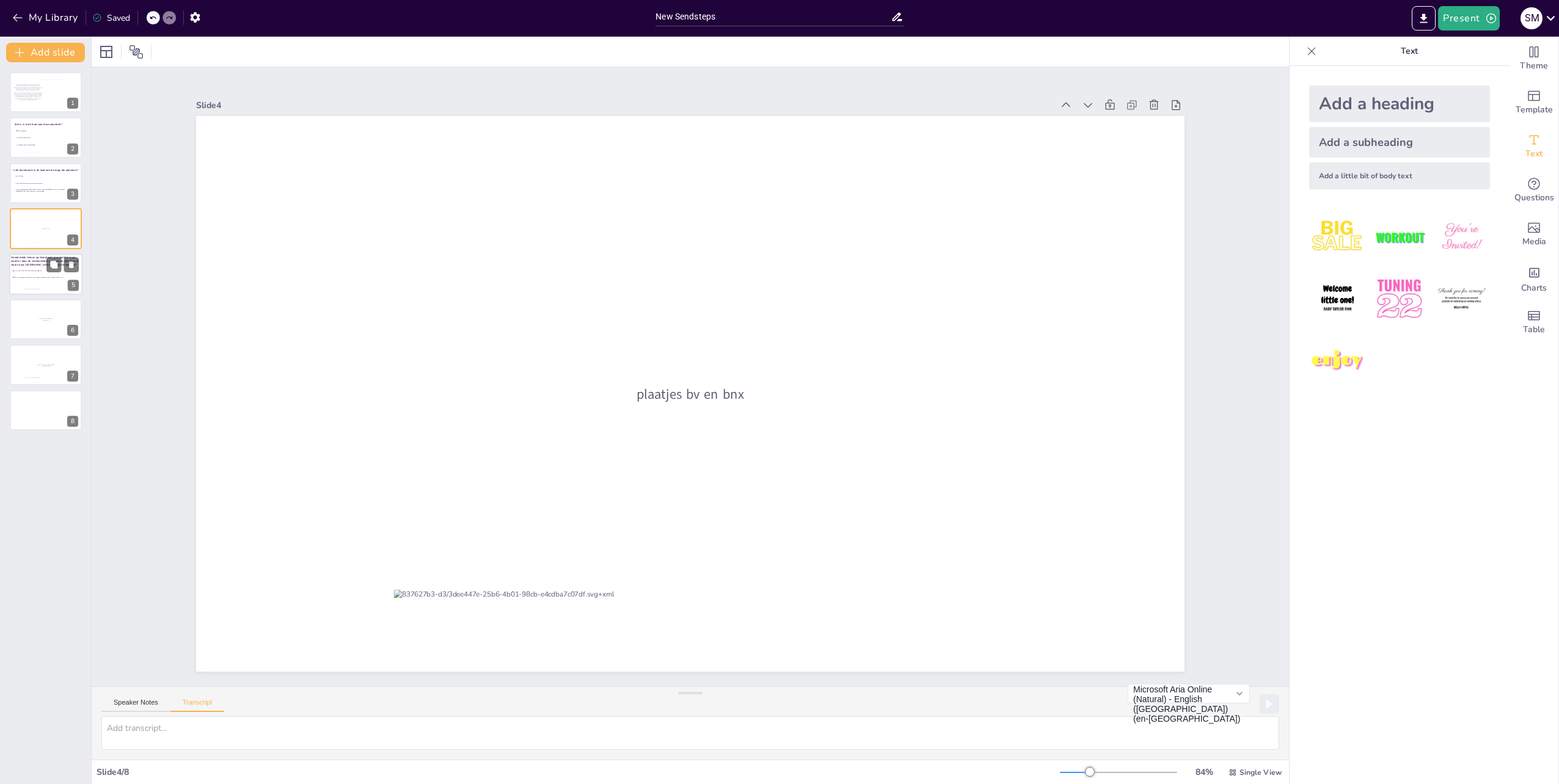
click at [39, 281] on div at bounding box center [45, 275] width 73 height 42
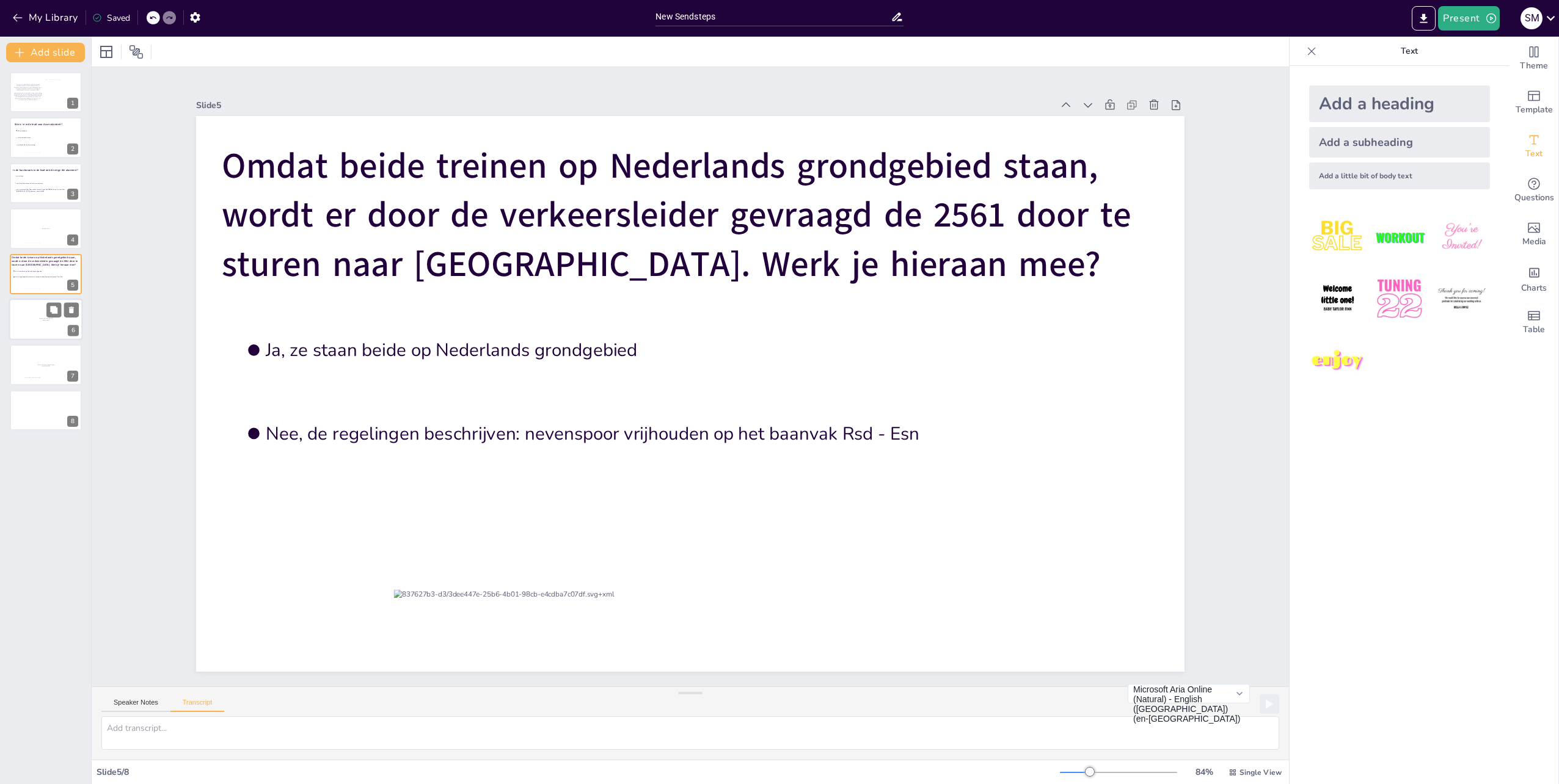
click at [33, 328] on div at bounding box center [45, 319] width 73 height 42
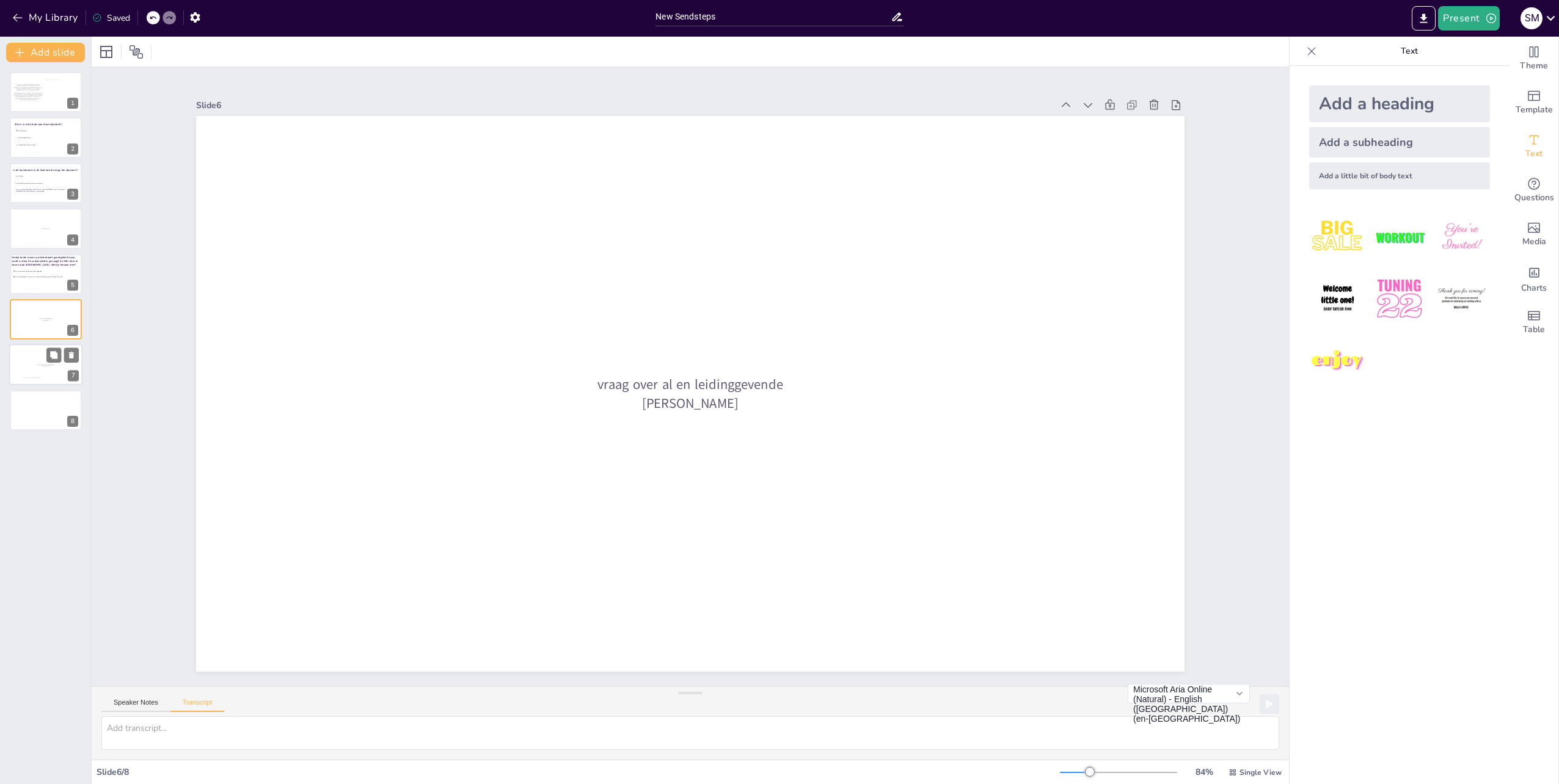
click at [21, 375] on div at bounding box center [45, 365] width 73 height 42
drag, startPoint x: 42, startPoint y: 352, endPoint x: 41, endPoint y: 322, distance: 30.0
click at [41, 307] on div "vraag voor dvl: versperringsmaatregelen, versperring baanvak" at bounding box center [45, 307] width 72 height 0
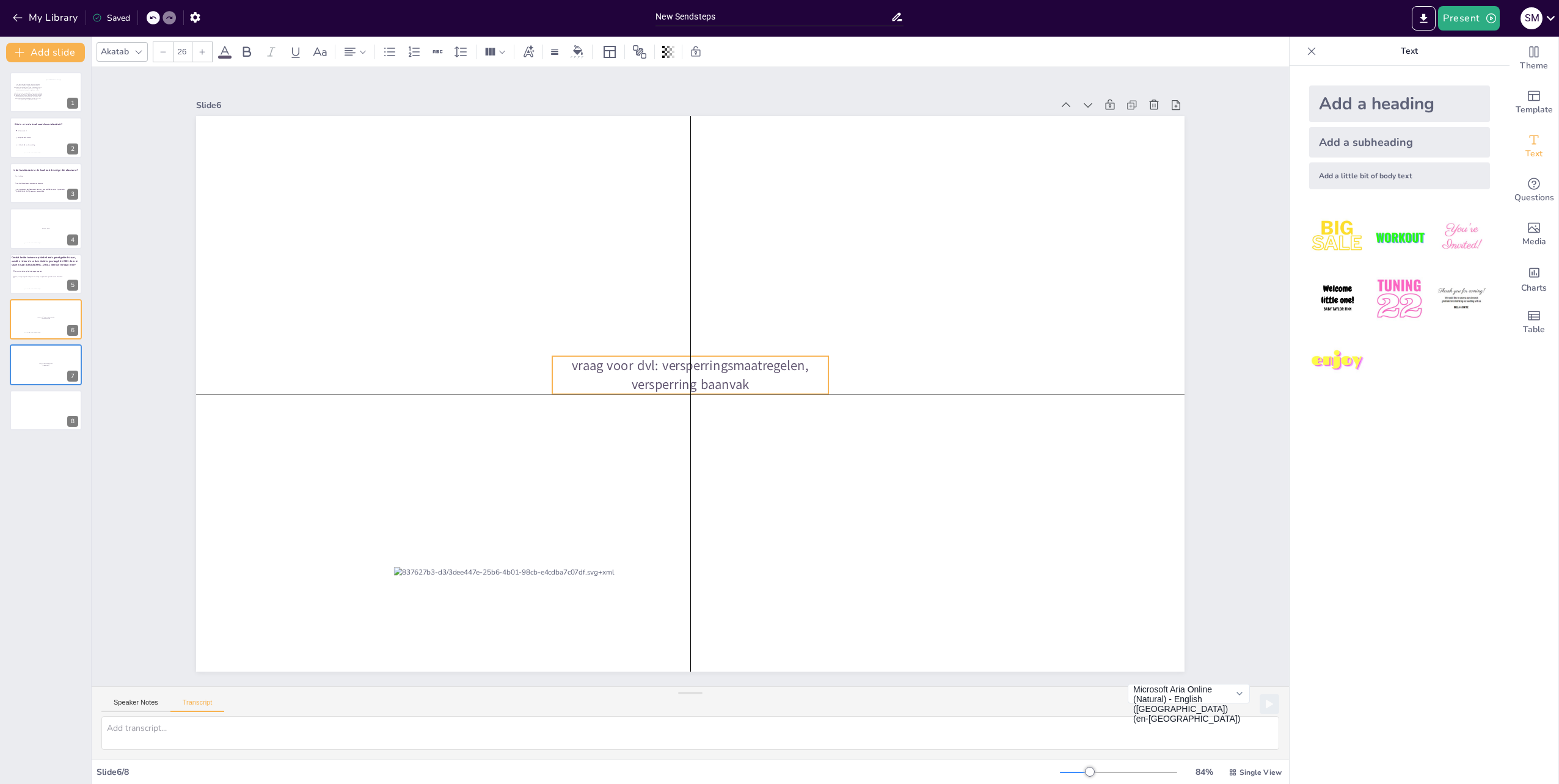
drag, startPoint x: 676, startPoint y: 398, endPoint x: 677, endPoint y: 365, distance: 33.0
click at [677, 365] on span "vraag voor dvl: versperringsmaatregelen, versperring baanvak" at bounding box center [690, 375] width 237 height 37
click at [30, 361] on div at bounding box center [45, 365] width 73 height 42
click at [752, 392] on span "vraag over al en leidinggevende [PERSON_NAME]" at bounding box center [689, 393] width 185 height 37
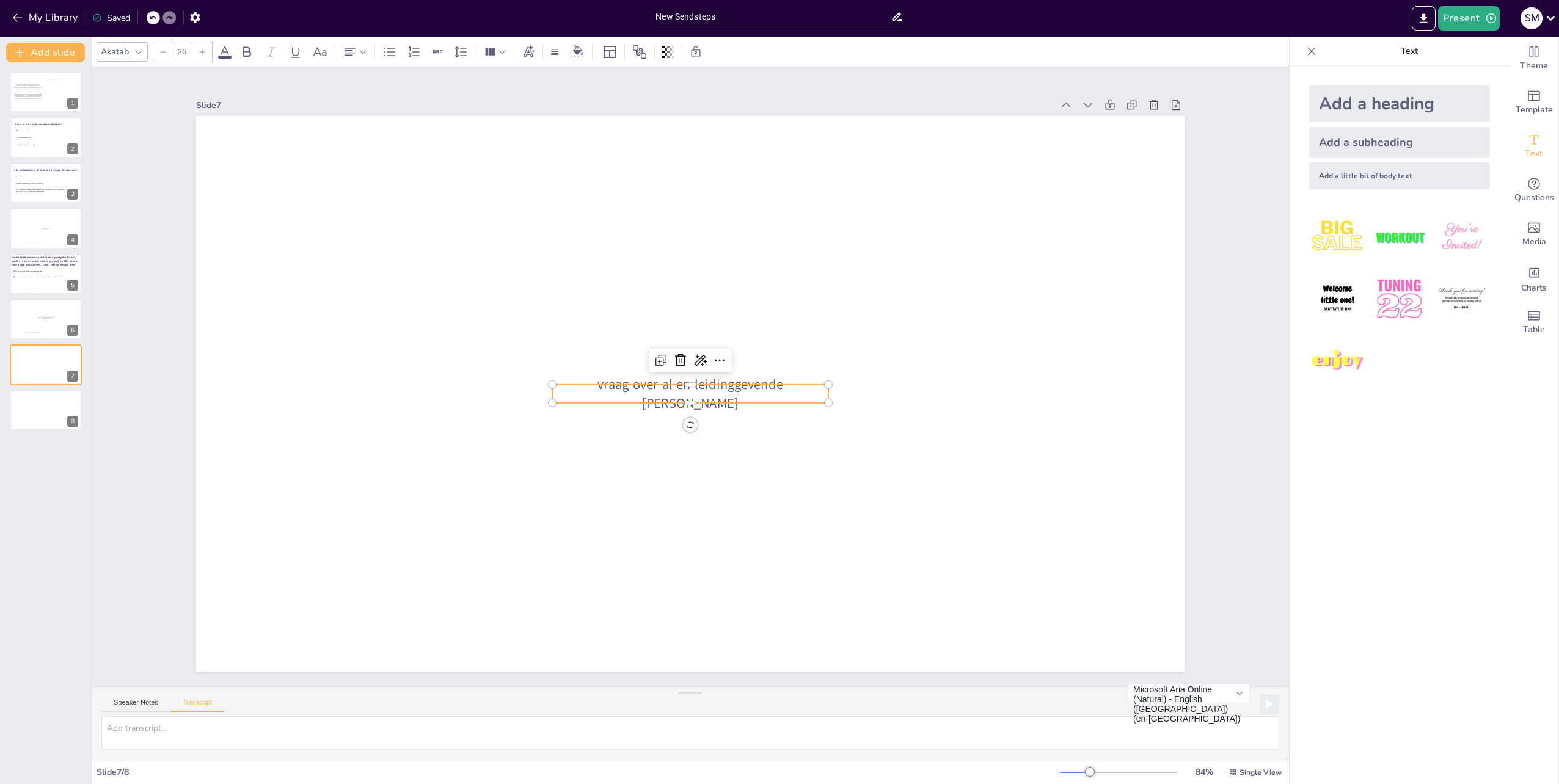
click at [752, 391] on span "vraag over al en leidinggevende [PERSON_NAME]" at bounding box center [689, 393] width 185 height 37
click at [680, 522] on div at bounding box center [690, 394] width 988 height 556
drag, startPoint x: 685, startPoint y: 392, endPoint x: 677, endPoint y: 389, distance: 8.5
click at [677, 389] on span "vraag over al en leidinggevende [PERSON_NAME]" at bounding box center [689, 393] width 185 height 37
click at [796, 386] on p "vraag over al en leidinggevende [PERSON_NAME]" at bounding box center [690, 393] width 276 height 37
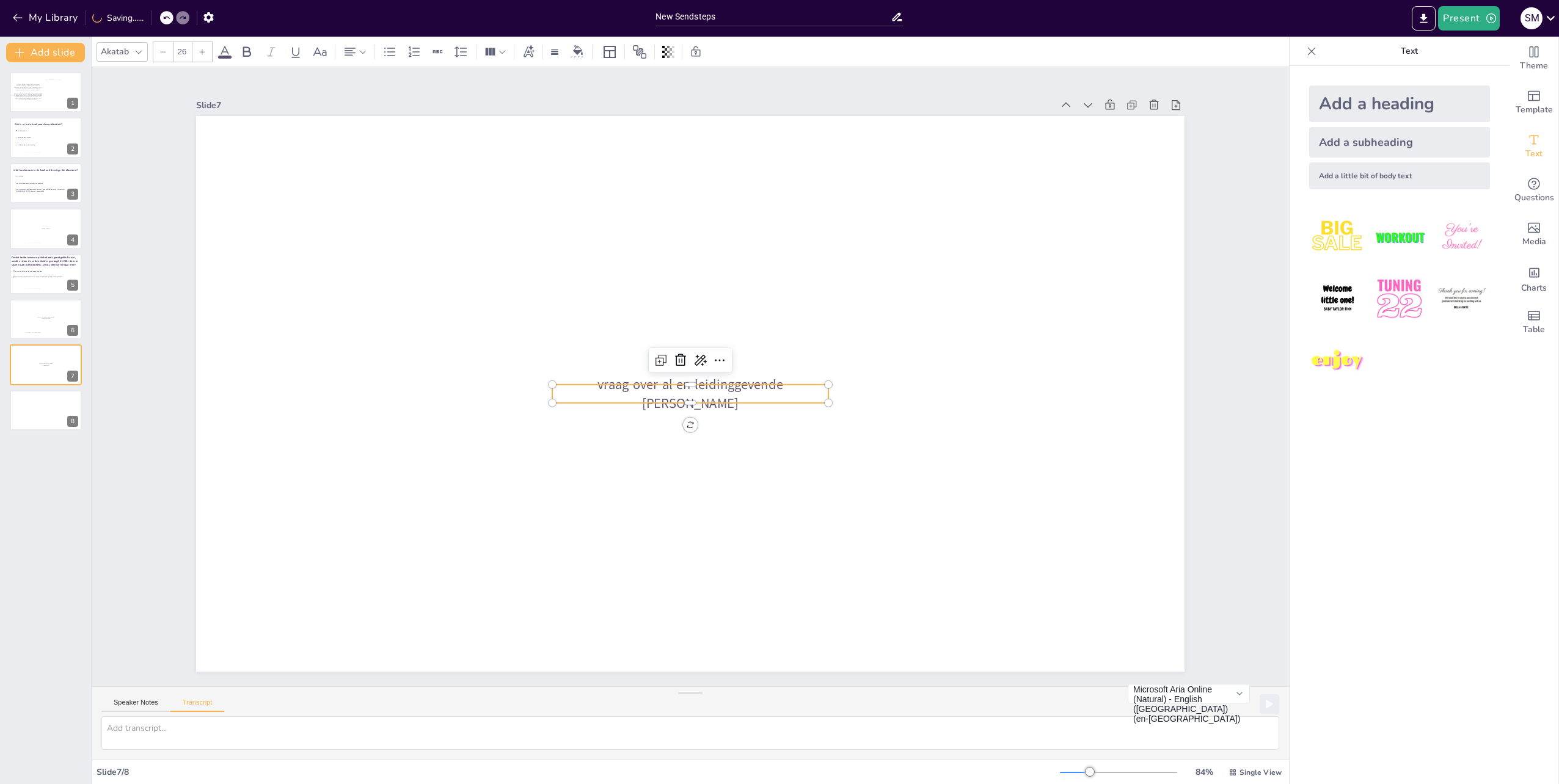
click at [796, 386] on p "vraag over al en leidinggevende [PERSON_NAME]" at bounding box center [690, 393] width 276 height 37
click at [36, 419] on div at bounding box center [45, 410] width 73 height 42
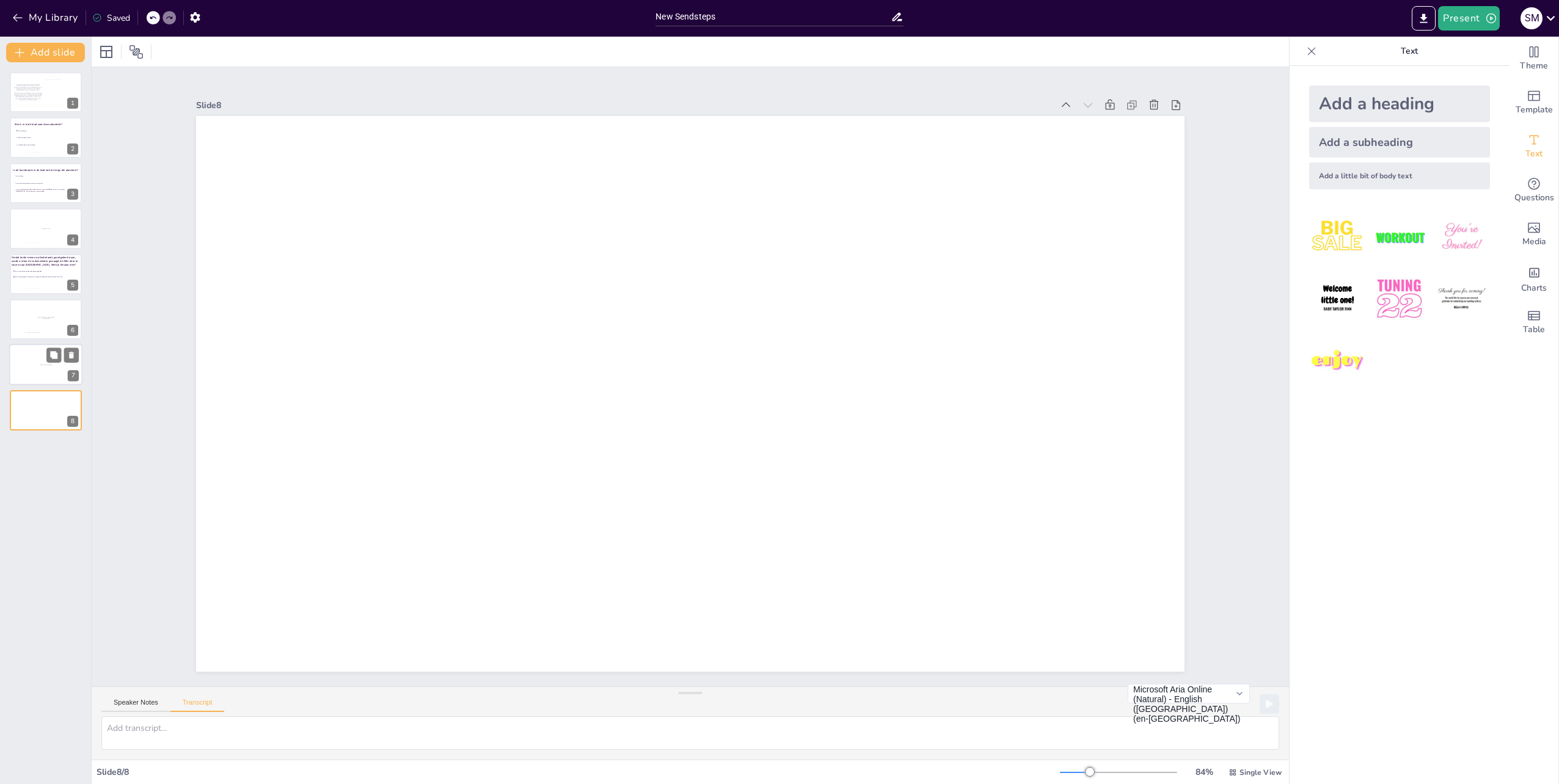
click at [20, 369] on div at bounding box center [45, 365] width 73 height 42
click at [44, 406] on div at bounding box center [45, 410] width 73 height 42
click at [40, 365] on span "vraag over al en dispatching" at bounding box center [45, 365] width 12 height 1
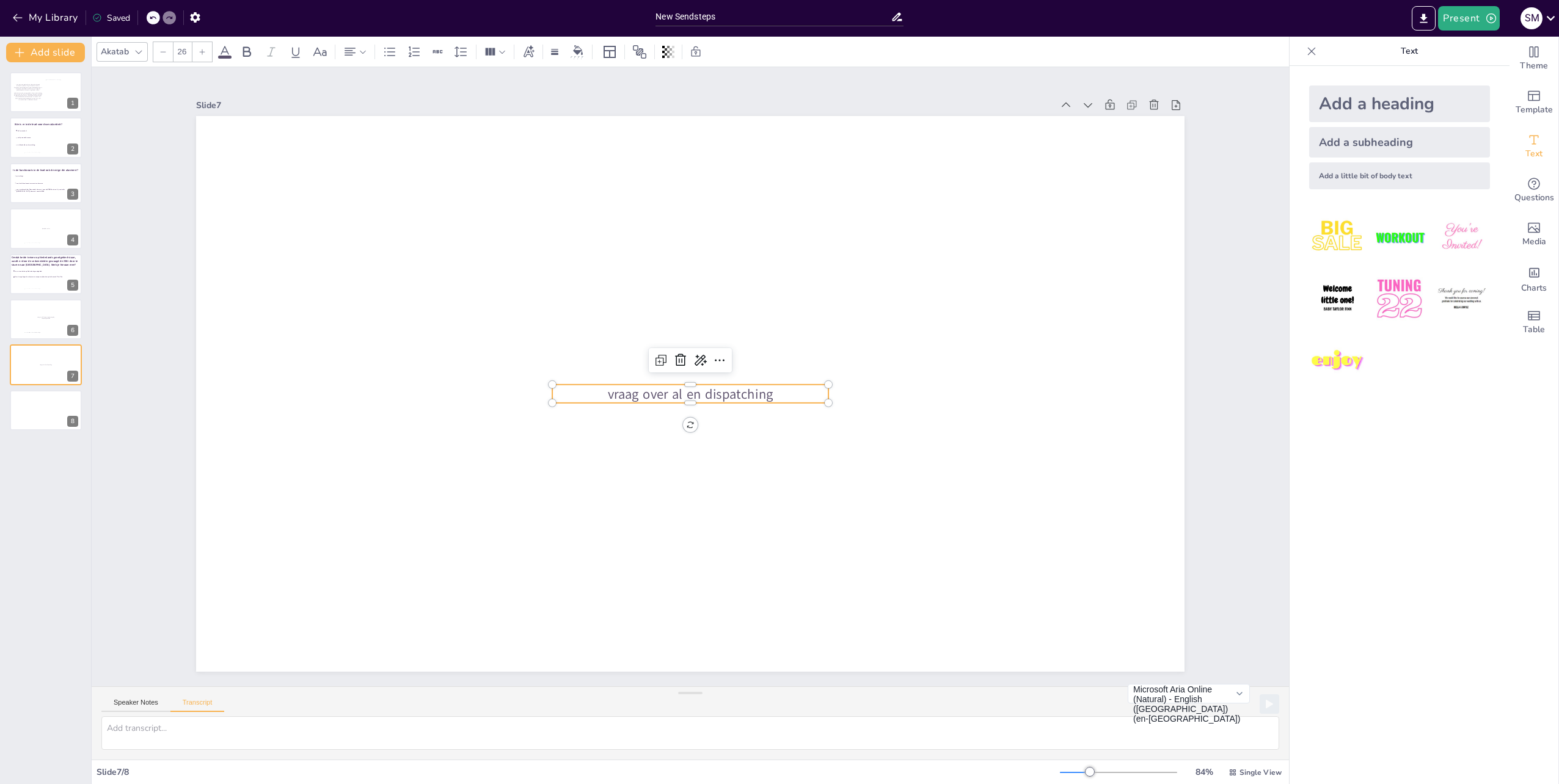
click at [738, 392] on span "vraag over al en dispatching" at bounding box center [690, 394] width 165 height 18
click at [803, 387] on p "vraag over al en leidinggevende [PERSON_NAME]" at bounding box center [690, 393] width 276 height 37
click at [1368, 180] on div "Add a little bit of body text" at bounding box center [1399, 175] width 181 height 27
click at [725, 393] on p "Body text" at bounding box center [690, 394] width 276 height 19
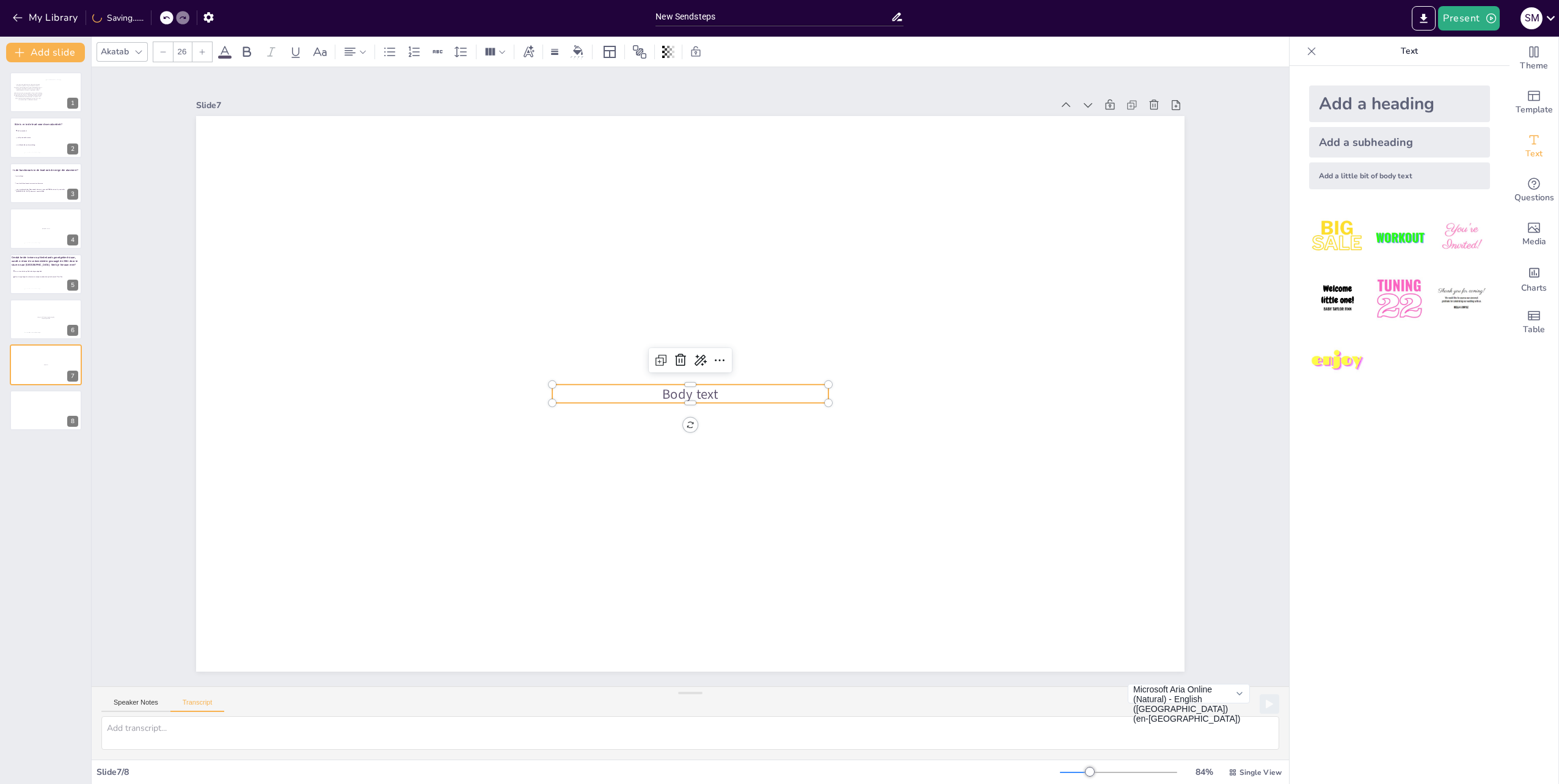
click at [718, 391] on p "Body text" at bounding box center [690, 394] width 276 height 19
click at [39, 423] on div at bounding box center [45, 410] width 73 height 42
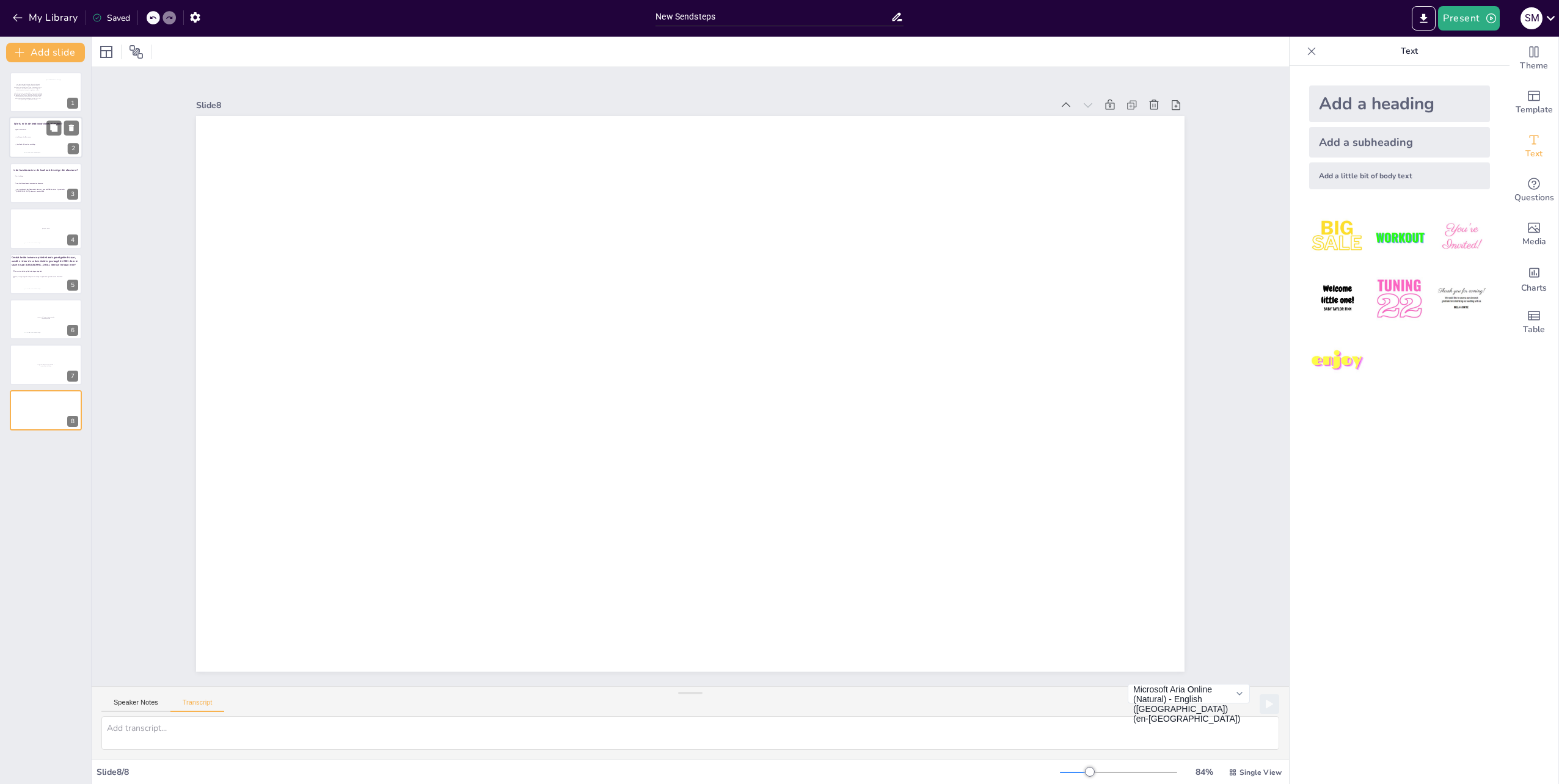
click at [26, 145] on span "is afhankelijk van km melding" at bounding box center [34, 145] width 34 height 2
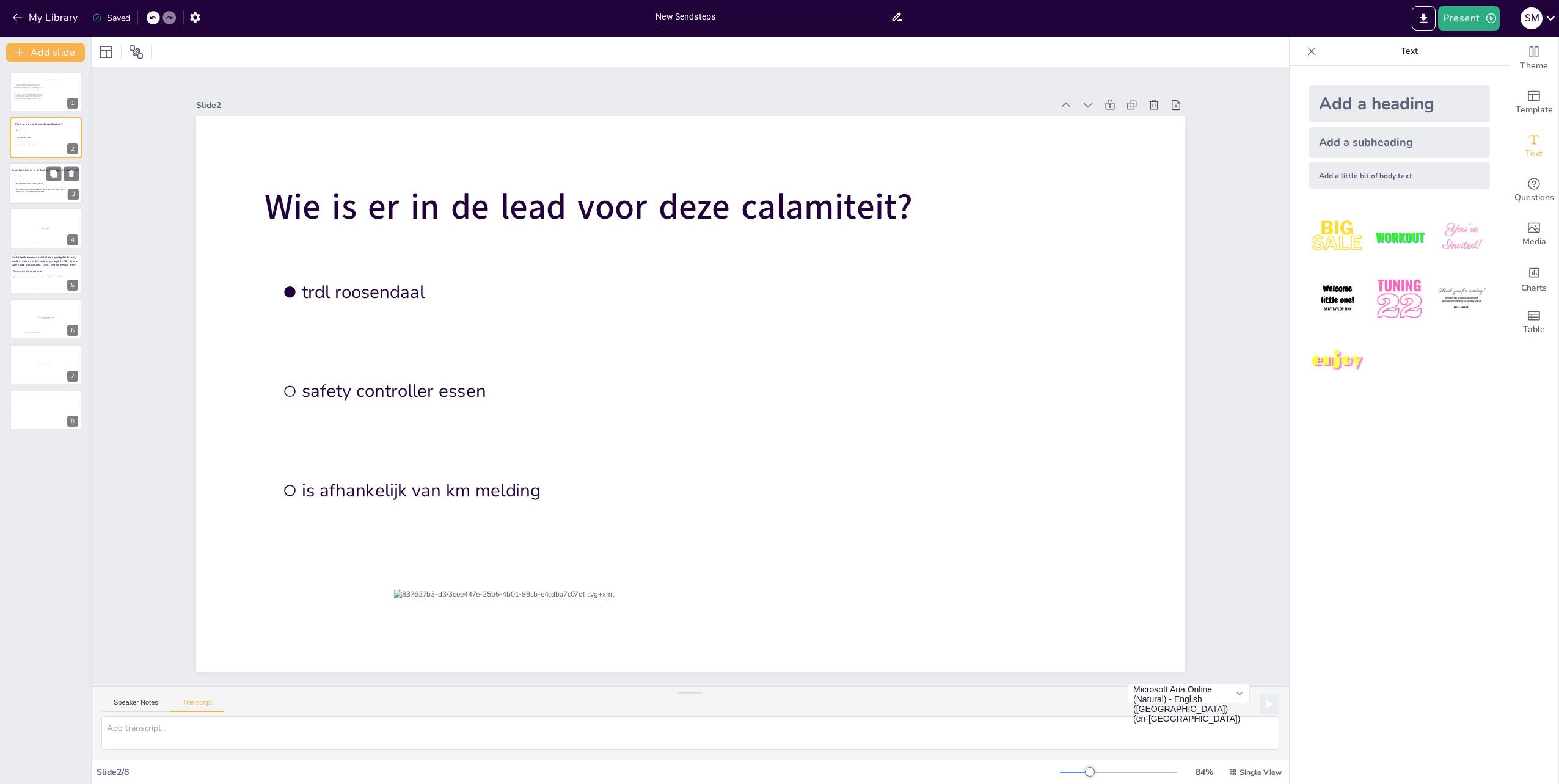
click at [27, 178] on li "ja, dat klopt" at bounding box center [47, 175] width 66 height 6
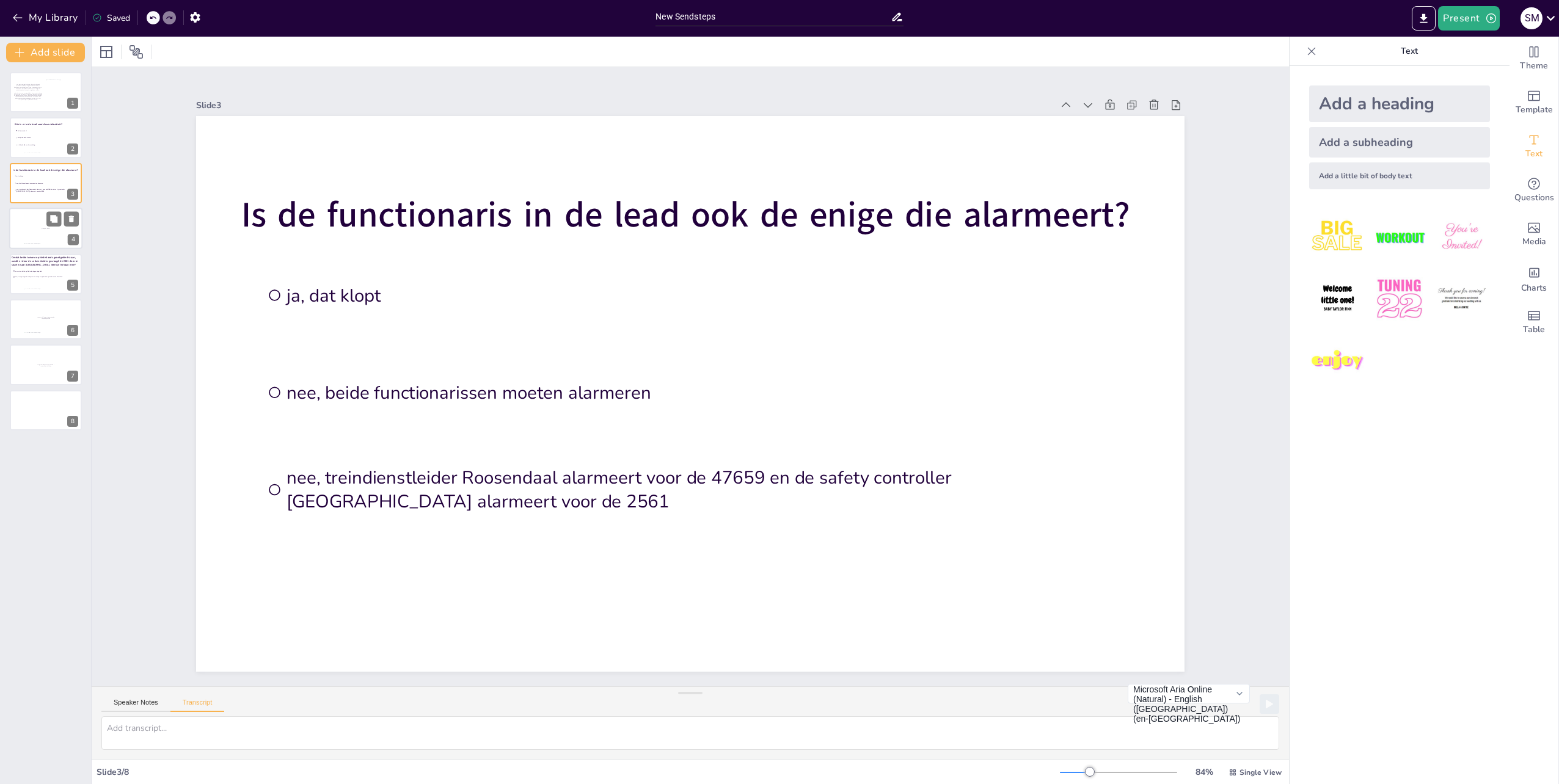
click at [29, 230] on div at bounding box center [45, 228] width 73 height 42
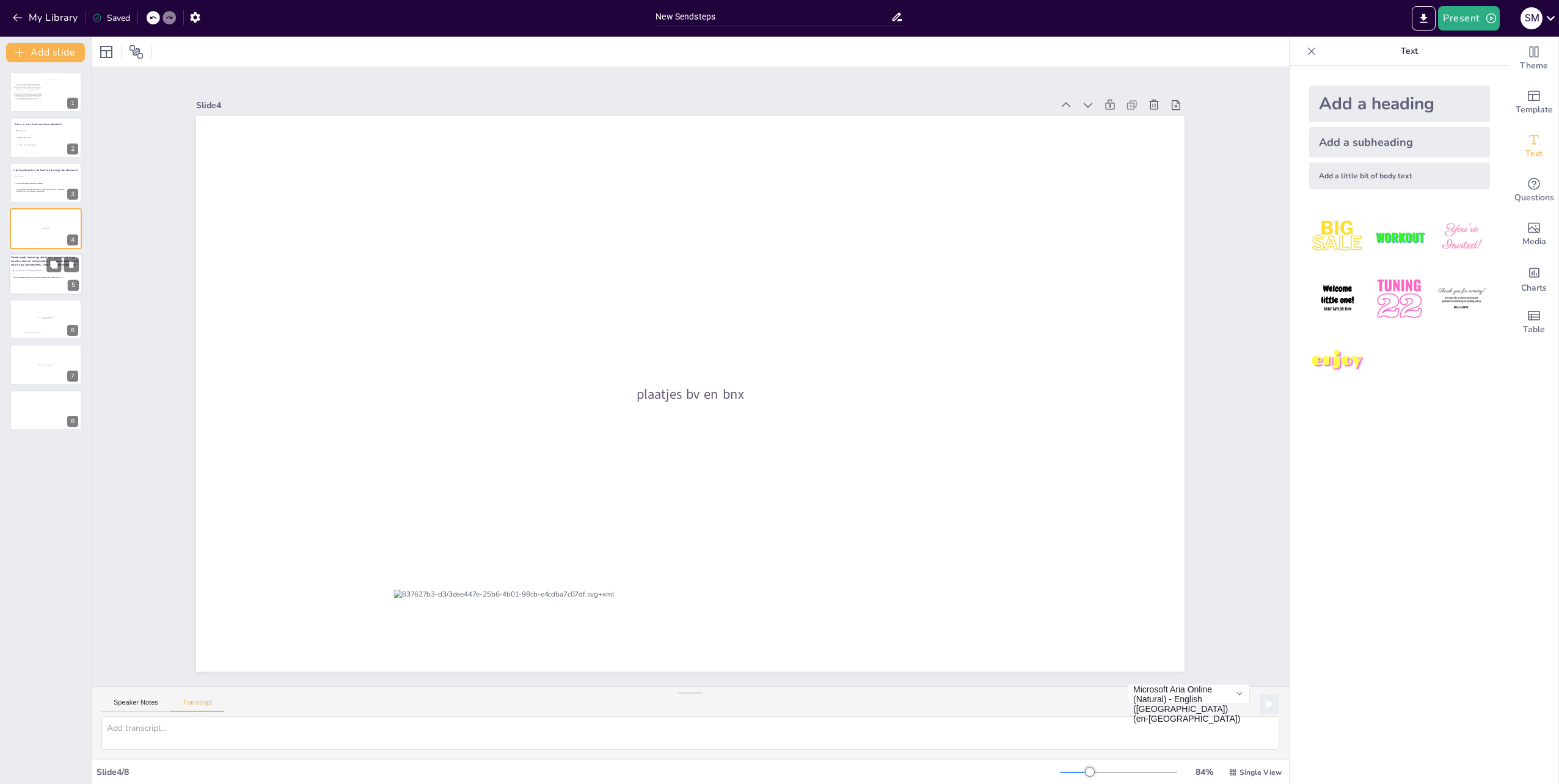
click at [29, 289] on div at bounding box center [53, 291] width 58 height 6
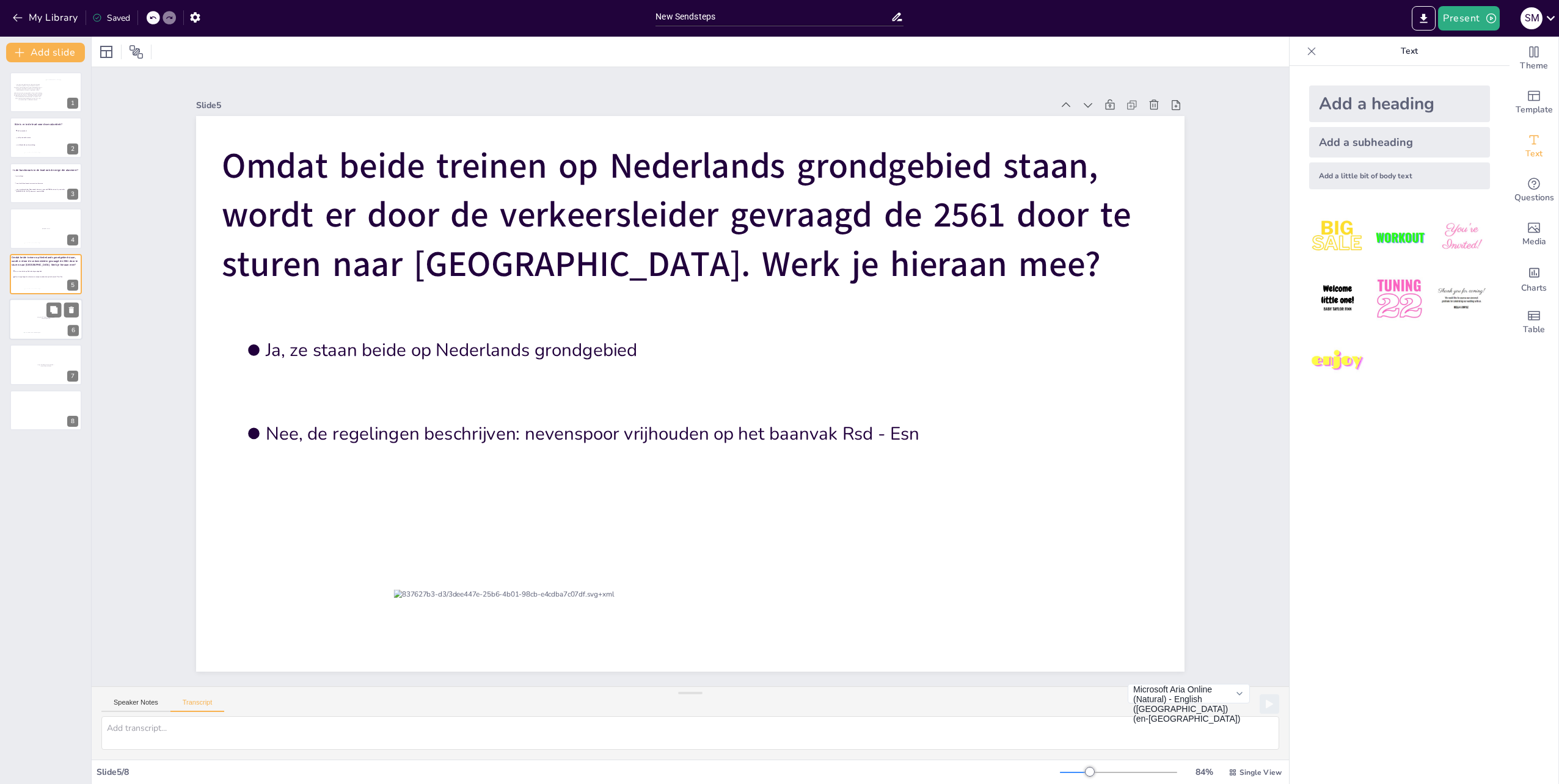
click at [36, 327] on div at bounding box center [45, 319] width 73 height 42
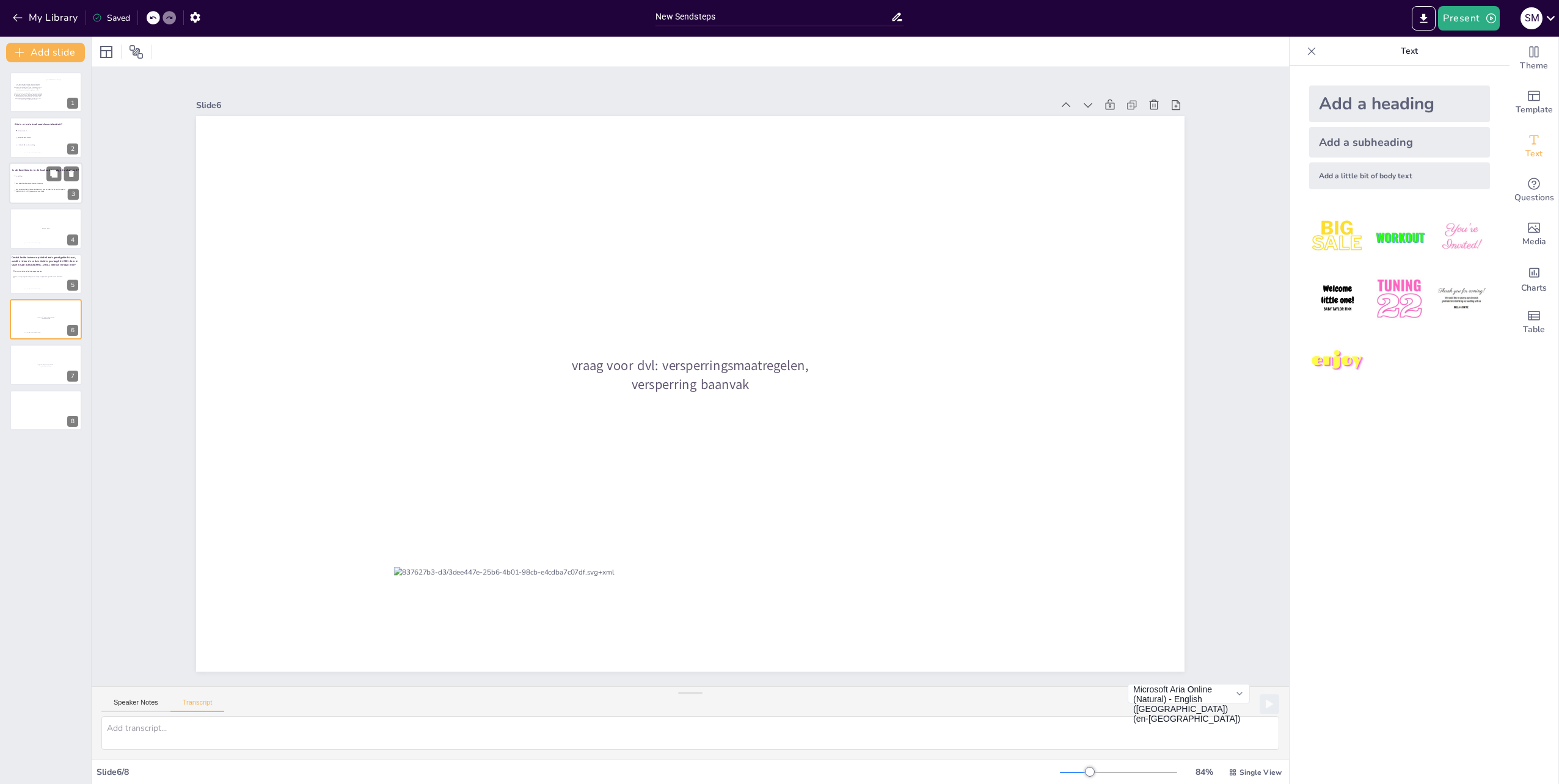
click at [23, 190] on span "nee, treindienstleider Roosendaal alarmeert voor de 47659 en de safety controll…" at bounding box center [47, 191] width 64 height 4
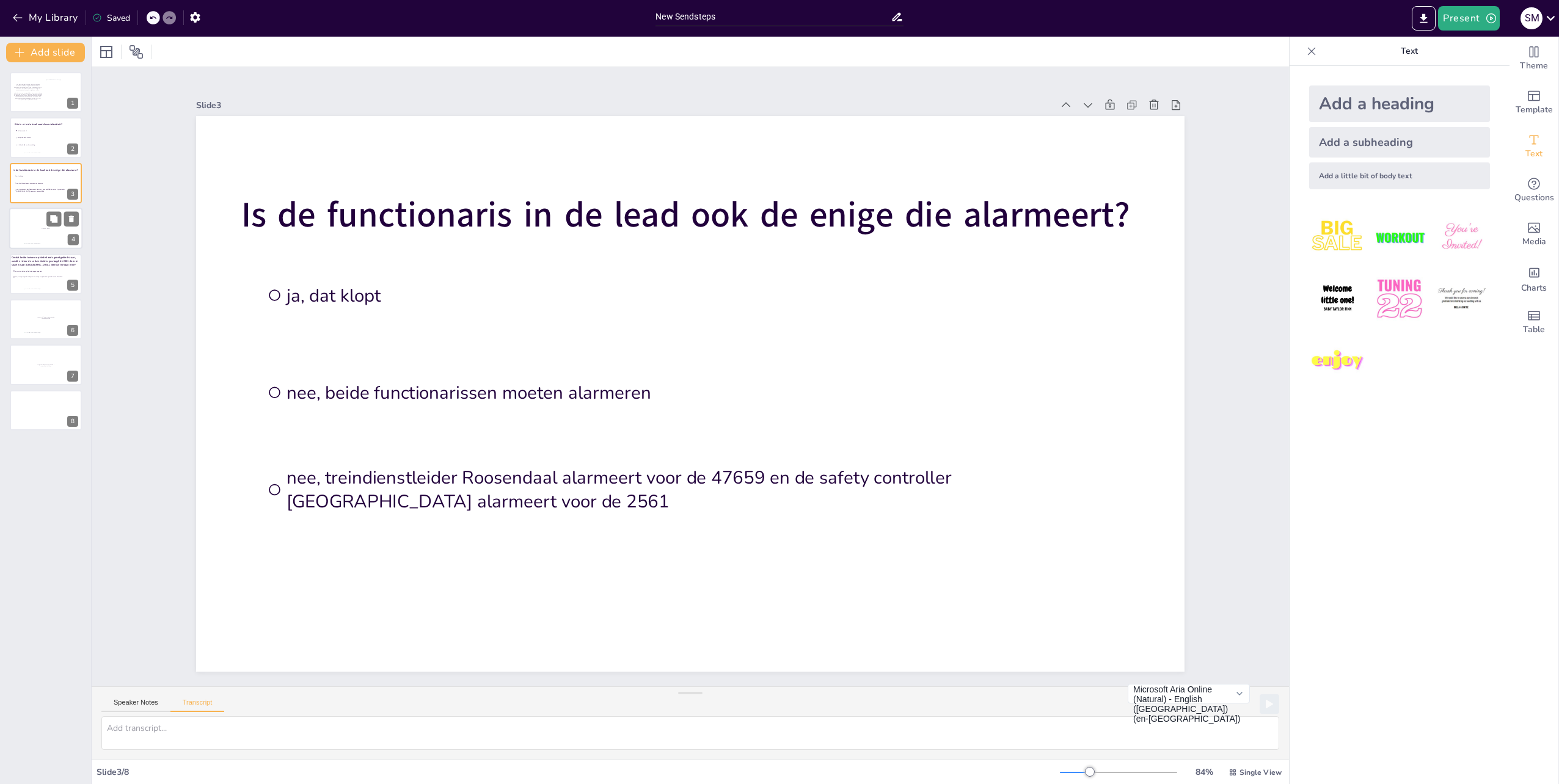
click at [25, 234] on div at bounding box center [45, 228] width 73 height 42
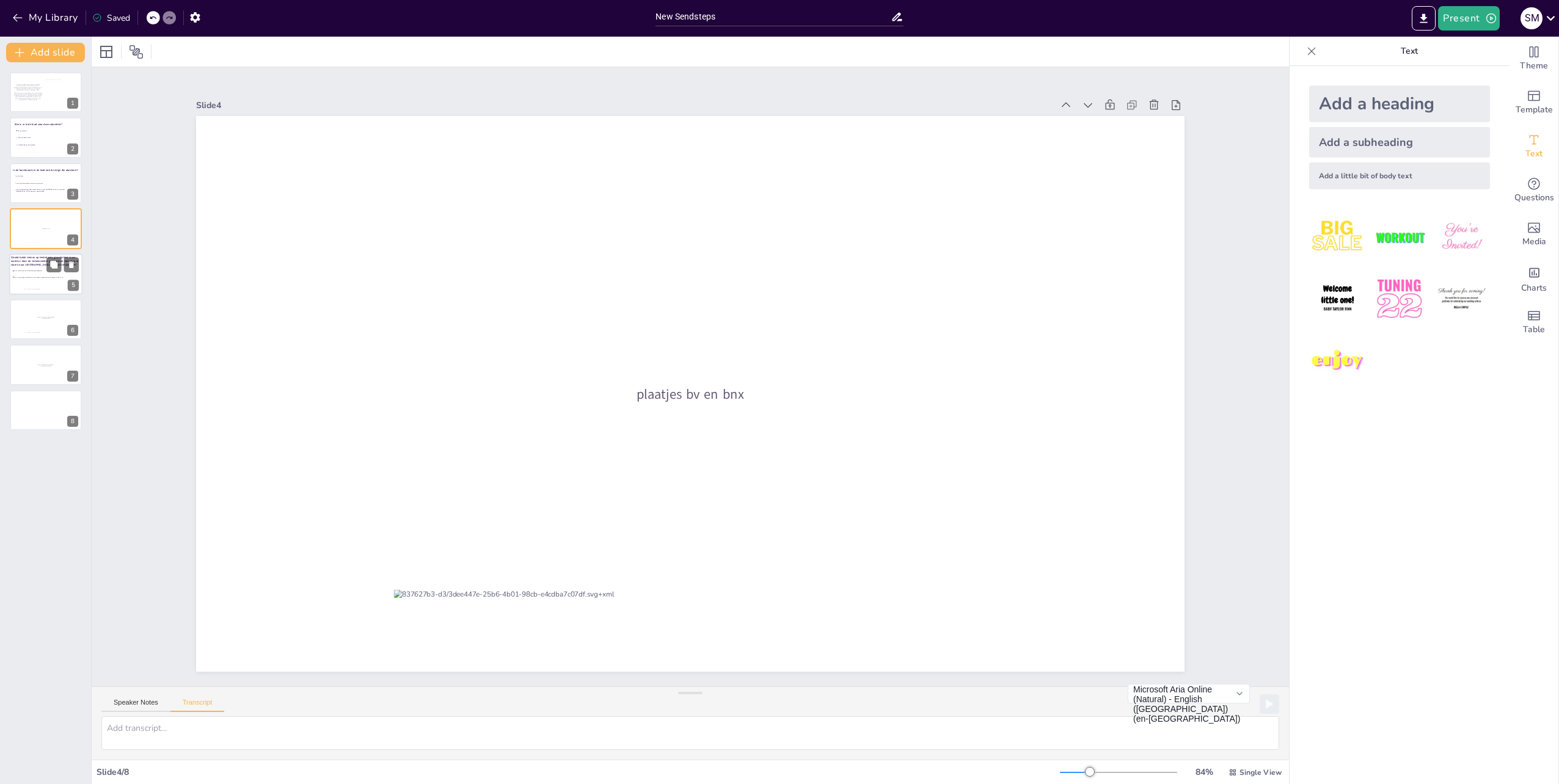
click at [28, 276] on span "Nee, de regelingen beschrijven: nevenspoor vrijhouden op het baanvak Rsd - Esn" at bounding box center [39, 276] width 50 height 2
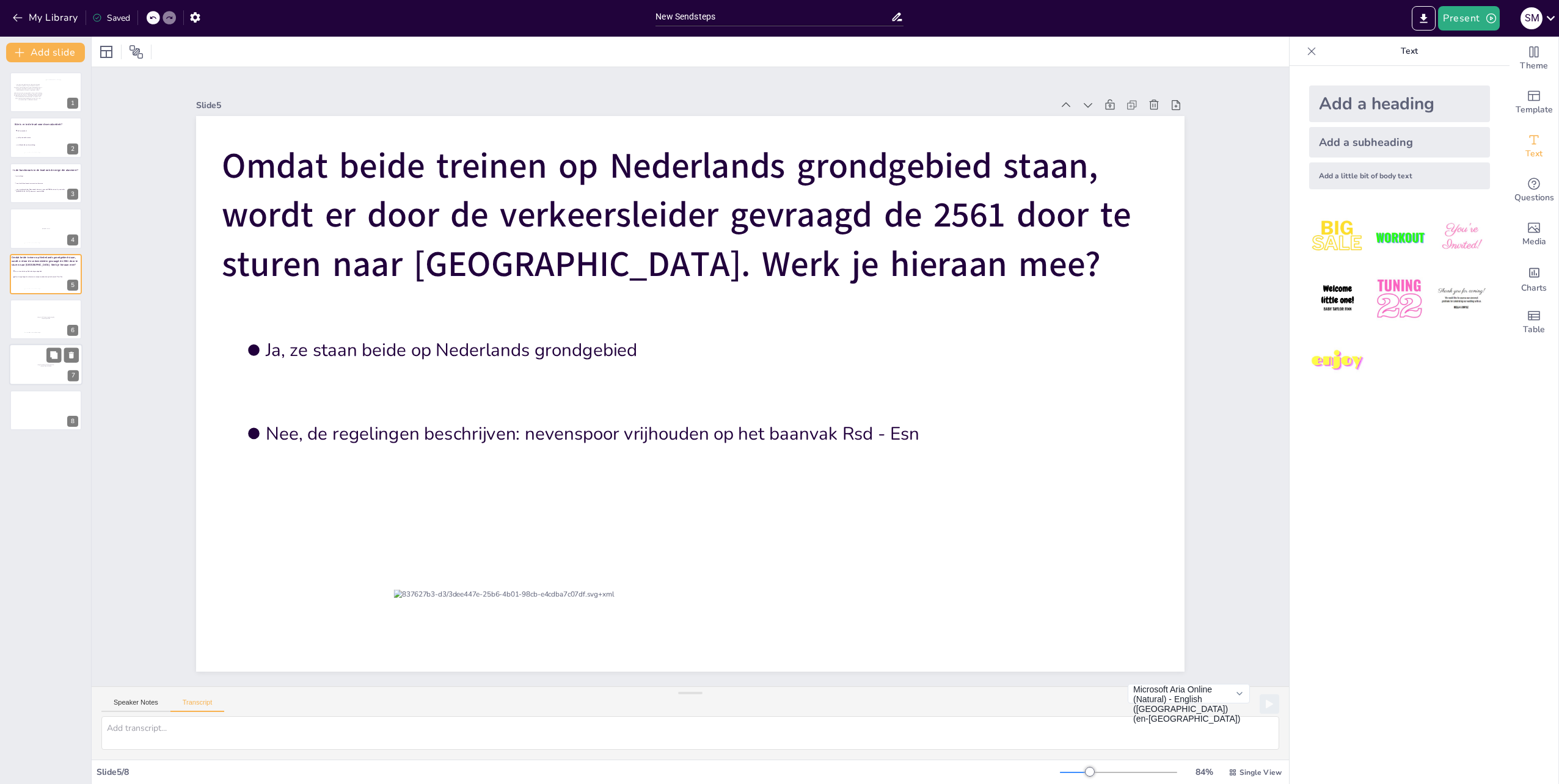
click at [34, 365] on div at bounding box center [45, 365] width 73 height 42
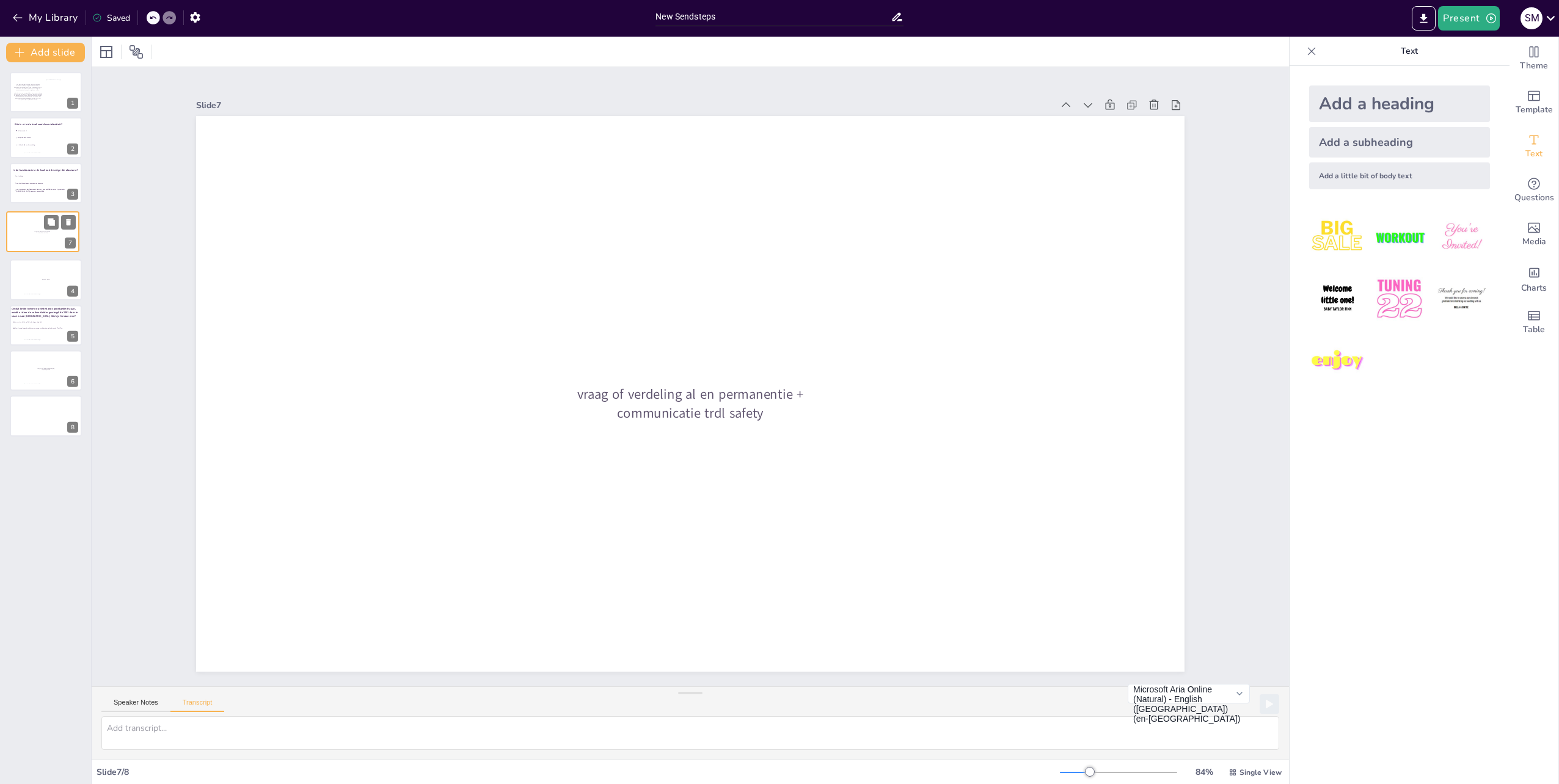
drag, startPoint x: 29, startPoint y: 376, endPoint x: 29, endPoint y: 238, distance: 138.0
click at [29, 238] on div at bounding box center [42, 232] width 72 height 40
drag, startPoint x: 26, startPoint y: 374, endPoint x: 29, endPoint y: 239, distance: 135.0
click at [29, 239] on div at bounding box center [47, 238] width 72 height 40
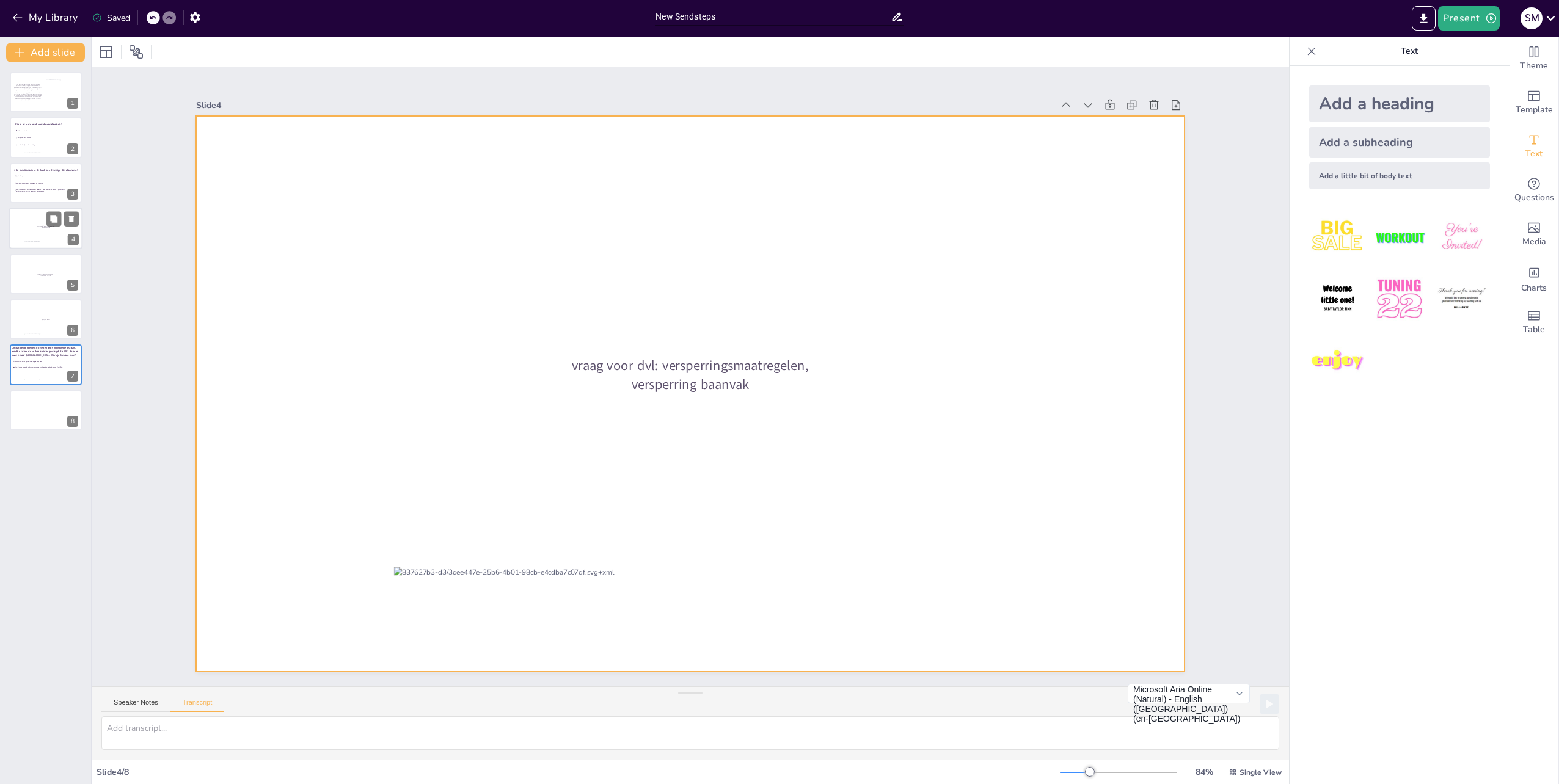
click at [38, 223] on div at bounding box center [45, 228] width 73 height 42
click at [23, 269] on div at bounding box center [45, 275] width 73 height 42
click at [19, 237] on div at bounding box center [45, 228] width 73 height 42
